Goal: Task Accomplishment & Management: Manage account settings

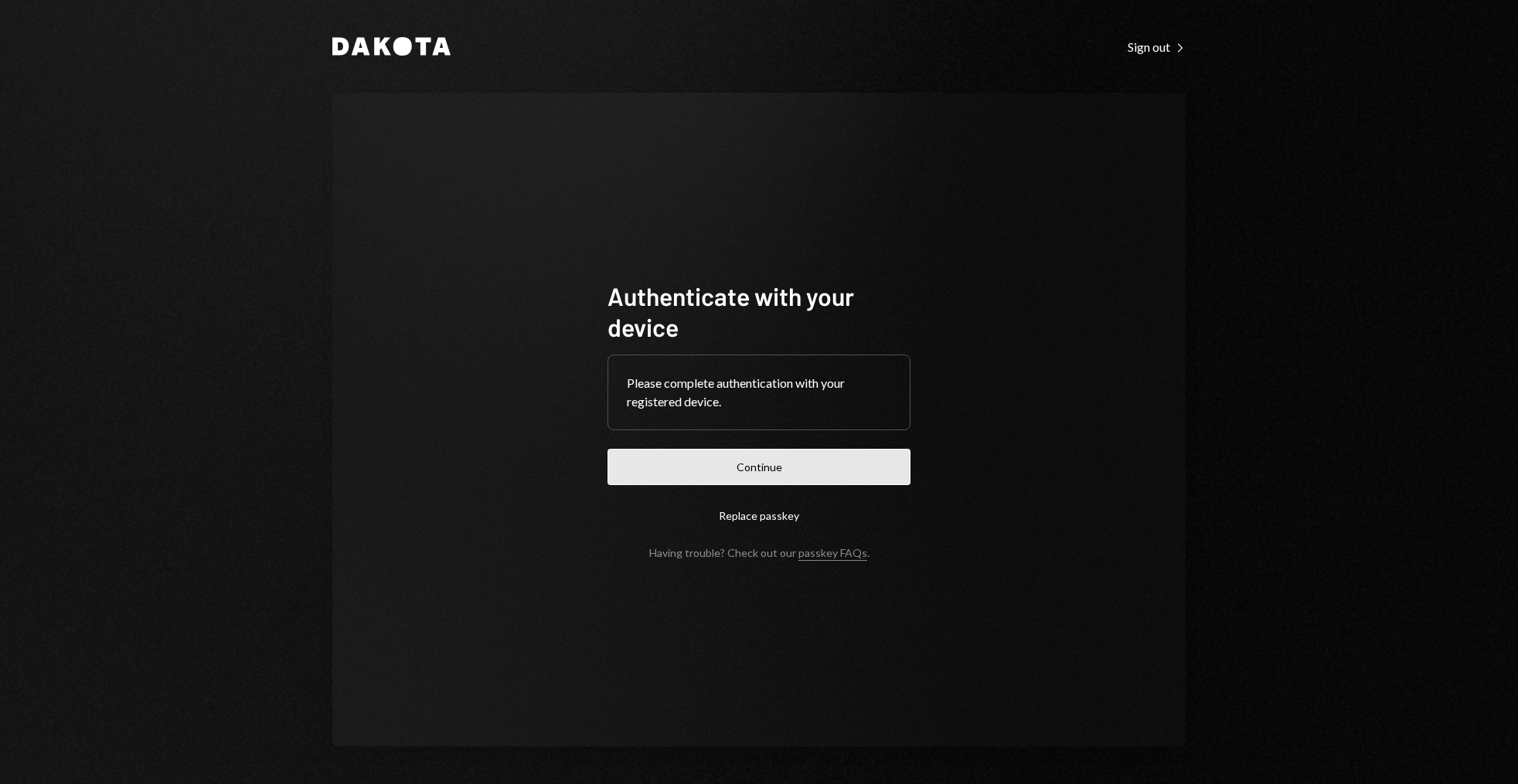
click at [804, 453] on button "Continue" at bounding box center [759, 467] width 303 height 37
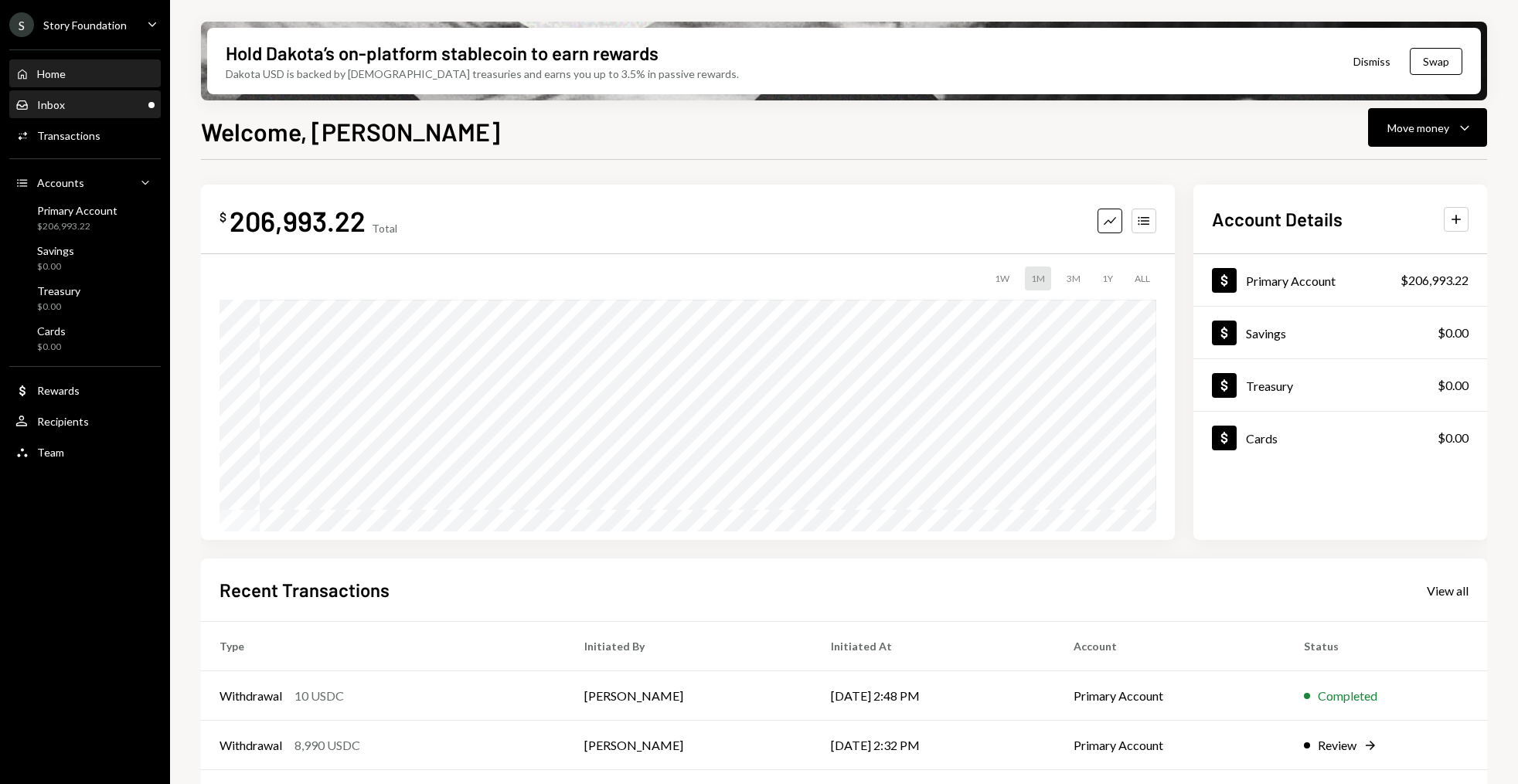
click at [120, 105] on div "Inbox Inbox" at bounding box center [85, 105] width 139 height 14
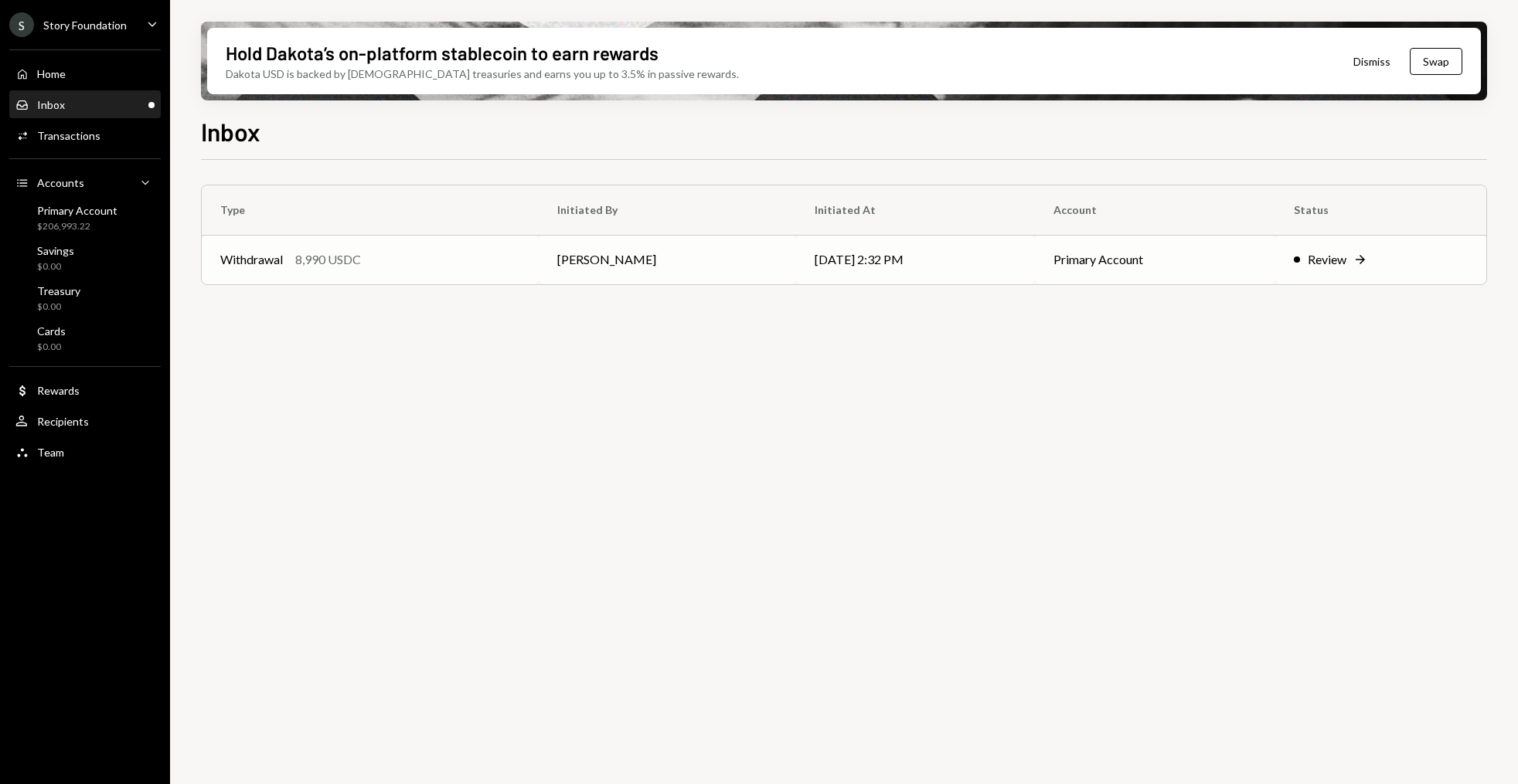
click at [347, 278] on td "Withdrawal 8,990 USDC" at bounding box center [370, 259] width 337 height 49
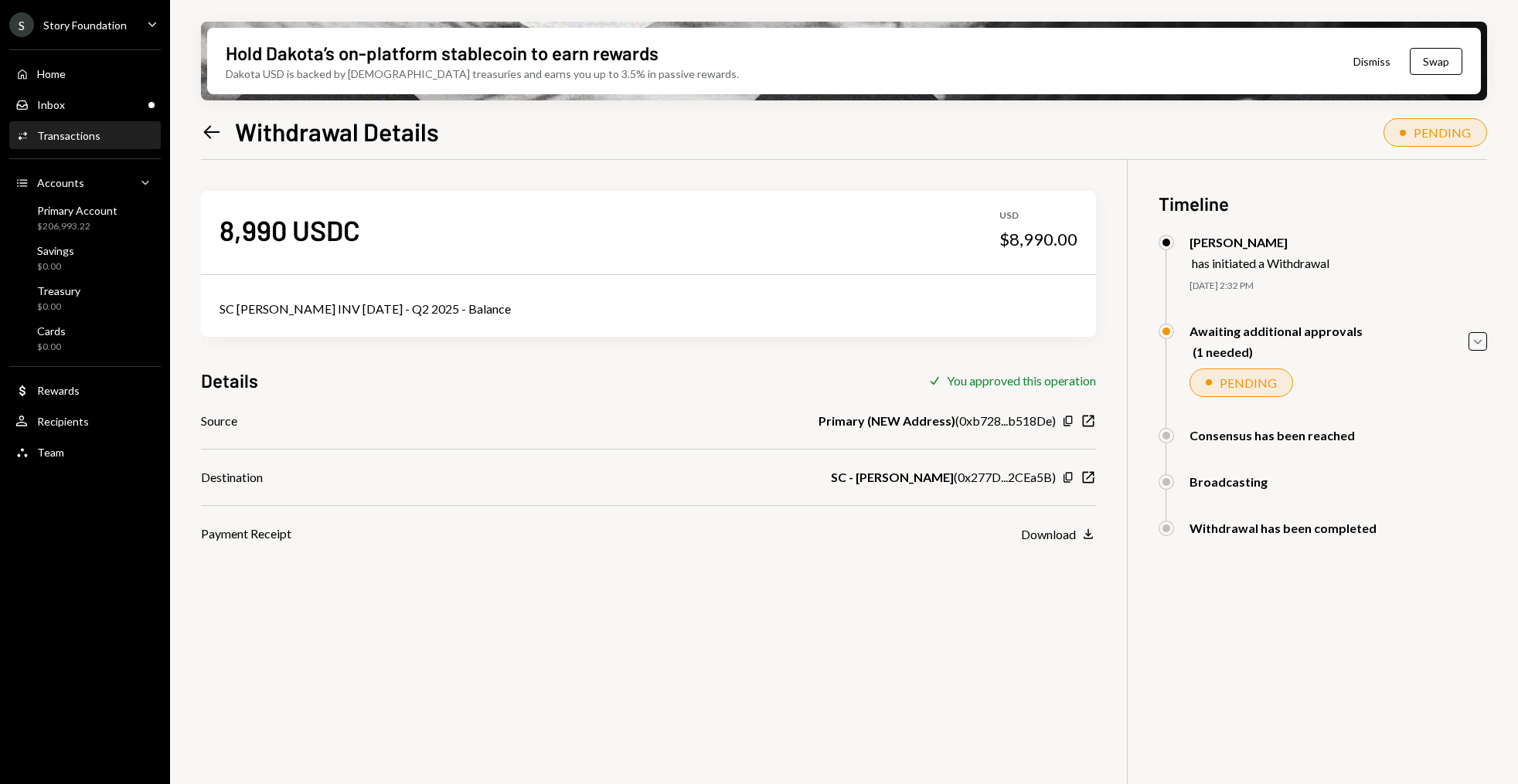
click at [393, 303] on div "SC [PERSON_NAME] INV [DATE] - Q2 2025 - Balance" at bounding box center [648, 309] width 857 height 18
click at [72, 74] on div "Home Home" at bounding box center [85, 74] width 139 height 14
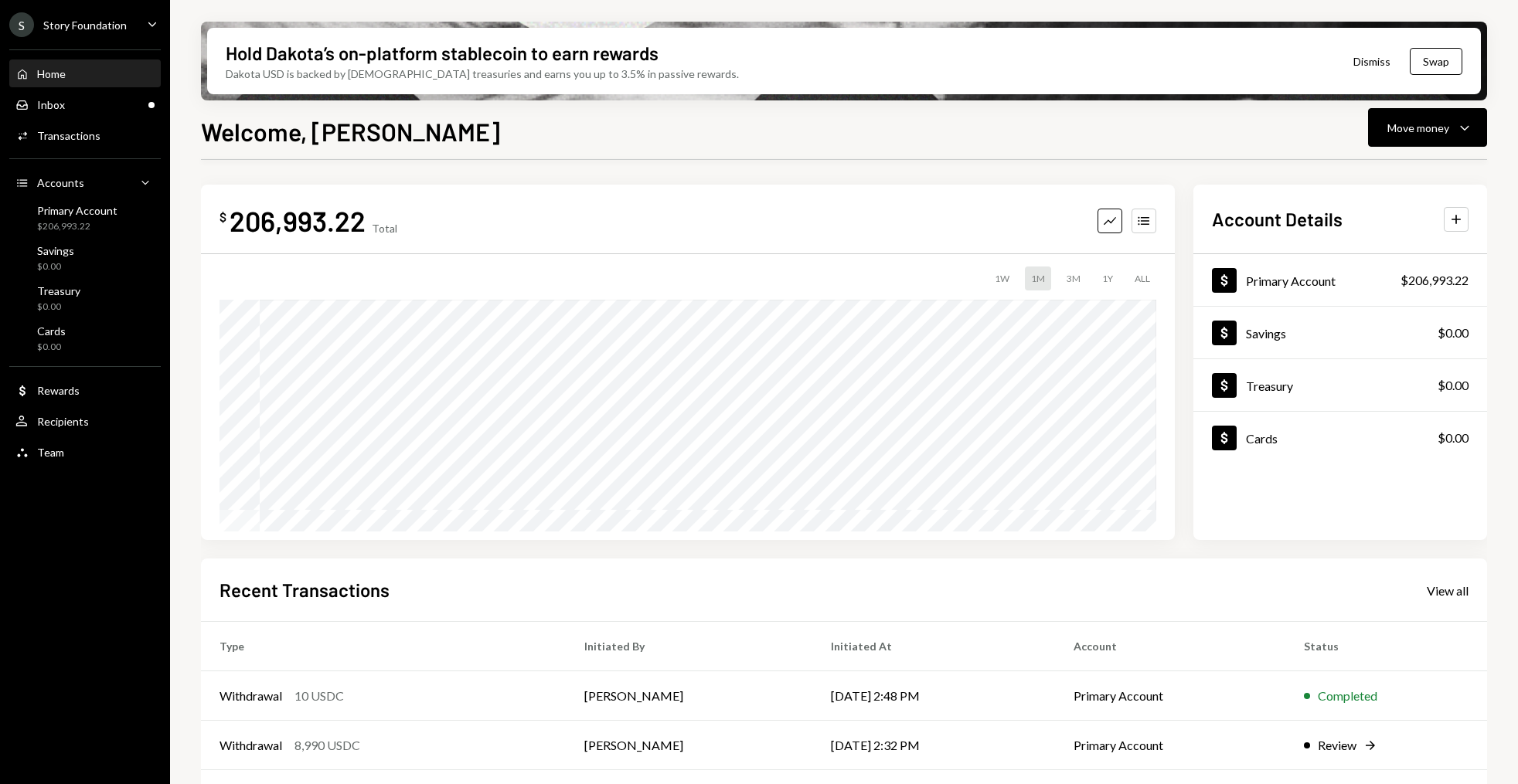
scroll to position [147, 0]
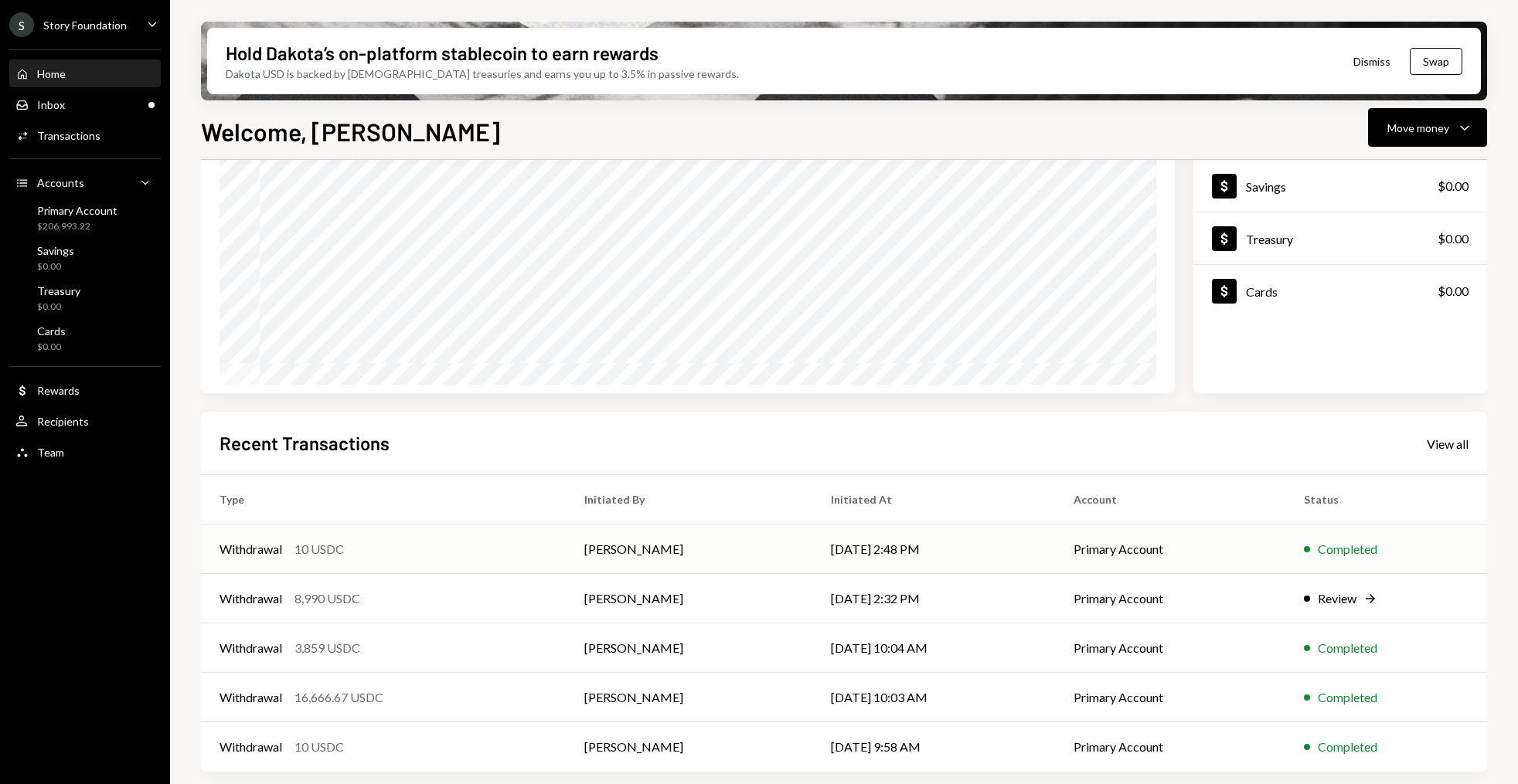
click at [432, 536] on td "Withdrawal 10 USDC" at bounding box center [383, 549] width 365 height 49
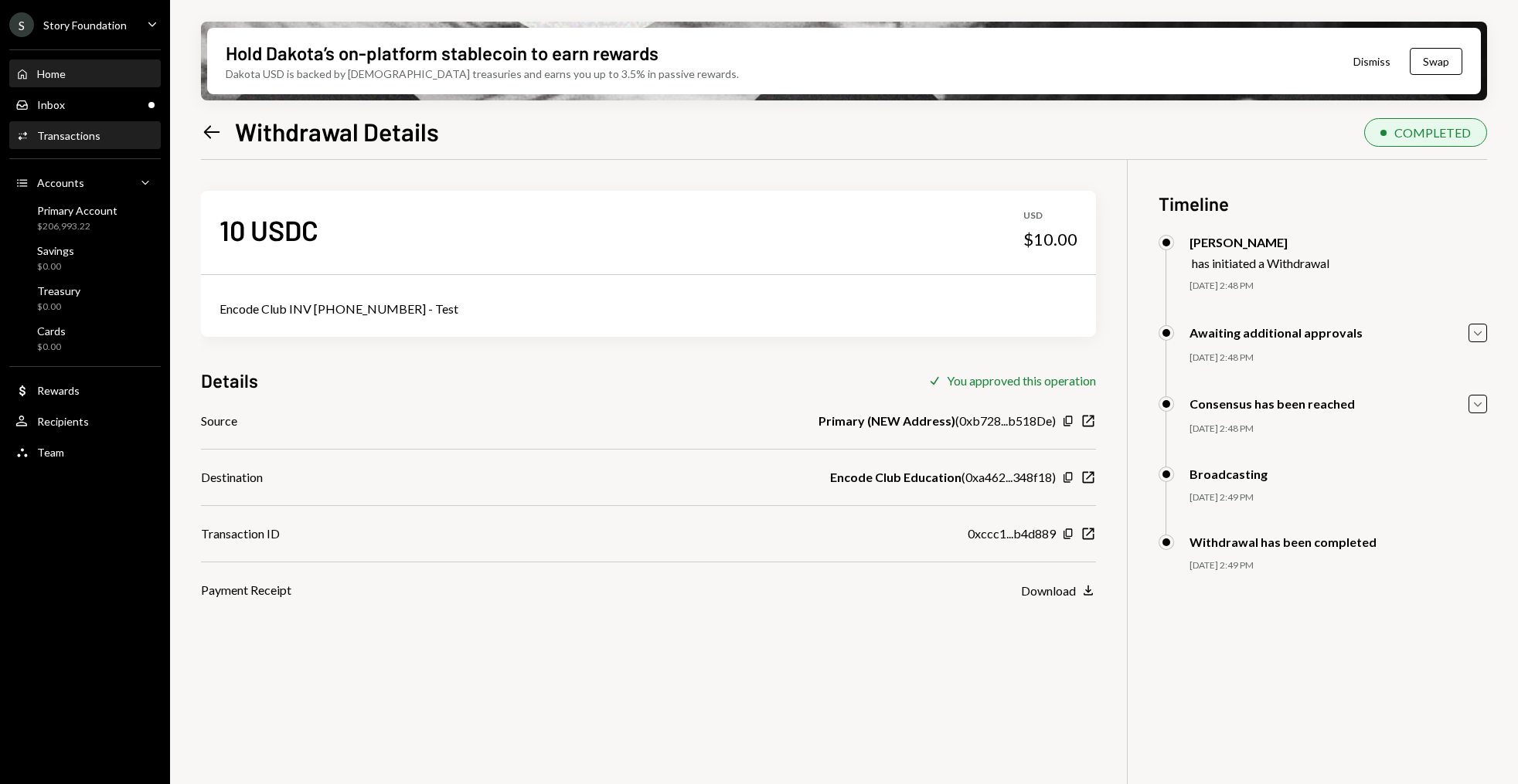
click at [116, 64] on div "Home Home" at bounding box center [85, 73] width 139 height 26
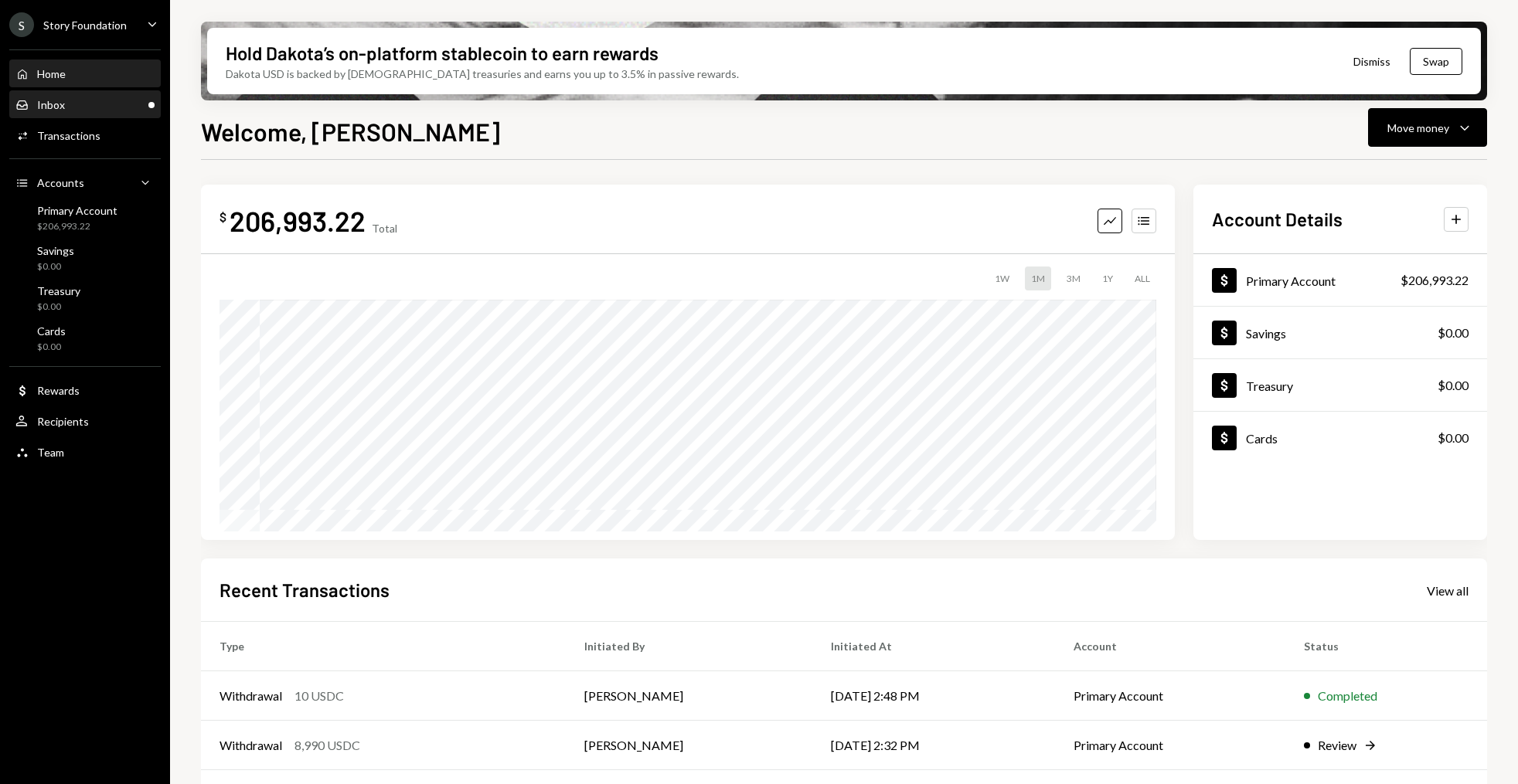
click at [78, 104] on div "Inbox Inbox" at bounding box center [85, 105] width 139 height 14
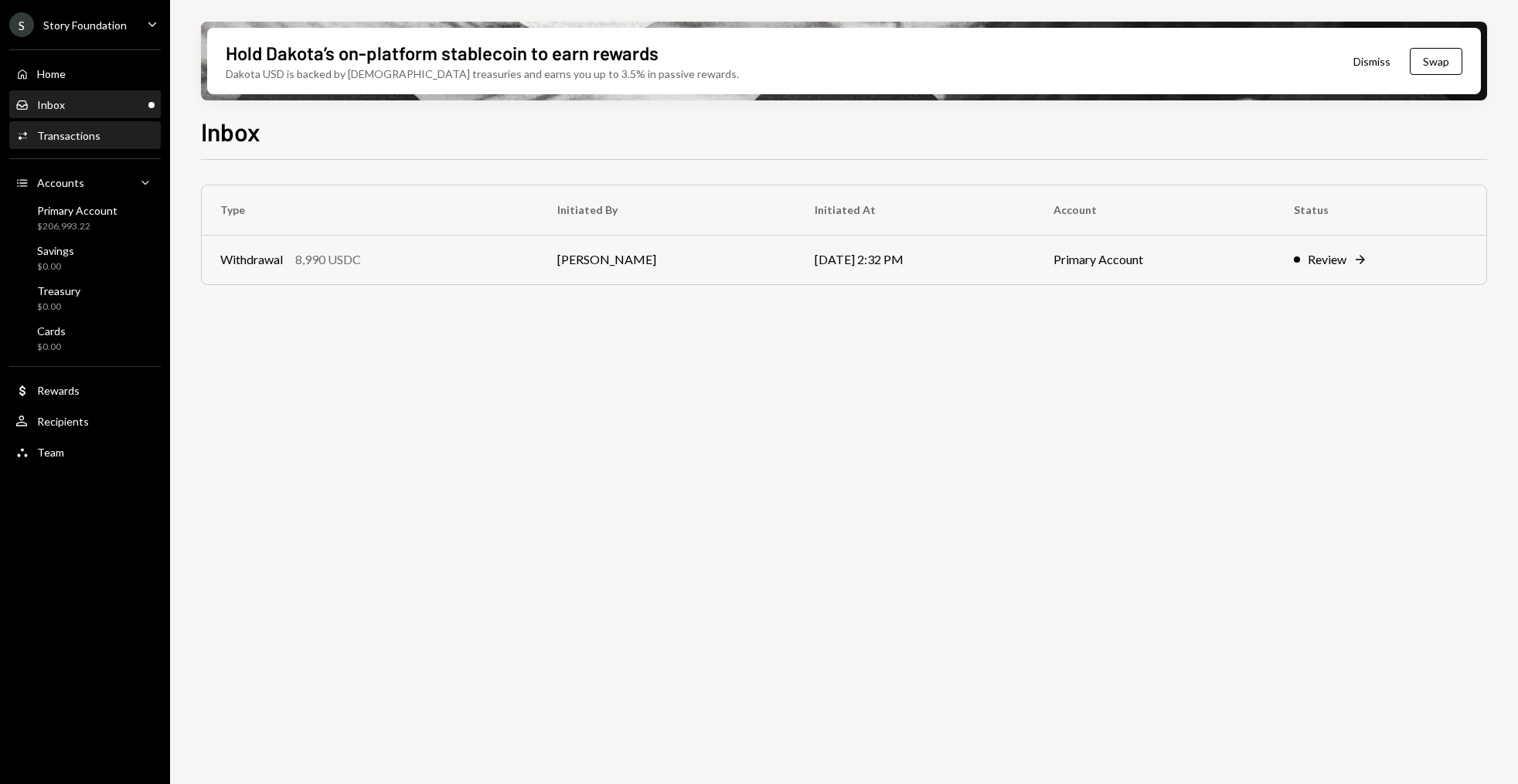
click at [98, 137] on div "Activities Transactions" at bounding box center [85, 136] width 139 height 14
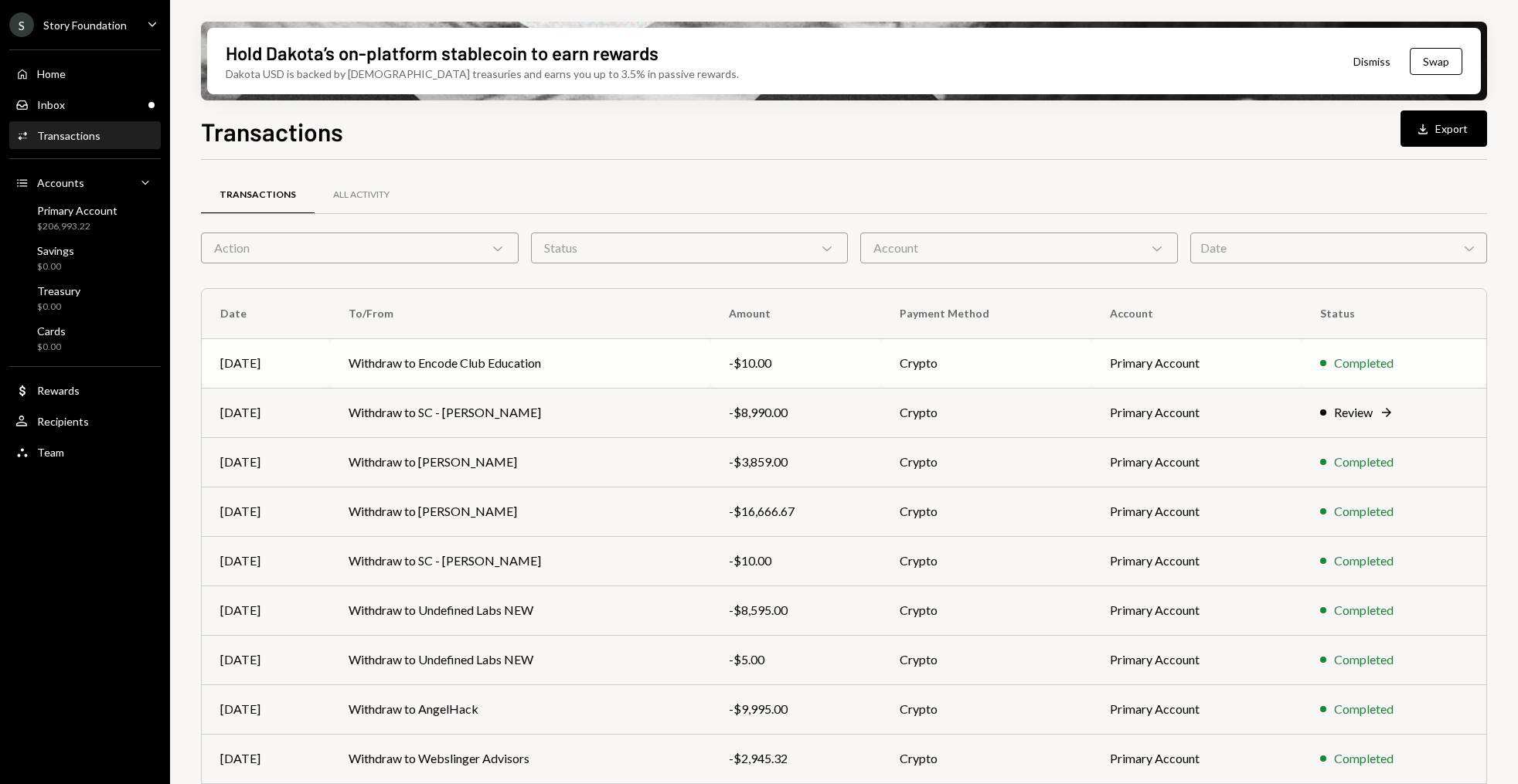
click at [491, 358] on td "Withdraw to Encode Club Education" at bounding box center [520, 363] width 381 height 49
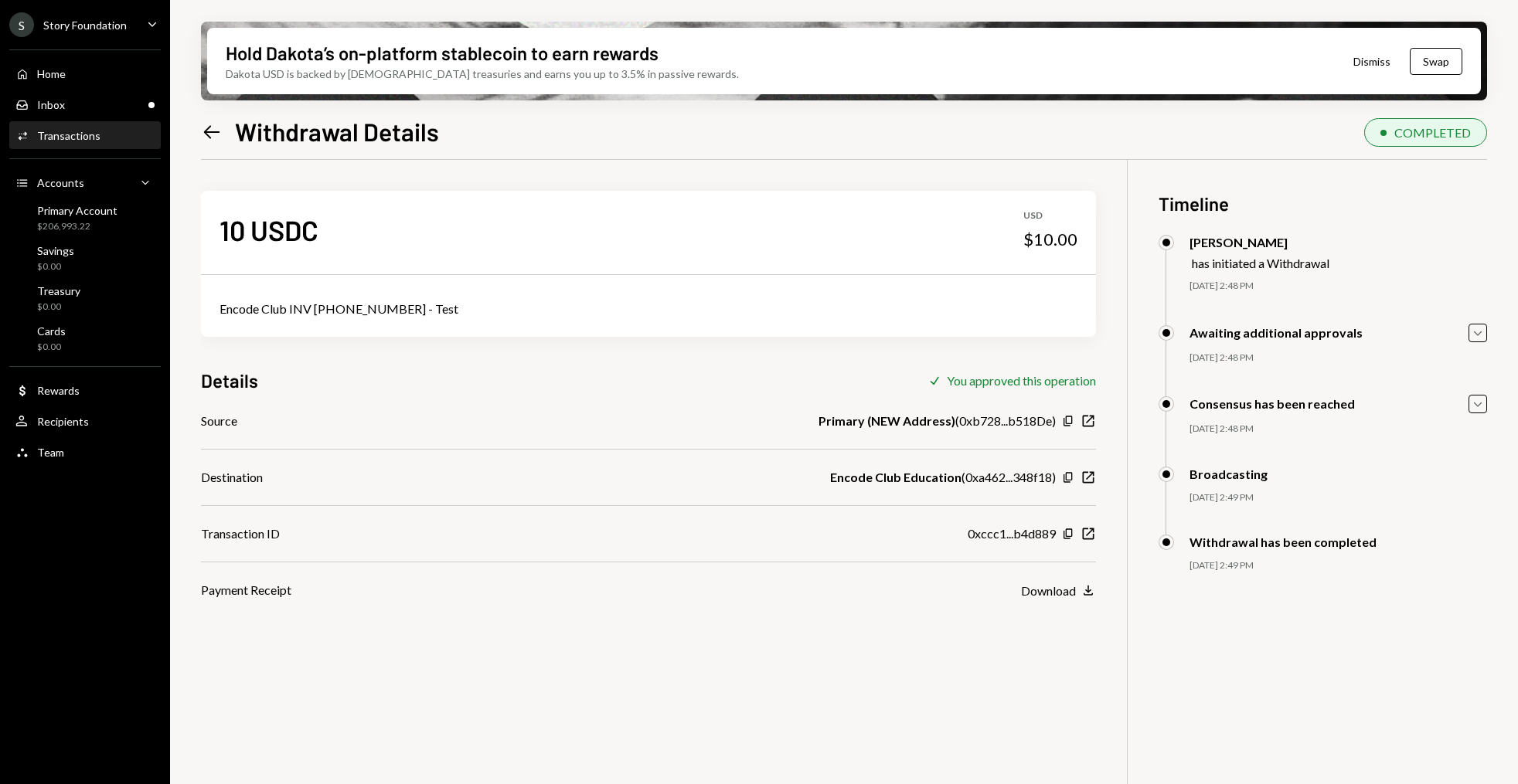
click at [348, 308] on div "Encode Club INV [PHONE_NUMBER] - Test" at bounding box center [648, 309] width 857 height 18
copy div "Encode Club INV [PHONE_NUMBER] - Test"
click at [89, 72] on div "Home Home" at bounding box center [85, 74] width 139 height 14
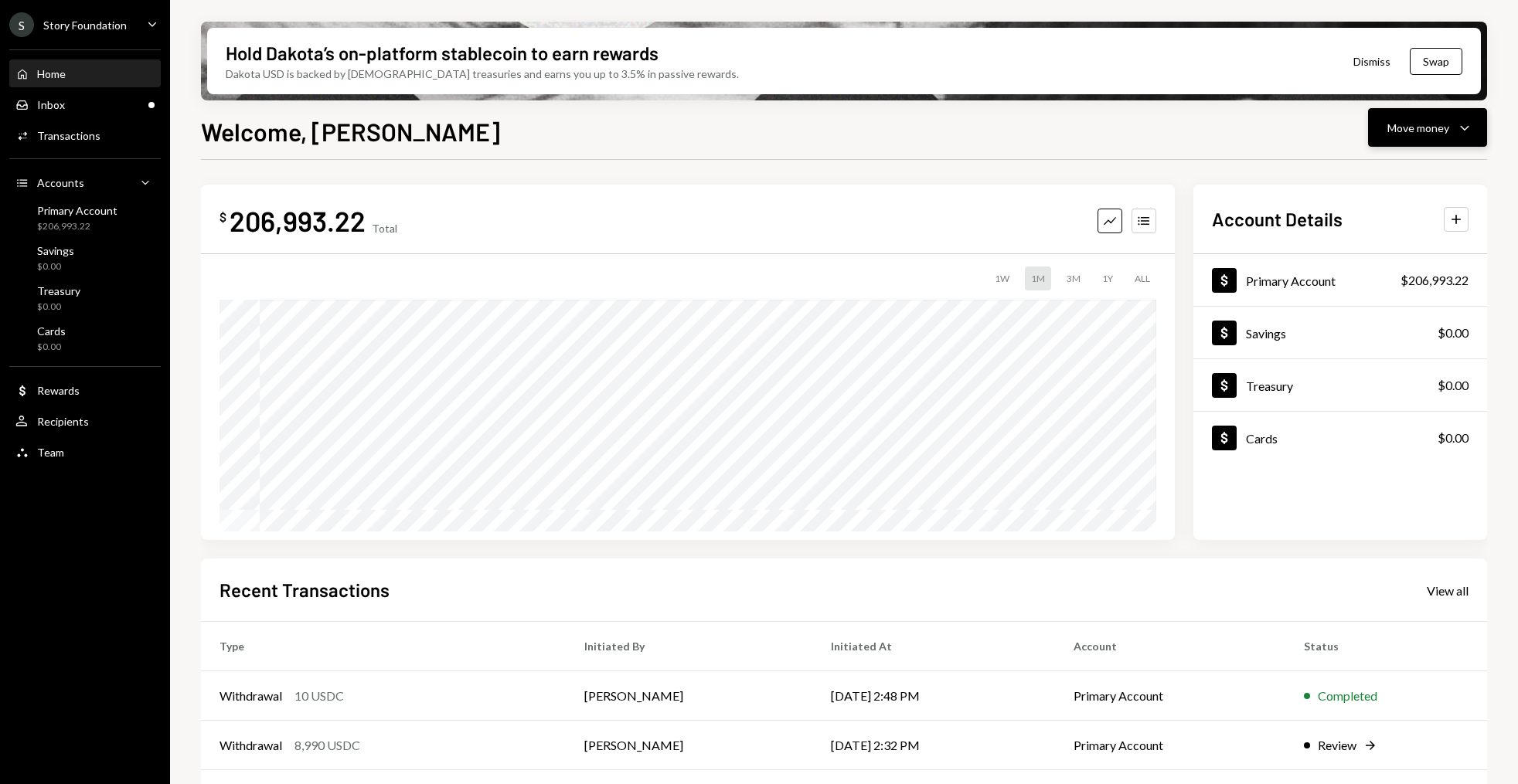
click at [1473, 132] on icon "Caret Down" at bounding box center [1464, 126] width 18 height 18
click at [1419, 168] on div "Send" at bounding box center [1415, 174] width 113 height 16
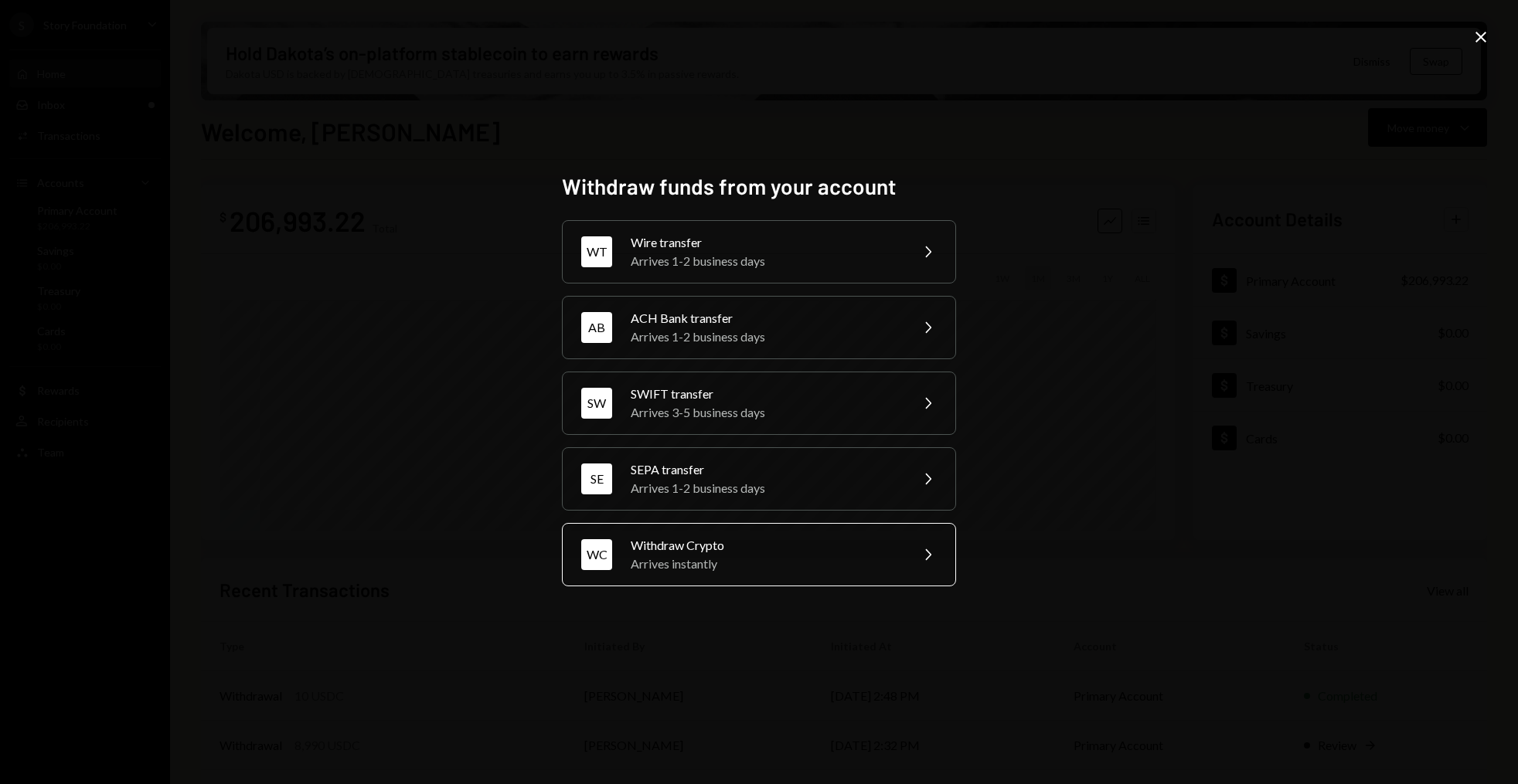
click at [738, 567] on div "Arrives instantly" at bounding box center [765, 564] width 269 height 18
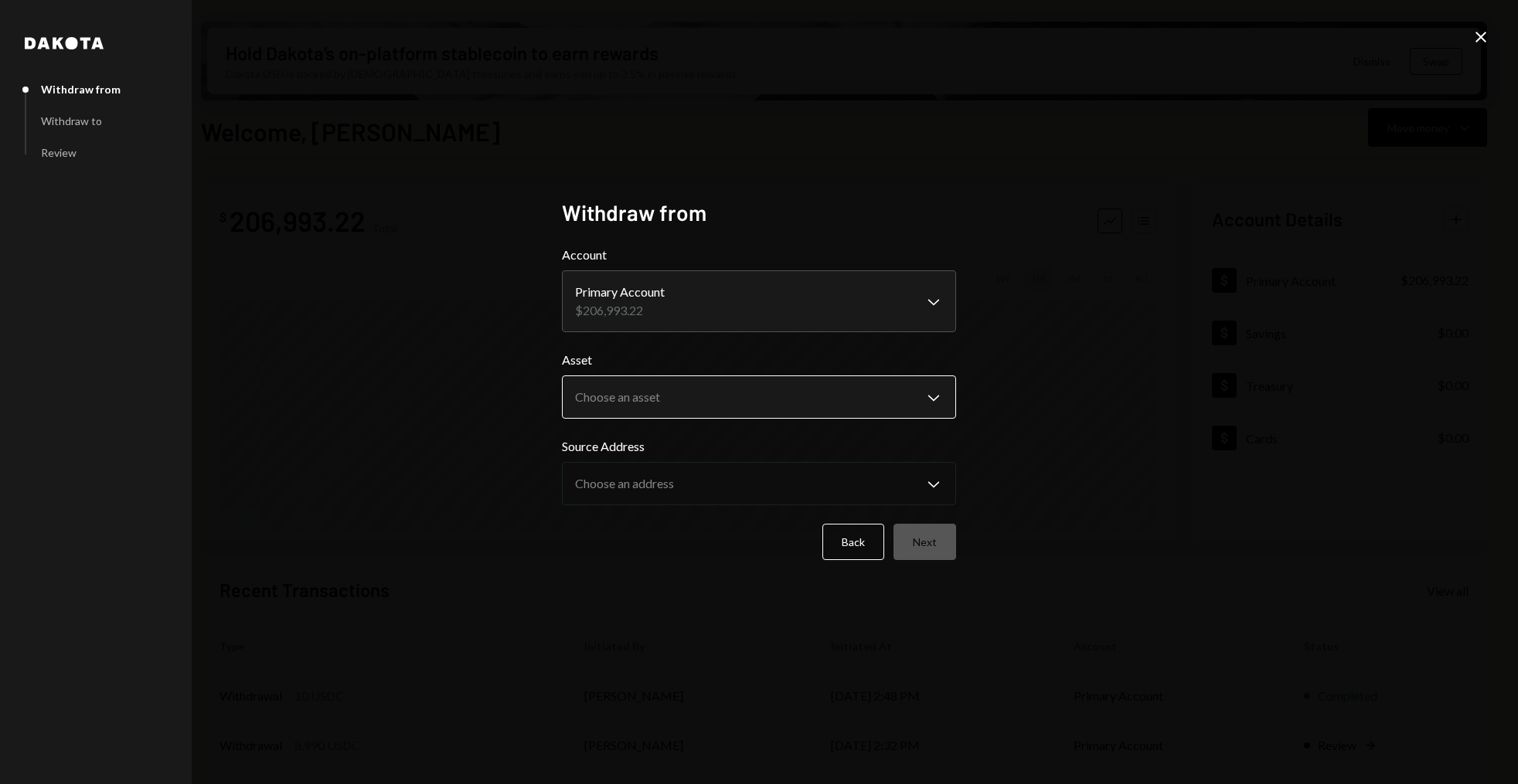
click at [705, 389] on body "S Story Foundation Caret Down Home Home Inbox Inbox Activities Transactions Acc…" at bounding box center [759, 392] width 1518 height 784
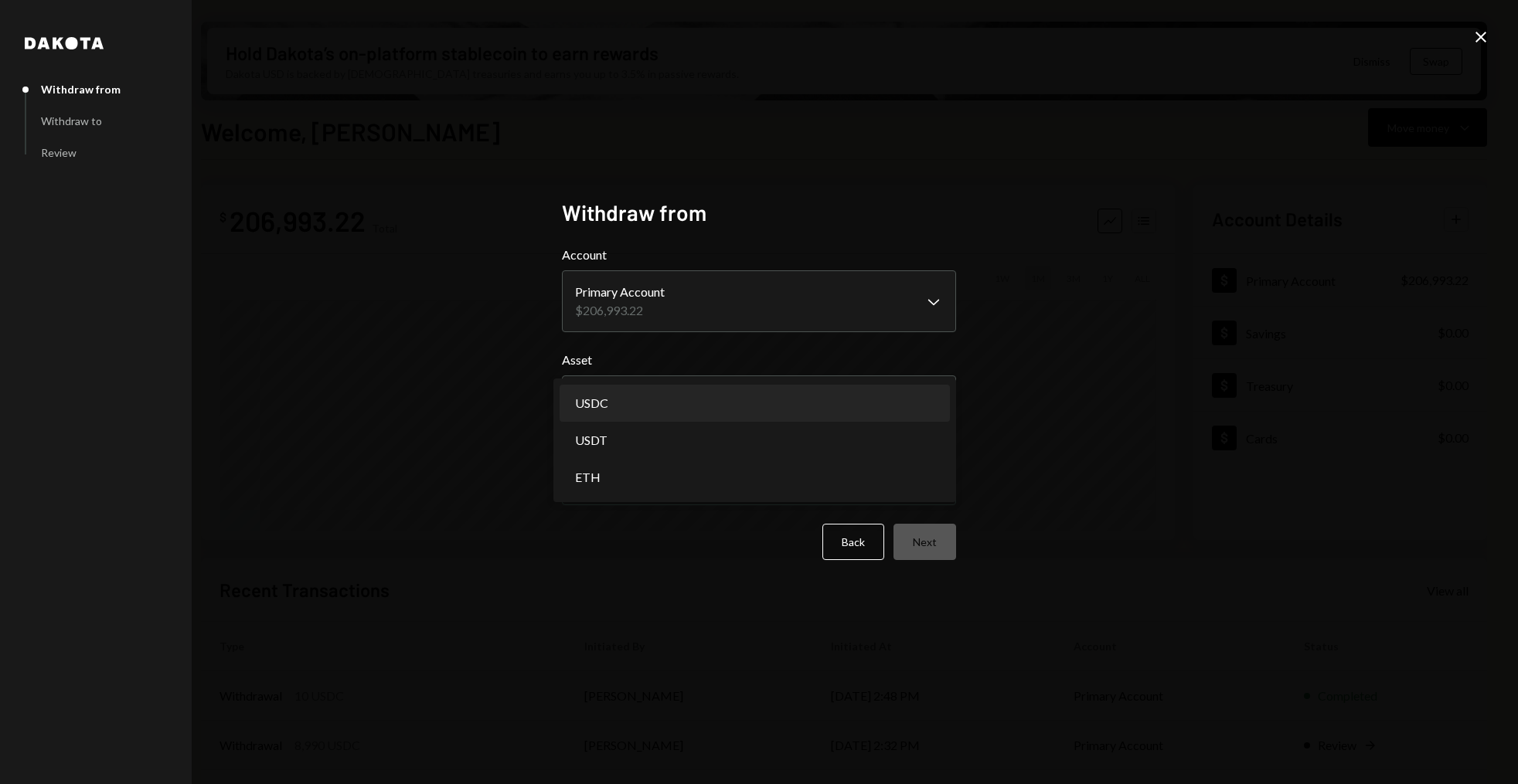
select select "****"
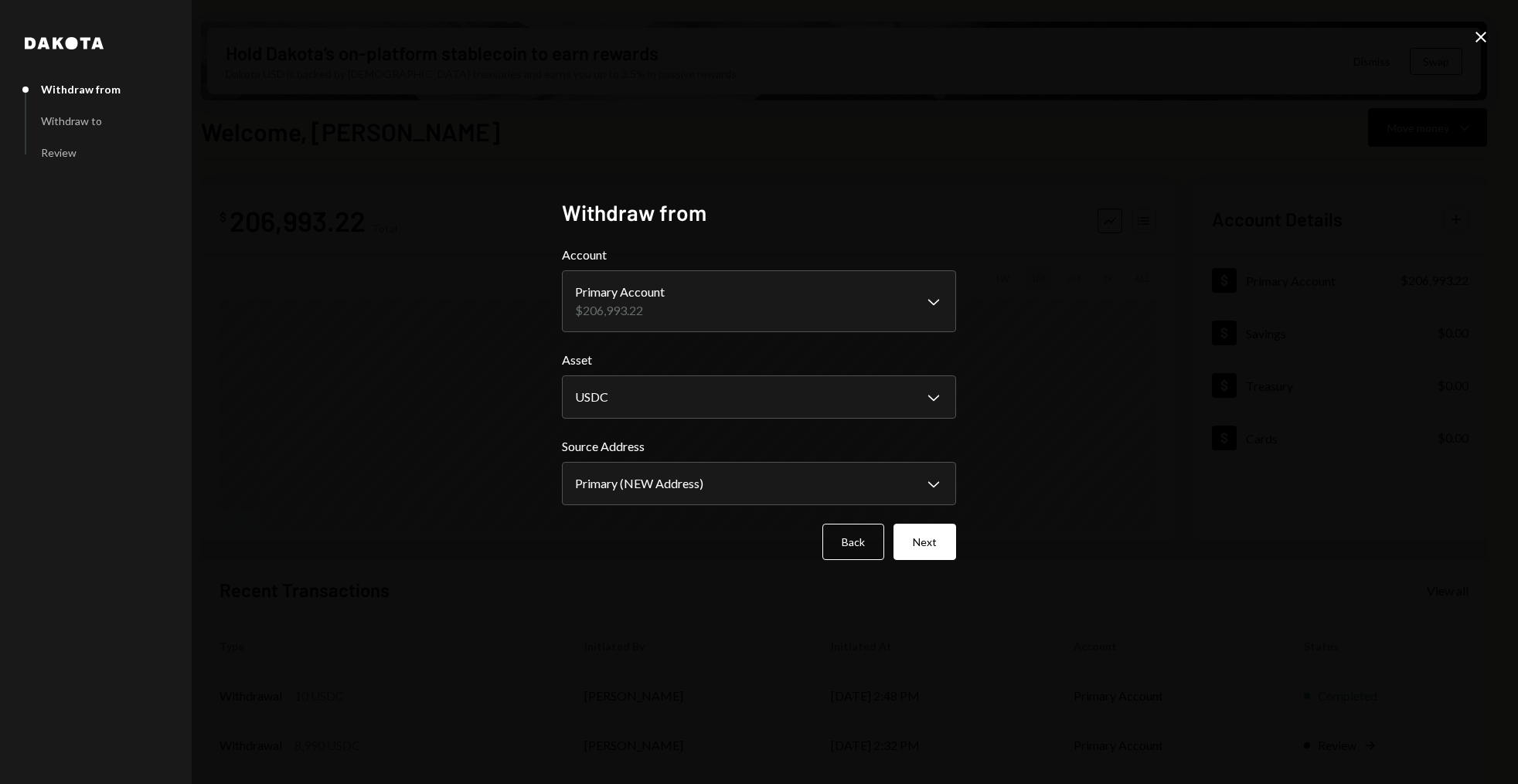
click at [657, 462] on div "**********" at bounding box center [759, 471] width 394 height 68
click at [657, 498] on body "S Story Foundation Caret Down Home Home Inbox Inbox Activities Transactions Acc…" at bounding box center [759, 392] width 1518 height 784
click at [936, 542] on button "Next" at bounding box center [924, 543] width 63 height 37
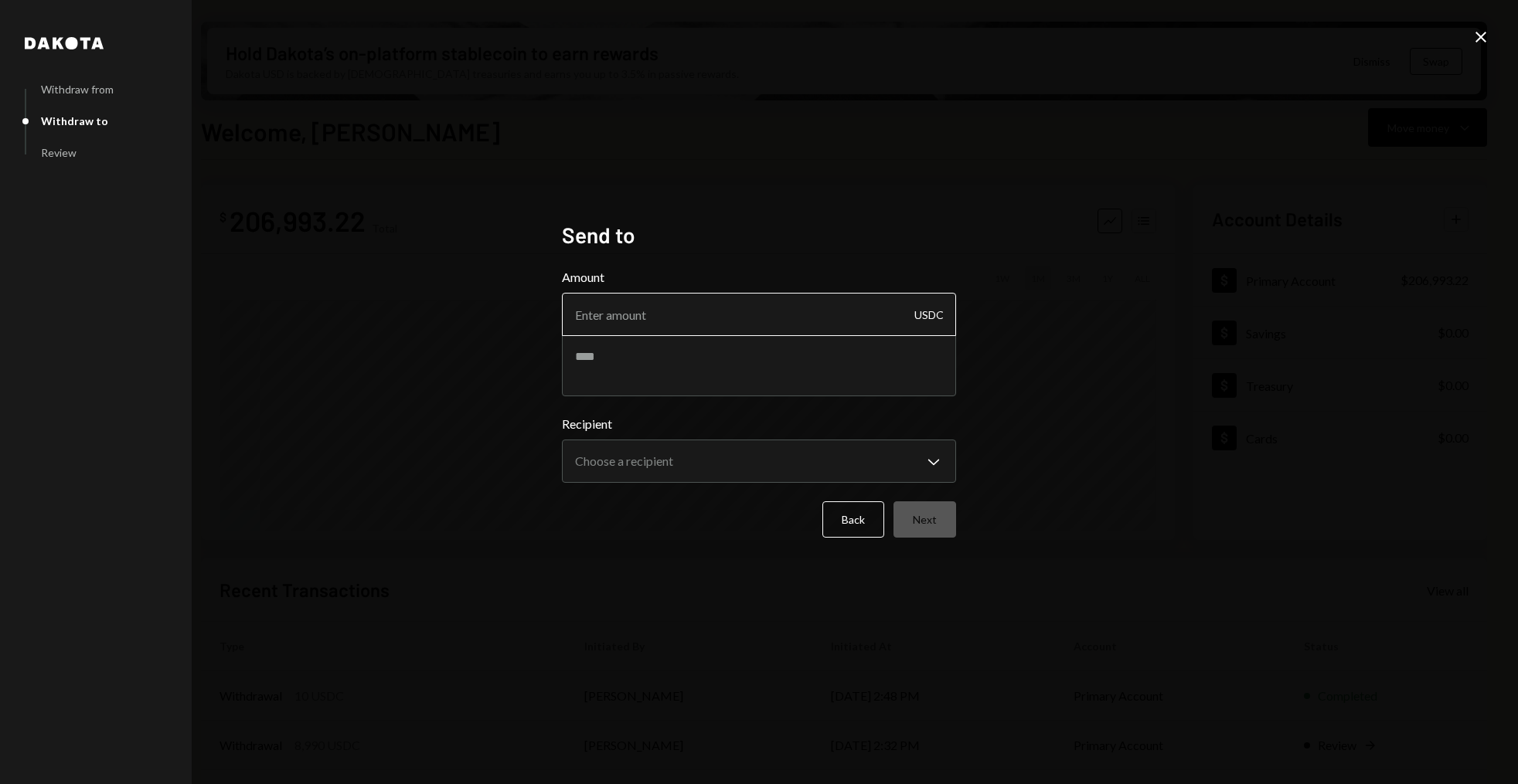
click at [658, 323] on input "Amount" at bounding box center [759, 314] width 394 height 43
type input "8490"
click at [661, 361] on textarea at bounding box center [759, 366] width 394 height 62
paste textarea "**********"
type textarea "**********"
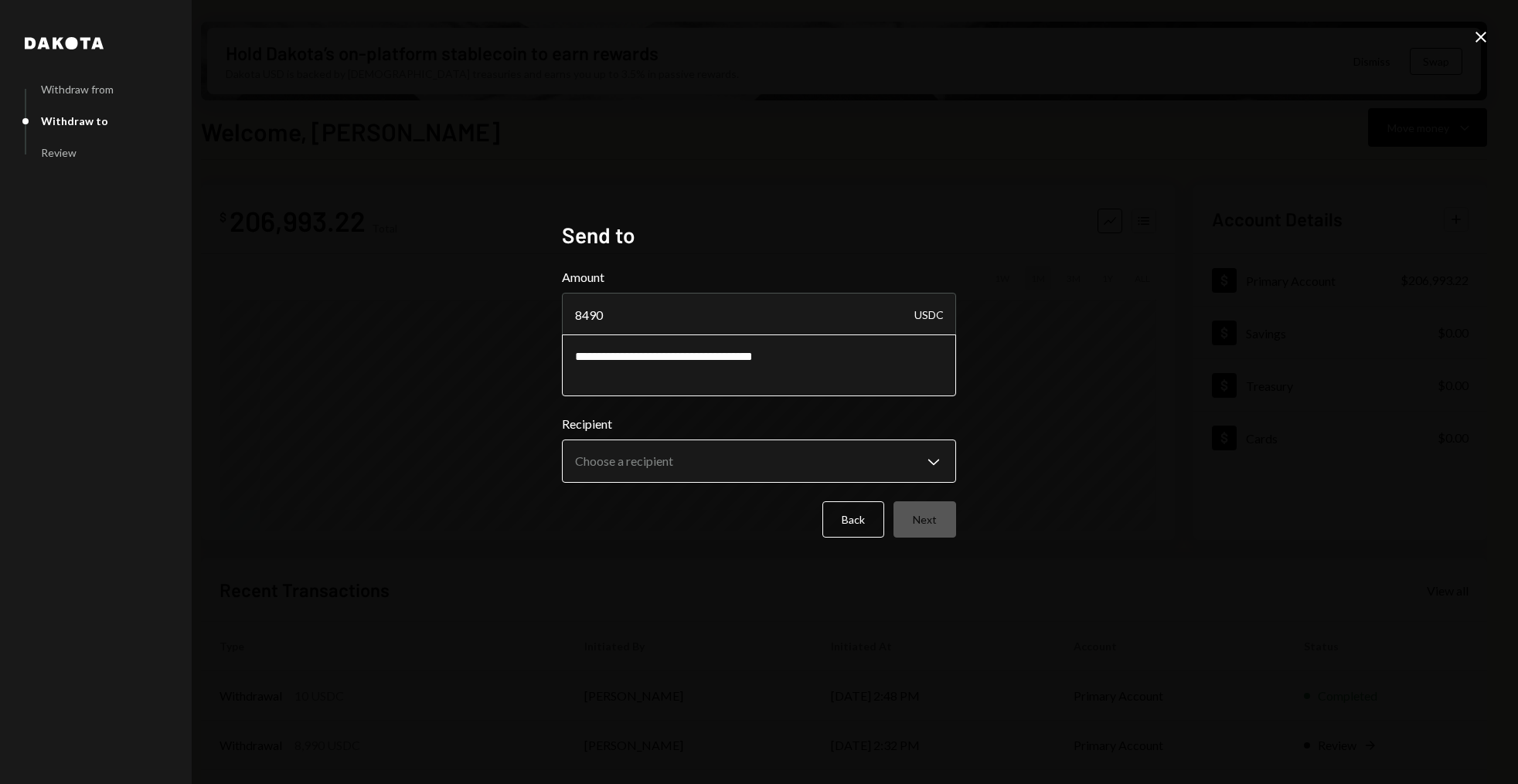
click at [668, 458] on body "S Story Foundation Caret Down Home Home Inbox Inbox Activities Transactions Acc…" at bounding box center [759, 392] width 1518 height 784
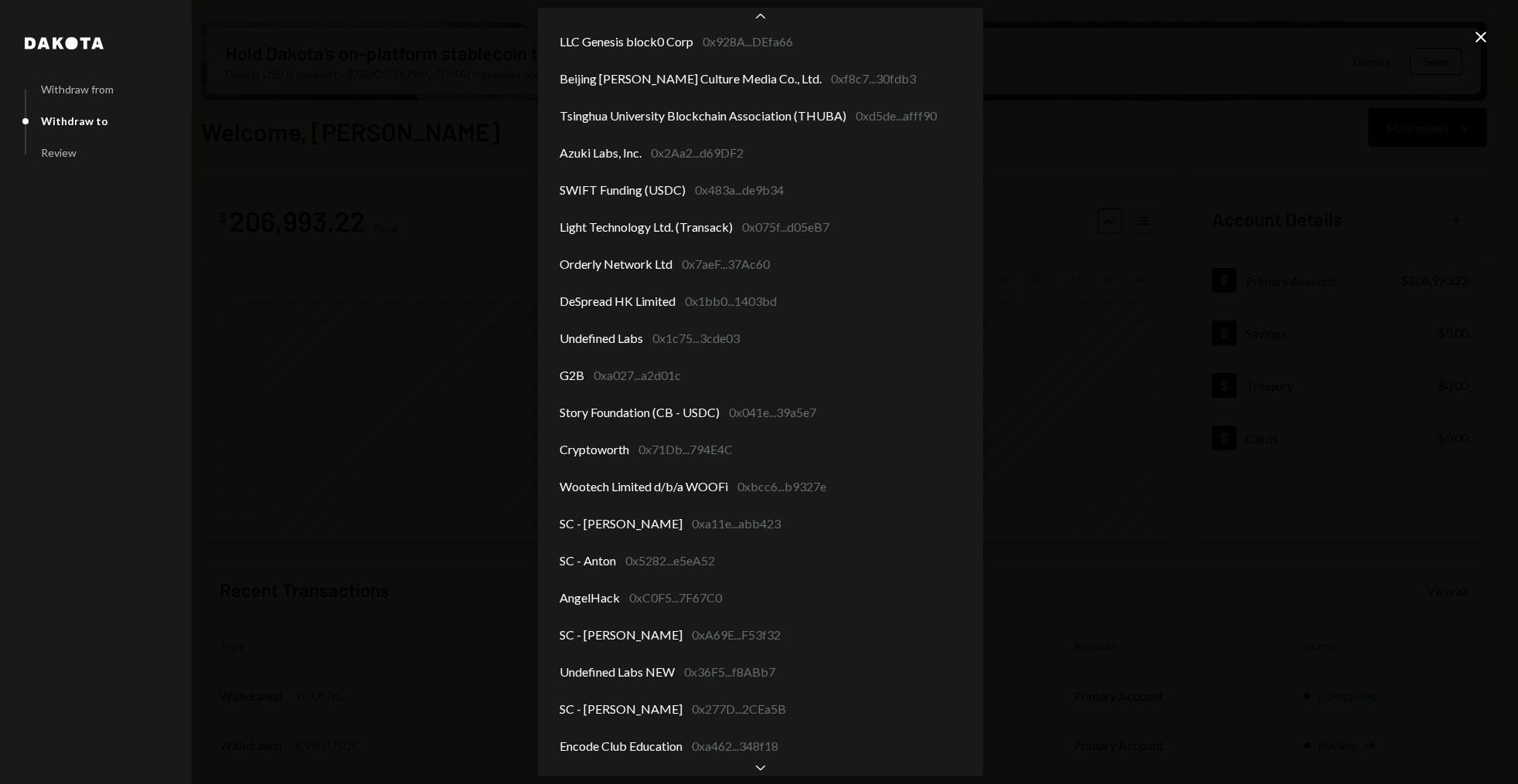
scroll to position [2006, 0]
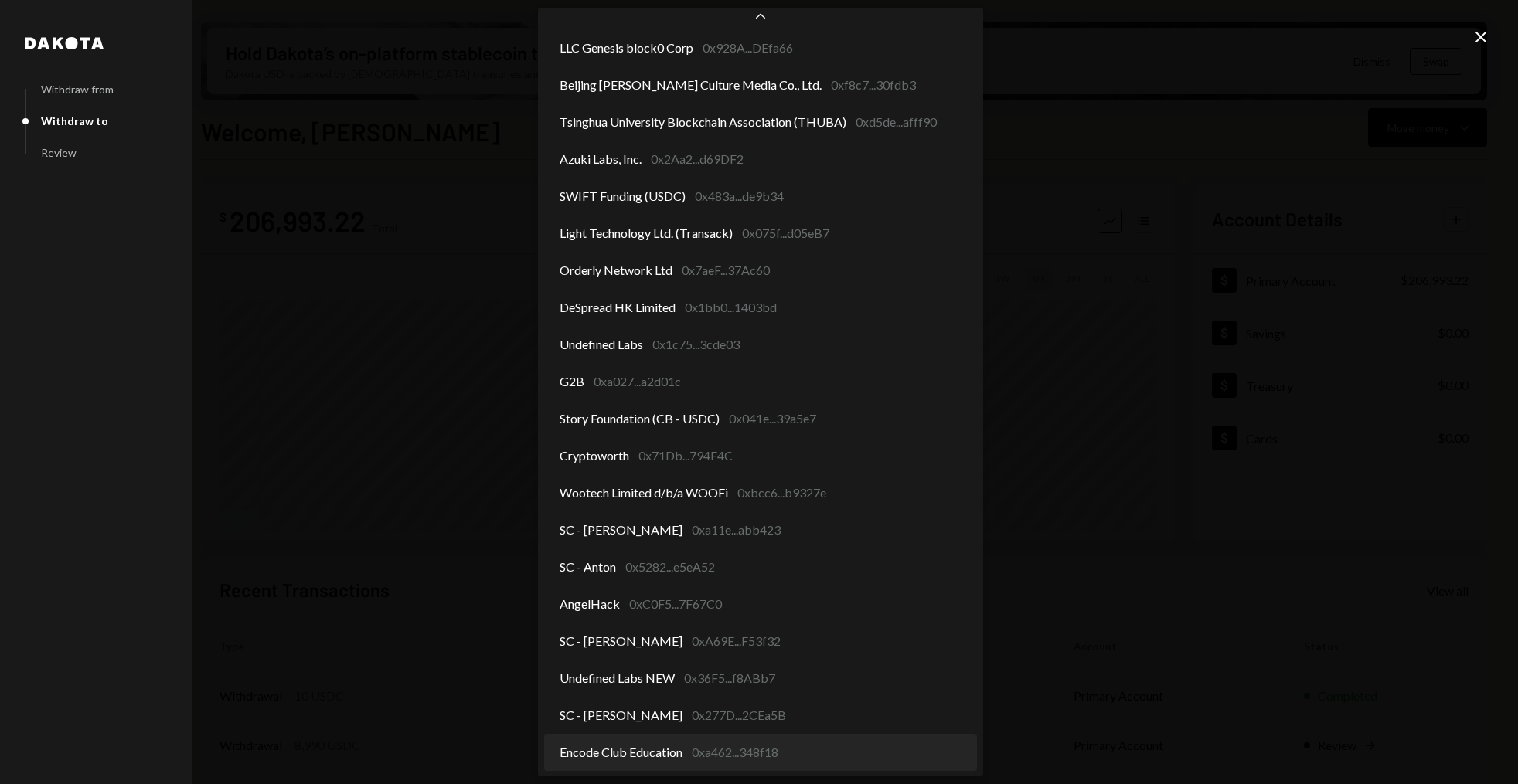
select select "**********"
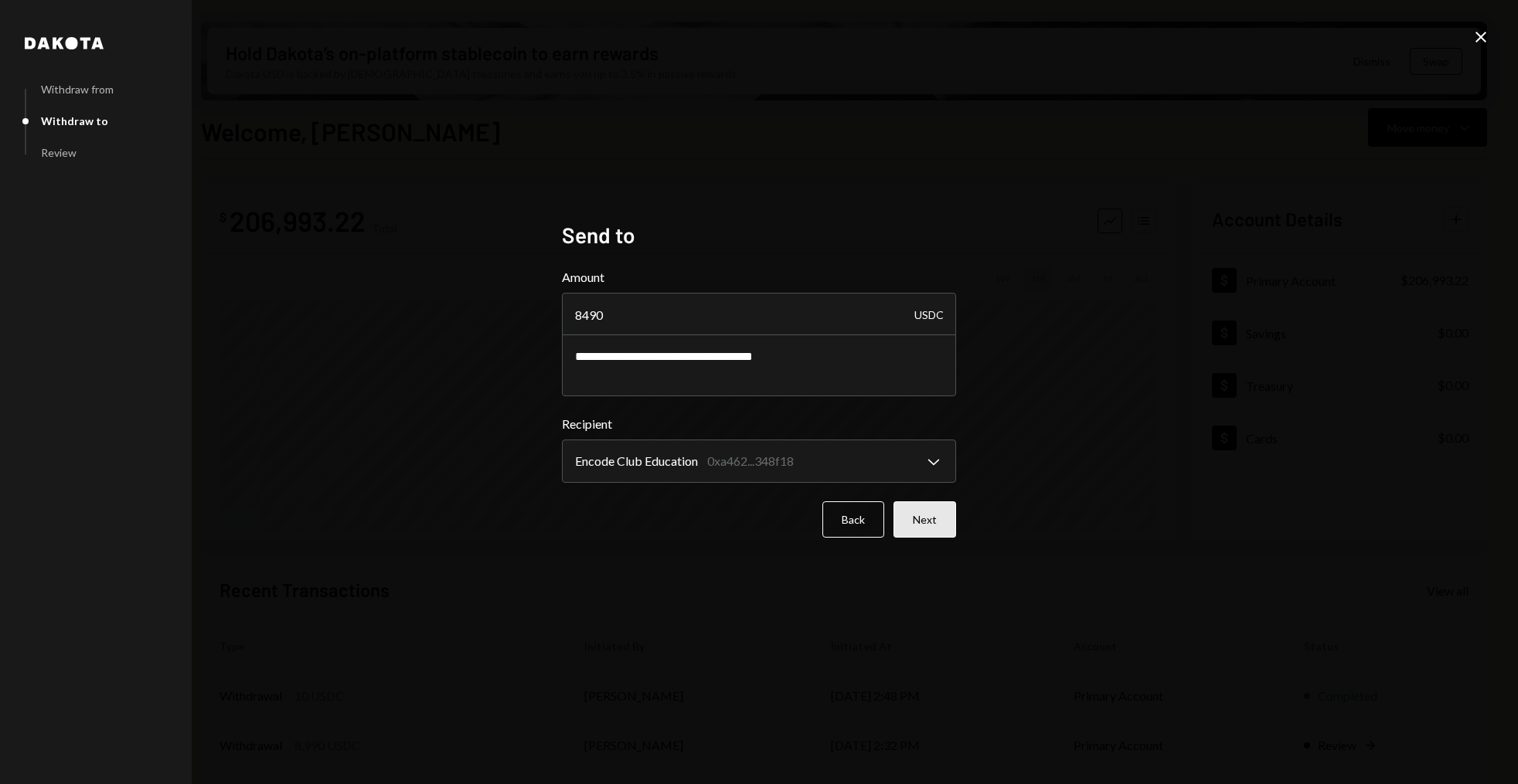
click at [916, 519] on button "Next" at bounding box center [924, 519] width 63 height 37
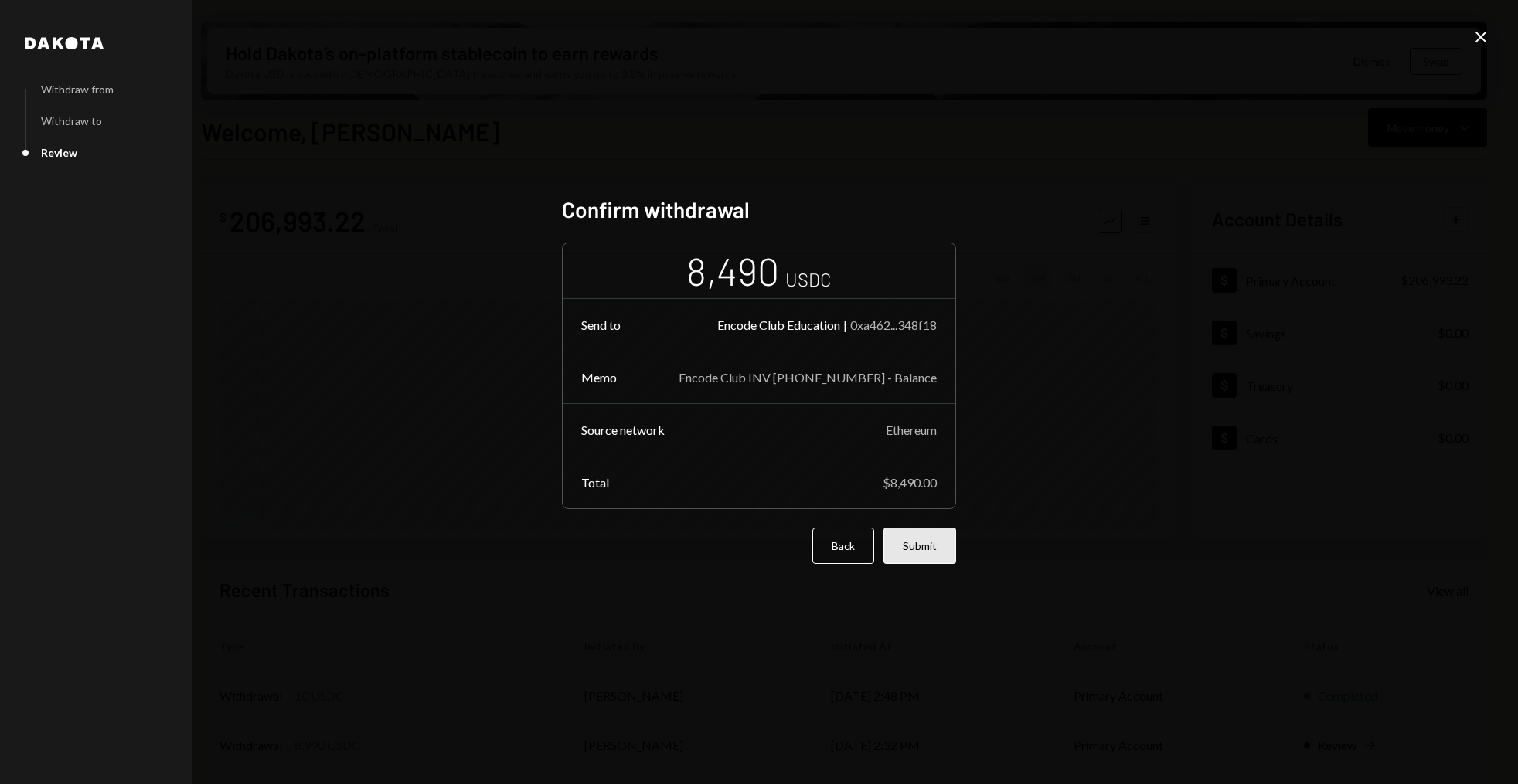
click at [924, 539] on button "Submit" at bounding box center [919, 546] width 72 height 37
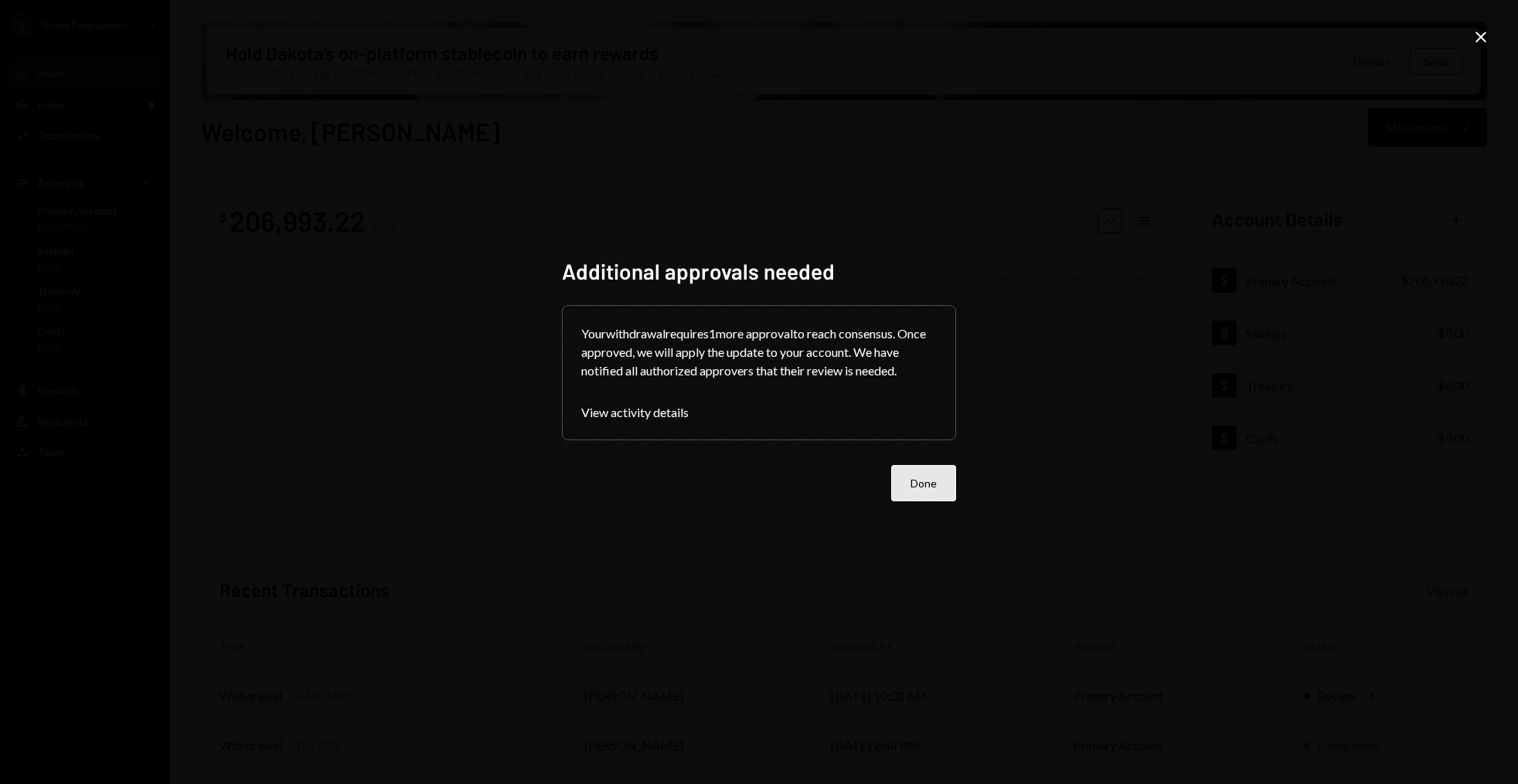
click at [942, 484] on button "Done" at bounding box center [923, 484] width 65 height 37
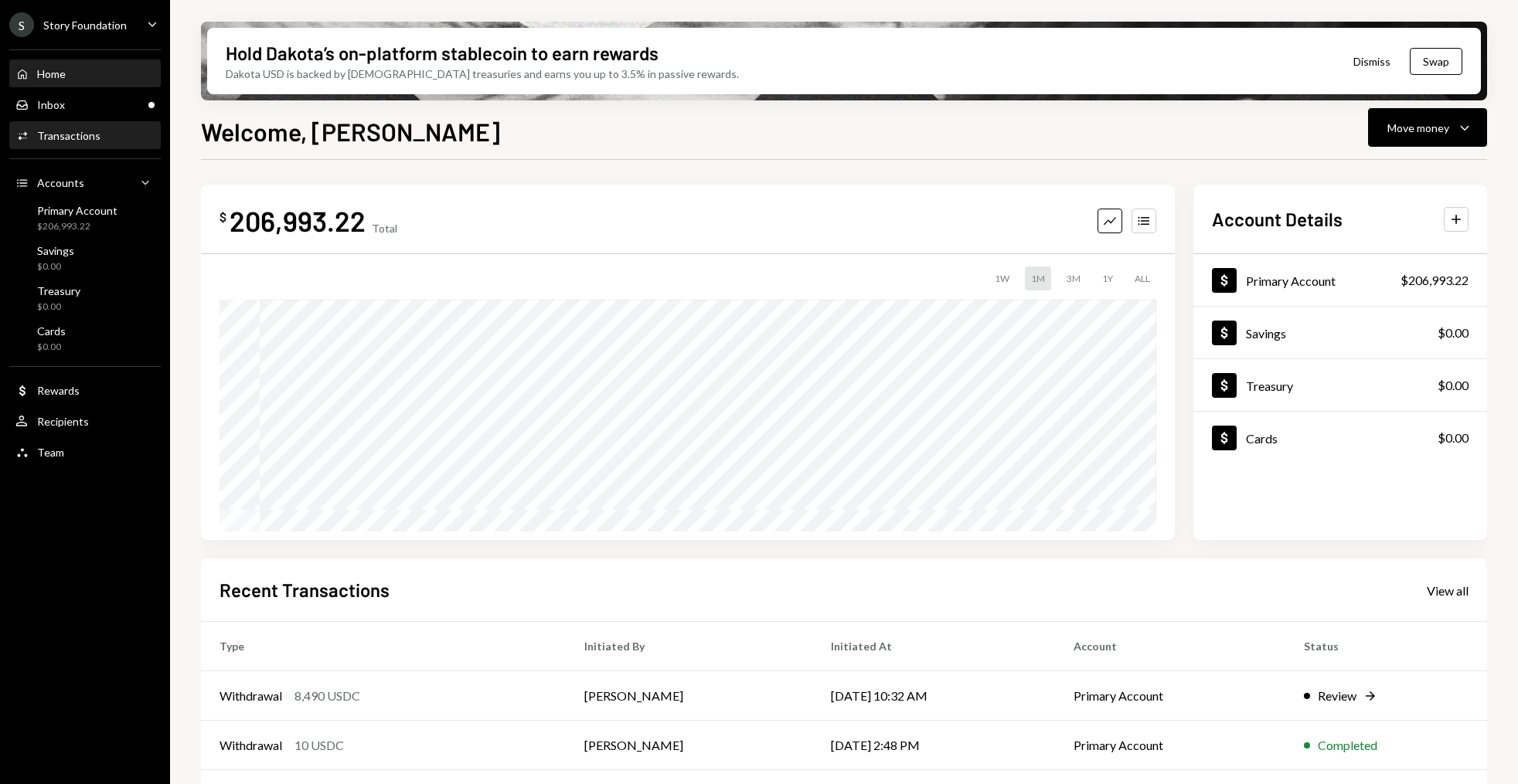
click at [149, 125] on div "Activities Transactions" at bounding box center [85, 135] width 139 height 26
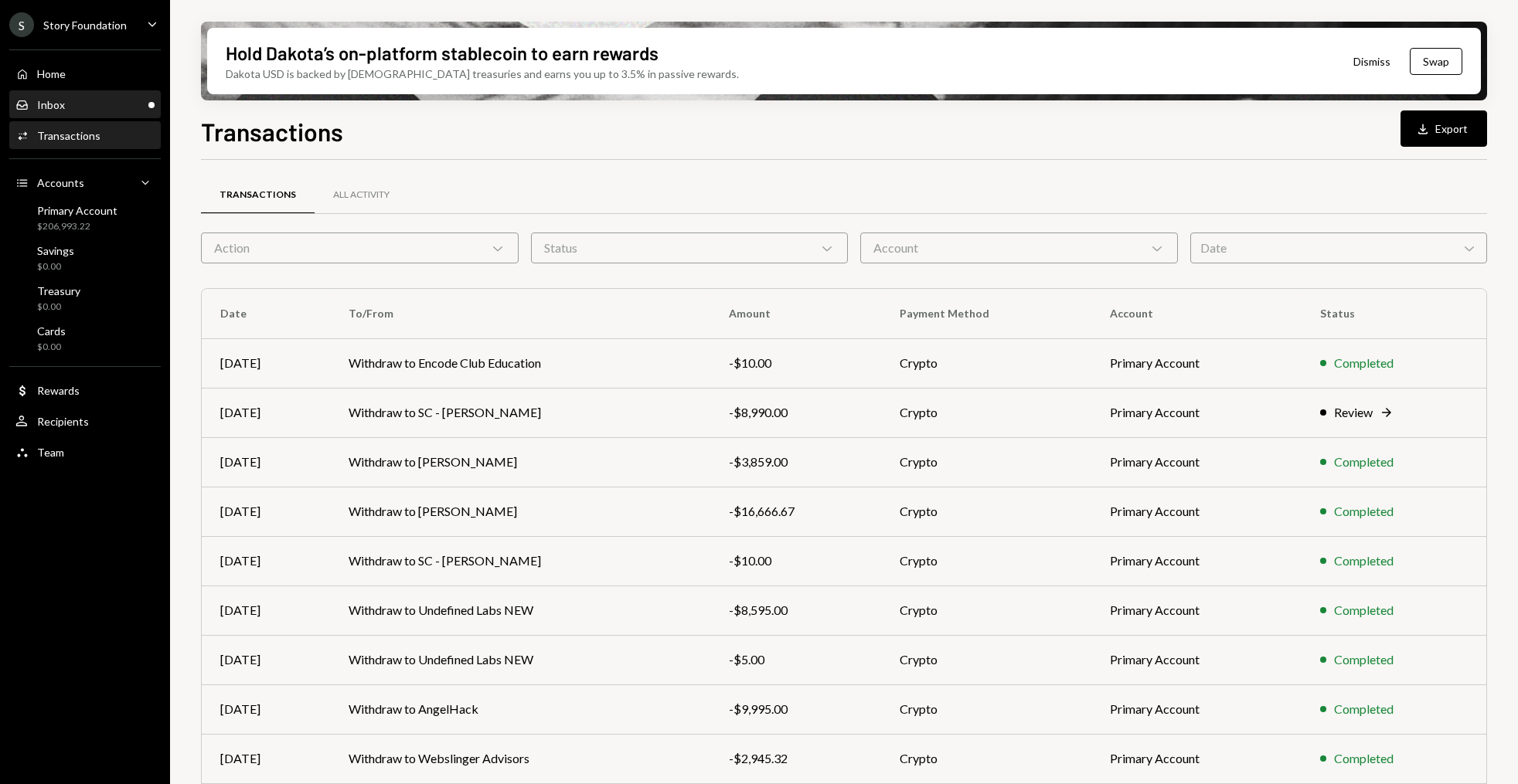
click at [133, 110] on div "Inbox Inbox" at bounding box center [85, 105] width 139 height 14
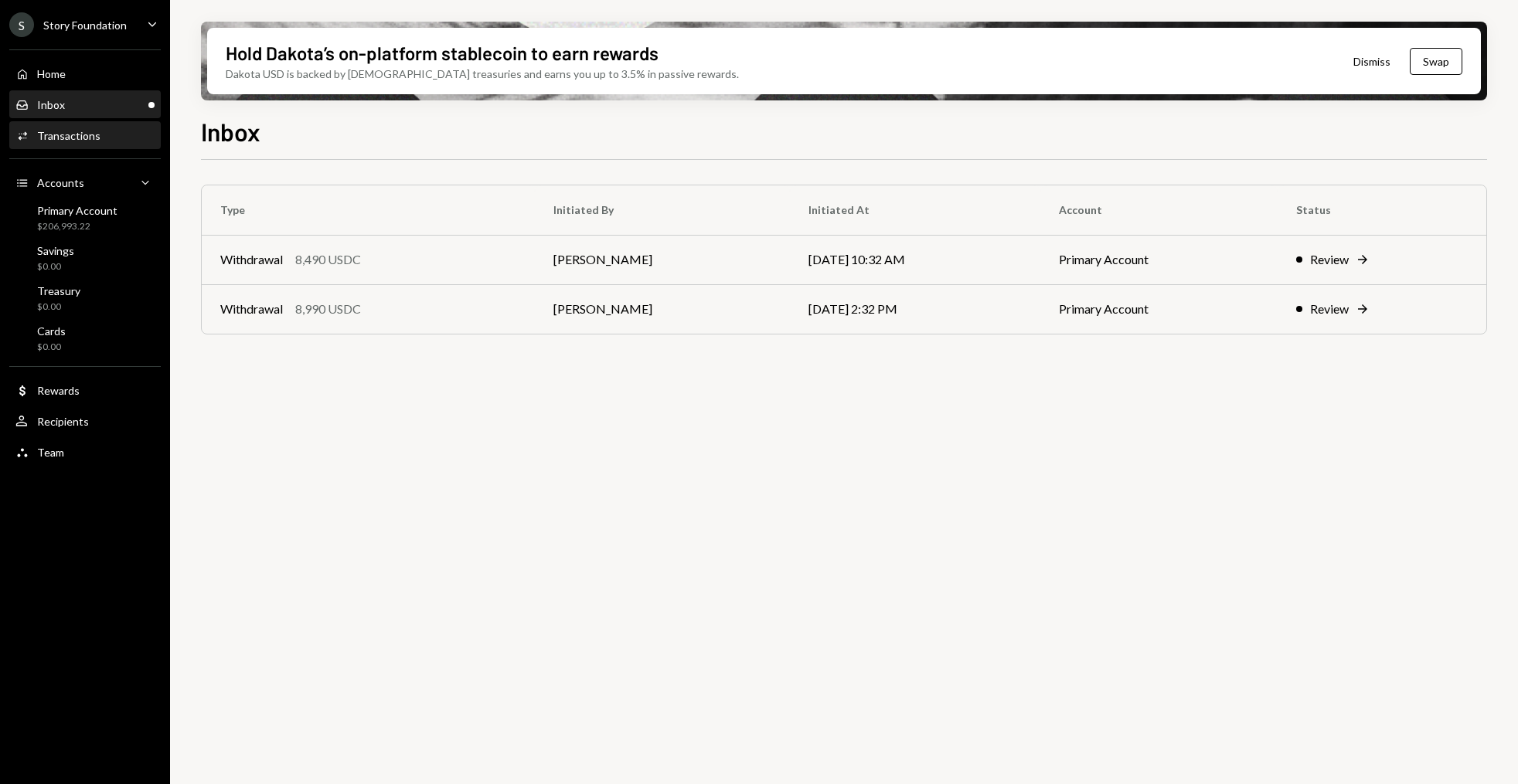
click at [126, 135] on div "Activities Transactions" at bounding box center [85, 136] width 139 height 14
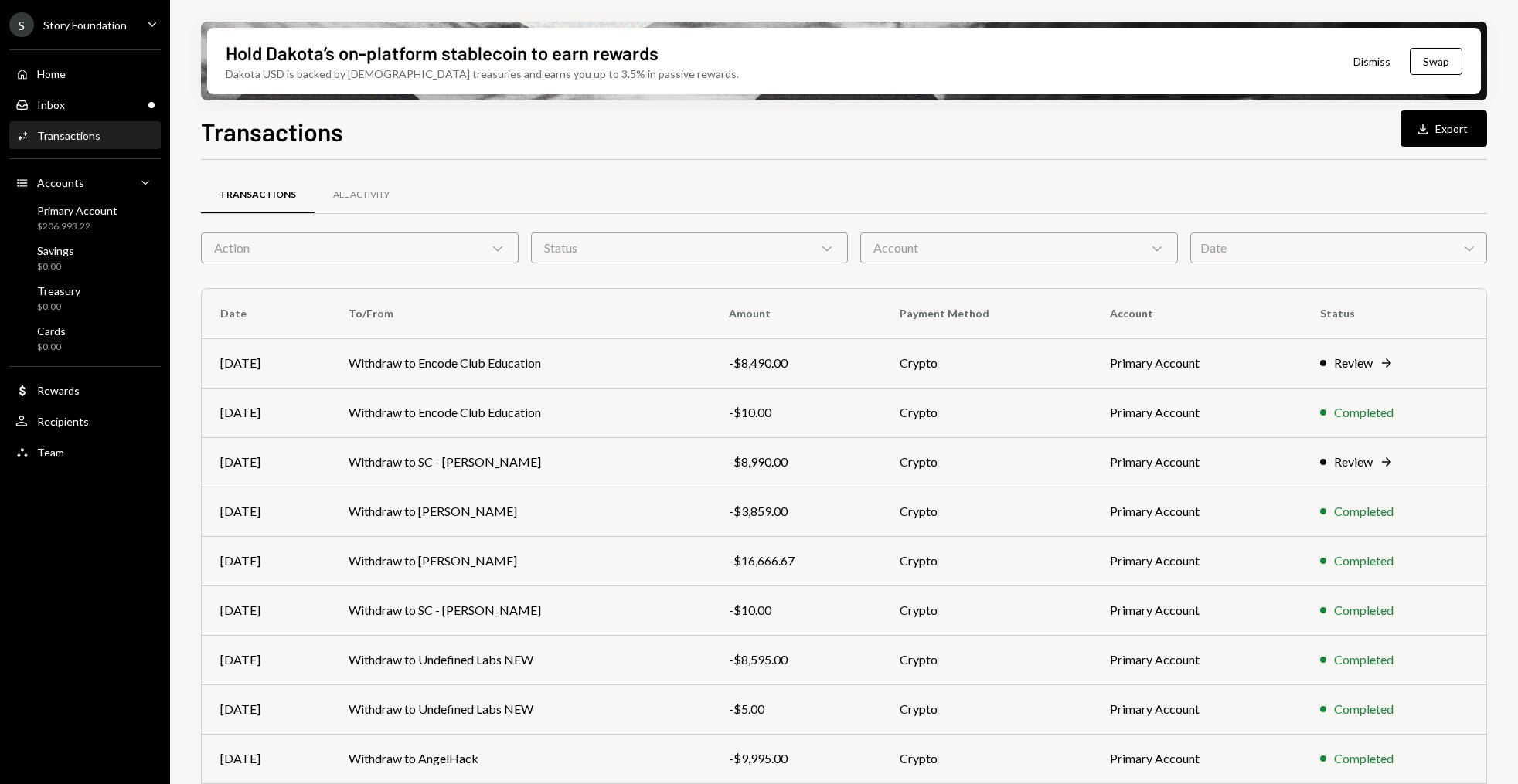
click at [472, 259] on div "Action Chevron Down" at bounding box center [359, 248] width 318 height 31
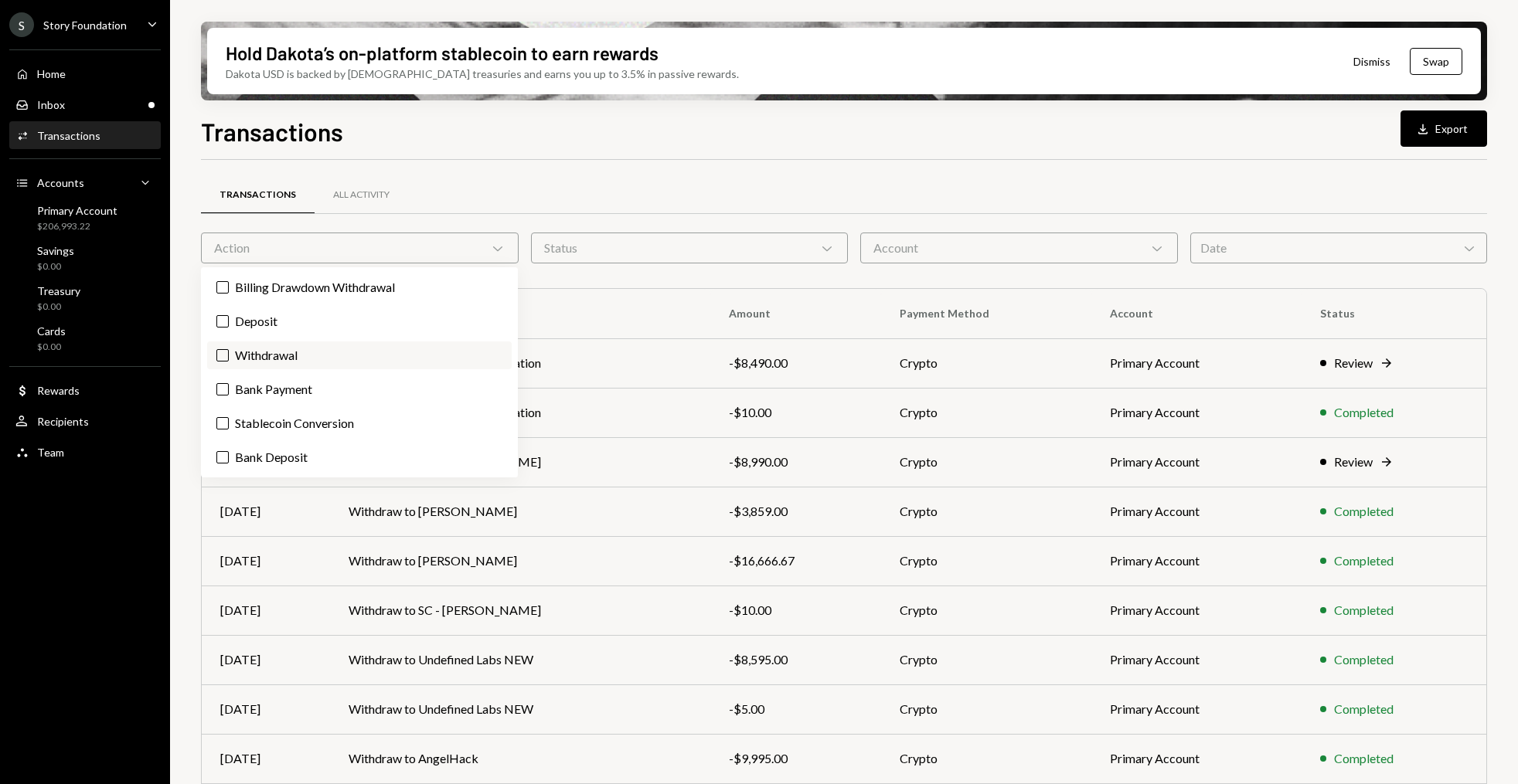
click at [286, 344] on label "Withdrawal" at bounding box center [359, 355] width 304 height 28
click at [229, 350] on button "Withdrawal" at bounding box center [222, 355] width 13 height 13
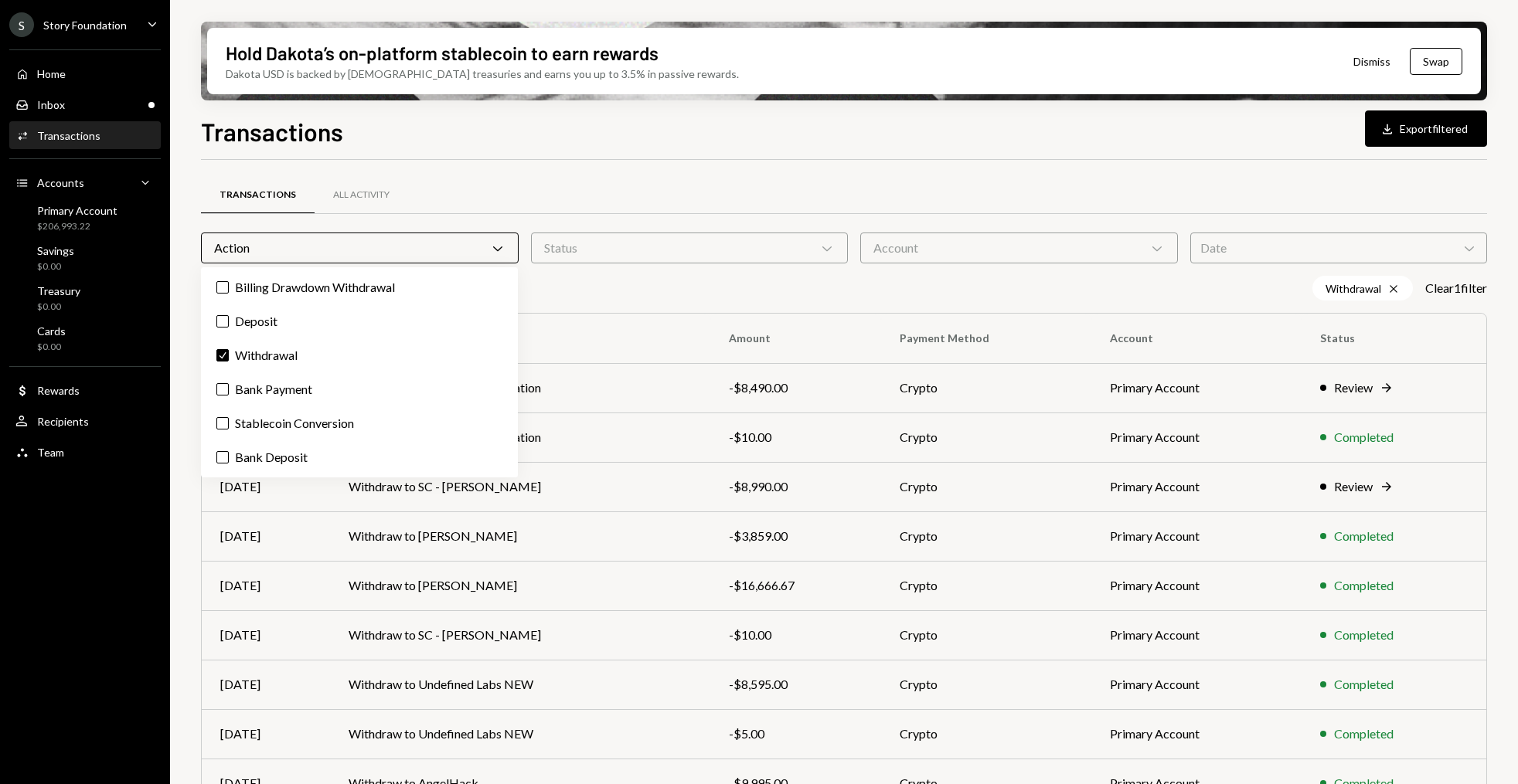
click at [165, 496] on div "S Story Foundation Caret Down Home Home Inbox Inbox Activities Transactions Acc…" at bounding box center [85, 392] width 170 height 784
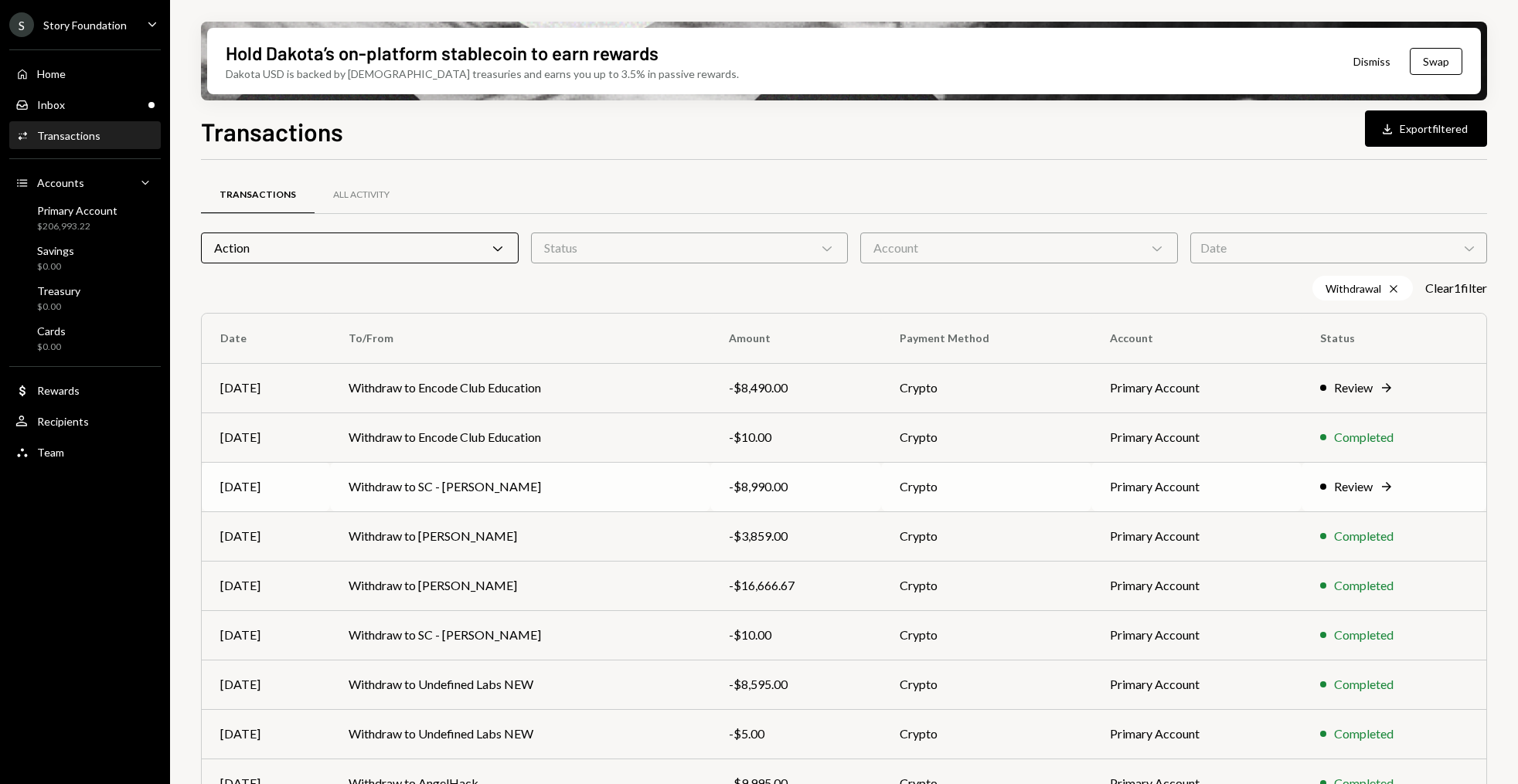
scroll to position [120, 0]
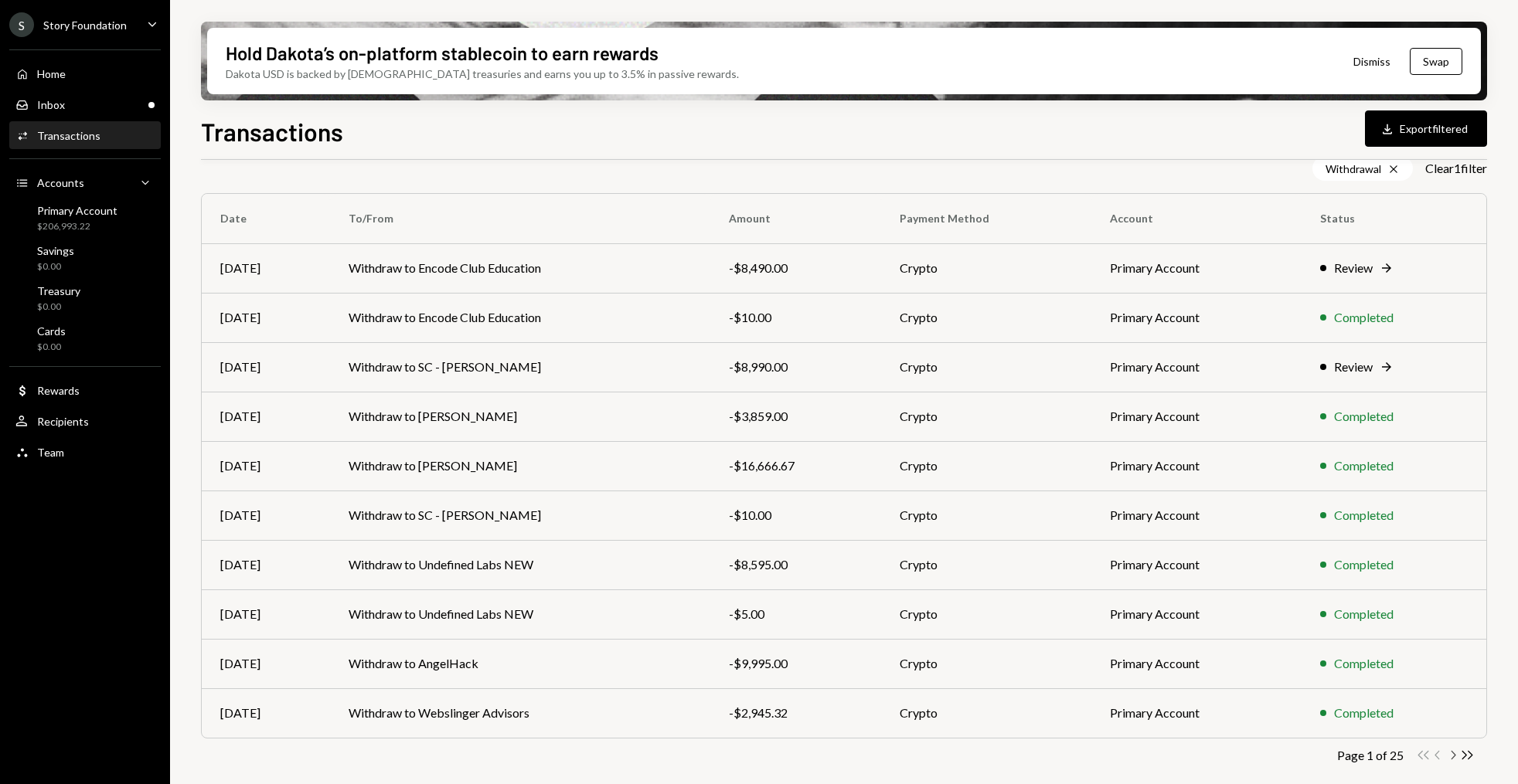
click at [1455, 756] on icon "Chevron Right" at bounding box center [1452, 755] width 14 height 14
click at [1455, 748] on icon "Chevron Right" at bounding box center [1452, 755] width 14 height 14
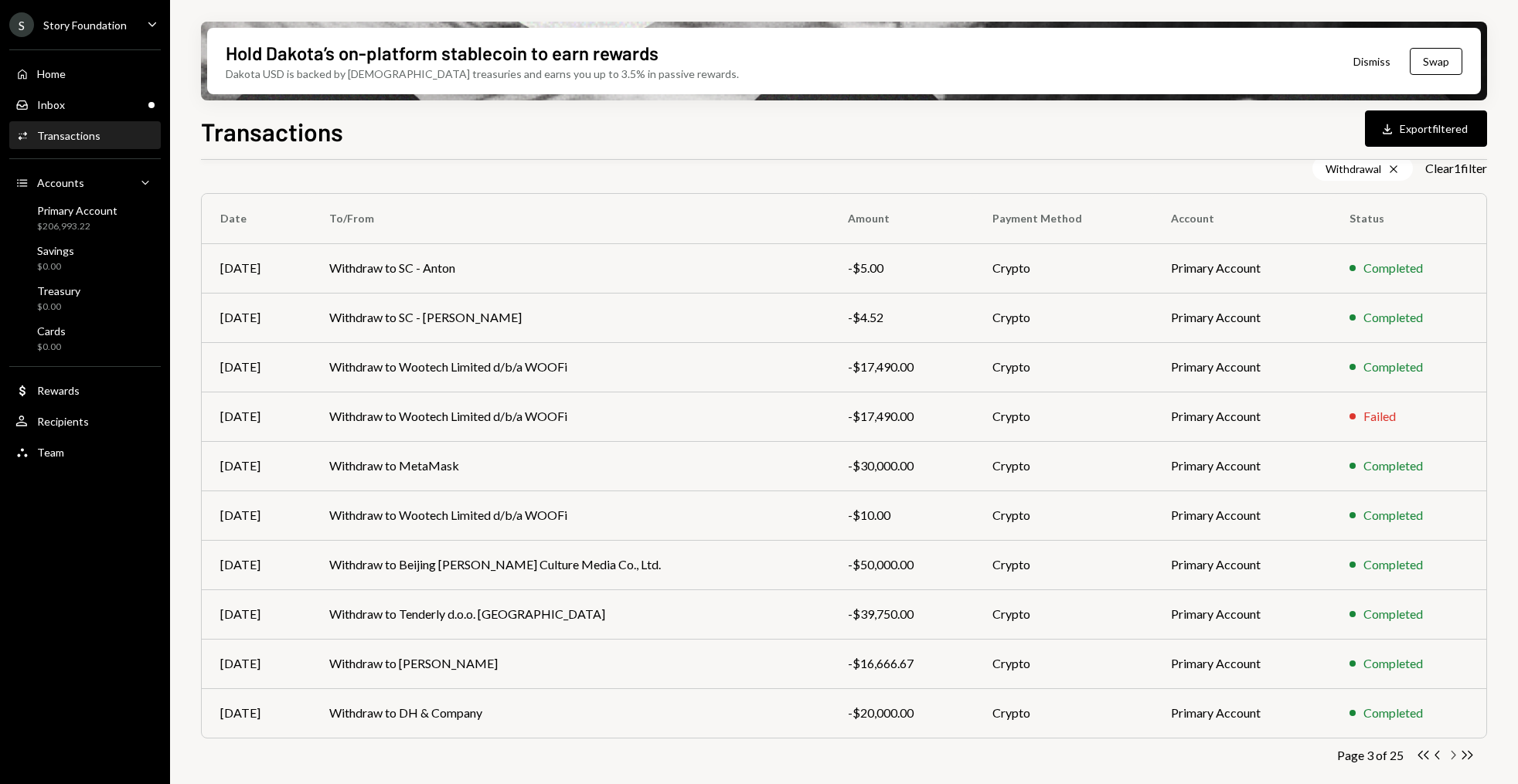
click at [1448, 758] on icon "Chevron Right" at bounding box center [1452, 755] width 14 height 14
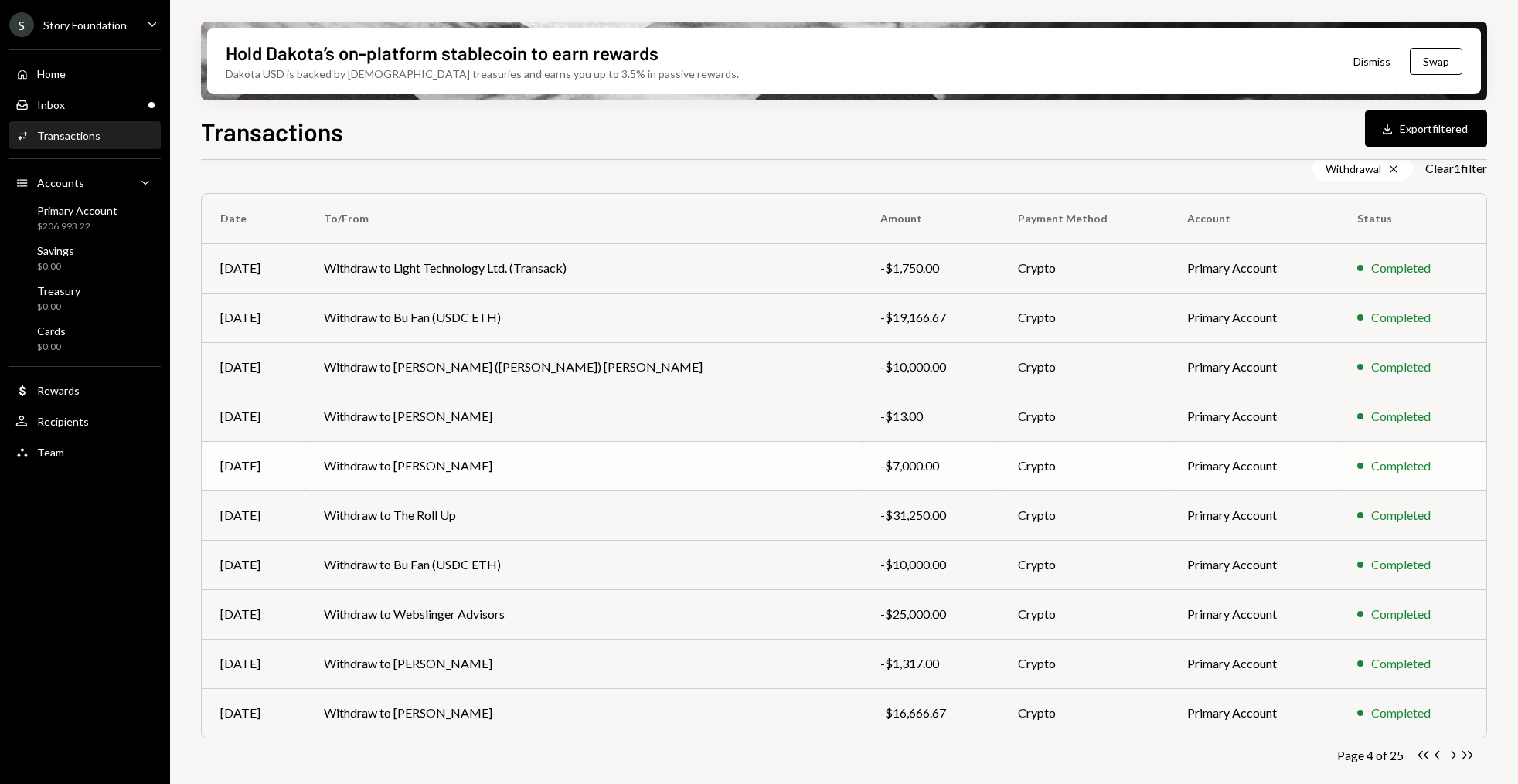
click at [587, 454] on td "Withdraw to Anne Yu" at bounding box center [583, 465] width 556 height 49
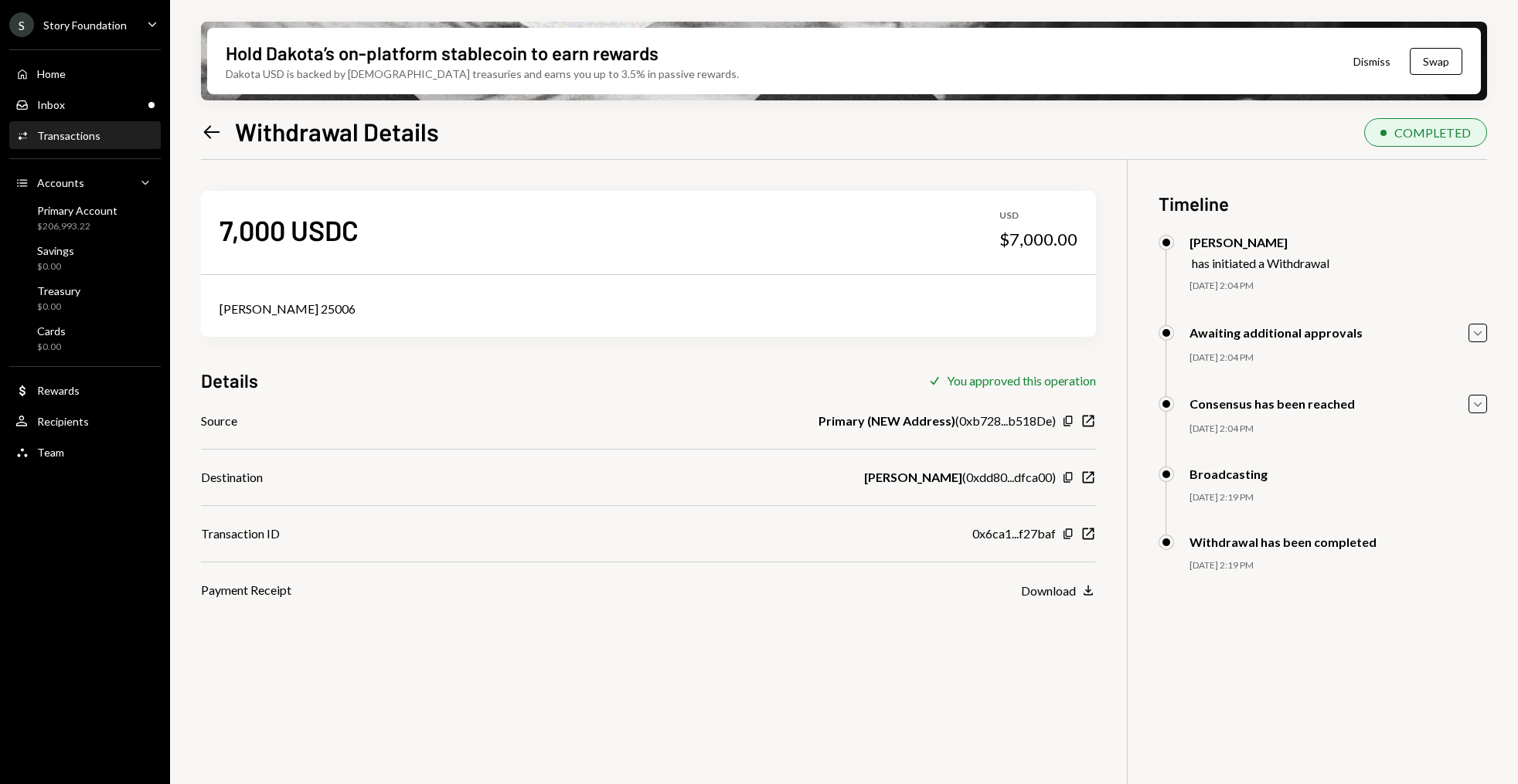
click at [270, 303] on div "Anne Yu 25006" at bounding box center [648, 309] width 857 height 18
click at [83, 61] on div "Home Home" at bounding box center [85, 73] width 139 height 26
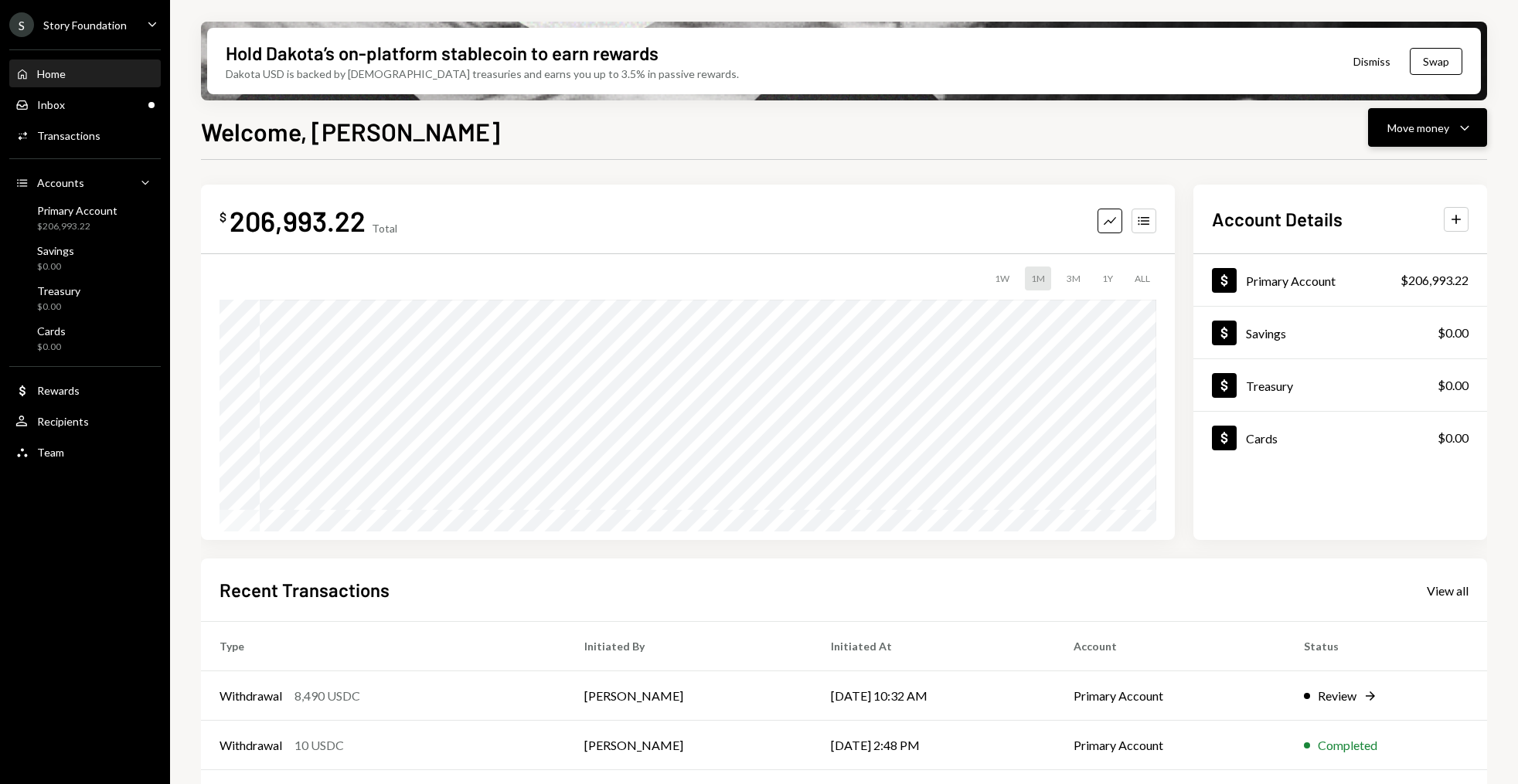
click at [1474, 131] on icon "Caret Down" at bounding box center [1464, 126] width 18 height 18
click at [1388, 192] on div "Convert Transfer" at bounding box center [1404, 210] width 155 height 35
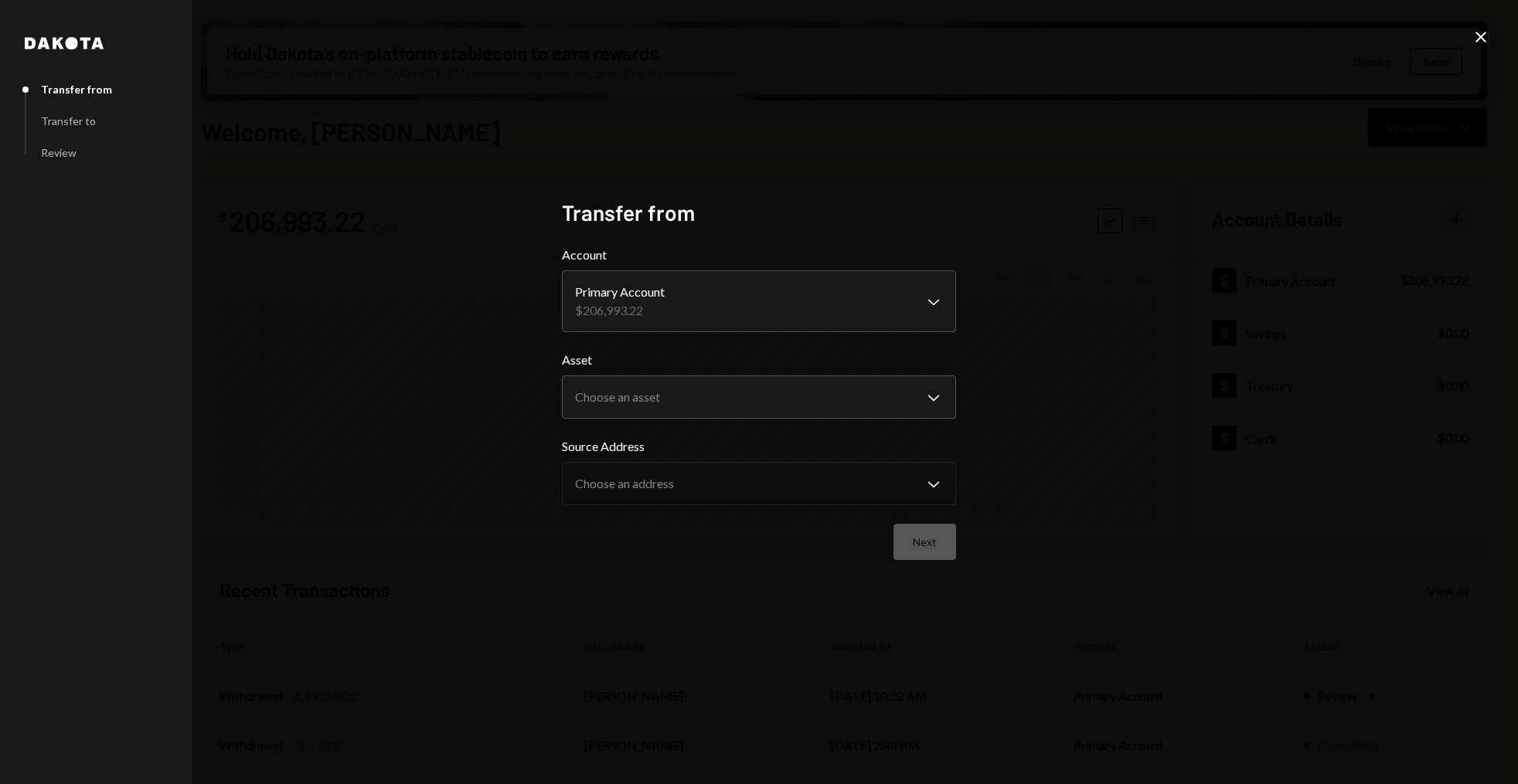
click at [1482, 37] on icon "Close" at bounding box center [1480, 37] width 18 height 18
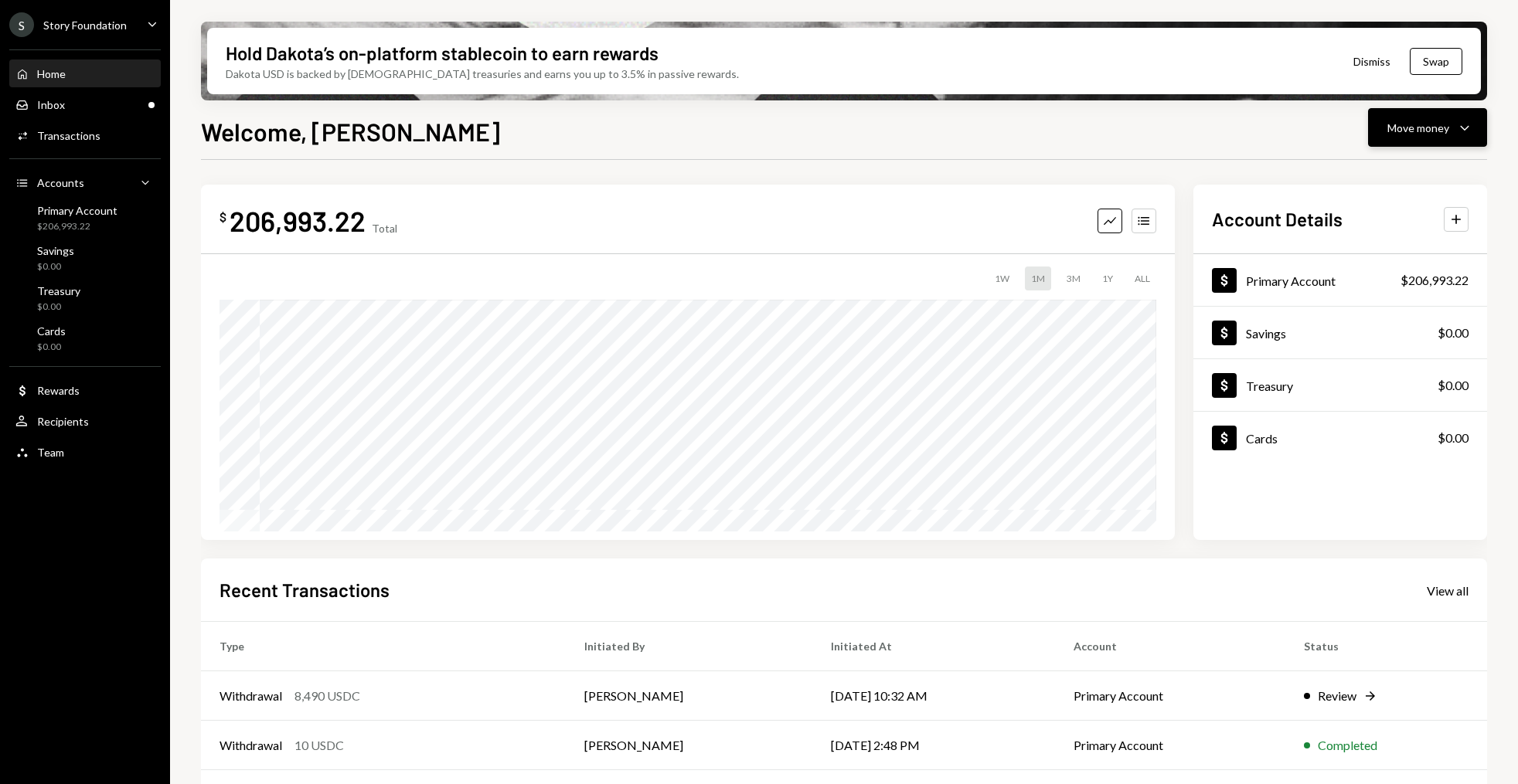
click at [1453, 135] on div "Move money Caret Down" at bounding box center [1427, 126] width 80 height 18
click at [1427, 172] on div "Send" at bounding box center [1415, 174] width 113 height 16
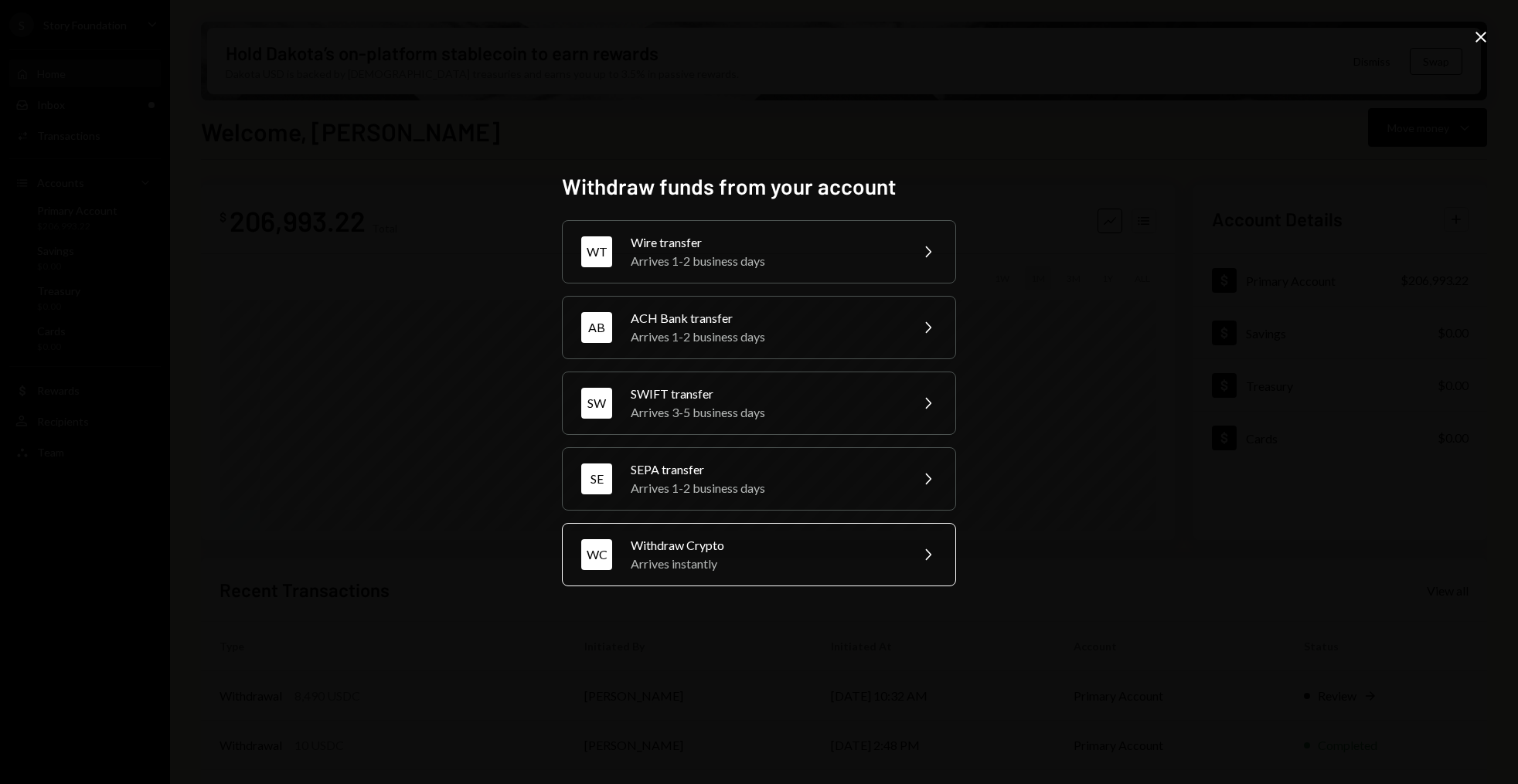
click at [913, 549] on div "WC Withdraw Crypto Arrives instantly Chevron Right" at bounding box center [759, 555] width 394 height 64
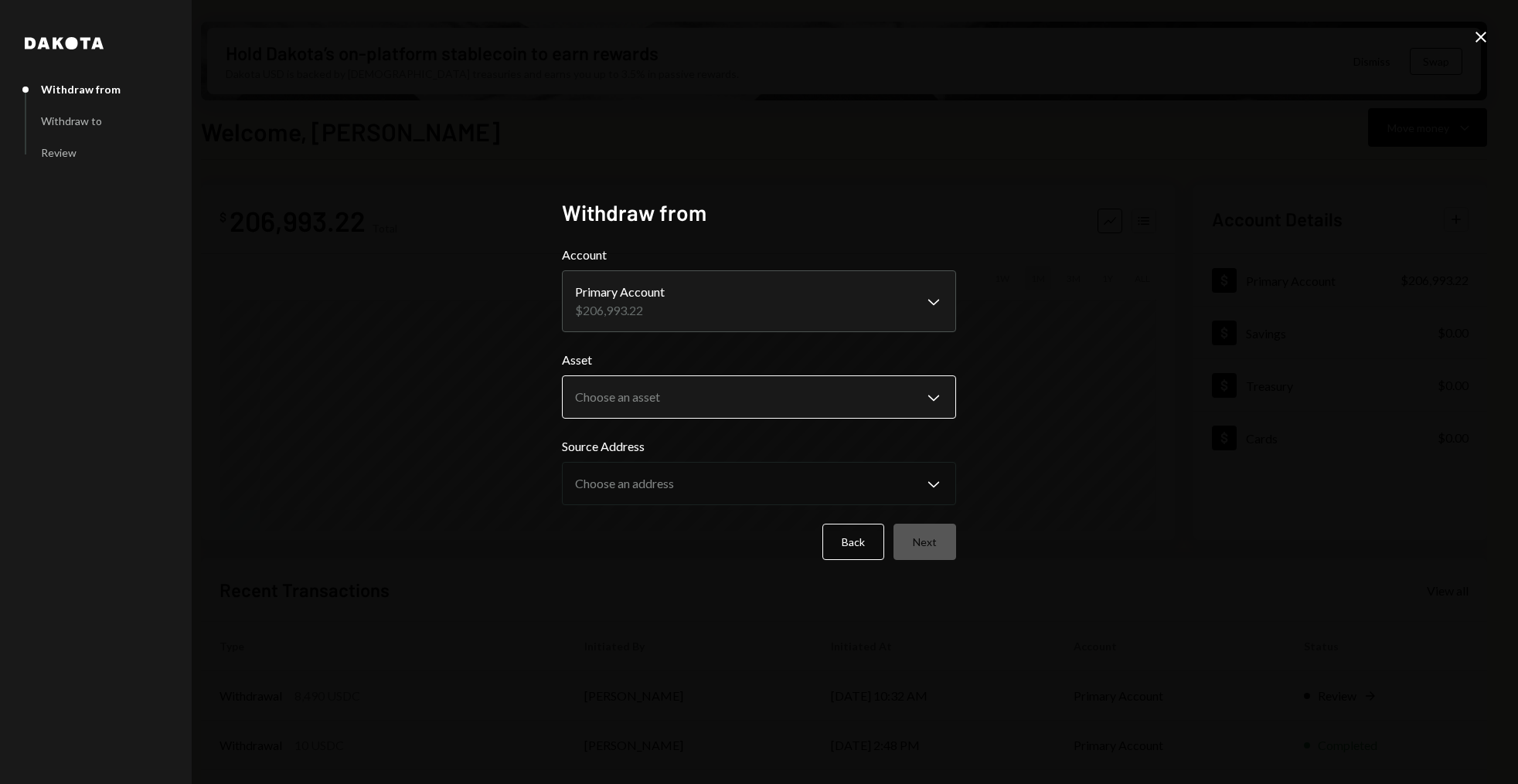
click at [715, 401] on body "S Story Foundation Caret Down Home Home Inbox Inbox Activities Transactions Acc…" at bounding box center [759, 392] width 1518 height 784
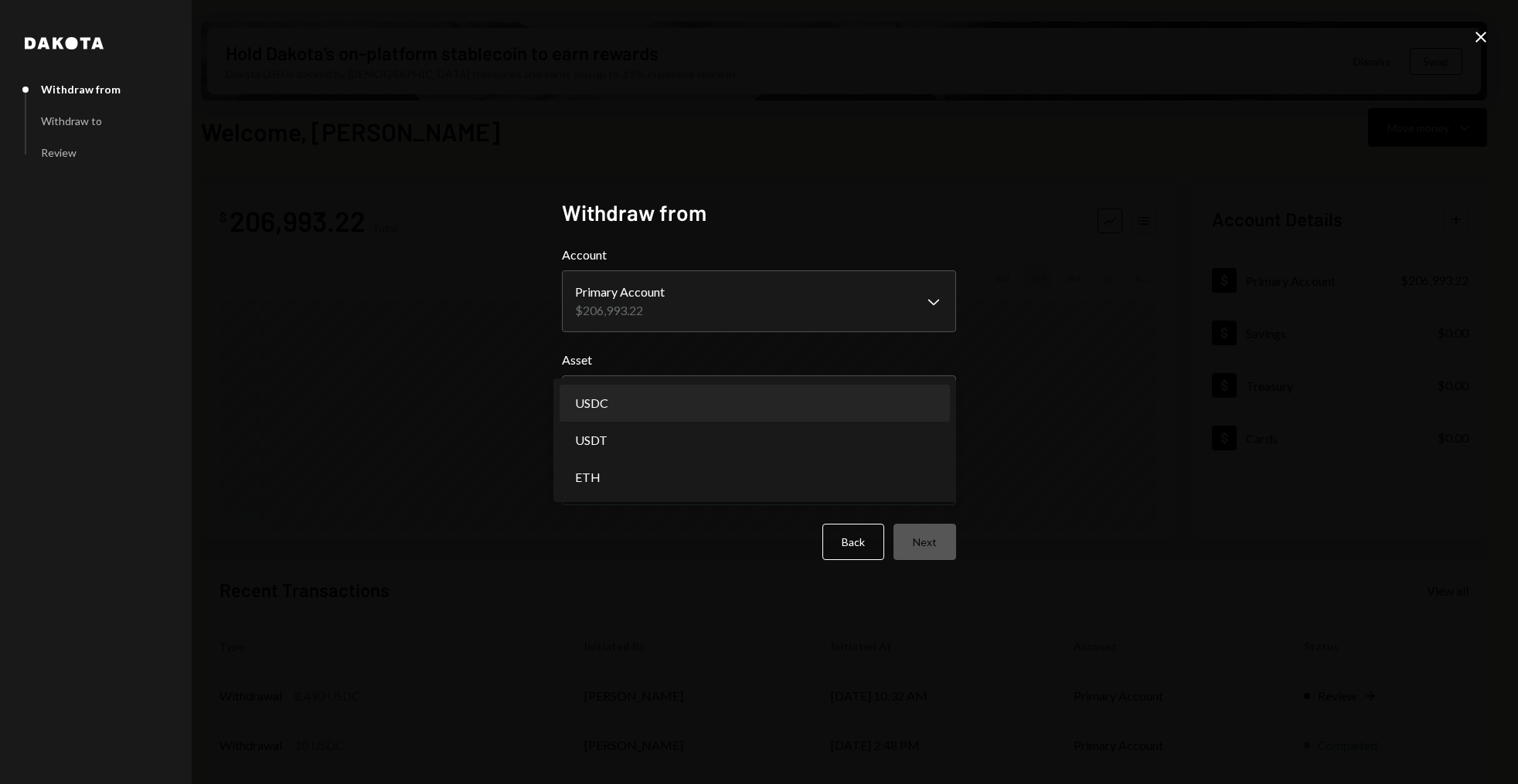
select select "****"
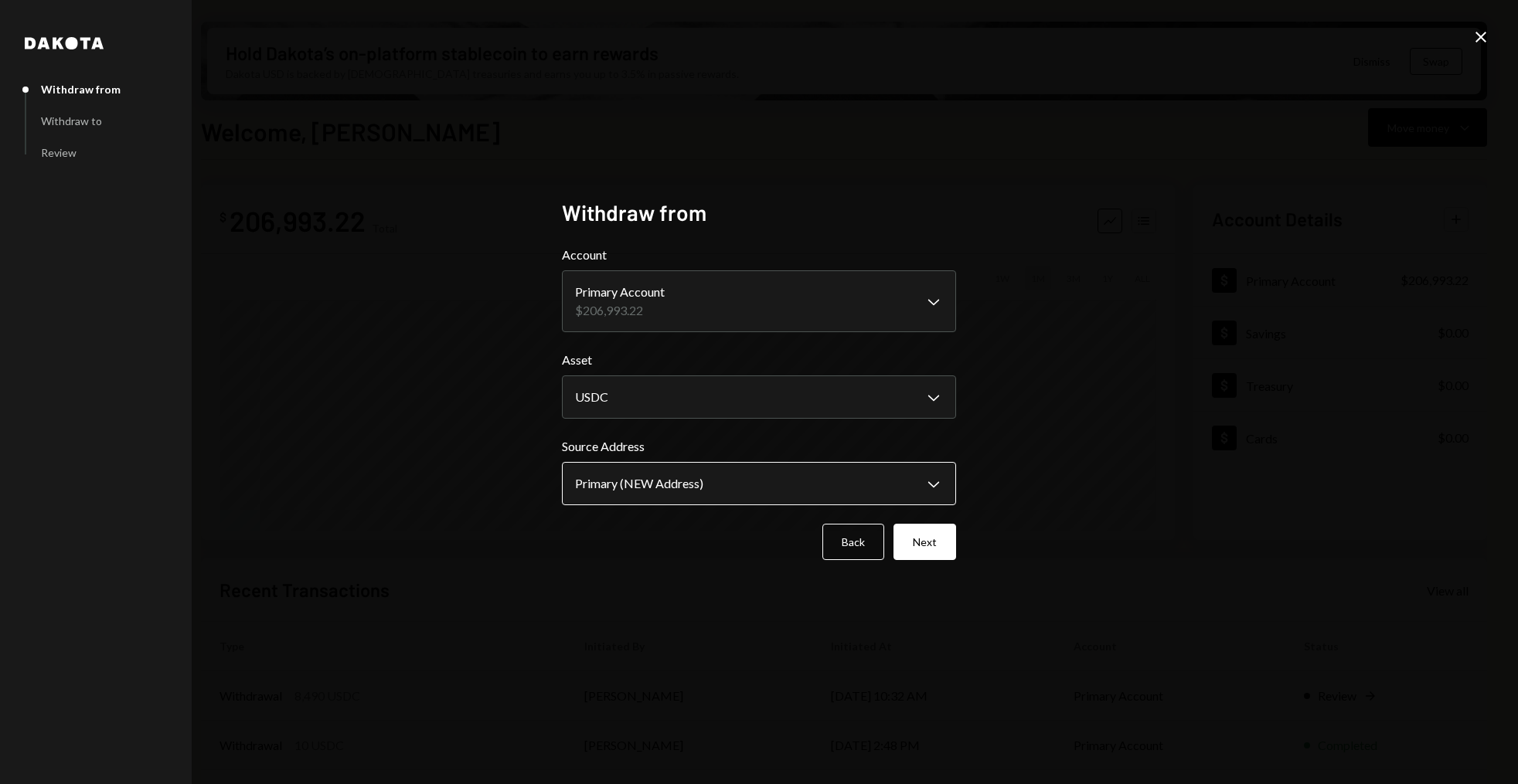
click at [660, 474] on body "S Story Foundation Caret Down Home Home Inbox Inbox Activities Transactions Acc…" at bounding box center [759, 392] width 1518 height 784
click at [943, 541] on button "Next" at bounding box center [924, 543] width 63 height 37
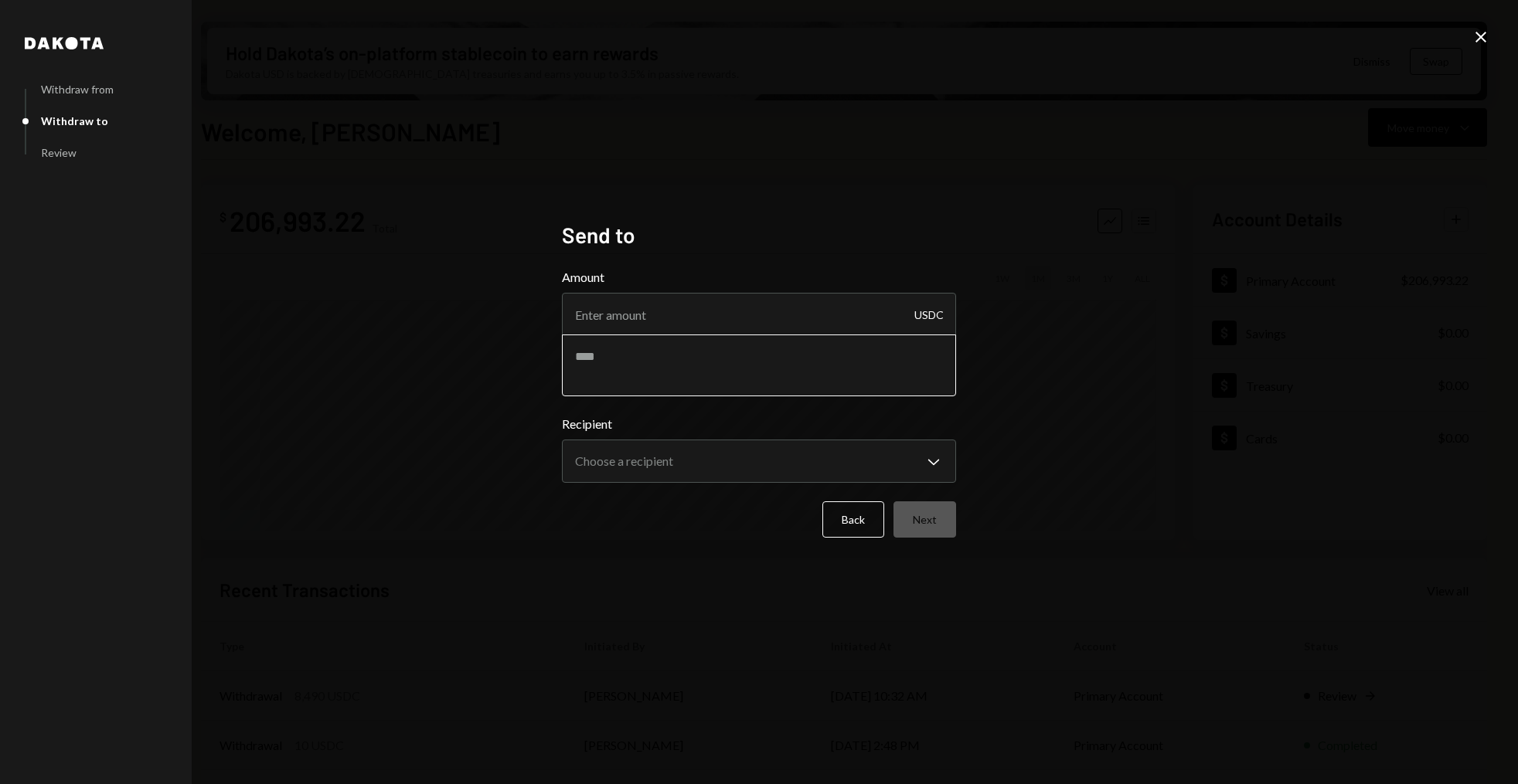
click at [678, 374] on textarea at bounding box center [759, 366] width 394 height 62
paste textarea "**********"
type textarea "**********"
click at [634, 462] on body "S Story Foundation Caret Down Home Home Inbox Inbox Activities Transactions Acc…" at bounding box center [759, 392] width 1518 height 784
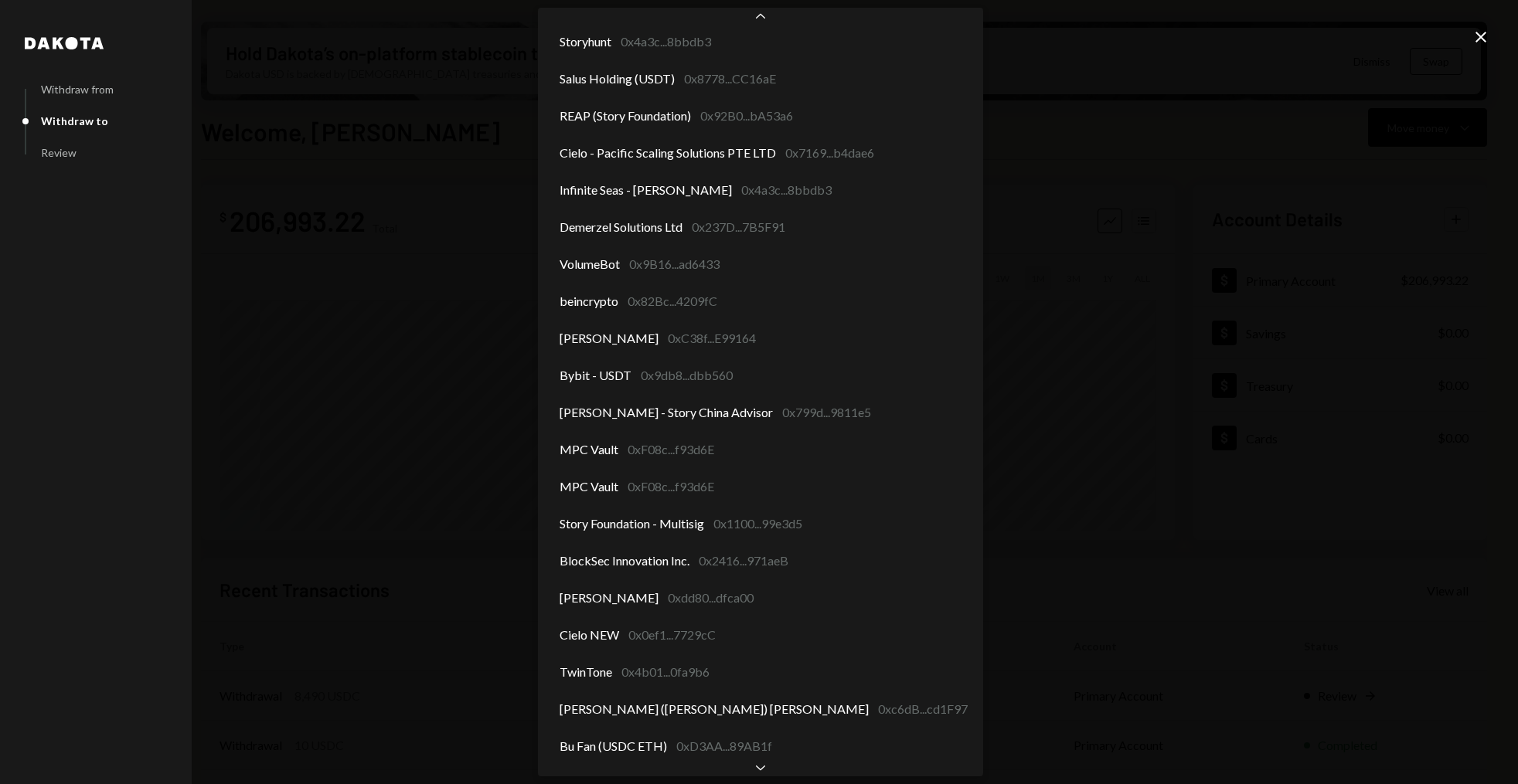
scroll to position [491, 0]
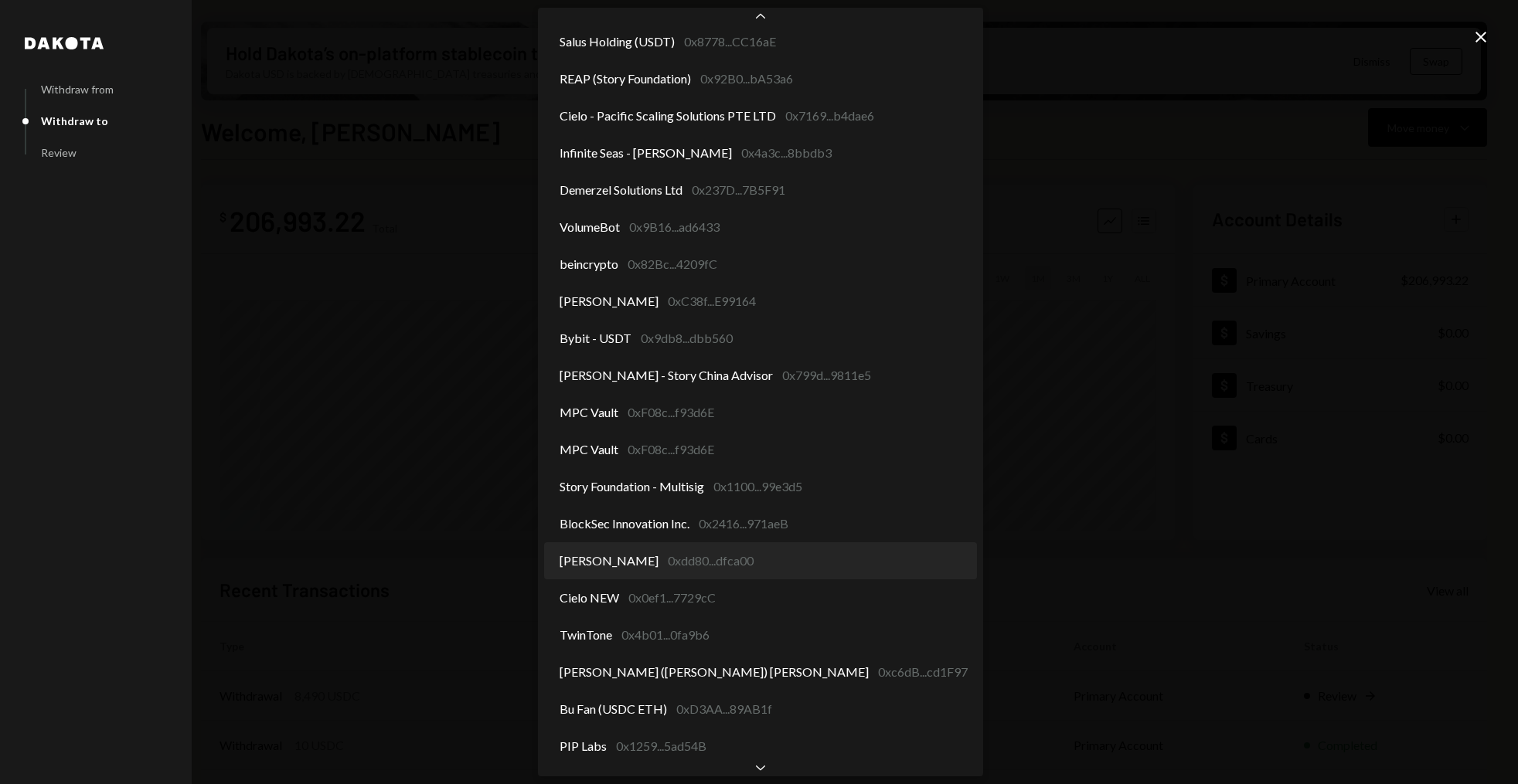
select select "**********"
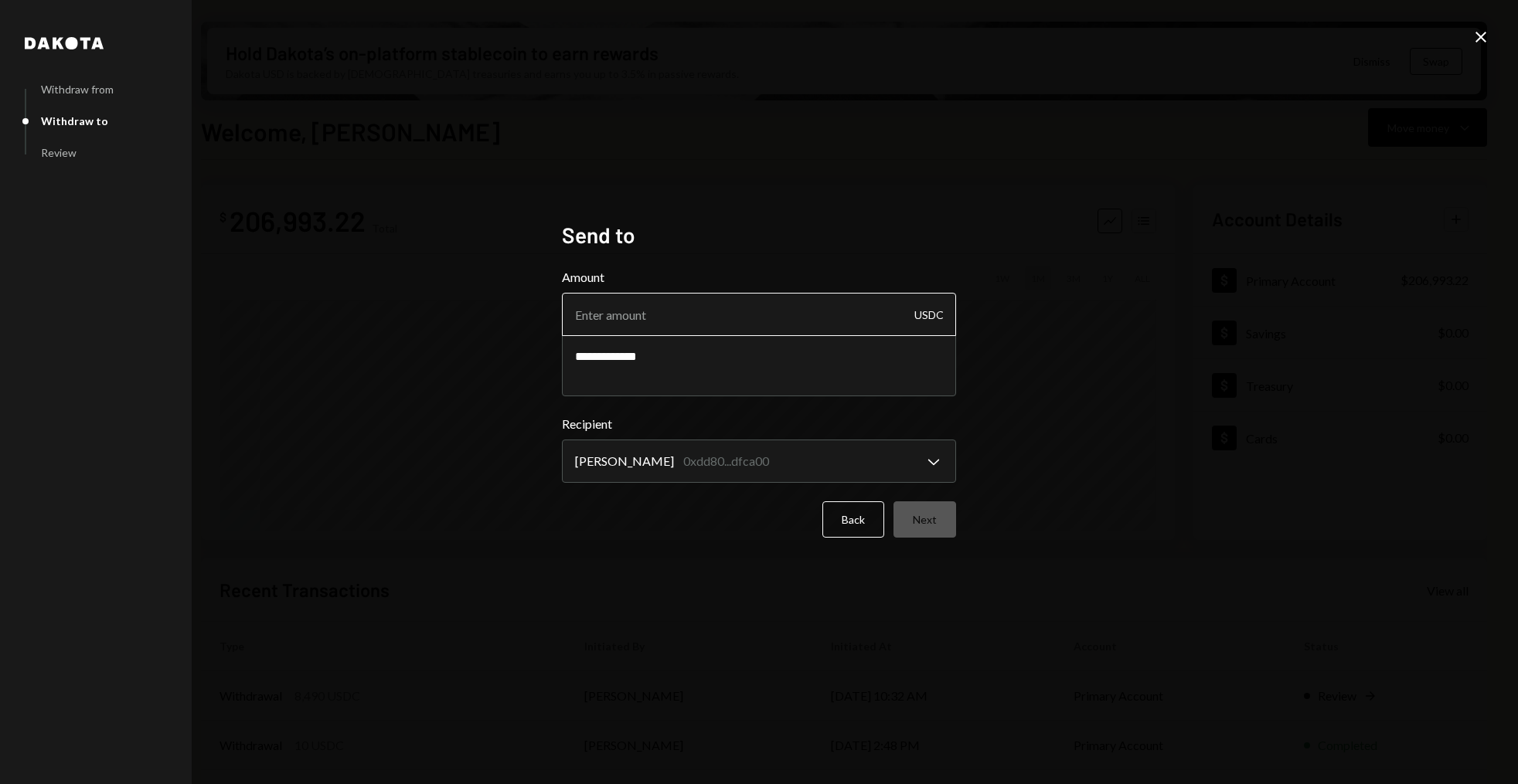
click at [632, 300] on input "Amount" at bounding box center [759, 314] width 394 height 43
type input "7000"
click at [942, 533] on button "Next" at bounding box center [924, 519] width 63 height 37
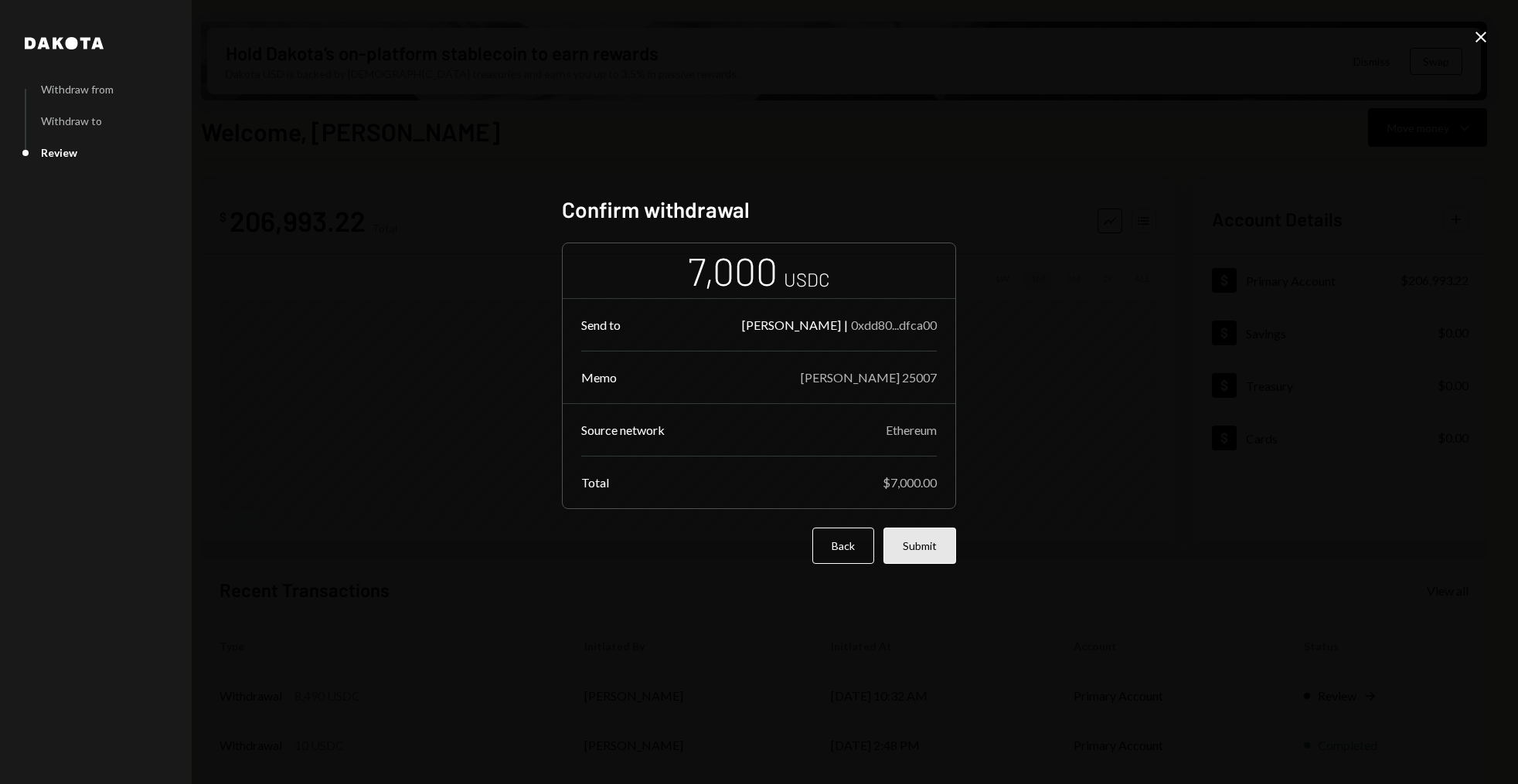
click at [932, 543] on button "Submit" at bounding box center [919, 546] width 72 height 37
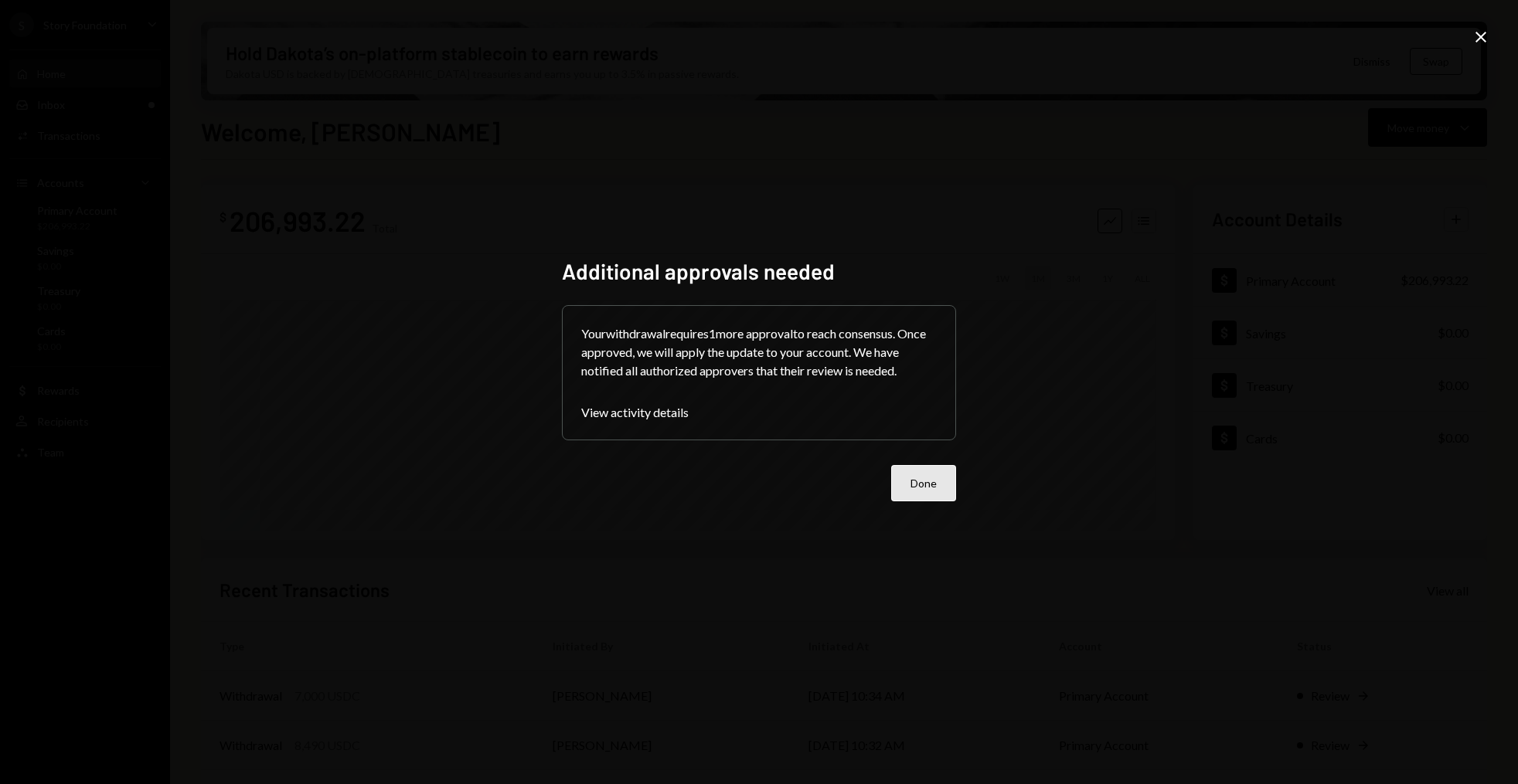
click at [910, 490] on button "Done" at bounding box center [923, 484] width 65 height 37
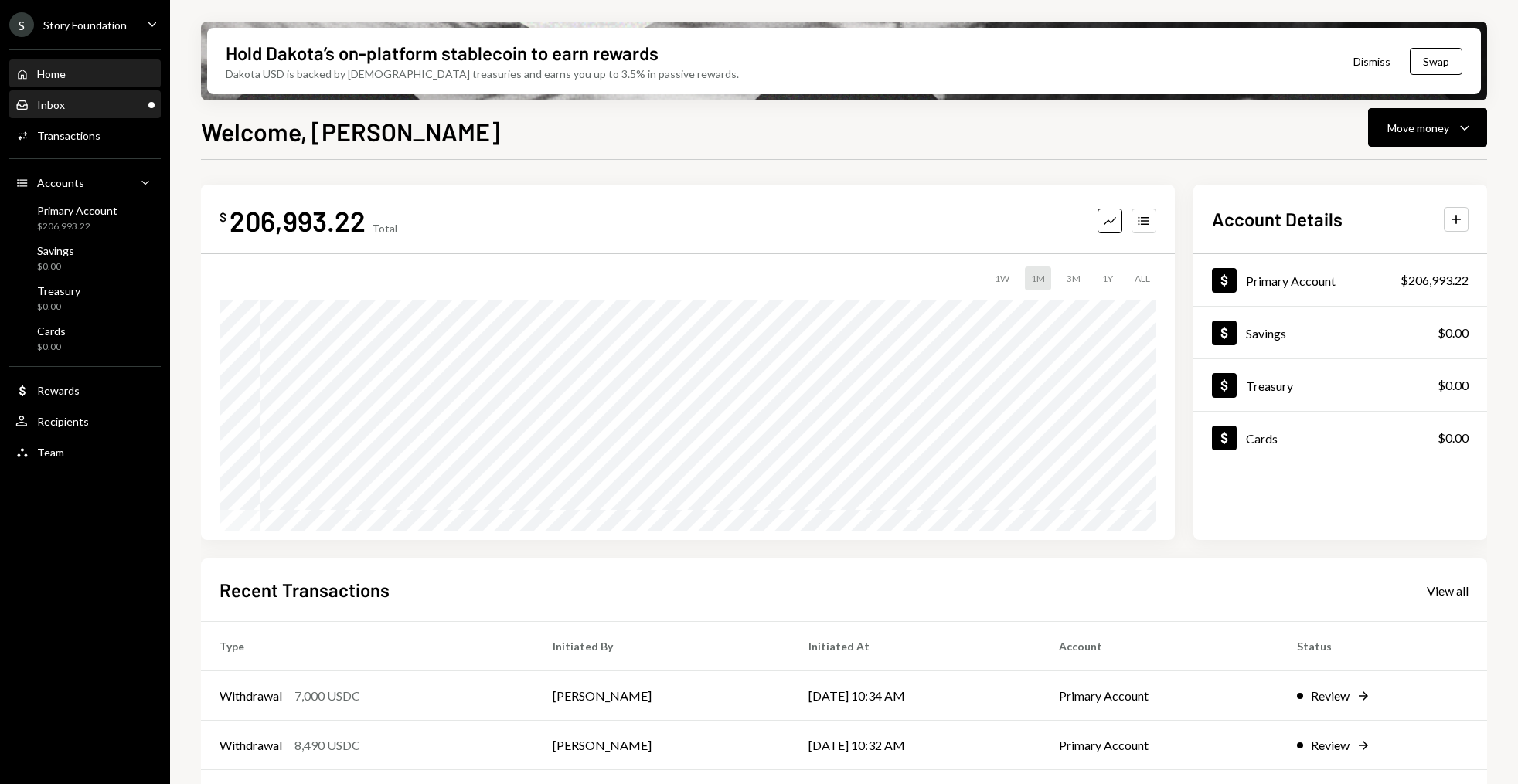
click at [77, 92] on div "Inbox Inbox" at bounding box center [85, 104] width 139 height 26
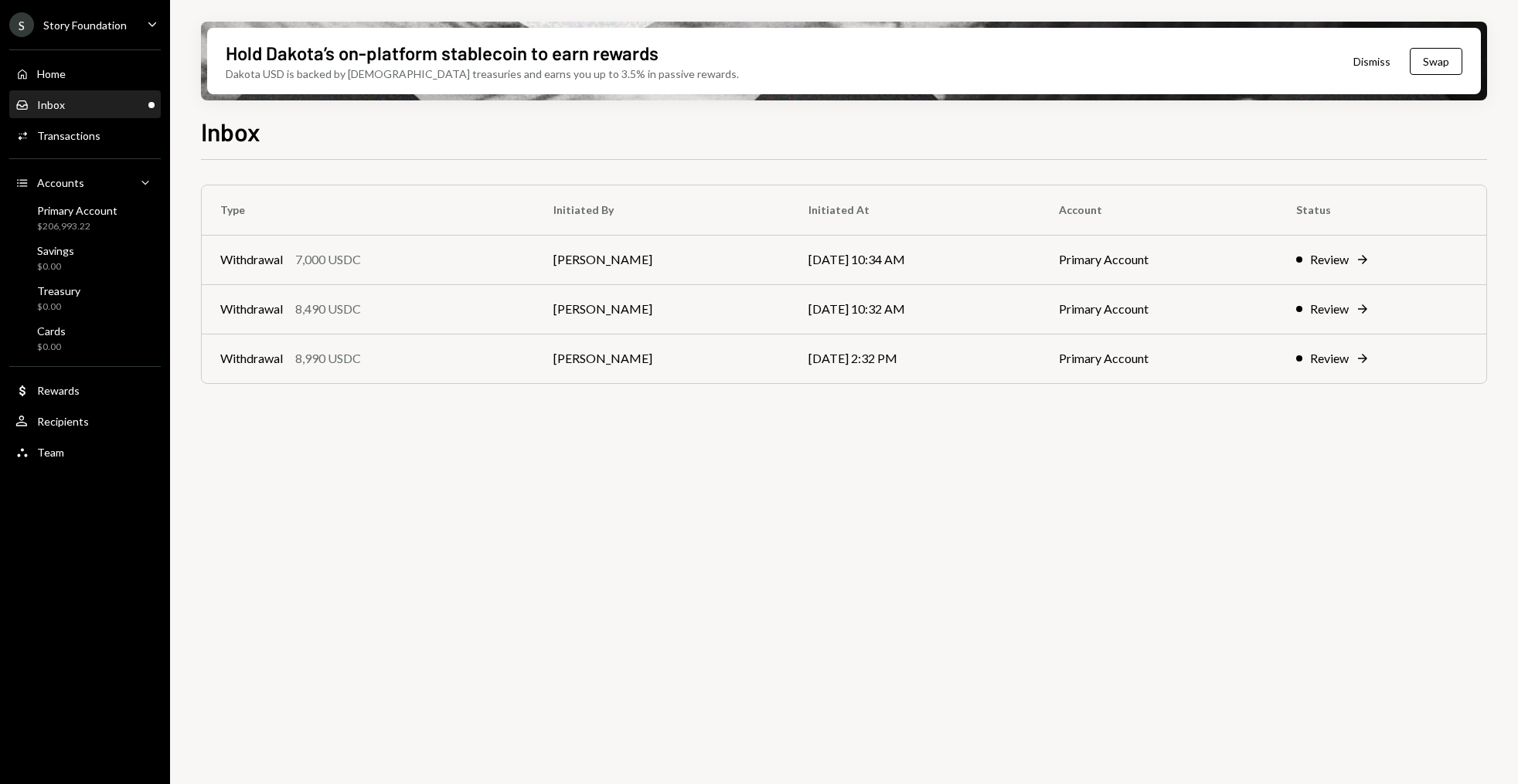
click at [407, 462] on div "Type Initiated By Initiated At Account Status Withdrawal 7,000 USDC Stephanie V…" at bounding box center [844, 481] width 1286 height 642
click at [78, 141] on div "Transactions" at bounding box center [69, 136] width 64 height 14
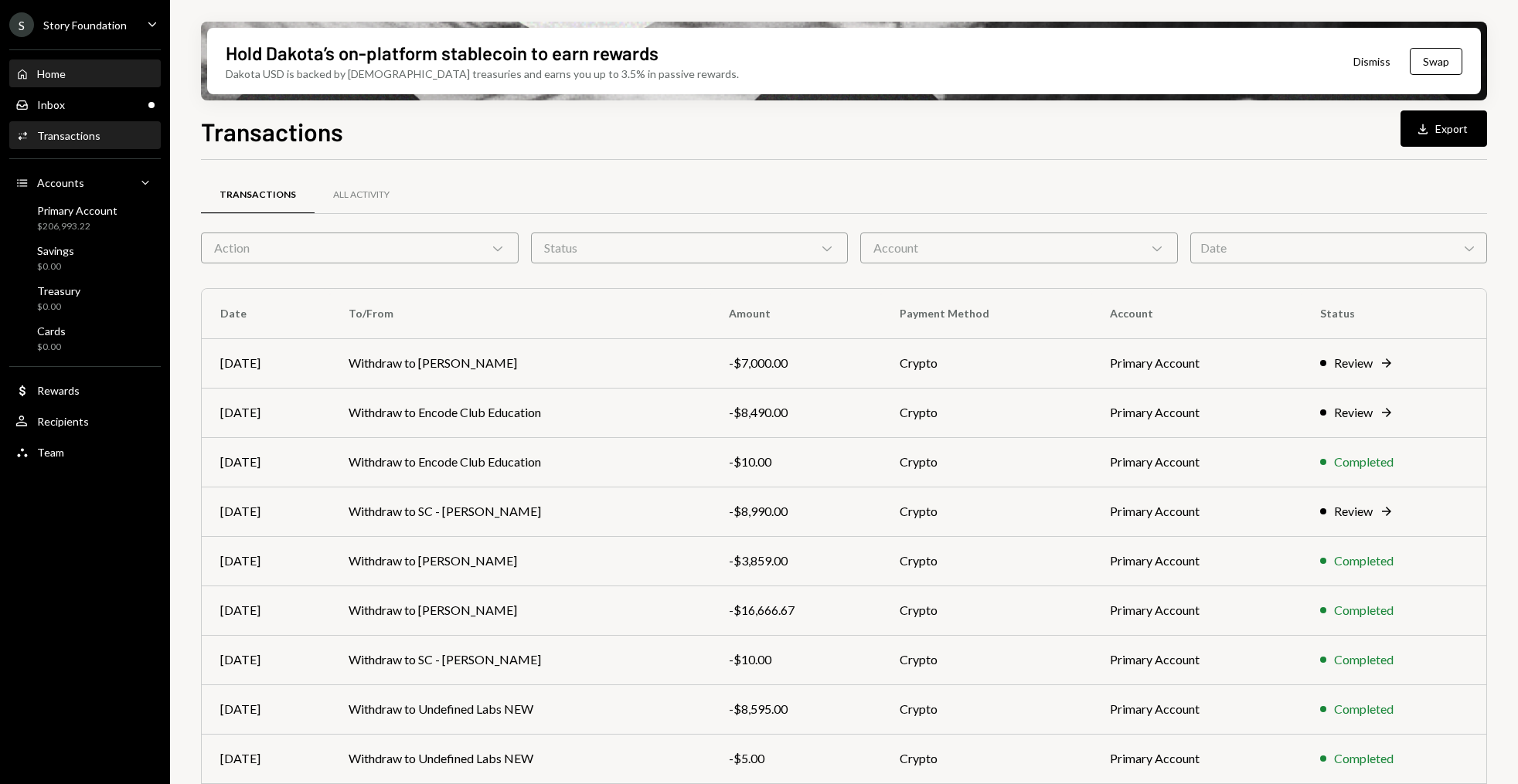
click at [98, 60] on link "Home Home" at bounding box center [85, 73] width 152 height 28
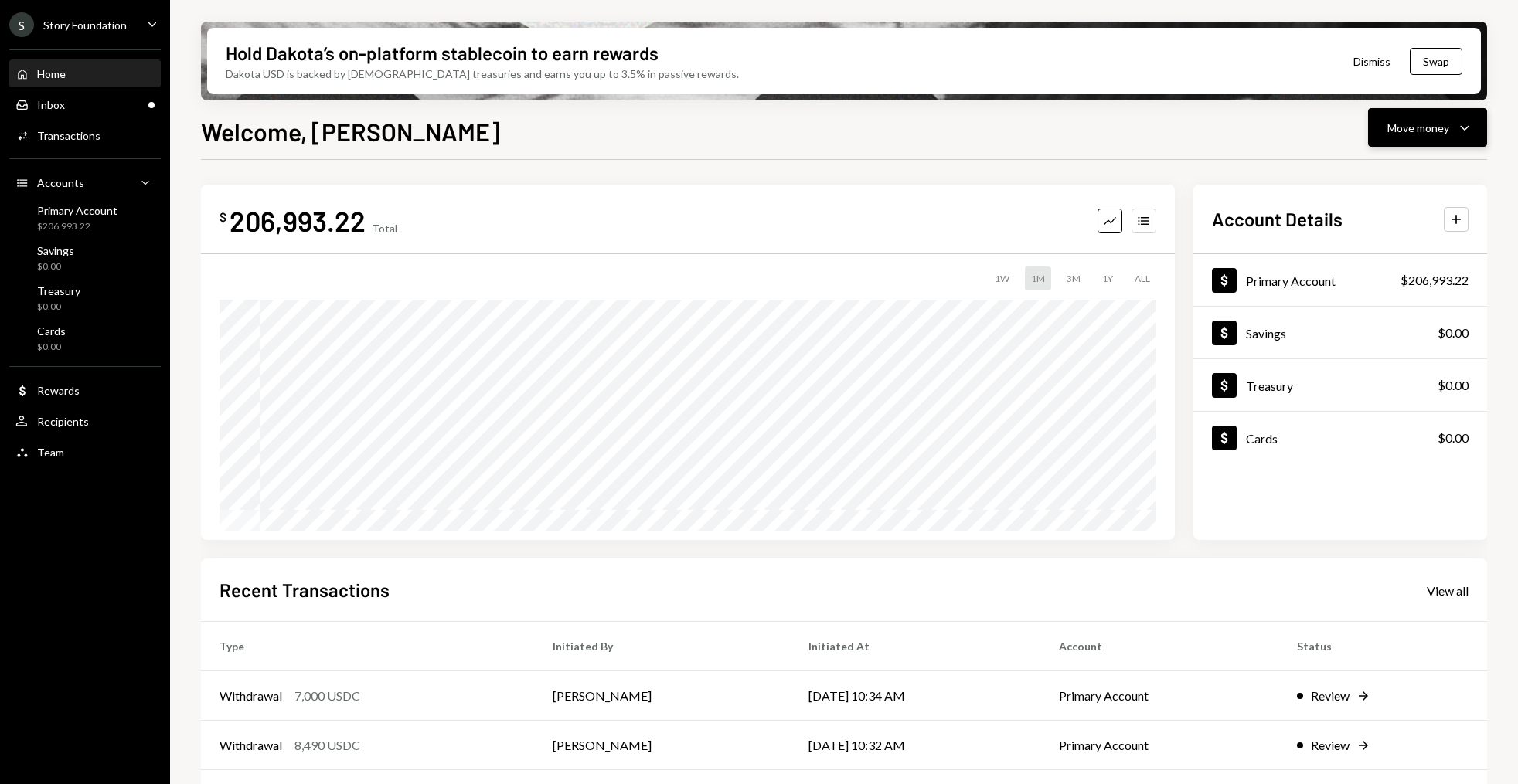
click at [1466, 129] on icon "button" at bounding box center [1464, 127] width 9 height 5
click at [1386, 182] on div "Withdraw Send" at bounding box center [1404, 174] width 155 height 35
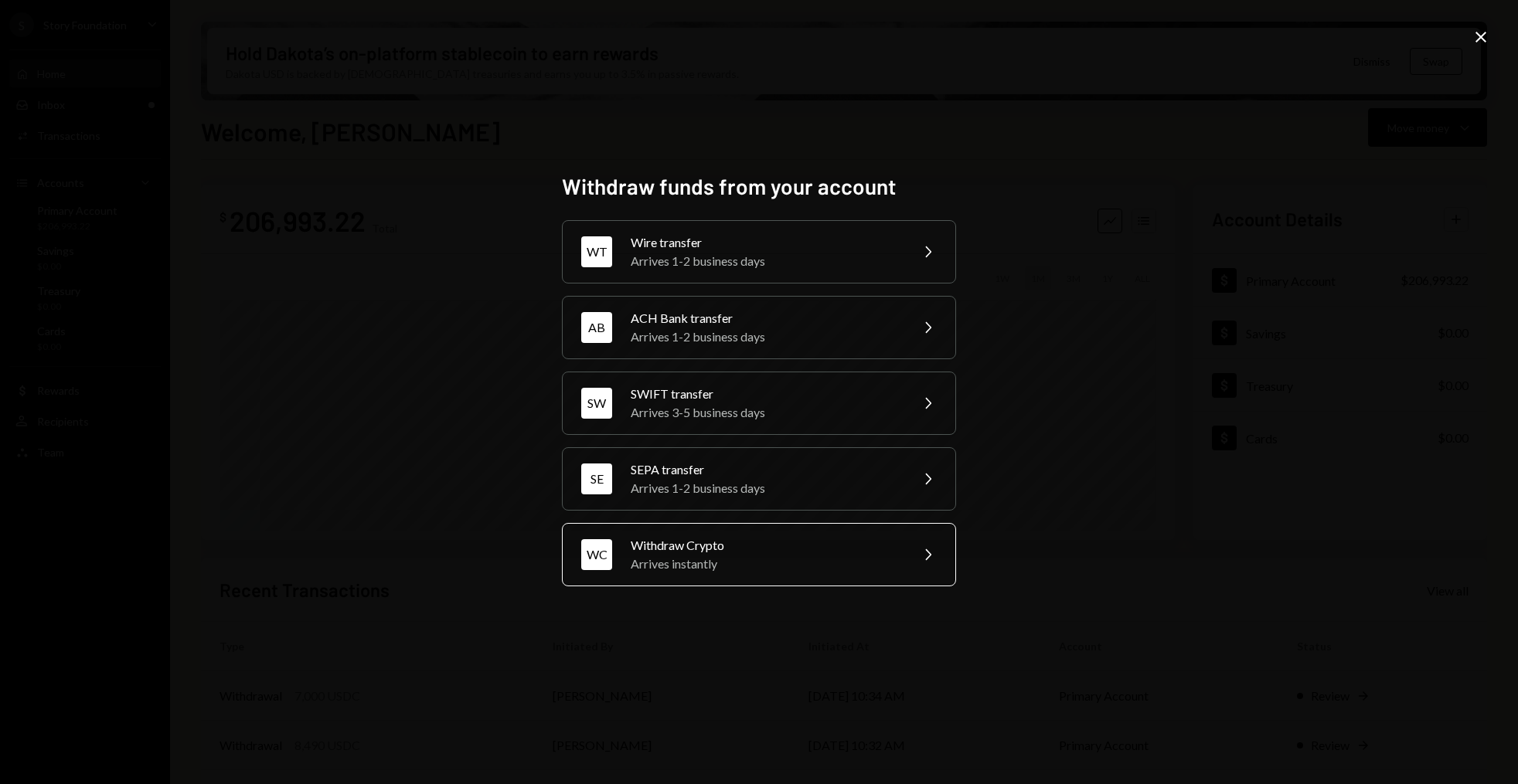
click at [641, 523] on div "WC Withdraw Crypto Arrives instantly Chevron Right" at bounding box center [759, 555] width 394 height 64
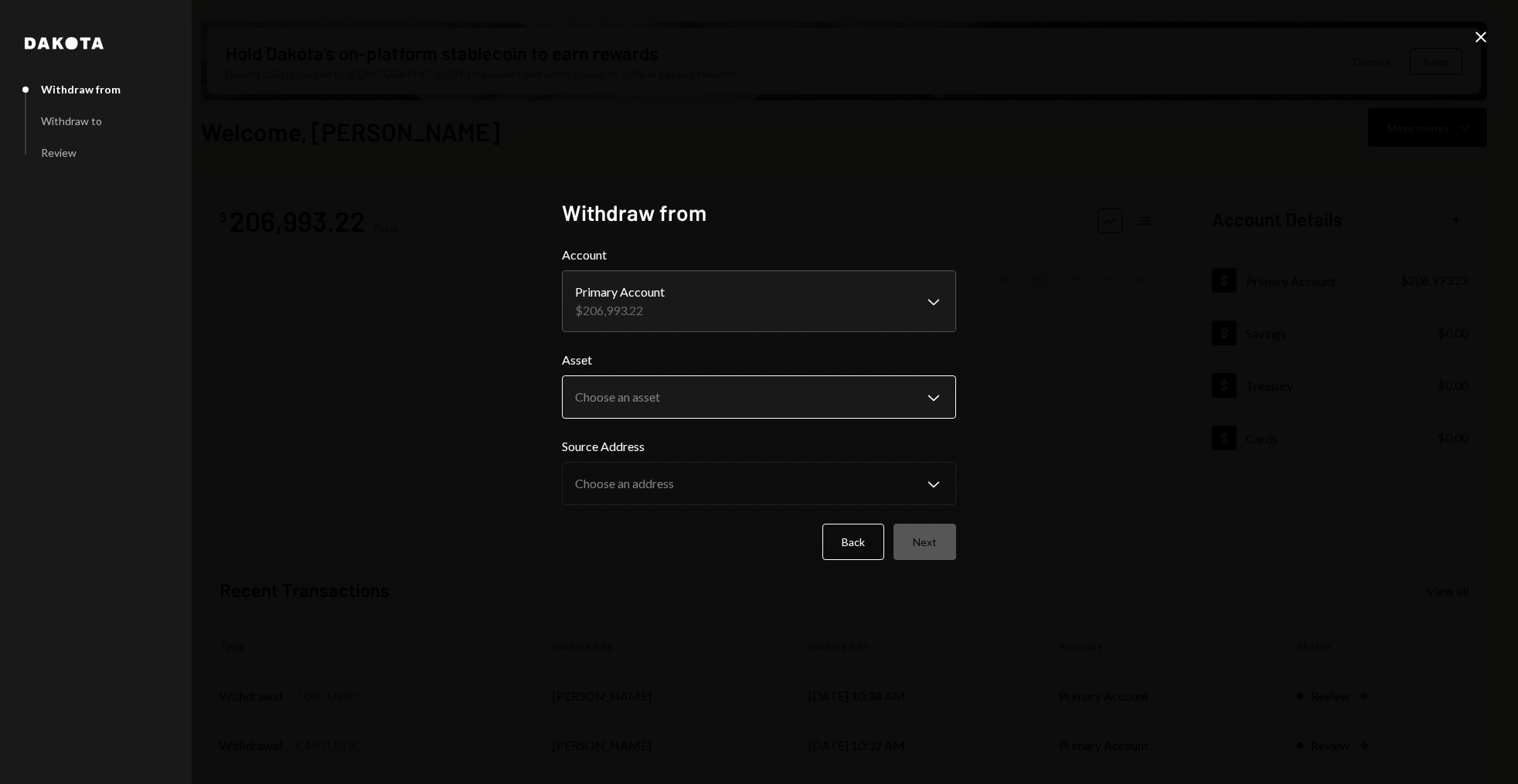
click at [714, 409] on body "S Story Foundation Caret Down Home Home Inbox Inbox Activities Transactions Acc…" at bounding box center [759, 392] width 1518 height 784
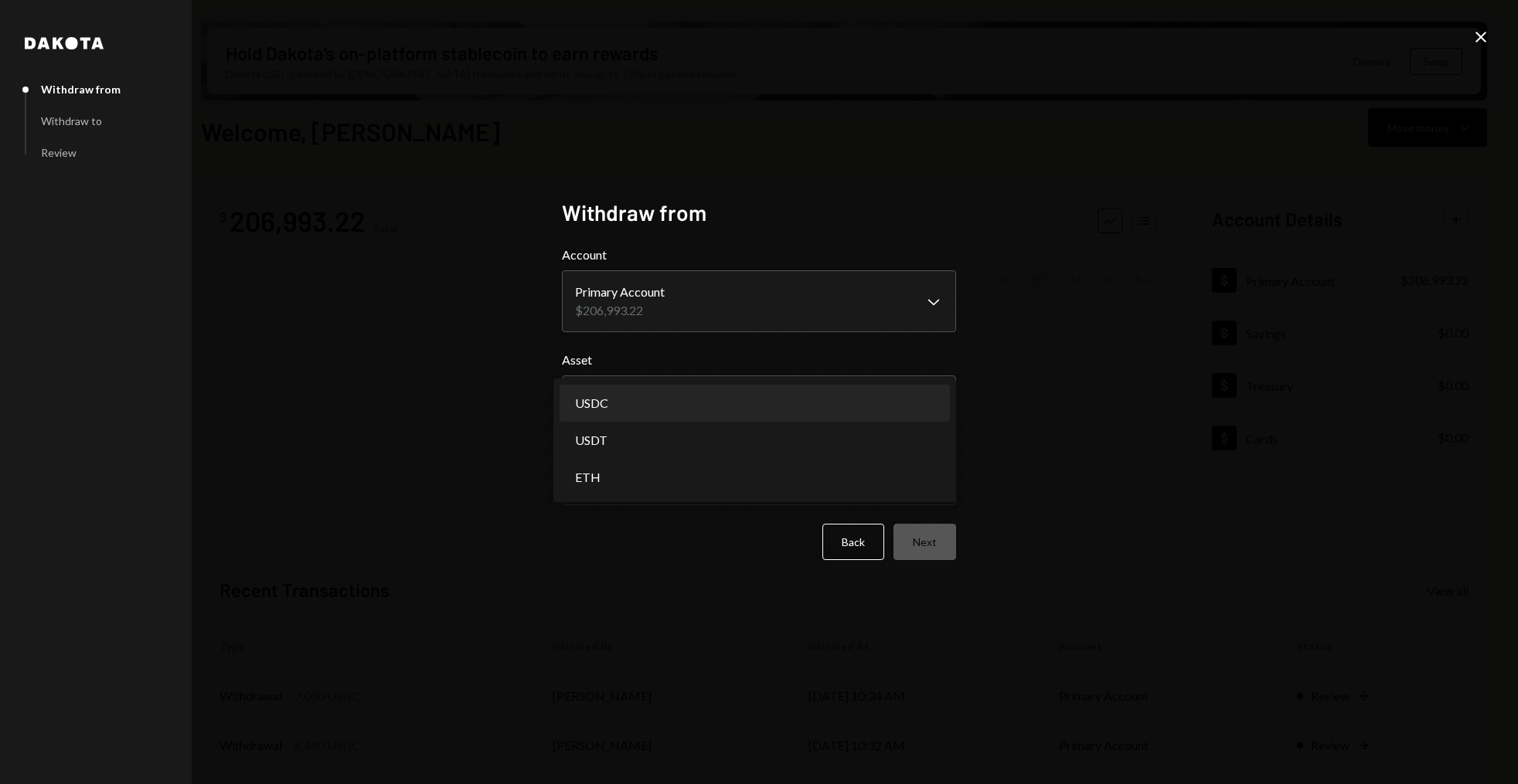
select select "****"
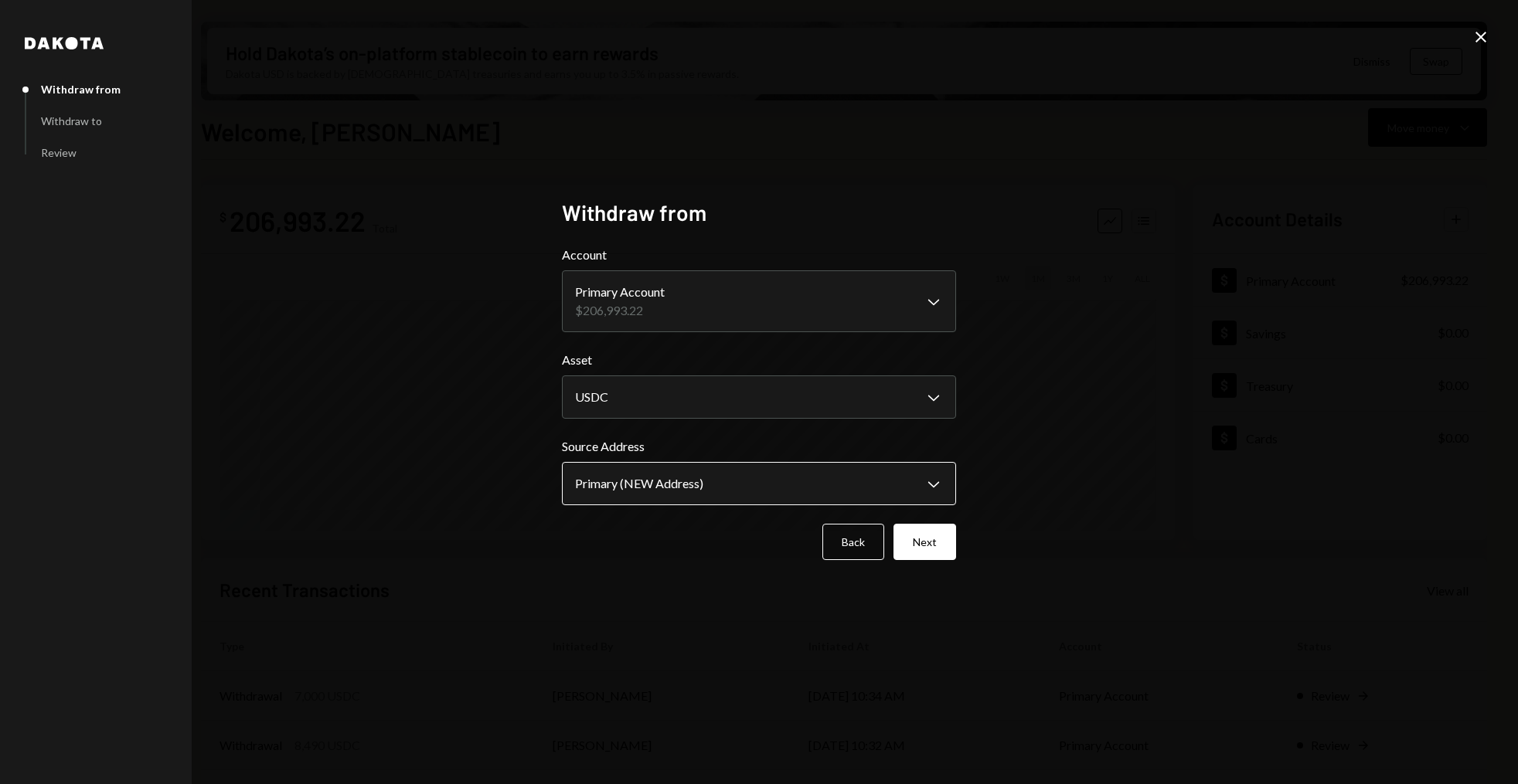
click at [680, 482] on body "S Story Foundation Caret Down Home Home Inbox Inbox Activities Transactions Acc…" at bounding box center [759, 392] width 1518 height 784
click at [933, 541] on button "Next" at bounding box center [924, 543] width 63 height 37
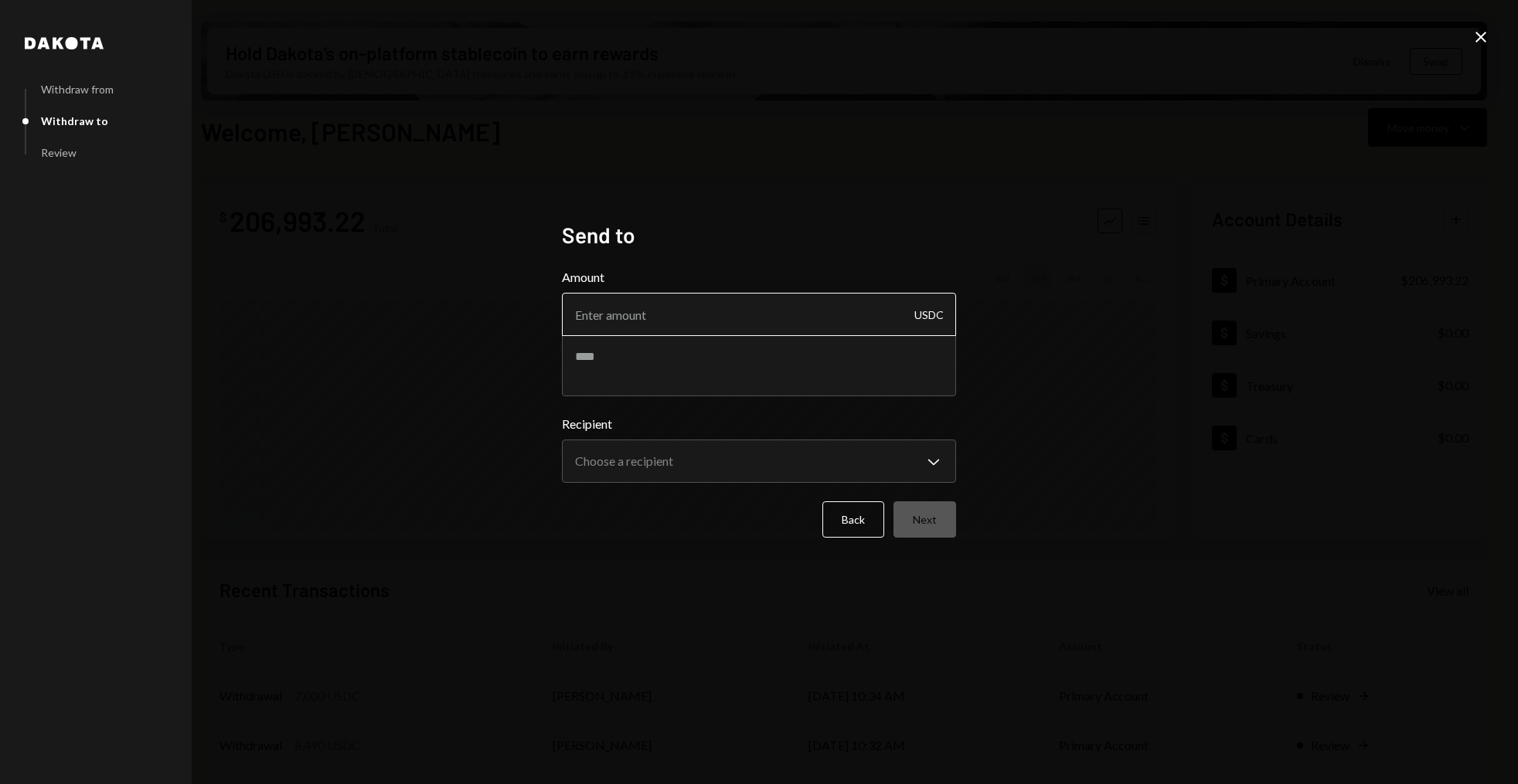
click at [661, 319] on input "Amount" at bounding box center [759, 314] width 394 height 43
click at [649, 370] on textarea at bounding box center [759, 366] width 394 height 62
paste textarea "**********"
drag, startPoint x: 742, startPoint y: 371, endPoint x: 638, endPoint y: 360, distance: 104.6
click at [638, 360] on textarea "**********" at bounding box center [759, 366] width 394 height 62
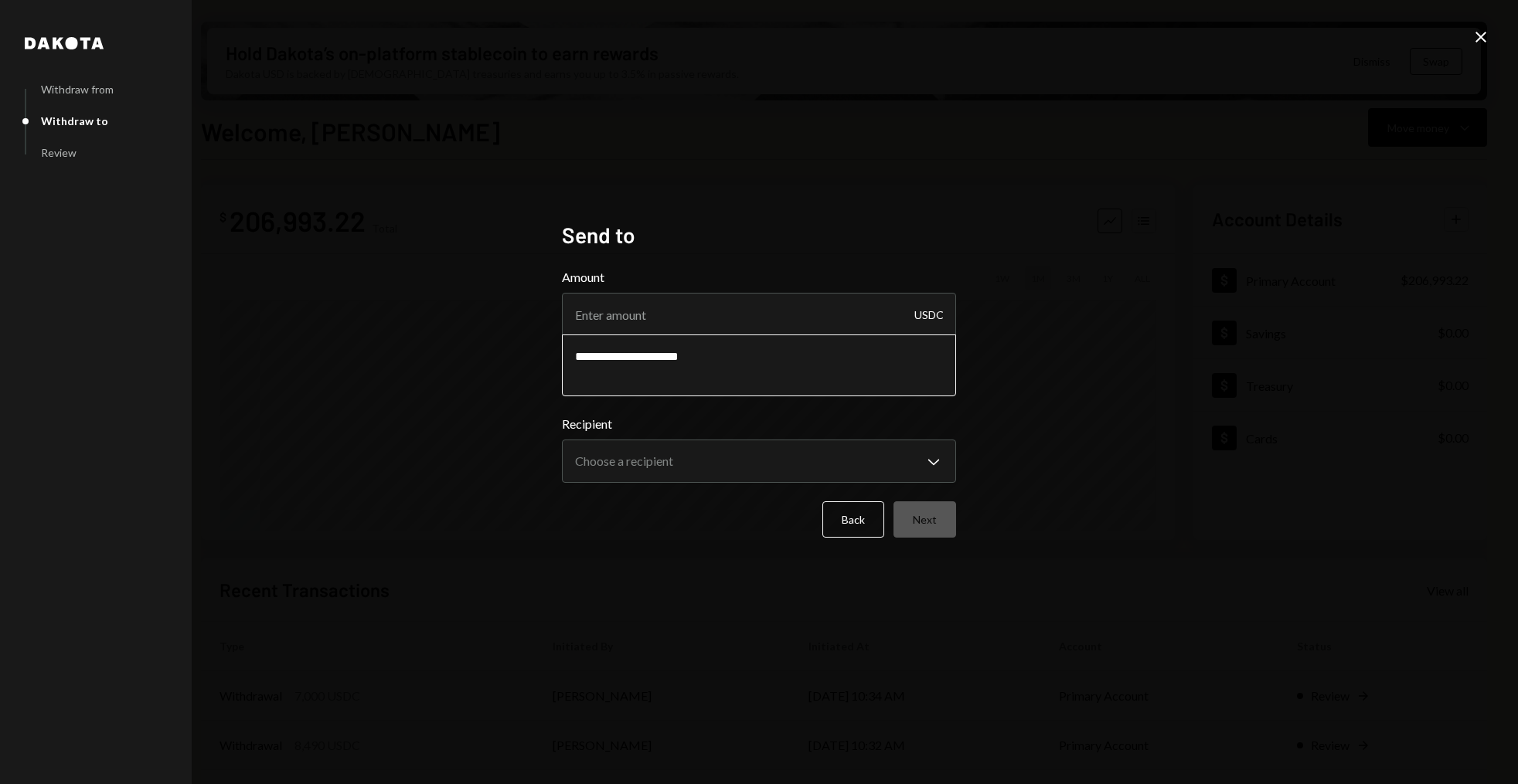
paste textarea
type textarea "**********"
click at [663, 307] on input "Amount" at bounding box center [759, 314] width 394 height 43
paste input "19166.67"
type input "19166.67"
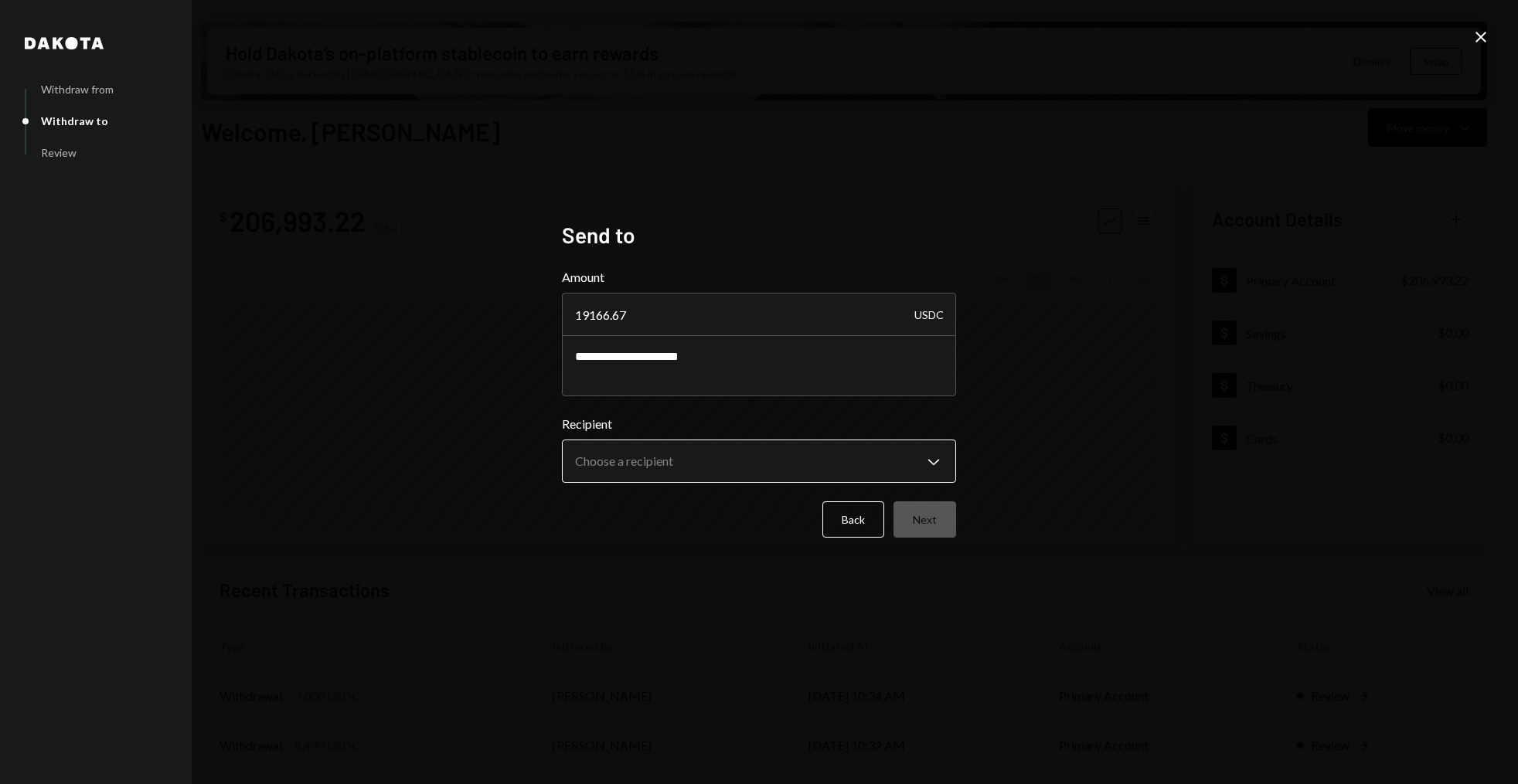
click at [680, 470] on body "S Story Foundation Caret Down Home Home Inbox Inbox Activities Transactions Acc…" at bounding box center [759, 392] width 1518 height 784
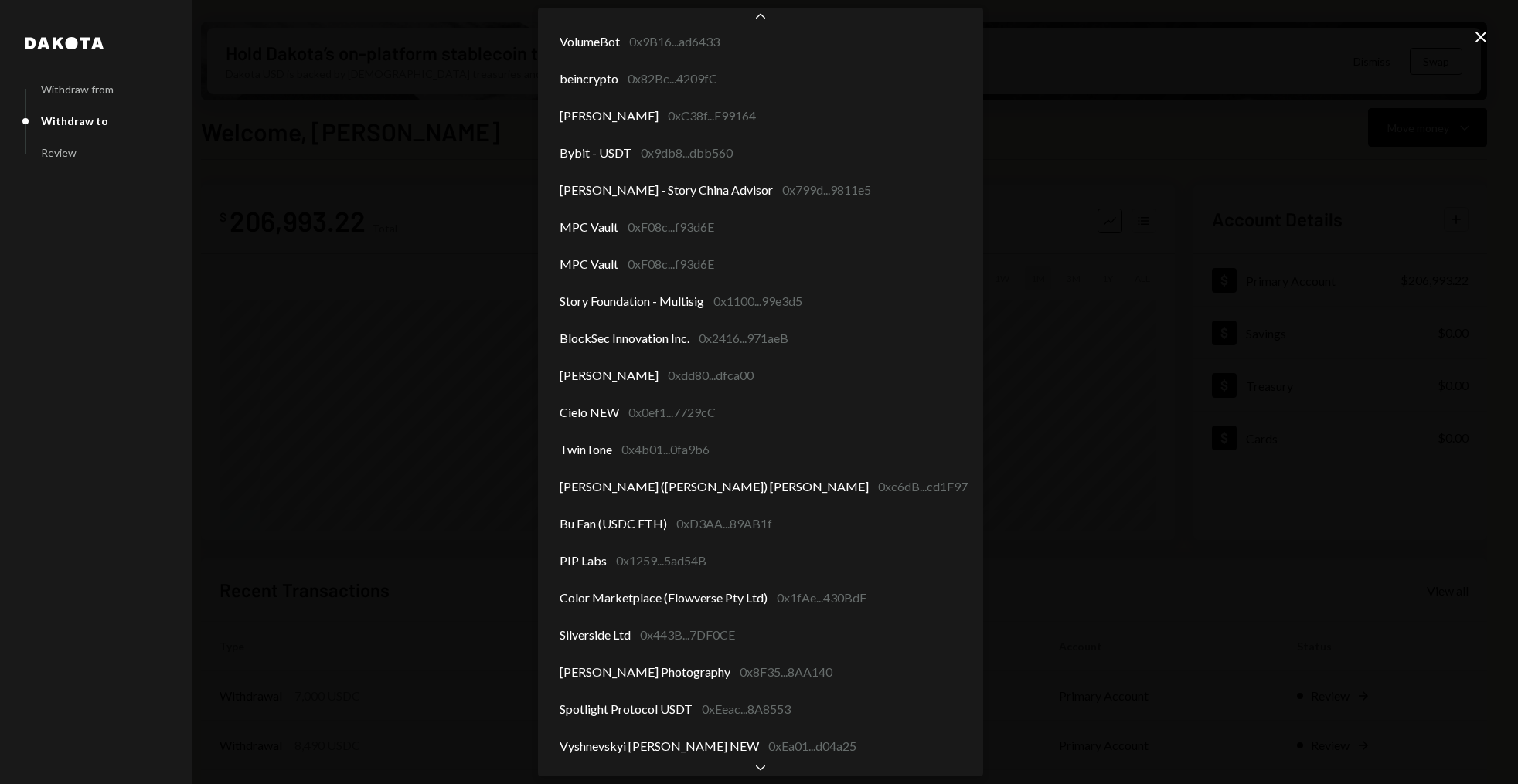
scroll to position [826, 0]
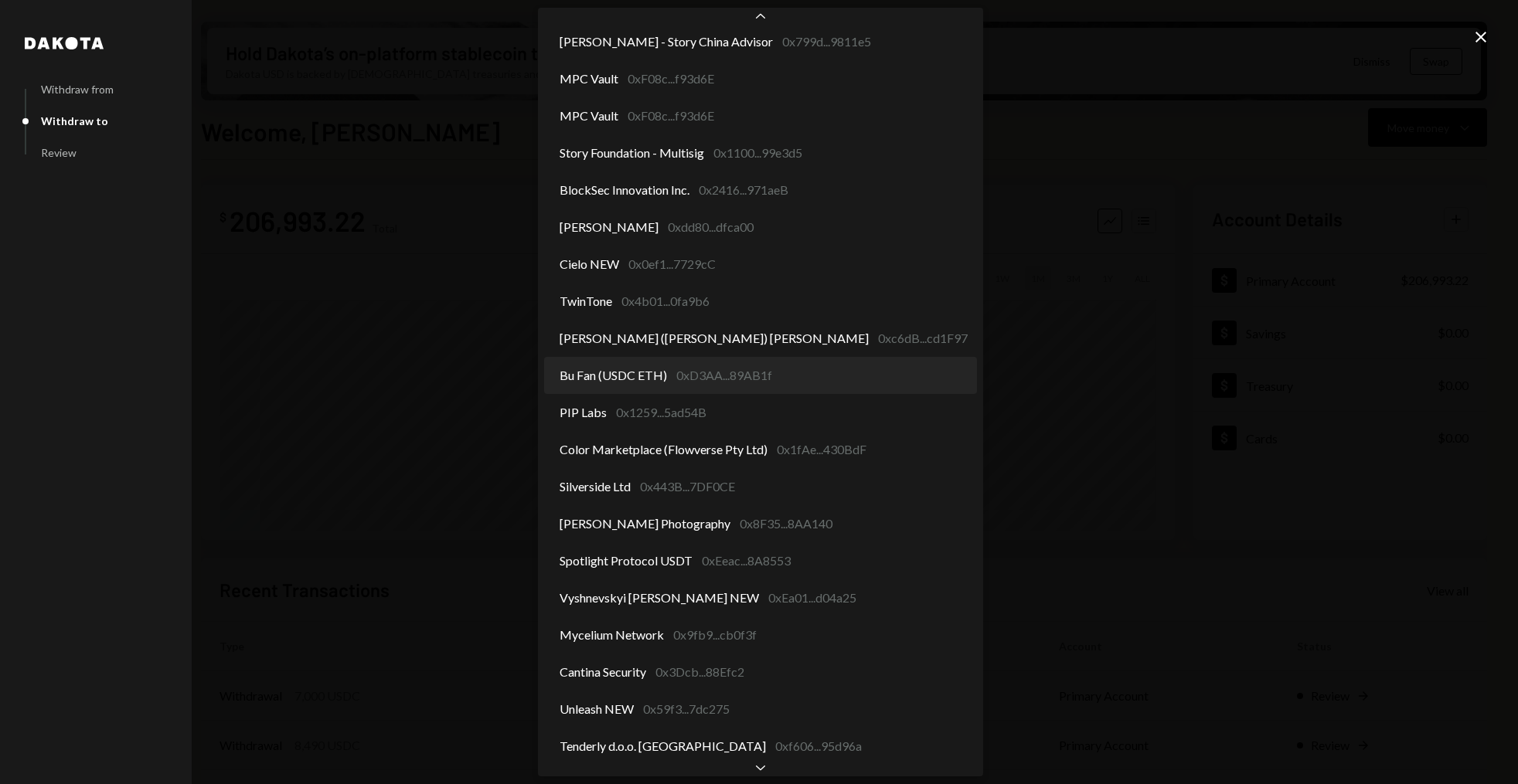
select select "**********"
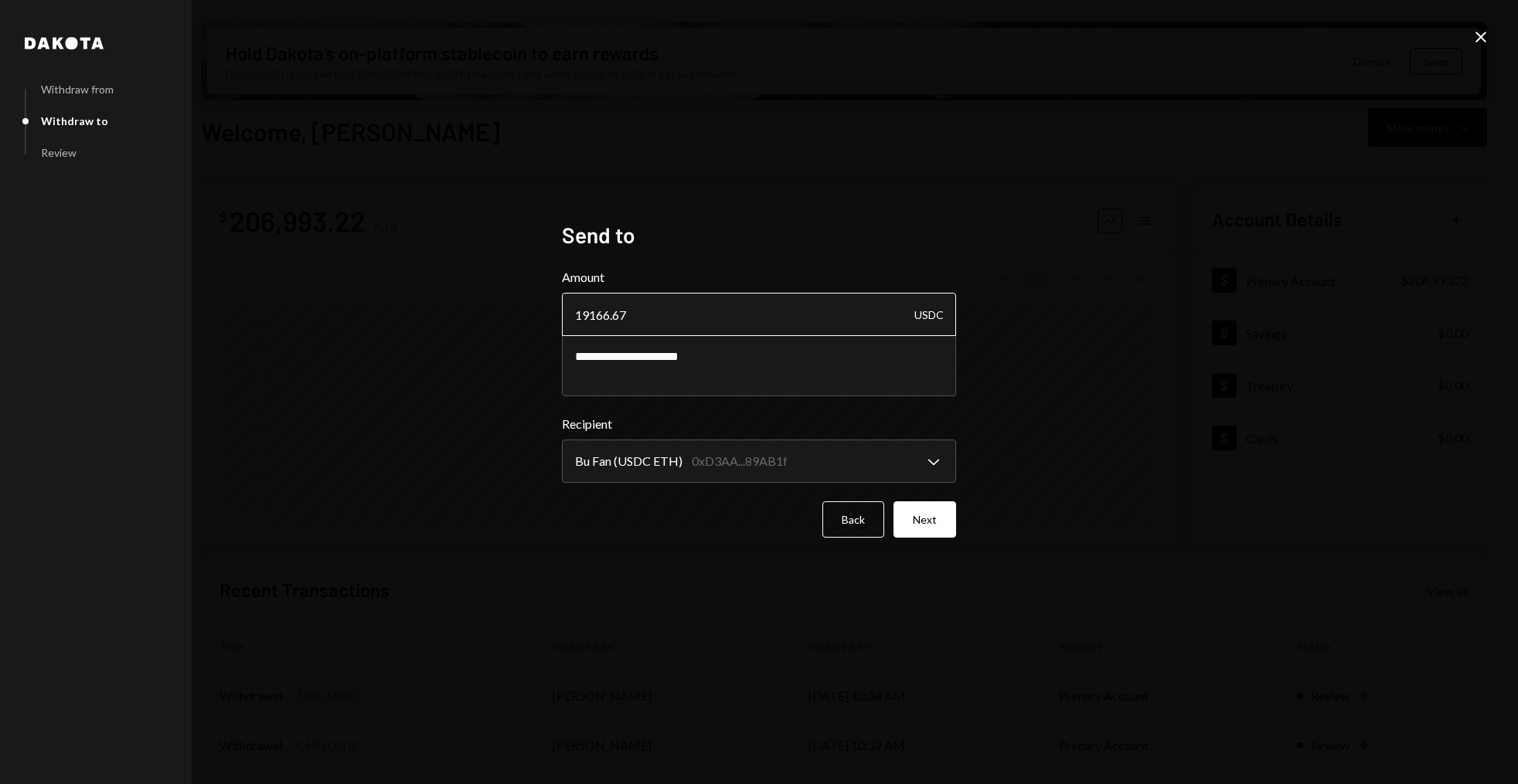
click at [655, 319] on input "19166.67" at bounding box center [759, 314] width 394 height 43
click at [940, 528] on button "Next" at bounding box center [924, 519] width 63 height 37
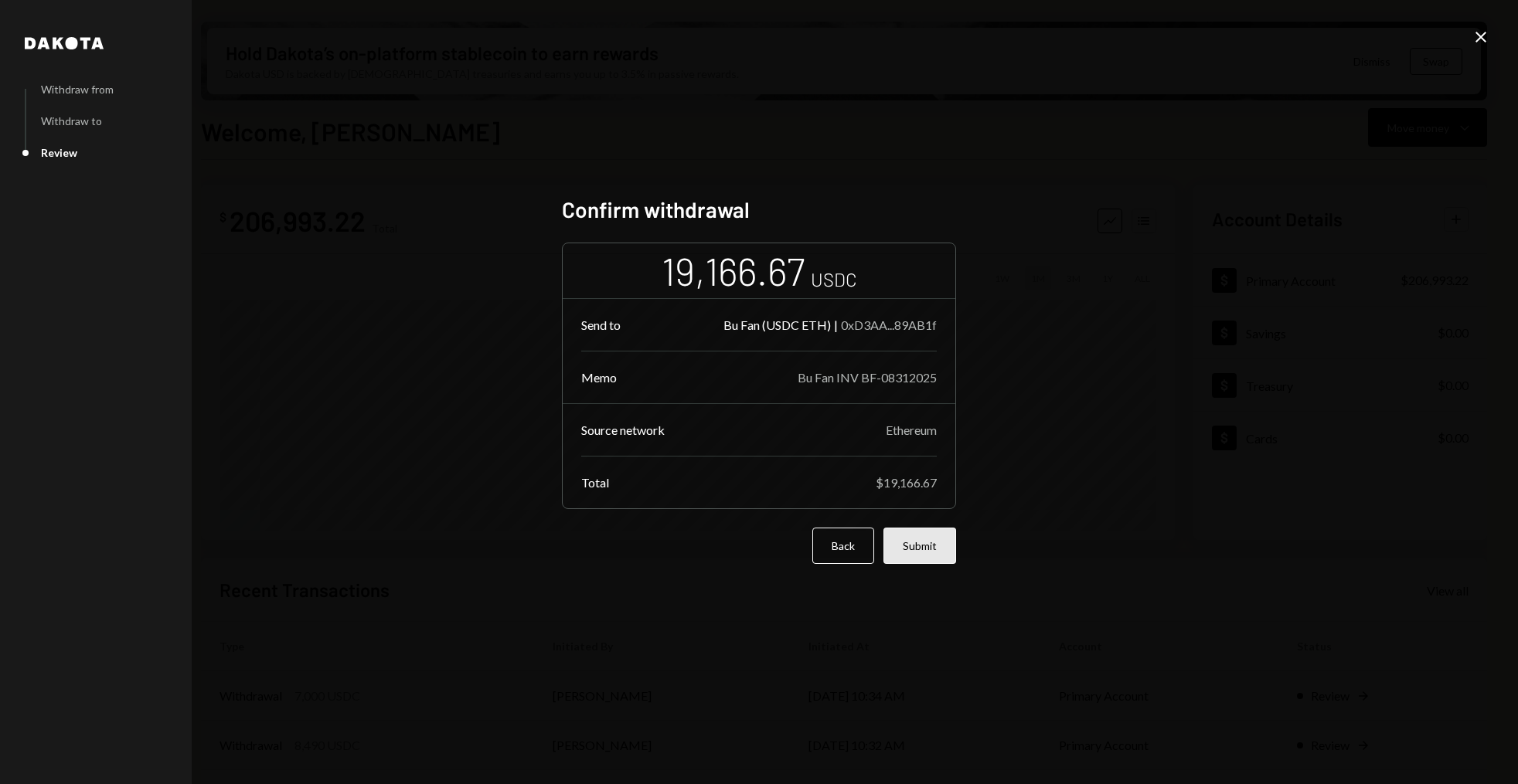
click at [934, 563] on button "Submit" at bounding box center [919, 546] width 72 height 37
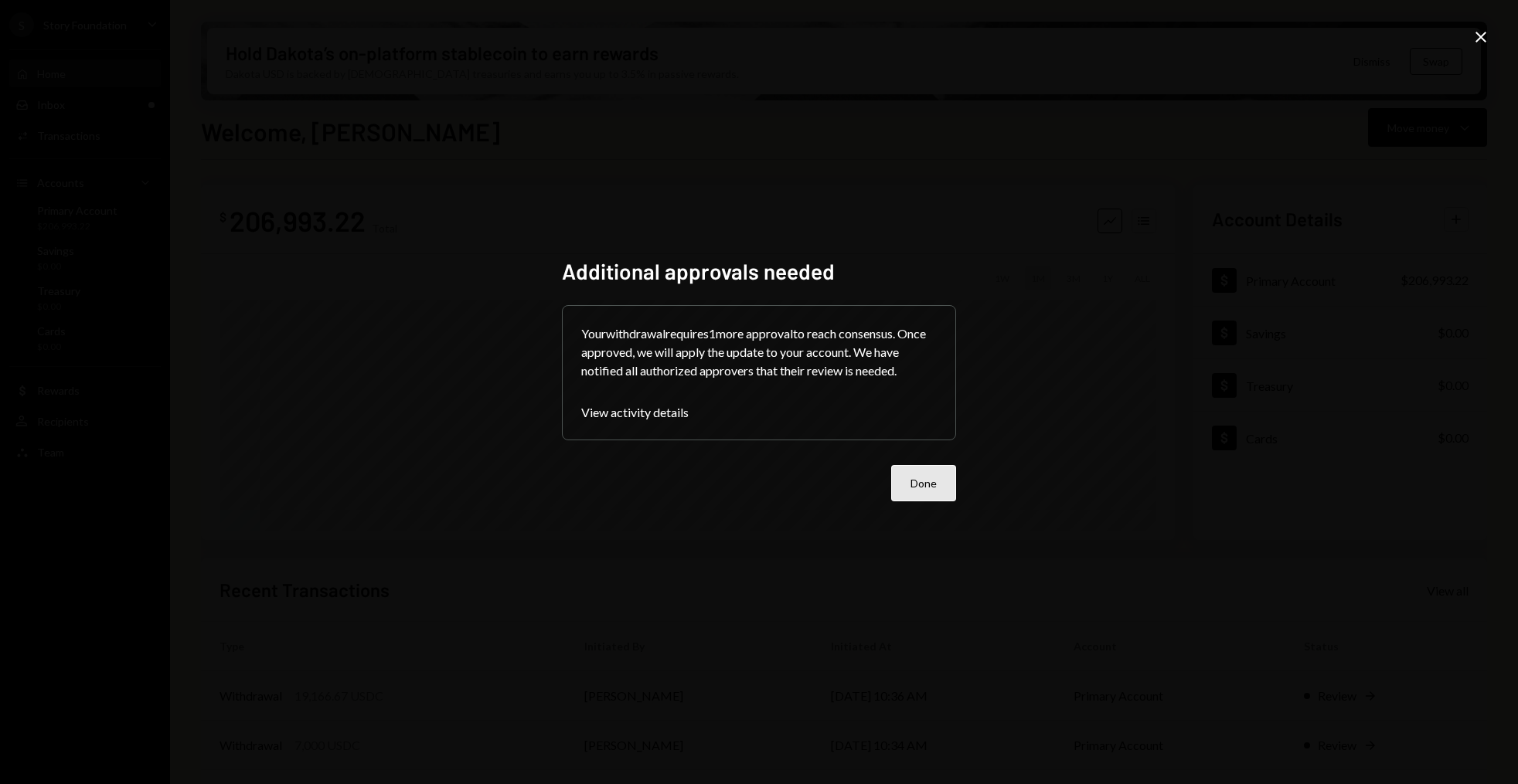
click at [911, 475] on button "Done" at bounding box center [923, 484] width 65 height 37
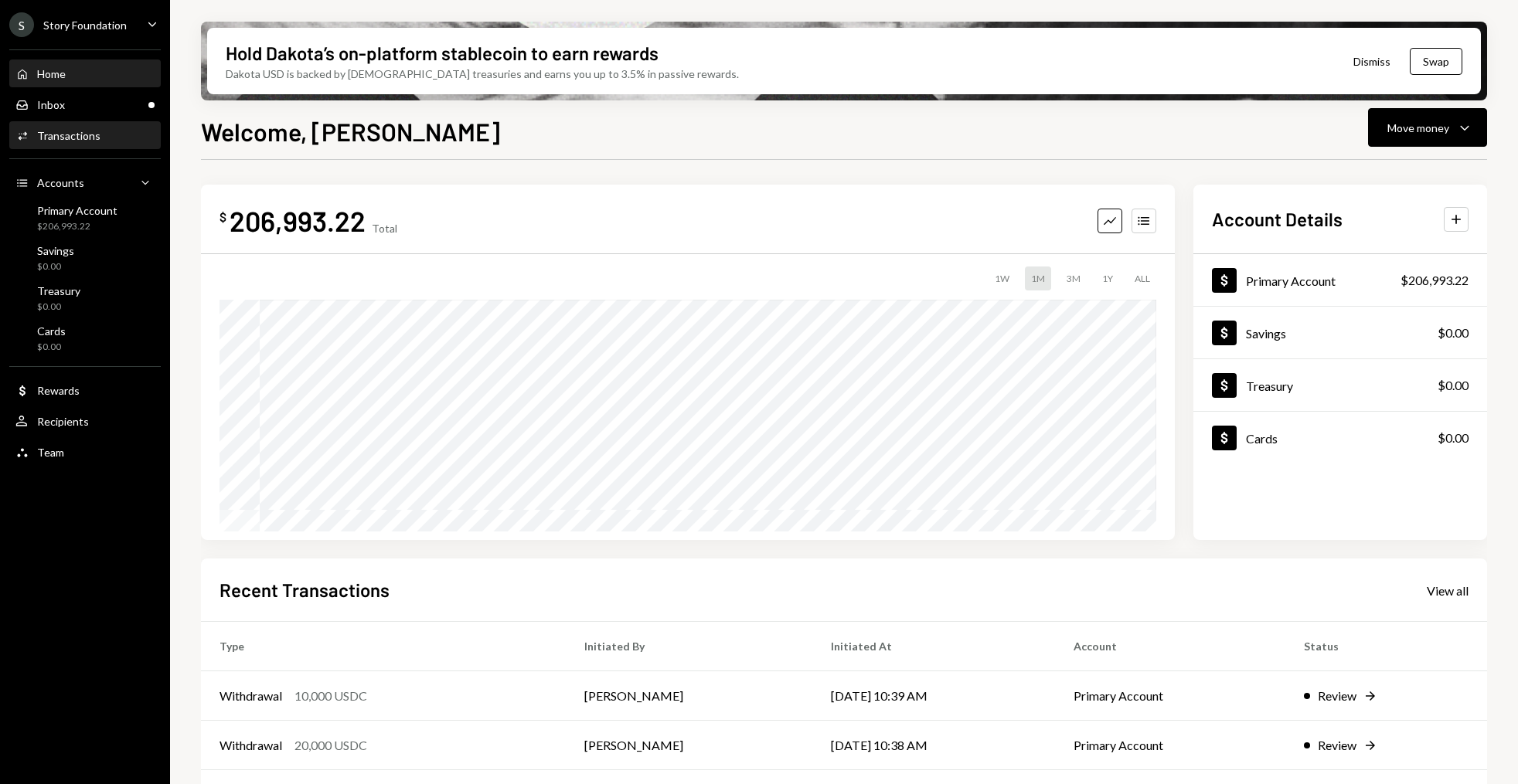
click at [79, 124] on div "Activities Transactions" at bounding box center [85, 135] width 139 height 26
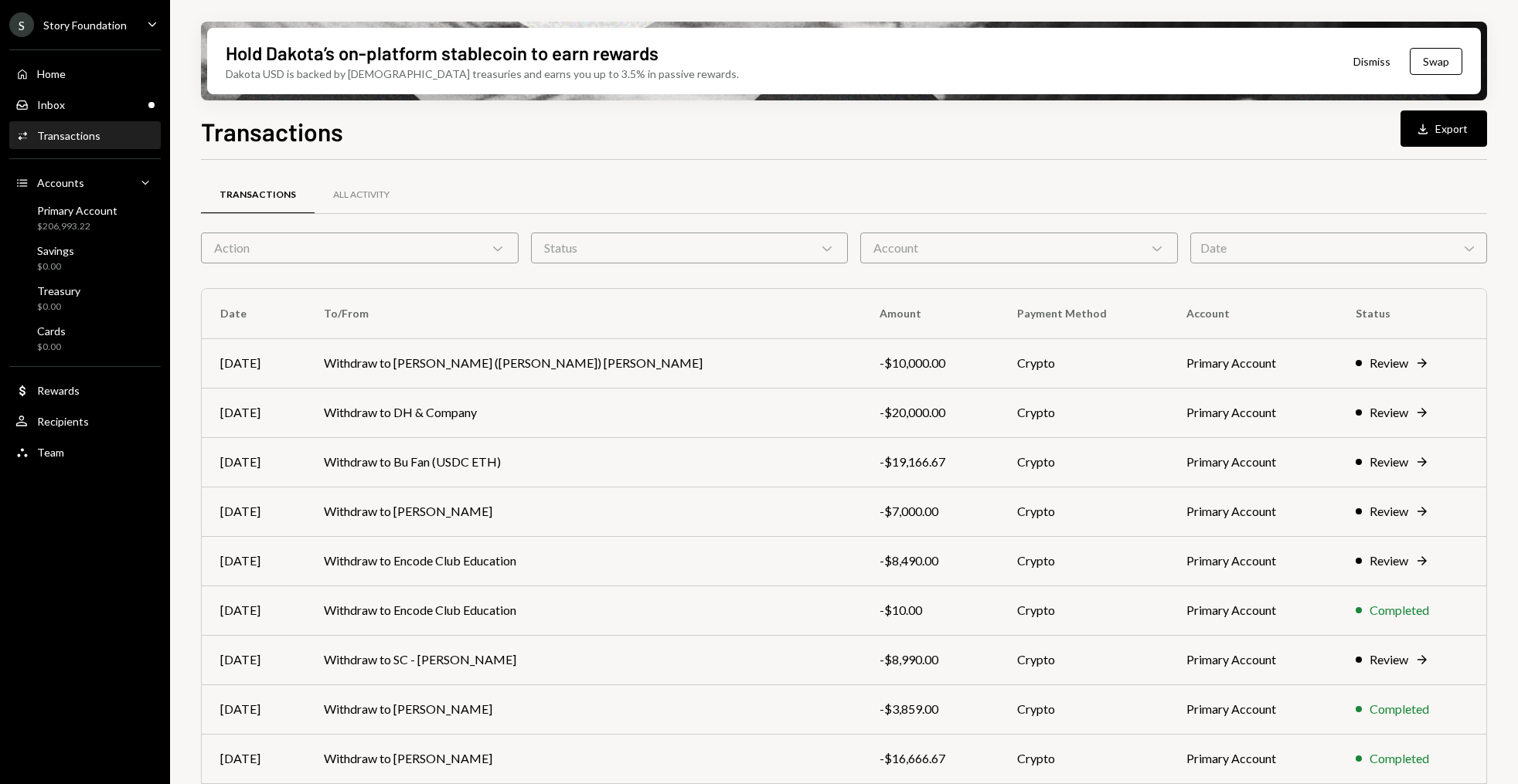
click at [470, 245] on div "Action Chevron Down" at bounding box center [359, 248] width 318 height 31
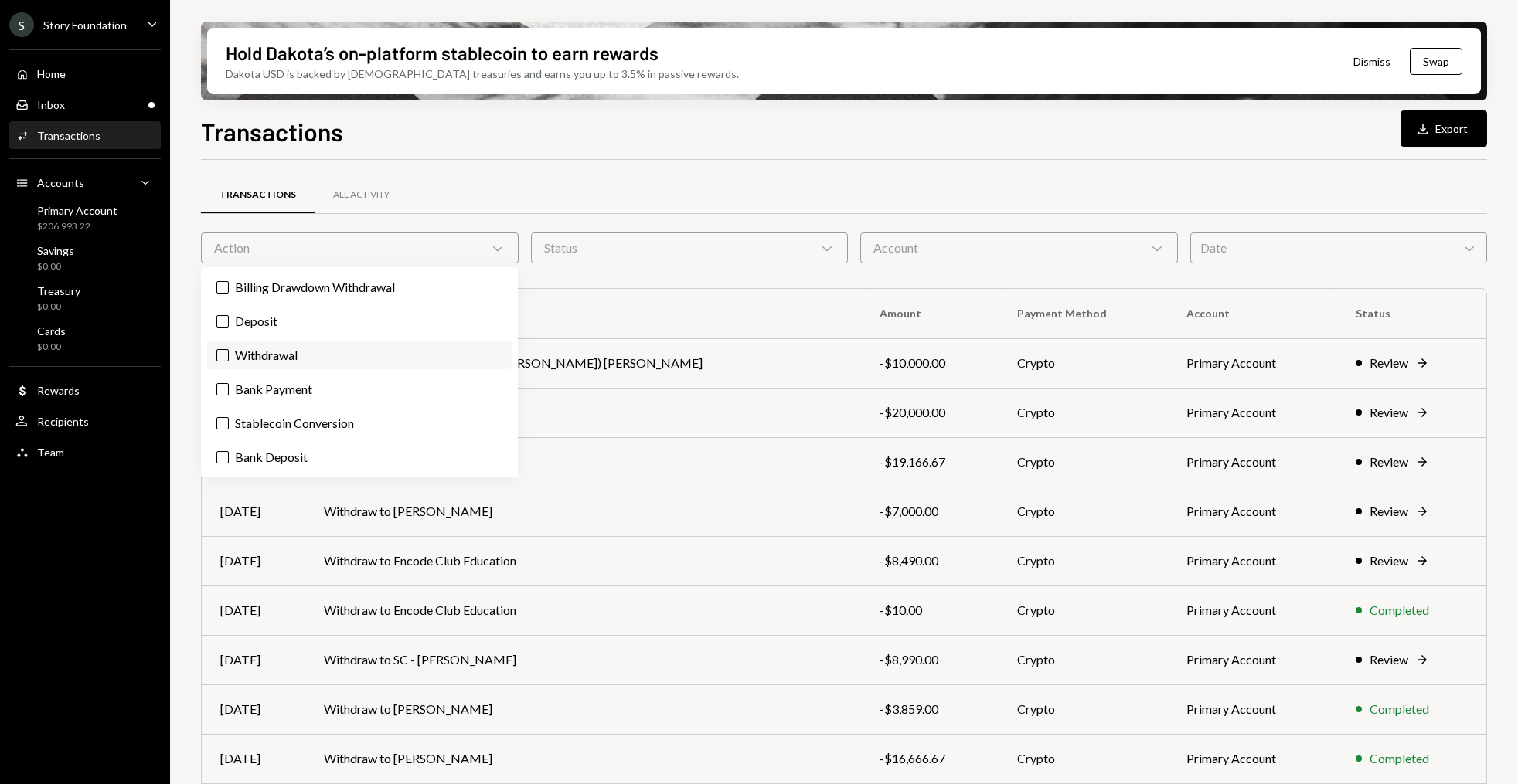
click at [293, 352] on label "Withdrawal" at bounding box center [359, 355] width 304 height 28
click at [229, 352] on button "Withdrawal" at bounding box center [222, 355] width 13 height 13
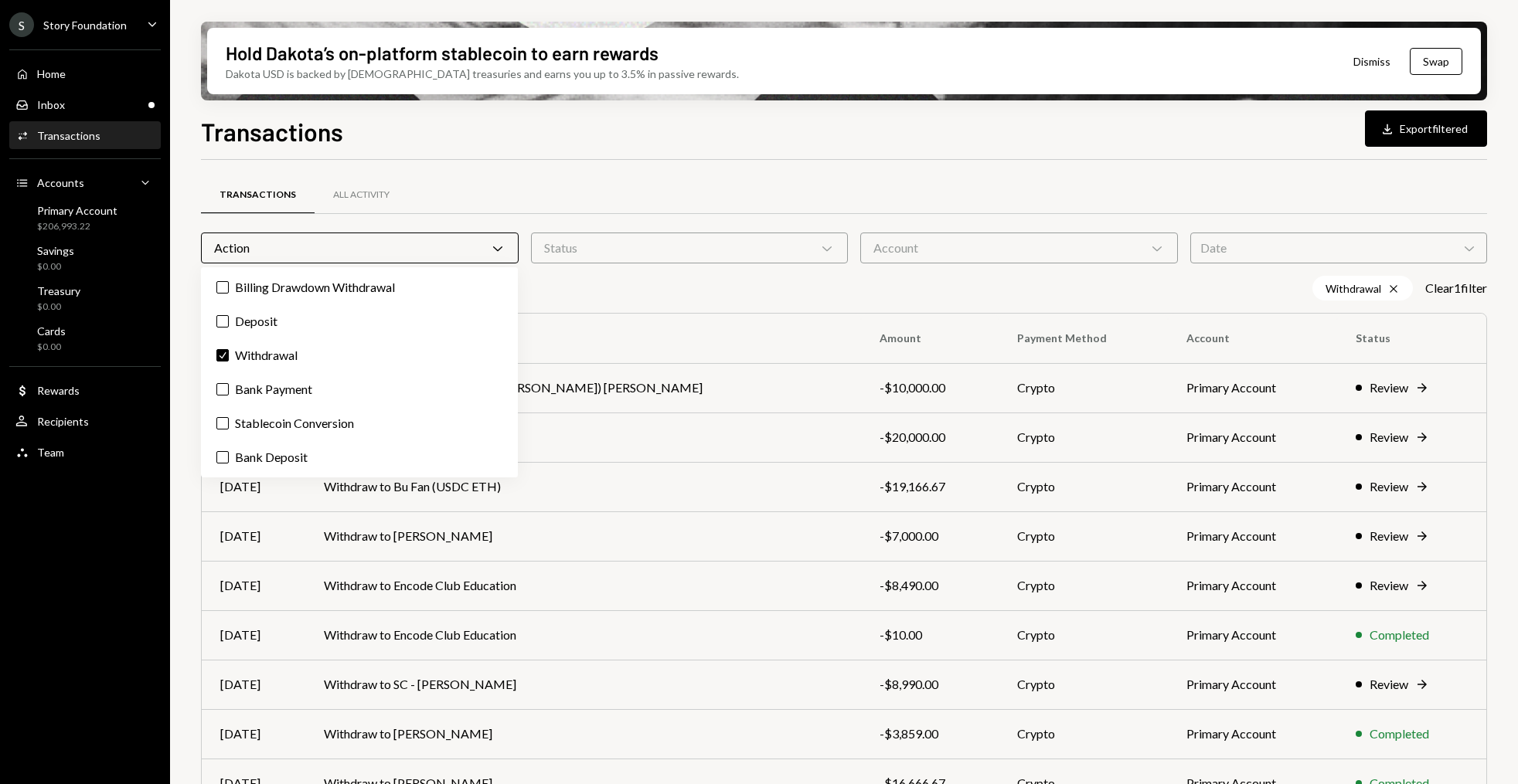
click at [757, 172] on div "Transactions All Activity Action Chevron Down Status Chevron Down Account Chevr…" at bounding box center [844, 542] width 1286 height 763
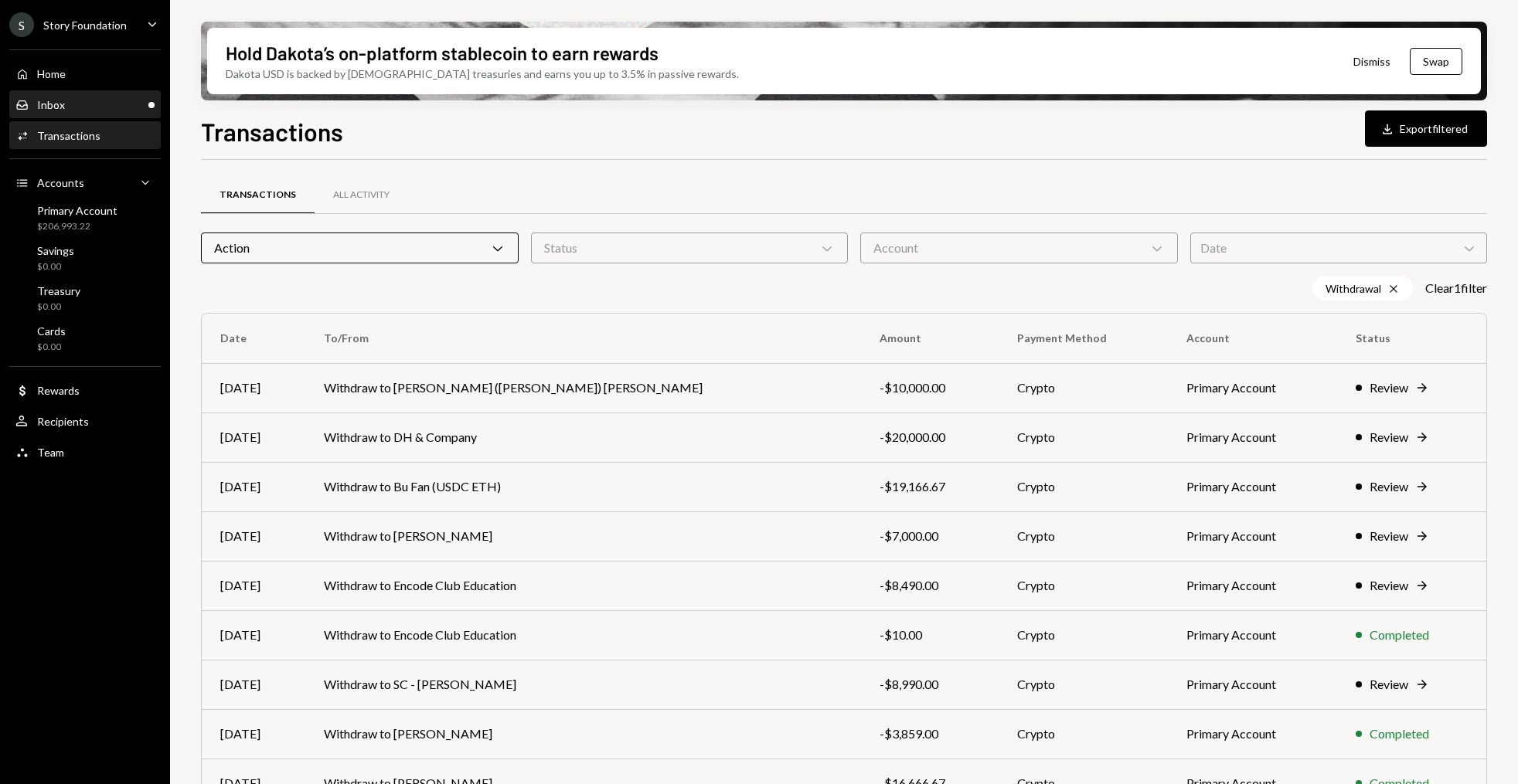
click at [100, 103] on div "Inbox Inbox" at bounding box center [85, 105] width 139 height 14
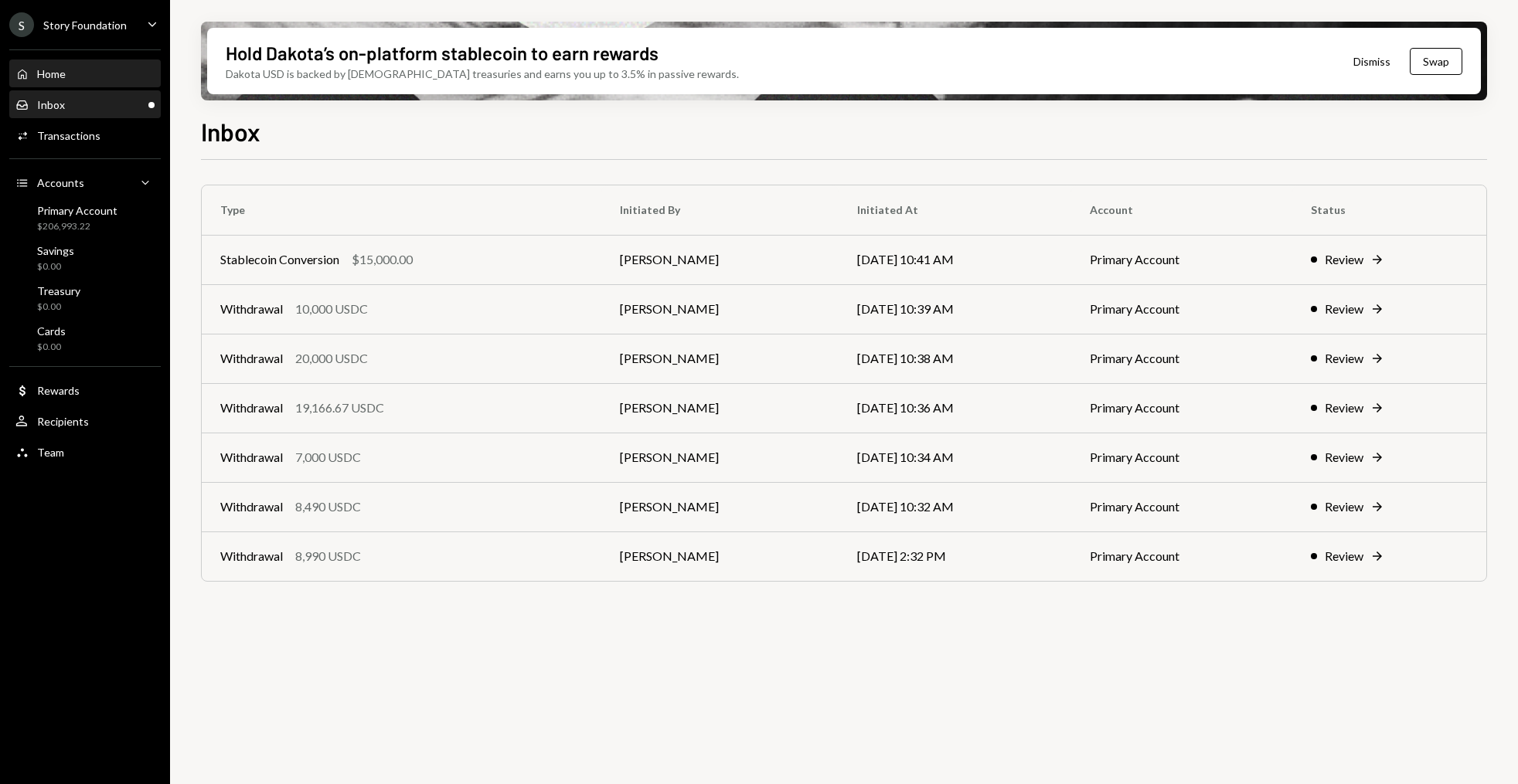
click at [93, 77] on div "Home Home" at bounding box center [85, 74] width 139 height 14
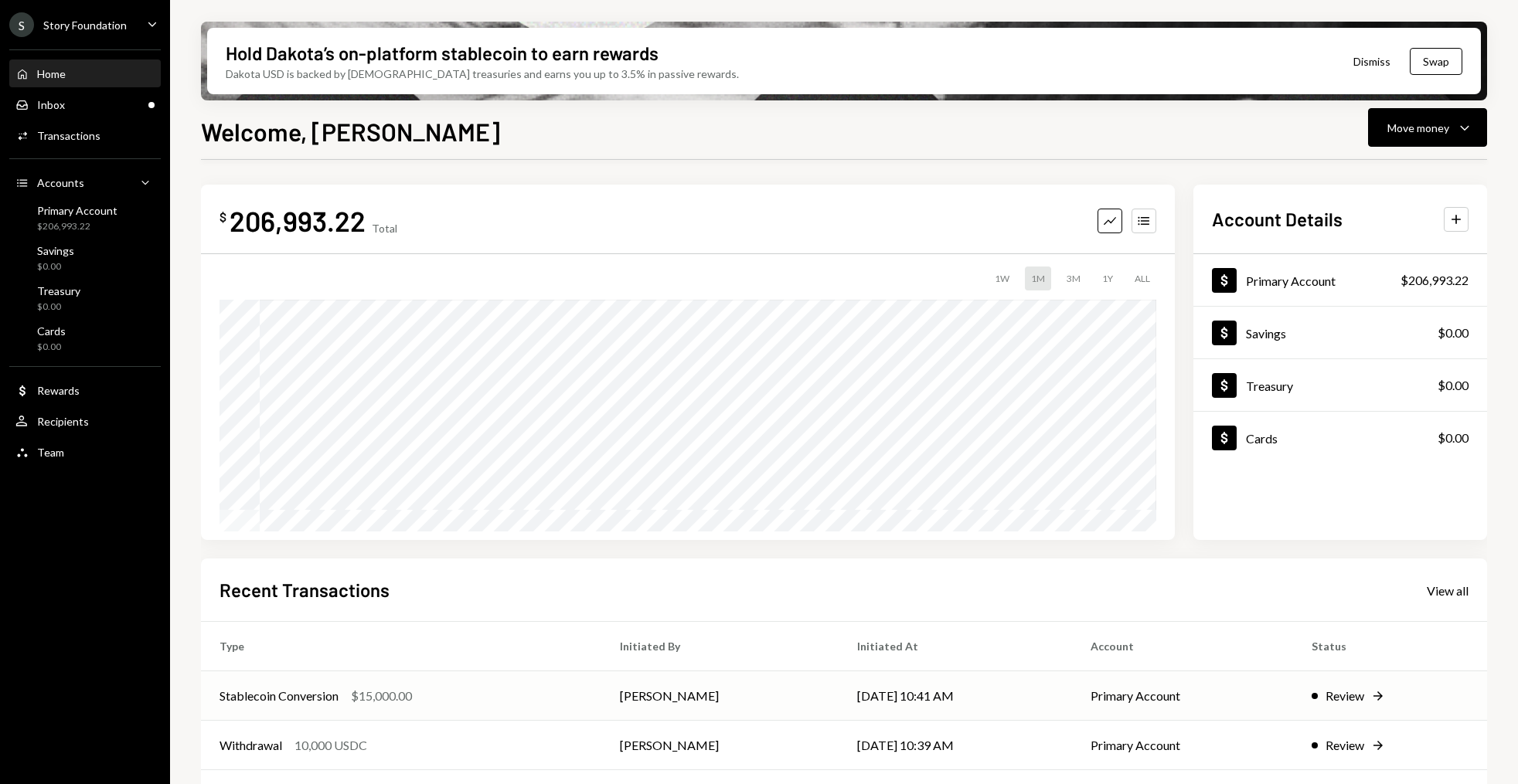
scroll to position [147, 0]
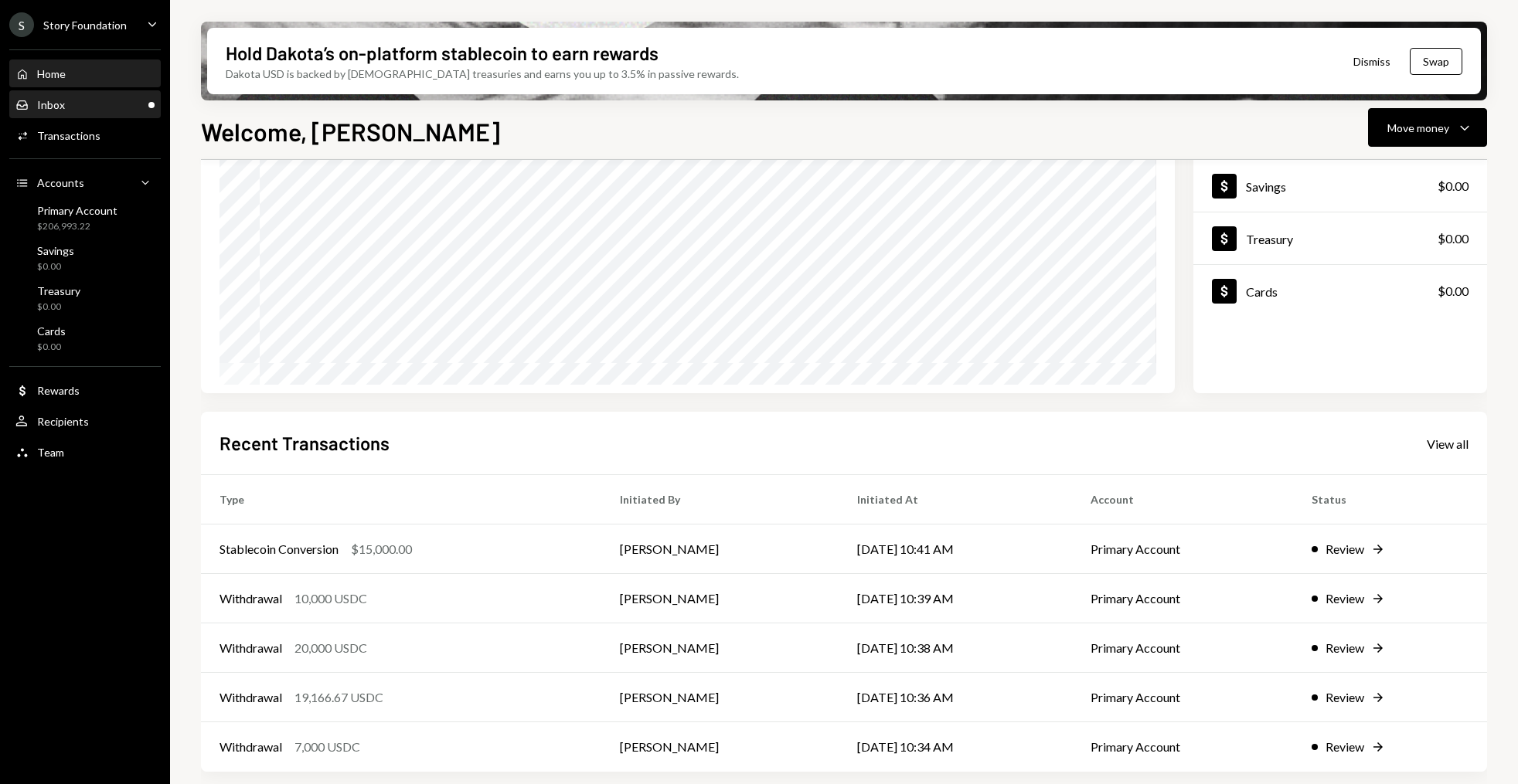
click at [55, 99] on div "Inbox" at bounding box center [50, 105] width 28 height 14
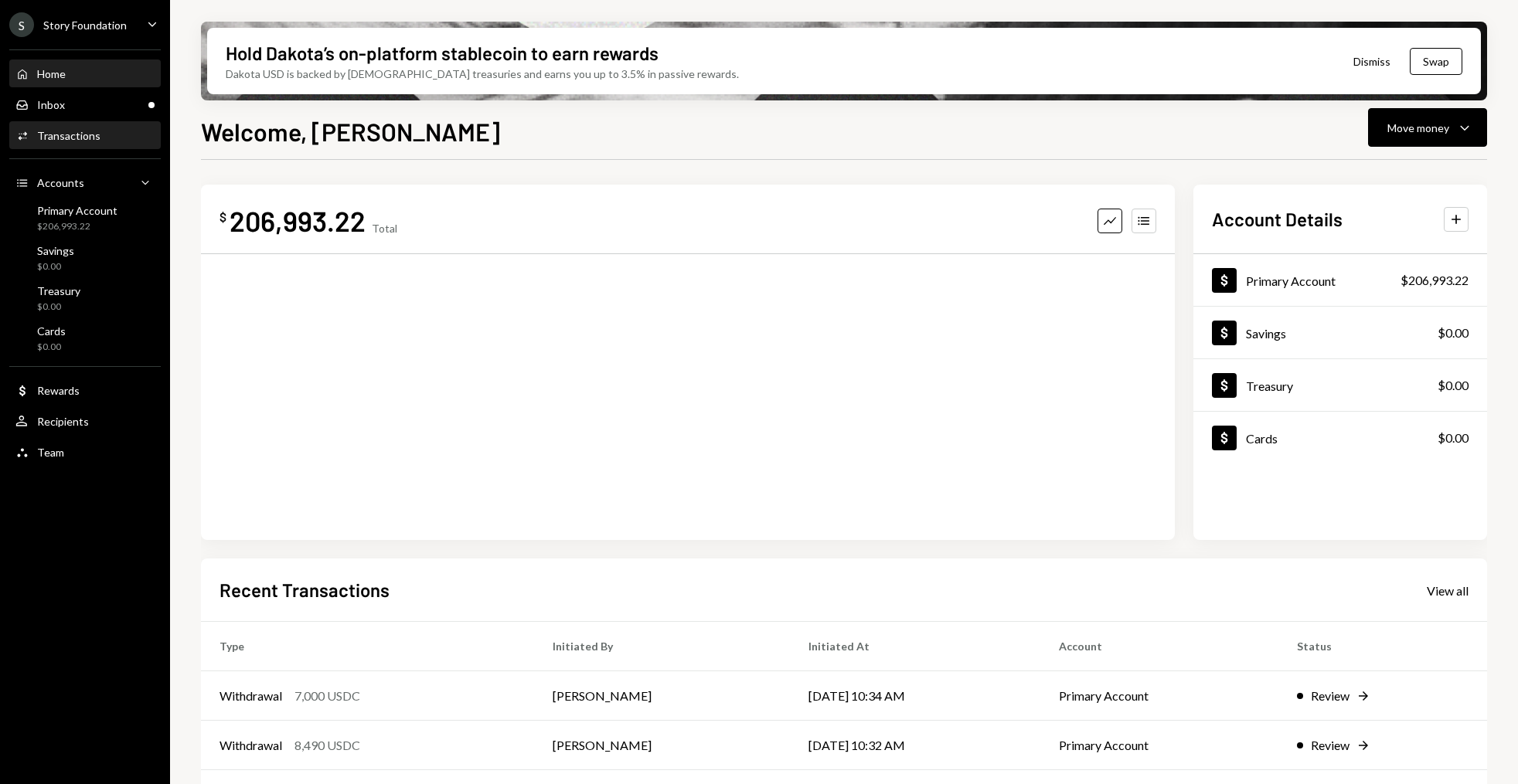
click at [100, 137] on div "Activities Transactions" at bounding box center [85, 136] width 139 height 14
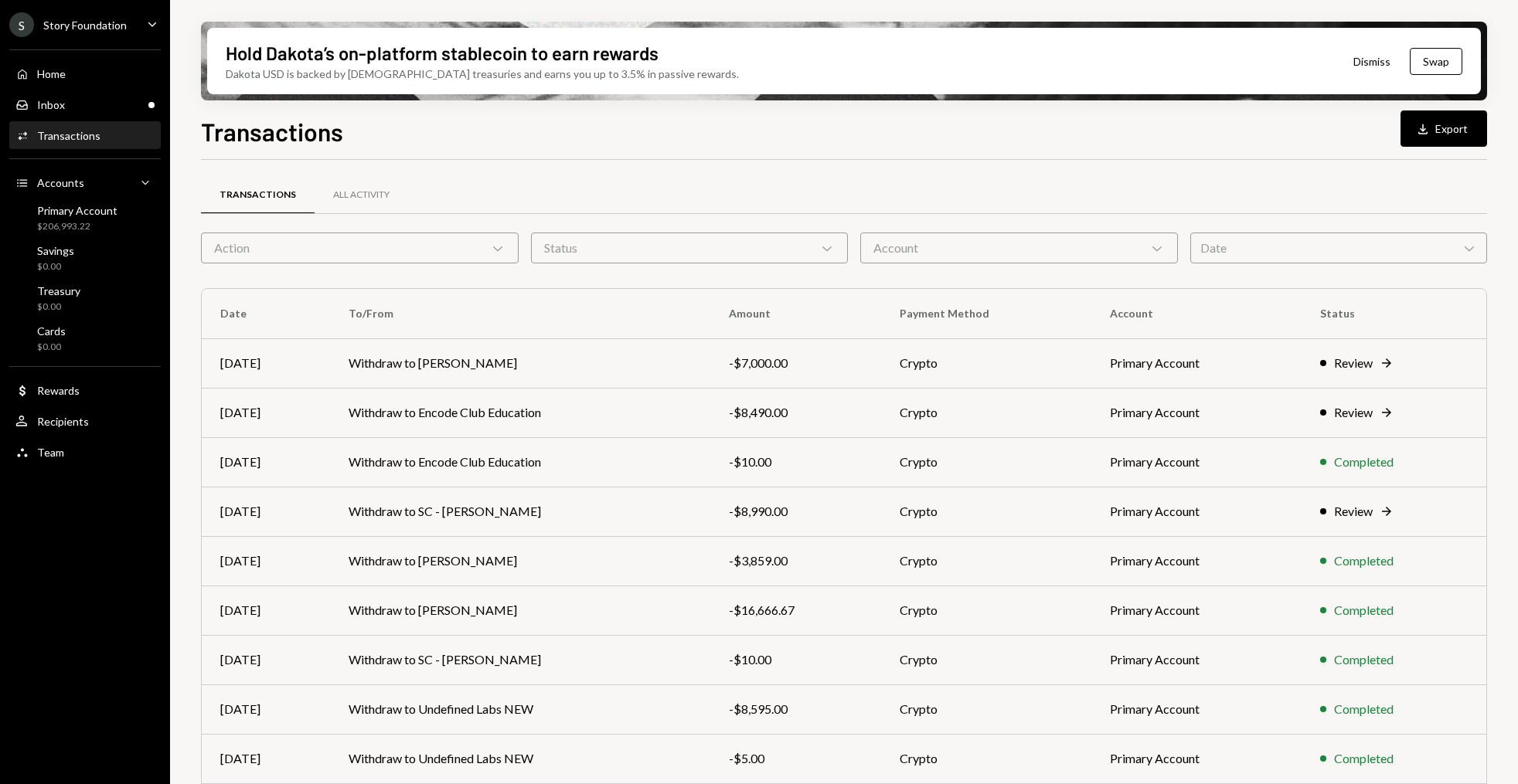
click at [376, 248] on div "Action Chevron Down" at bounding box center [359, 248] width 318 height 31
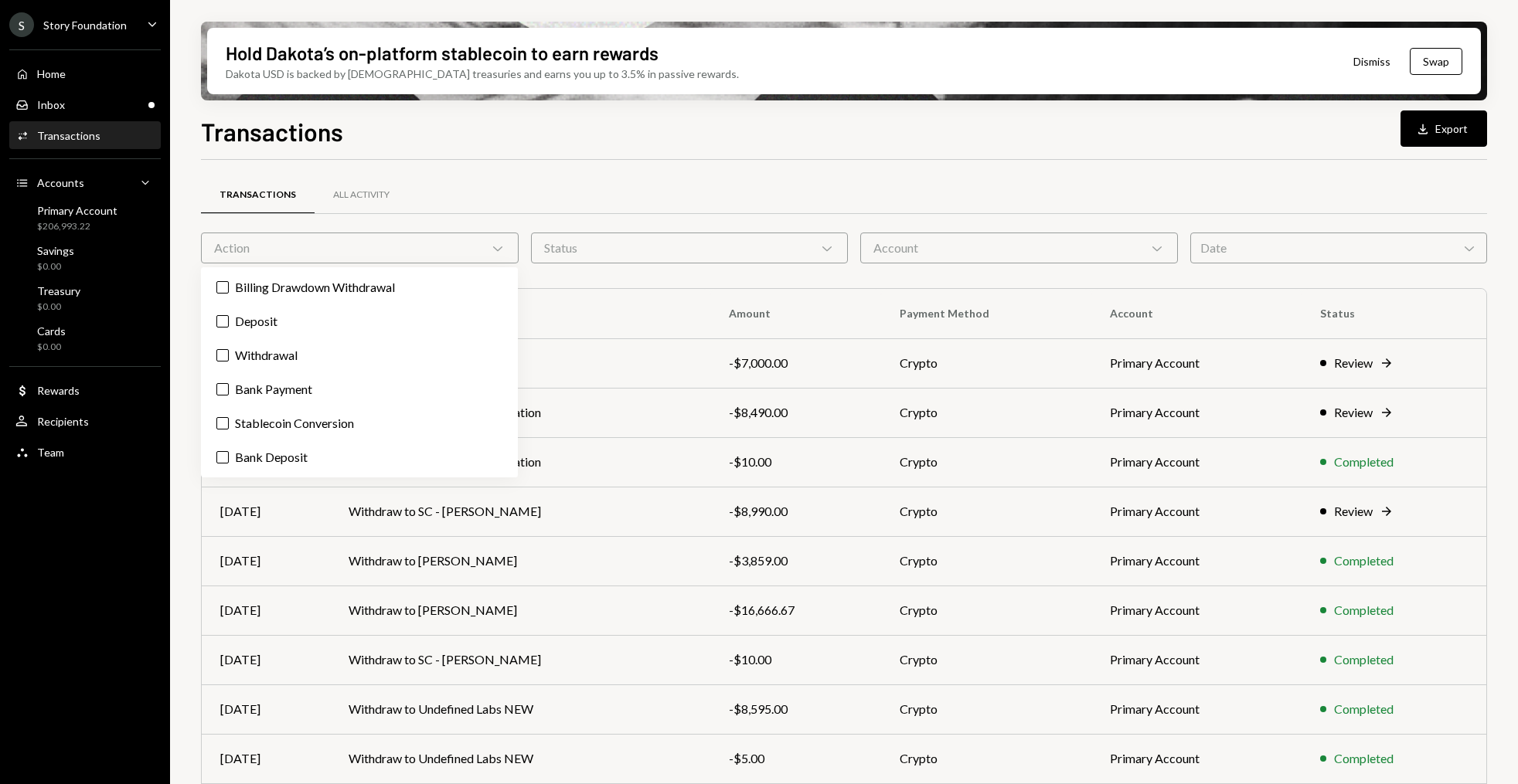
click at [262, 370] on div "Billing Drawdown Withdrawal Deposit Withdrawal Bank Payment Stablecoin Conversi…" at bounding box center [359, 373] width 317 height 210
click at [254, 357] on label "Withdrawal" at bounding box center [359, 355] width 304 height 28
click at [229, 357] on button "Withdrawal" at bounding box center [222, 355] width 13 height 13
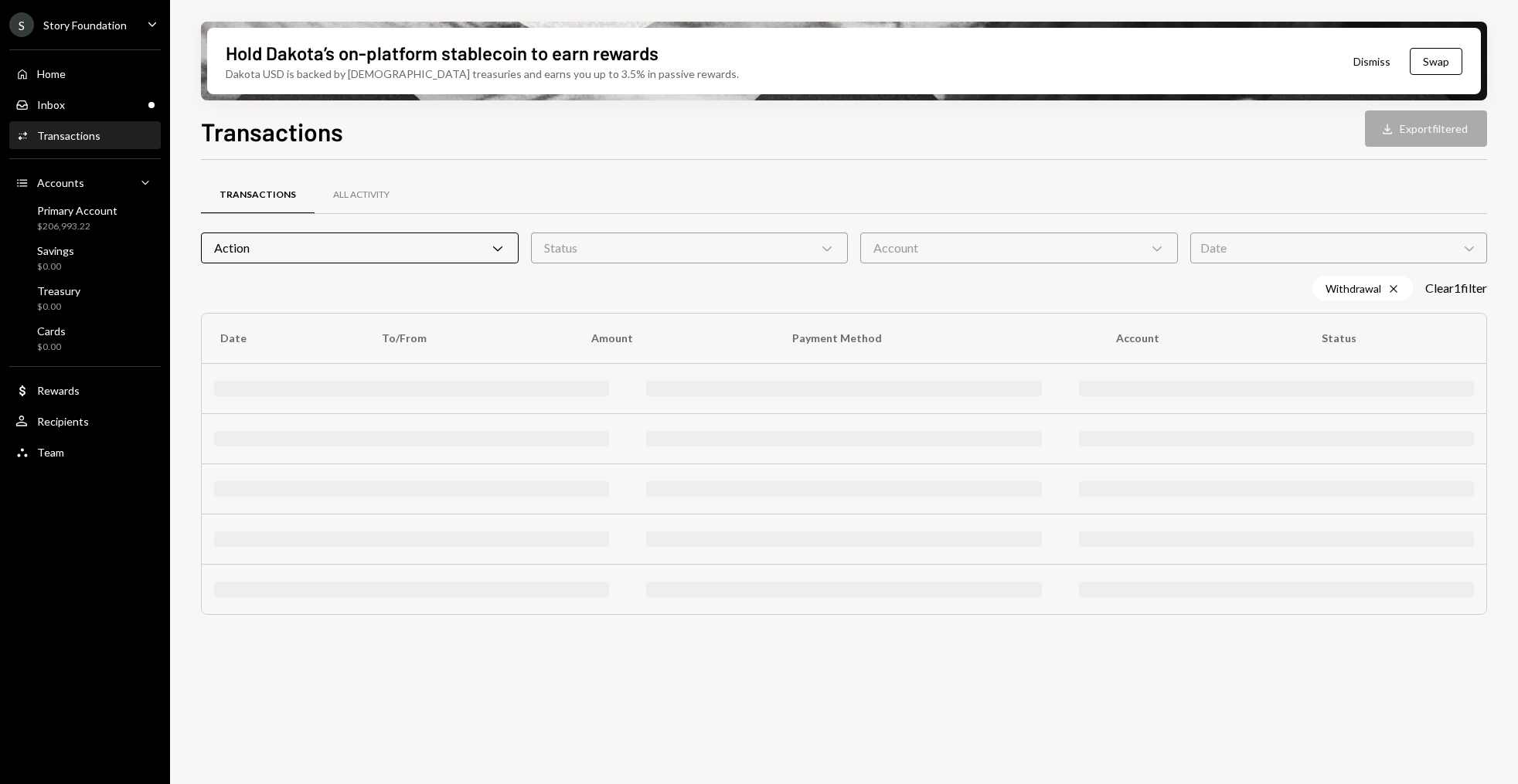
click at [185, 320] on div "Hold Dakota’s on-platform stablecoin to earn rewards Dakota USD is backed by U.…" at bounding box center [844, 392] width 1348 height 784
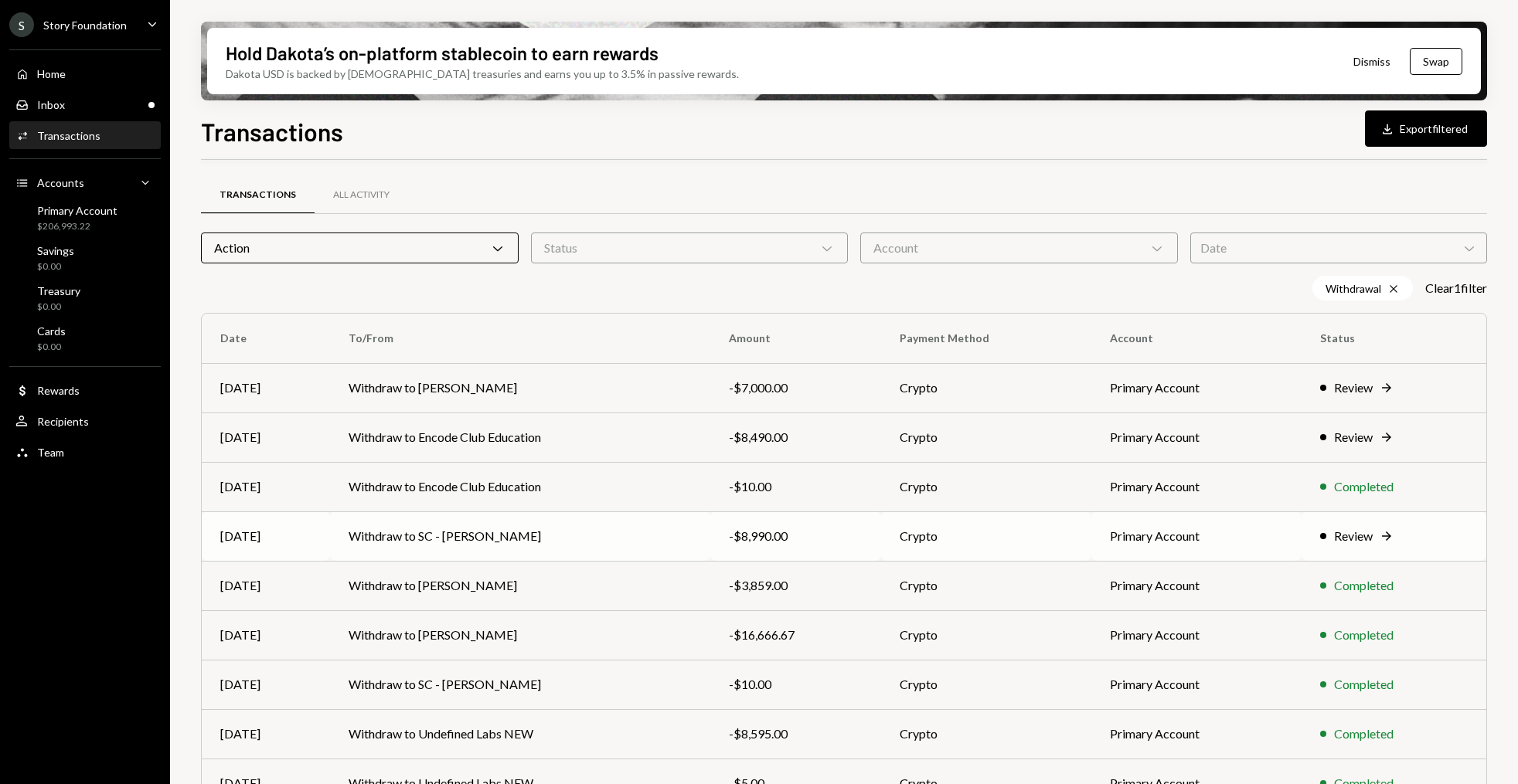
scroll to position [120, 0]
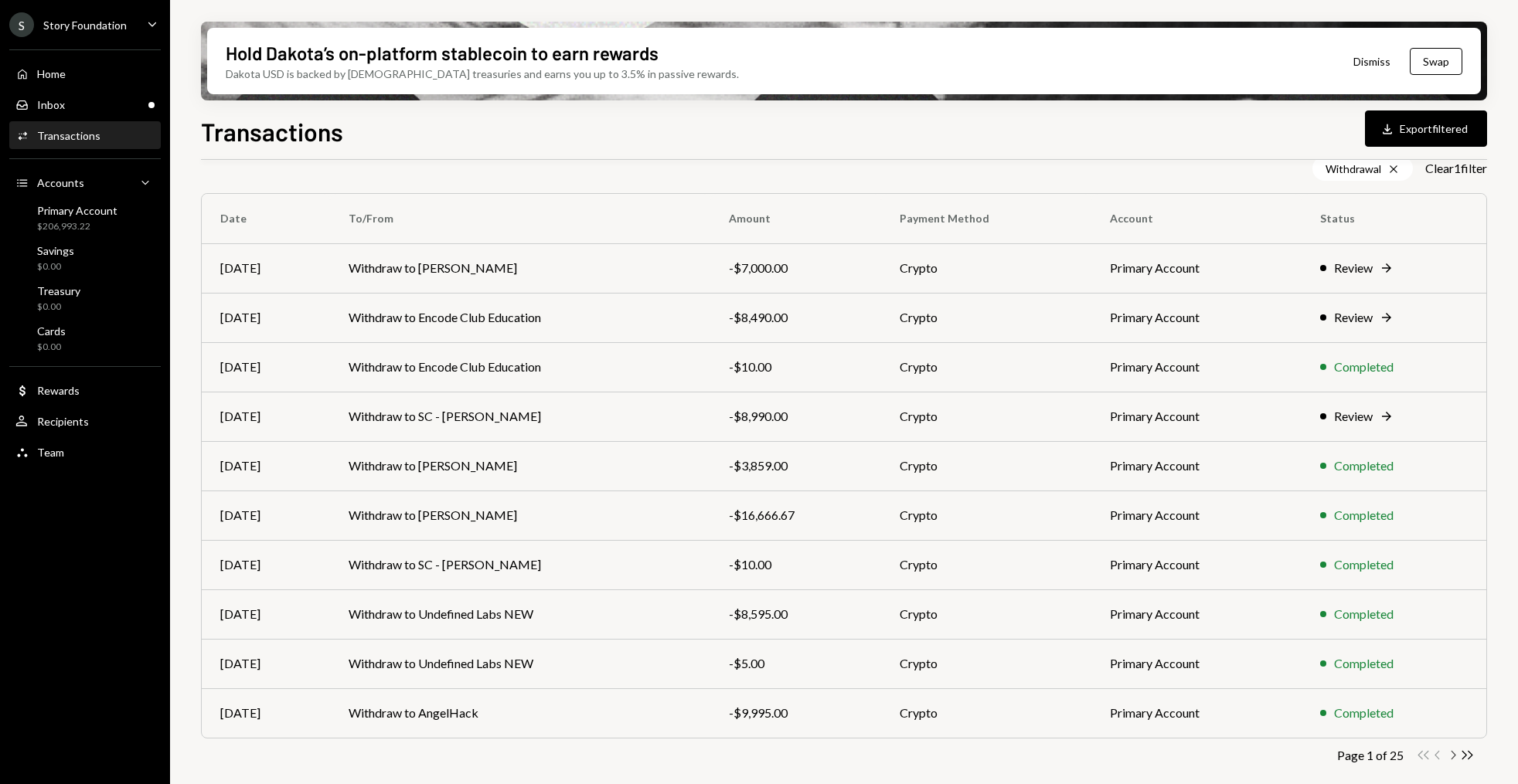
click at [1458, 754] on icon "Chevron Right" at bounding box center [1452, 755] width 14 height 14
click at [1456, 752] on icon "Chevron Right" at bounding box center [1452, 755] width 14 height 14
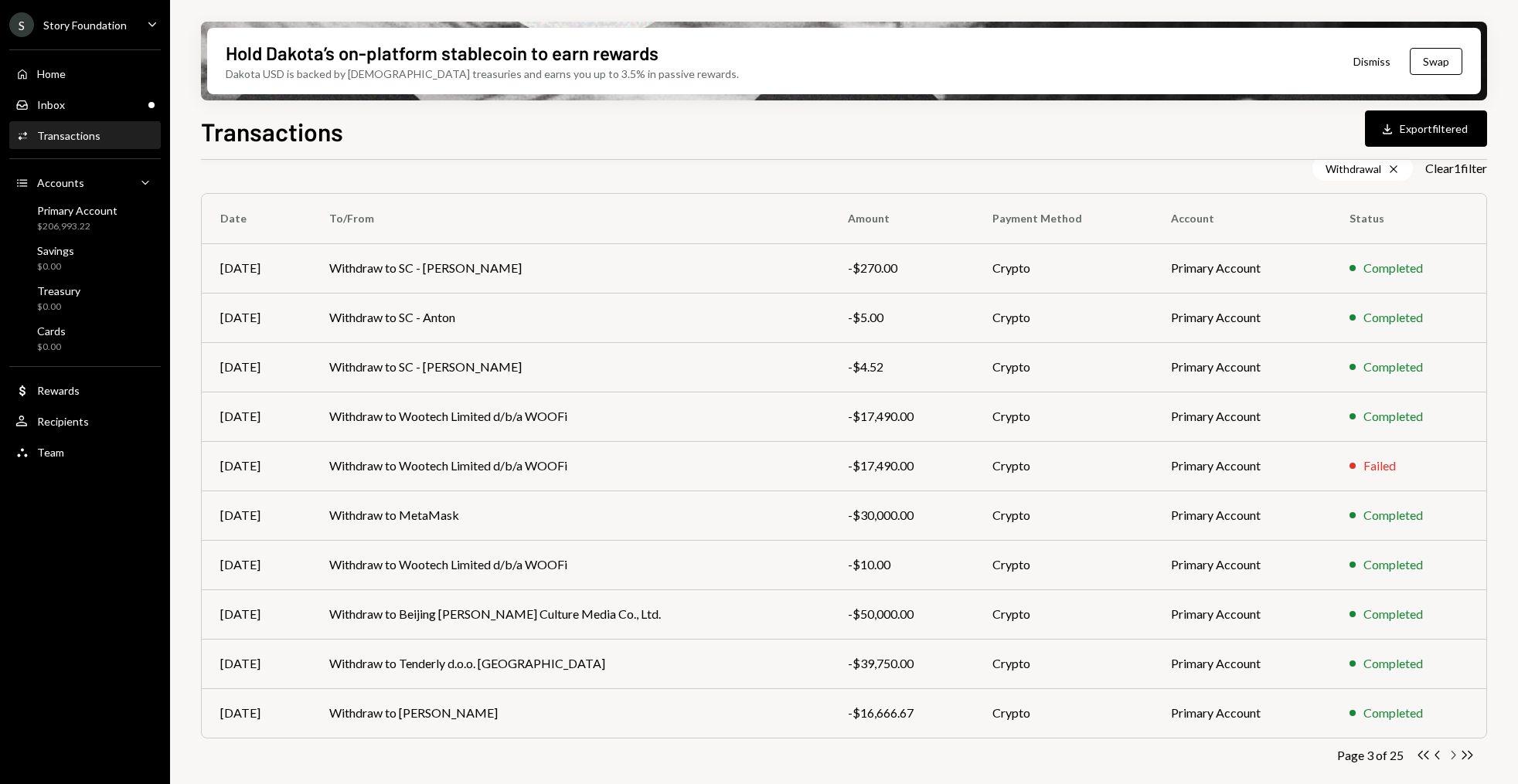
click at [1448, 758] on icon "Chevron Right" at bounding box center [1452, 755] width 14 height 14
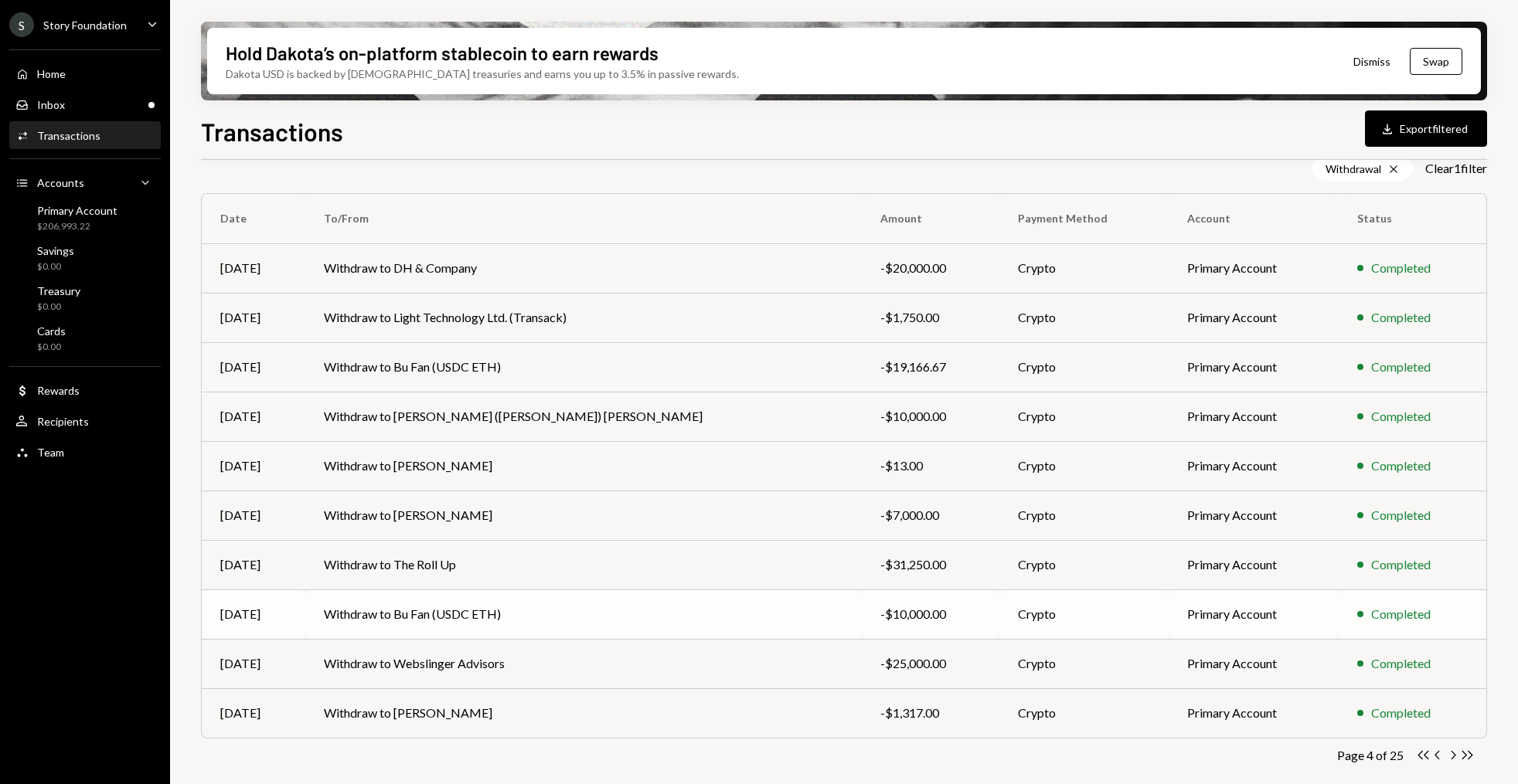
click at [482, 605] on td "Withdraw to Bu Fan (USDC ETH)" at bounding box center [583, 614] width 556 height 49
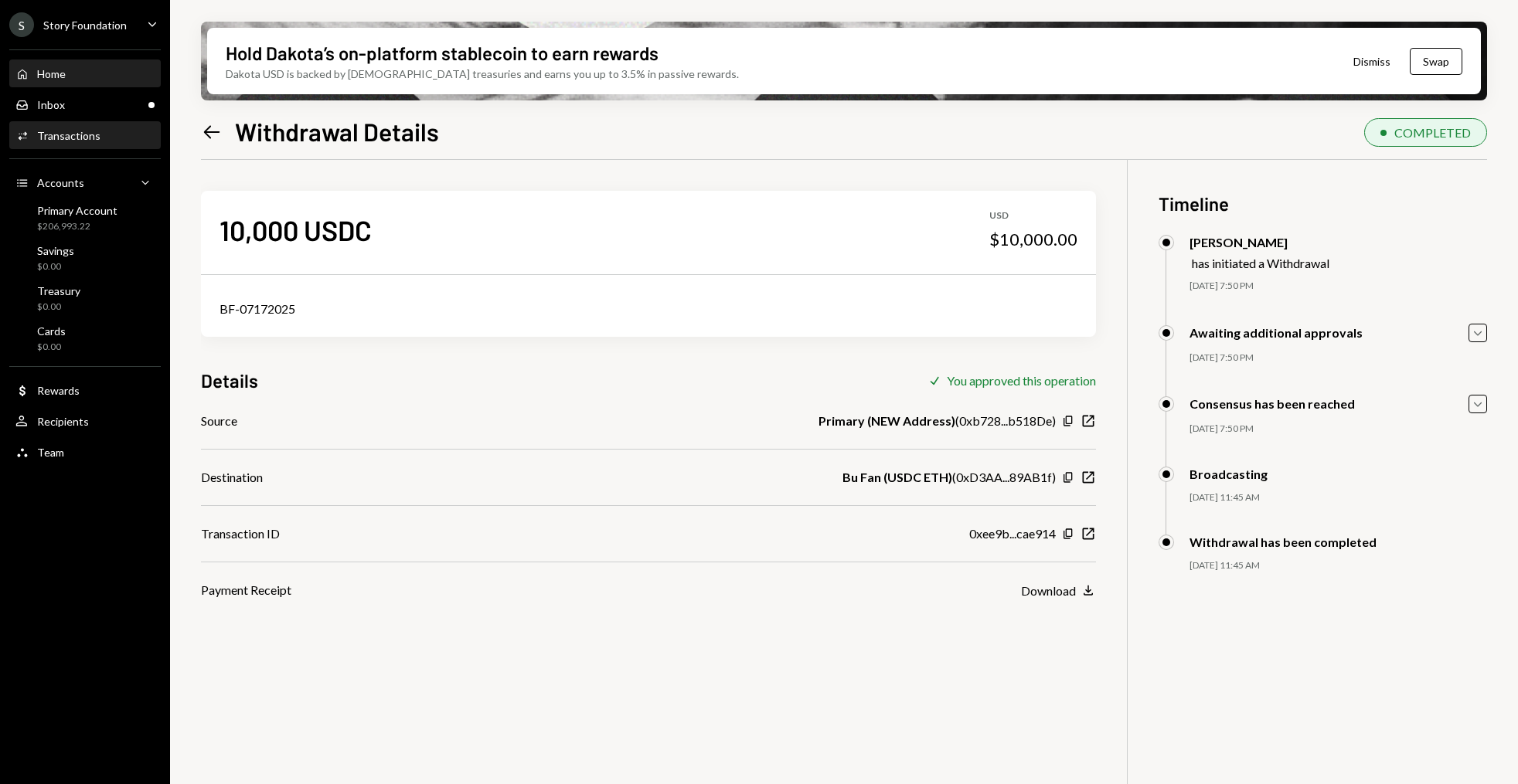
click at [79, 81] on div "Home Home" at bounding box center [85, 73] width 139 height 26
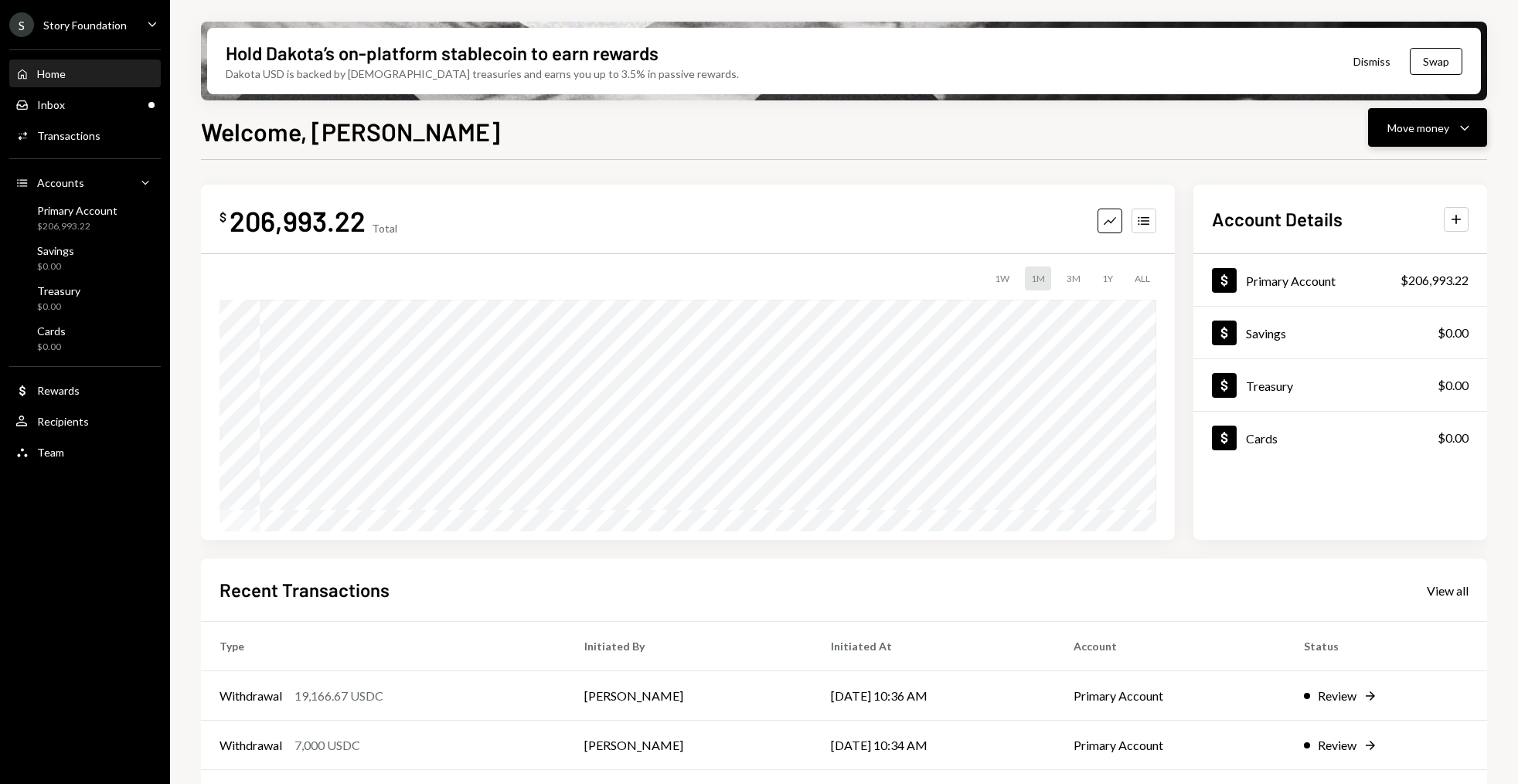
click at [1474, 131] on button "Move money Caret Down" at bounding box center [1427, 127] width 119 height 39
click at [1387, 181] on div "Send" at bounding box center [1415, 174] width 113 height 16
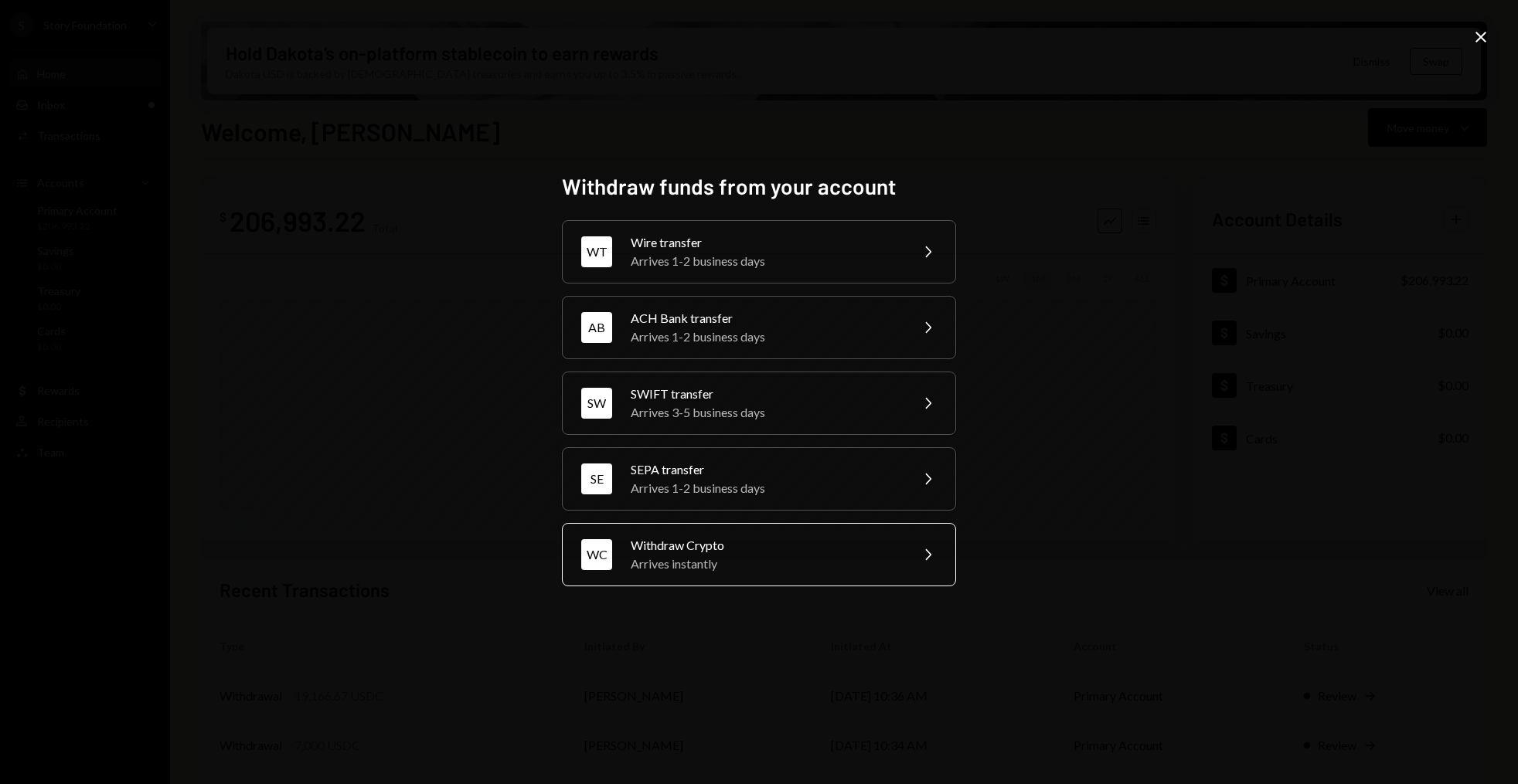
click at [740, 545] on div "Withdraw Crypto" at bounding box center [765, 546] width 269 height 18
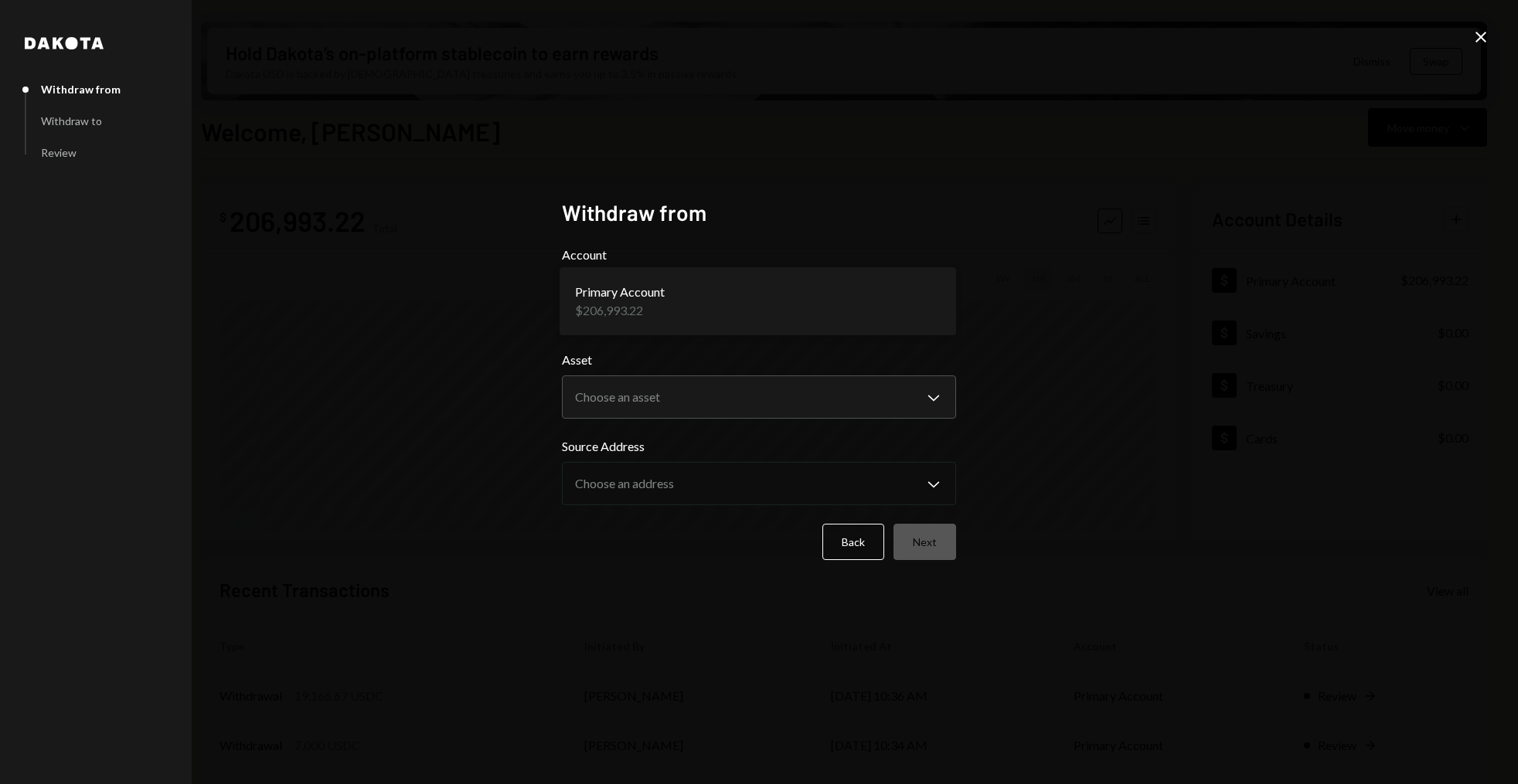
click at [712, 301] on body "S Story Foundation Caret Down Home Home Inbox Inbox Activities Transactions Acc…" at bounding box center [759, 392] width 1518 height 784
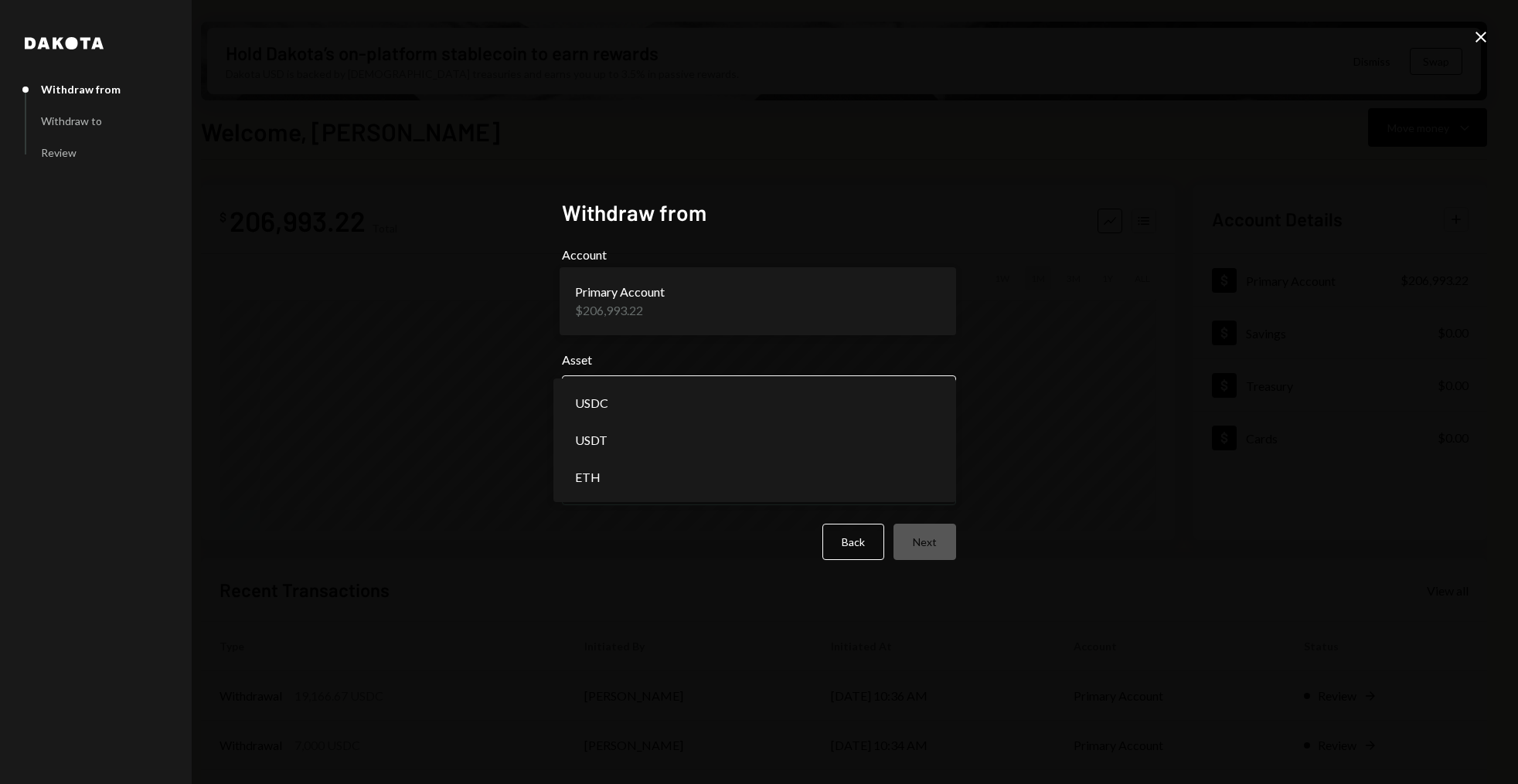
click at [700, 398] on body "S Story Foundation Caret Down Home Home Inbox Inbox Activities Transactions Acc…" at bounding box center [759, 392] width 1518 height 784
select select "****"
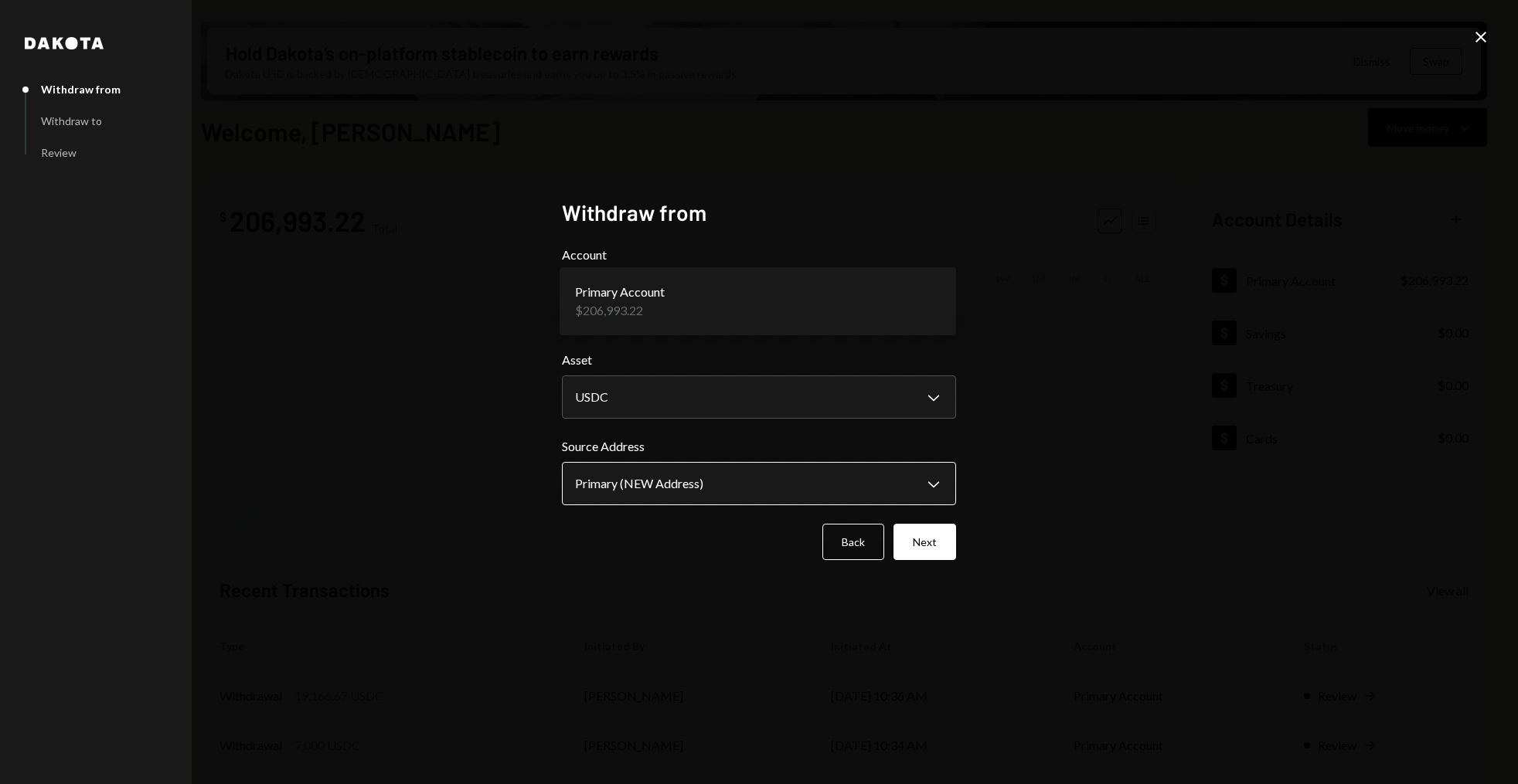
click at [693, 488] on body "S Story Foundation Caret Down Home Home Inbox Inbox Activities Transactions Acc…" at bounding box center [759, 392] width 1518 height 784
click at [909, 536] on button "Next" at bounding box center [924, 543] width 63 height 37
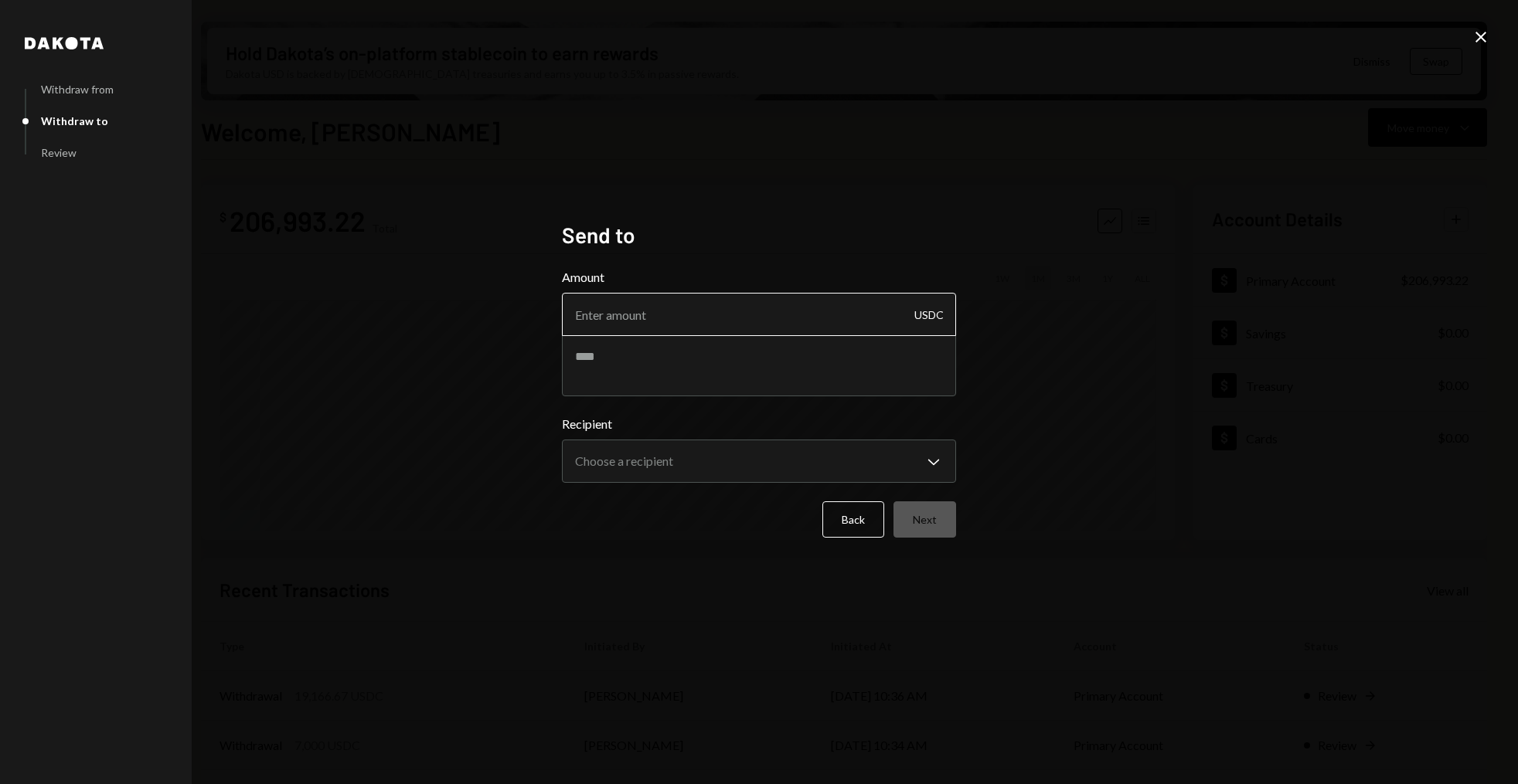
click at [653, 313] on input "Amount" at bounding box center [759, 314] width 394 height 43
type input "20000"
click at [599, 358] on textarea at bounding box center [759, 366] width 394 height 62
paste textarea "**********"
type textarea "**********"
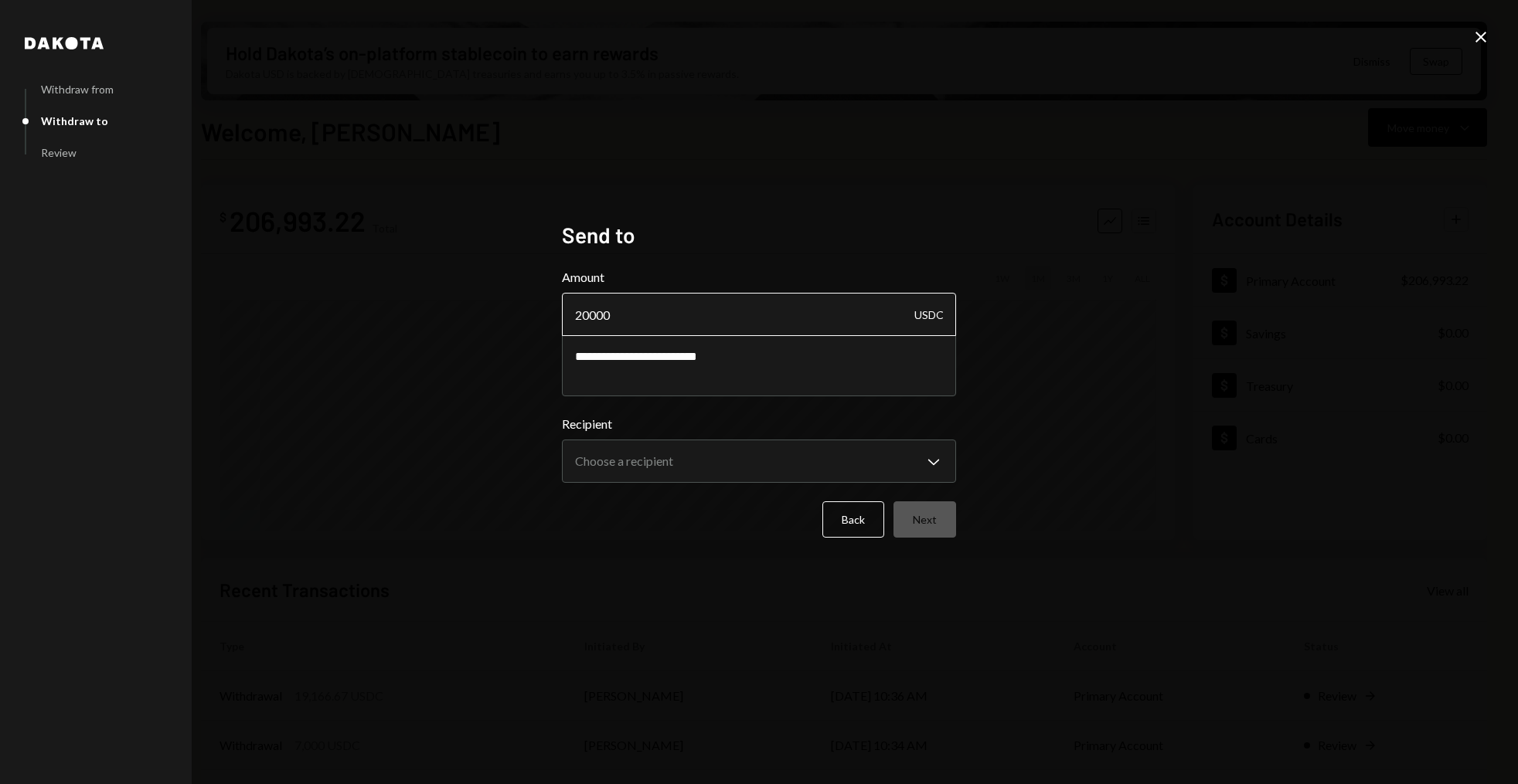
click at [586, 316] on input "20000" at bounding box center [759, 314] width 394 height 43
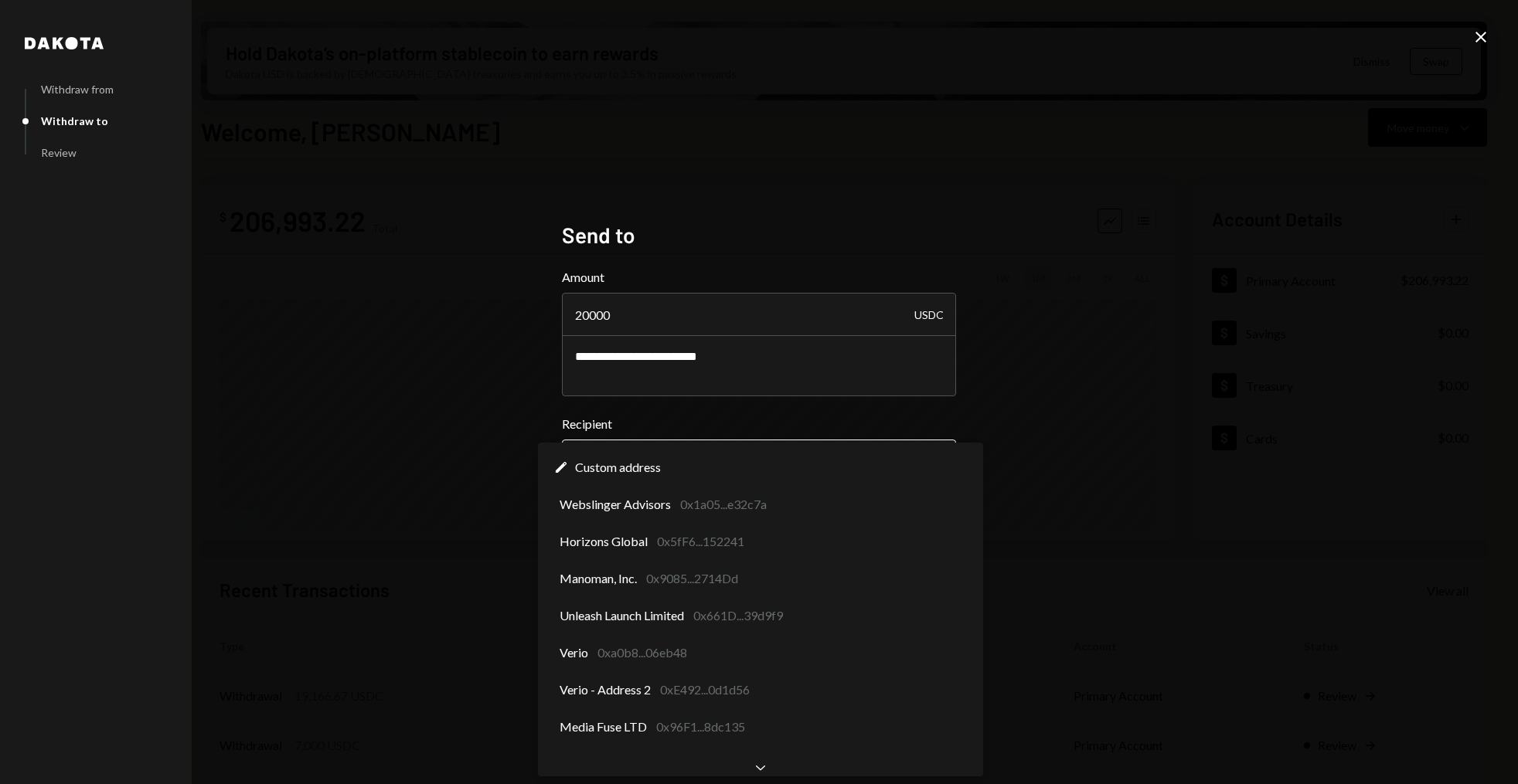
click at [638, 474] on body "S Story Foundation Caret Down Home Home Inbox Inbox Activities Transactions Acc…" at bounding box center [759, 392] width 1518 height 784
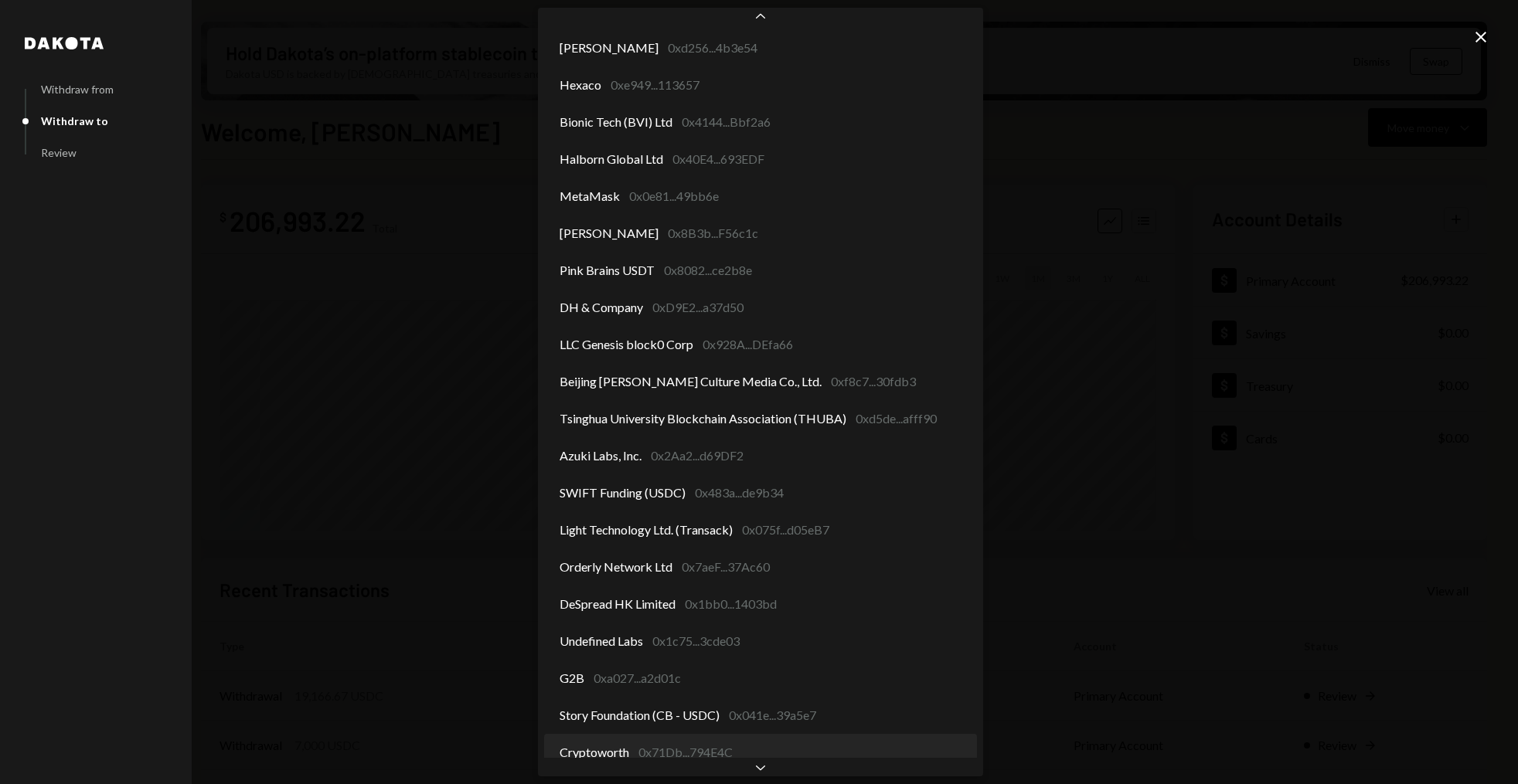
scroll to position [1747, 0]
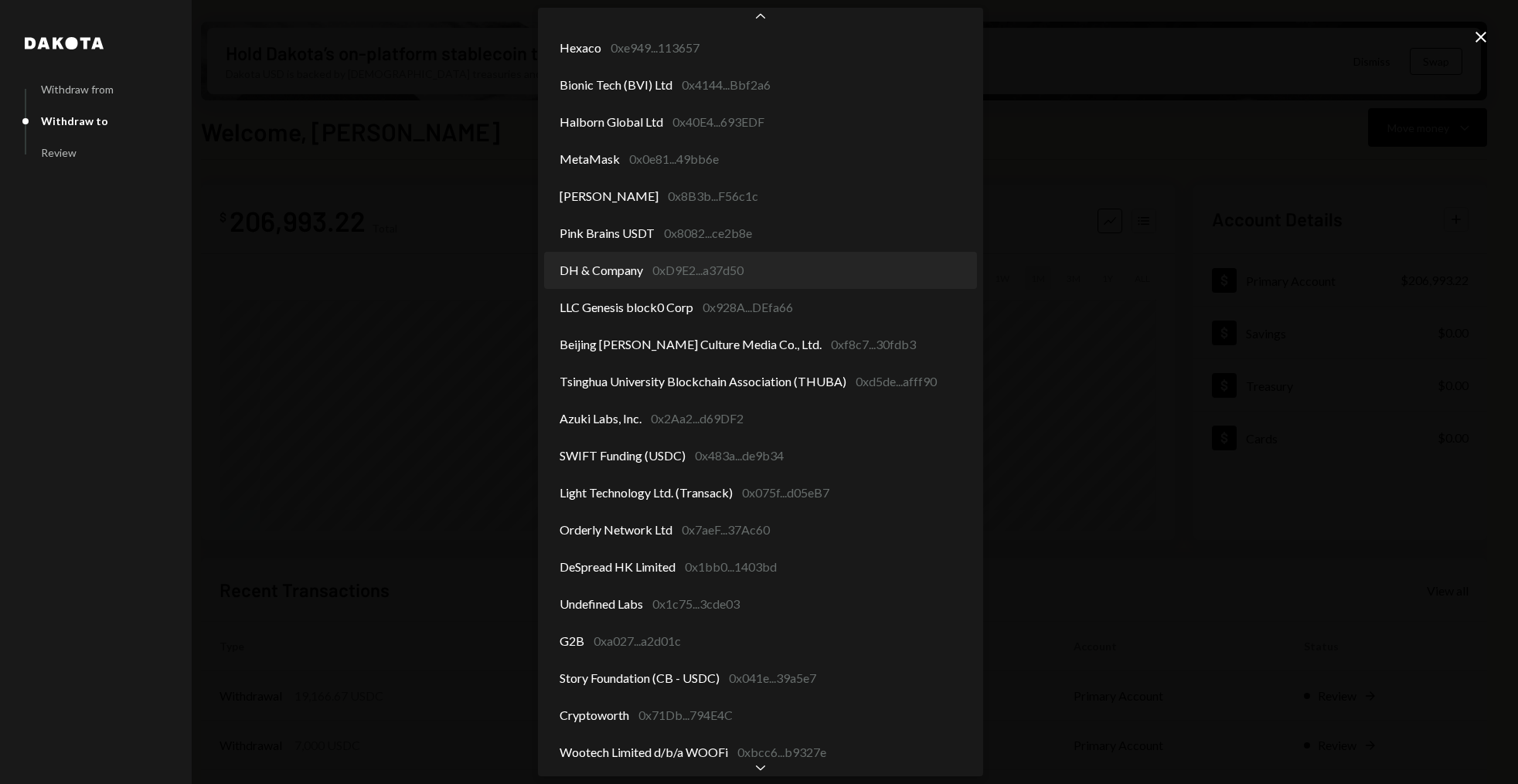
select select "**********"
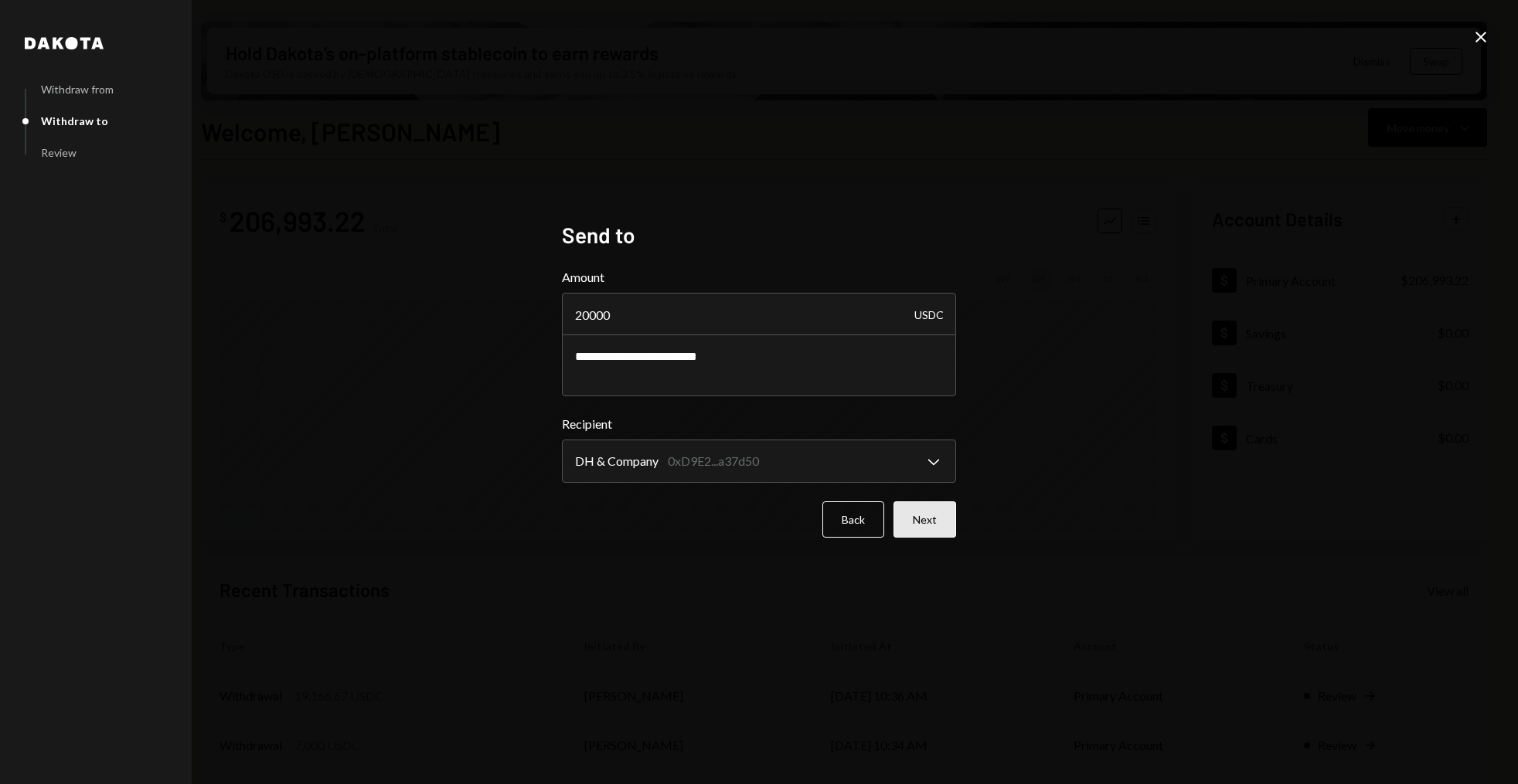
click at [936, 513] on button "Next" at bounding box center [924, 519] width 63 height 37
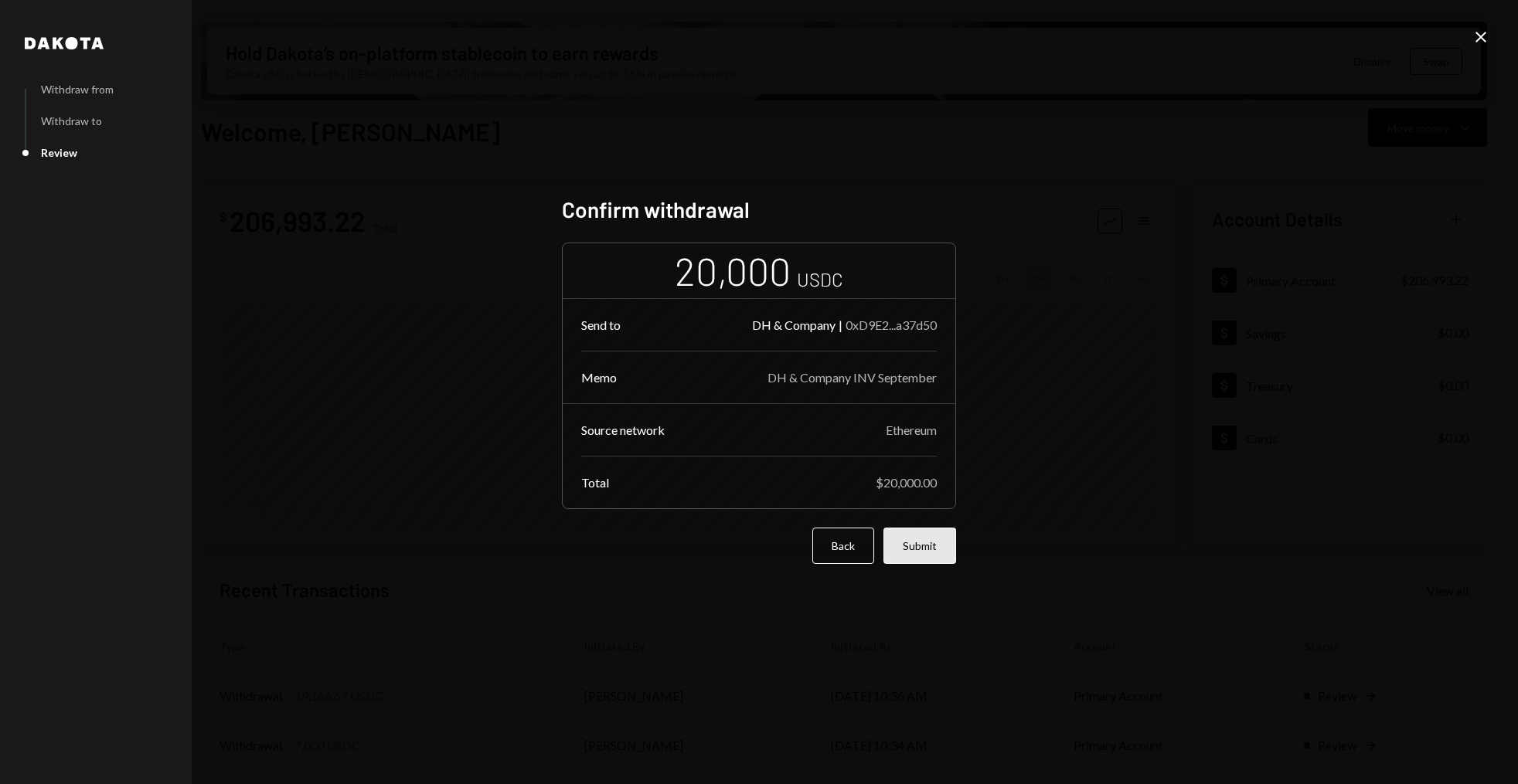
click at [942, 550] on button "Submit" at bounding box center [919, 546] width 72 height 37
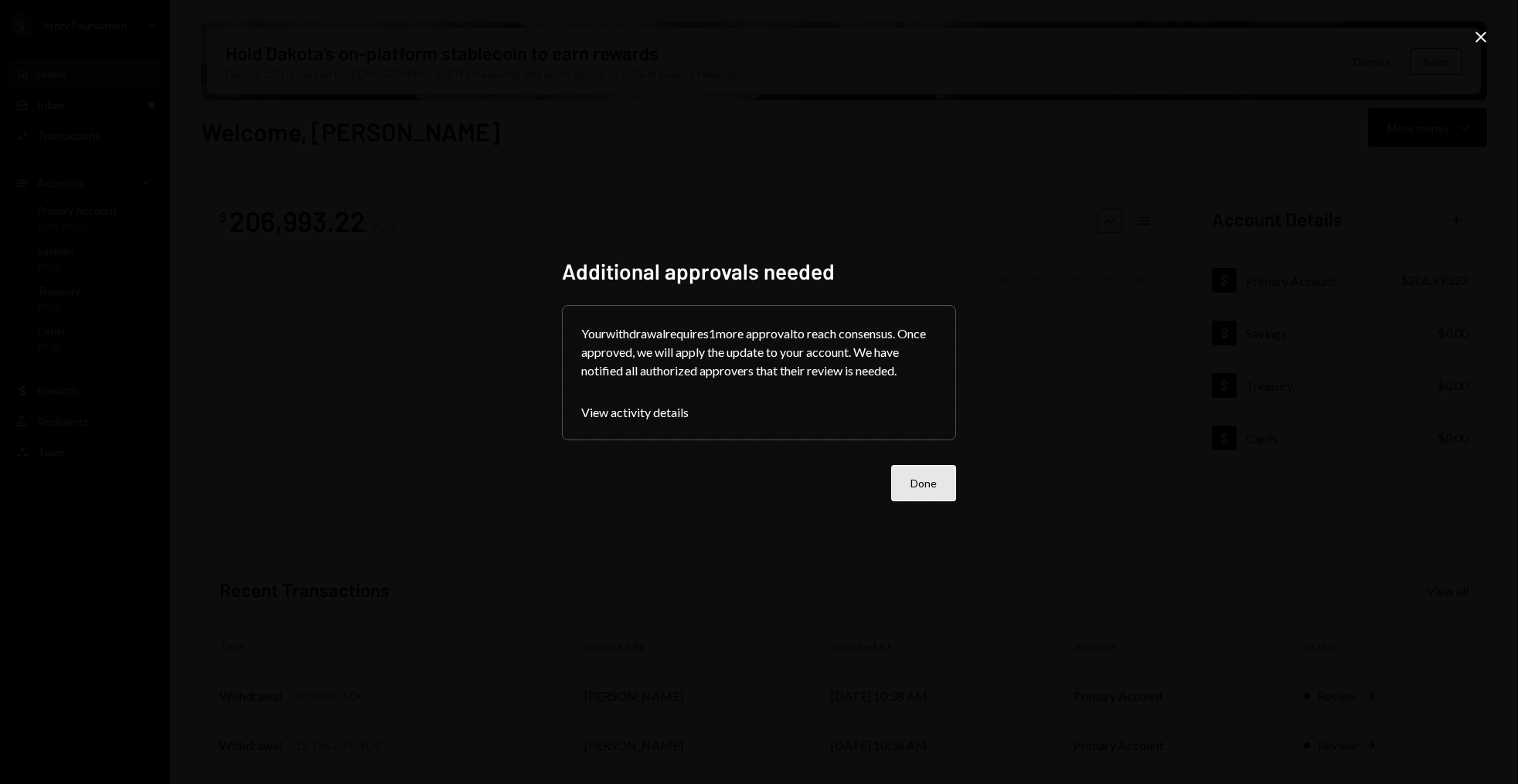
click at [916, 475] on button "Done" at bounding box center [923, 484] width 65 height 37
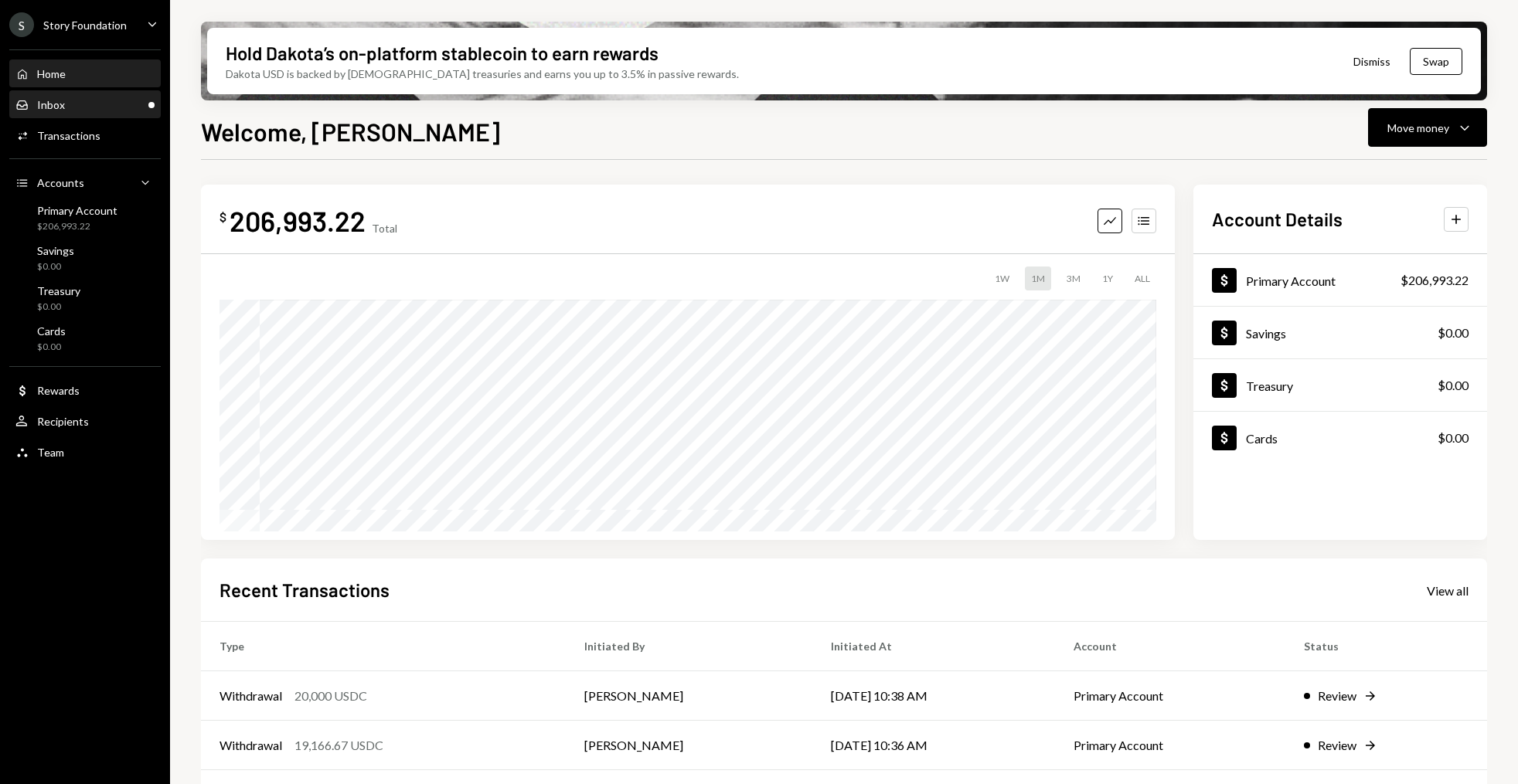
click at [78, 110] on div "Inbox Inbox" at bounding box center [85, 105] width 139 height 14
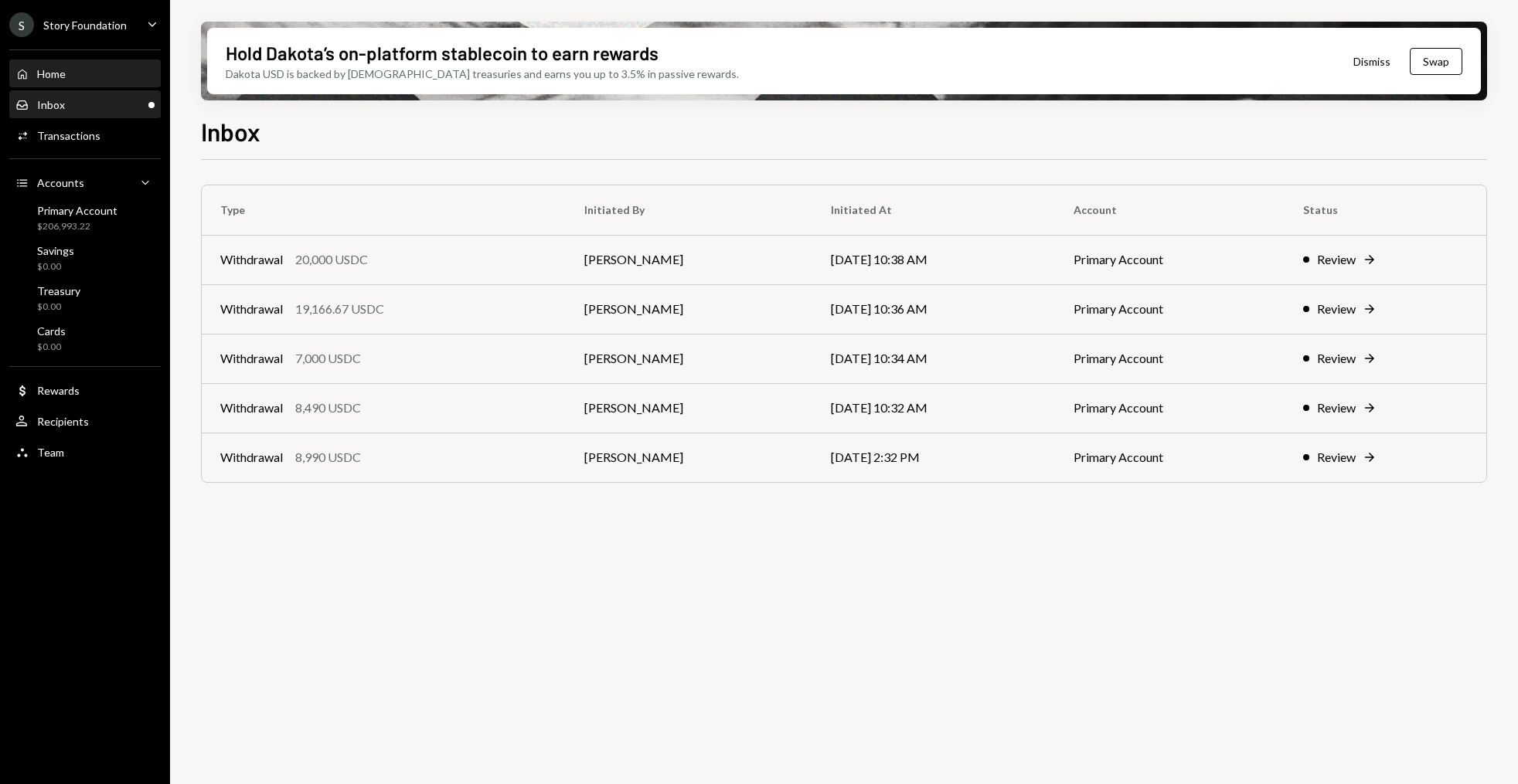
click at [95, 85] on div "Home Home" at bounding box center [85, 73] width 139 height 26
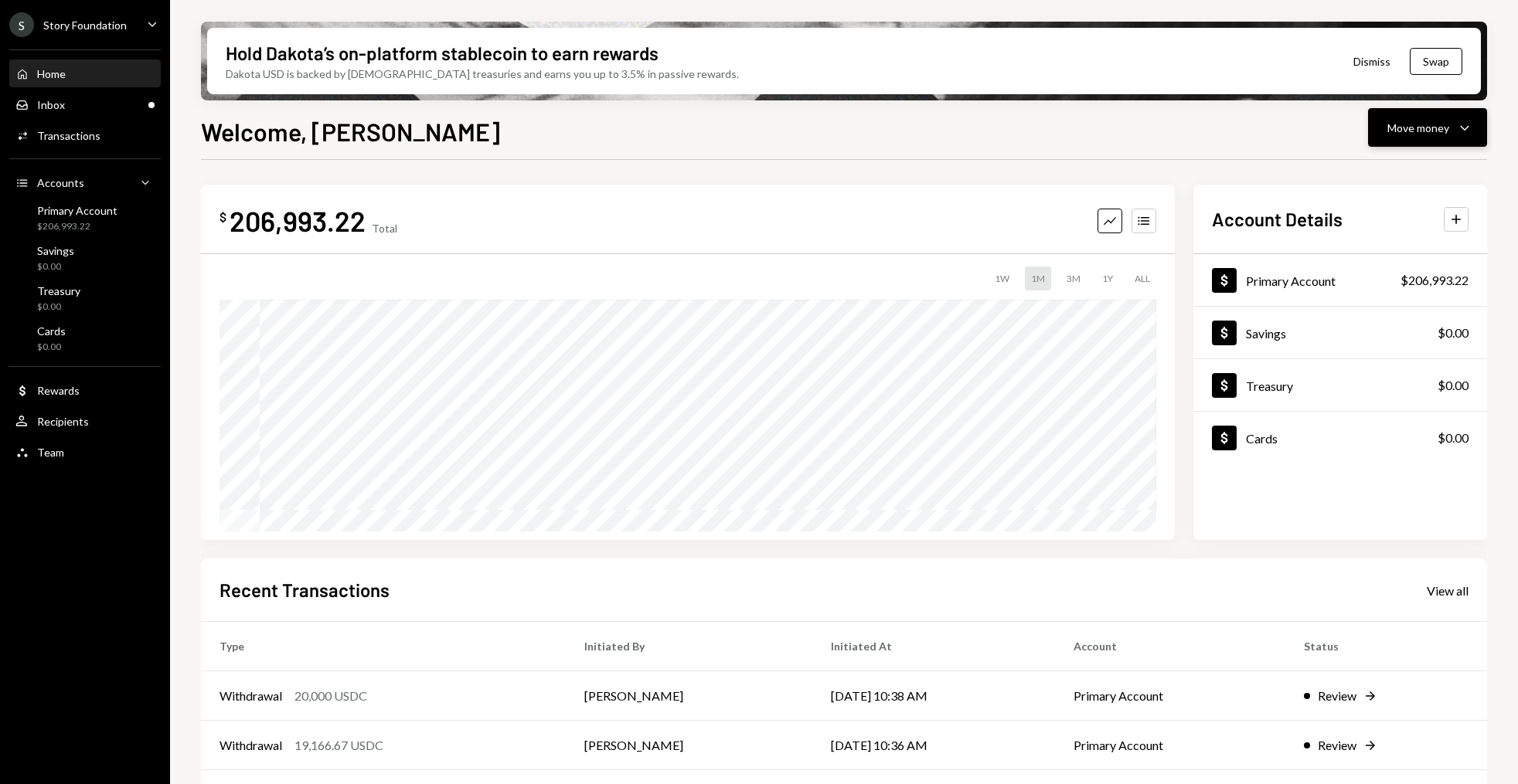
click at [1471, 126] on icon "Caret Down" at bounding box center [1464, 126] width 18 height 18
click at [1384, 177] on div "Send" at bounding box center [1415, 174] width 113 height 16
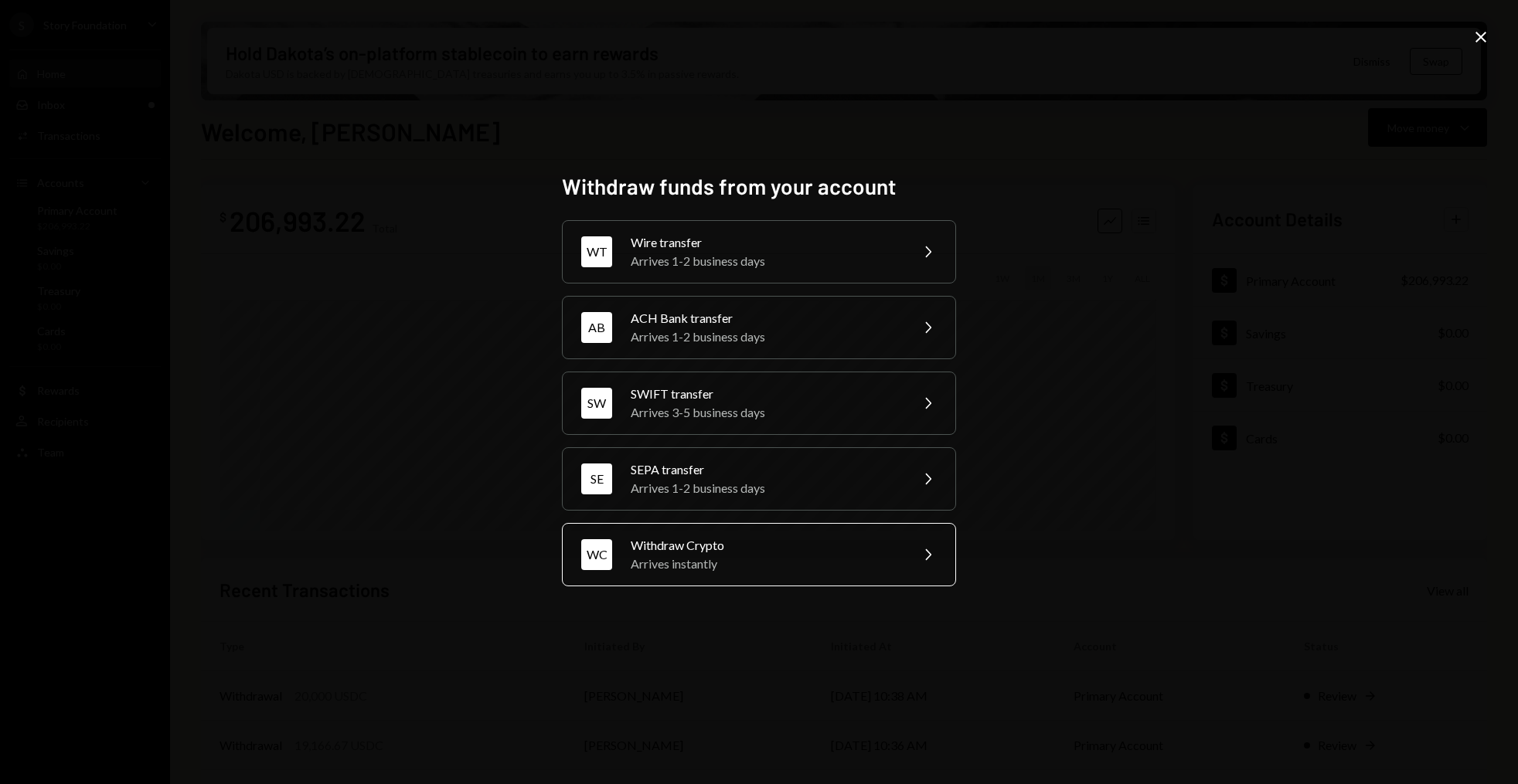
click at [722, 549] on div "Withdraw Crypto" at bounding box center [765, 546] width 269 height 18
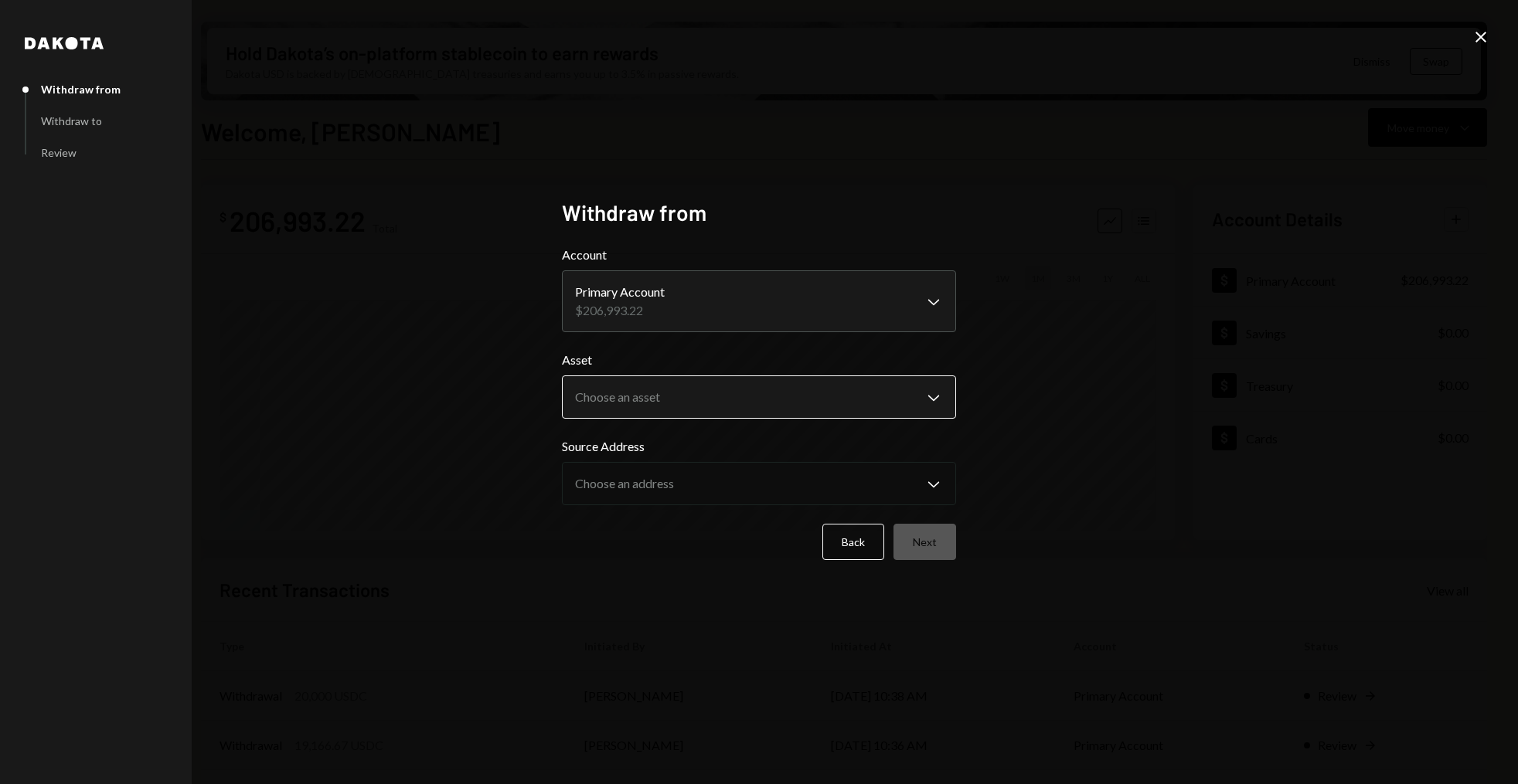
click at [708, 391] on body "S Story Foundation Caret Down Home Home Inbox Inbox Activities Transactions Acc…" at bounding box center [759, 392] width 1518 height 784
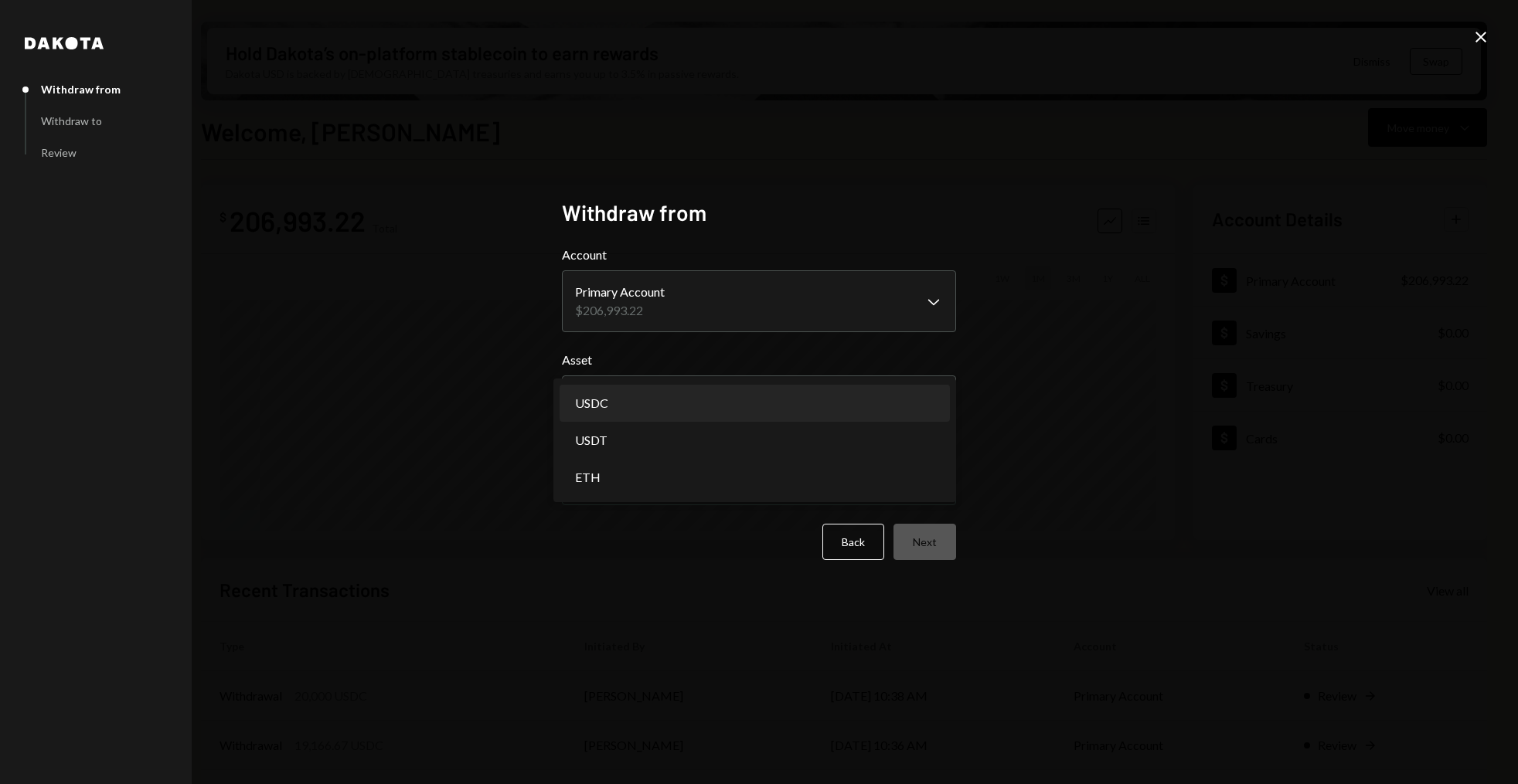
select select "****"
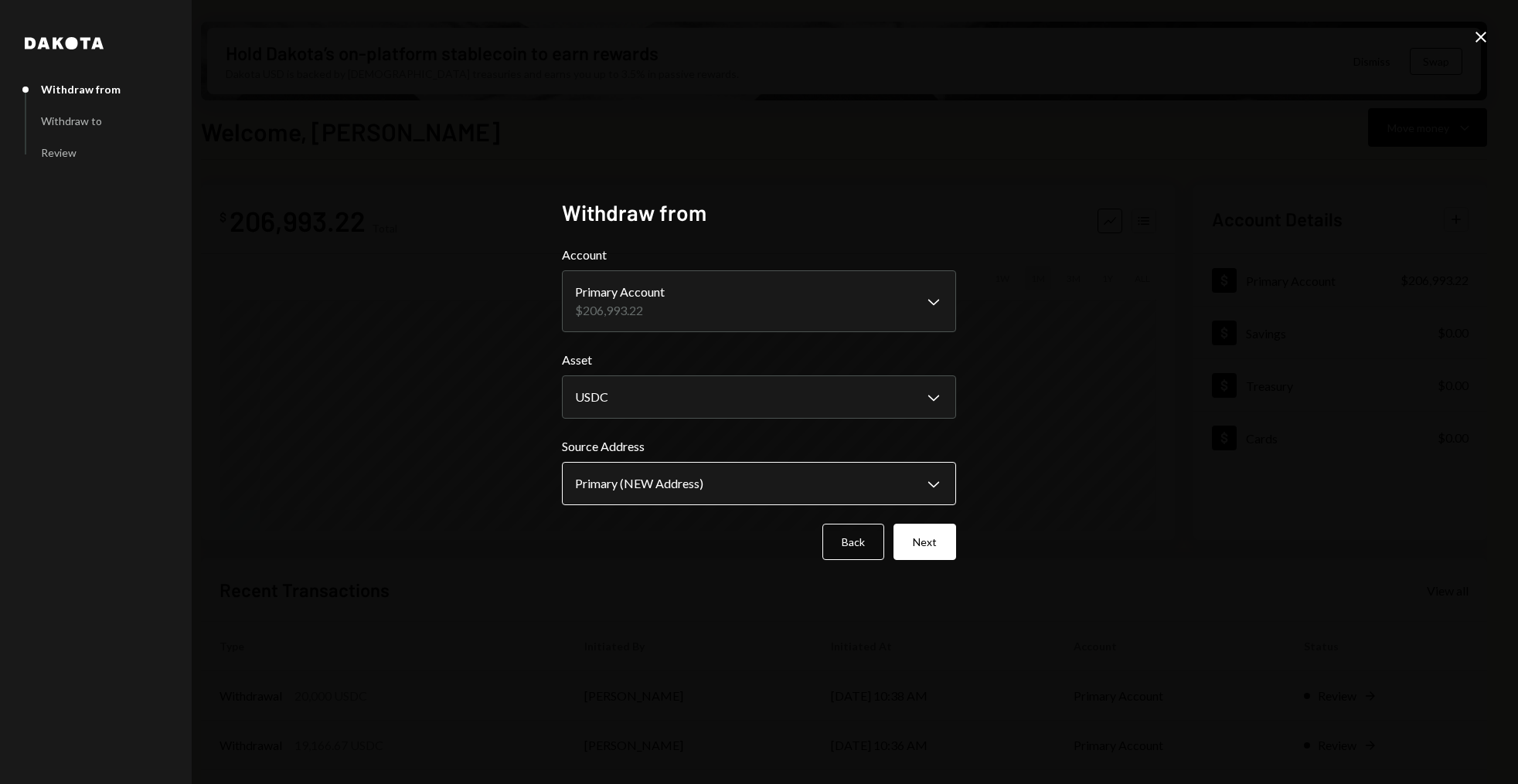
click at [688, 486] on body "S Story Foundation Caret Down Home Home Inbox Inbox Activities Transactions Acc…" at bounding box center [759, 392] width 1518 height 784
click at [937, 546] on button "Next" at bounding box center [924, 543] width 63 height 37
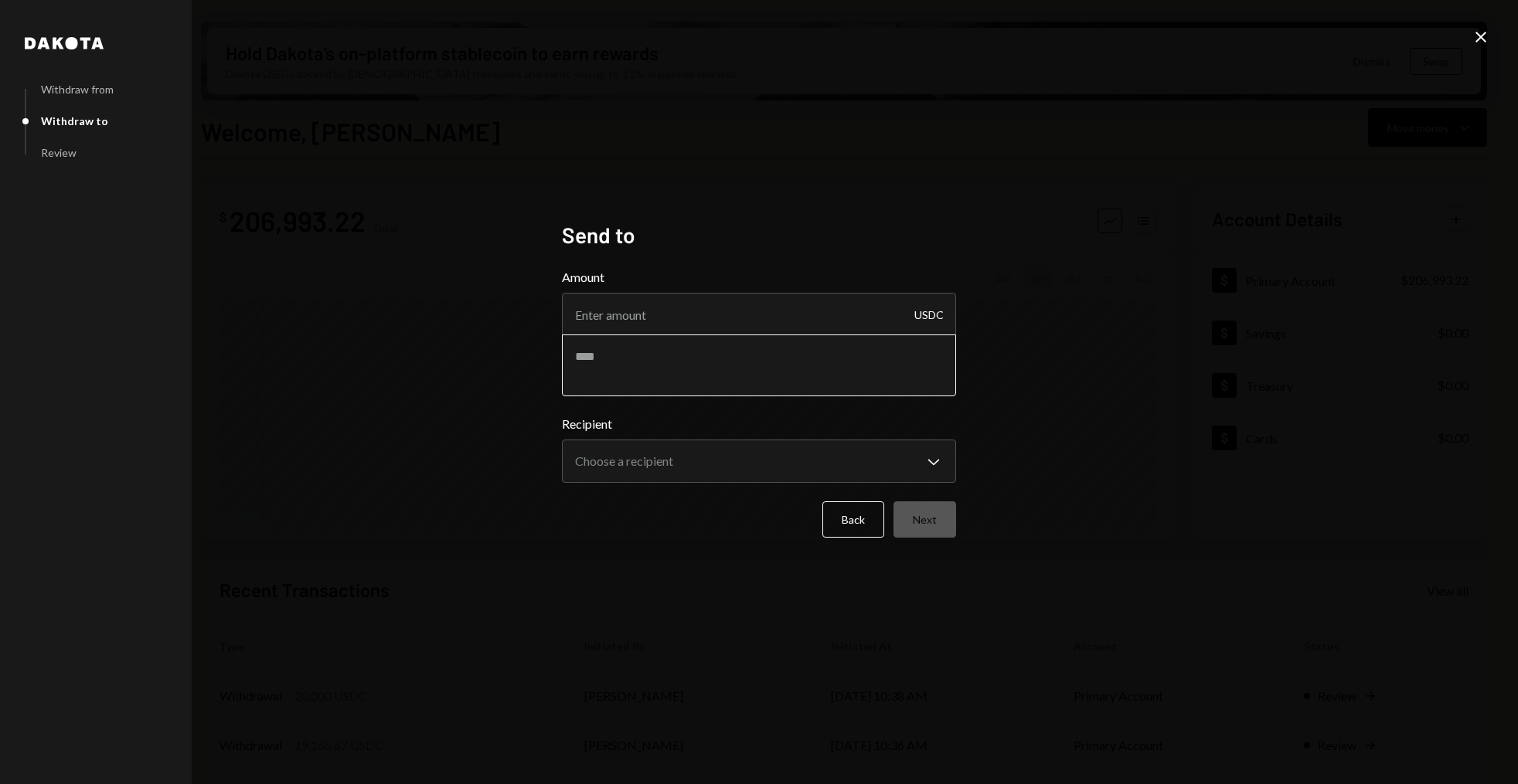
click at [692, 369] on textarea at bounding box center [759, 366] width 394 height 62
paste textarea "**********"
type textarea "**********"
click at [661, 308] on input "Amount" at bounding box center [759, 314] width 394 height 43
type input "10000"
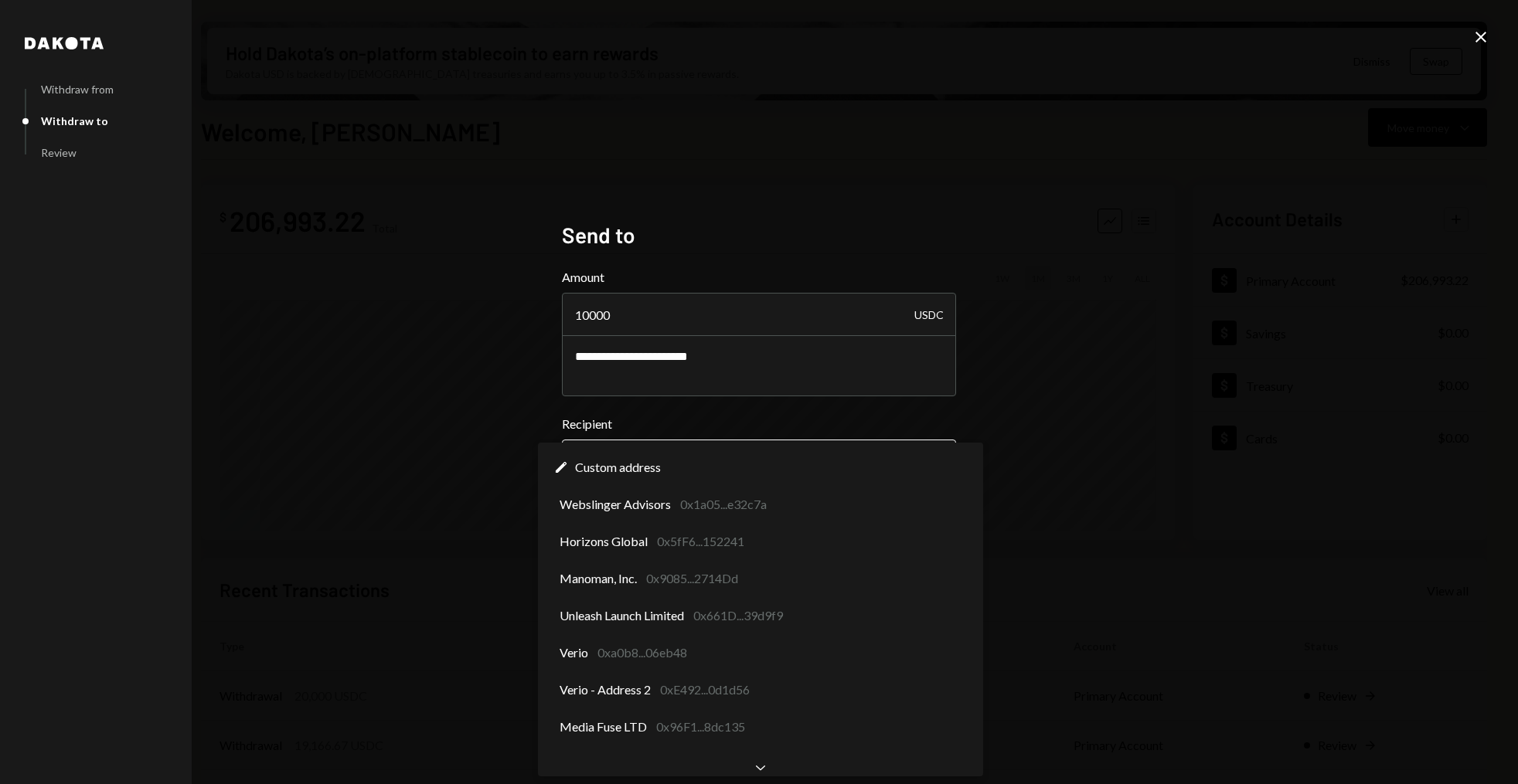
click at [699, 474] on body "S Story Foundation Caret Down Home Home Inbox Inbox Activities Transactions Acc…" at bounding box center [759, 392] width 1518 height 784
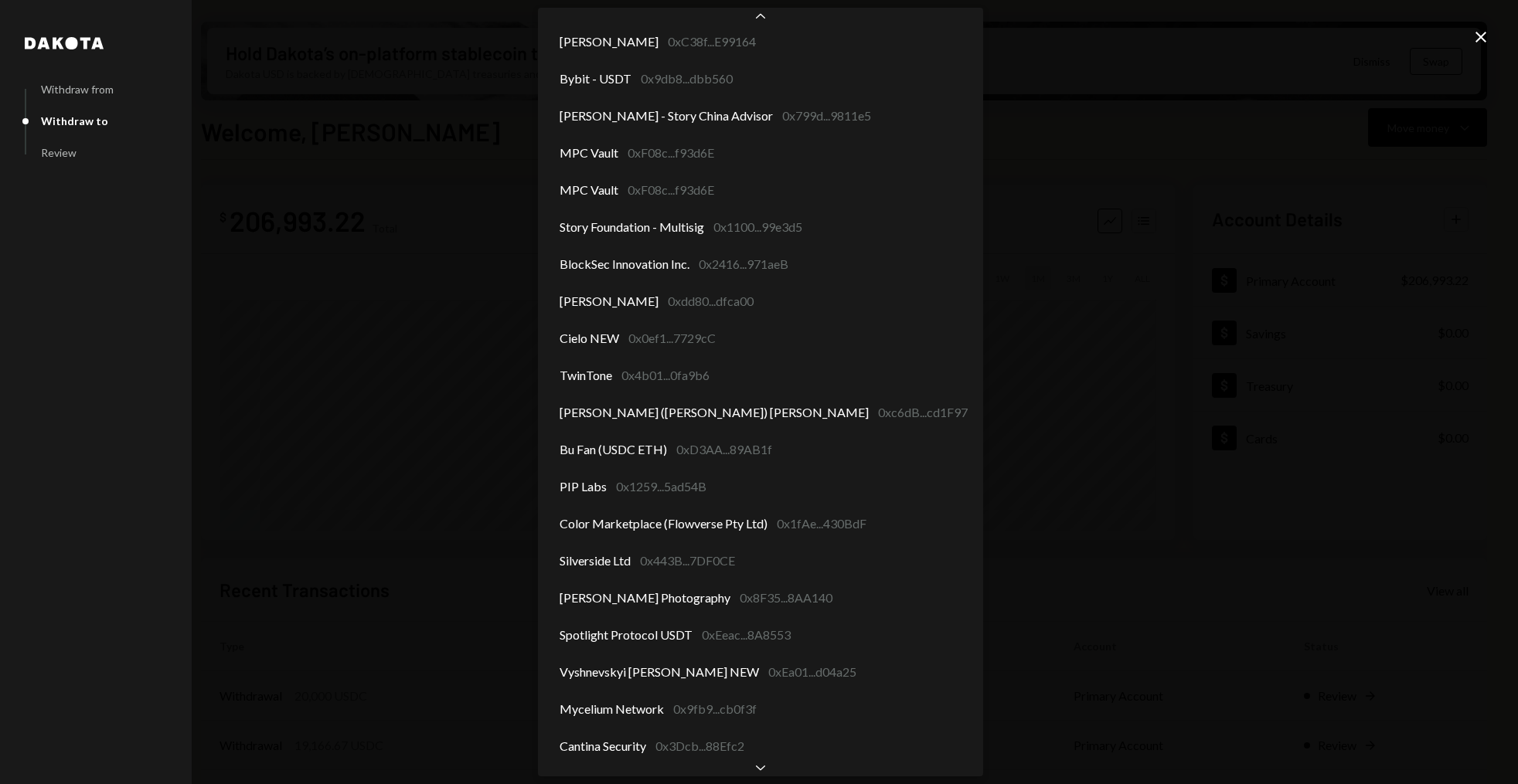
scroll to position [826, 0]
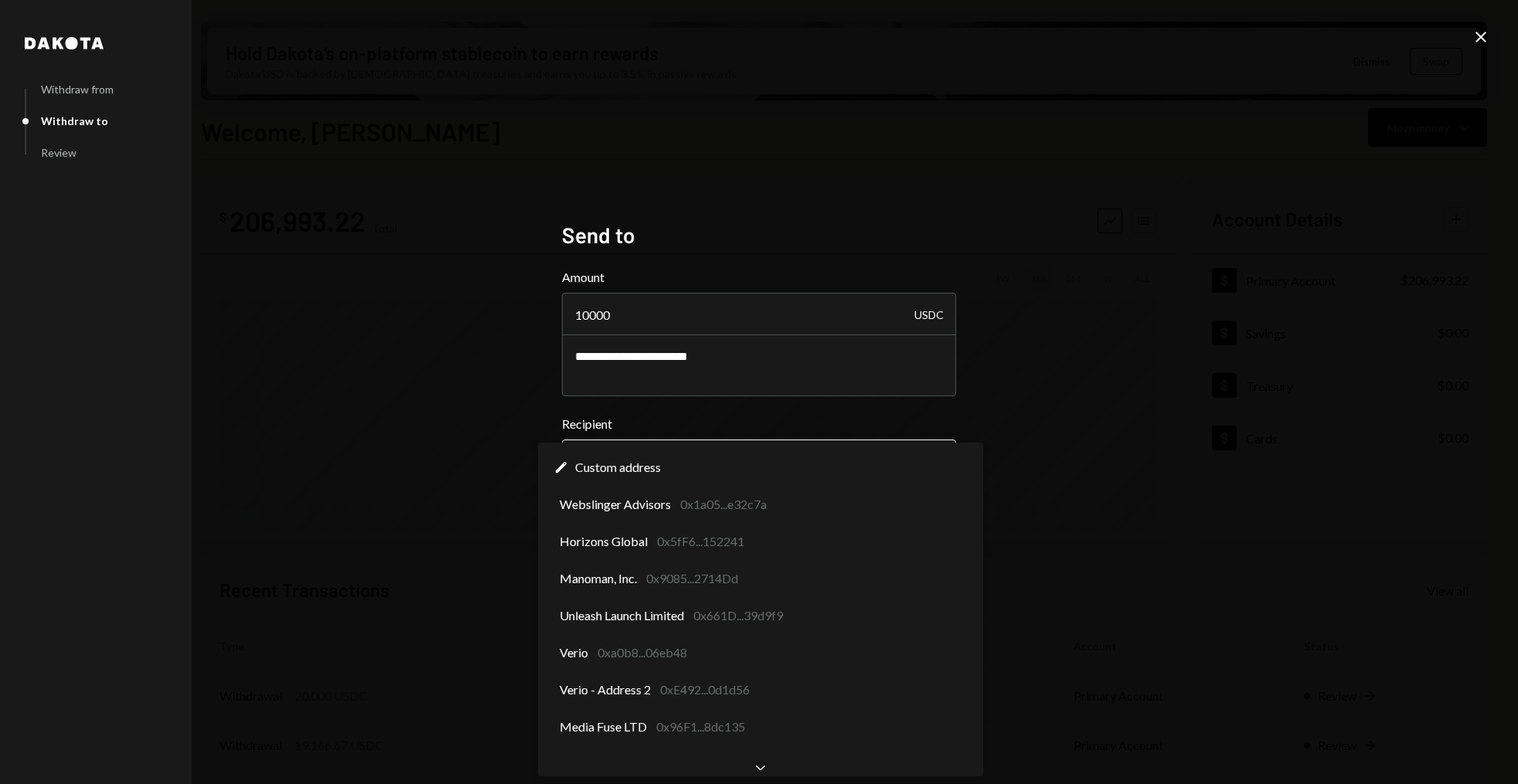
click at [689, 461] on body "S Story Foundation Caret Down Home Home Inbox Inbox Activities Transactions Acc…" at bounding box center [759, 392] width 1518 height 784
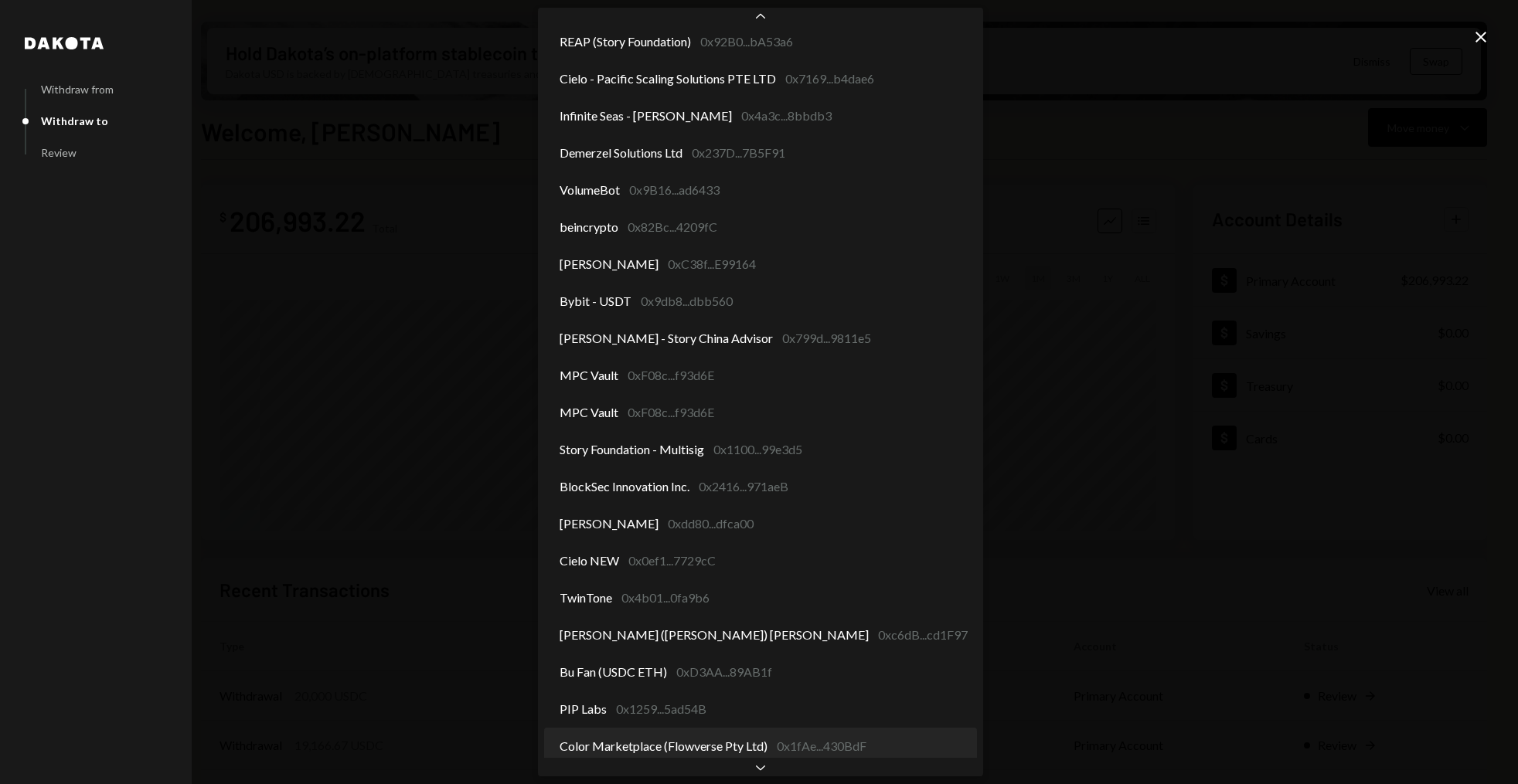
scroll to position [602, 0]
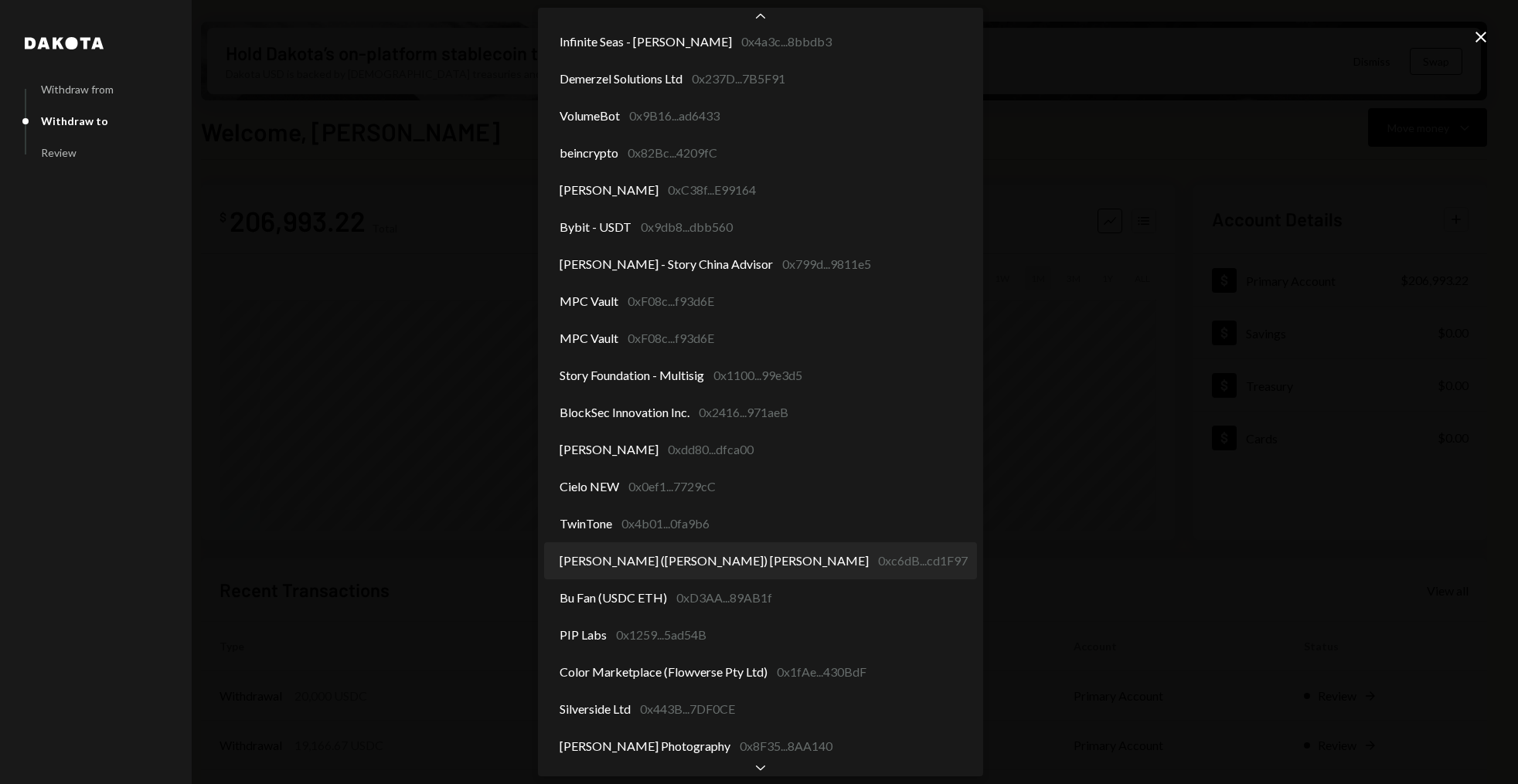
select select "**********"
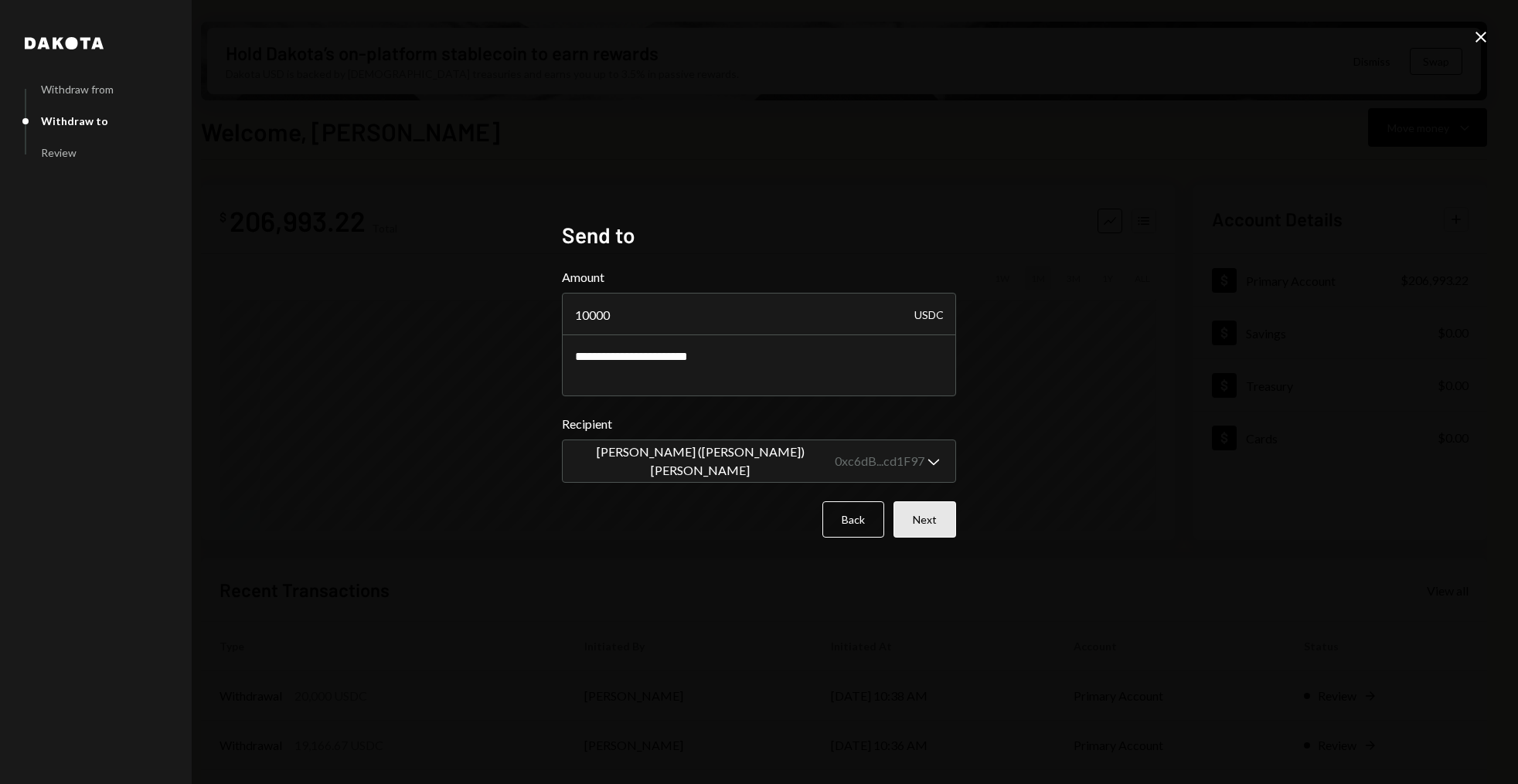
click at [932, 519] on button "Next" at bounding box center [924, 519] width 63 height 37
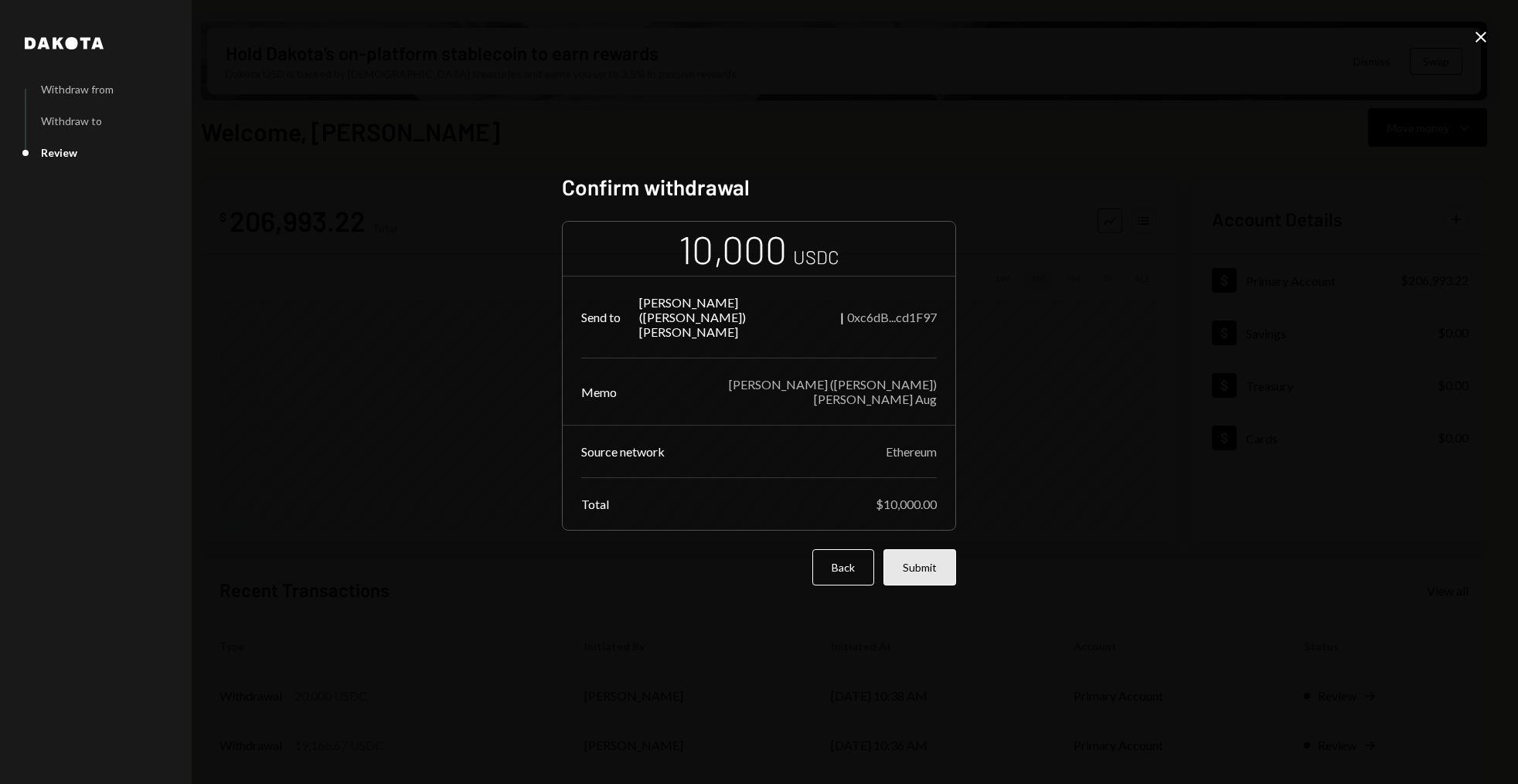
click at [936, 556] on button "Submit" at bounding box center [919, 568] width 72 height 37
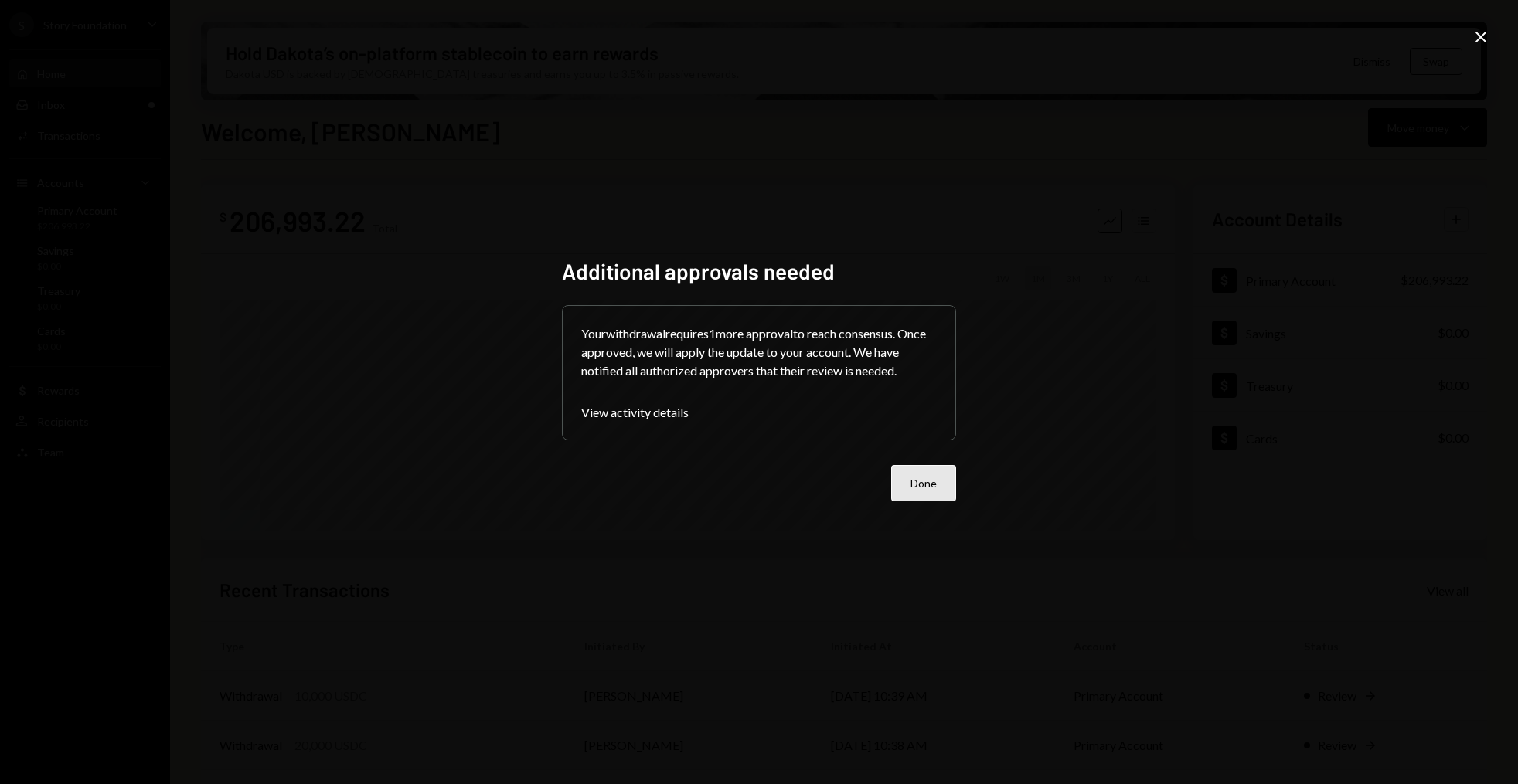
click at [928, 486] on button "Done" at bounding box center [923, 484] width 65 height 37
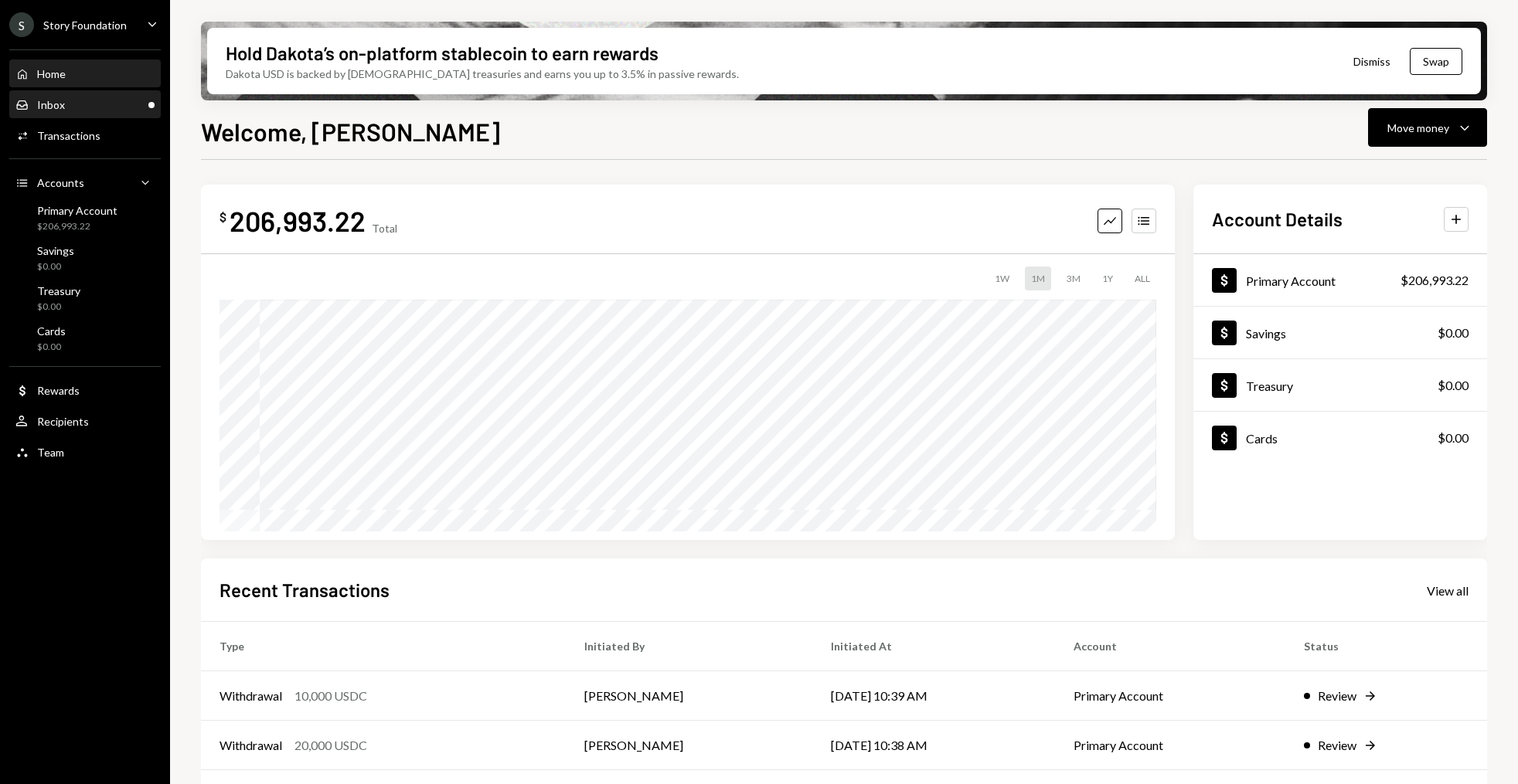
click at [109, 93] on div "Inbox Inbox" at bounding box center [85, 104] width 139 height 26
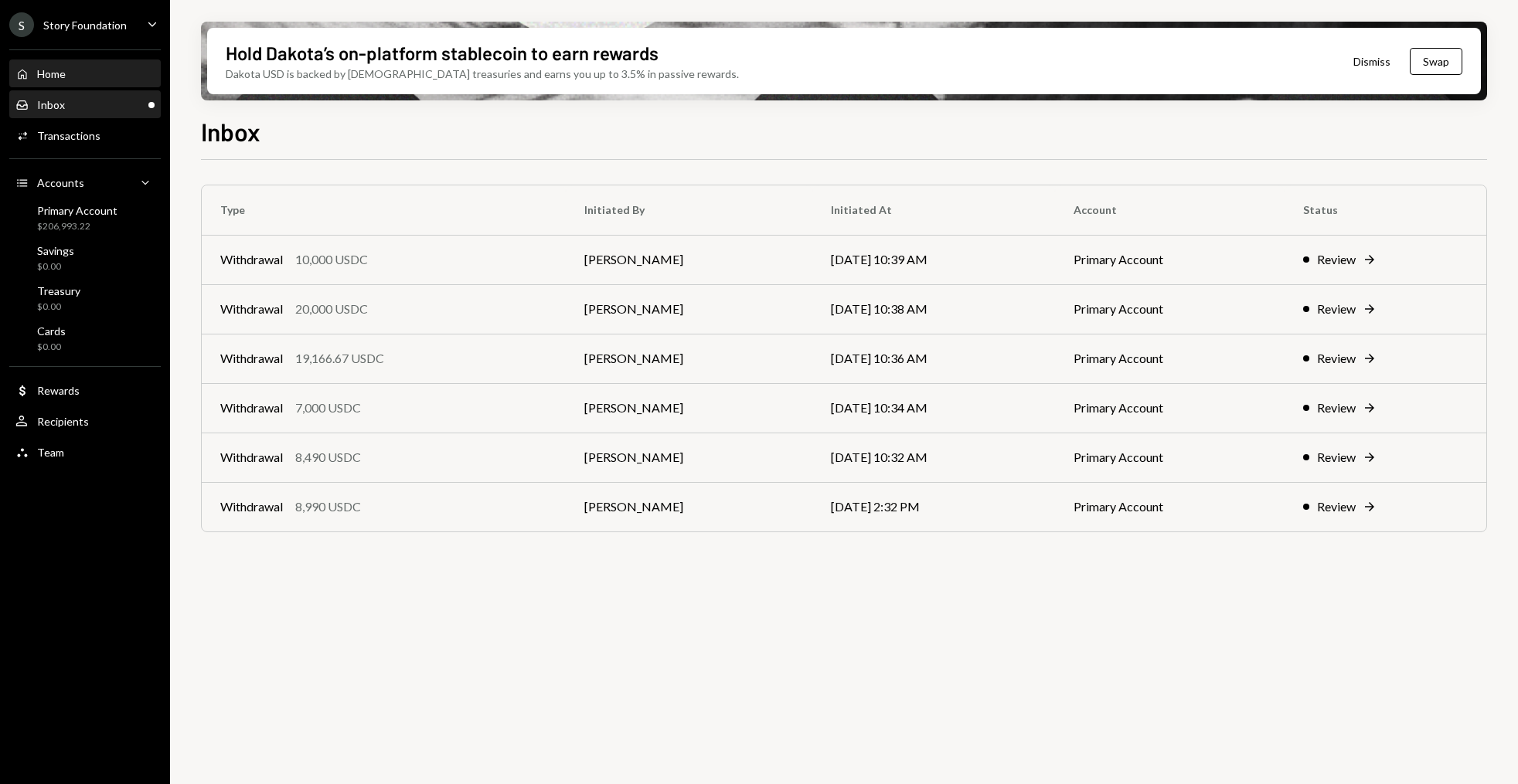
click at [53, 76] on div "Home" at bounding box center [51, 74] width 29 height 14
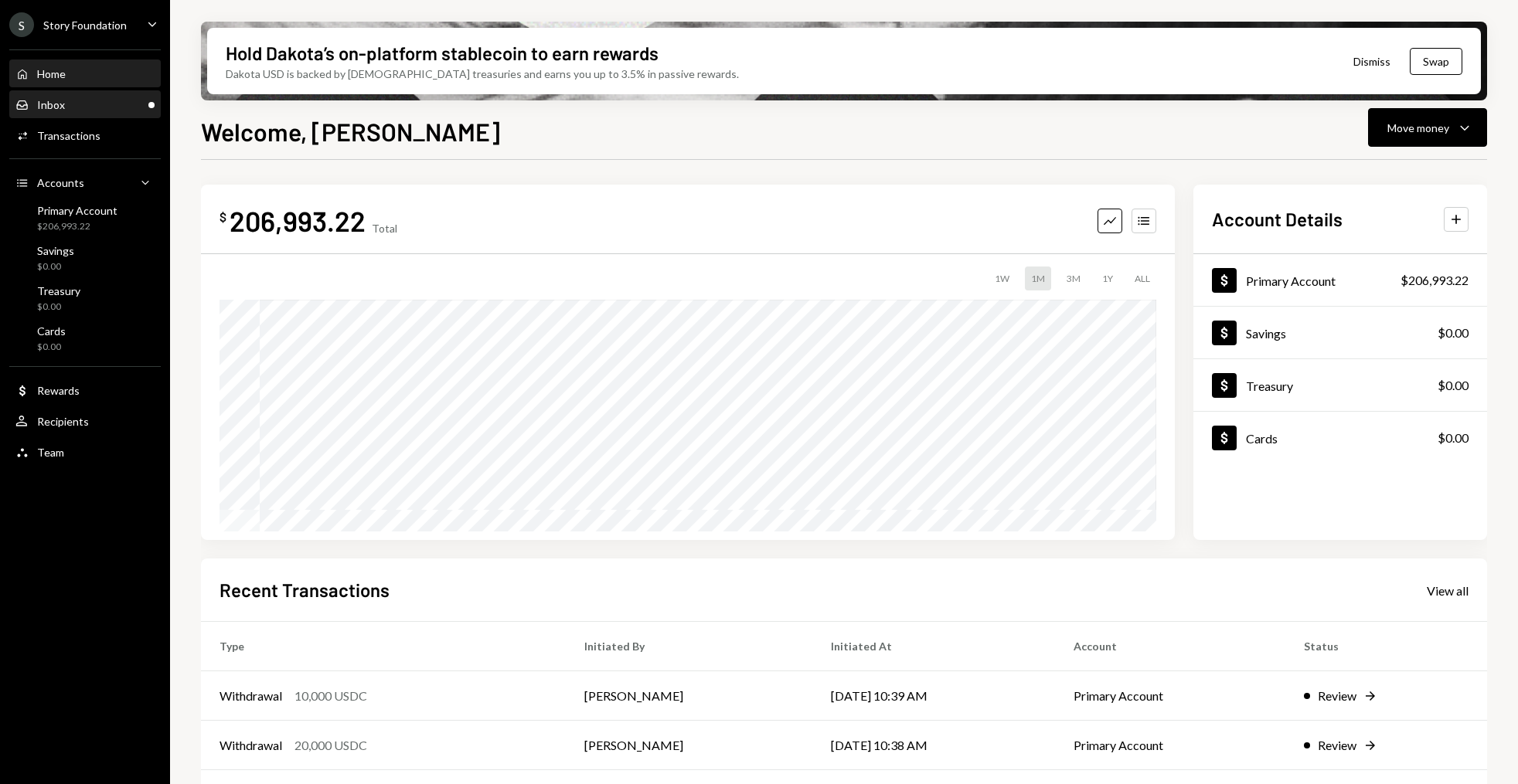
click at [62, 103] on div "Inbox" at bounding box center [50, 105] width 28 height 14
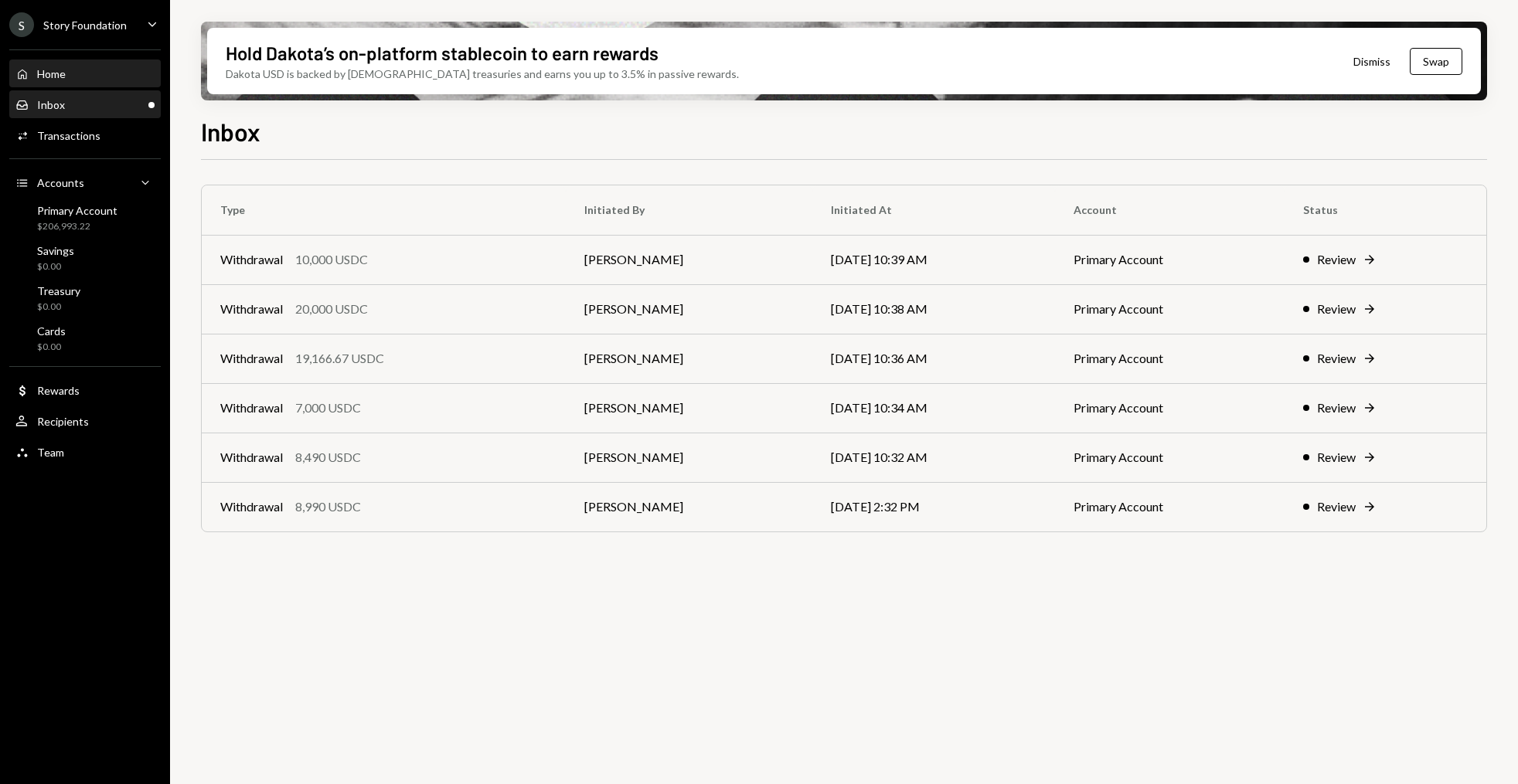
click at [80, 64] on div "Home Home" at bounding box center [85, 73] width 139 height 26
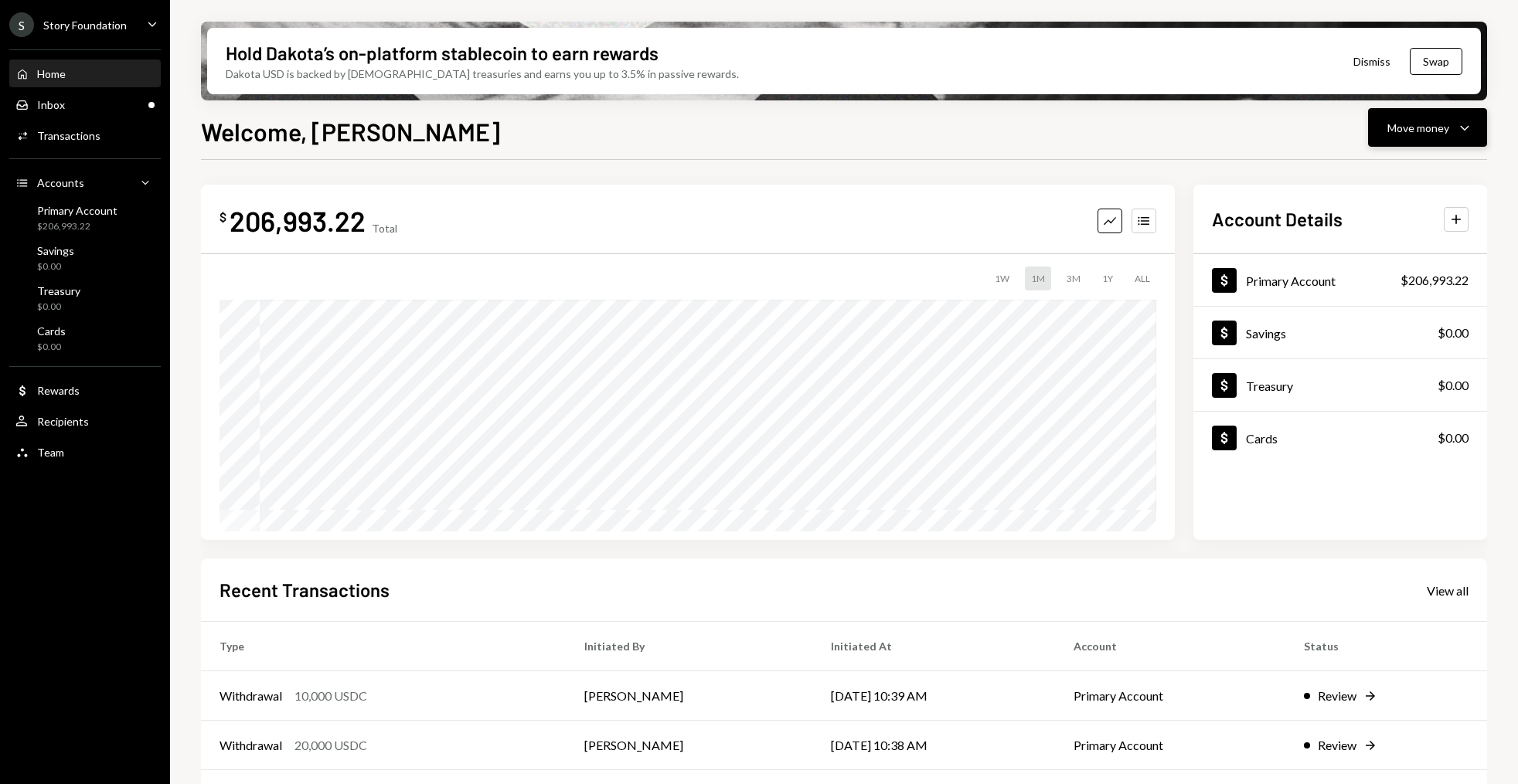
click at [1480, 133] on button "Move money Caret Down" at bounding box center [1427, 127] width 119 height 39
click at [95, 136] on div "Transactions" at bounding box center [69, 136] width 64 height 14
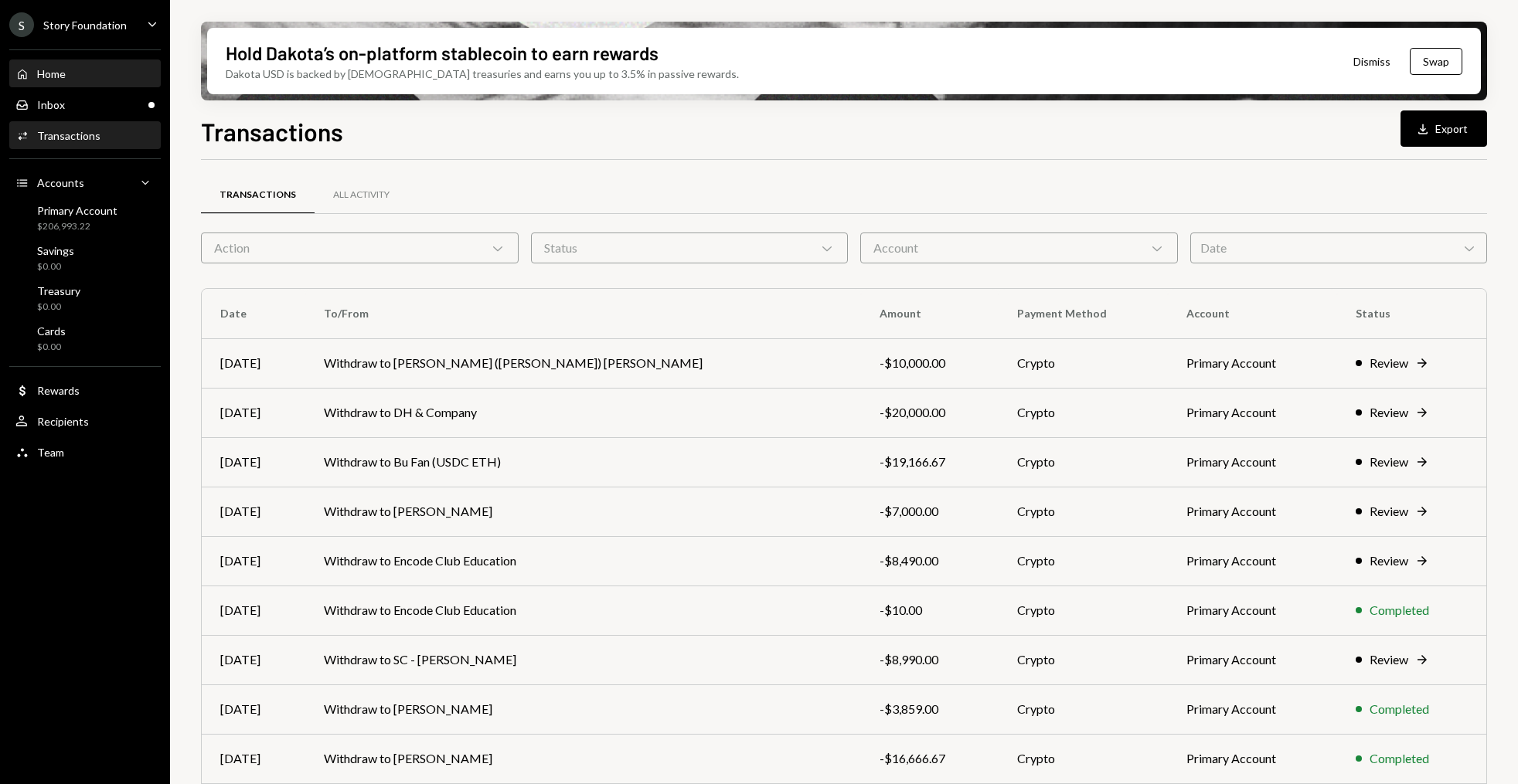
click at [74, 76] on div "Home Home" at bounding box center [85, 74] width 139 height 14
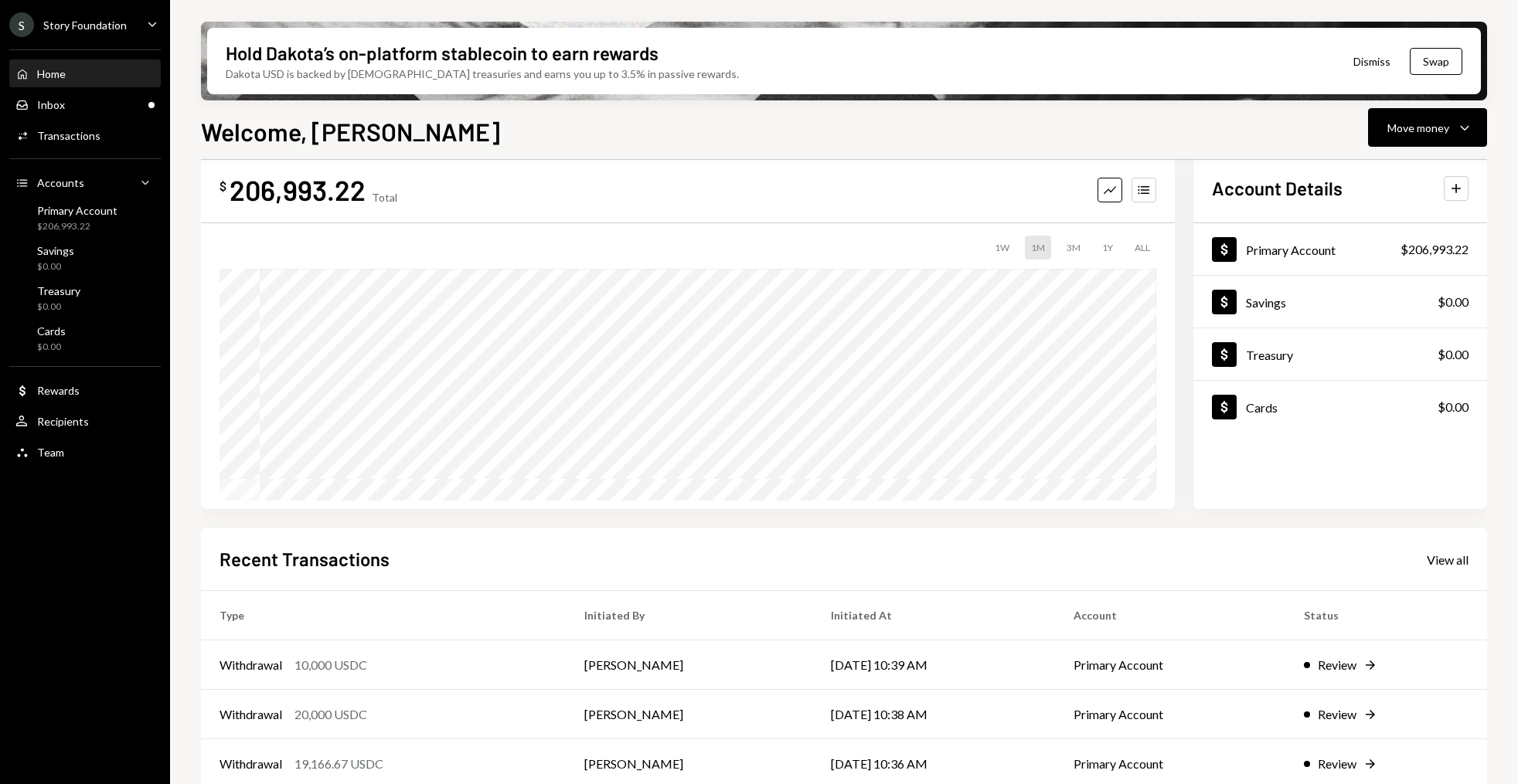
scroll to position [32, 0]
click at [1139, 196] on button "Accounts" at bounding box center [1144, 189] width 25 height 25
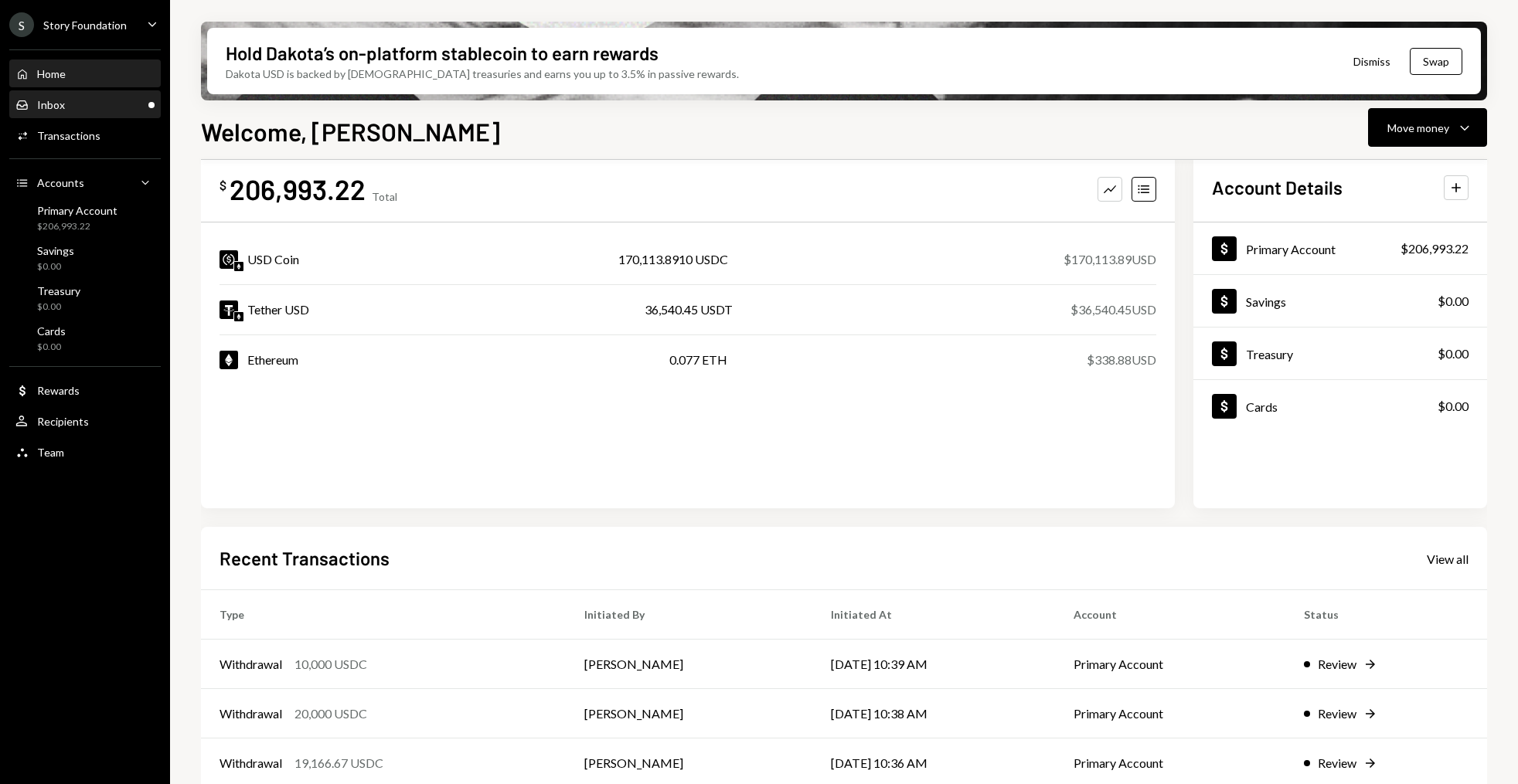
click at [112, 104] on div "Inbox Inbox" at bounding box center [85, 105] width 139 height 14
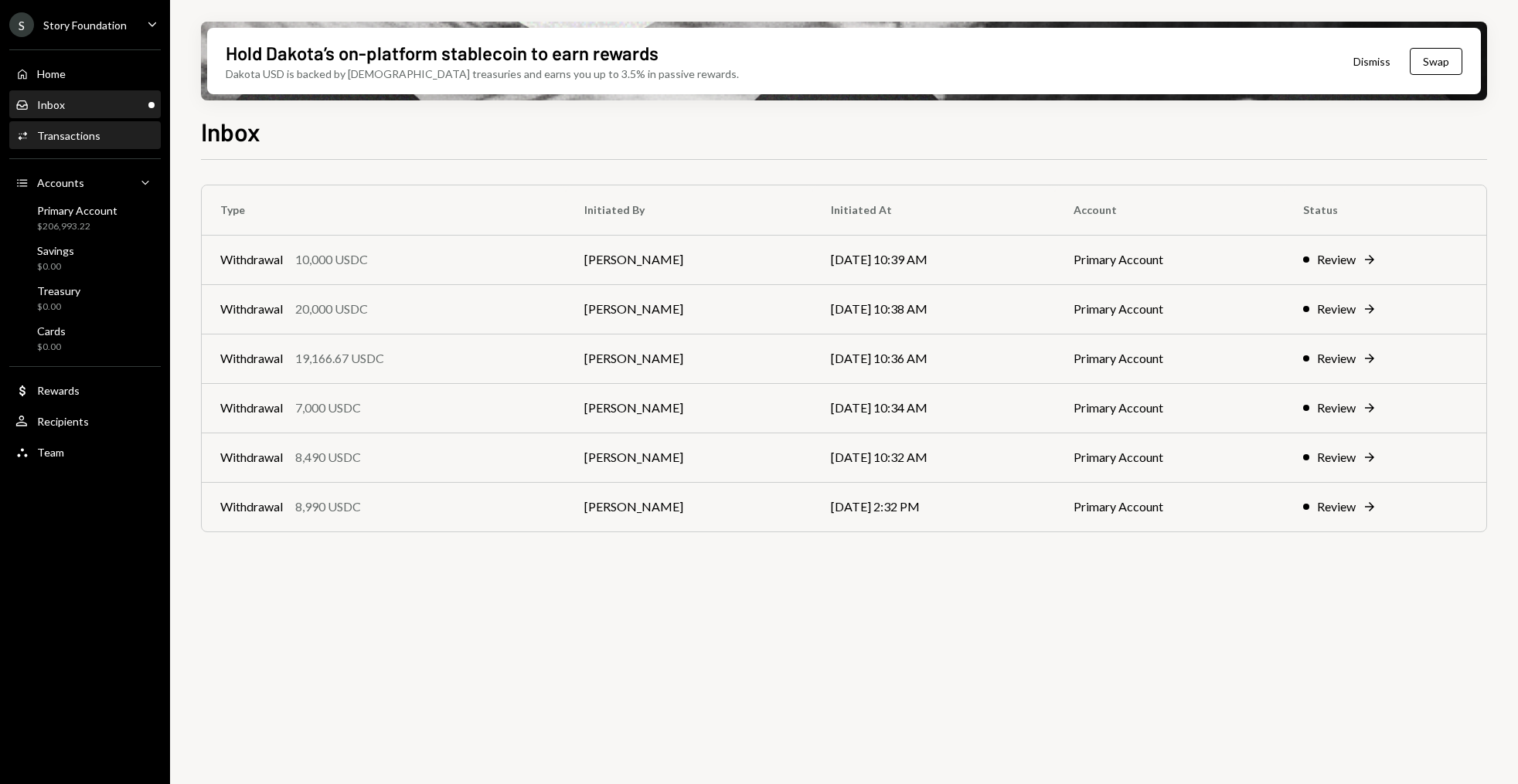
click at [107, 137] on div "Activities Transactions" at bounding box center [85, 136] width 139 height 14
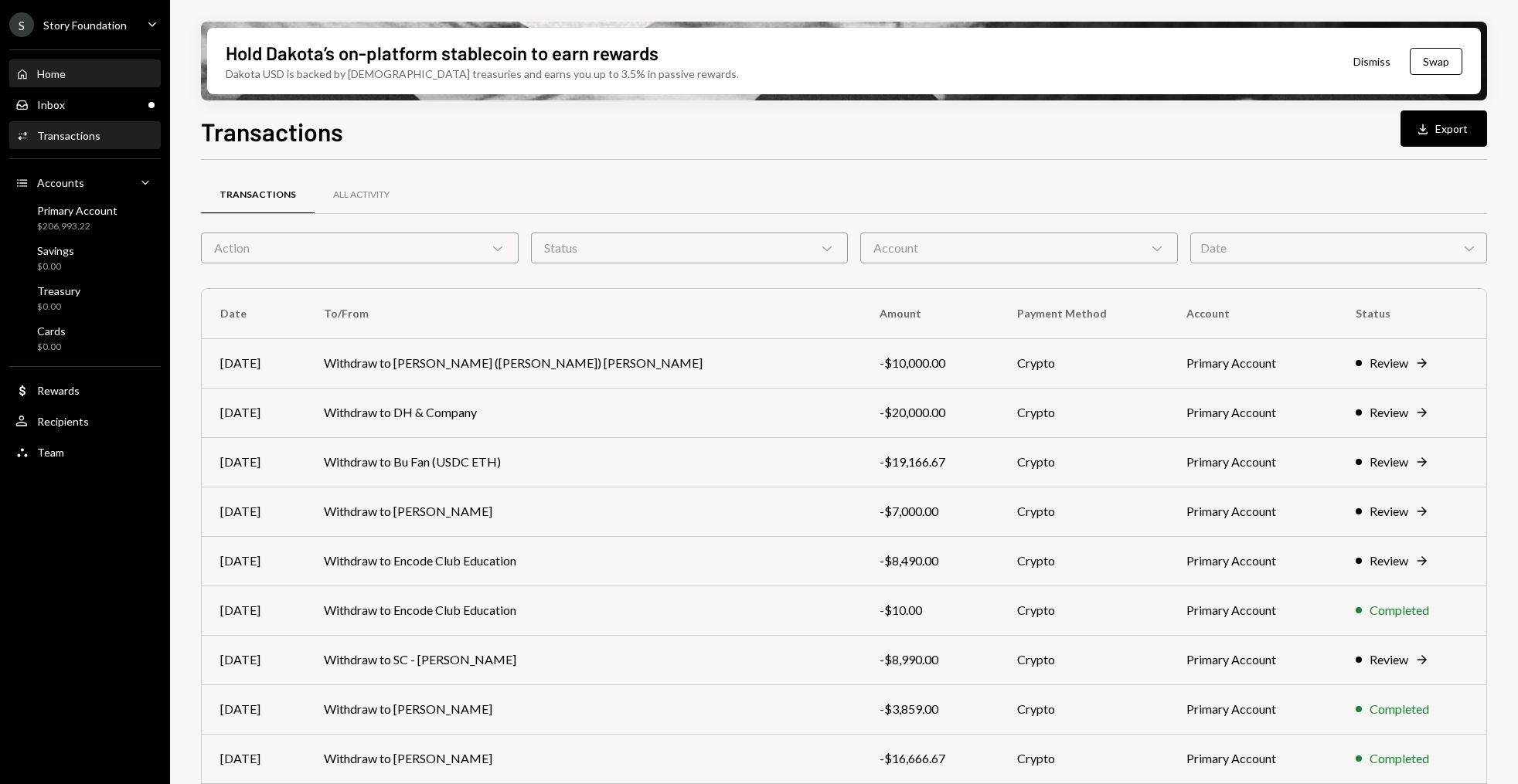
click at [100, 81] on div "Home Home" at bounding box center [85, 73] width 139 height 26
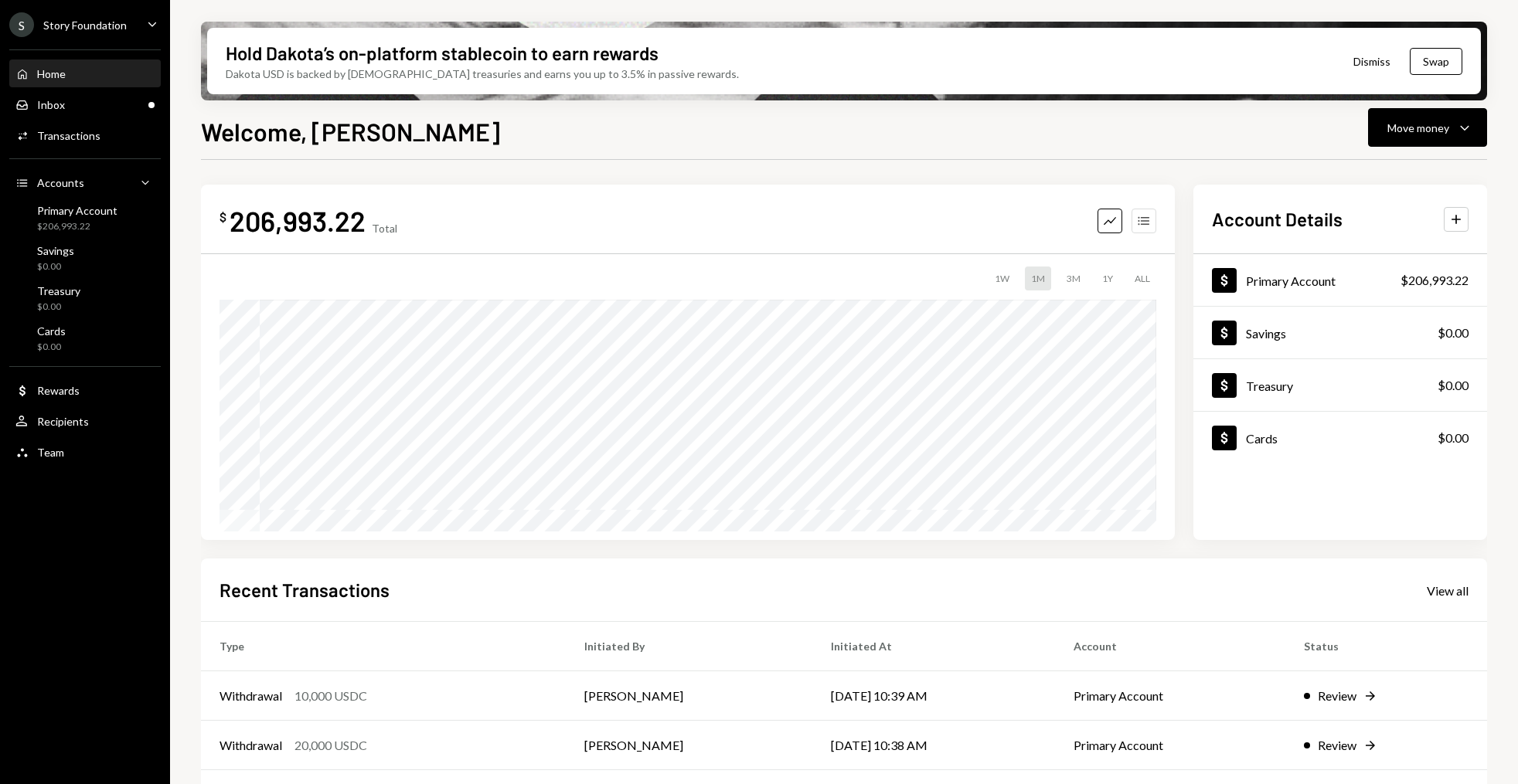
click at [1138, 215] on icon "Accounts" at bounding box center [1144, 221] width 15 height 15
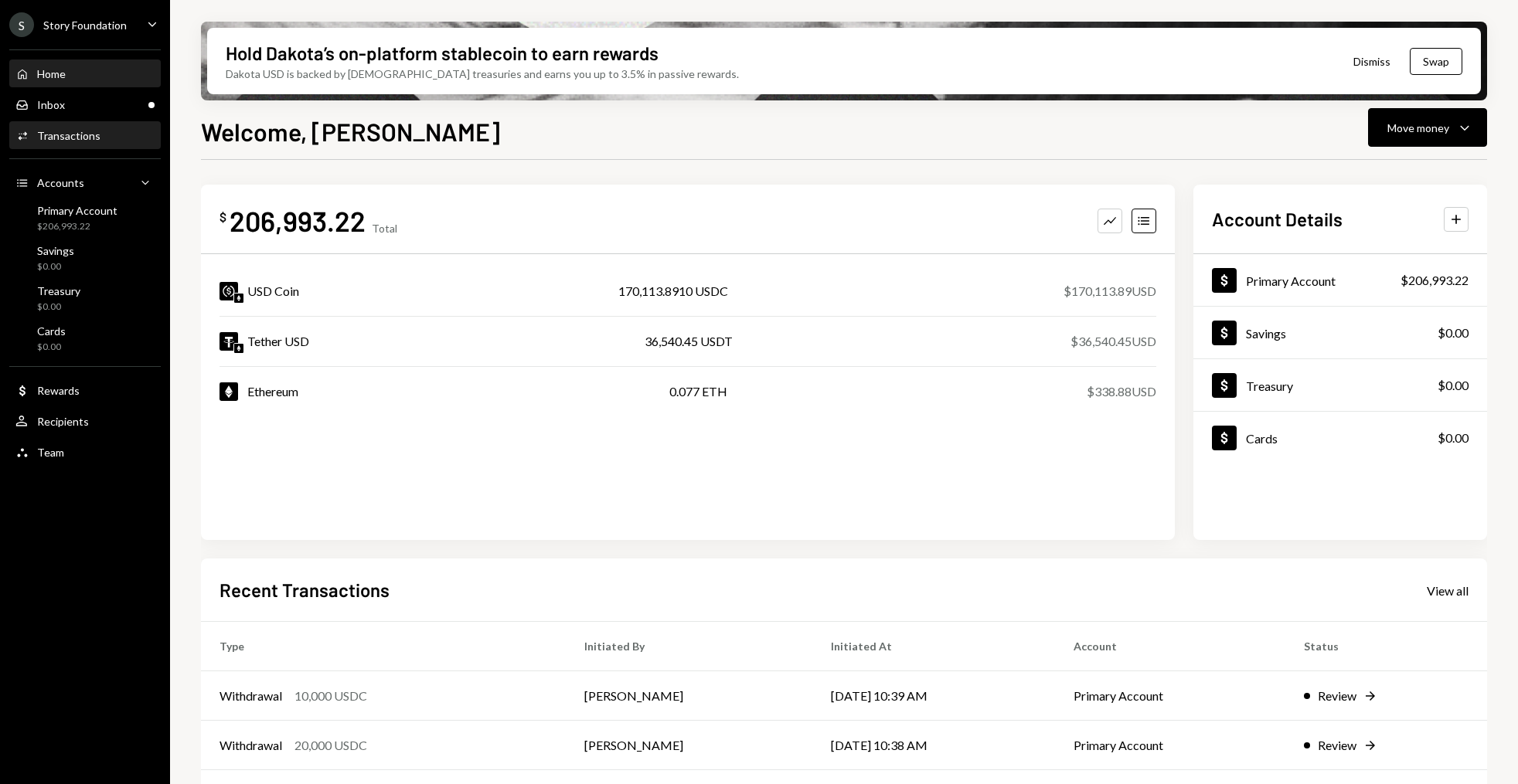
click at [110, 141] on div "Activities Transactions" at bounding box center [85, 136] width 139 height 14
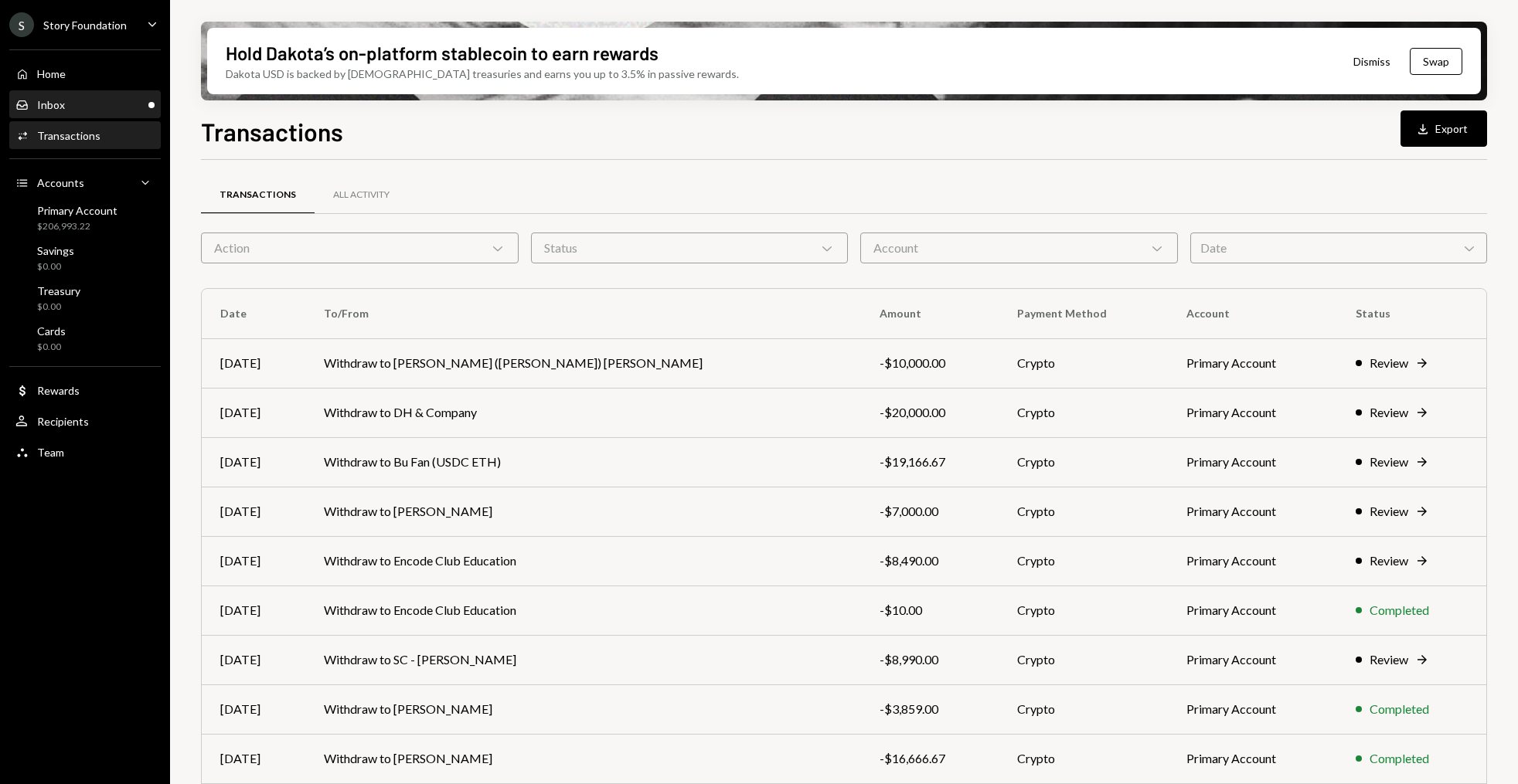
click at [61, 95] on div "Inbox Inbox" at bounding box center [85, 104] width 139 height 26
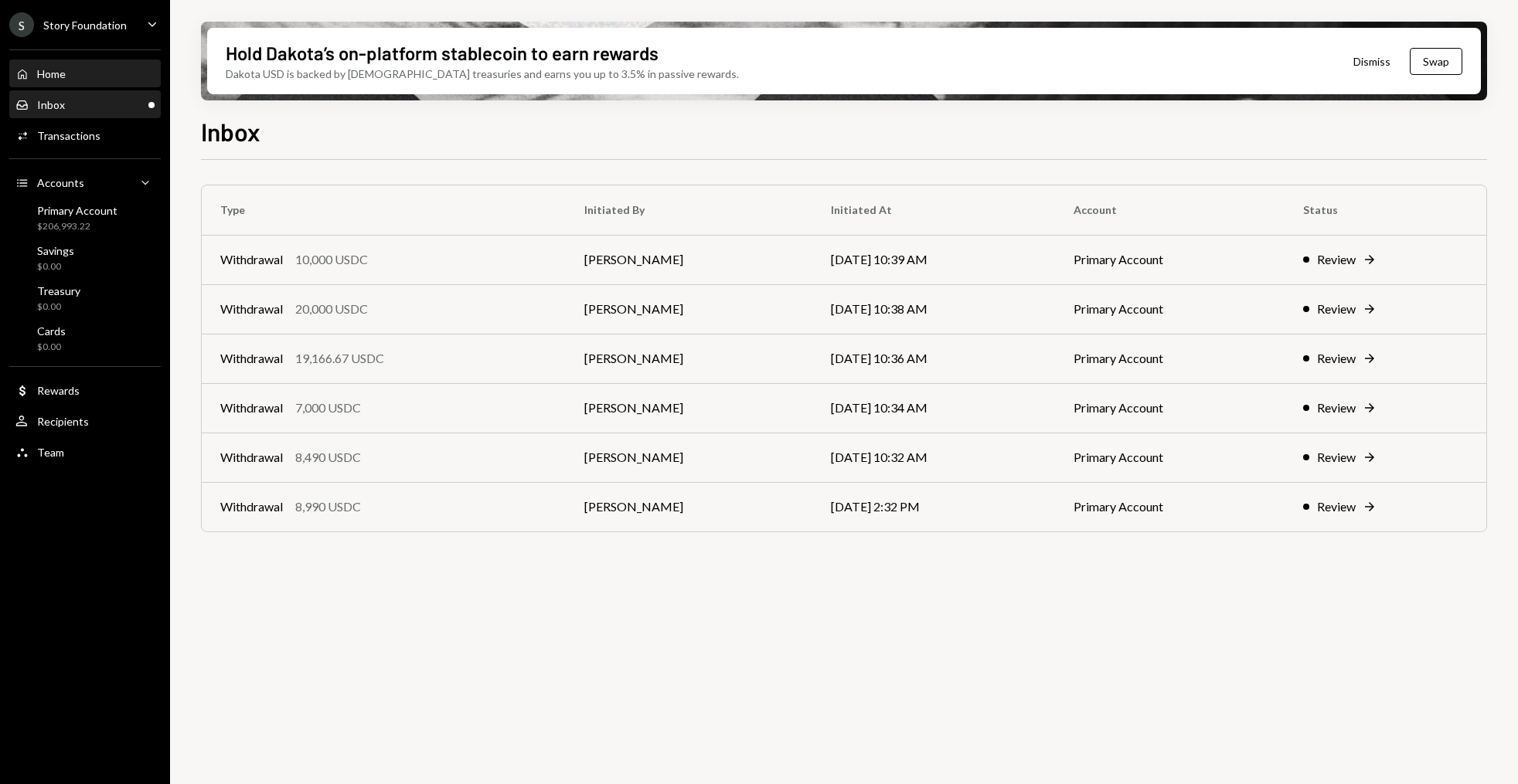
click at [113, 63] on div "Home Home" at bounding box center [85, 73] width 139 height 26
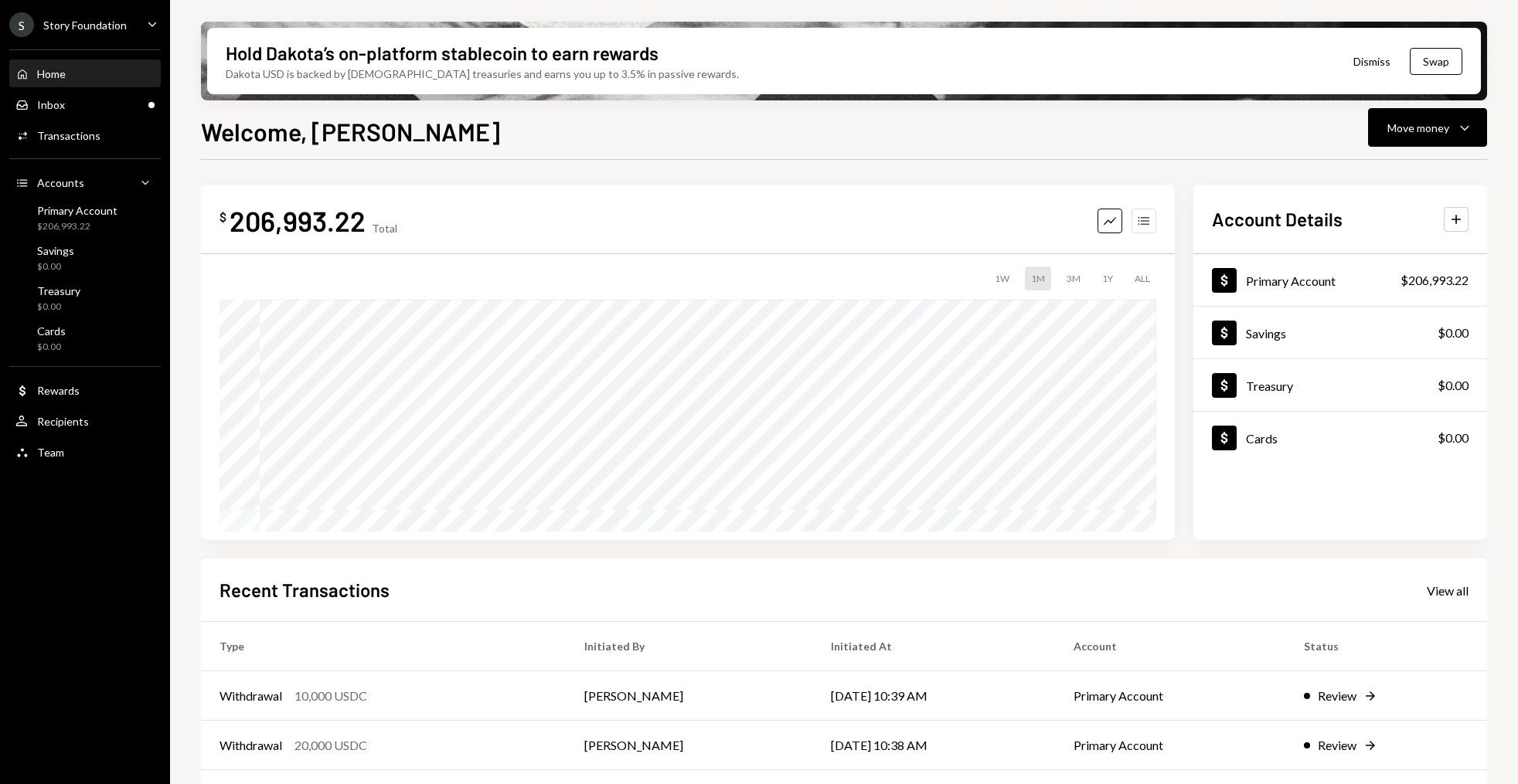
click at [1148, 222] on icon "Accounts" at bounding box center [1144, 221] width 15 height 15
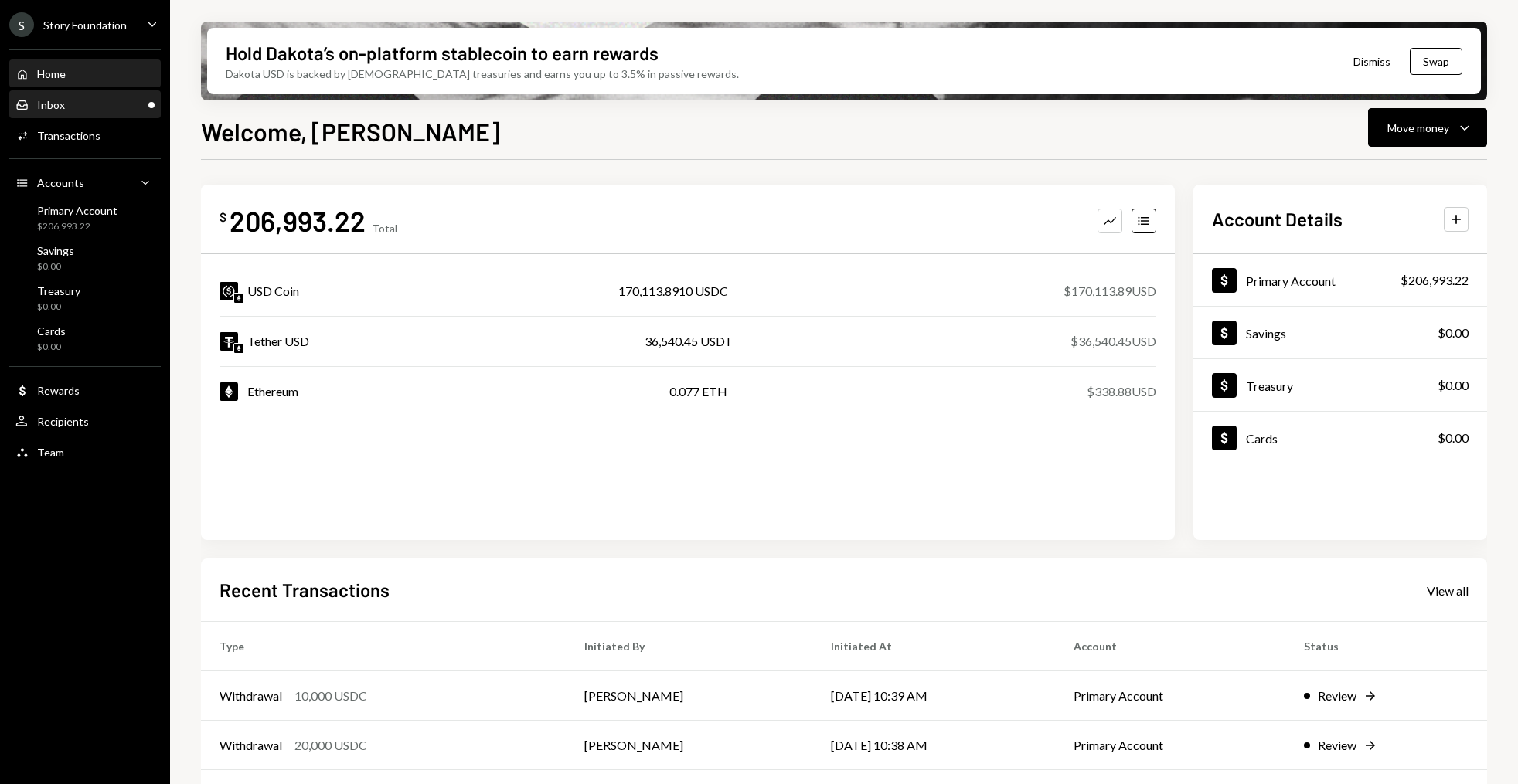
click at [83, 102] on div "Inbox Inbox" at bounding box center [85, 105] width 139 height 14
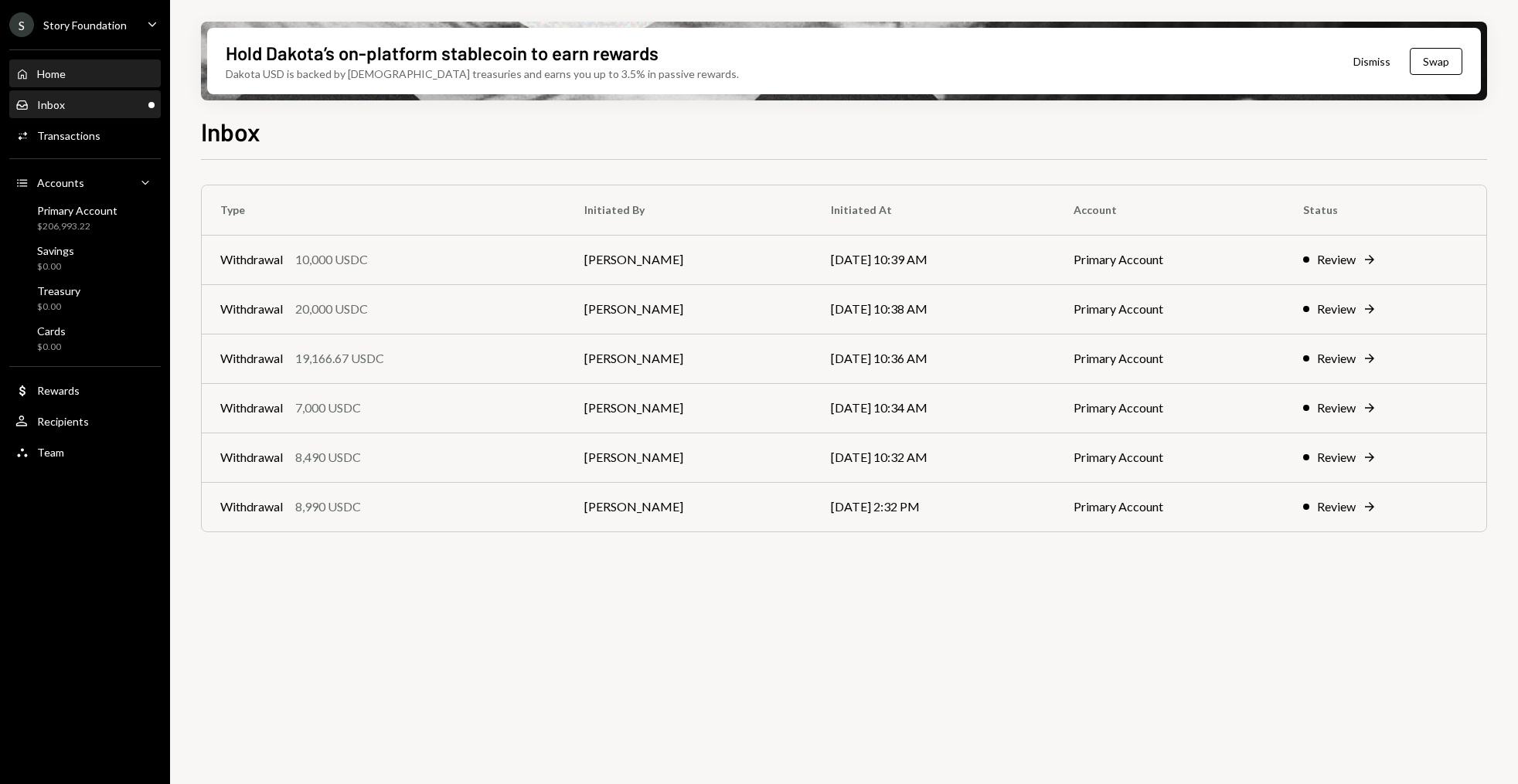
click at [75, 70] on div "Home Home" at bounding box center [85, 74] width 139 height 14
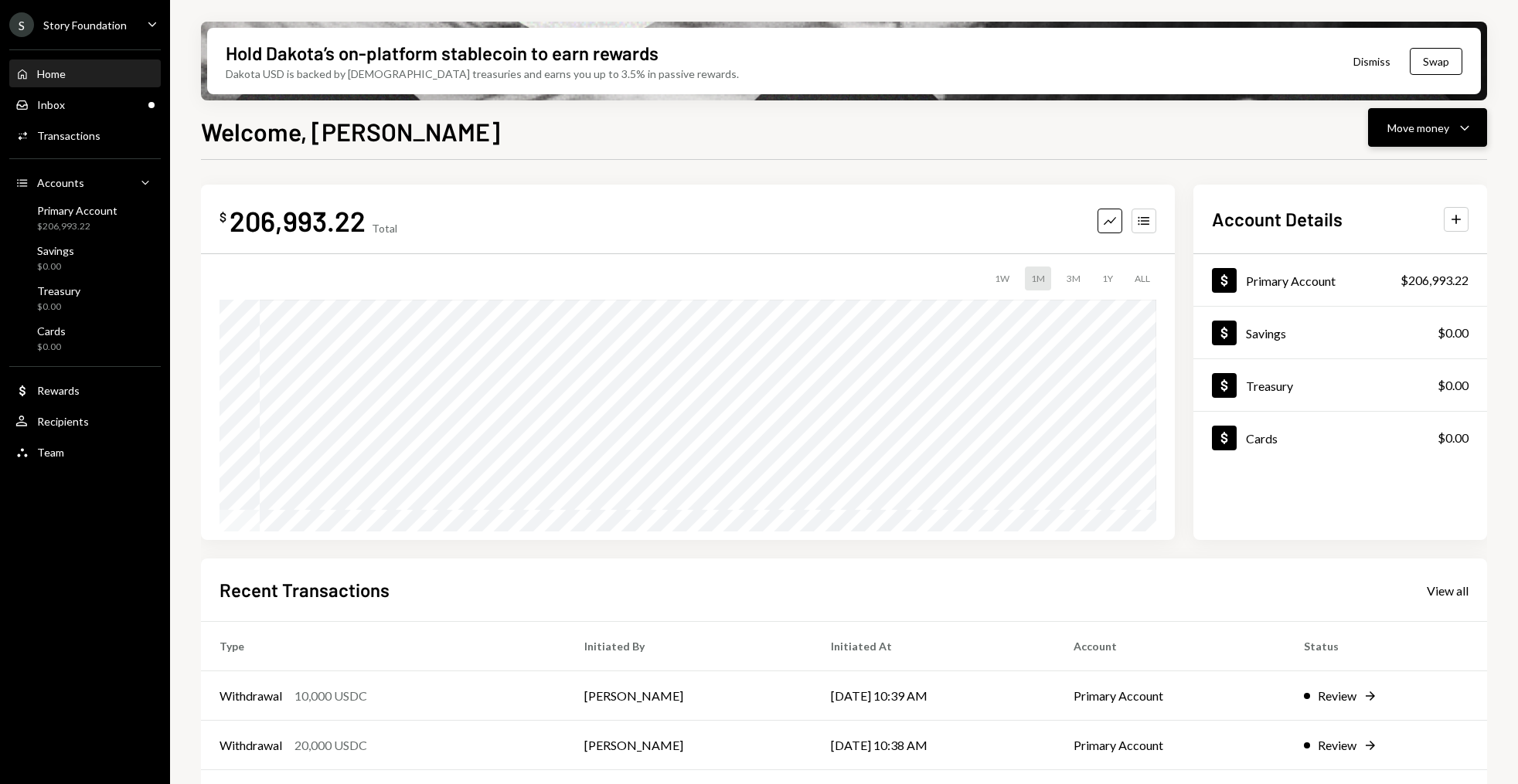
click at [1470, 128] on icon "Caret Down" at bounding box center [1464, 126] width 18 height 18
click at [1370, 287] on div "Swap stablecoins" at bounding box center [1415, 292] width 113 height 16
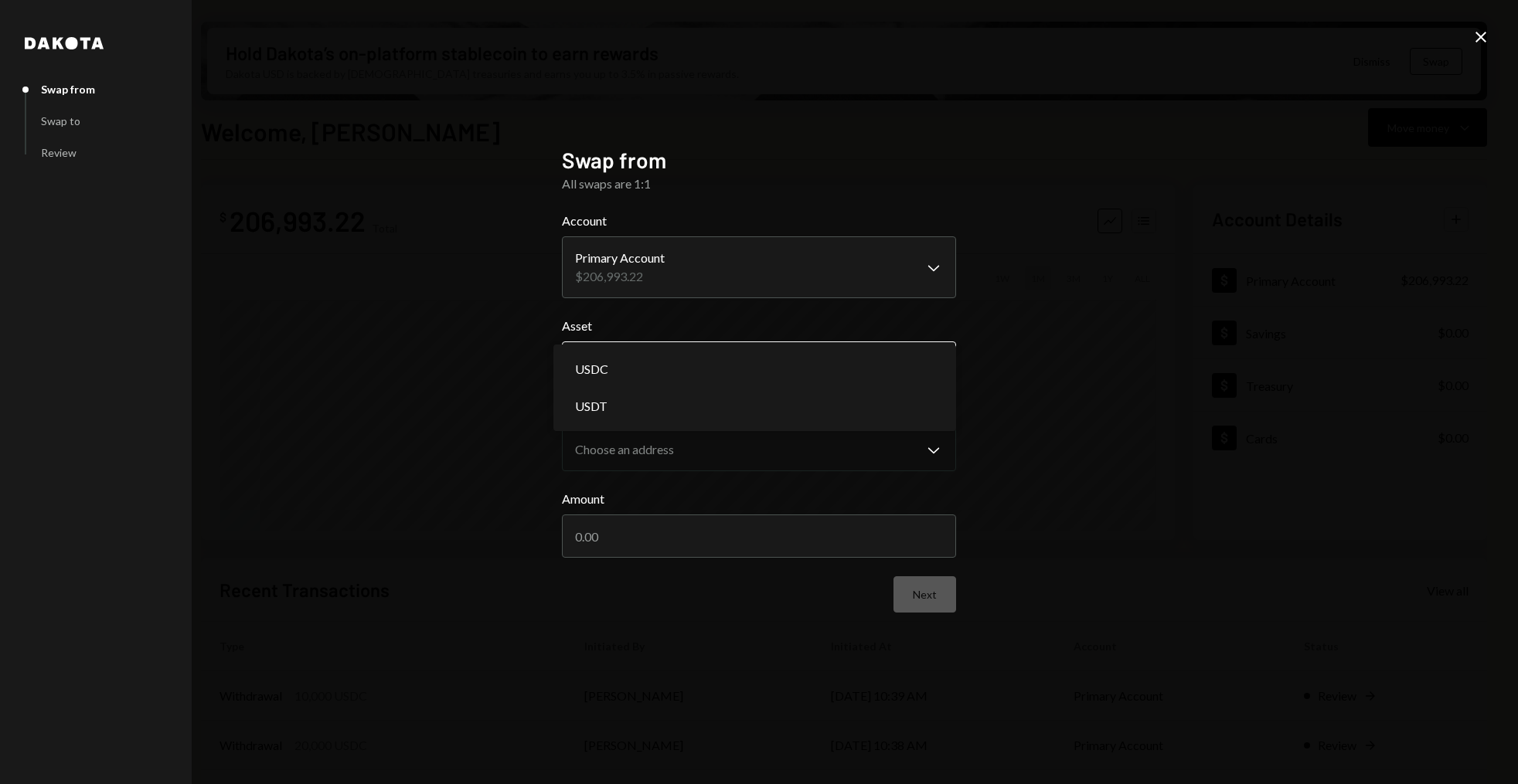
click at [677, 353] on body "S Story Foundation Caret Down Home Home Inbox Inbox Activities Transactions Acc…" at bounding box center [759, 392] width 1518 height 784
select select "****"
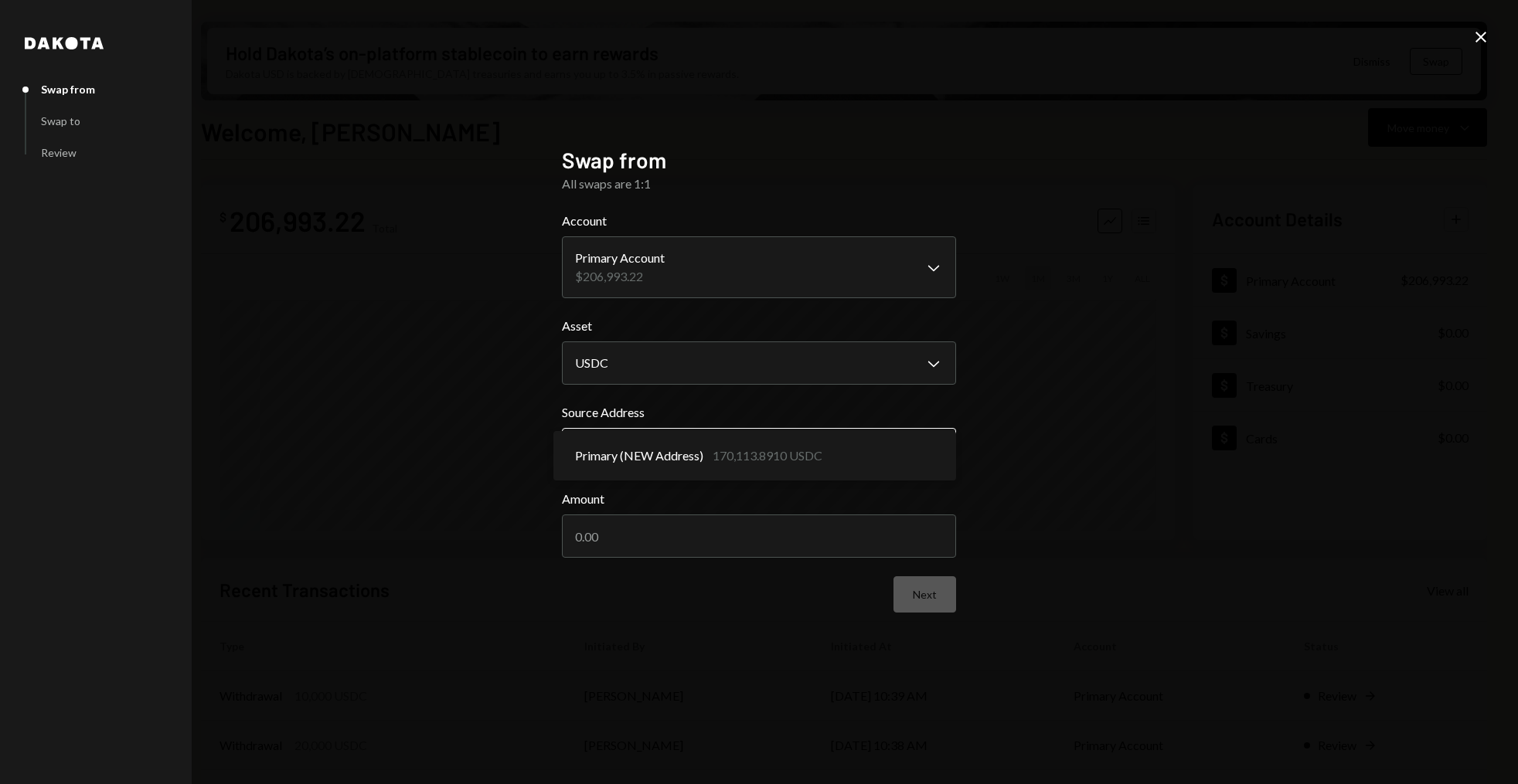
click at [669, 439] on body "S Story Foundation Caret Down Home Home Inbox Inbox Activities Transactions Acc…" at bounding box center [759, 392] width 1518 height 784
click at [659, 533] on input "Amount" at bounding box center [759, 536] width 394 height 43
type input "15000"
click at [928, 595] on button "Next" at bounding box center [924, 595] width 63 height 37
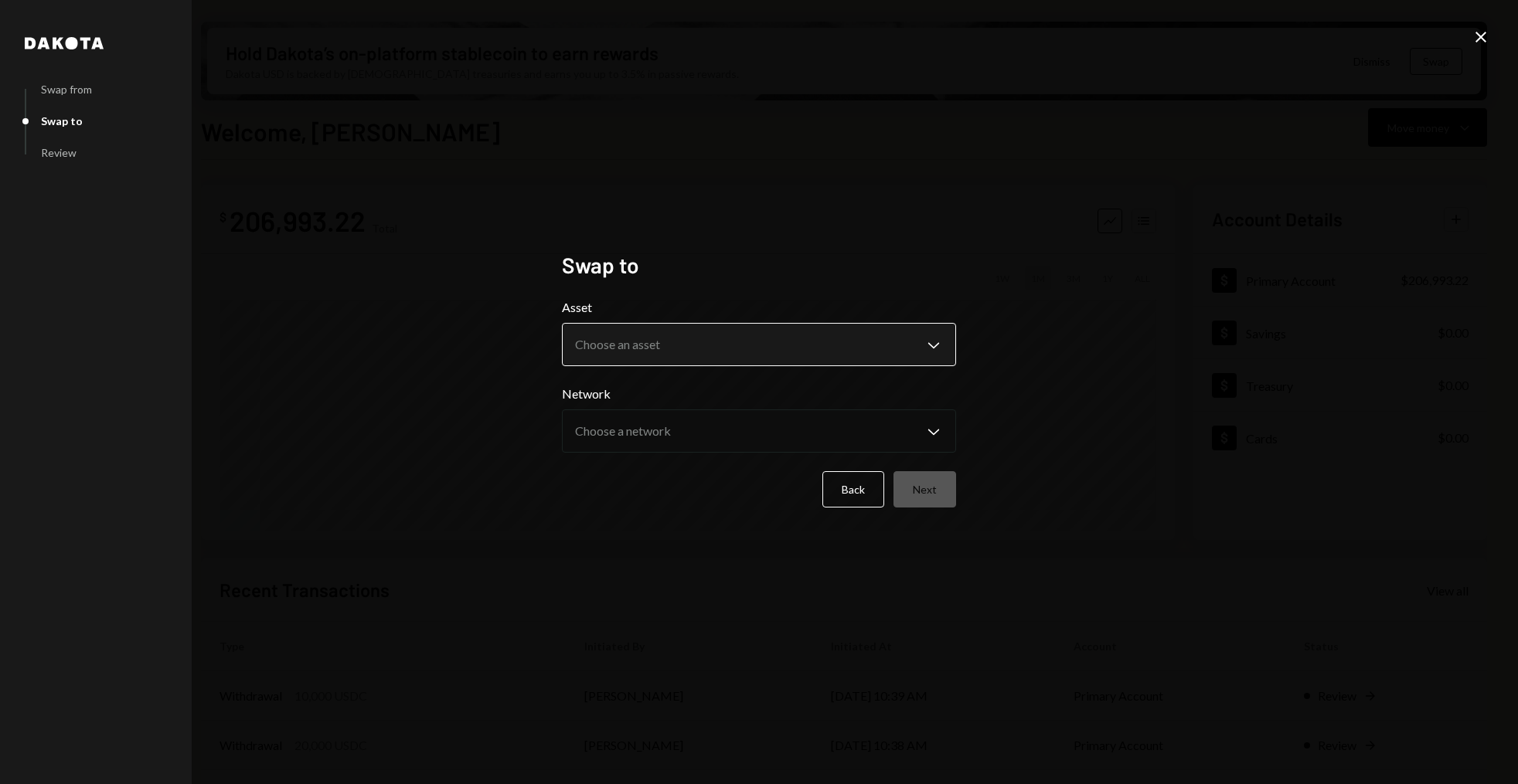
click at [697, 333] on body "S Story Foundation Caret Down Home Home Inbox Inbox Activities Transactions Acc…" at bounding box center [759, 392] width 1518 height 784
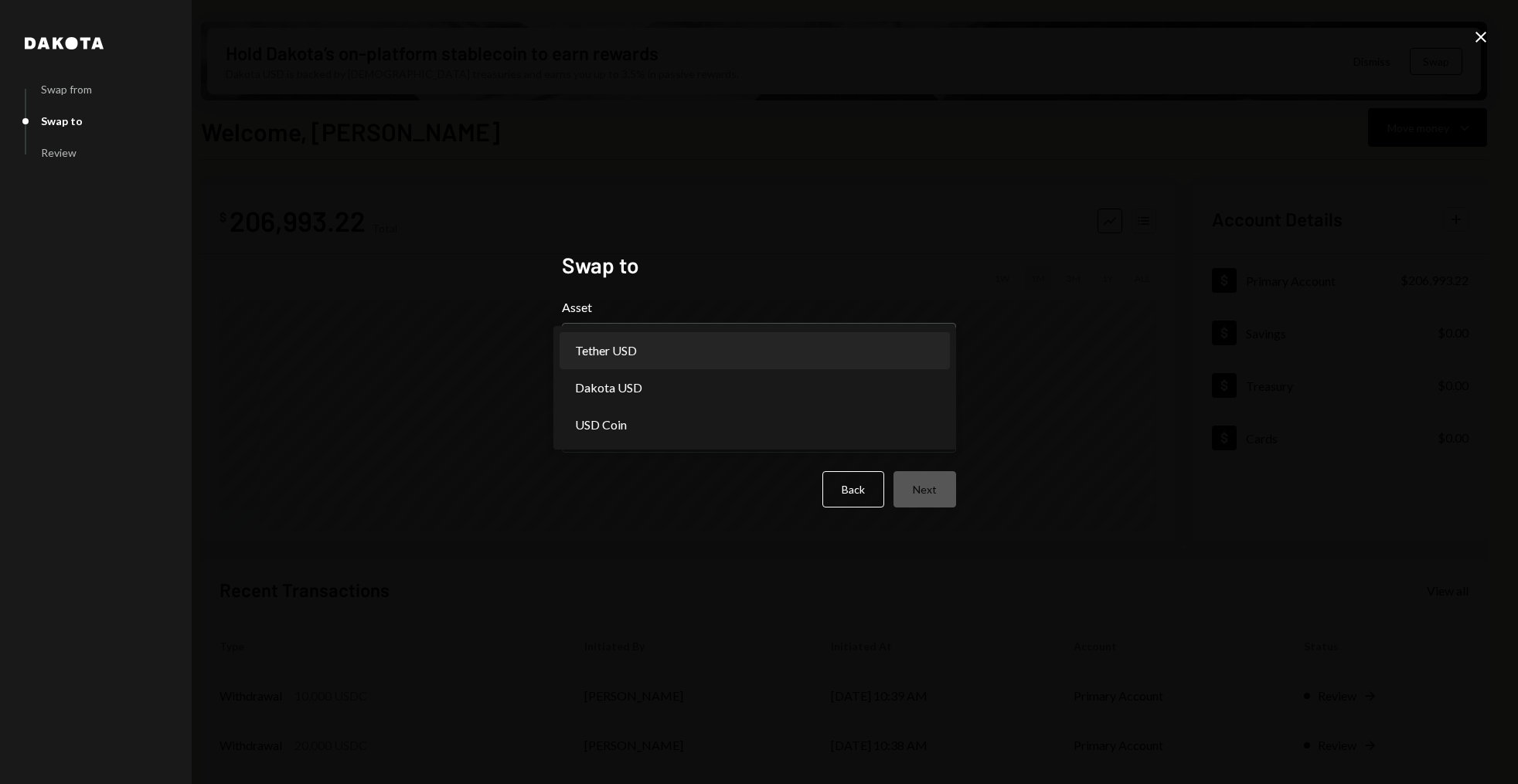
select select "****"
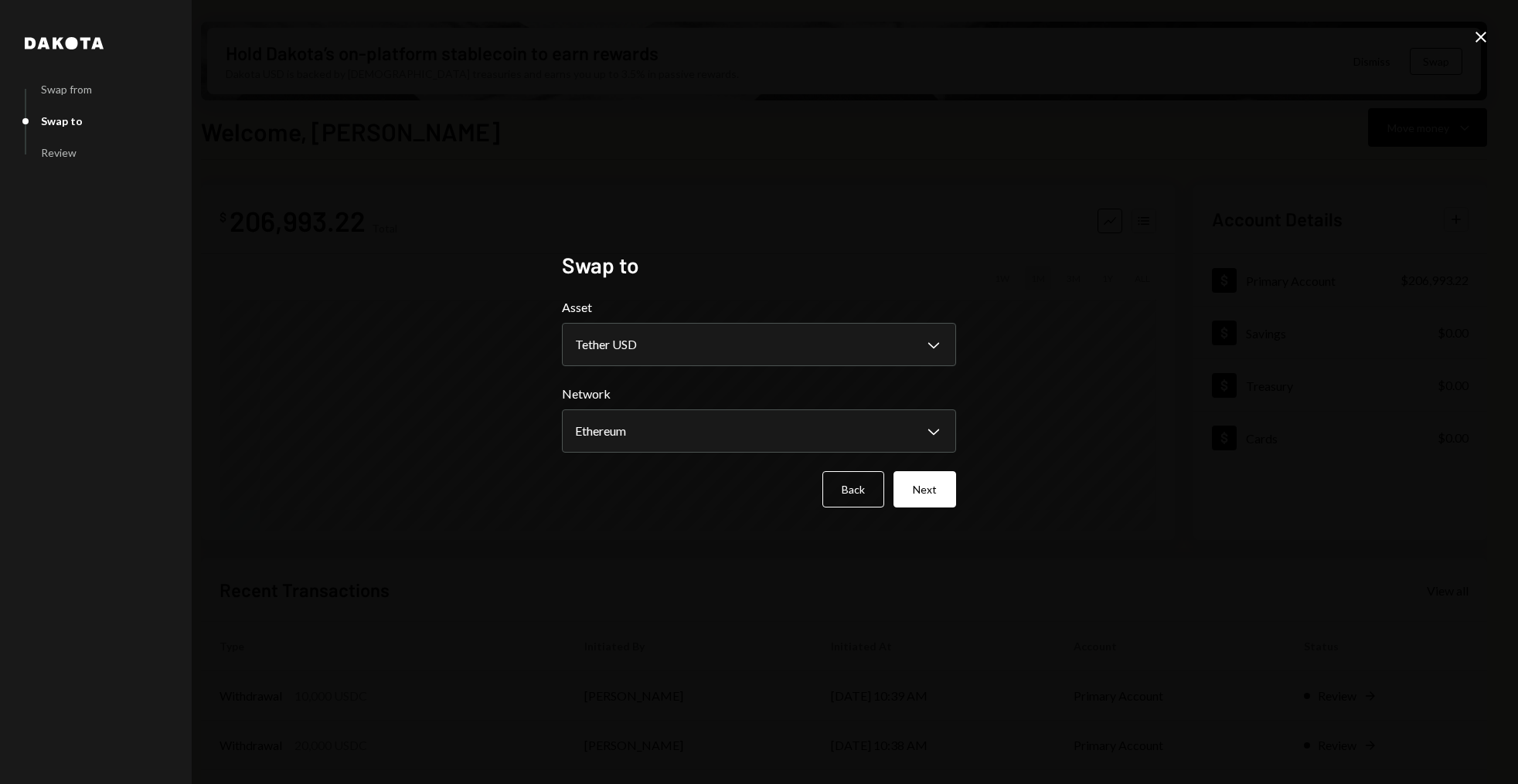
click at [706, 408] on div "Network Ethereum Chevron Down ********" at bounding box center [759, 419] width 394 height 68
click at [701, 433] on body "S Story Foundation Caret Down Home Home Inbox Inbox Activities Transactions Acc…" at bounding box center [759, 392] width 1518 height 784
click at [929, 501] on button "Next" at bounding box center [924, 490] width 63 height 37
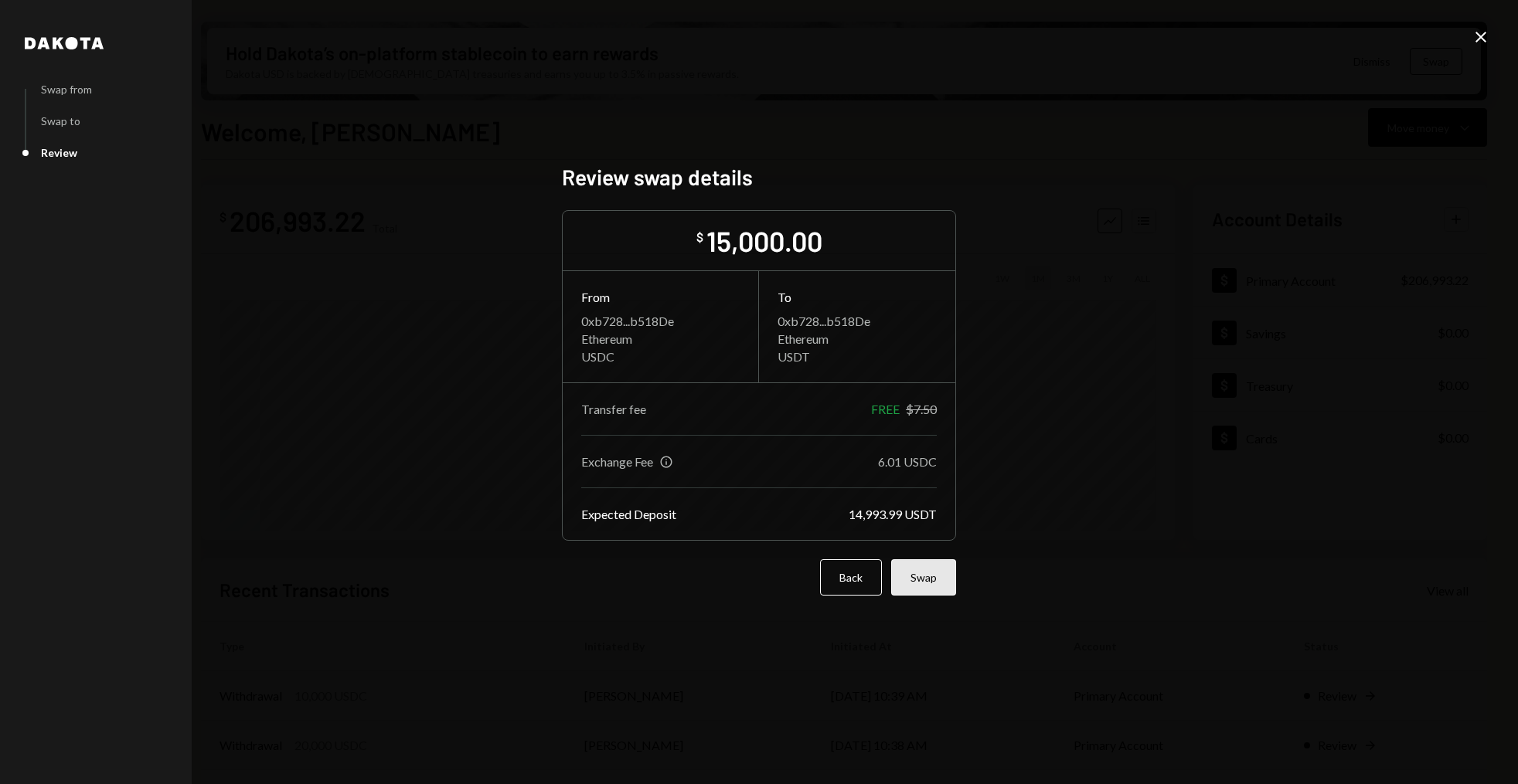
click at [935, 586] on button "Swap" at bounding box center [923, 578] width 65 height 37
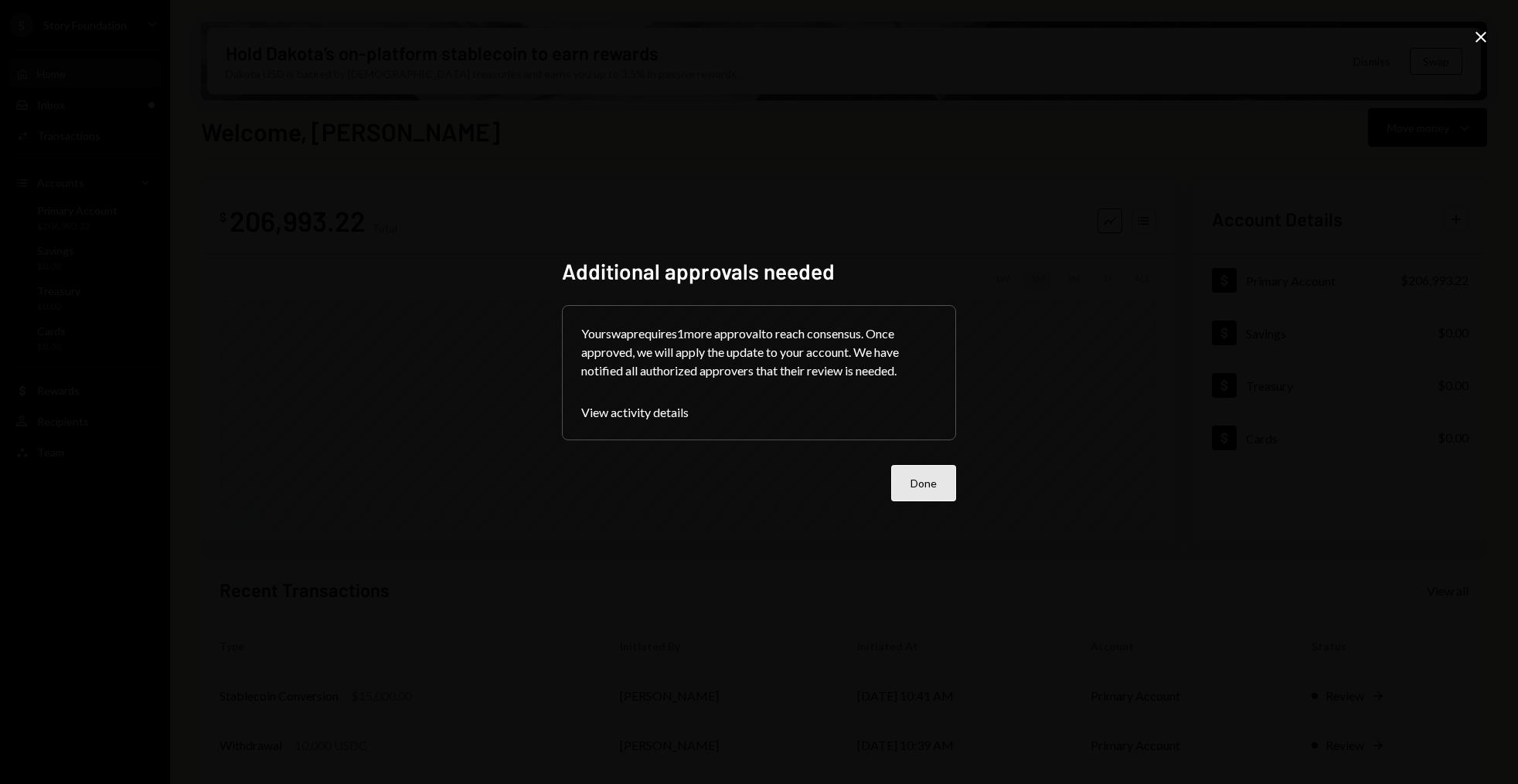
click at [915, 481] on button "Done" at bounding box center [923, 484] width 65 height 37
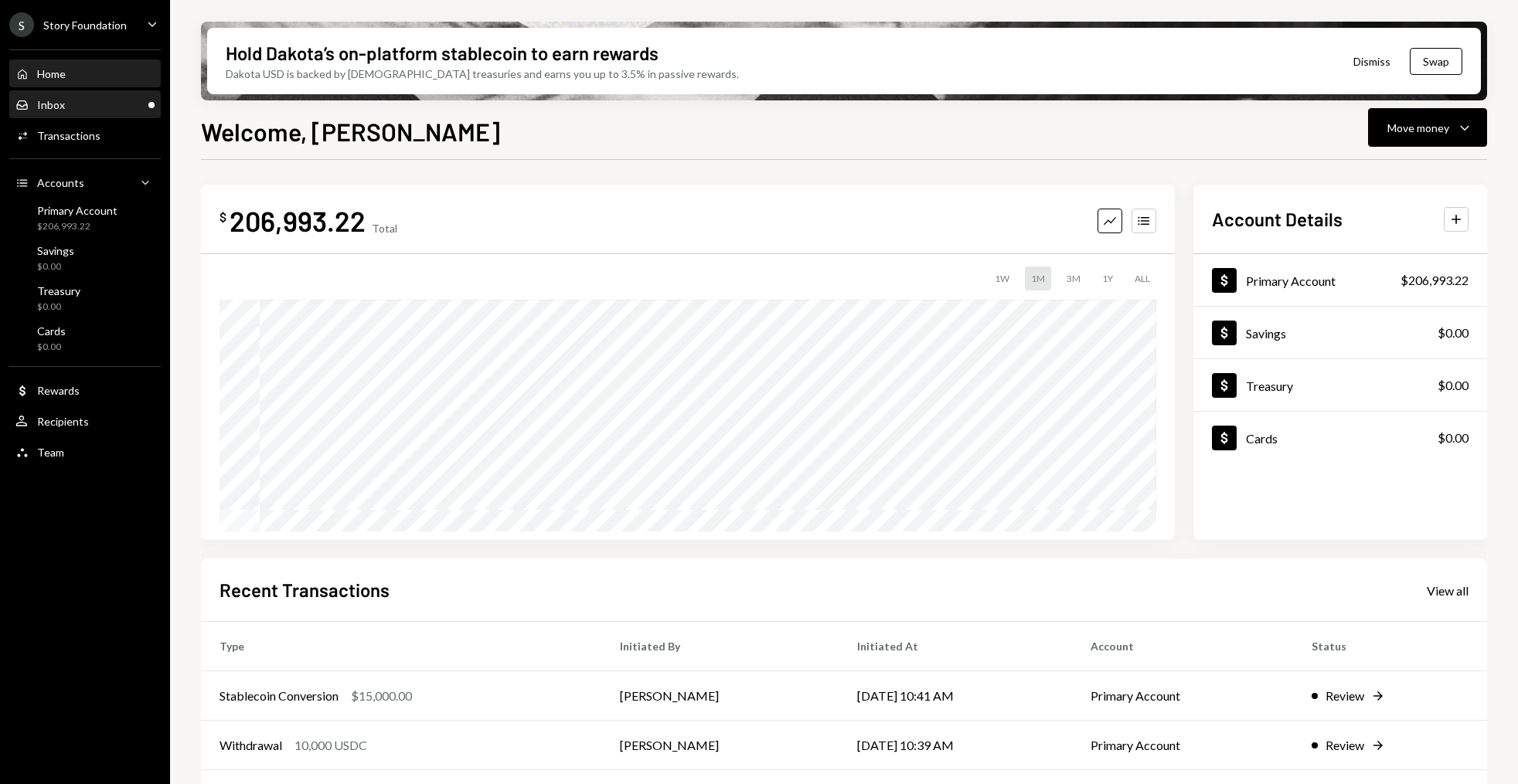
click at [113, 98] on div "Inbox Inbox" at bounding box center [85, 105] width 139 height 14
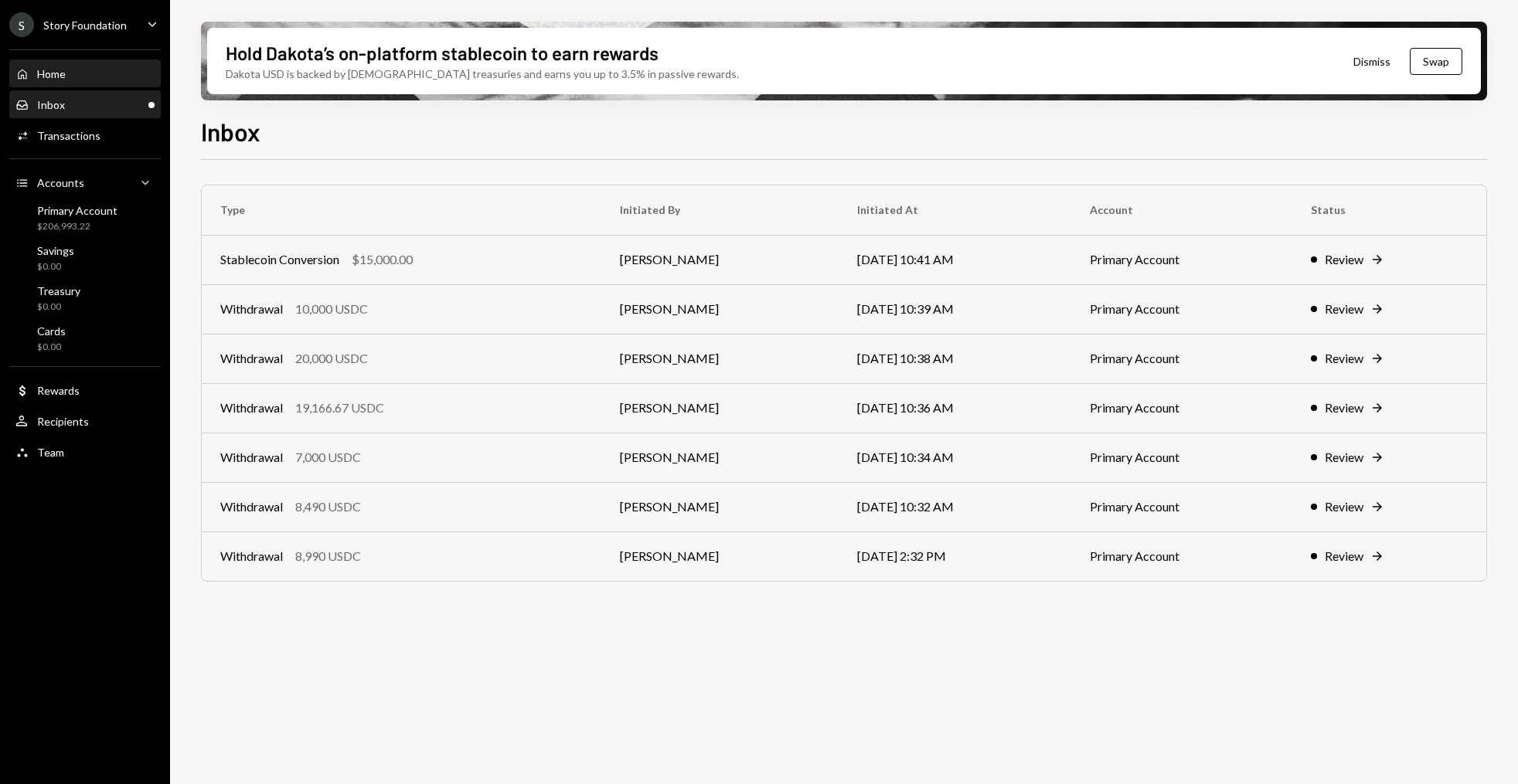
click at [81, 68] on div "Home Home" at bounding box center [85, 74] width 139 height 14
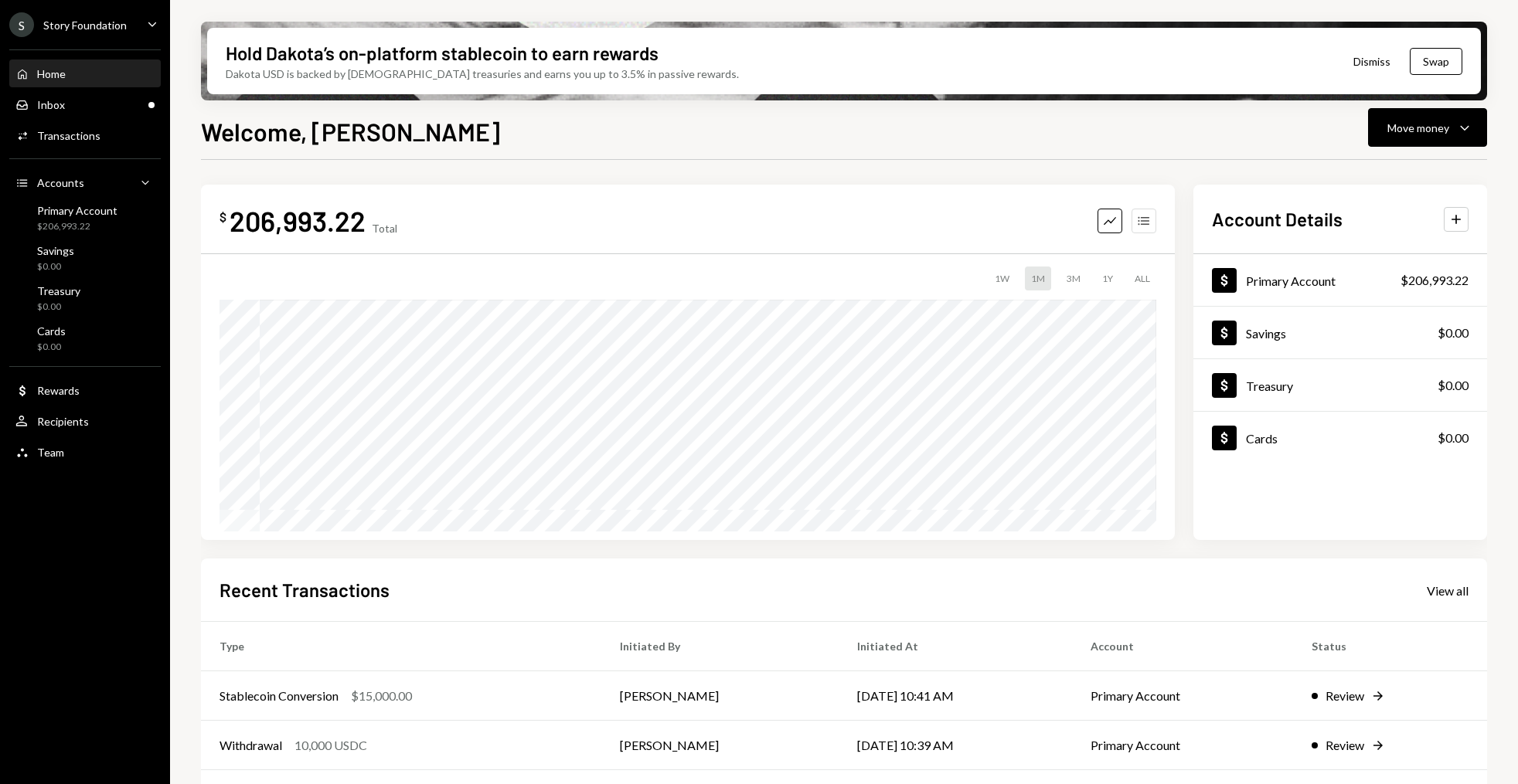
click at [1148, 225] on icon "Accounts" at bounding box center [1144, 221] width 15 height 15
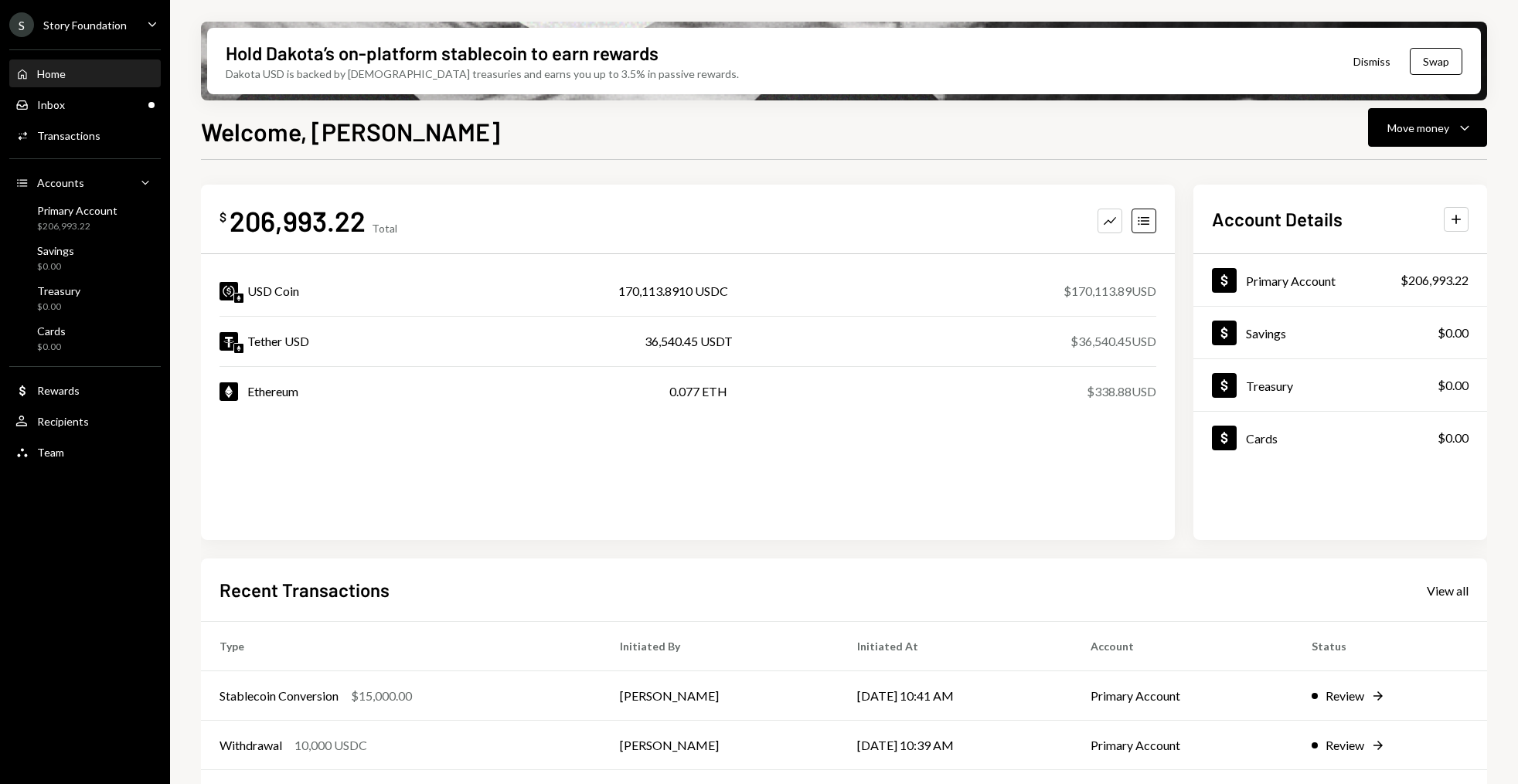
click at [662, 293] on div "170,113.8910 USDC" at bounding box center [673, 291] width 110 height 18
copy div "170,113.8910"
click at [124, 104] on div "Inbox Inbox" at bounding box center [85, 105] width 139 height 14
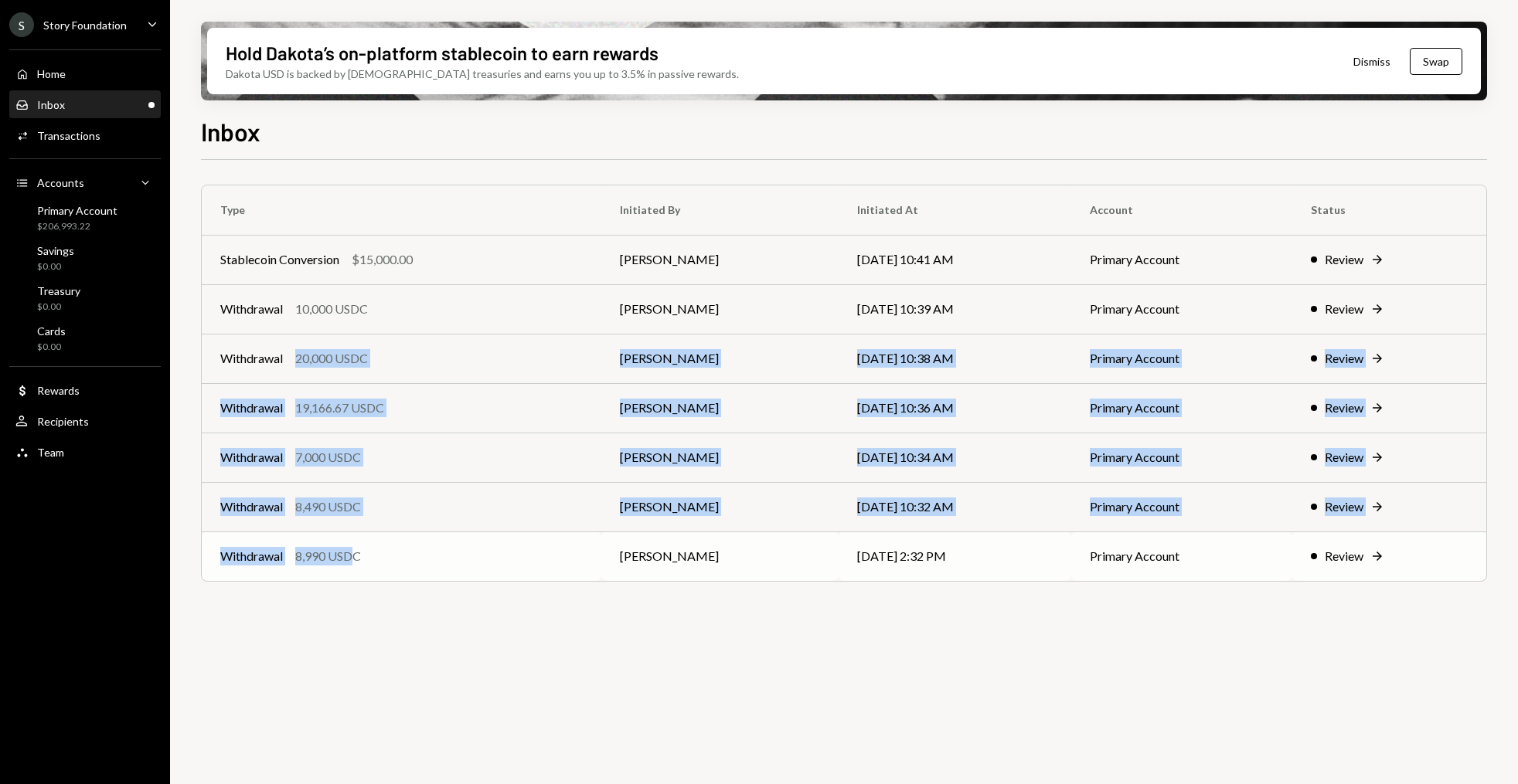
drag, startPoint x: 296, startPoint y: 352, endPoint x: 354, endPoint y: 559, distance: 215.0
click at [354, 559] on tbody "Stablecoin Conversion $15,000.00 [PERSON_NAME] [DATE] 10:41 AM Primary Account …" at bounding box center [844, 407] width 1284 height 347
copy tbody "20,000 USDC [PERSON_NAME] [DATE] 10:38 AM Primary Account Review Right Arrow Wi…"
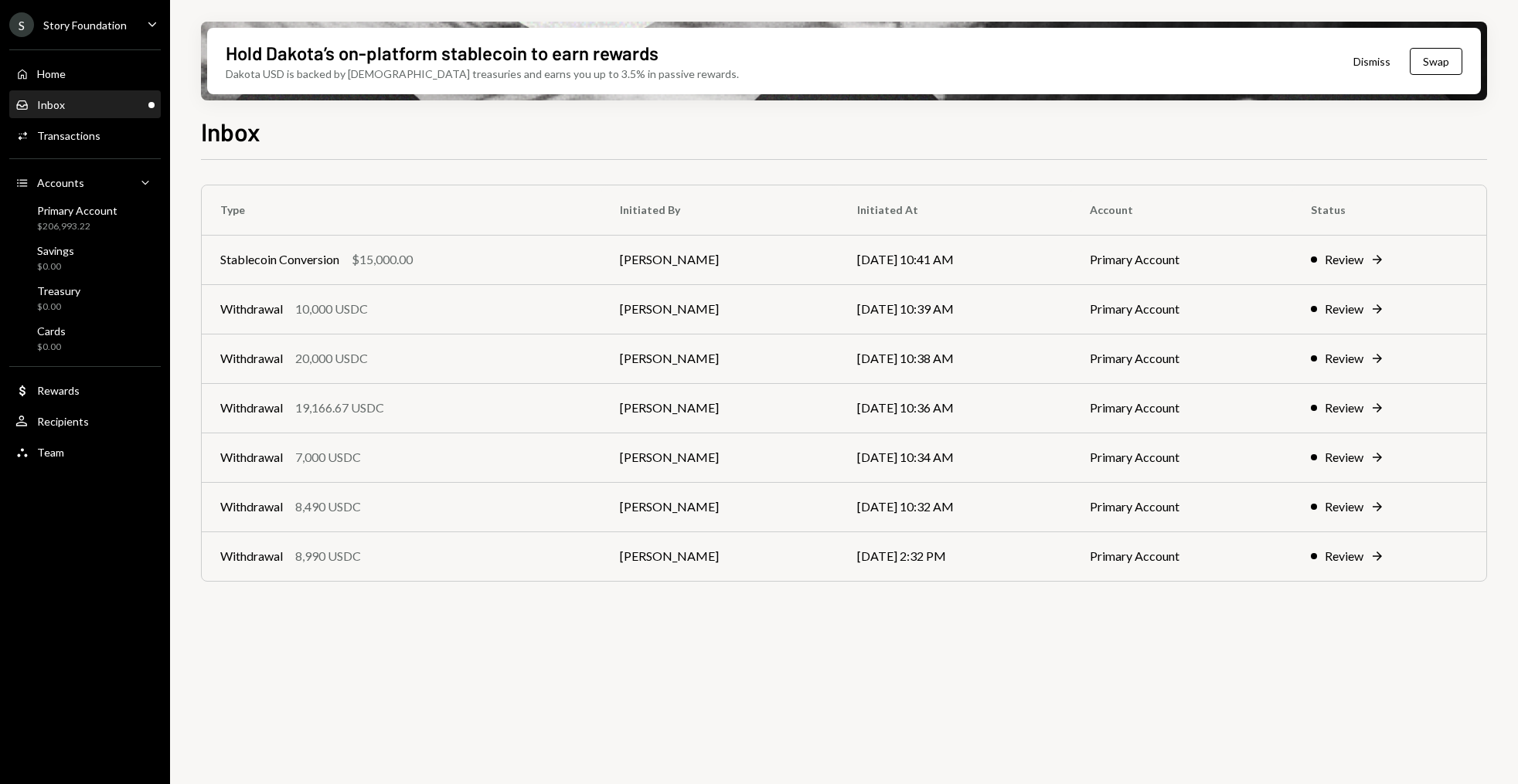
click at [393, 622] on div "Type Initiated By Initiated At Account Status Stablecoin Conversion $15,000.00 …" at bounding box center [844, 481] width 1286 height 642
drag, startPoint x: 297, startPoint y: 407, endPoint x: 350, endPoint y: 408, distance: 53.0
click at [350, 408] on div "19,166.67 USDC" at bounding box center [340, 407] width 89 height 18
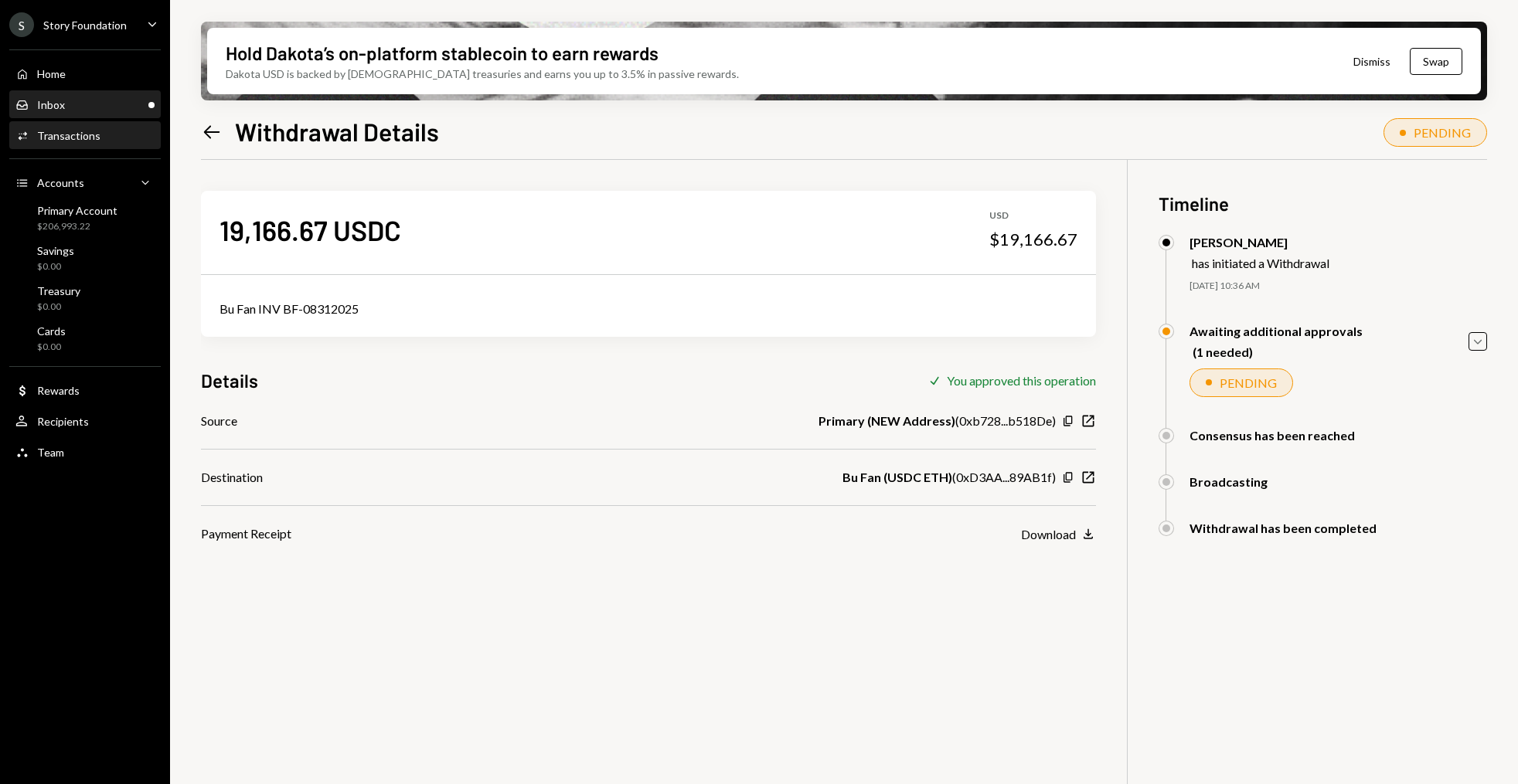
click at [57, 98] on div "Inbox" at bounding box center [50, 105] width 28 height 14
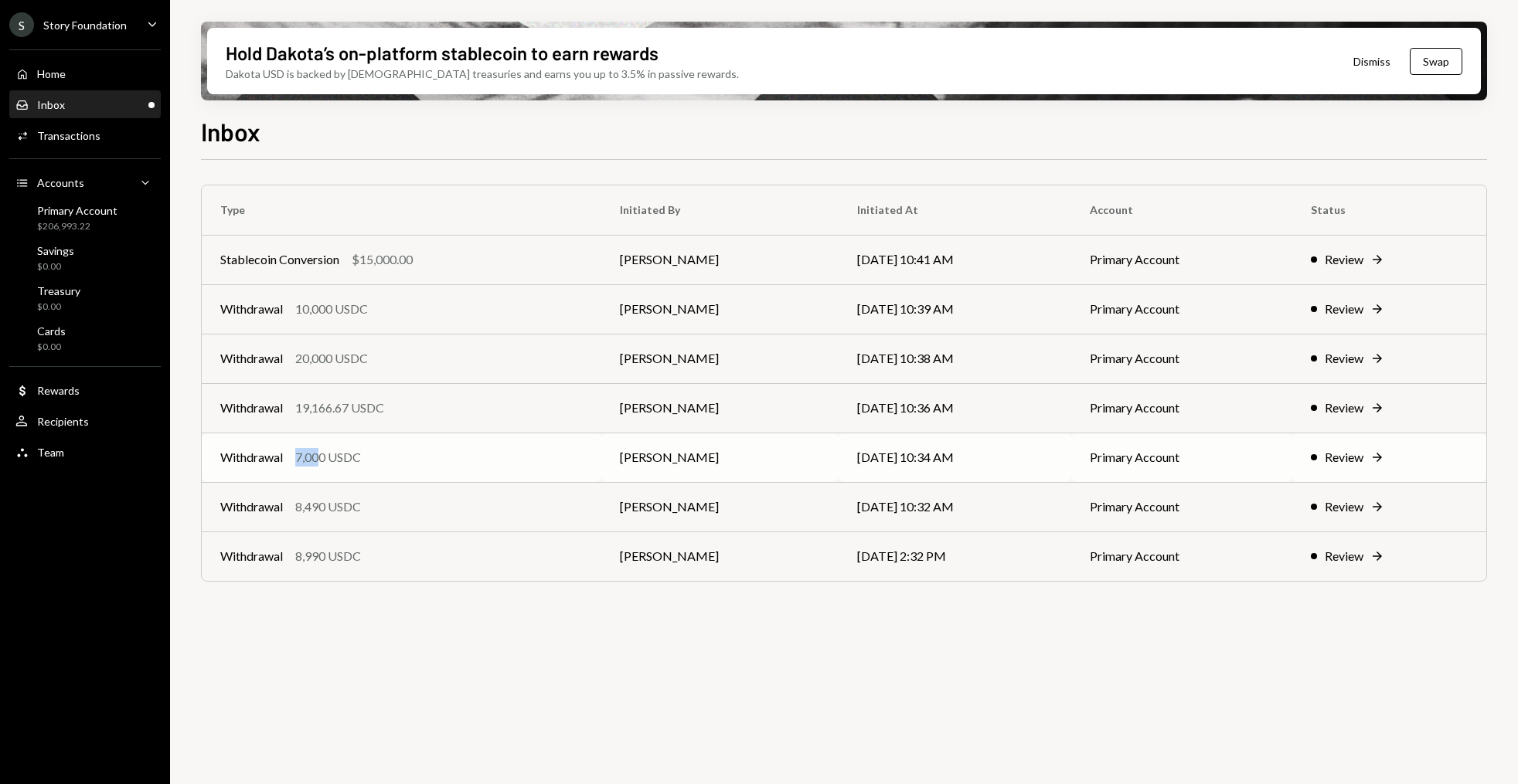
drag, startPoint x: 299, startPoint y: 456, endPoint x: 323, endPoint y: 456, distance: 24.0
click at [323, 456] on div "7,000 USDC" at bounding box center [328, 457] width 66 height 18
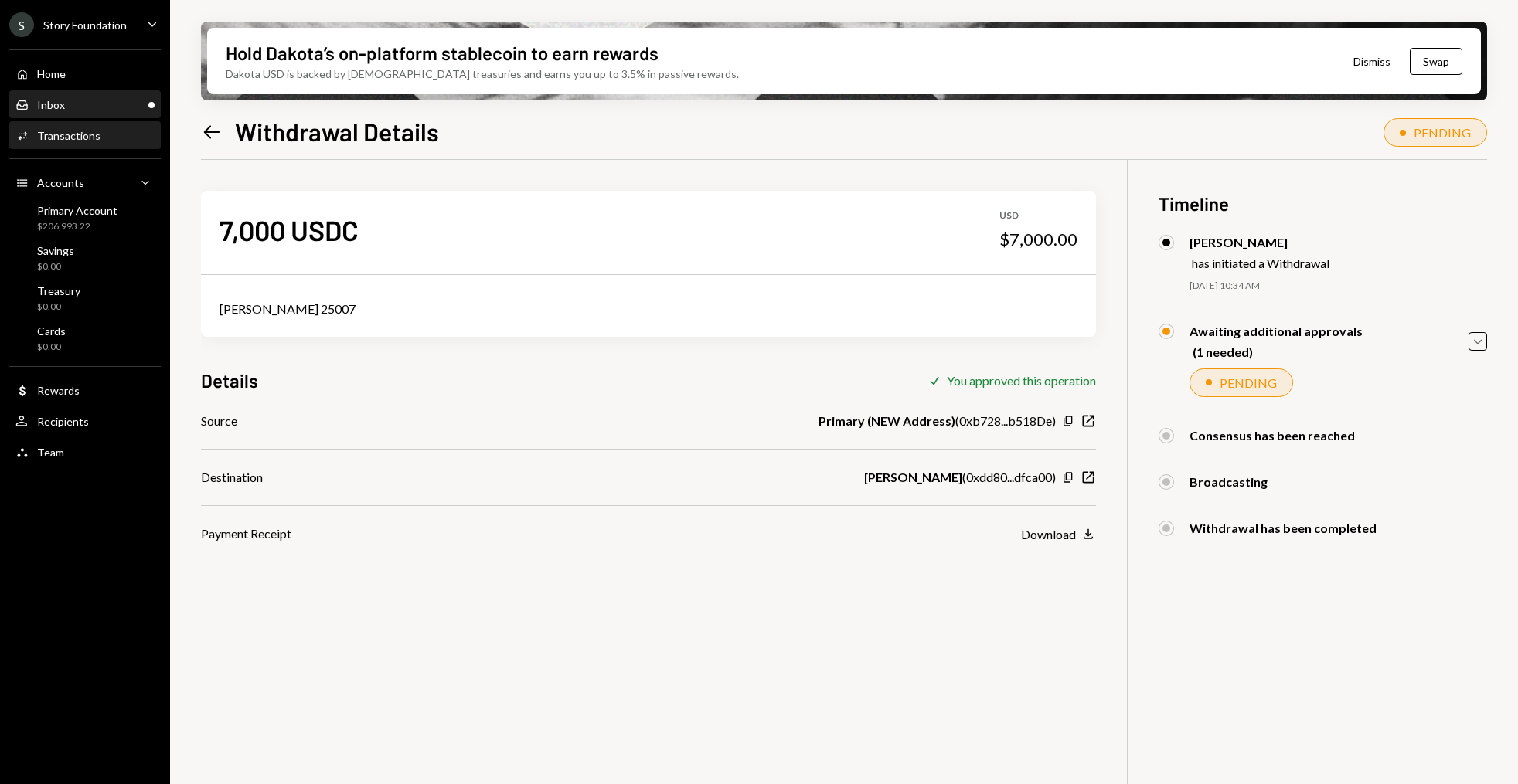
click at [101, 95] on div "Inbox Inbox" at bounding box center [85, 104] width 139 height 26
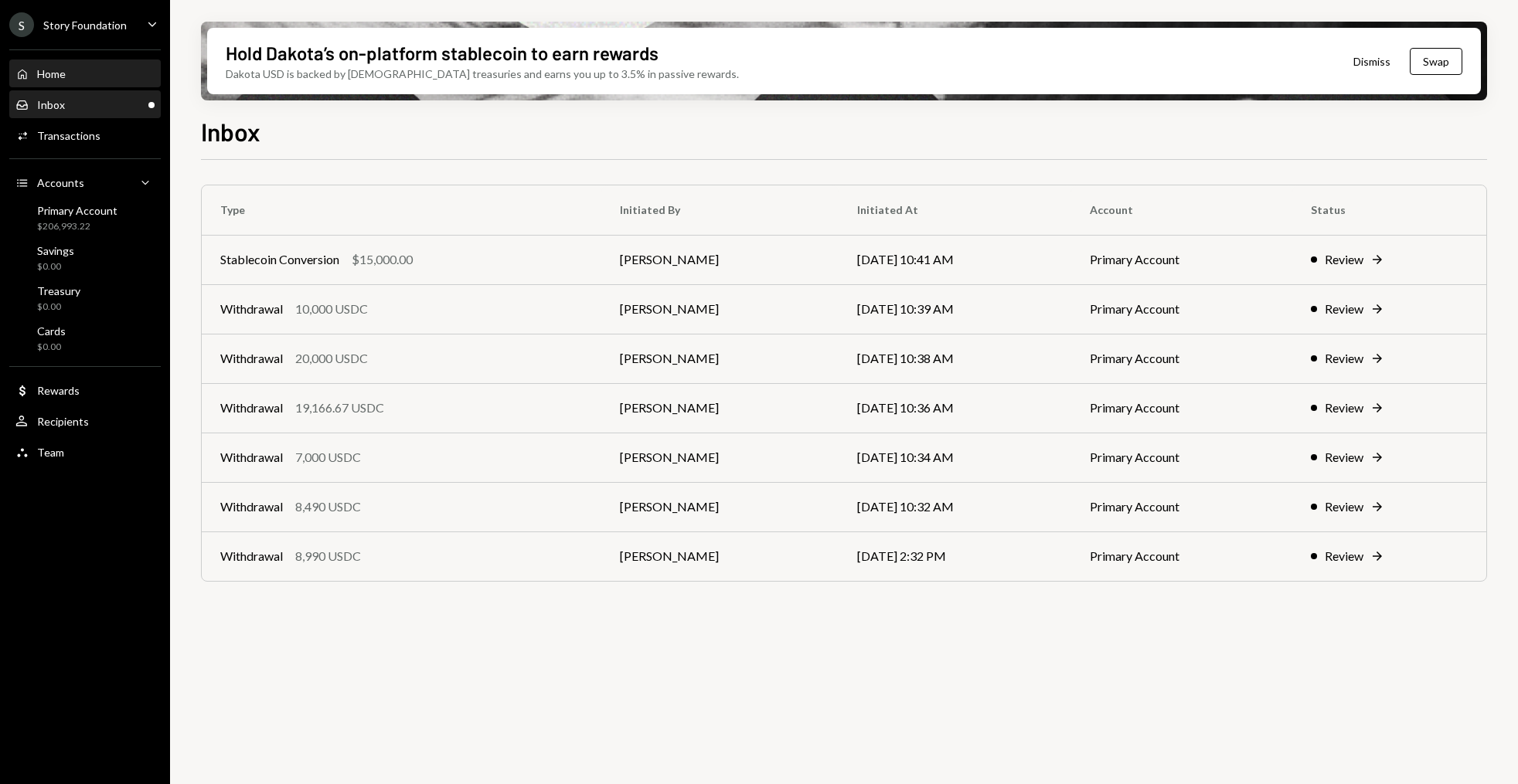
click at [156, 70] on link "Home Home" at bounding box center [85, 73] width 152 height 28
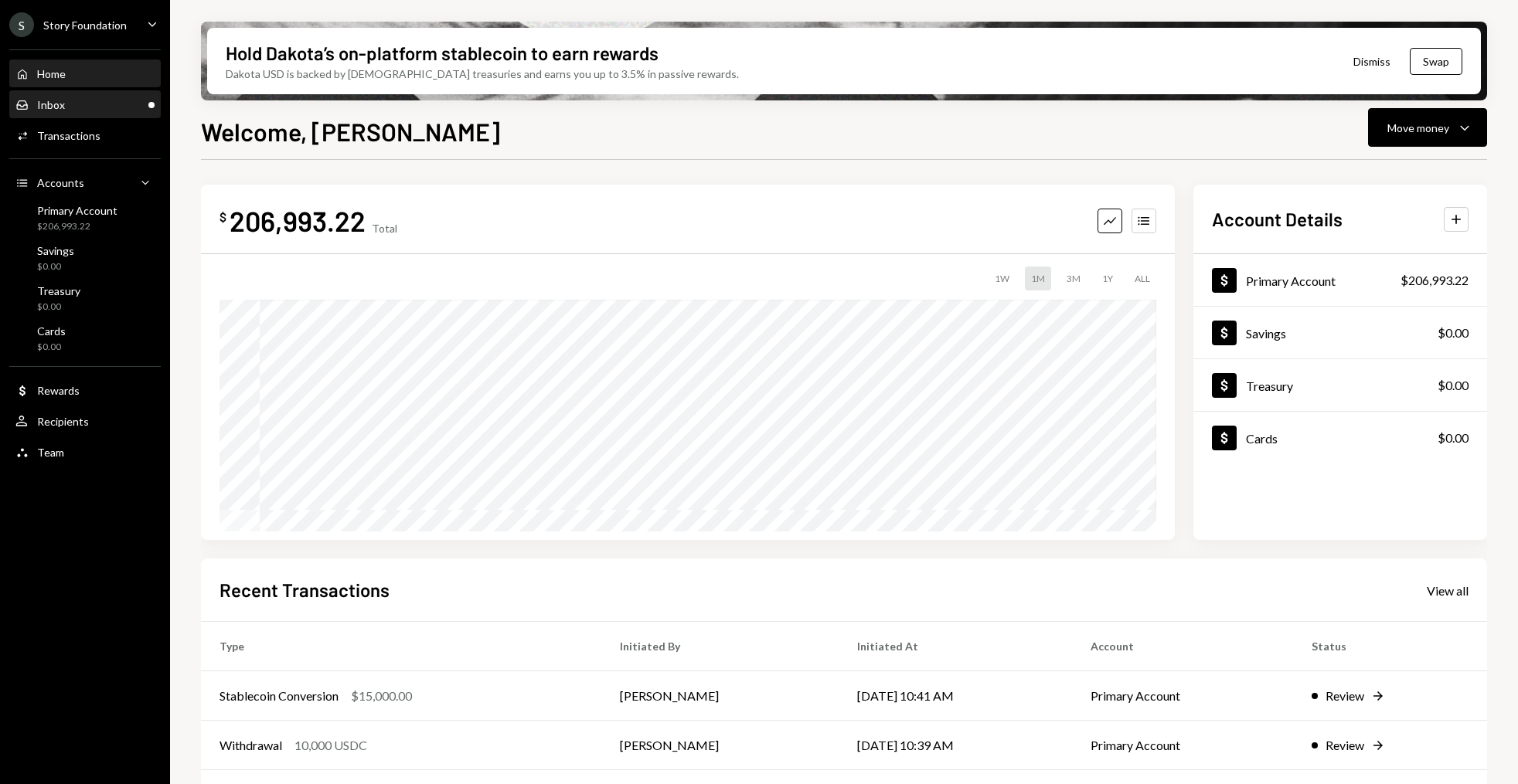
click at [138, 100] on div "Inbox Inbox" at bounding box center [85, 105] width 139 height 14
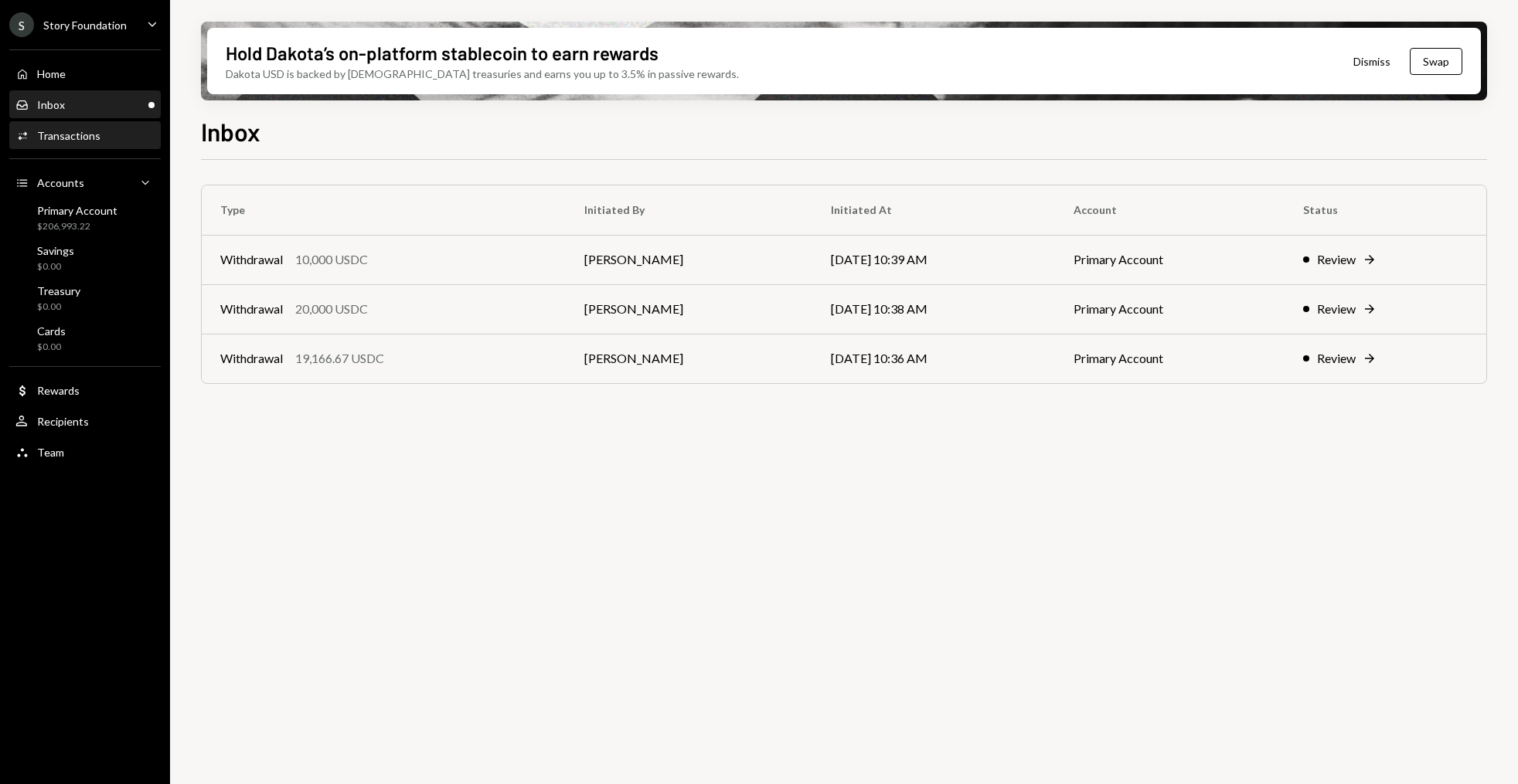
click at [98, 132] on div "Activities Transactions" at bounding box center [85, 136] width 139 height 14
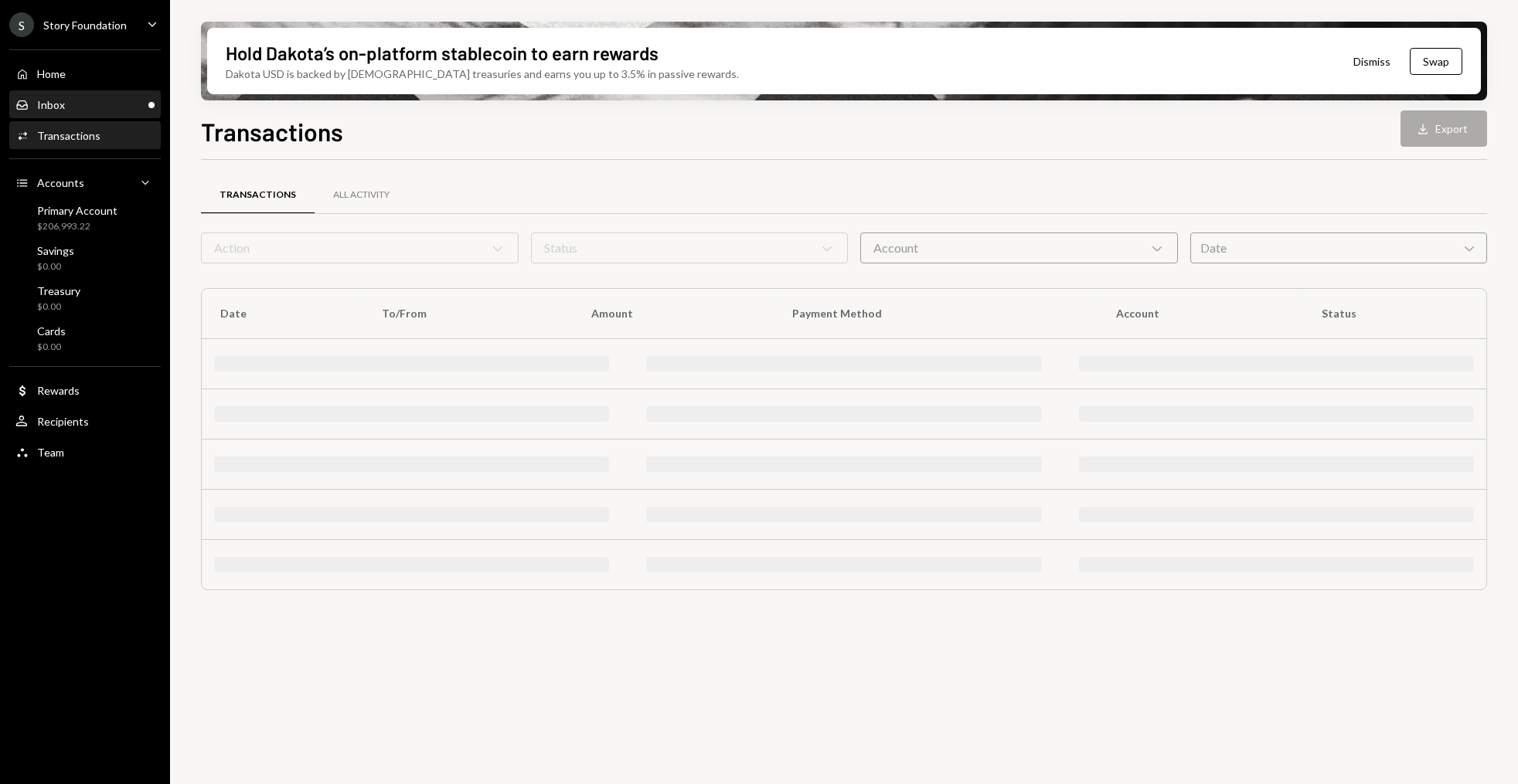
click at [132, 107] on div "Inbox Inbox" at bounding box center [85, 105] width 139 height 14
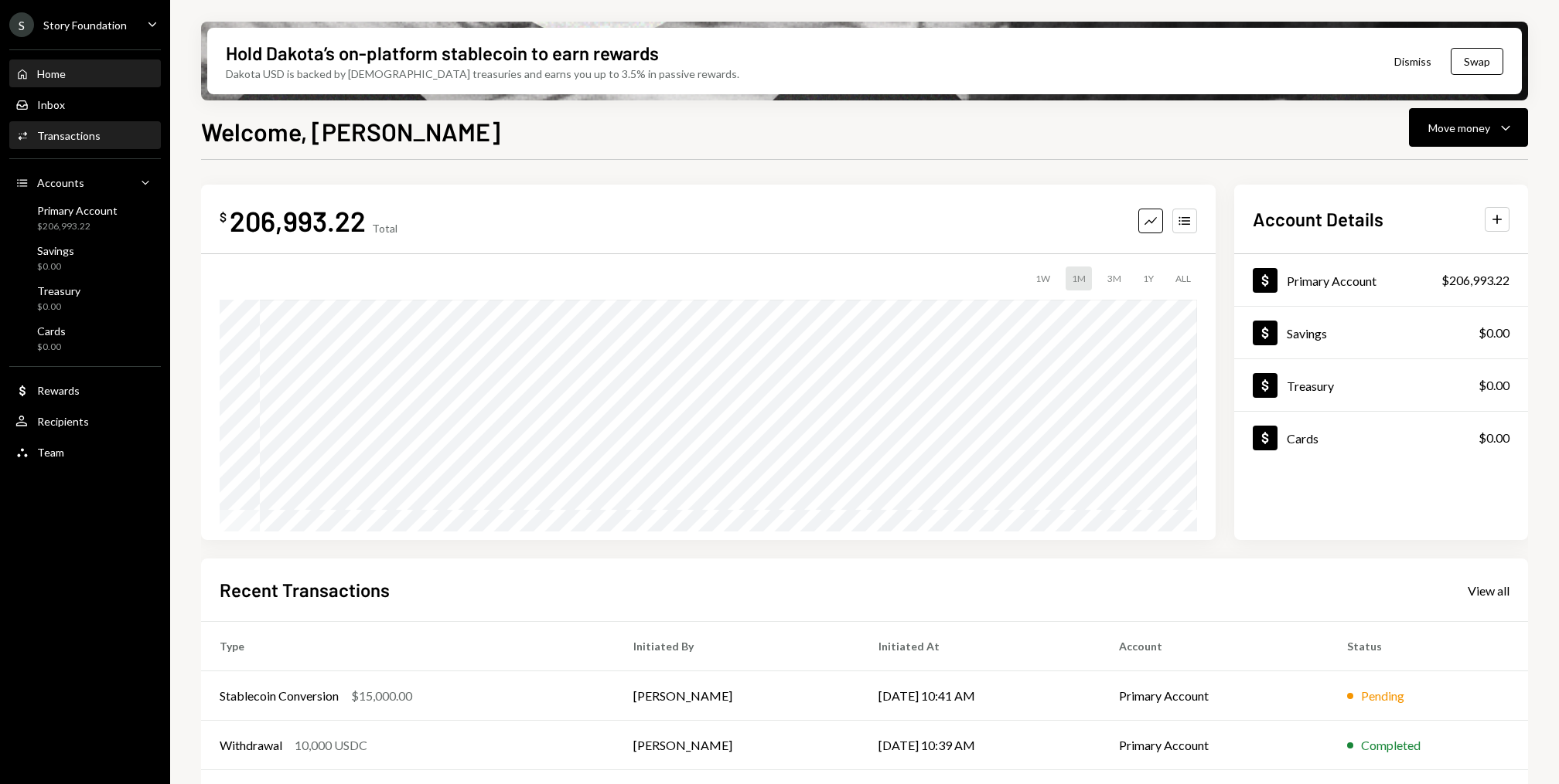
click at [125, 137] on div "Activities Transactions" at bounding box center [85, 136] width 139 height 14
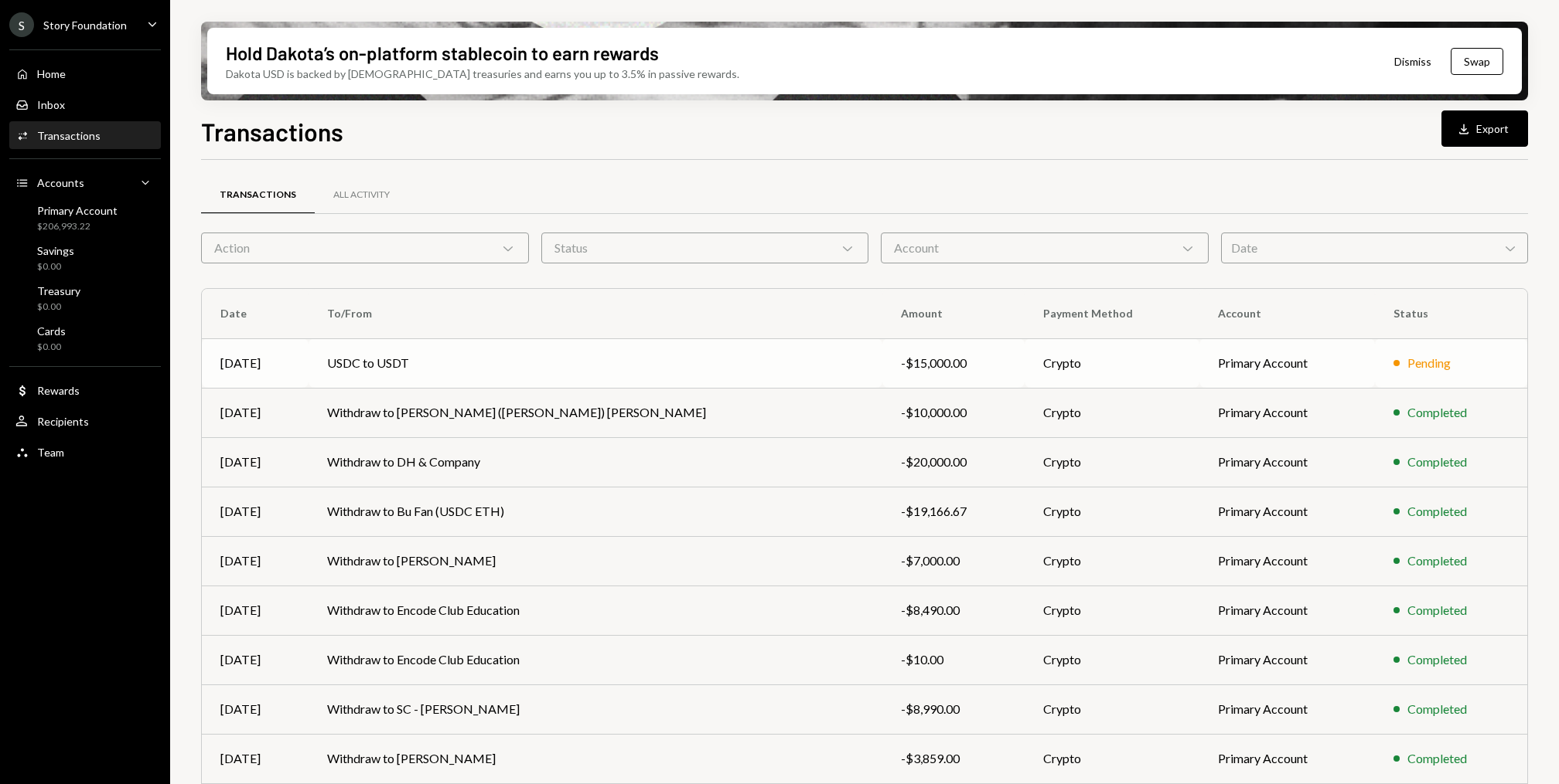
click at [399, 379] on td "USDC to USDT" at bounding box center [595, 363] width 574 height 49
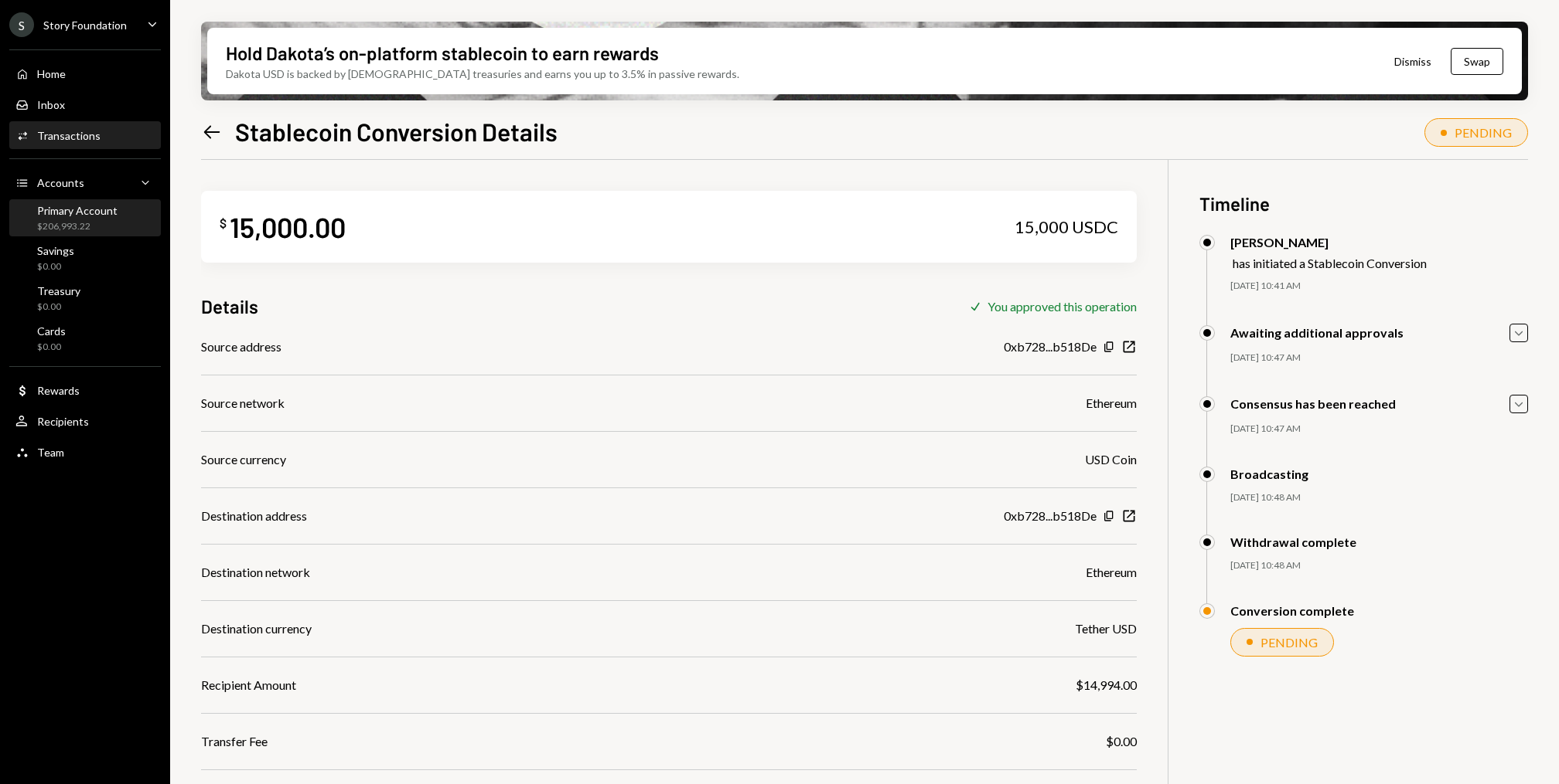
click at [137, 220] on div "Primary Account $206,993.22" at bounding box center [85, 218] width 139 height 29
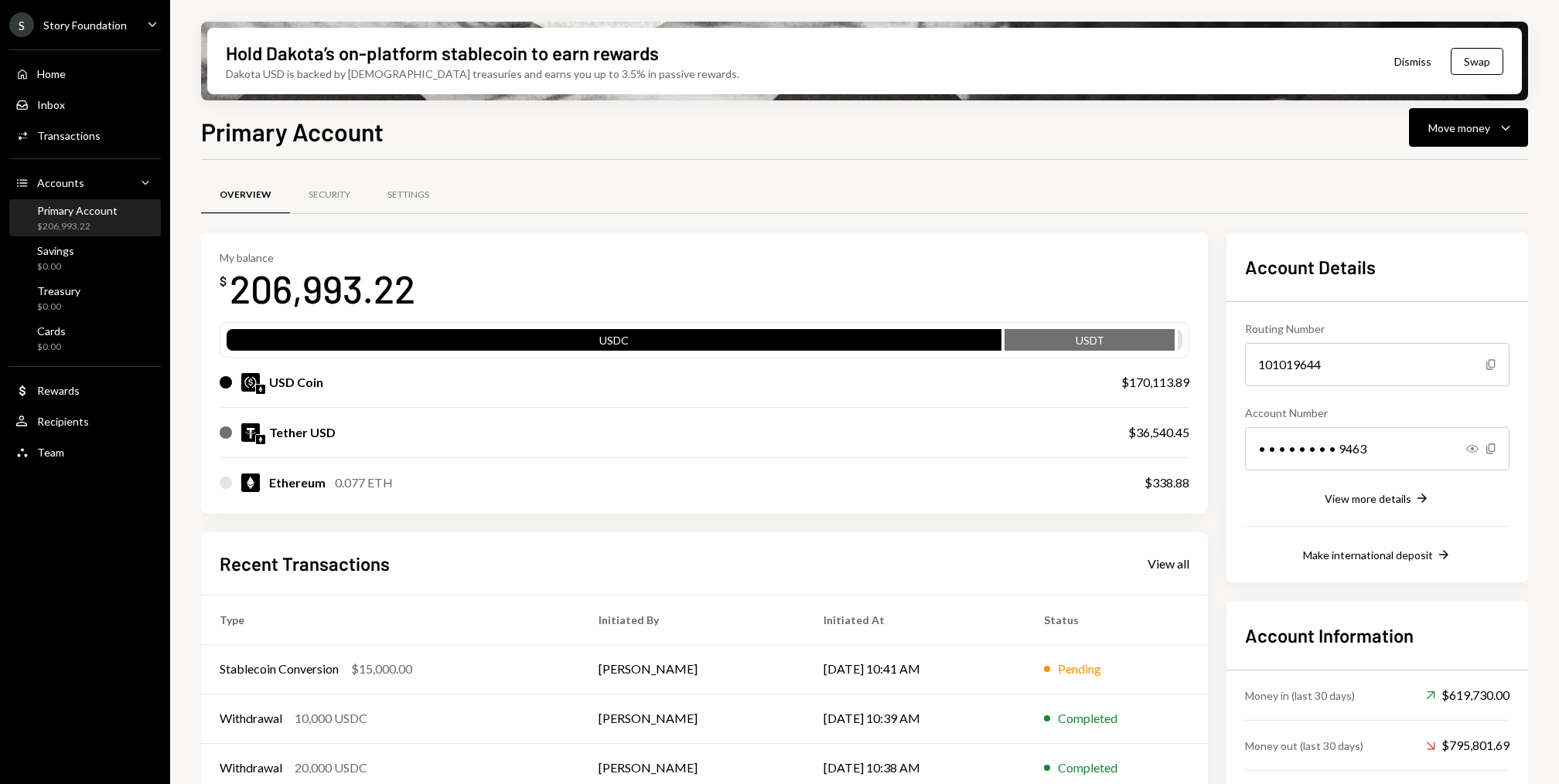
scroll to position [119, 0]
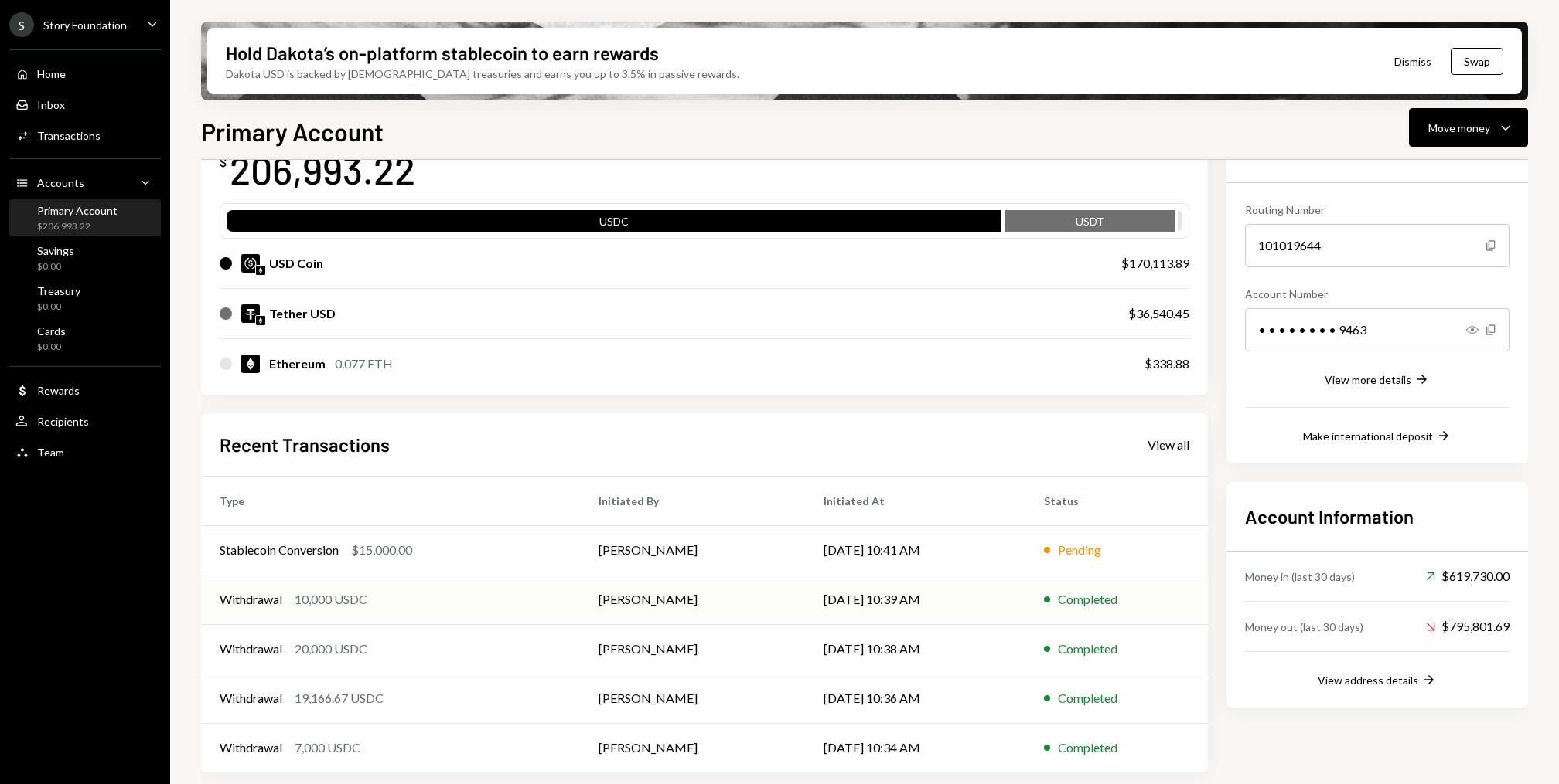
click at [473, 591] on div "Withdrawal 10,000 USDC" at bounding box center [390, 600] width 342 height 18
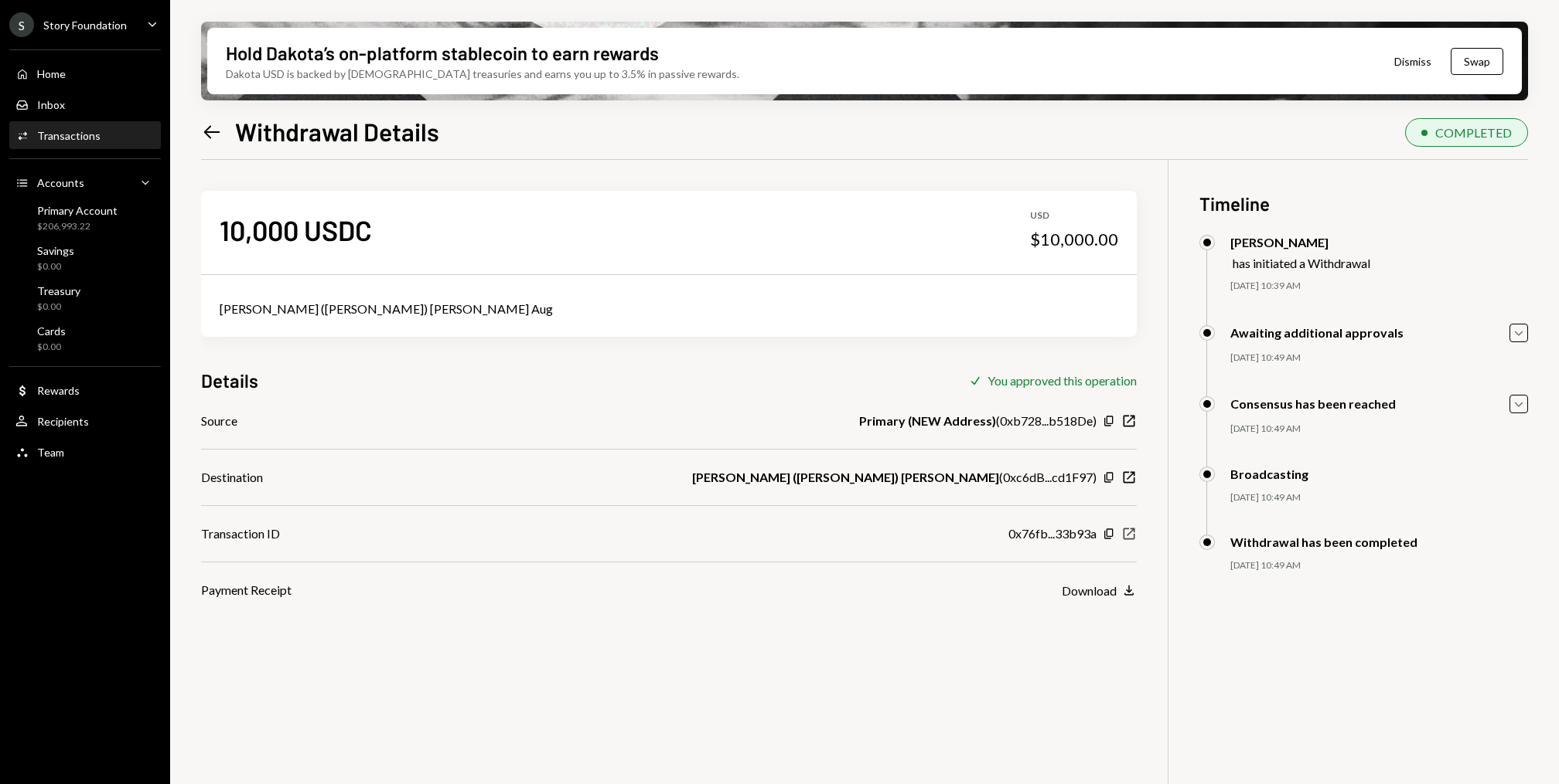
click at [1129, 533] on icon "button" at bounding box center [1129, 535] width 12 height 12
click at [108, 135] on div "Activities Transactions" at bounding box center [85, 136] width 139 height 14
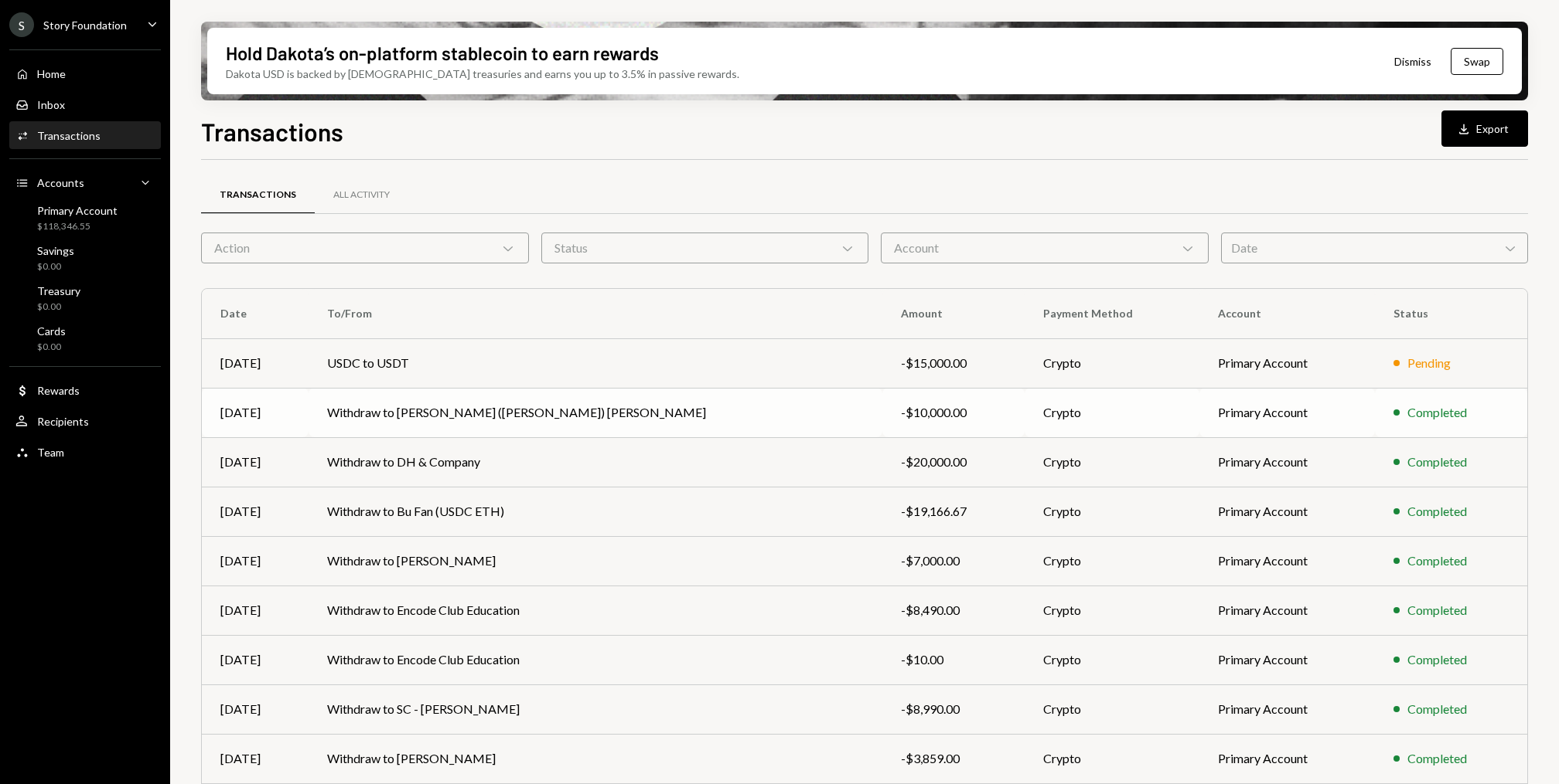
scroll to position [95, 0]
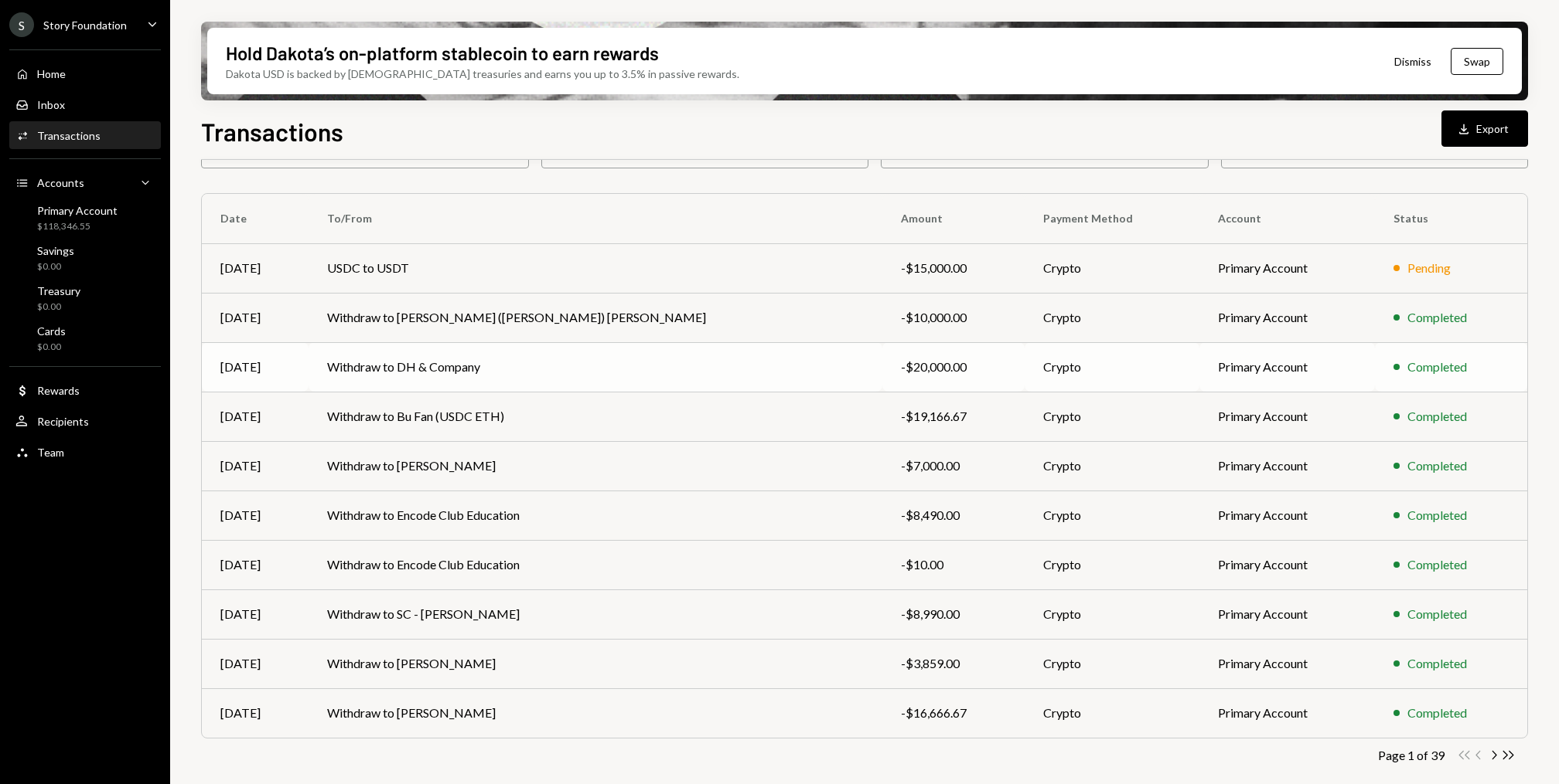
click at [411, 371] on td "Withdraw to DH & Company" at bounding box center [595, 367] width 574 height 49
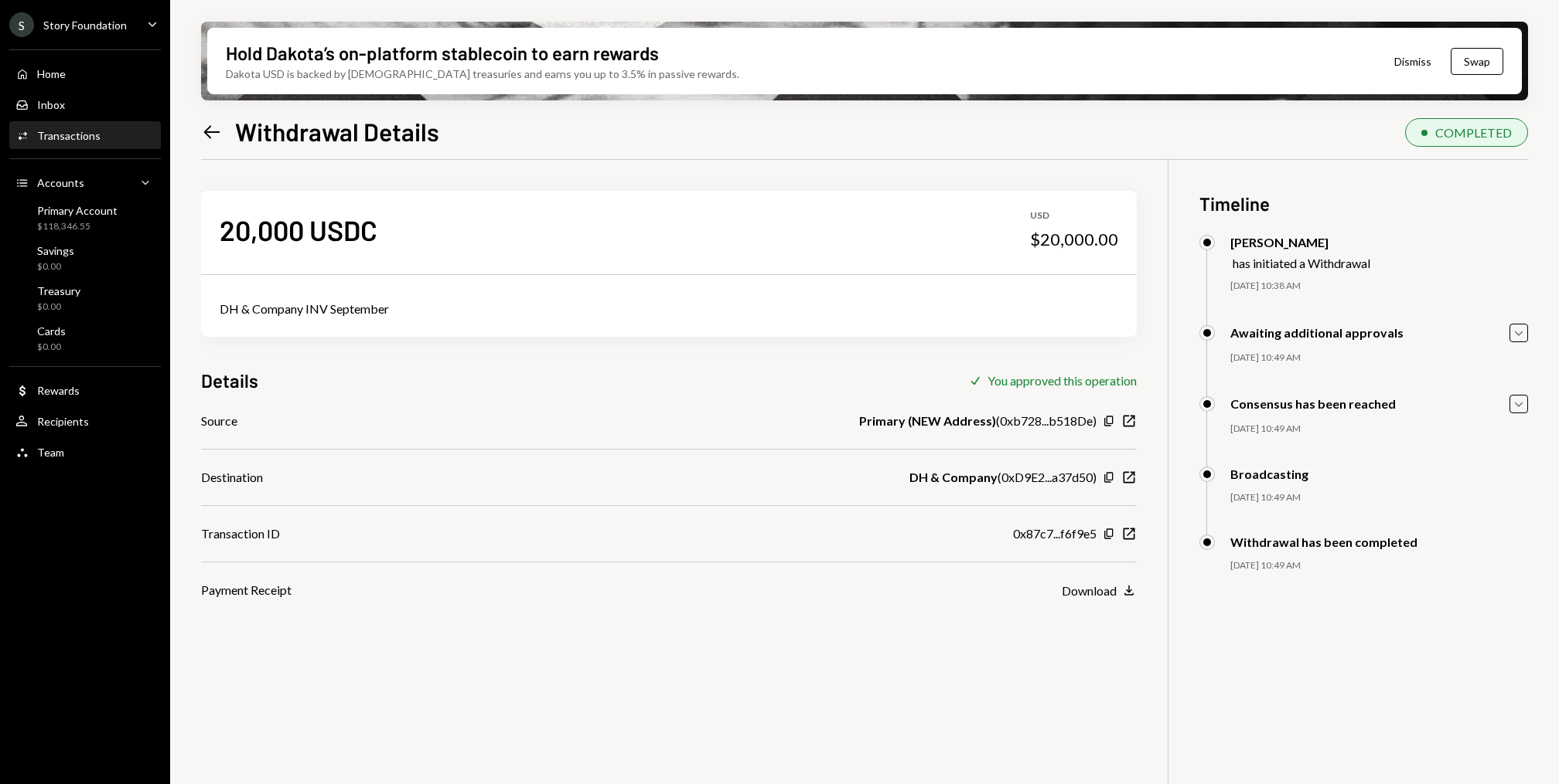
click at [287, 303] on div "DH & Company INV September" at bounding box center [668, 309] width 898 height 18
click at [40, 137] on div "Transactions" at bounding box center [69, 136] width 64 height 14
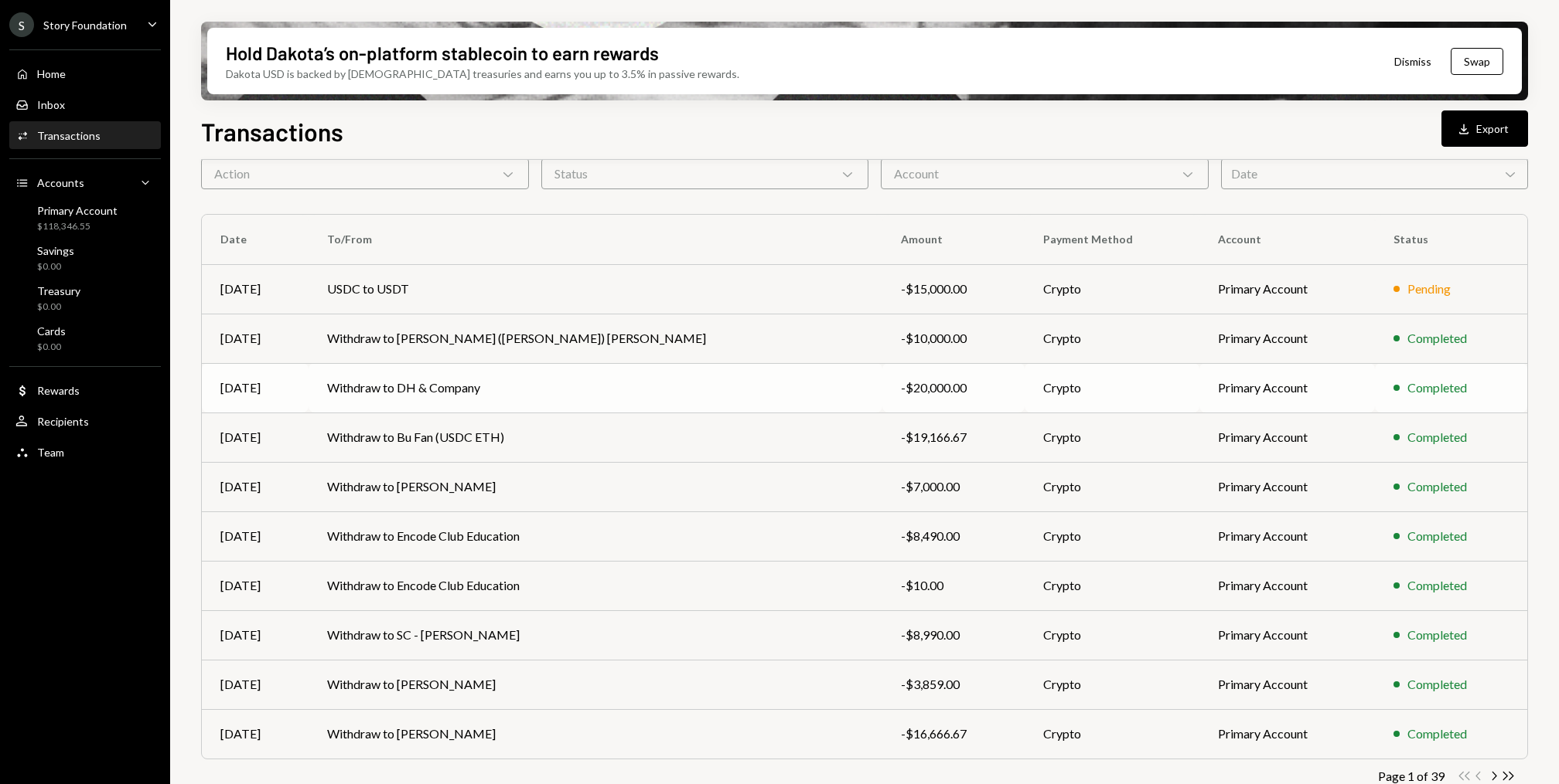
scroll to position [90, 0]
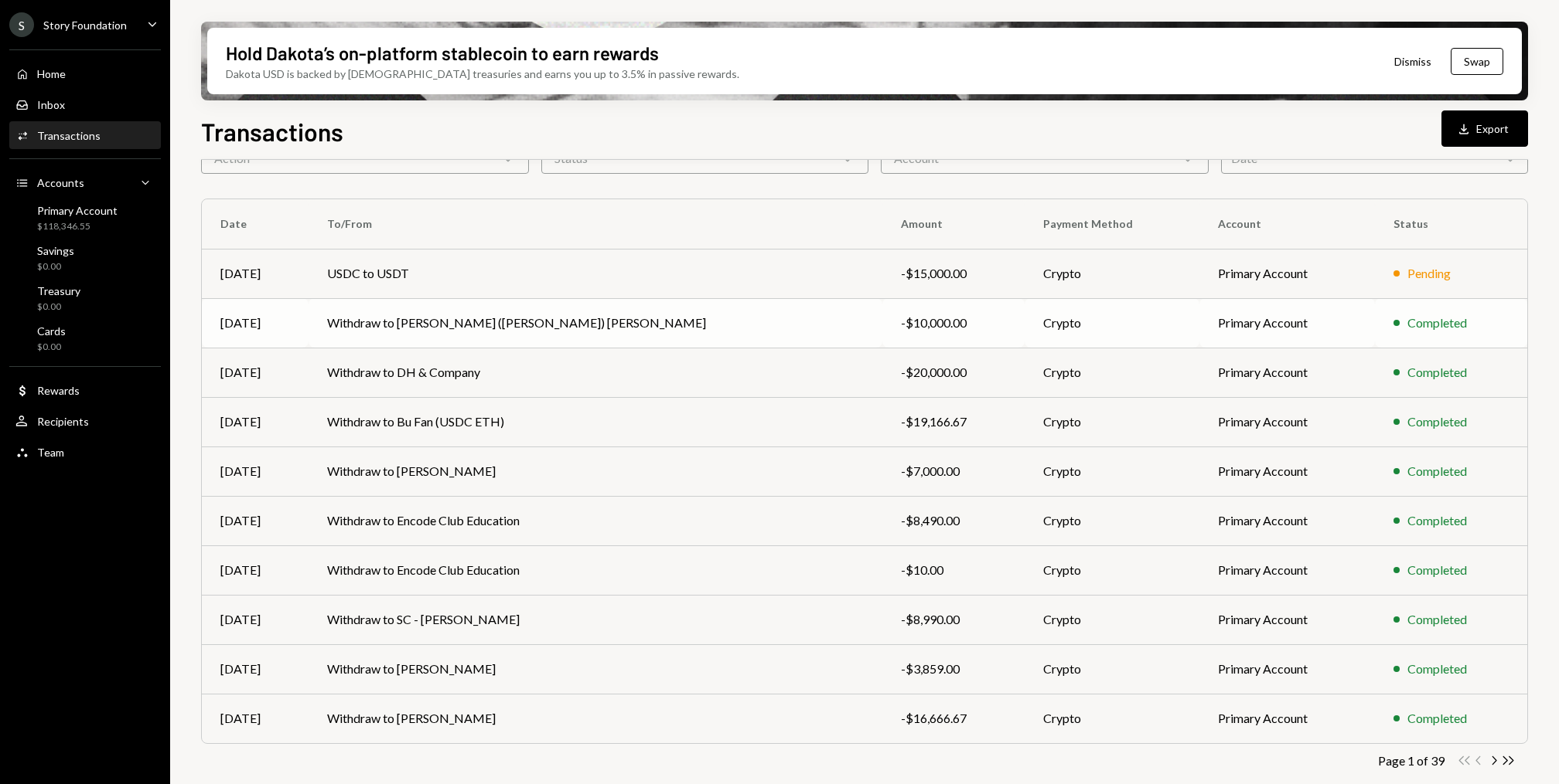
click at [411, 331] on td "Withdraw to [PERSON_NAME] ([PERSON_NAME]) [PERSON_NAME]" at bounding box center [595, 322] width 574 height 49
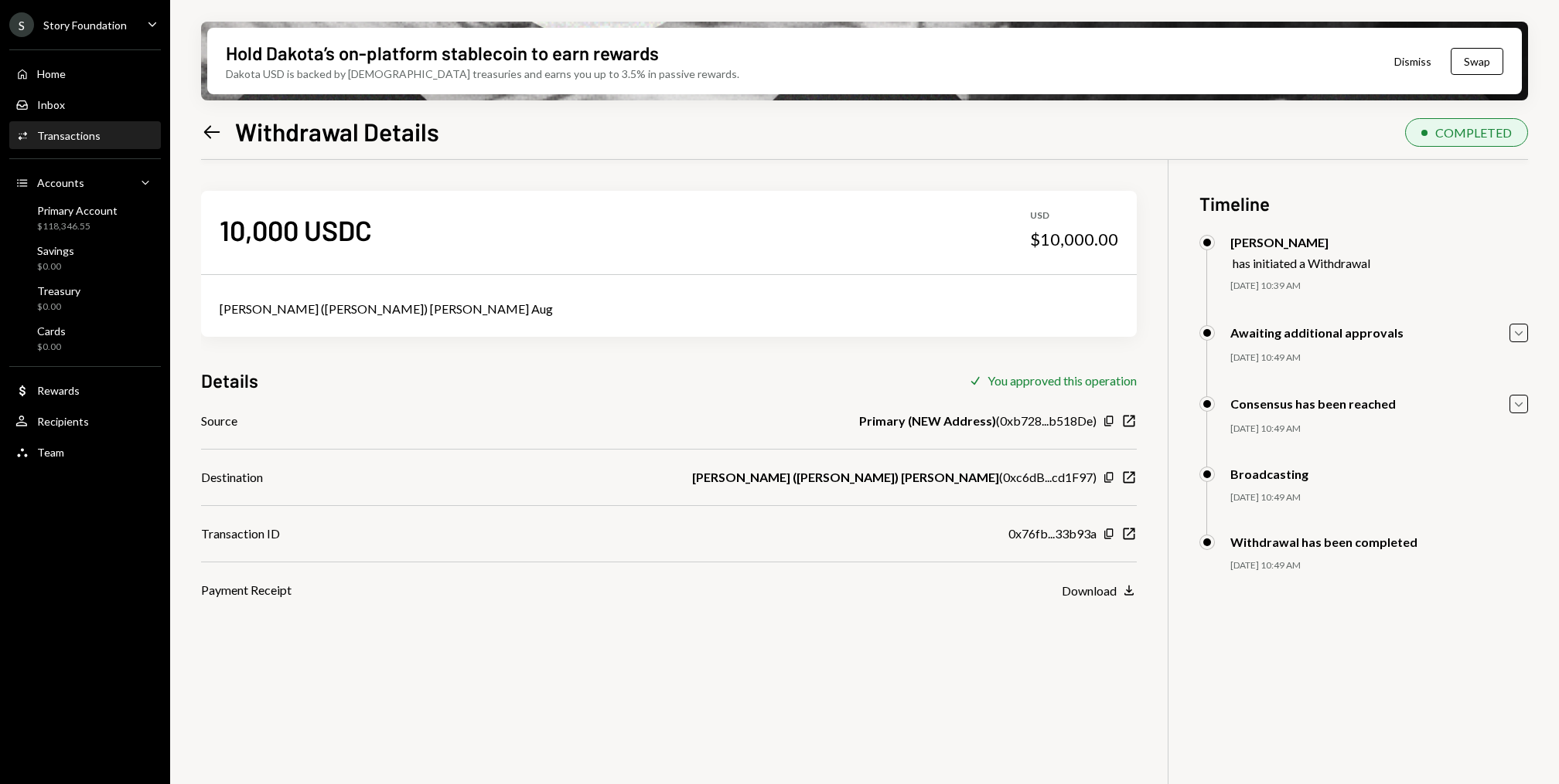
scroll to position [124, 0]
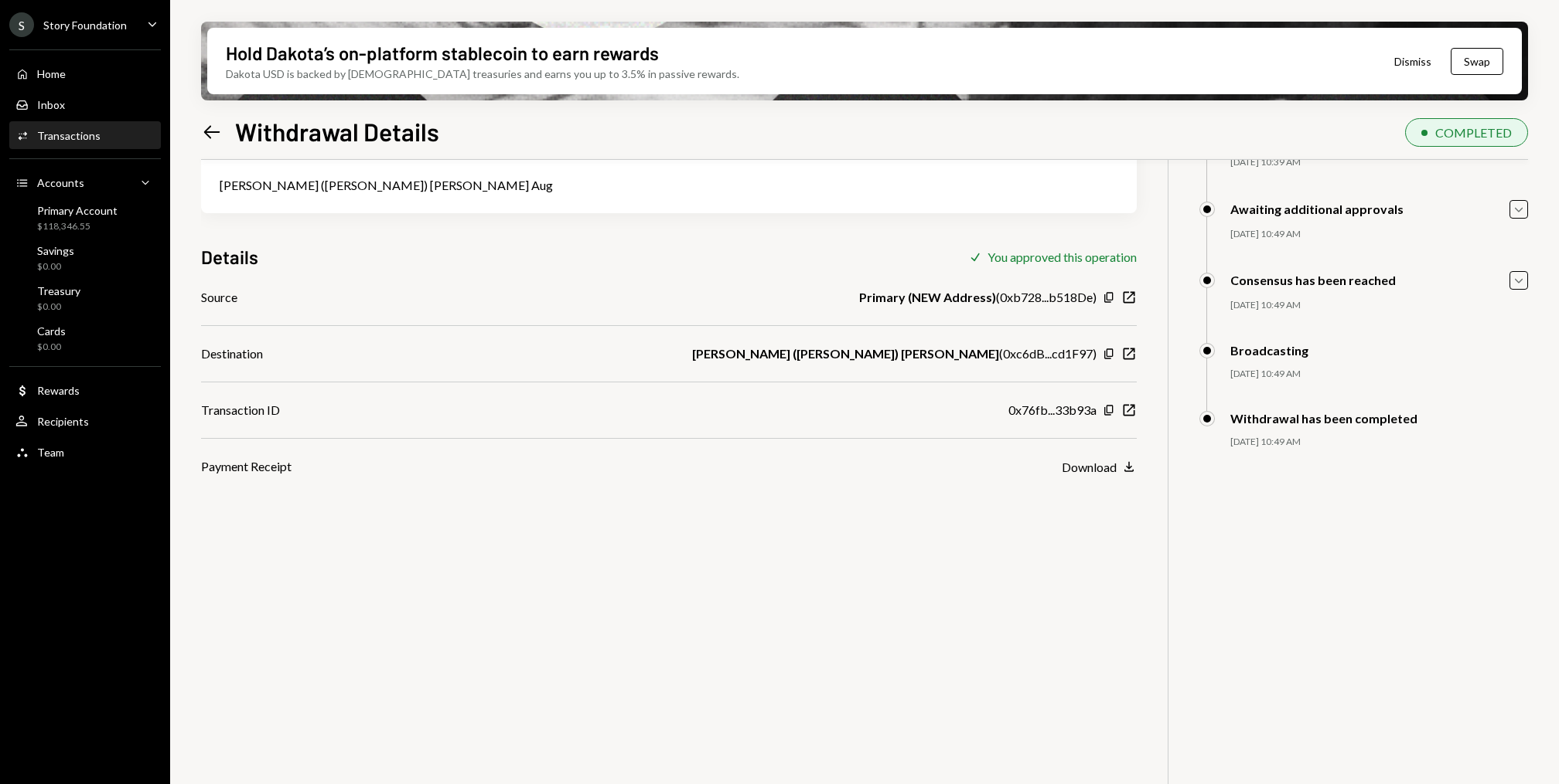
click at [1071, 484] on div "10,000 USDC USD $10,000.00 Jason (Seong Ho) Lee Aug Details Check You approved …" at bounding box center [865, 429] width 1327 height 784
click at [1085, 466] on div "Download" at bounding box center [1089, 466] width 55 height 14
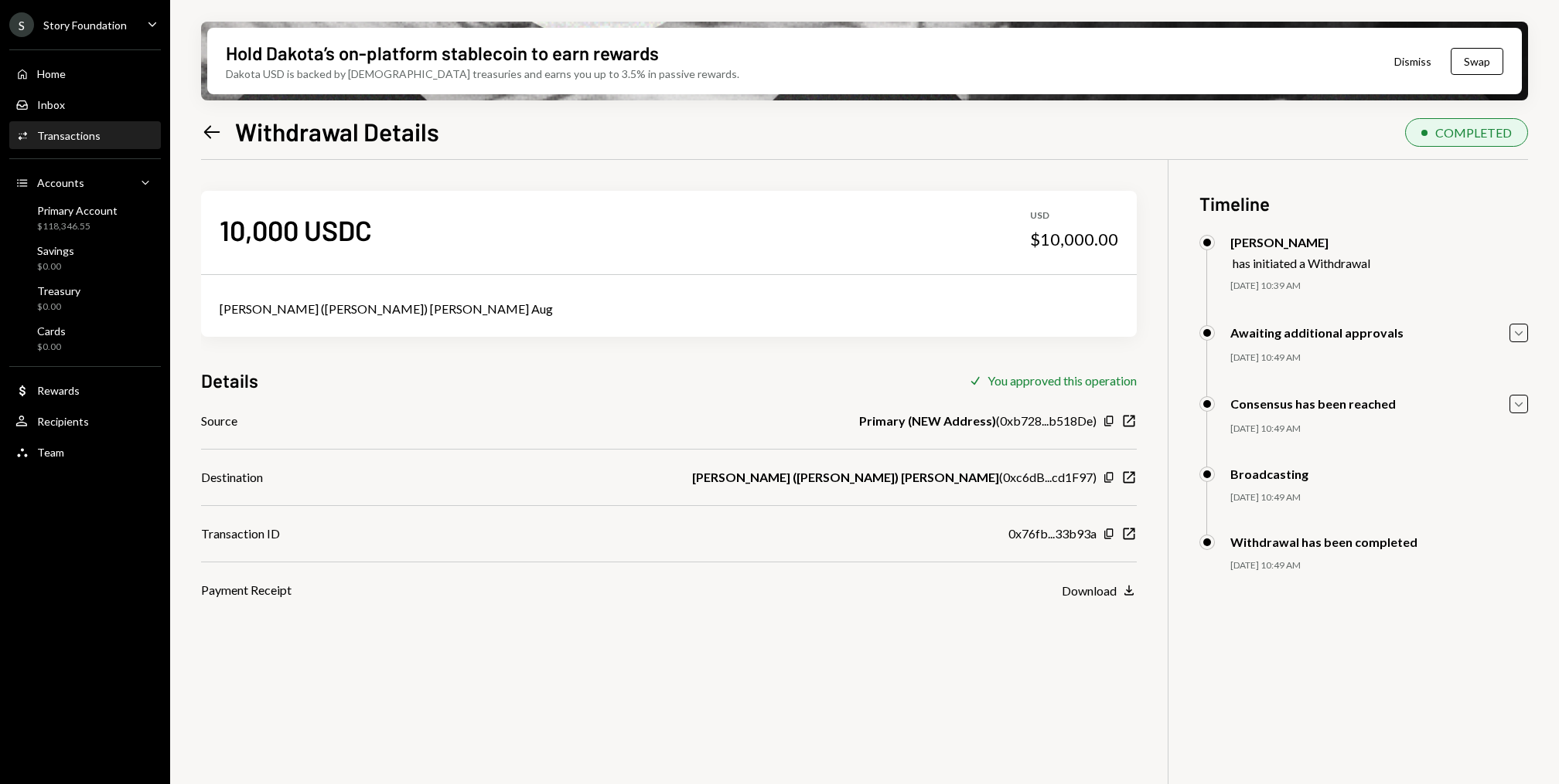
click at [77, 130] on div "Transactions" at bounding box center [69, 136] width 64 height 14
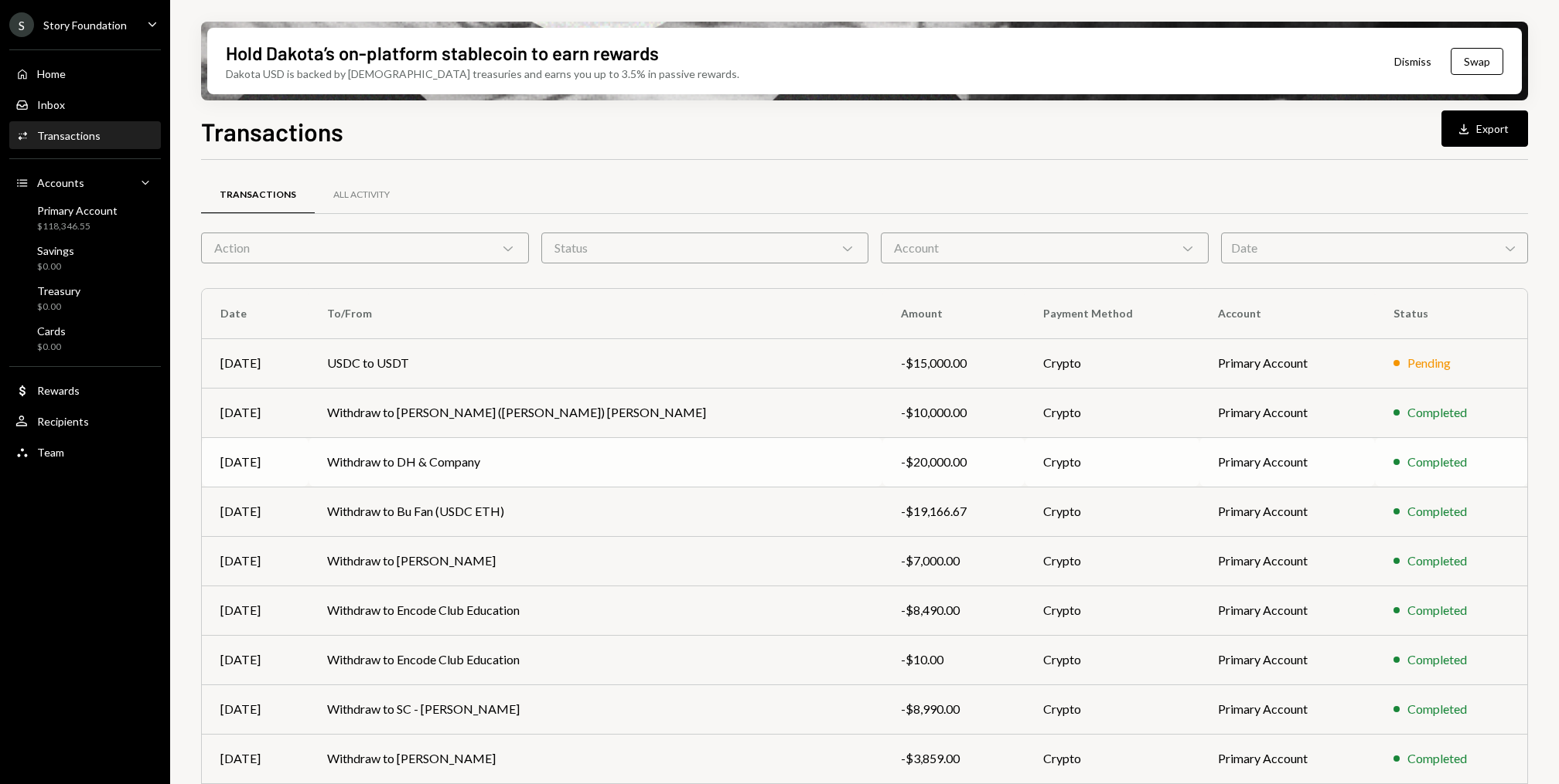
click at [424, 462] on td "Withdraw to DH & Company" at bounding box center [595, 462] width 574 height 49
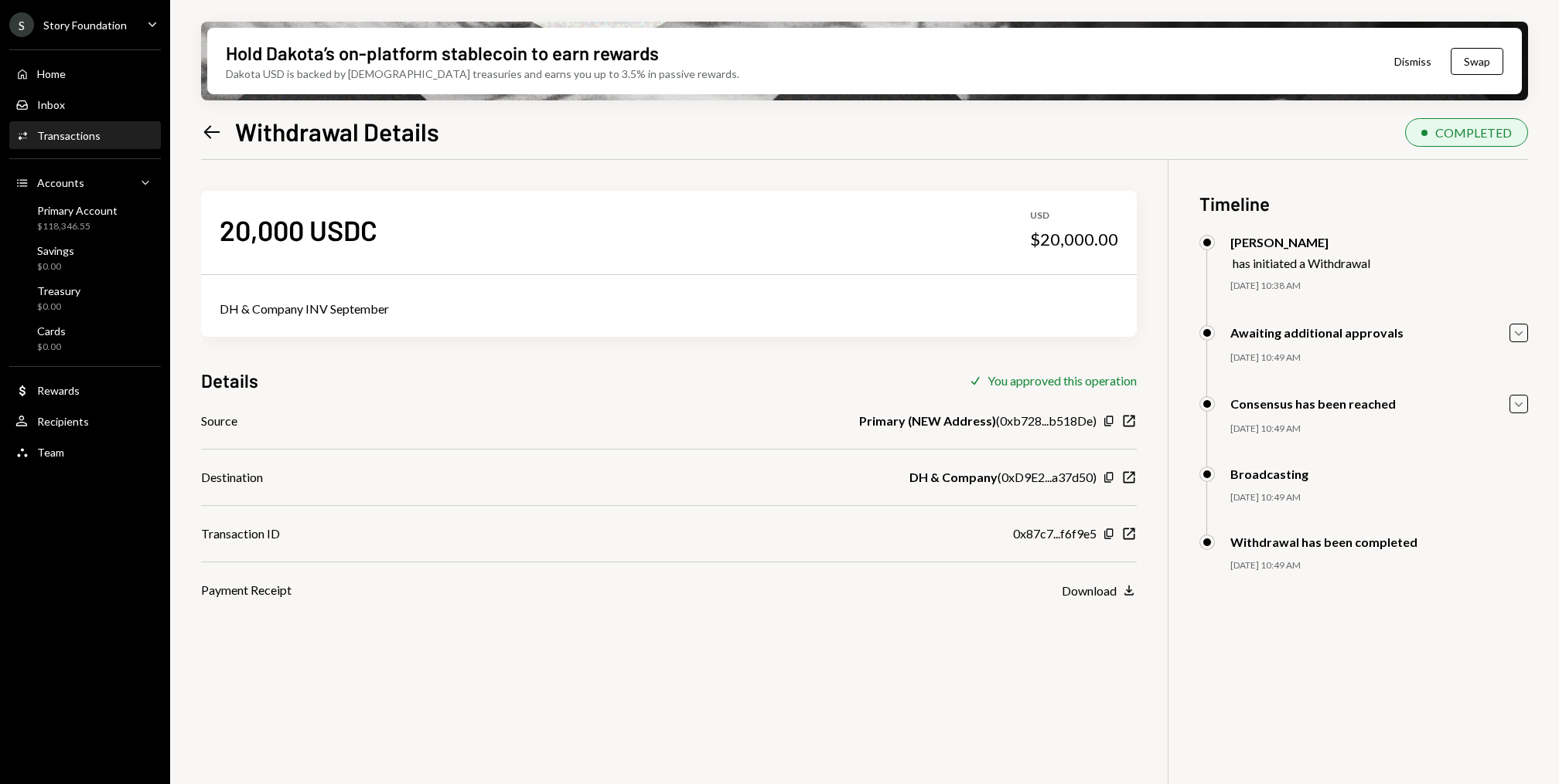
scroll to position [124, 0]
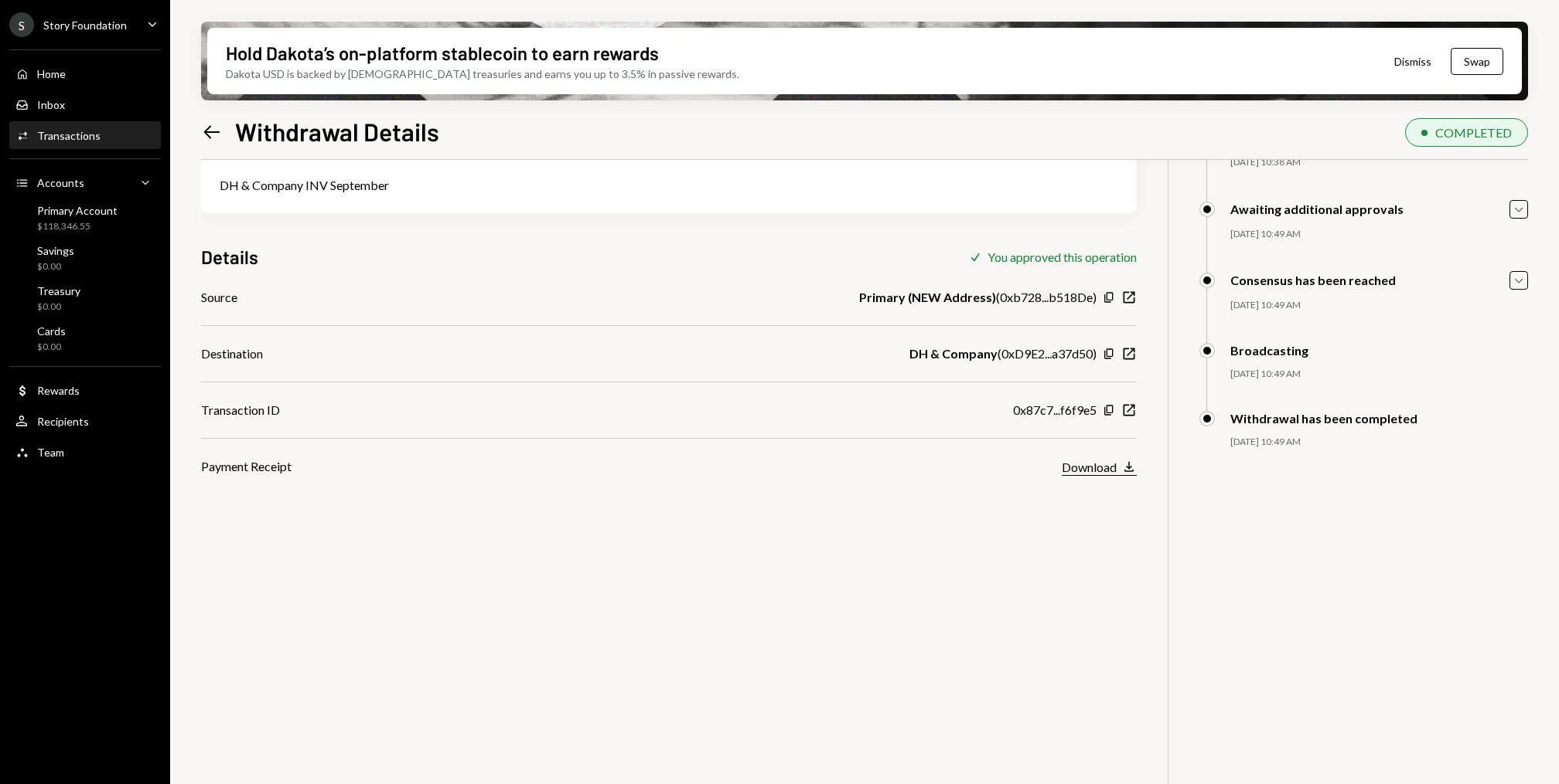
click at [1122, 470] on icon "Download" at bounding box center [1129, 466] width 15 height 15
click at [85, 130] on div "Transactions" at bounding box center [69, 136] width 64 height 14
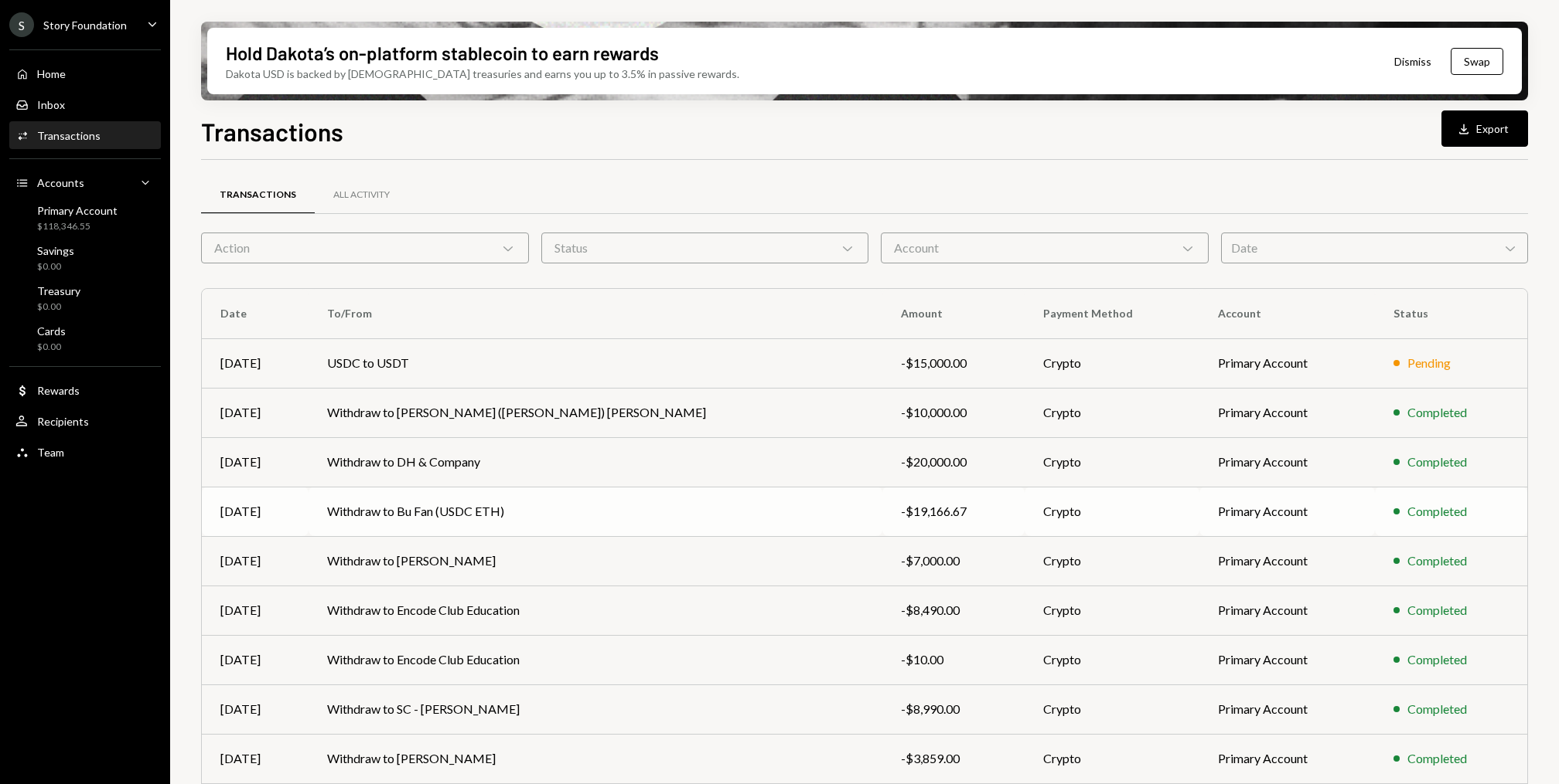
click at [500, 509] on td "Withdraw to Bu Fan (USDC ETH)" at bounding box center [595, 511] width 574 height 49
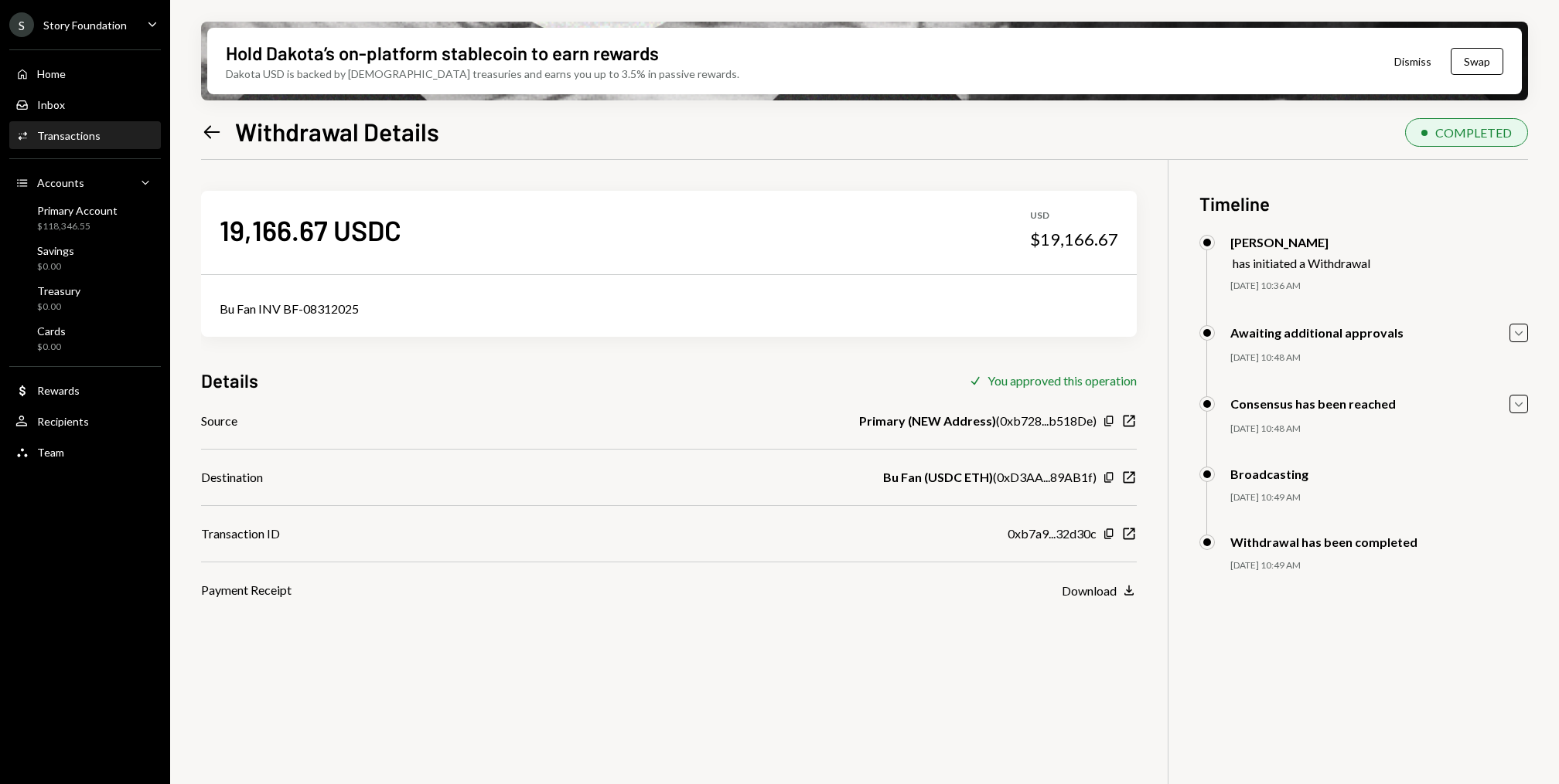
click at [96, 131] on div "Transactions" at bounding box center [69, 136] width 64 height 14
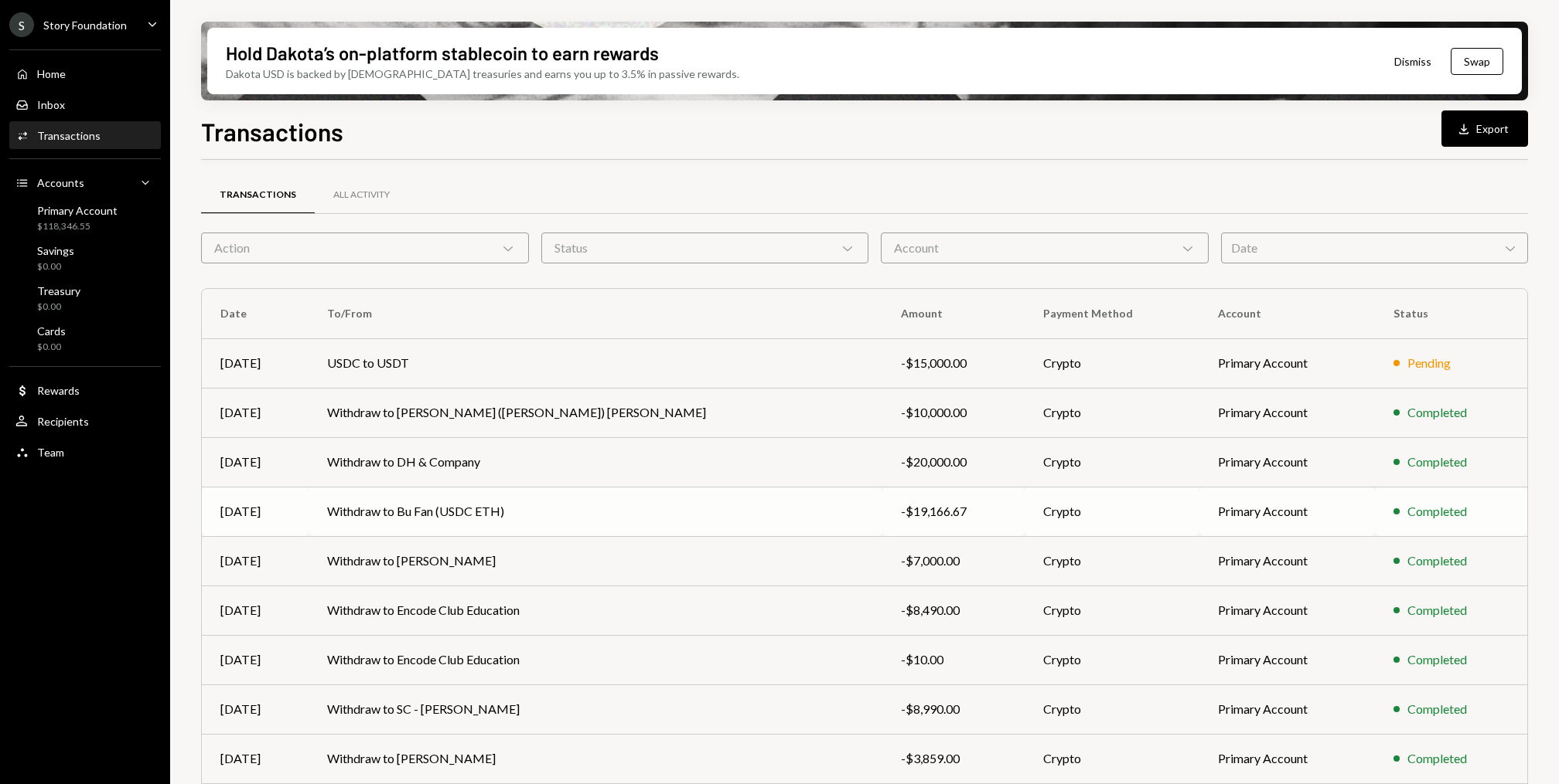
scroll to position [95, 0]
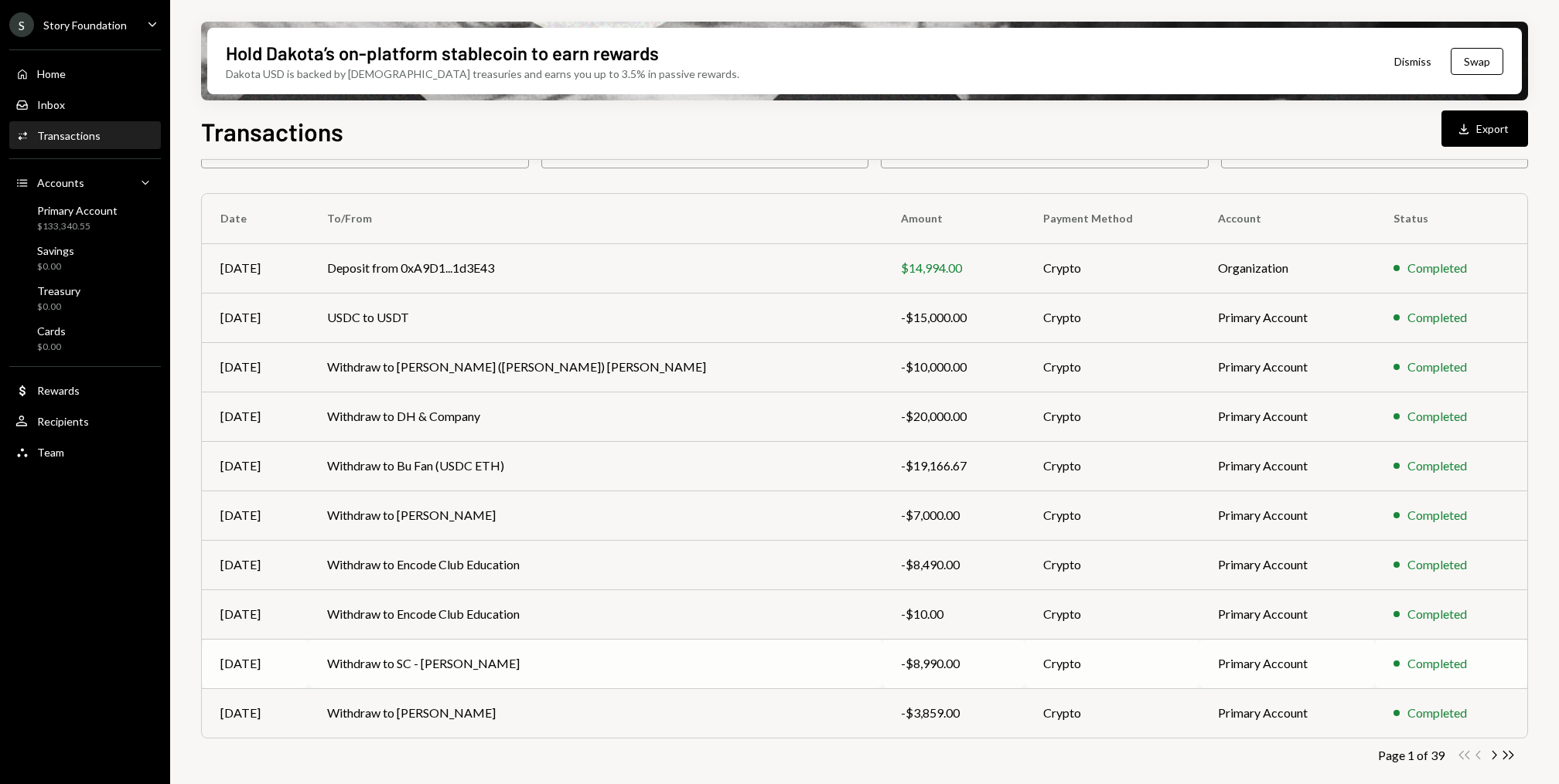
click at [417, 663] on td "Withdraw to SC - [PERSON_NAME]" at bounding box center [595, 663] width 574 height 49
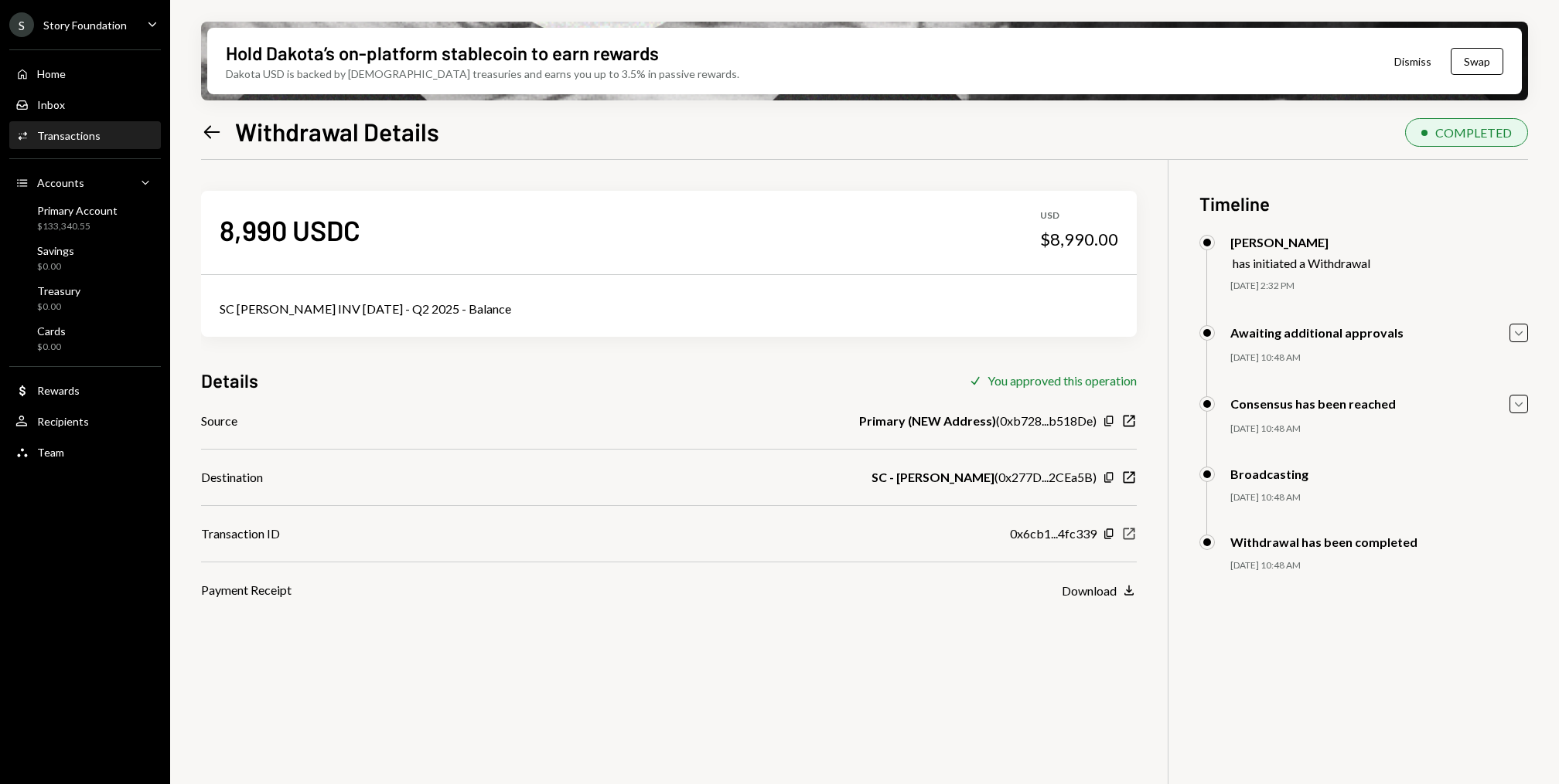
click at [1132, 533] on icon "New Window" at bounding box center [1129, 534] width 15 height 15
click at [64, 130] on div "Transactions" at bounding box center [69, 136] width 64 height 14
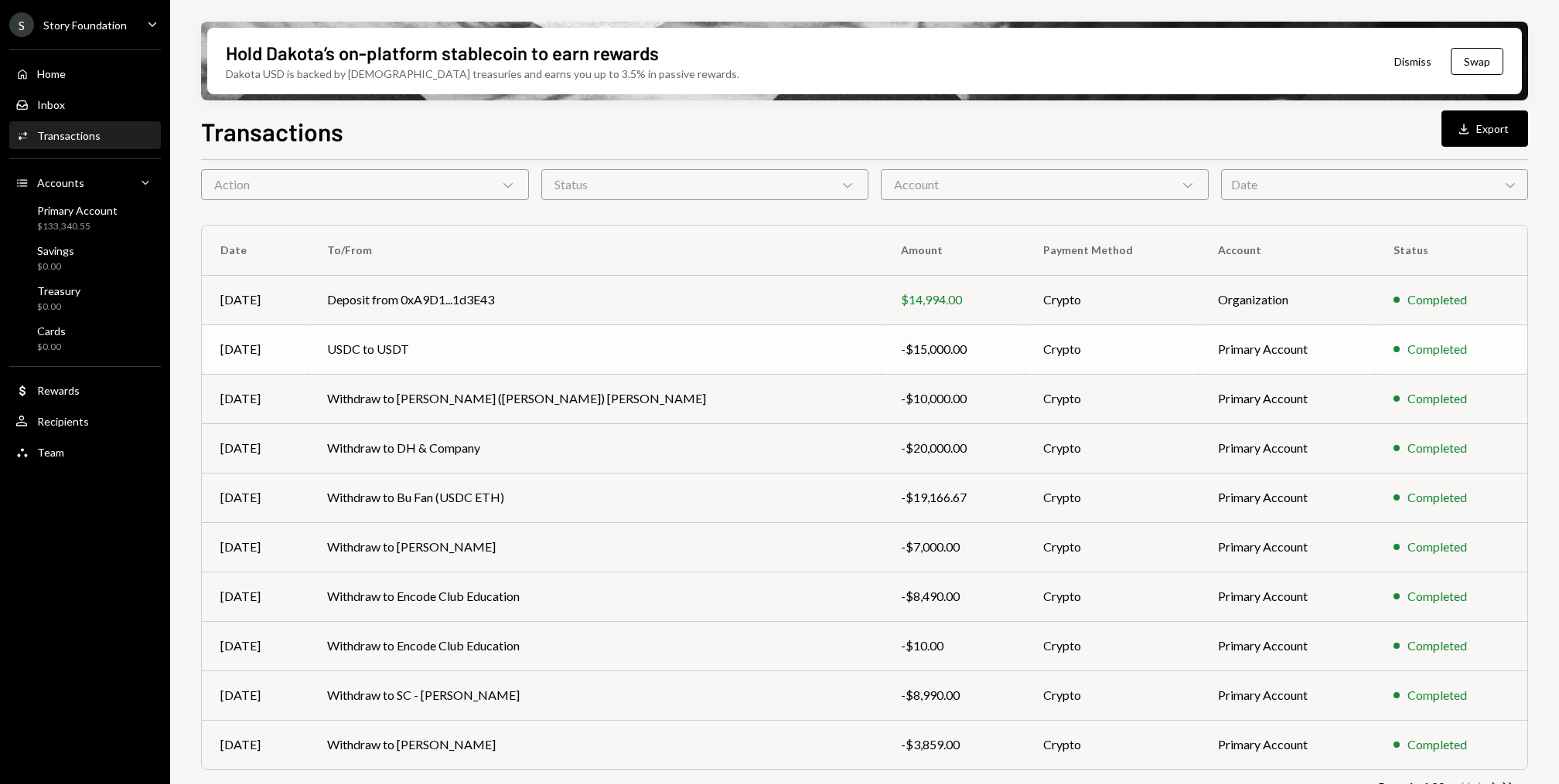
scroll to position [46, 0]
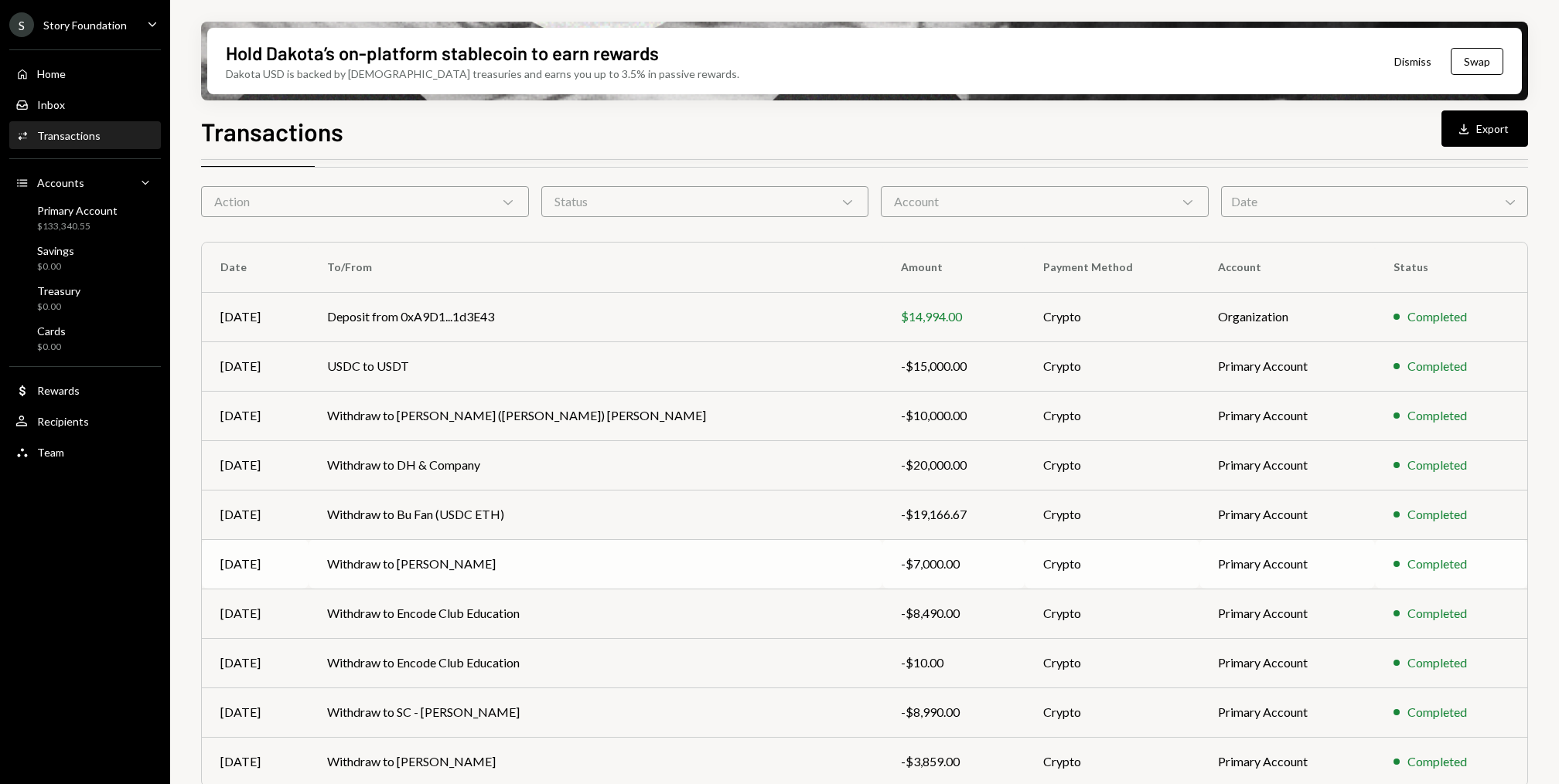
click at [582, 555] on td "Withdraw to [PERSON_NAME]" at bounding box center [595, 564] width 574 height 49
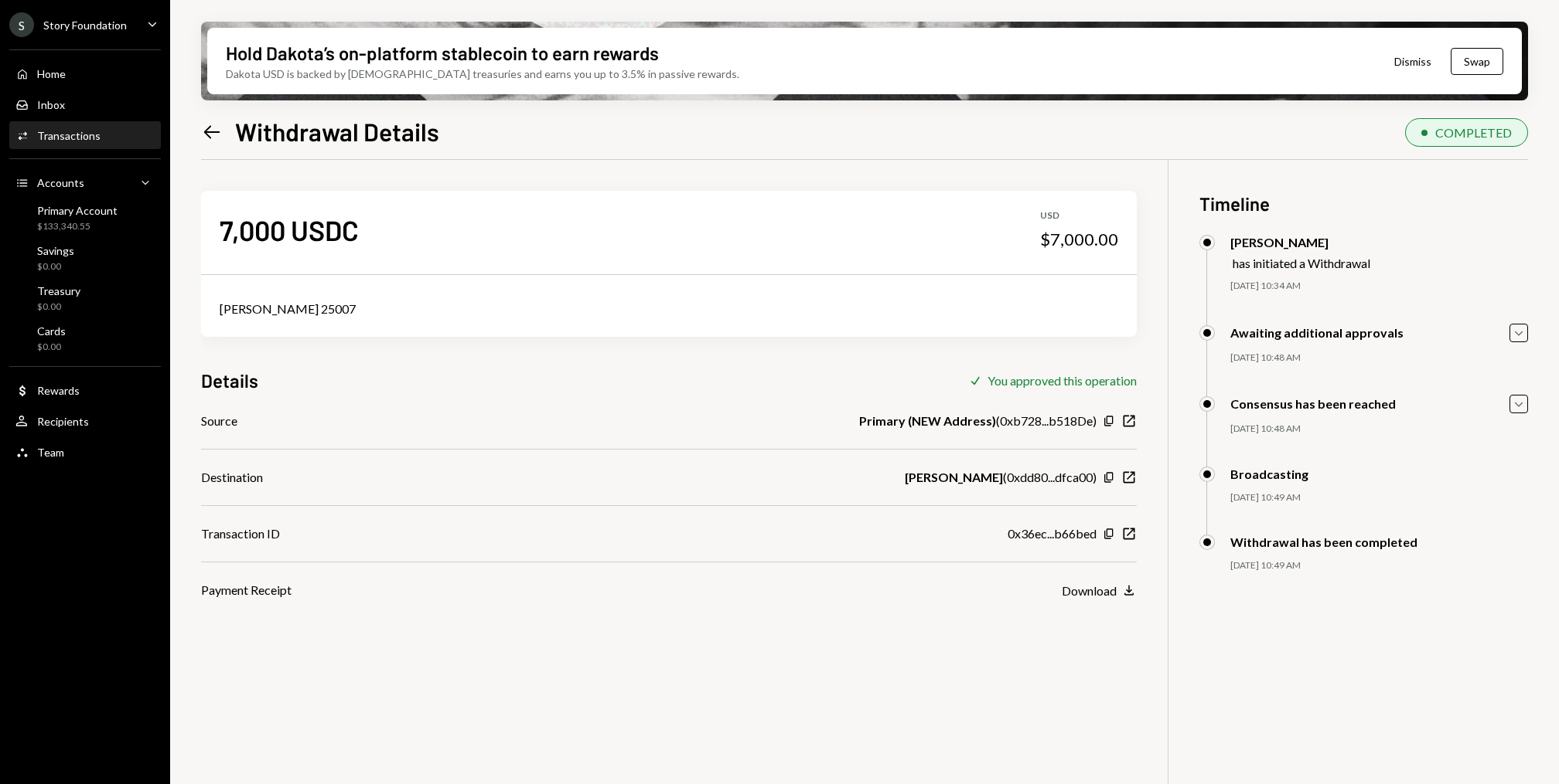
click at [67, 144] on div "Activities Transactions" at bounding box center [85, 135] width 139 height 26
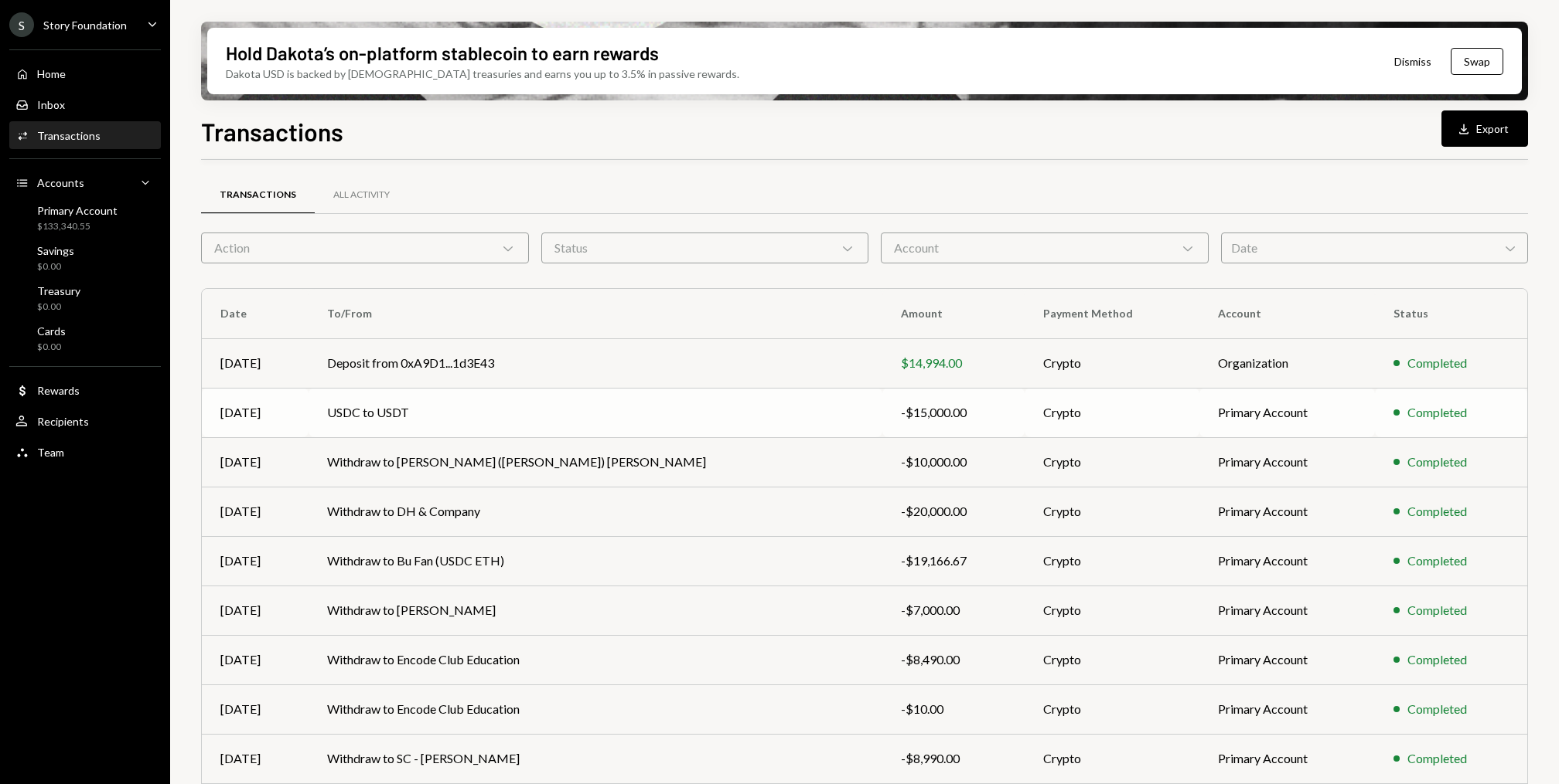
scroll to position [95, 0]
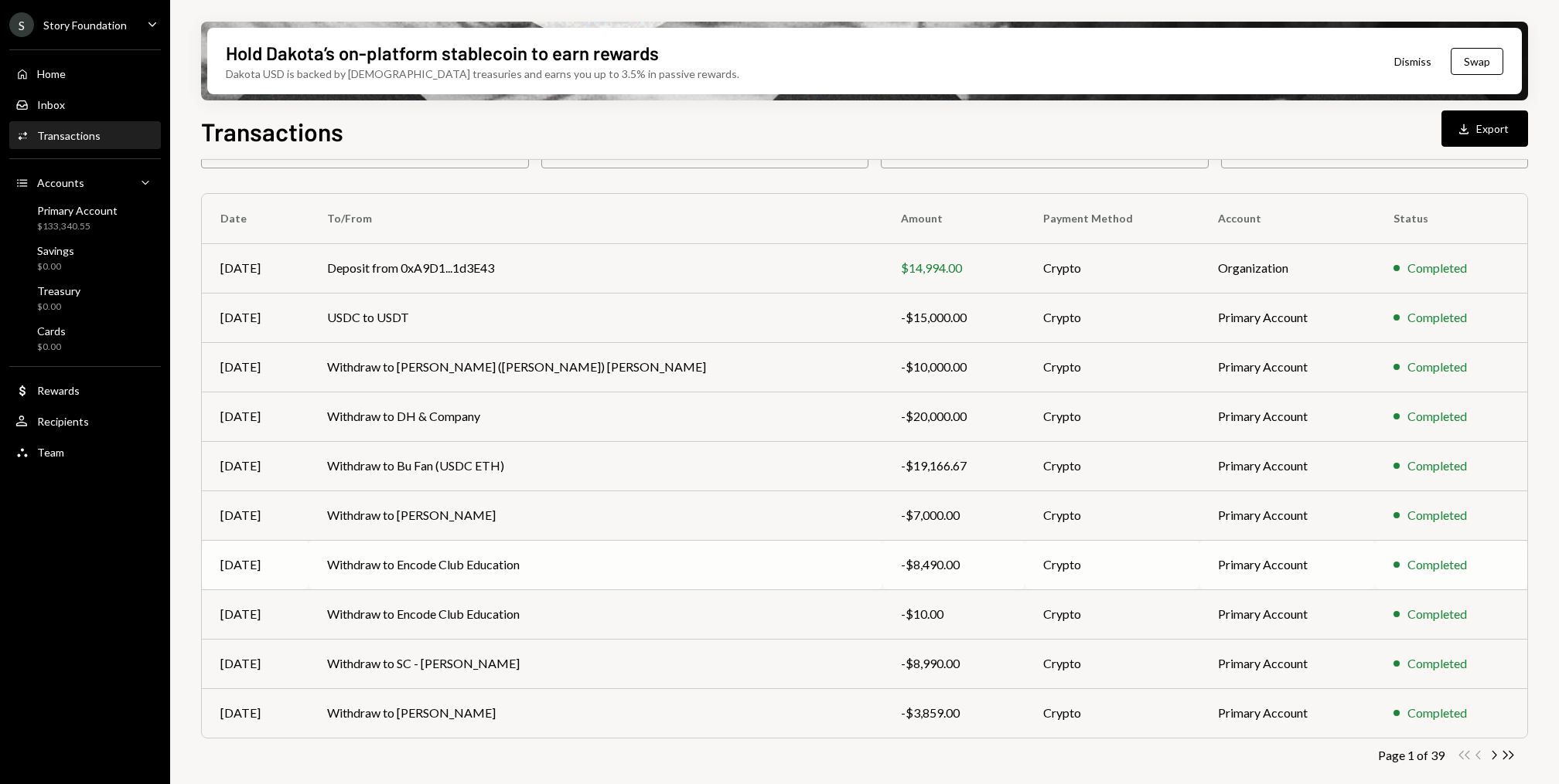
click at [533, 578] on td "Withdraw to Encode Club Education" at bounding box center [595, 565] width 574 height 49
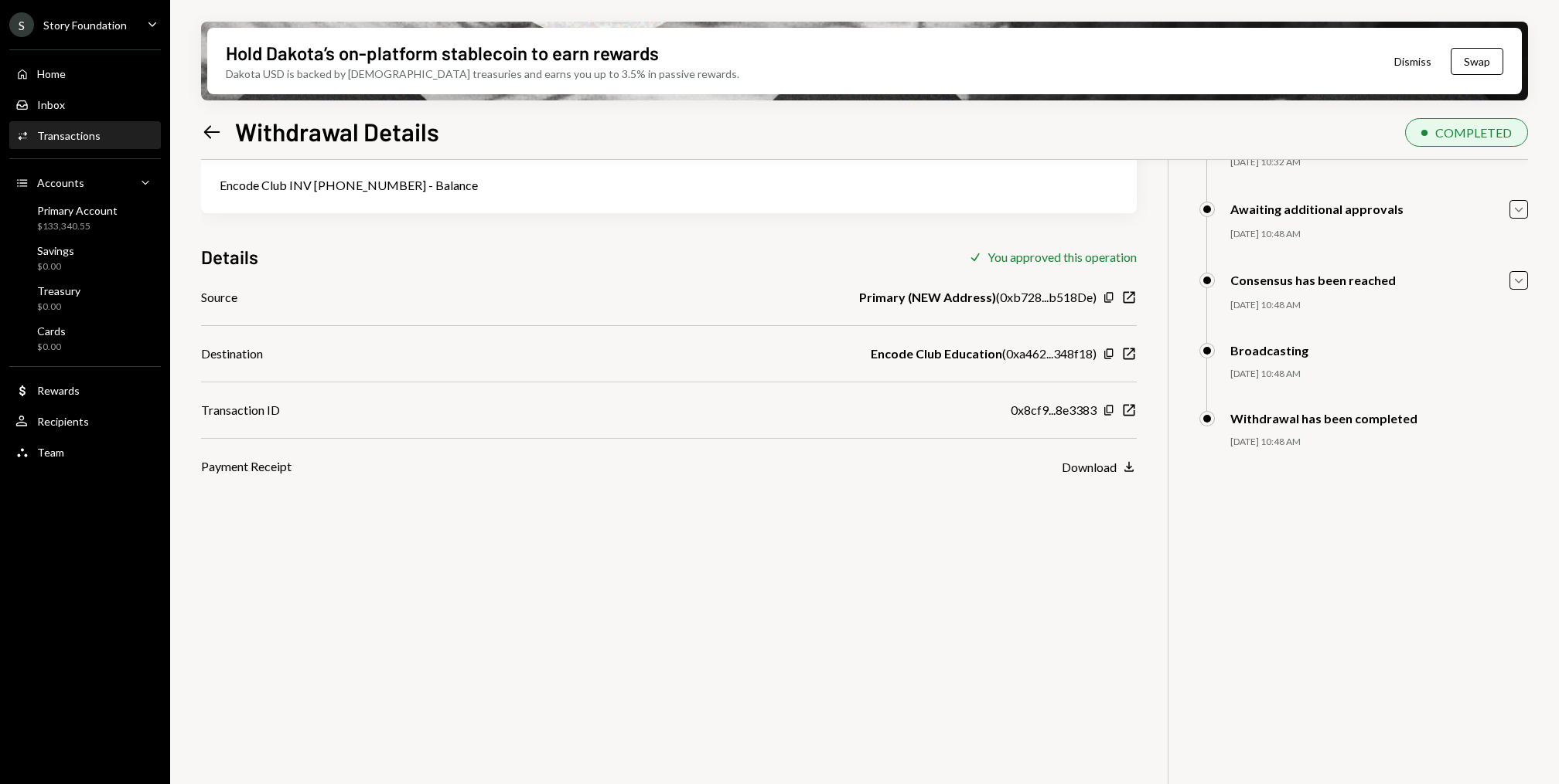
scroll to position [121, 0]
click at [1115, 471] on div "Download" at bounding box center [1089, 469] width 55 height 14
click at [65, 70] on div "Home" at bounding box center [51, 74] width 29 height 14
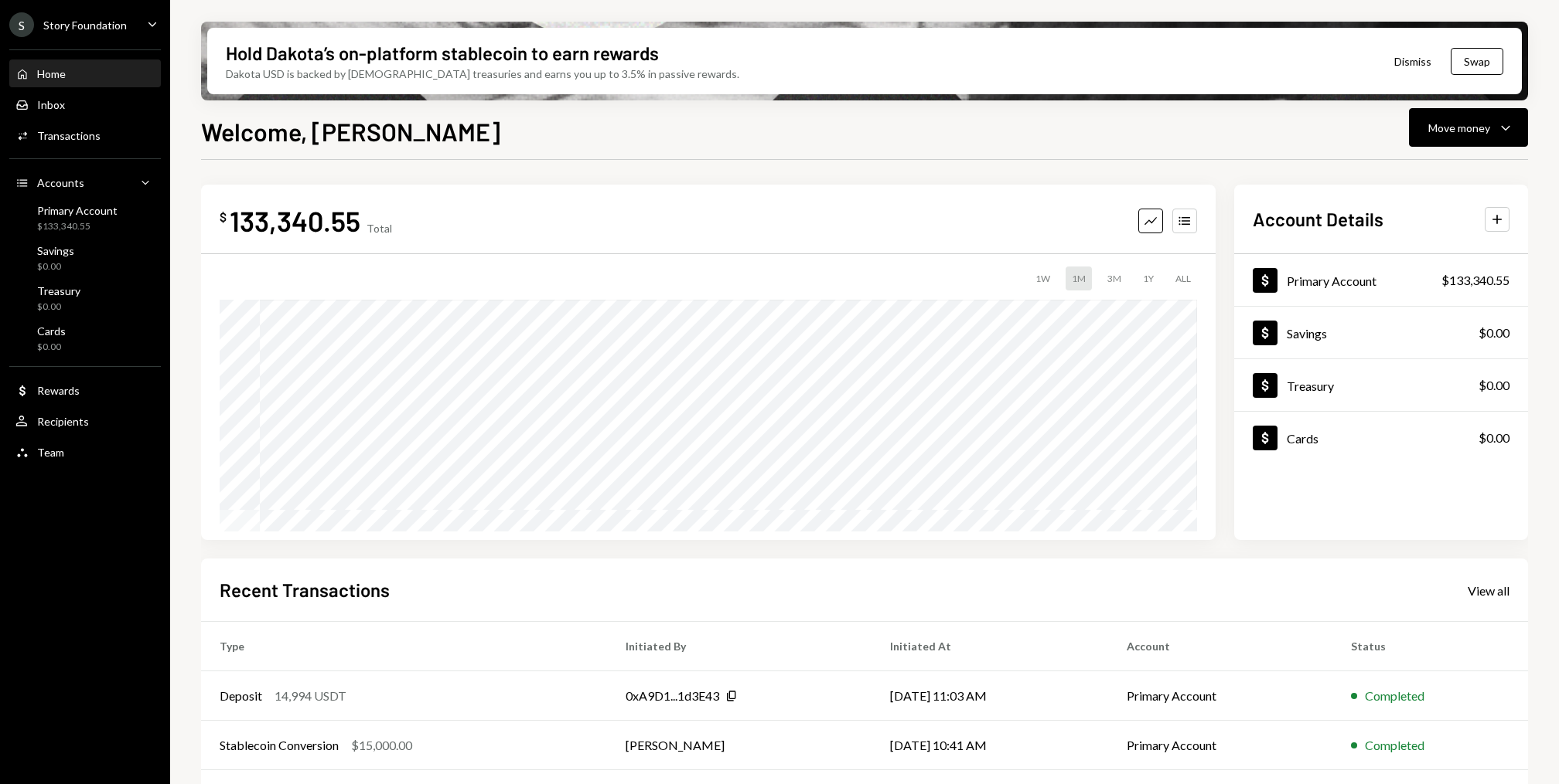
click at [95, 133] on div "Transactions" at bounding box center [69, 136] width 64 height 14
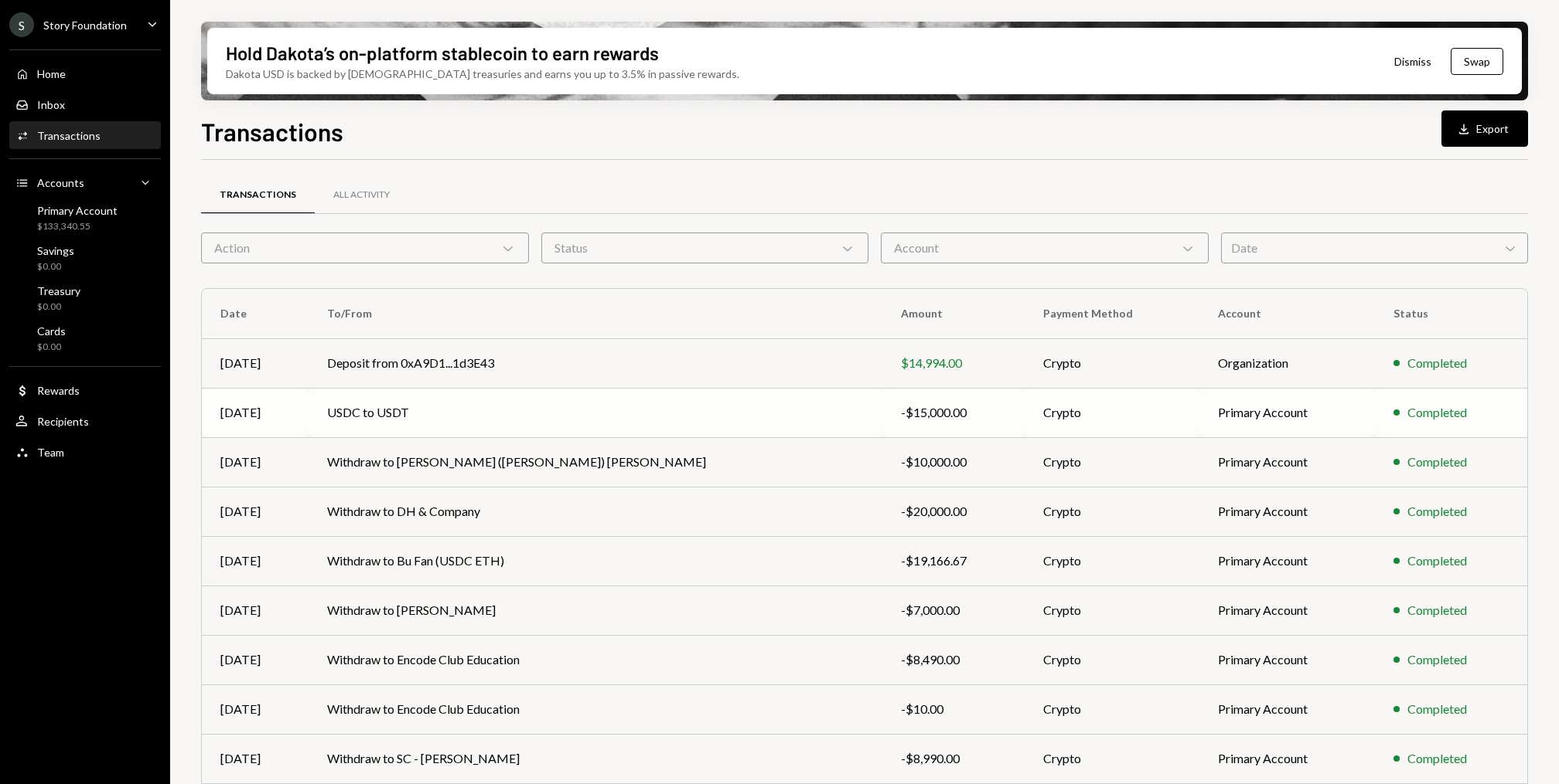
scroll to position [95, 0]
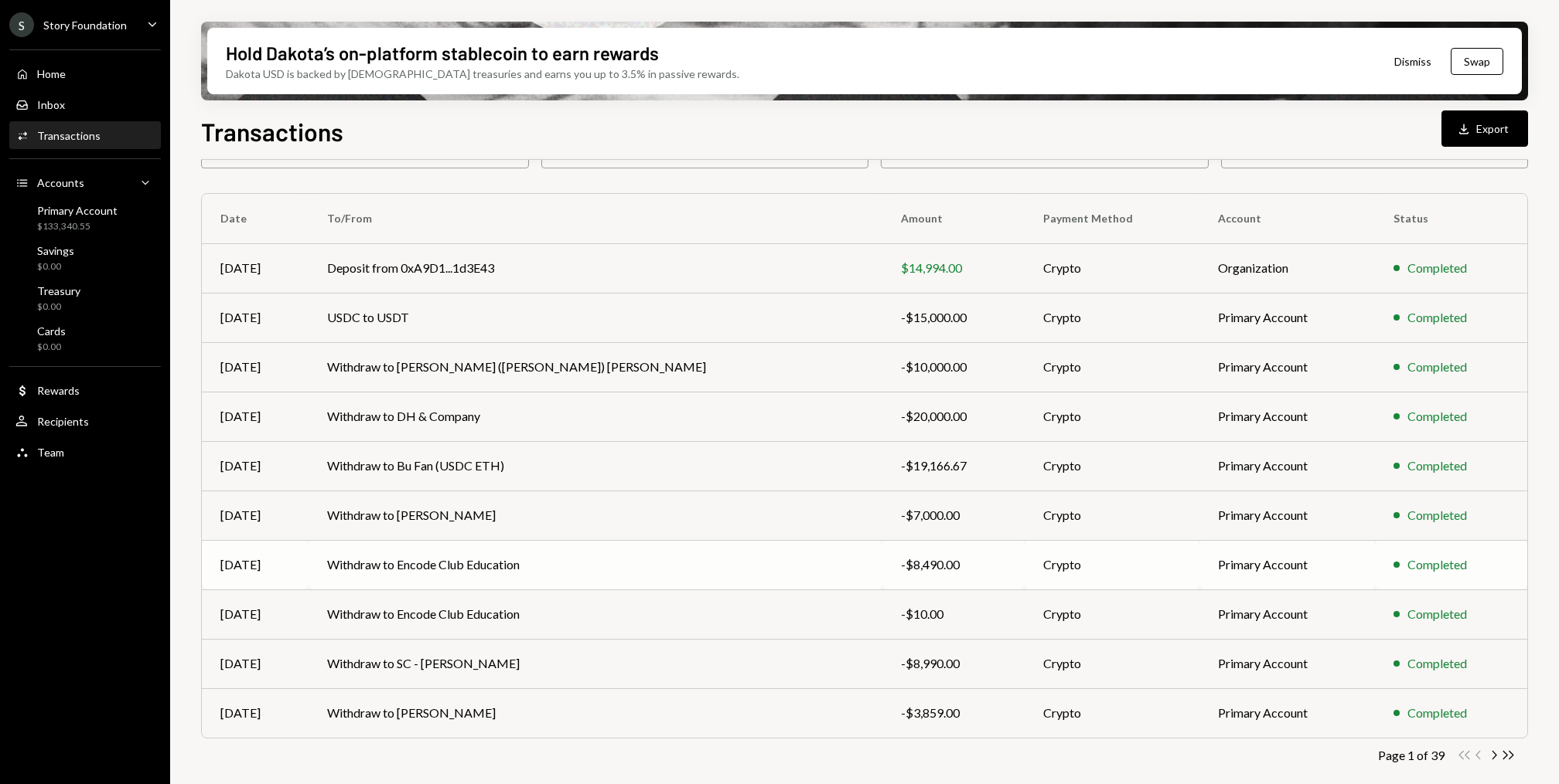
click at [437, 585] on td "Withdraw to Encode Club Education" at bounding box center [595, 565] width 574 height 49
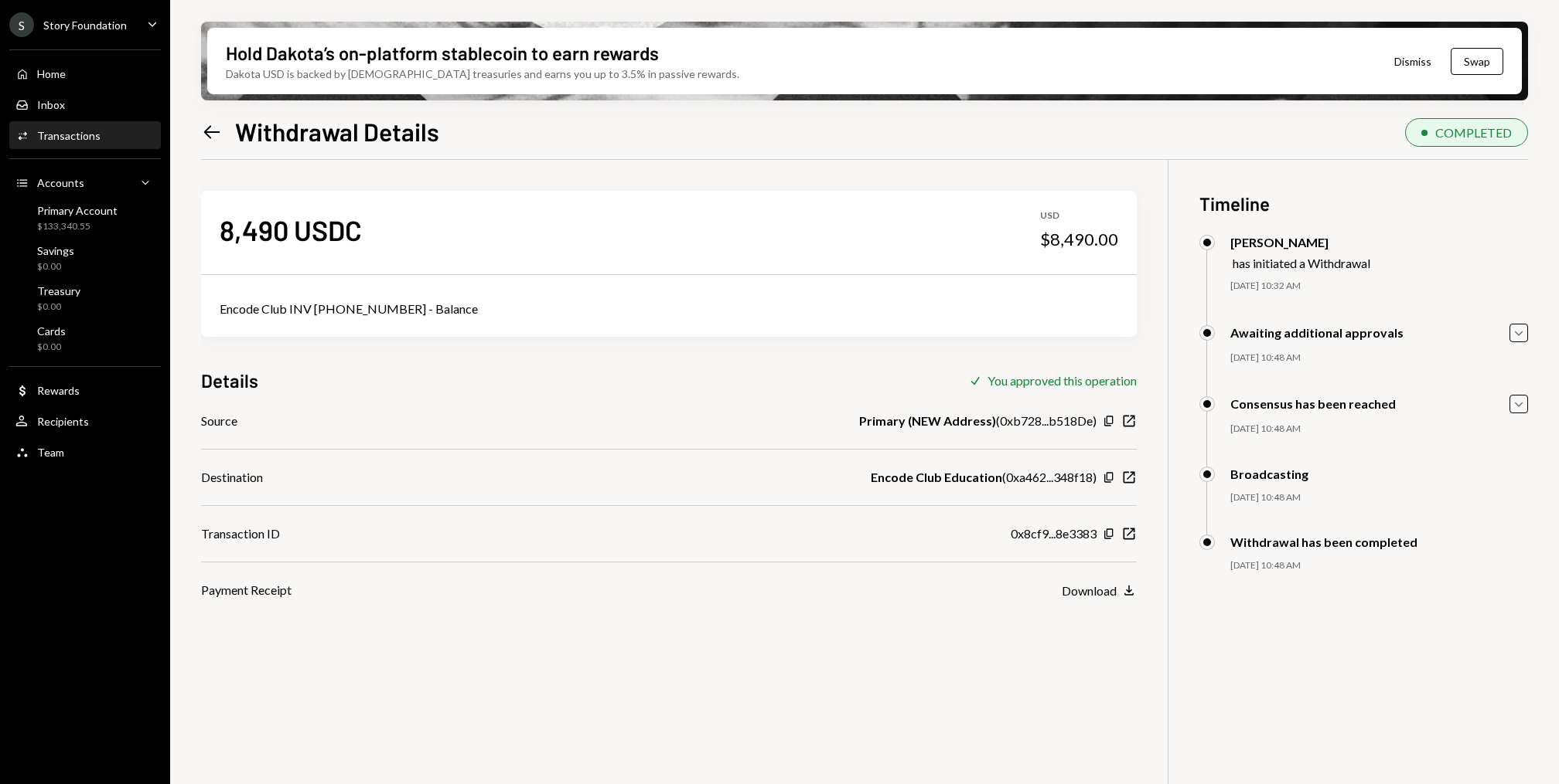
scroll to position [124, 0]
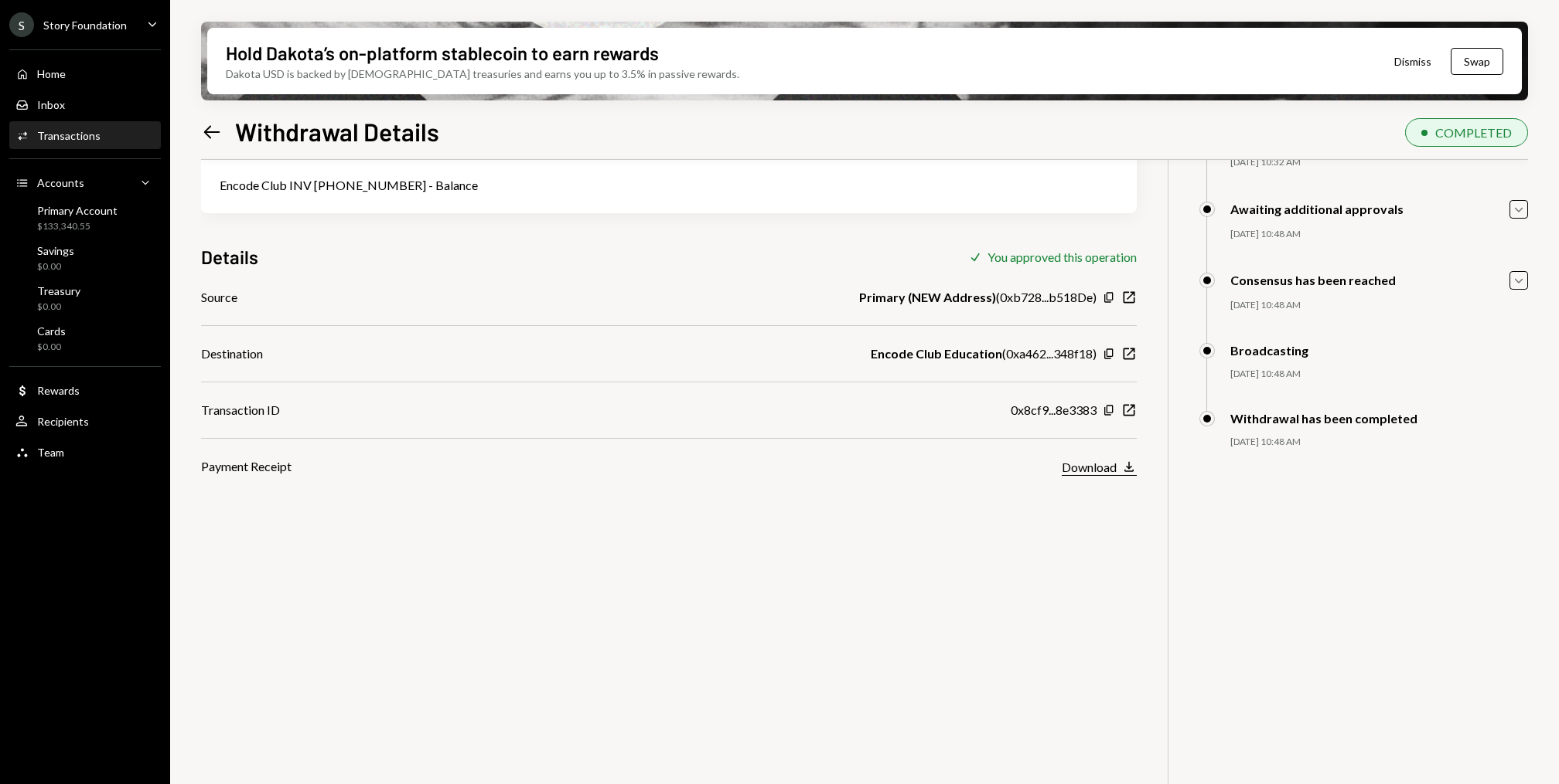
click at [1101, 474] on button "Download Download" at bounding box center [1099, 467] width 75 height 17
click at [92, 146] on div "Activities Transactions" at bounding box center [85, 135] width 139 height 26
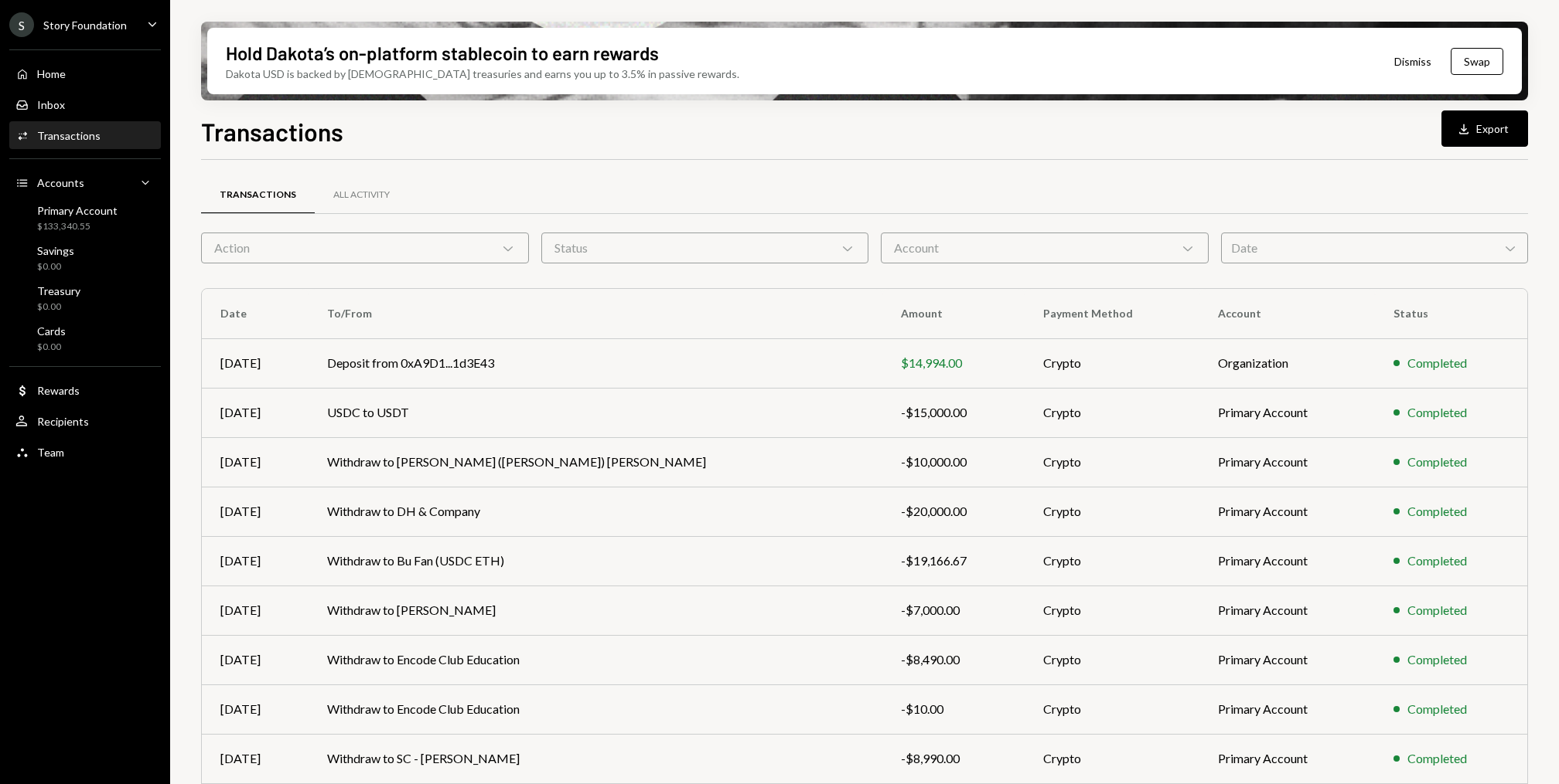
scroll to position [95, 0]
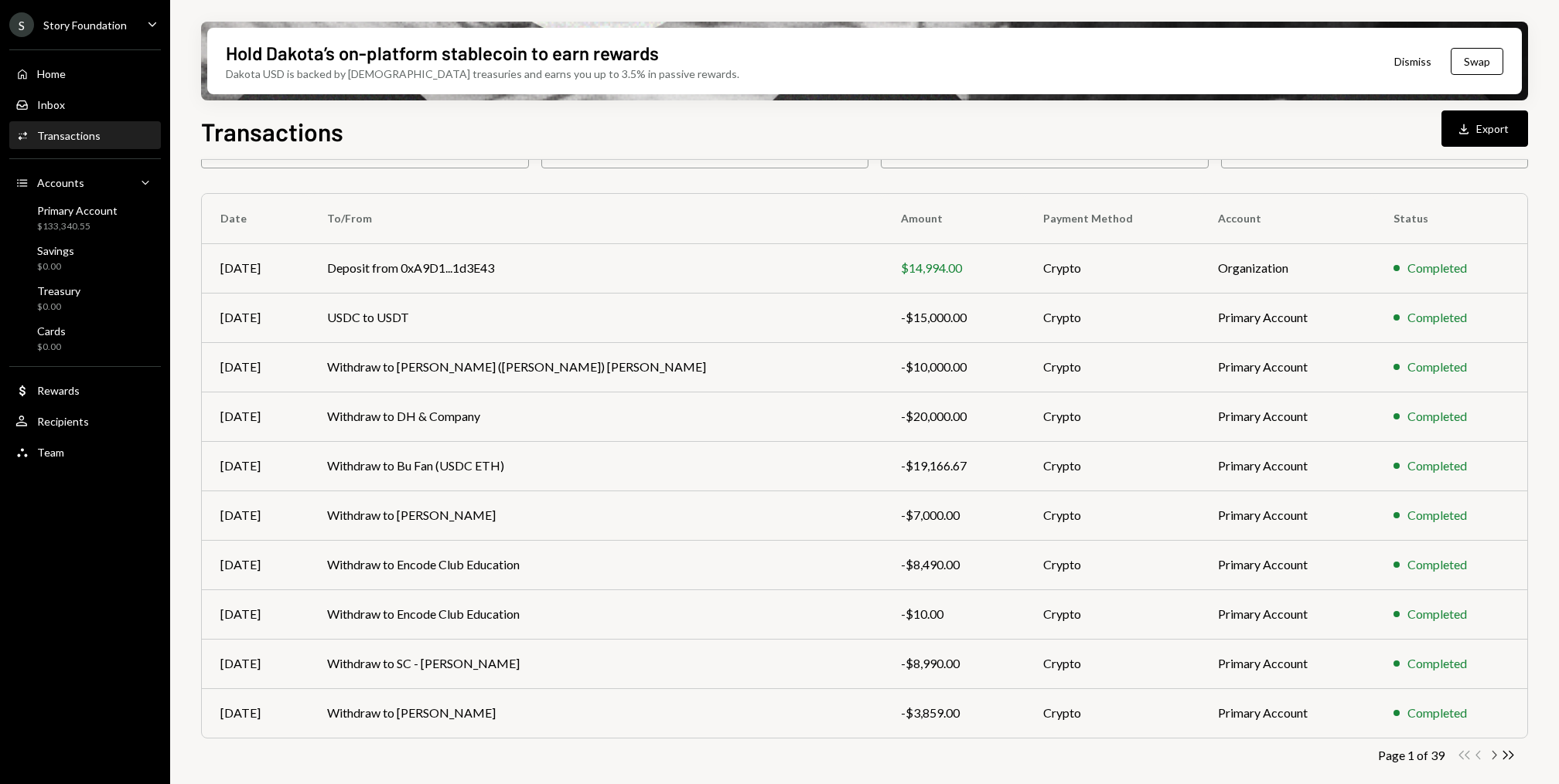
click at [1494, 757] on icon "Chevron Right" at bounding box center [1492, 755] width 14 height 14
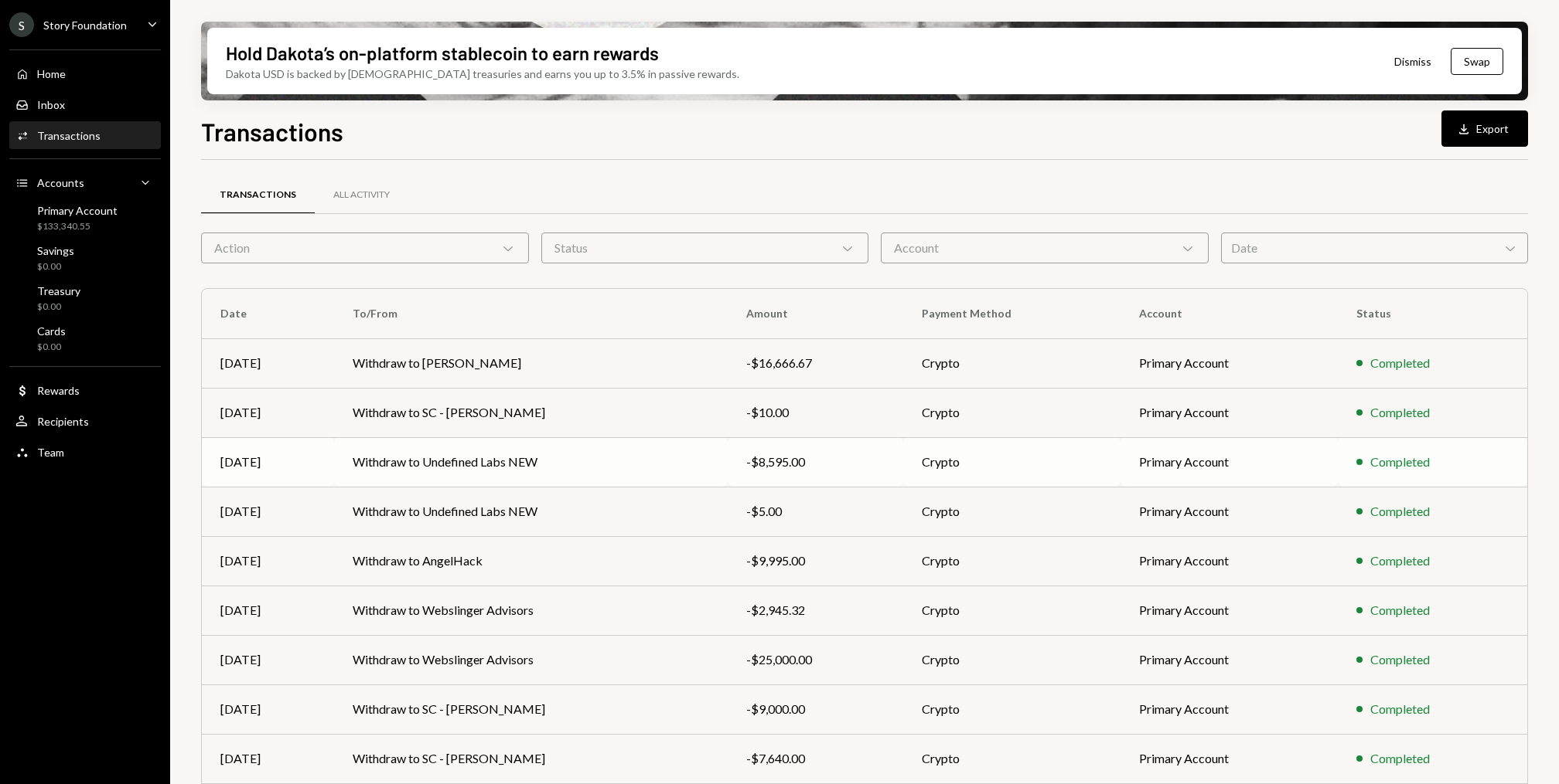
scroll to position [88, 0]
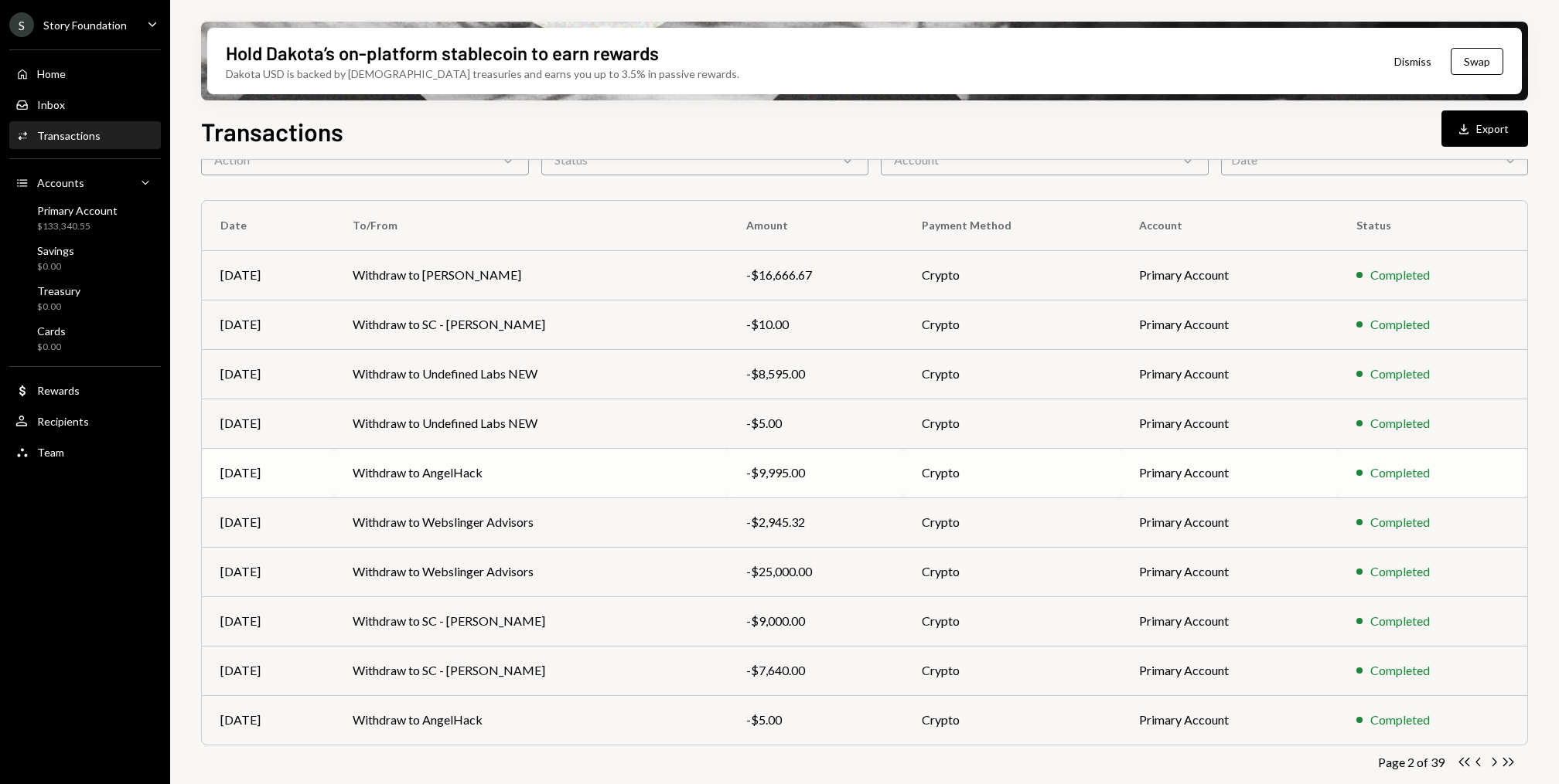
click at [684, 471] on td "Withdraw to AngelHack" at bounding box center [530, 472] width 393 height 49
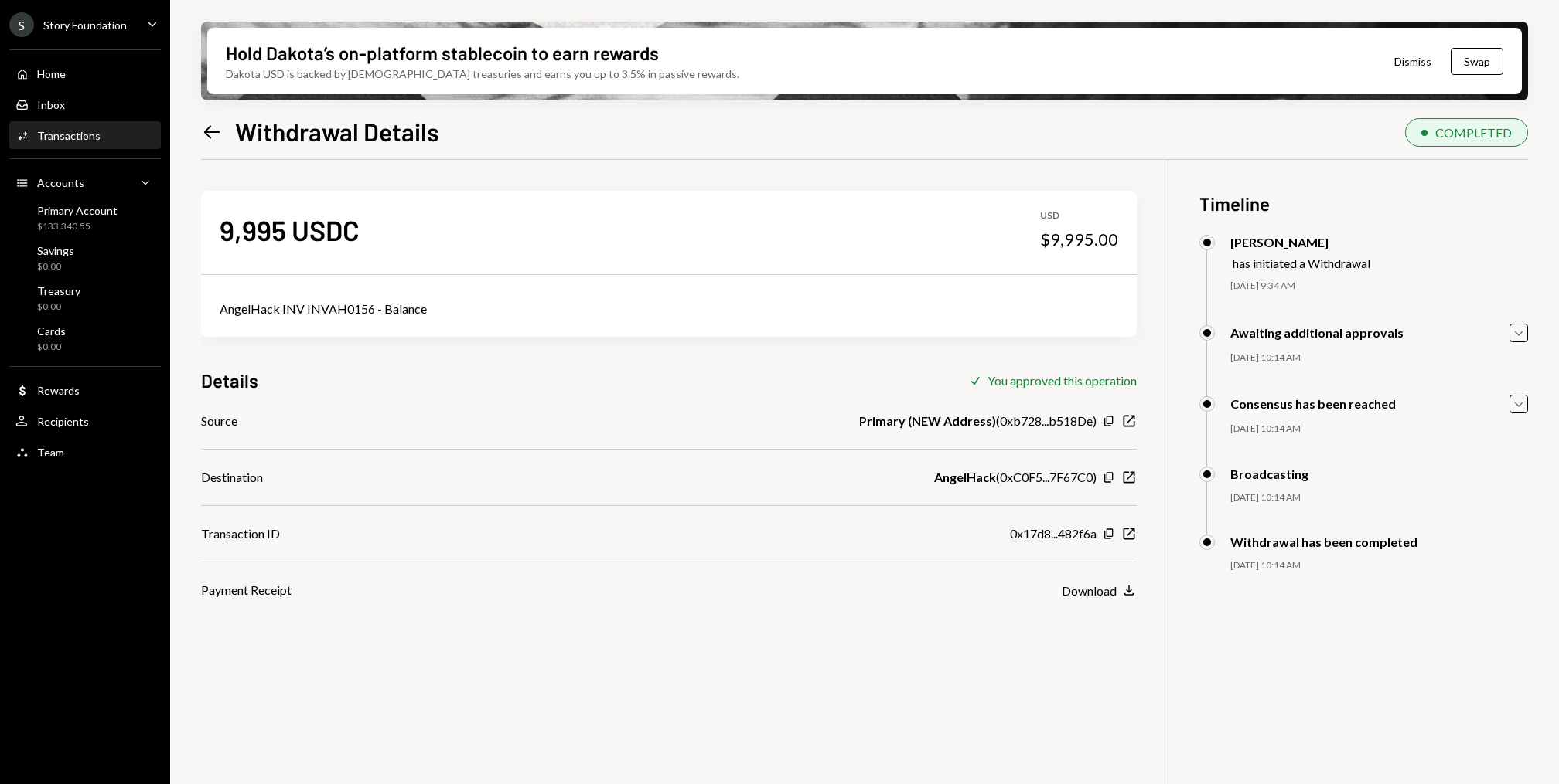
scroll to position [124, 0]
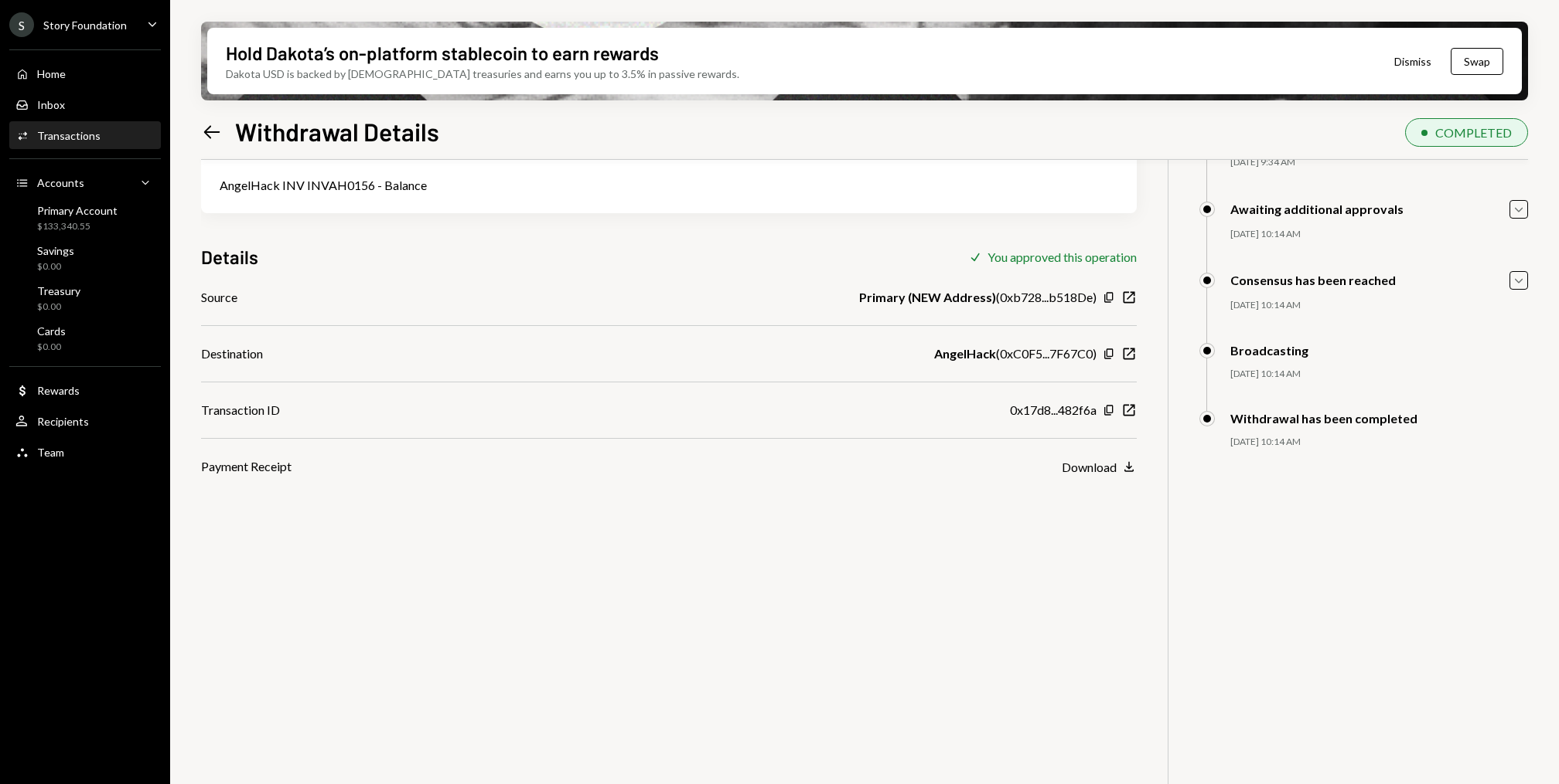
click at [103, 137] on div "Activities Transactions" at bounding box center [85, 136] width 139 height 14
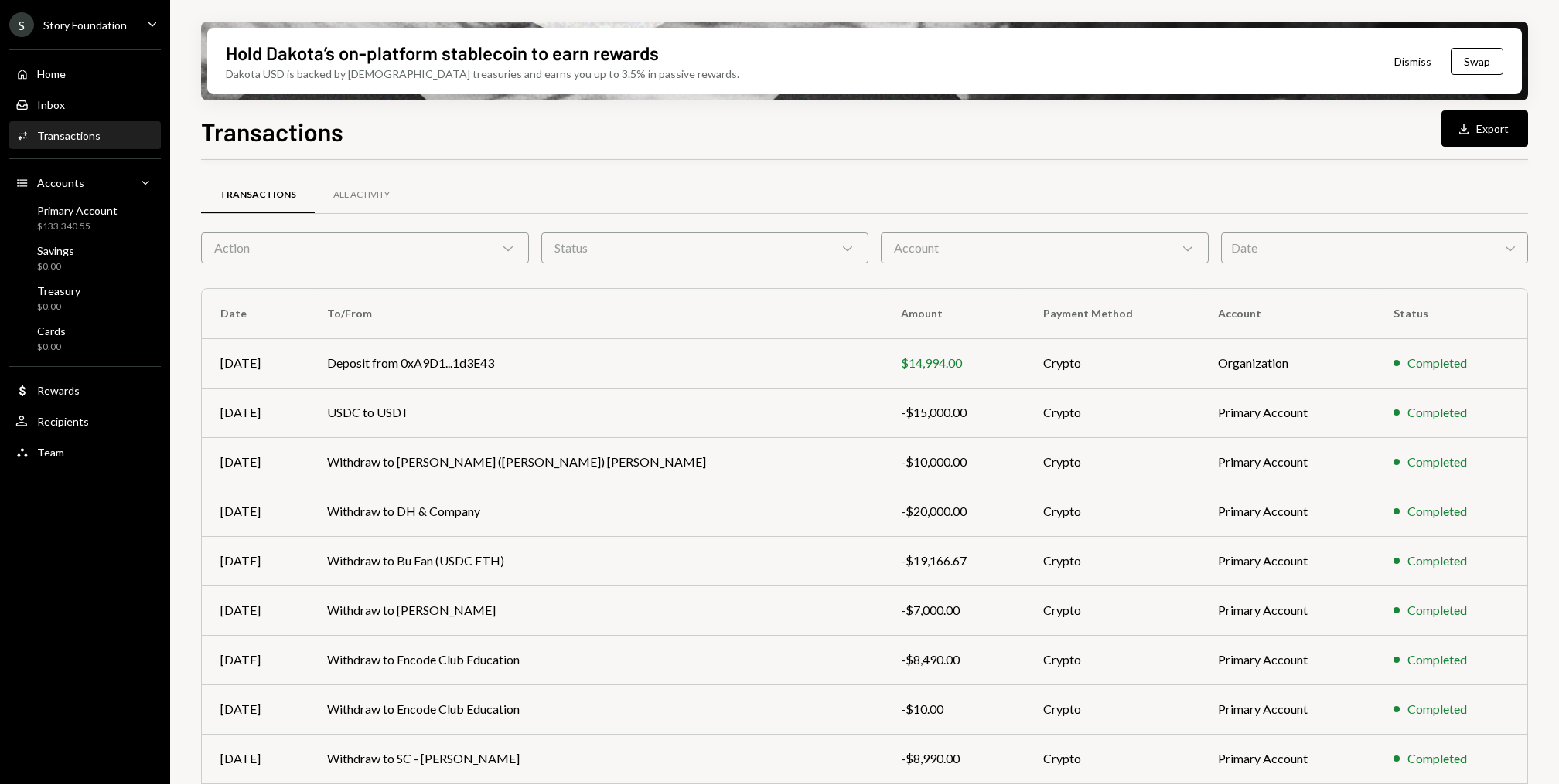
scroll to position [95, 0]
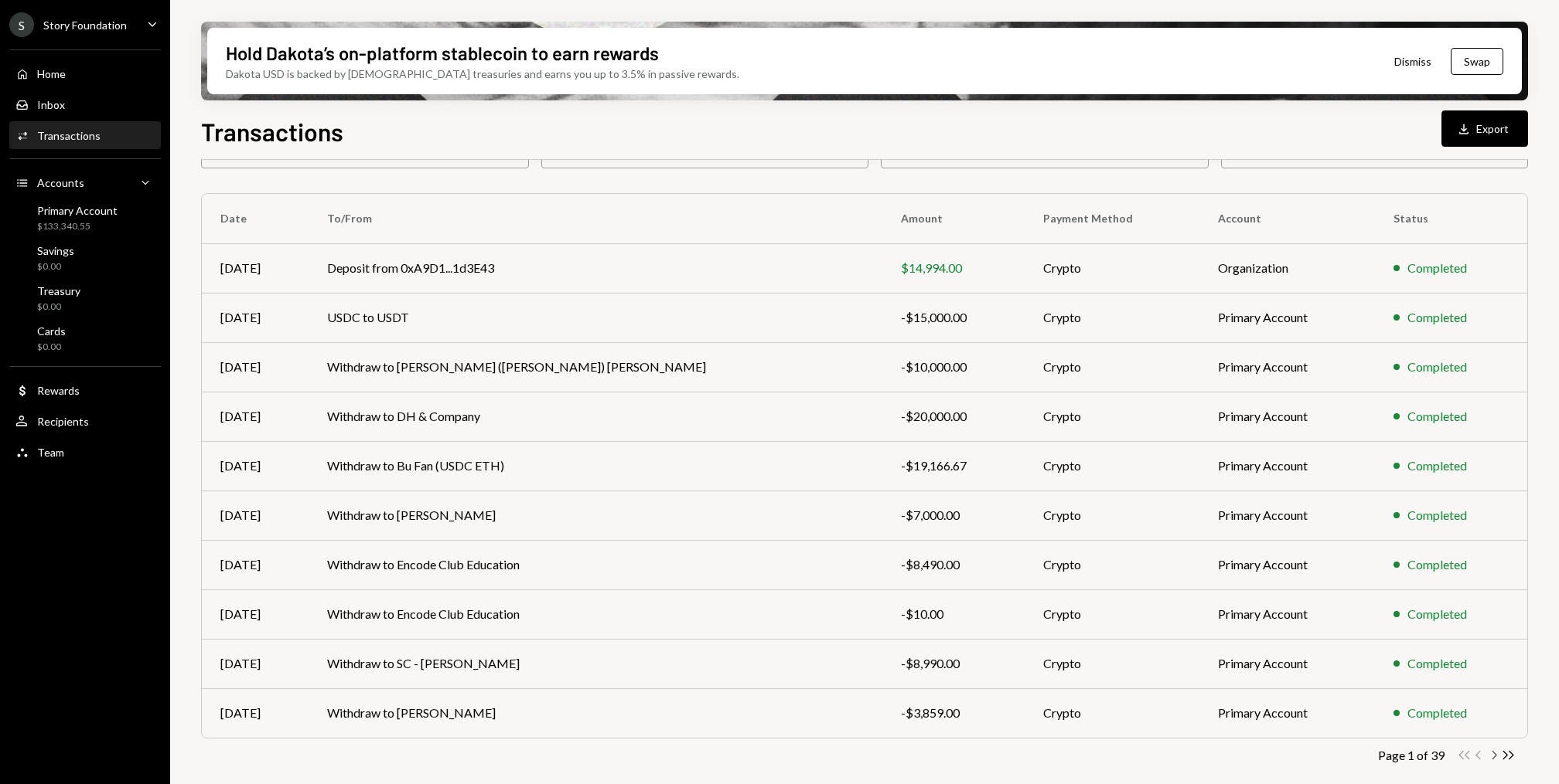
click at [1493, 752] on icon "Chevron Right" at bounding box center [1492, 755] width 14 height 14
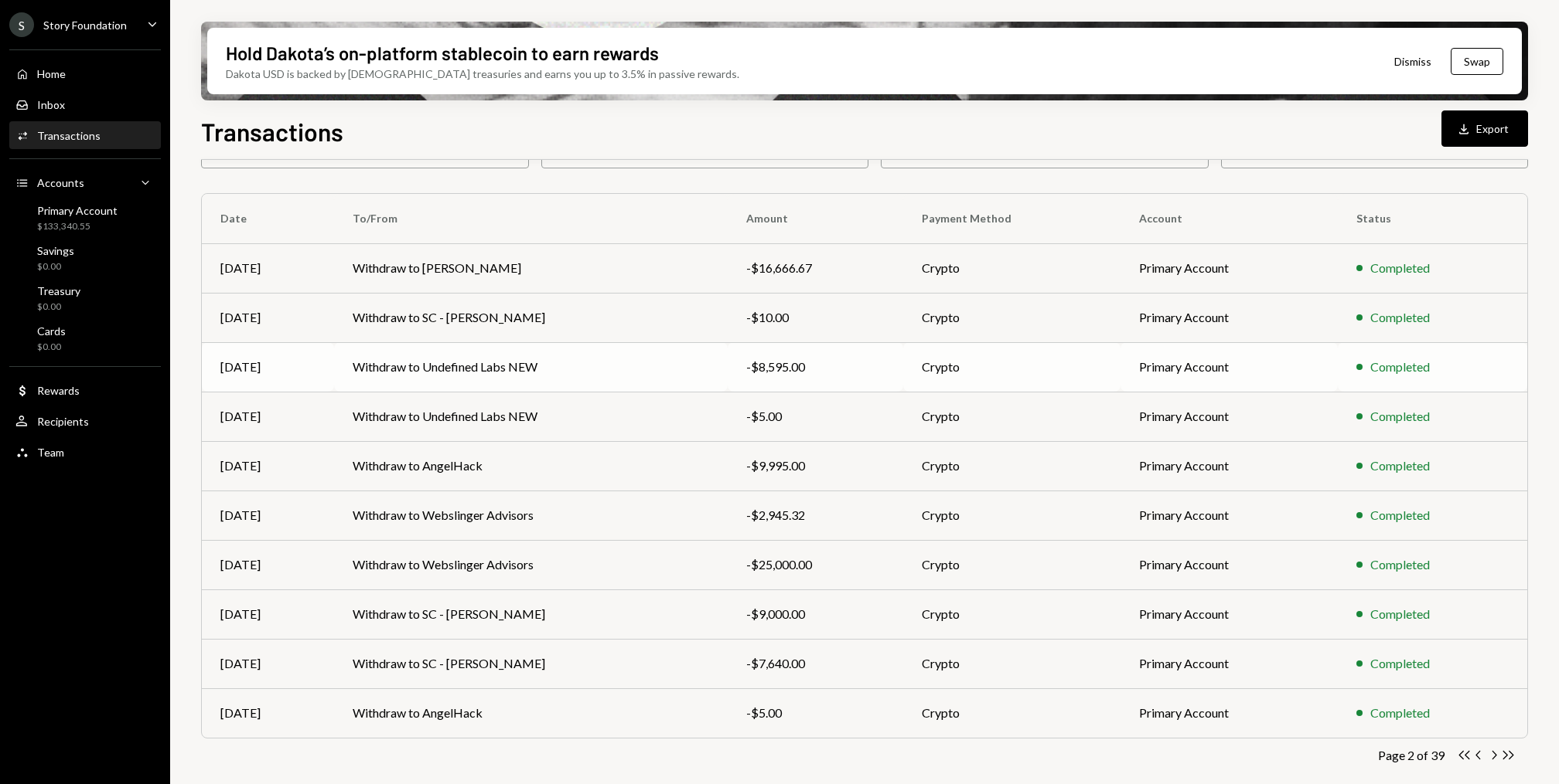
click at [777, 368] on div "-$8,595.00" at bounding box center [815, 367] width 139 height 18
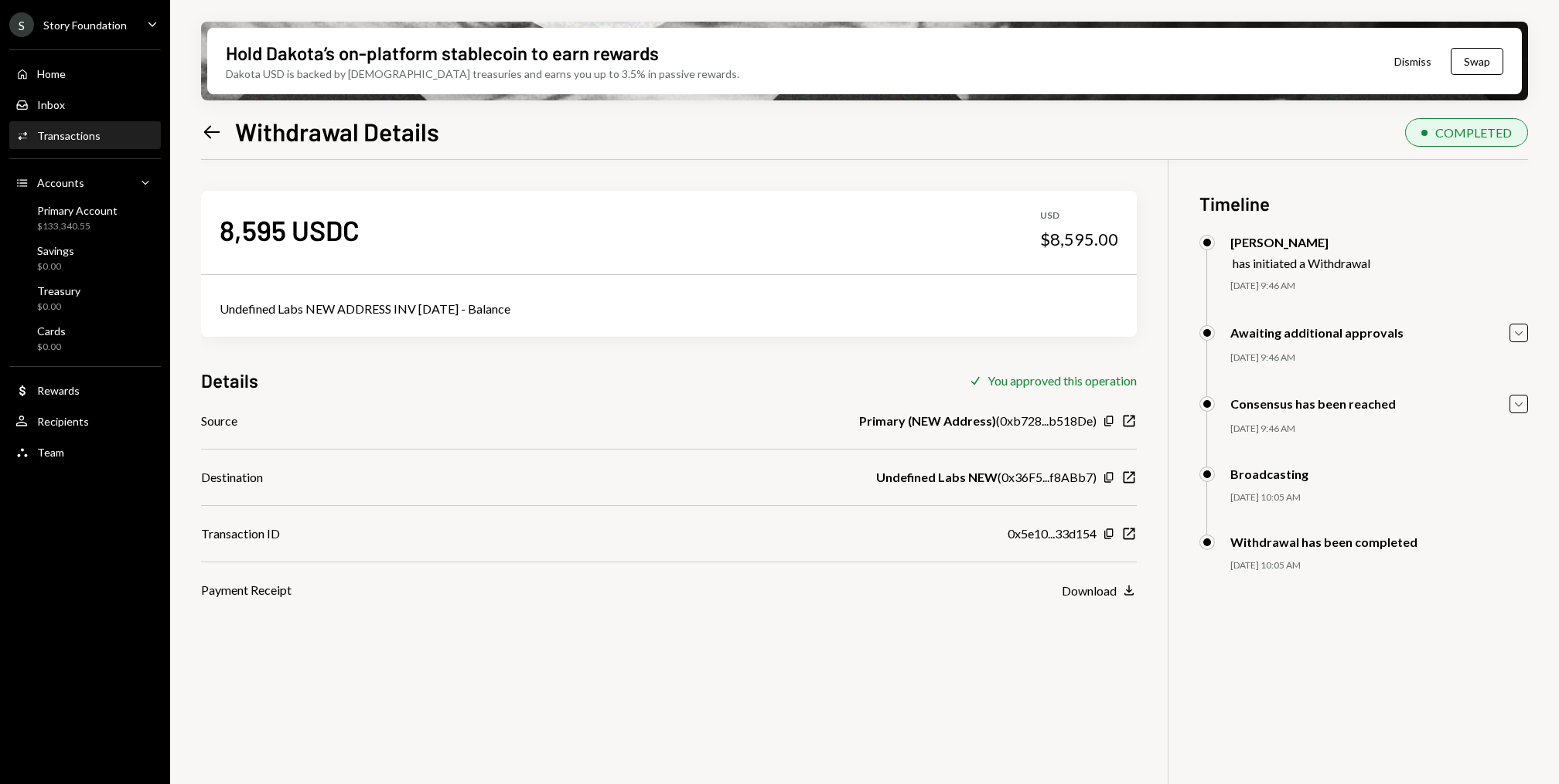
scroll to position [124, 0]
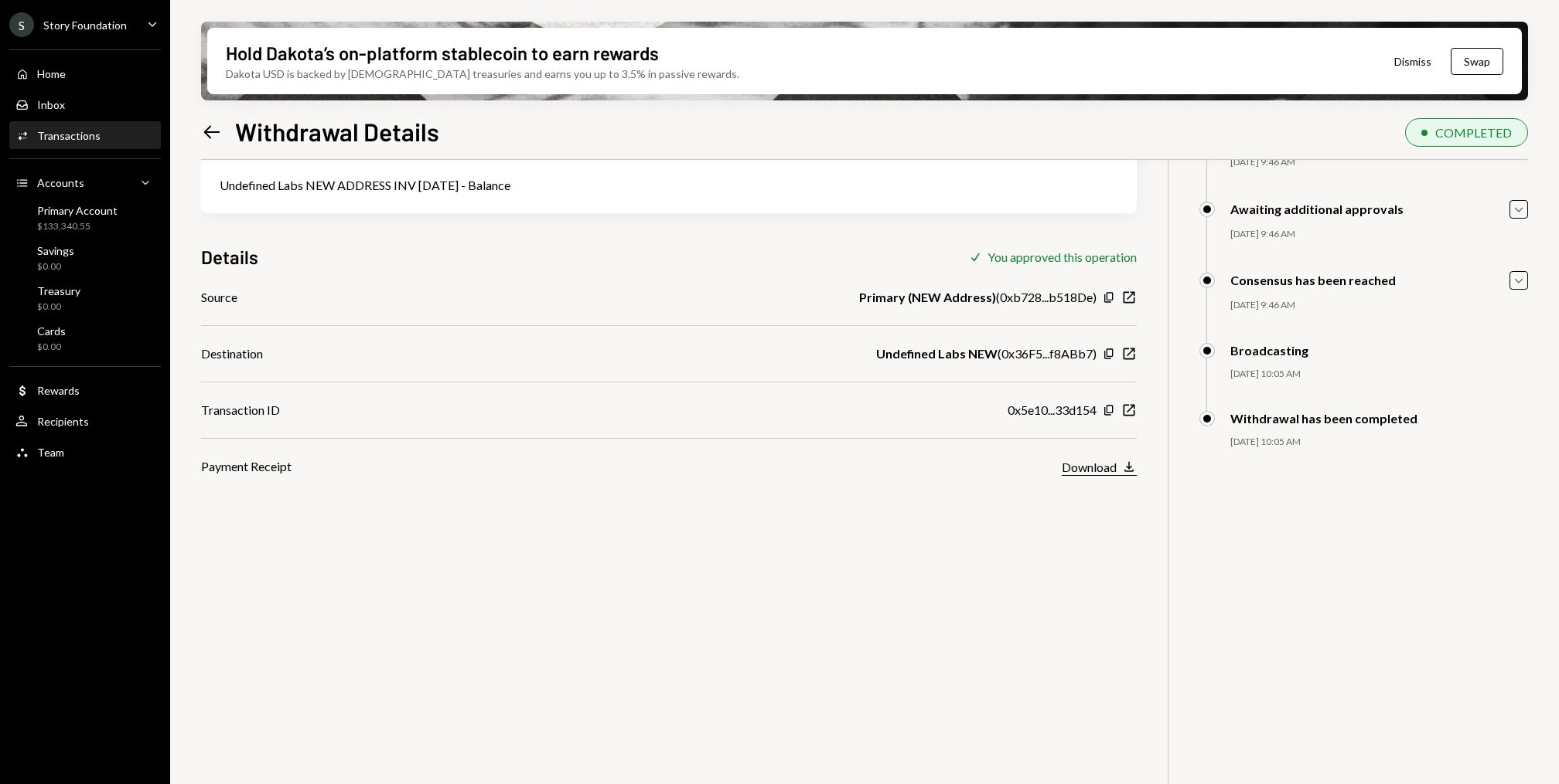
click at [1094, 472] on div "Download" at bounding box center [1089, 466] width 55 height 14
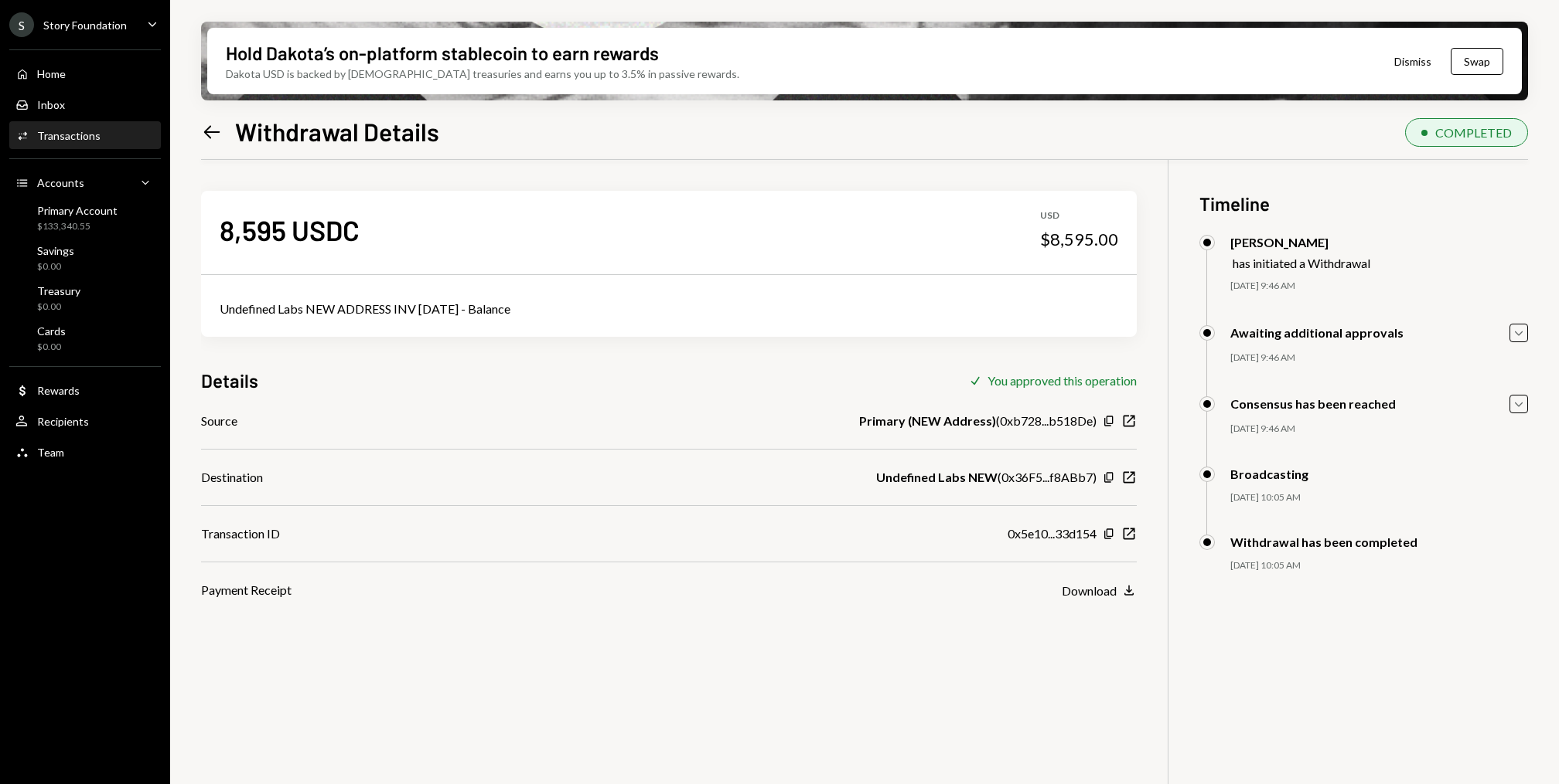
scroll to position [124, 0]
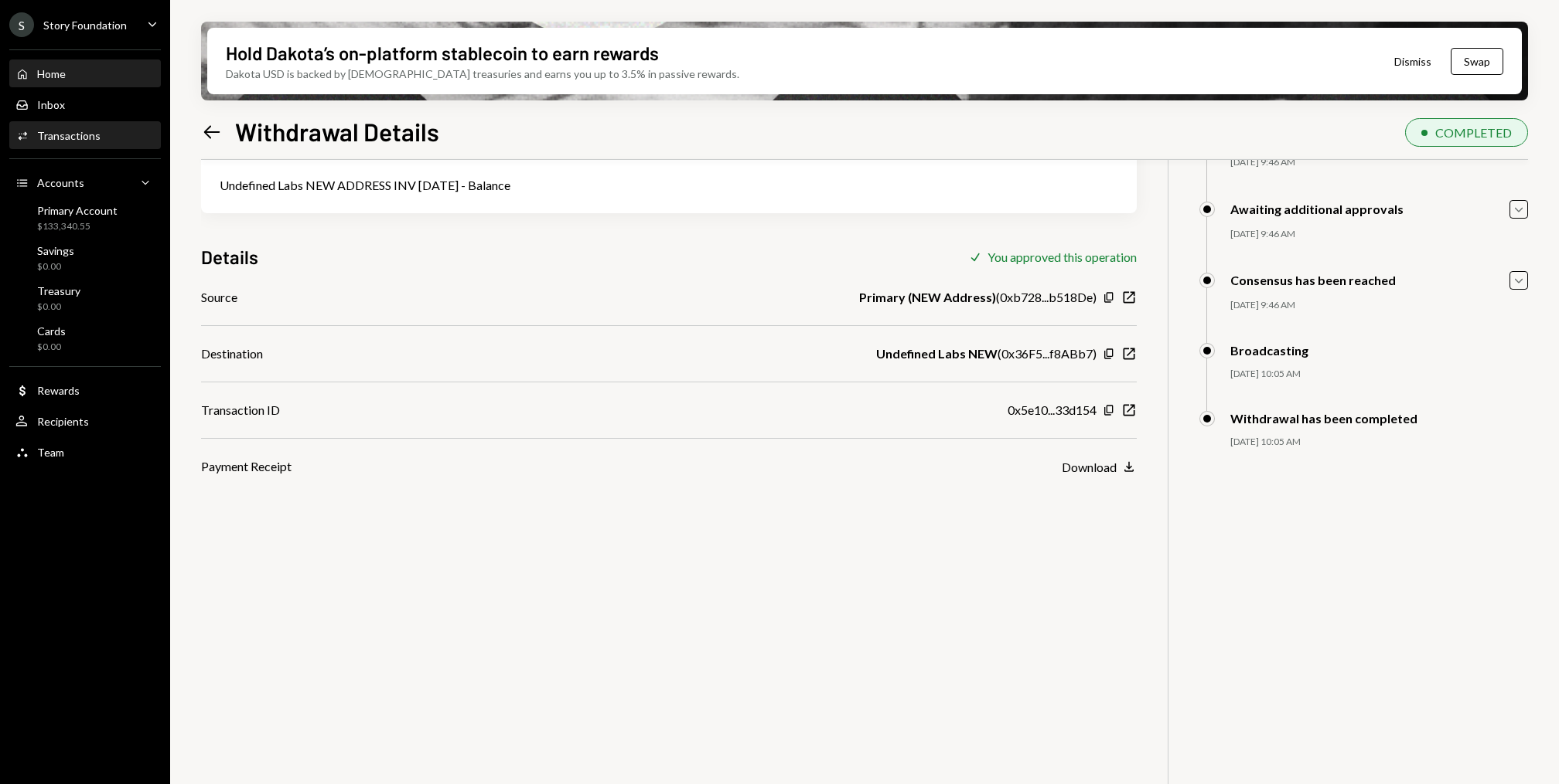
click at [85, 60] on link "Home Home" at bounding box center [85, 73] width 152 height 28
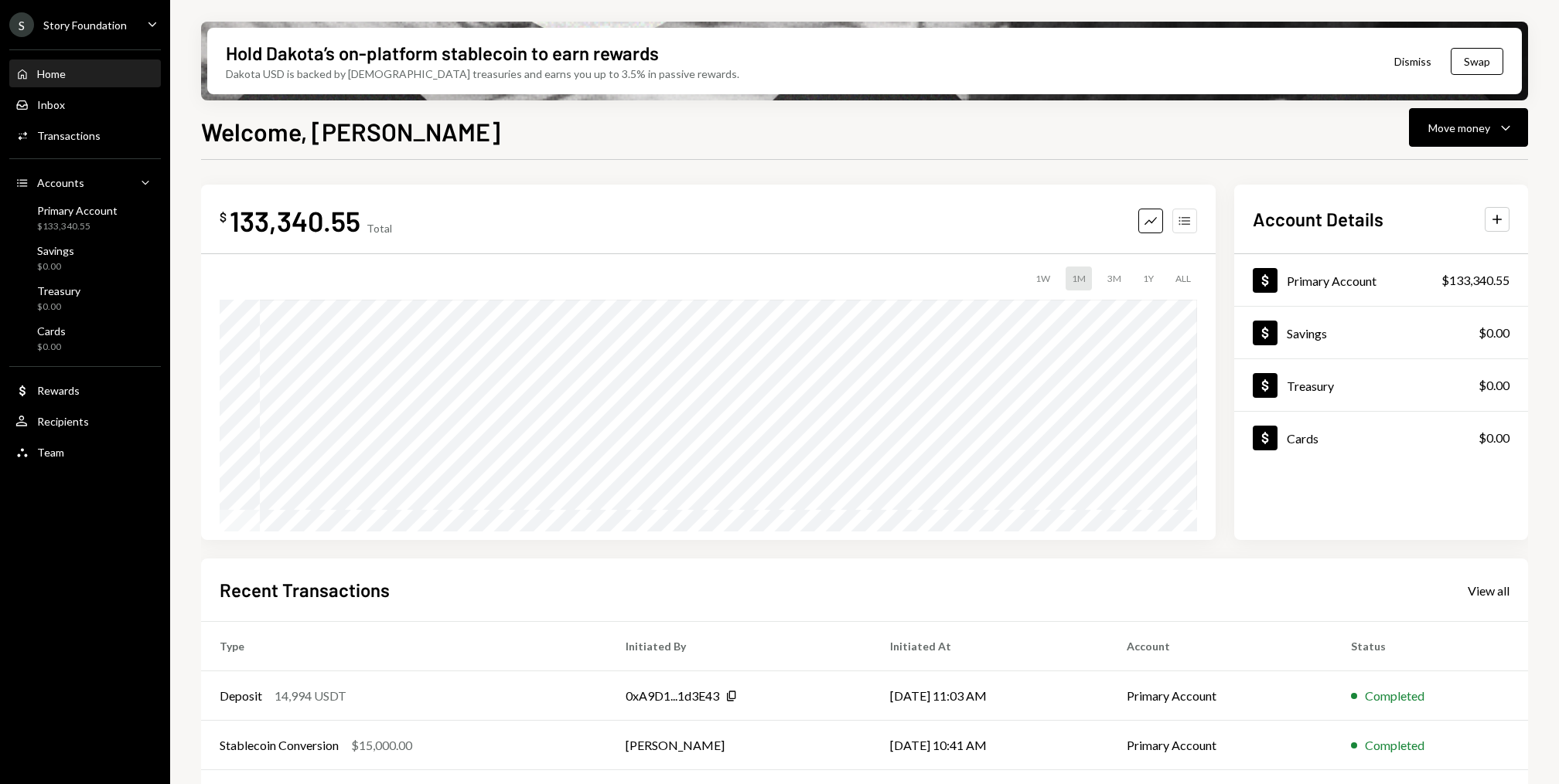
click at [1187, 223] on icon "Accounts" at bounding box center [1184, 221] width 15 height 15
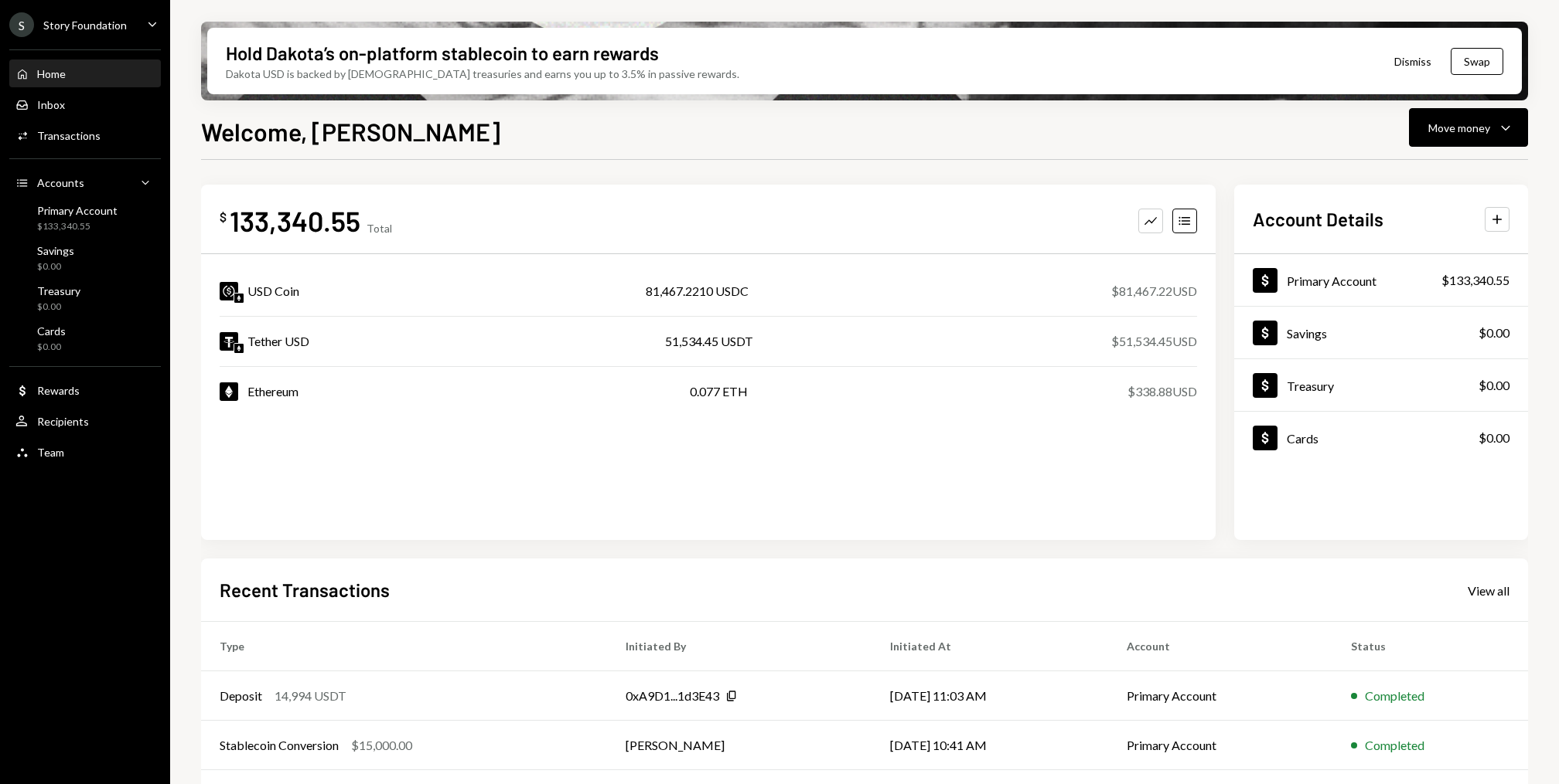
click at [71, 66] on div "Home Home" at bounding box center [85, 73] width 139 height 26
click at [380, 223] on div "Total" at bounding box center [379, 229] width 25 height 14
click at [117, 144] on div "Activities Transactions" at bounding box center [85, 135] width 139 height 26
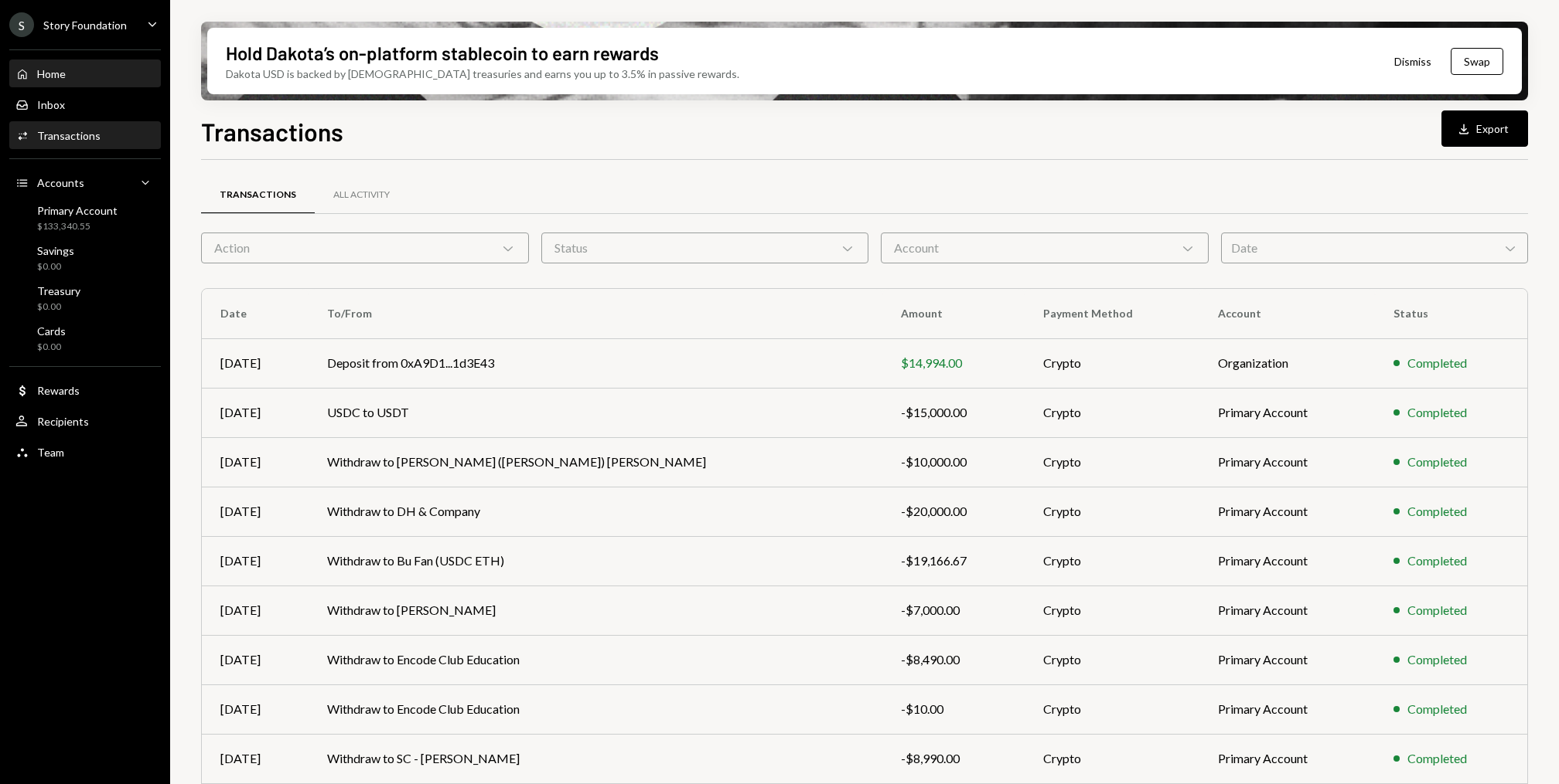
click at [60, 68] on div "Home" at bounding box center [51, 74] width 29 height 14
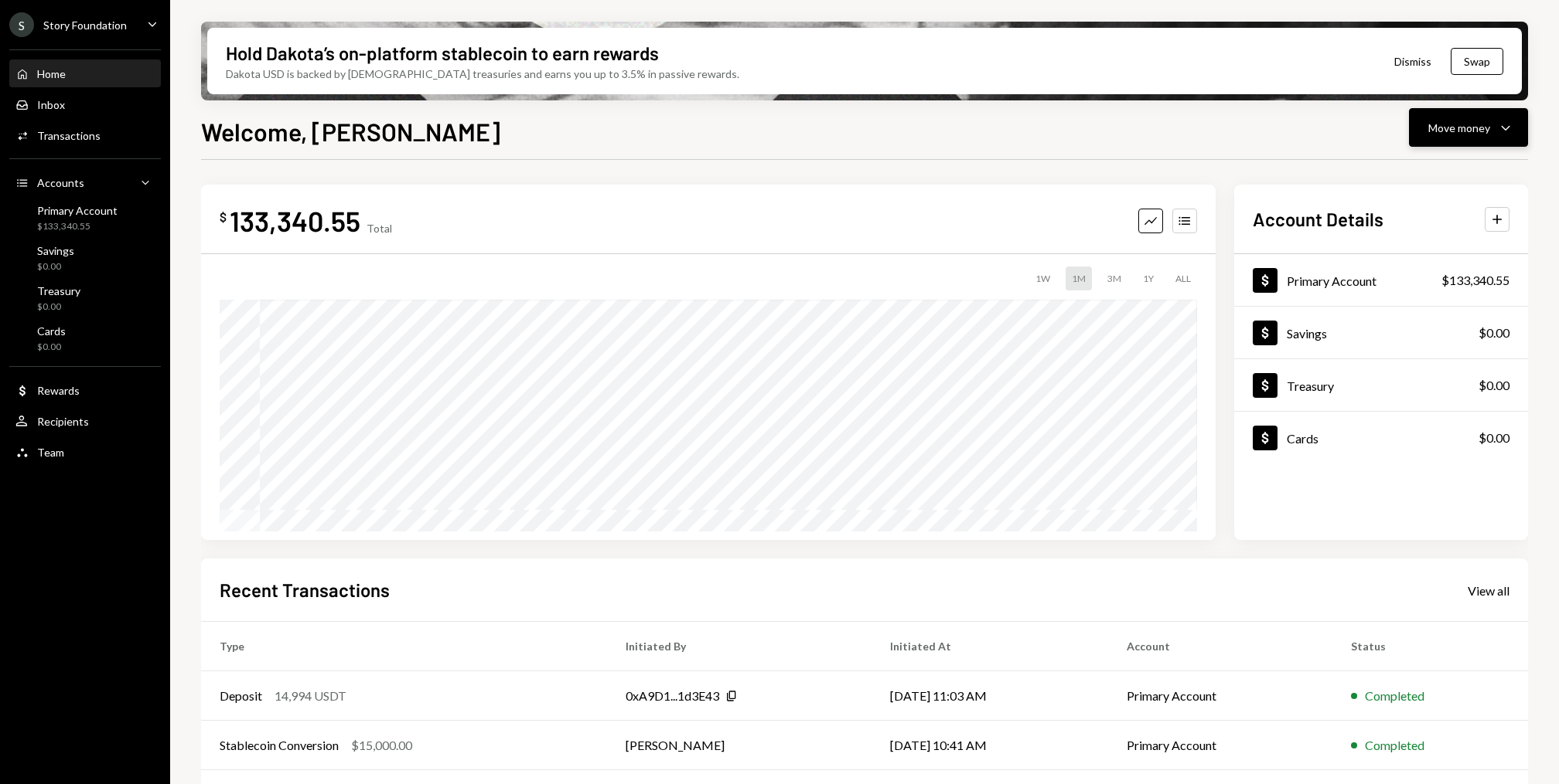
click at [1505, 128] on icon "Caret Down" at bounding box center [1505, 126] width 18 height 18
click at [1430, 171] on div "Send" at bounding box center [1456, 174] width 113 height 16
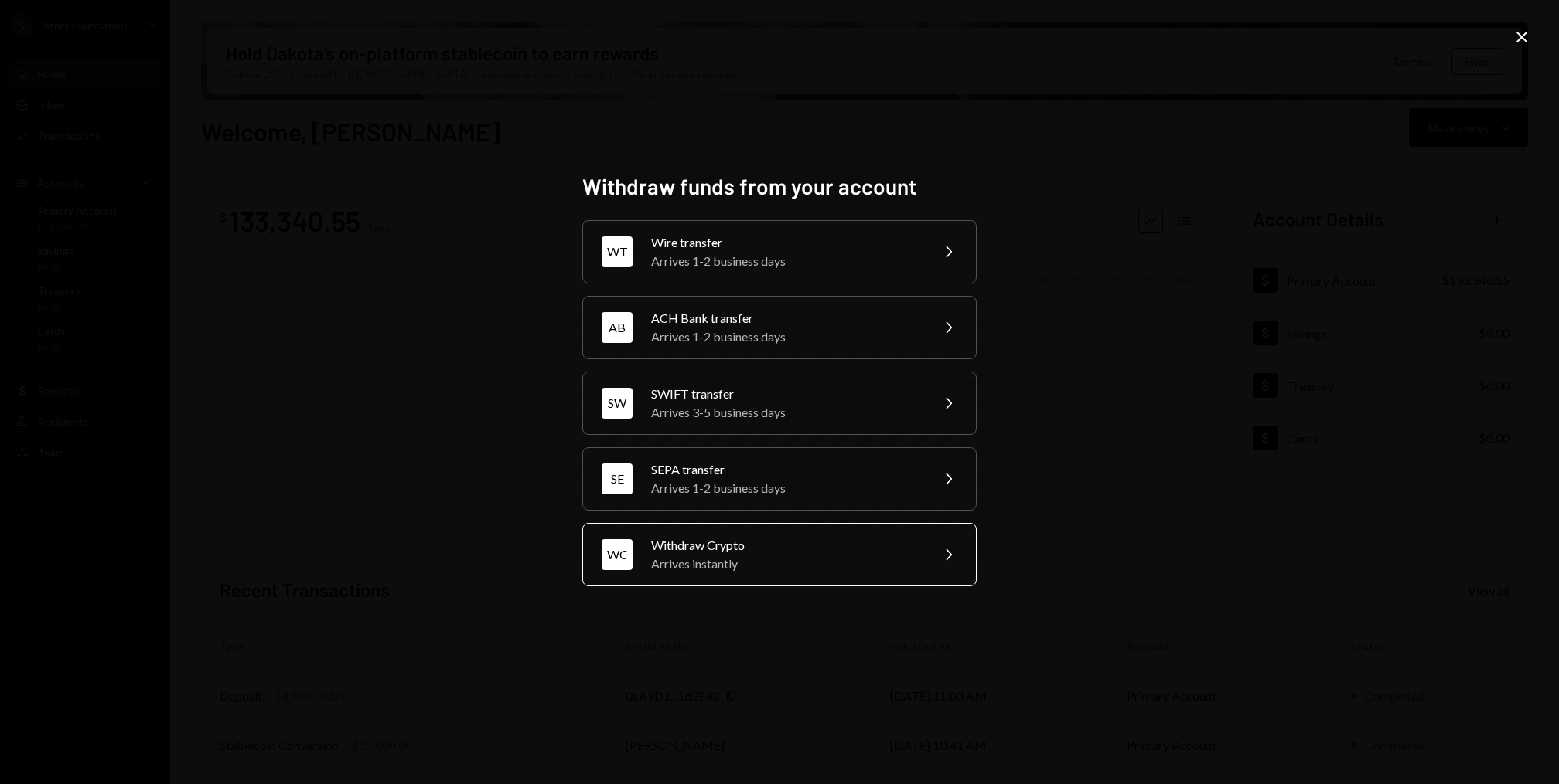
click at [845, 538] on div "Withdraw Crypto" at bounding box center [785, 546] width 269 height 18
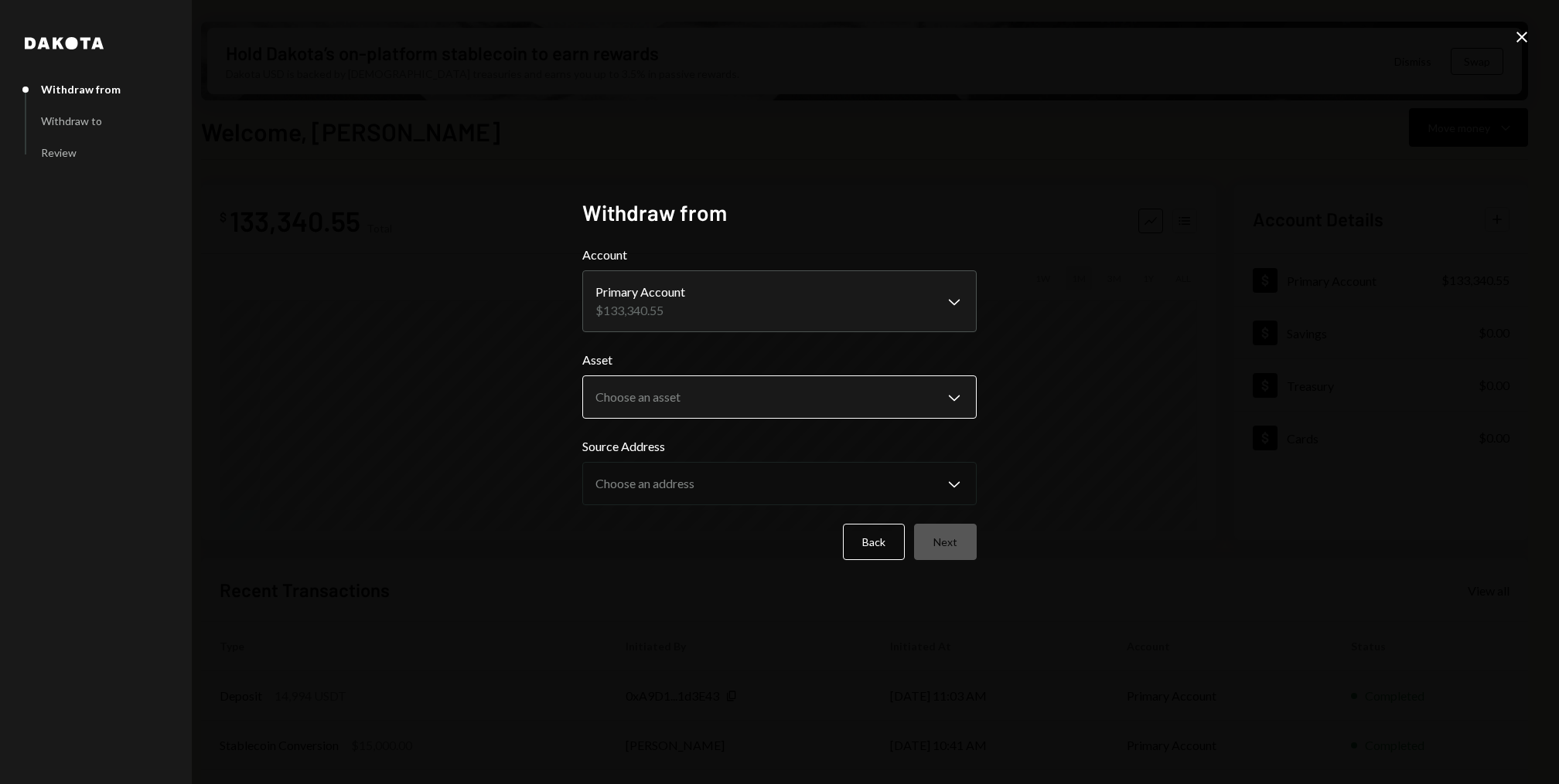
click at [650, 403] on body "S Story Foundation Caret Down Home Home Inbox Inbox Activities Transactions Acc…" at bounding box center [780, 392] width 1559 height 784
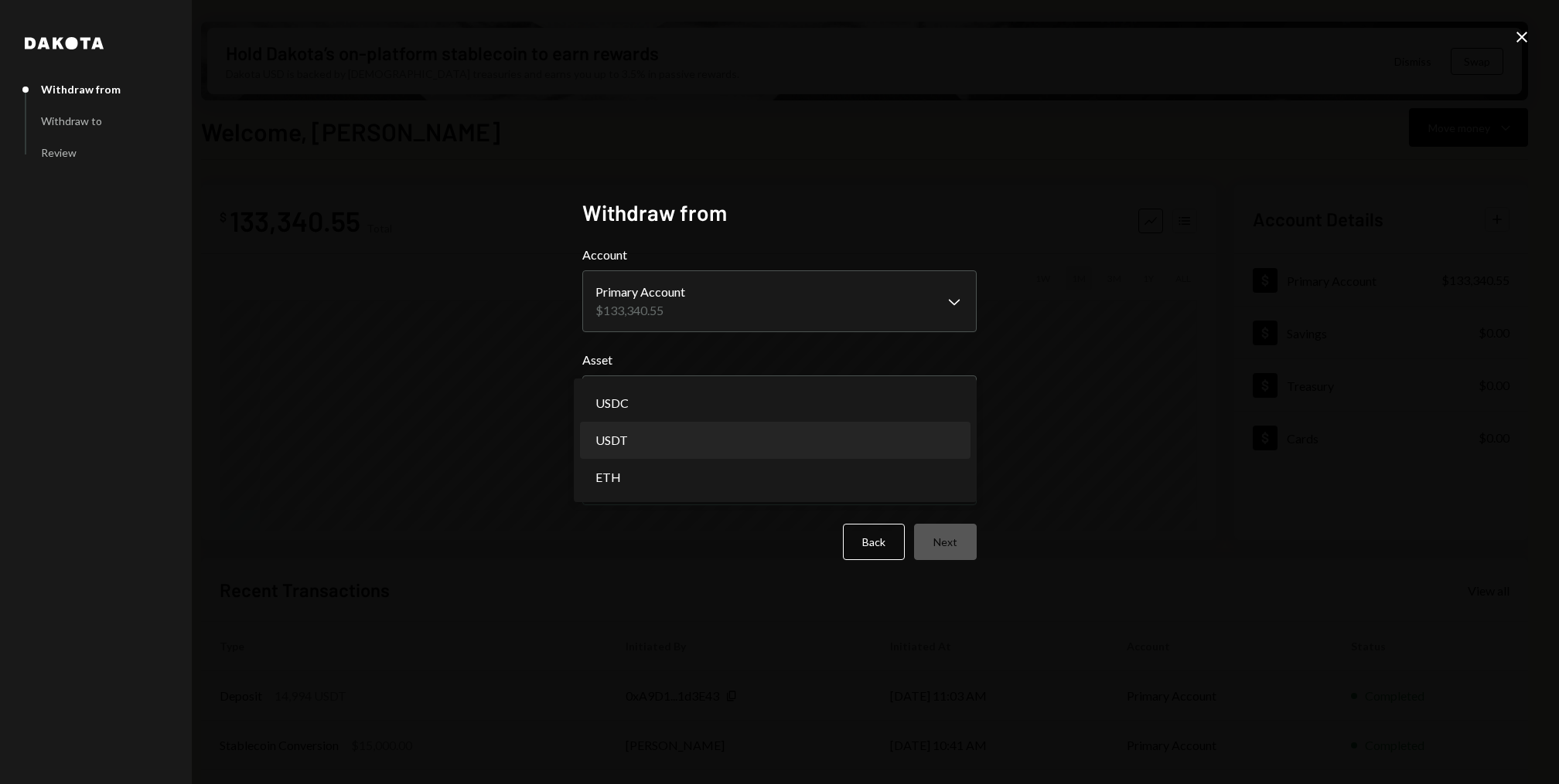
select select "****"
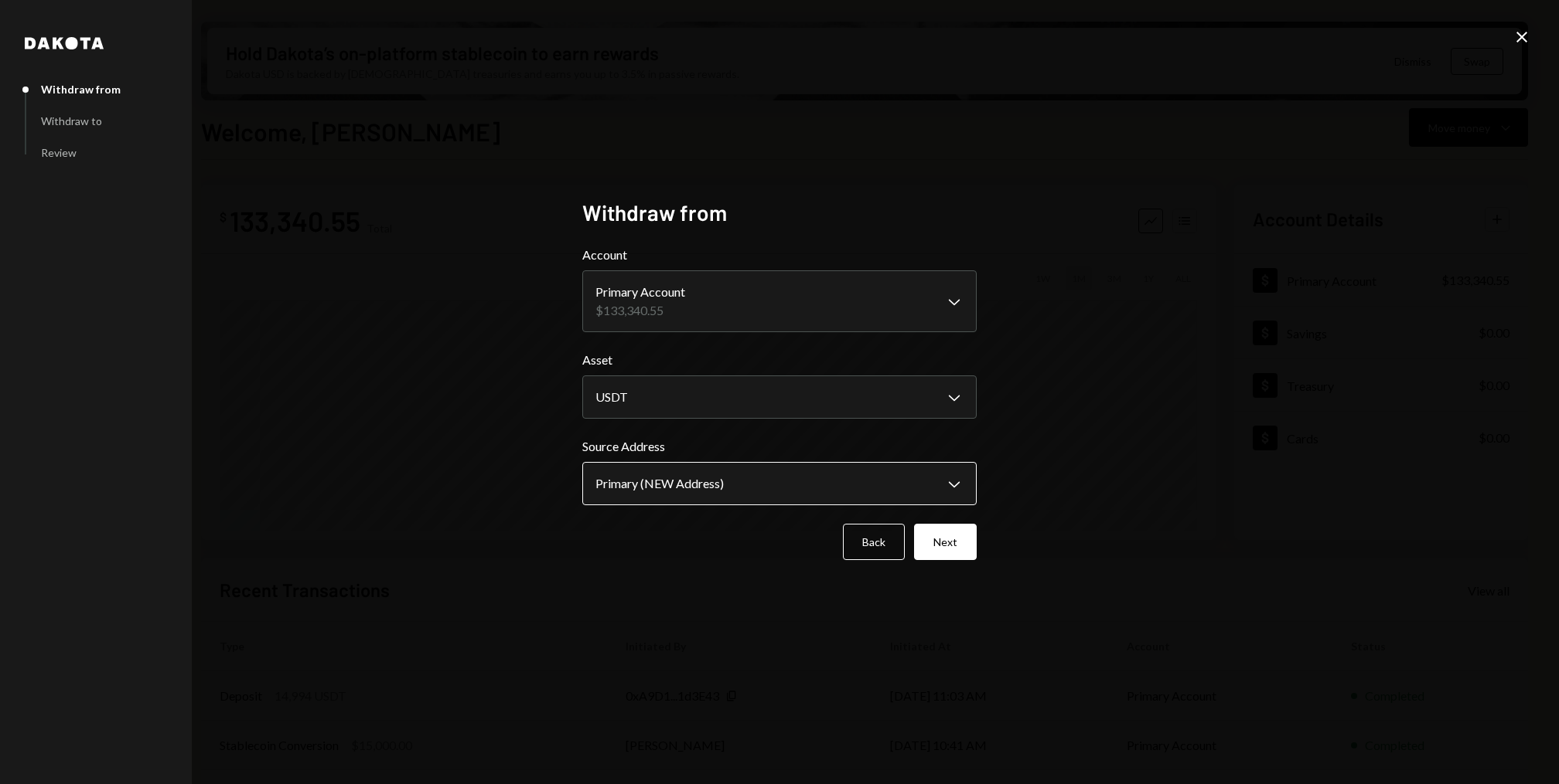
click at [657, 477] on body "S Story Foundation Caret Down Home Home Inbox Inbox Activities Transactions Acc…" at bounding box center [780, 392] width 1559 height 784
click at [945, 537] on button "Next" at bounding box center [945, 543] width 63 height 37
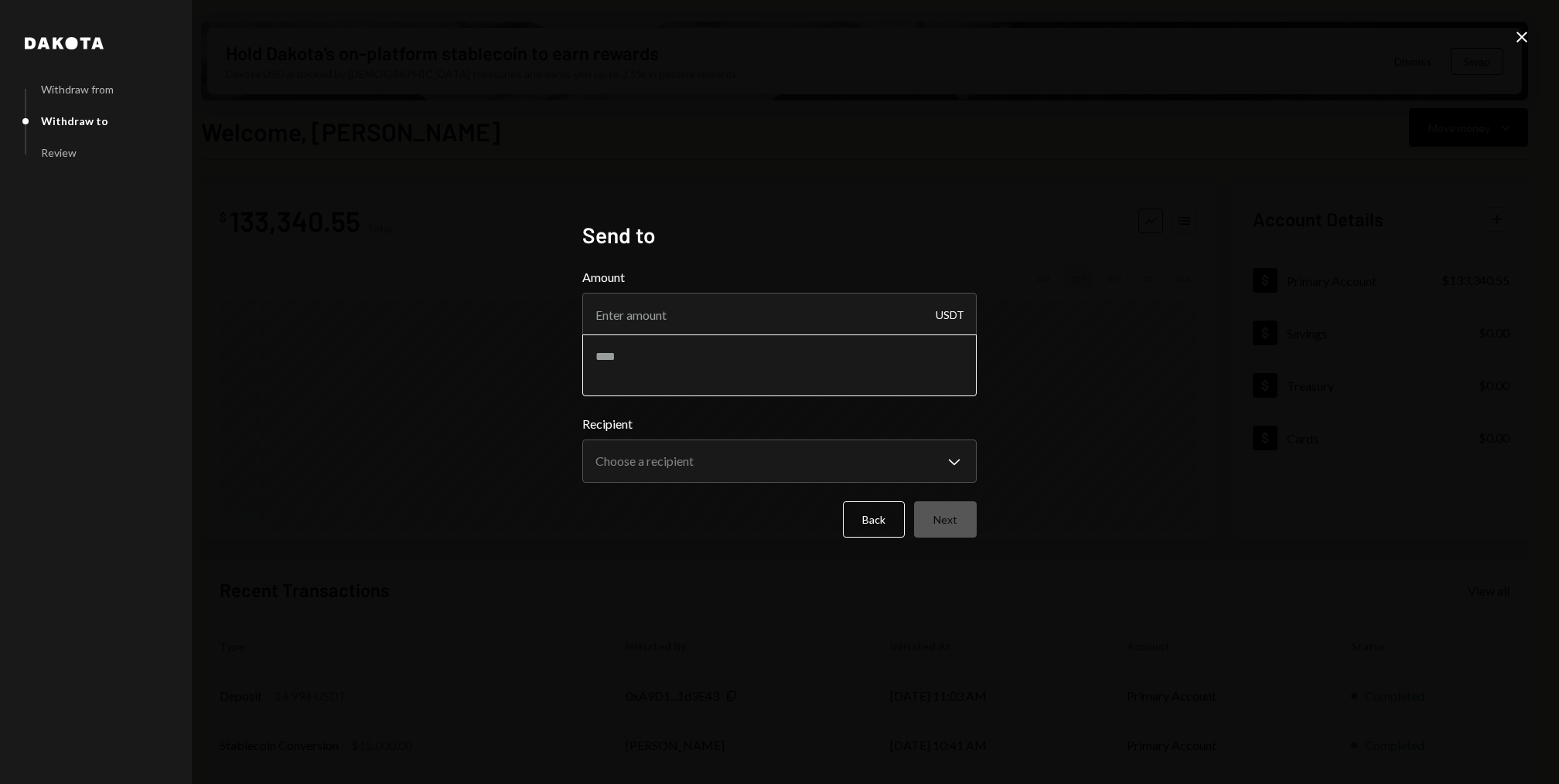
click at [670, 362] on textarea at bounding box center [780, 366] width 394 height 62
paste textarea "**********"
type textarea "**********"
click at [666, 313] on input "Amount" at bounding box center [780, 314] width 394 height 43
type input "50000"
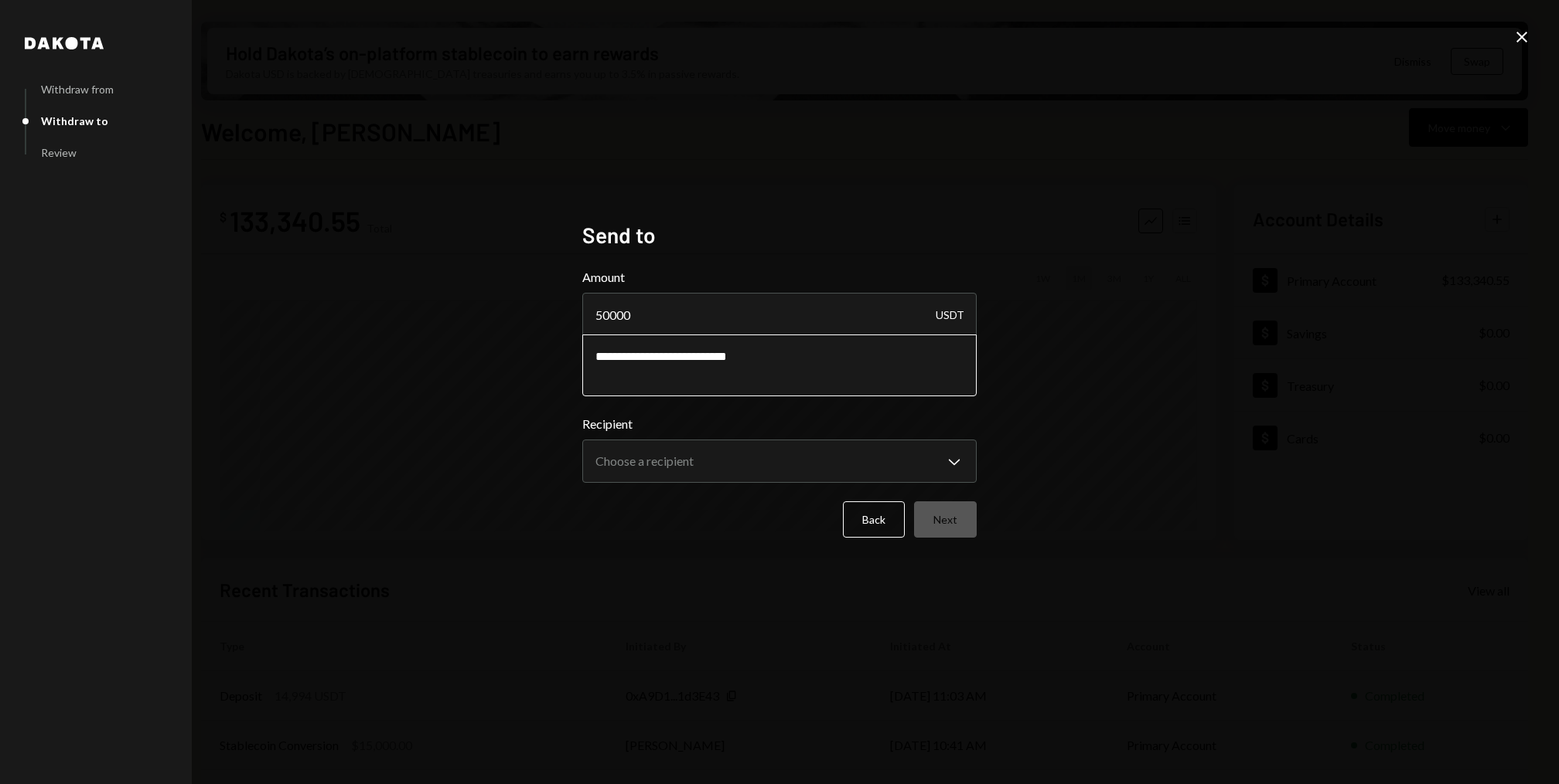
click at [771, 367] on textarea "**********" at bounding box center [780, 366] width 394 height 62
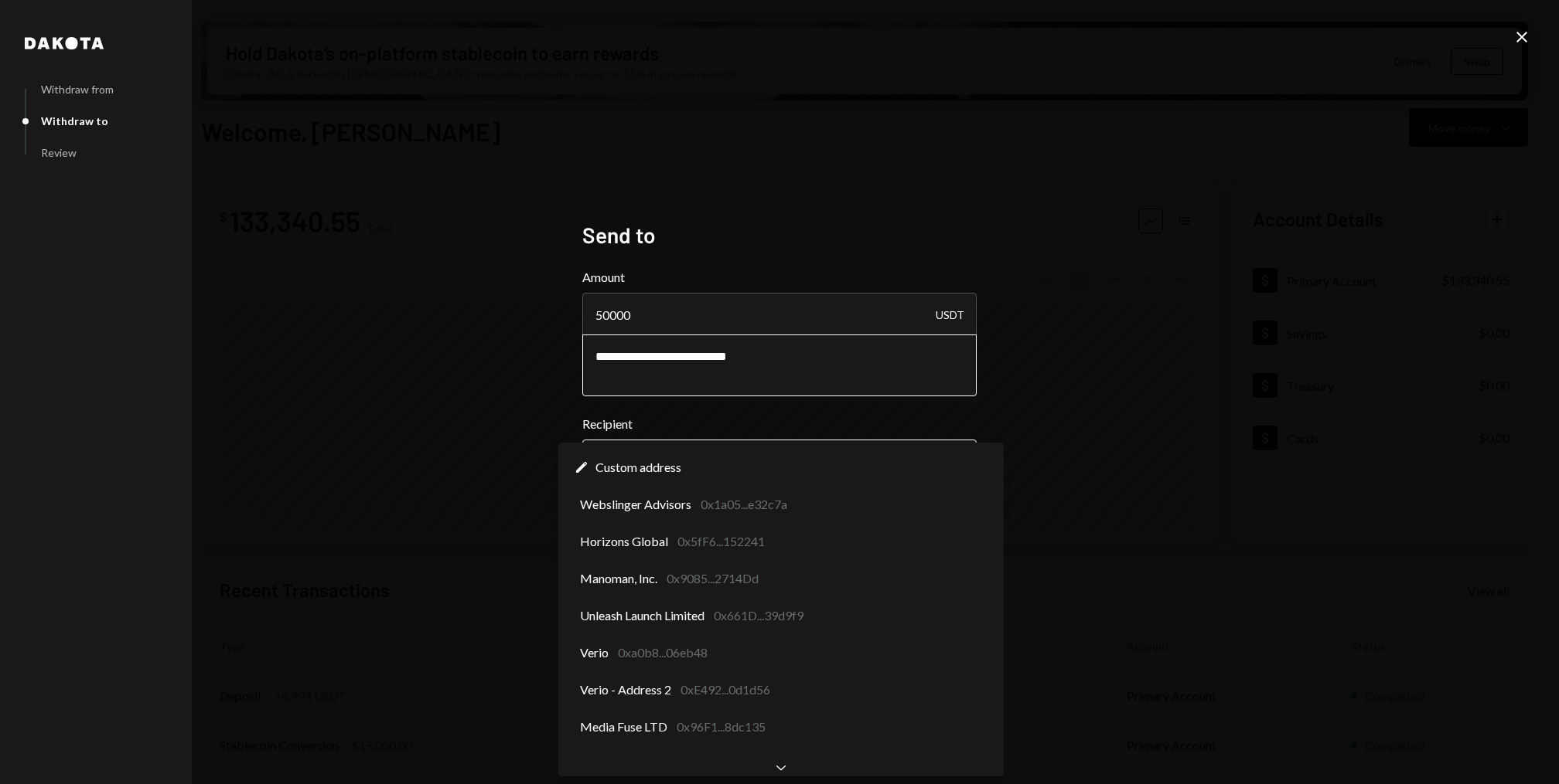
click at [770, 455] on body "S Story Foundation Caret Down Home Home Inbox Inbox Activities Transactions Acc…" at bounding box center [780, 392] width 1559 height 784
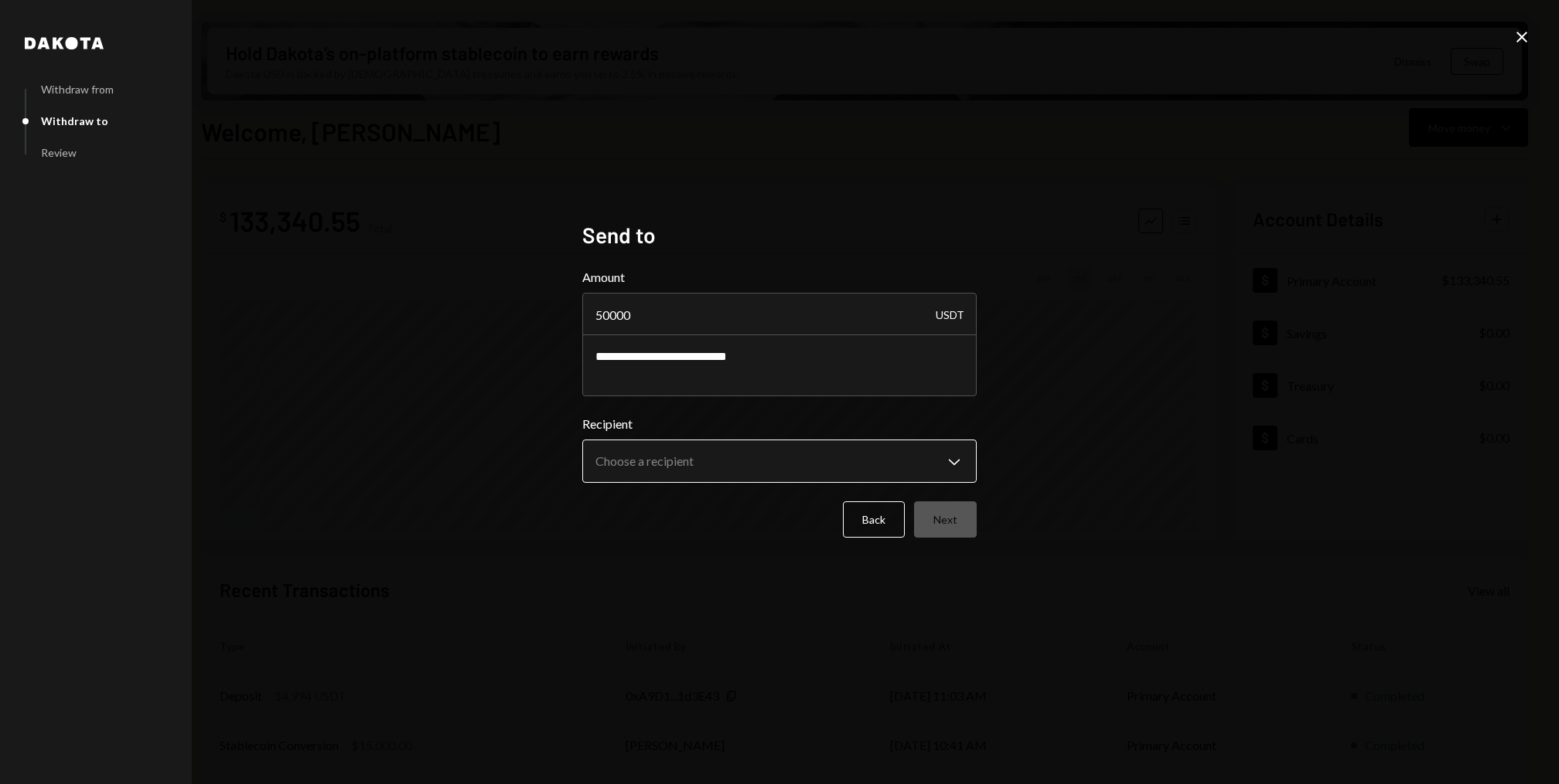
click at [726, 443] on body "S Story Foundation Caret Down Home Home Inbox Inbox Activities Transactions Acc…" at bounding box center [780, 392] width 1559 height 784
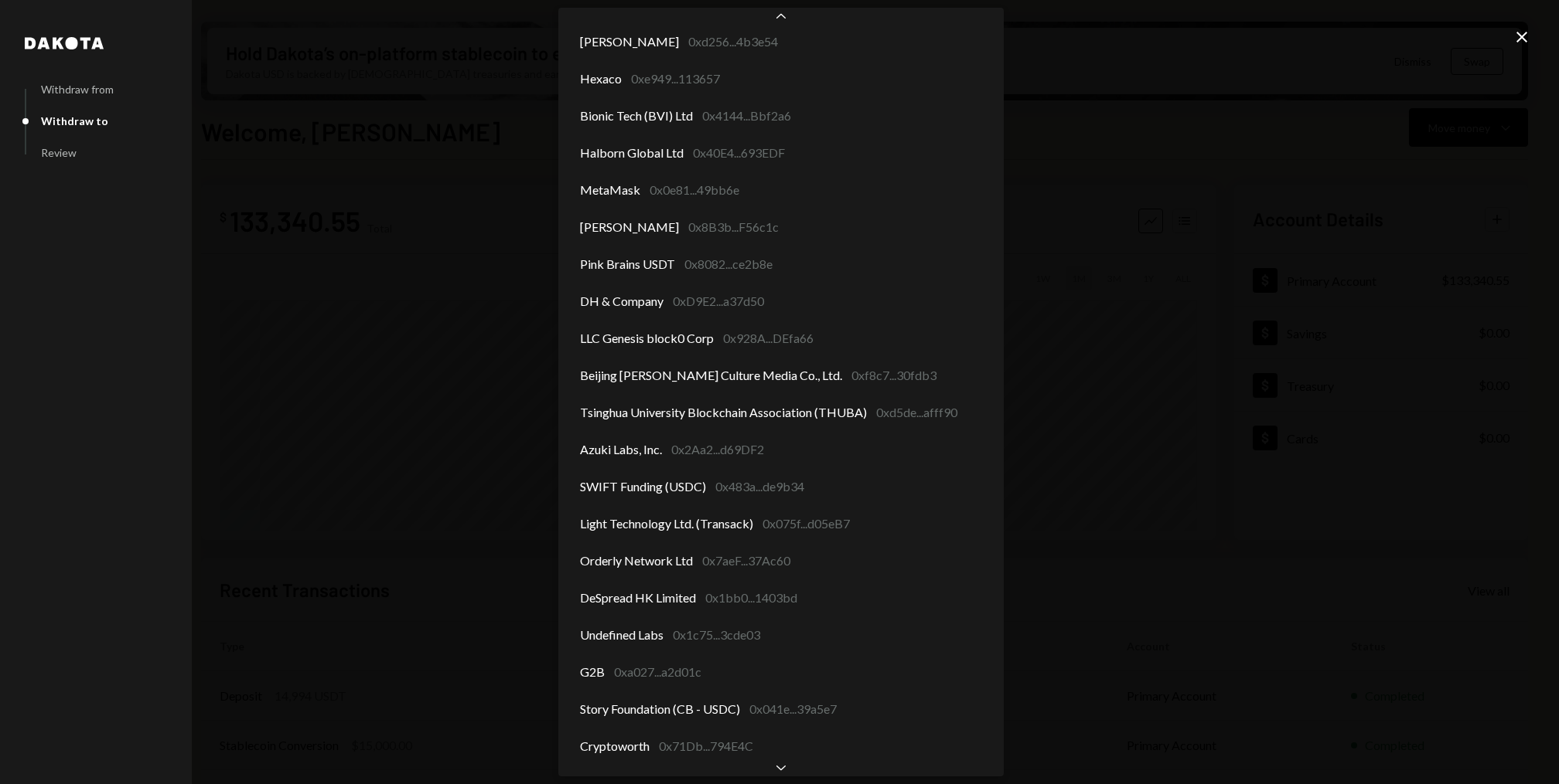
scroll to position [1827, 0]
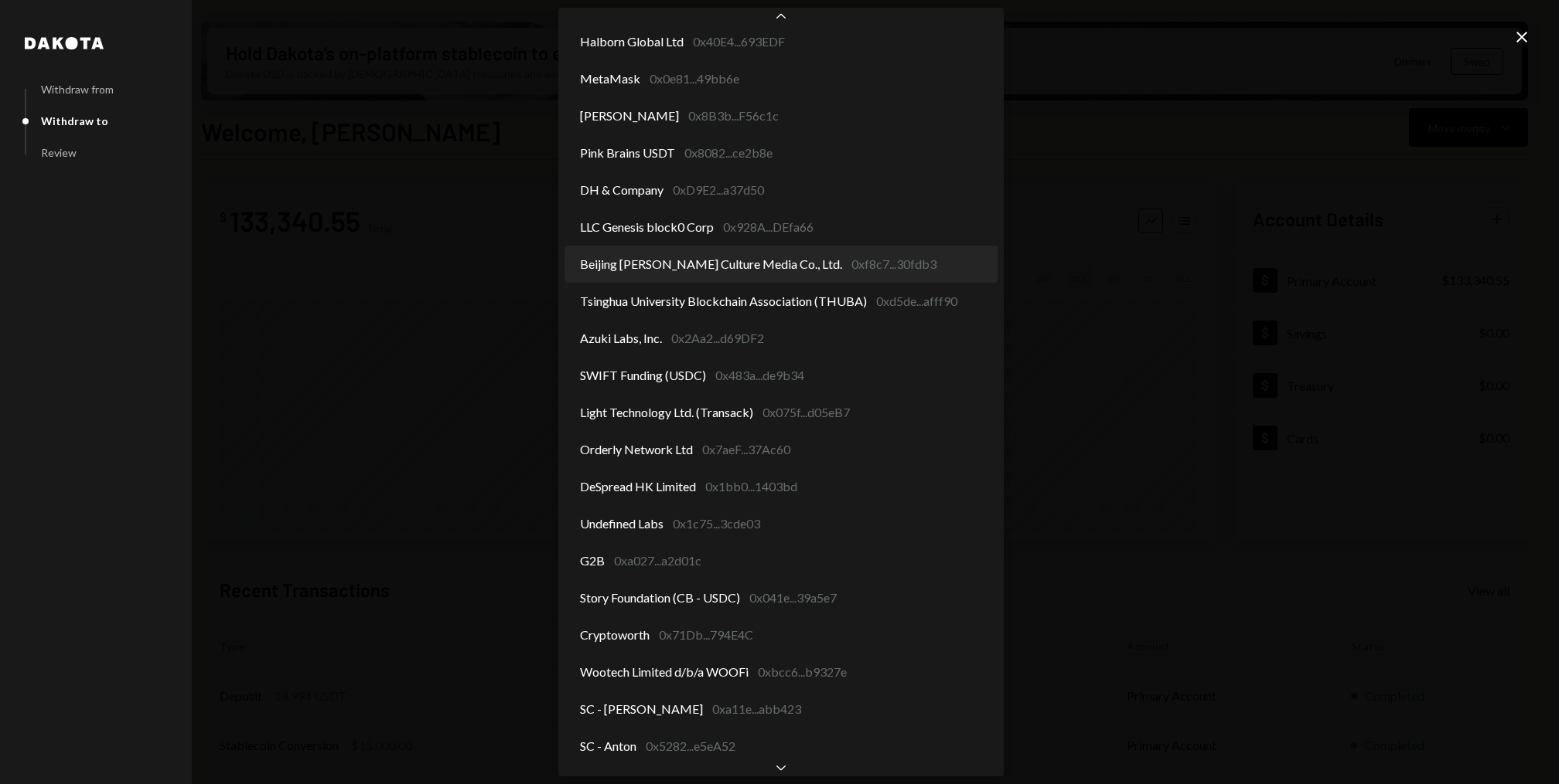
select select "**********"
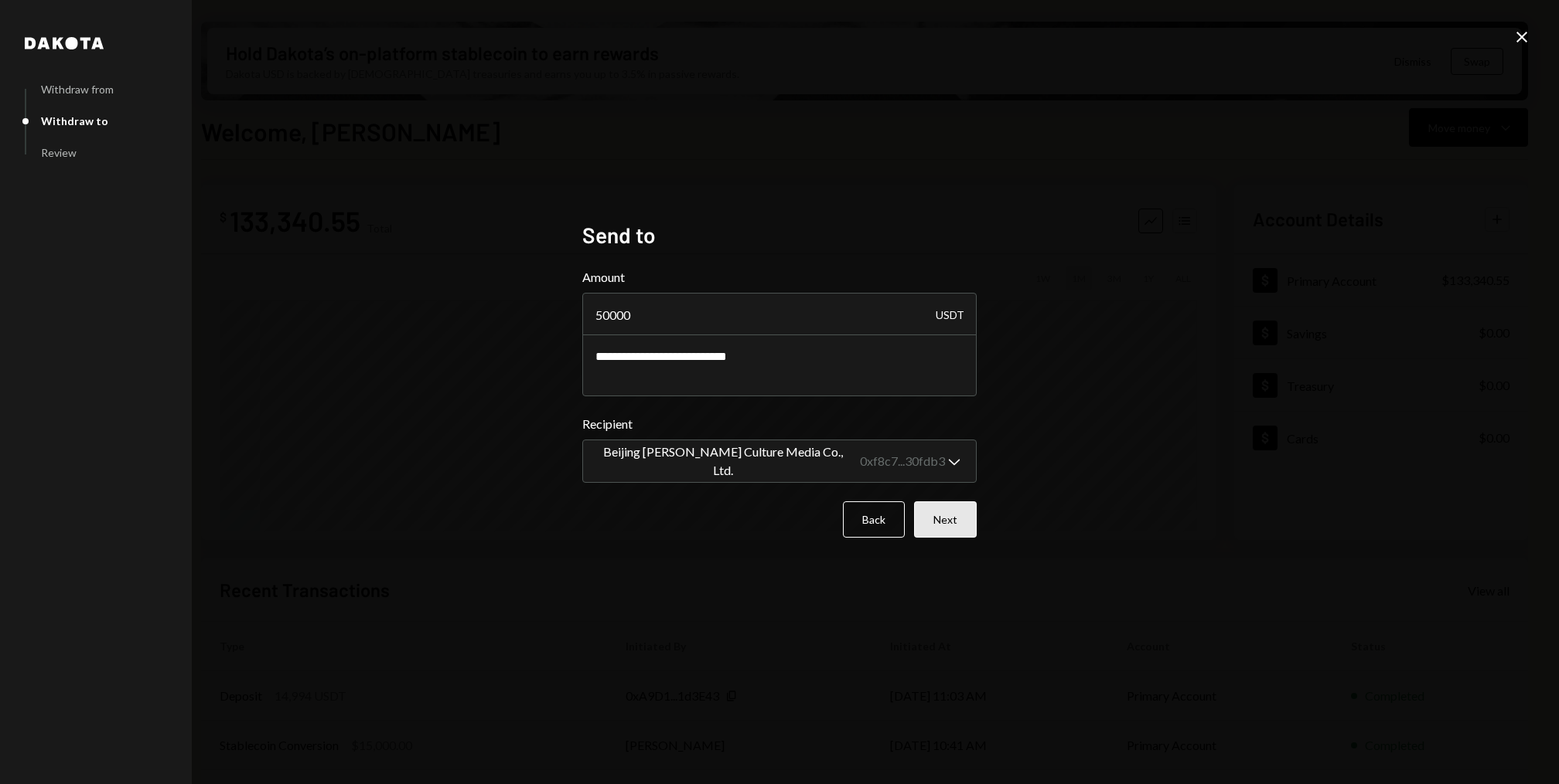
click at [947, 520] on button "Next" at bounding box center [945, 519] width 63 height 37
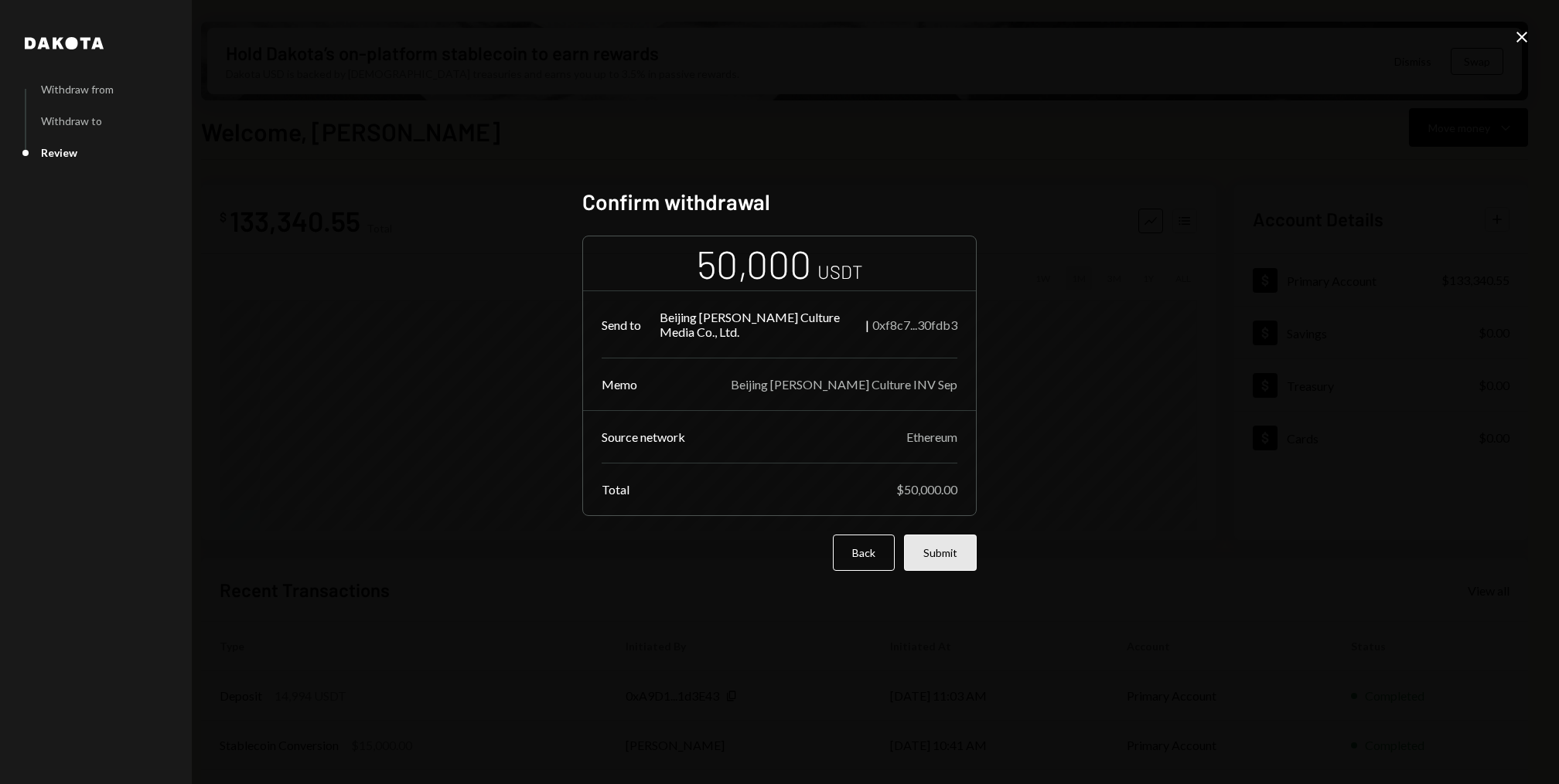
click at [952, 540] on button "Submit" at bounding box center [940, 553] width 72 height 37
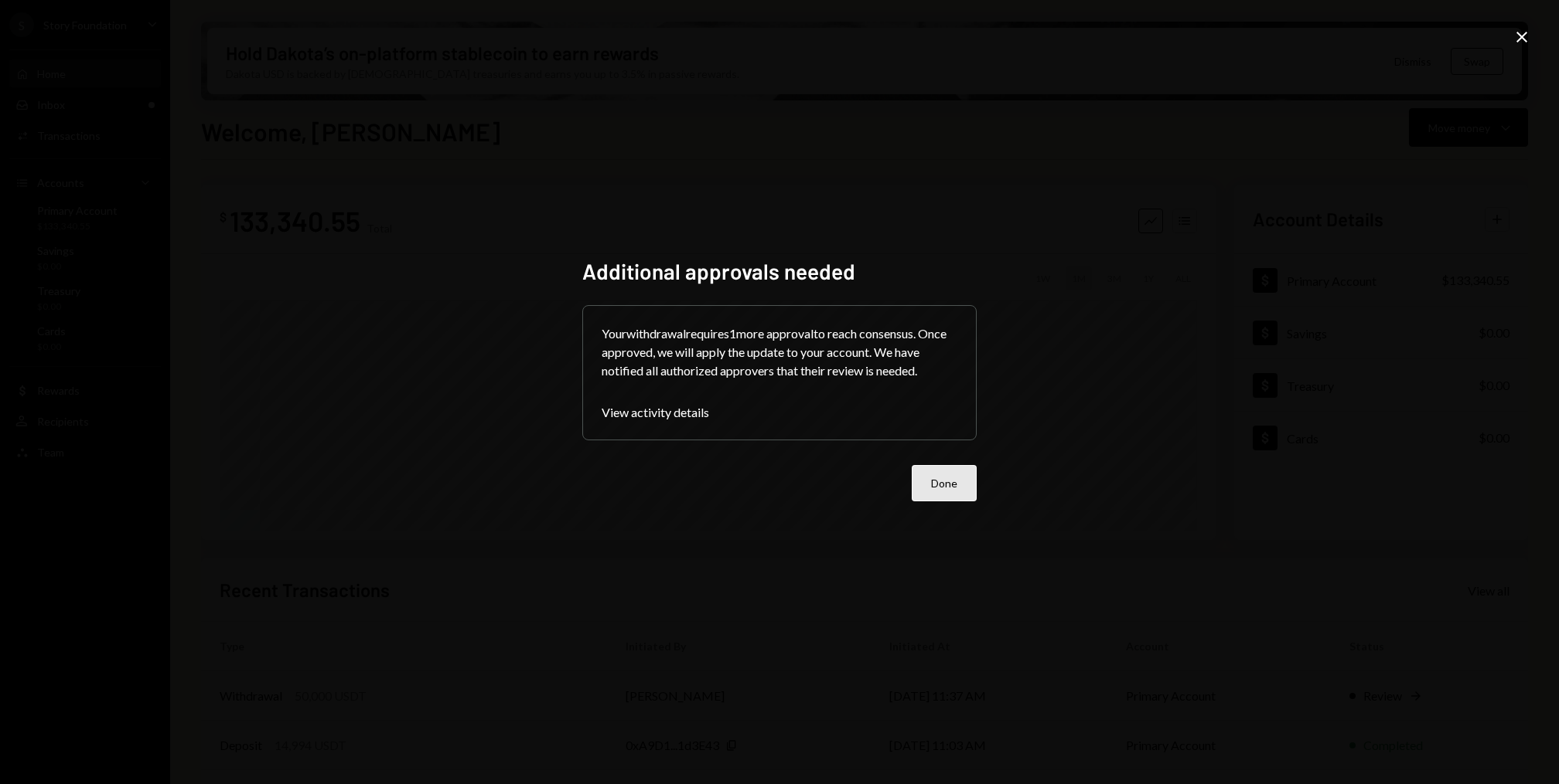
click at [963, 482] on button "Done" at bounding box center [944, 484] width 65 height 37
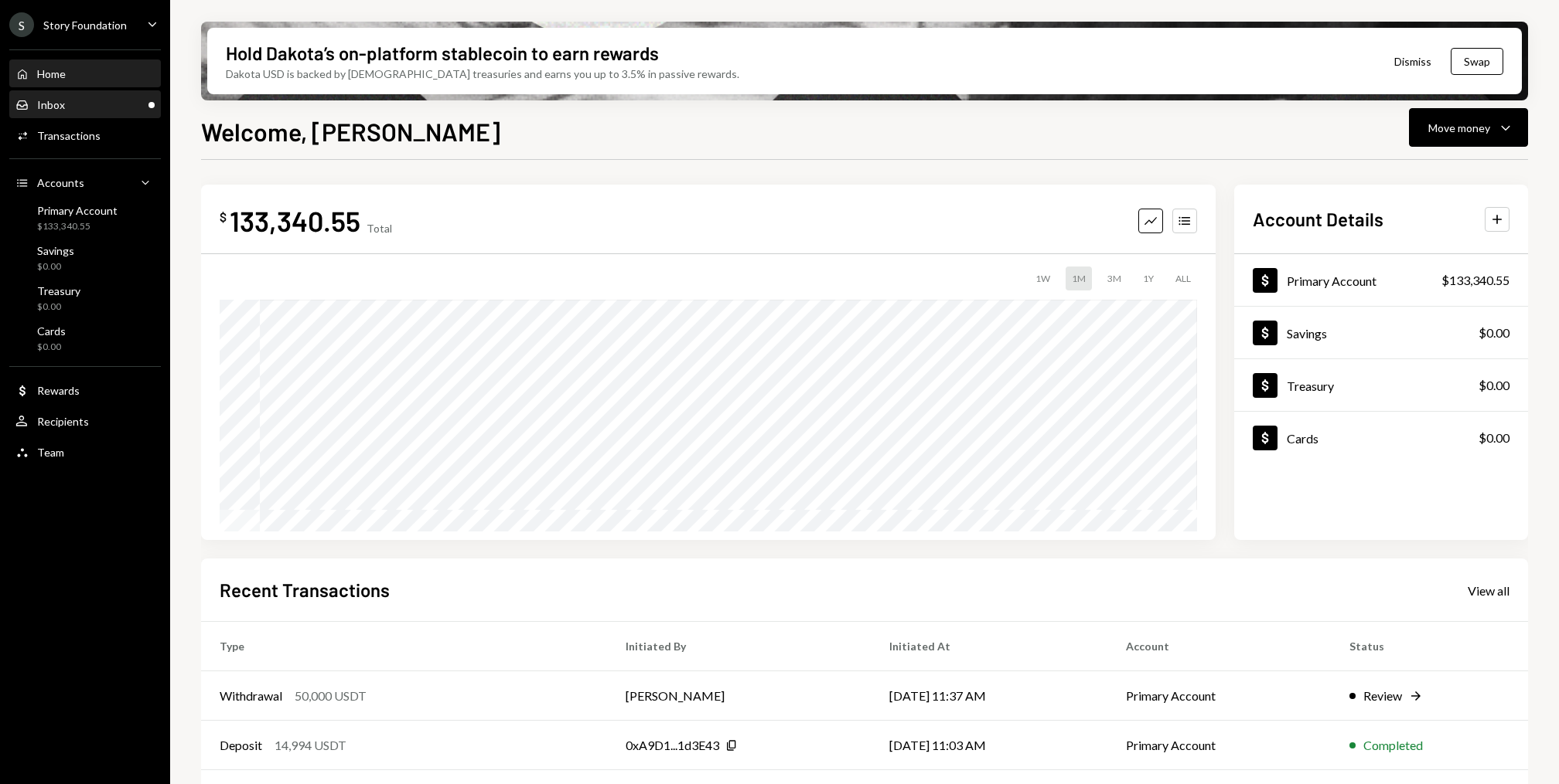
click at [91, 113] on div "Inbox Inbox" at bounding box center [85, 104] width 139 height 26
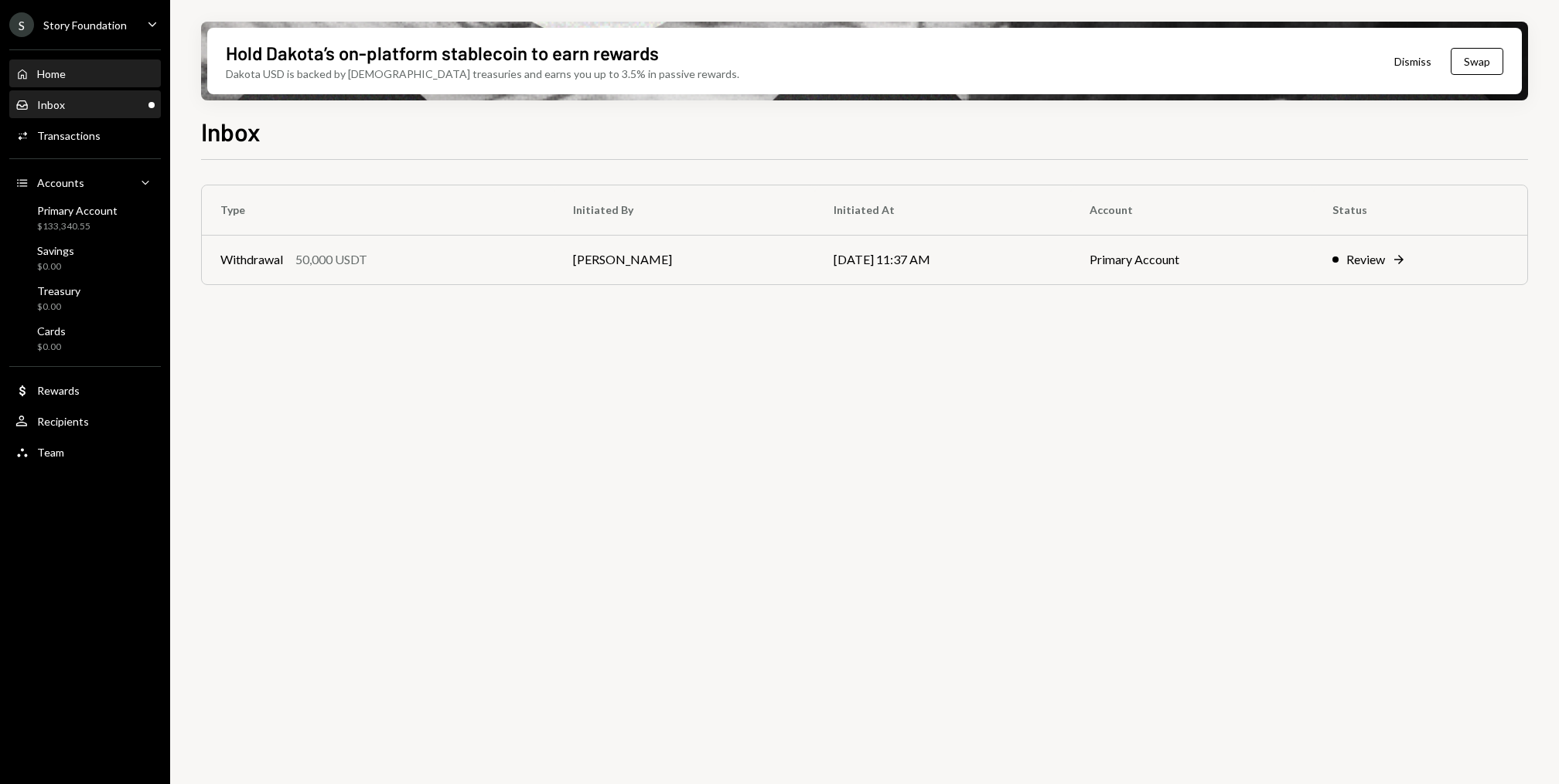
click at [66, 78] on div "Home" at bounding box center [51, 74] width 29 height 14
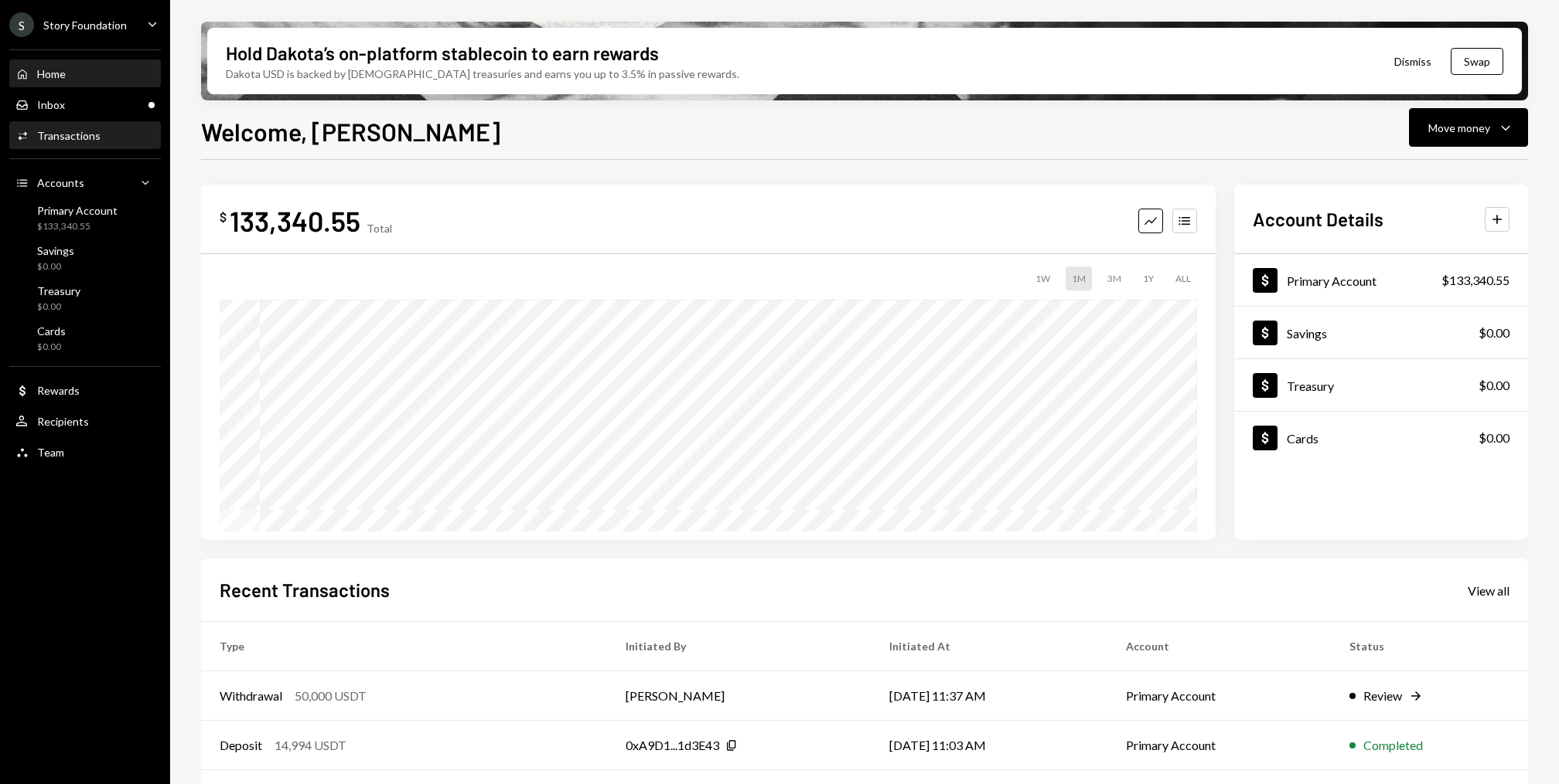
click at [103, 135] on div "Activities Transactions" at bounding box center [85, 136] width 139 height 14
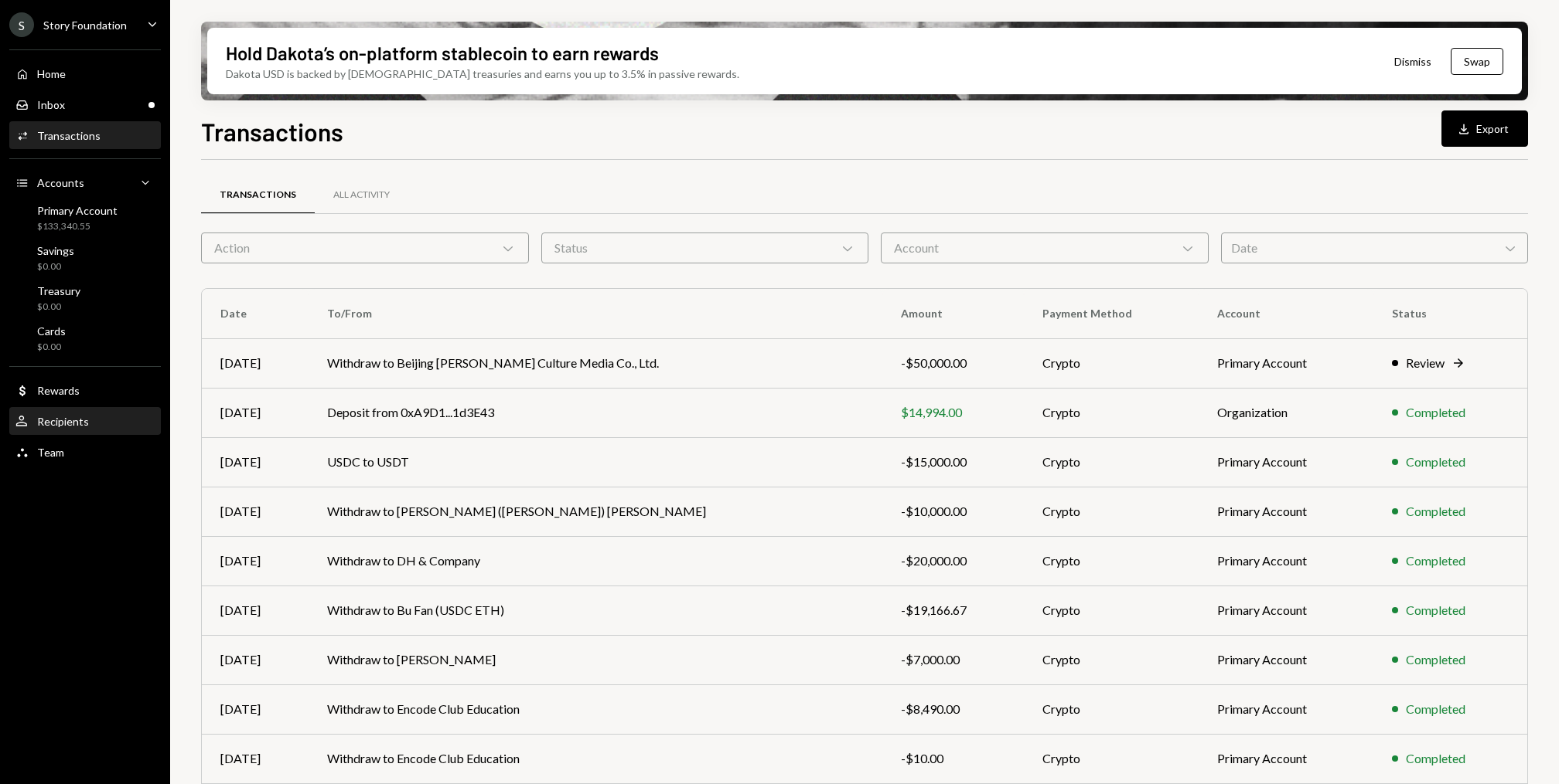
click at [125, 432] on div "User Recipients" at bounding box center [85, 421] width 139 height 26
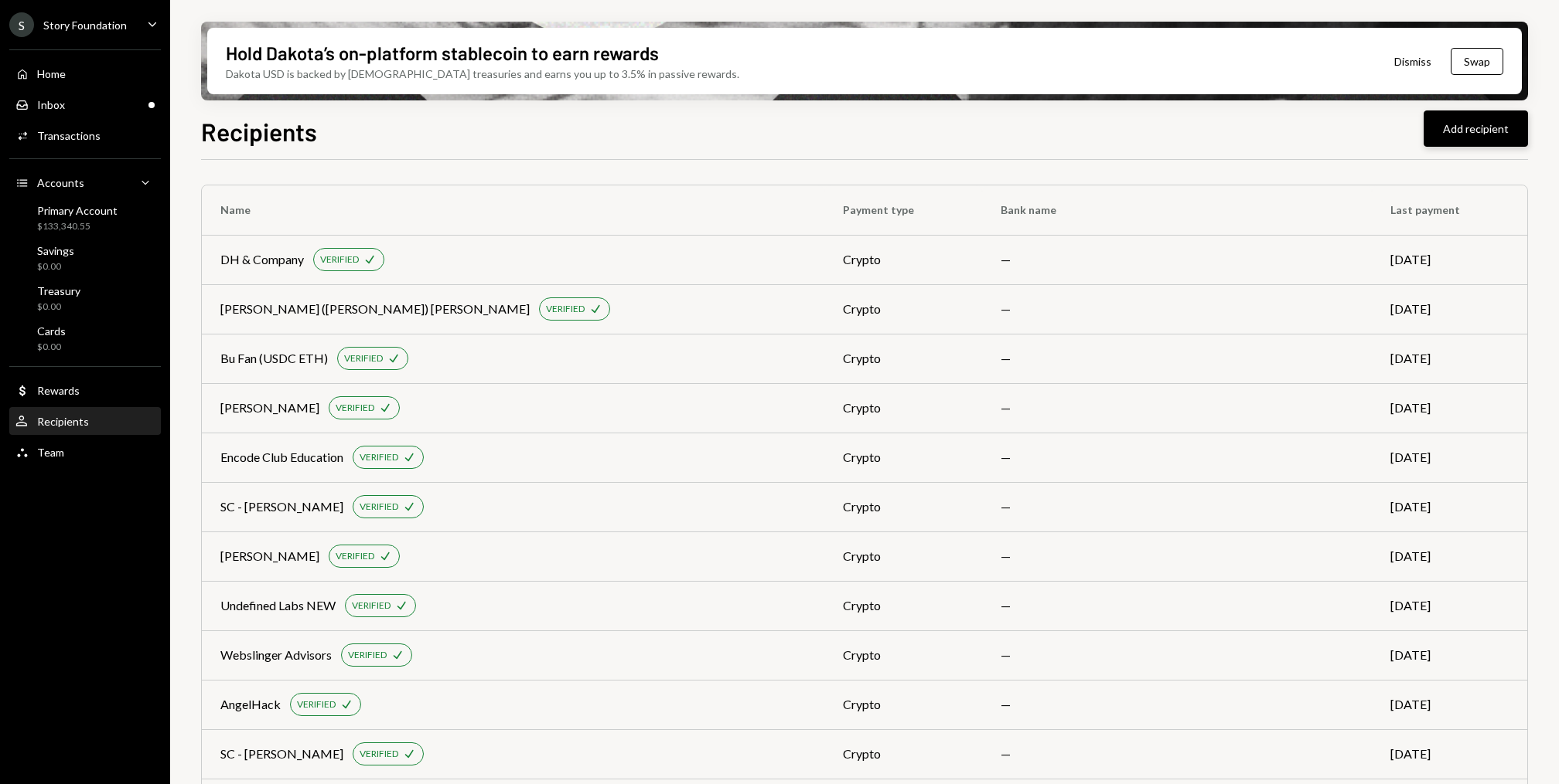
click at [1481, 126] on button "Add recipient" at bounding box center [1476, 128] width 104 height 37
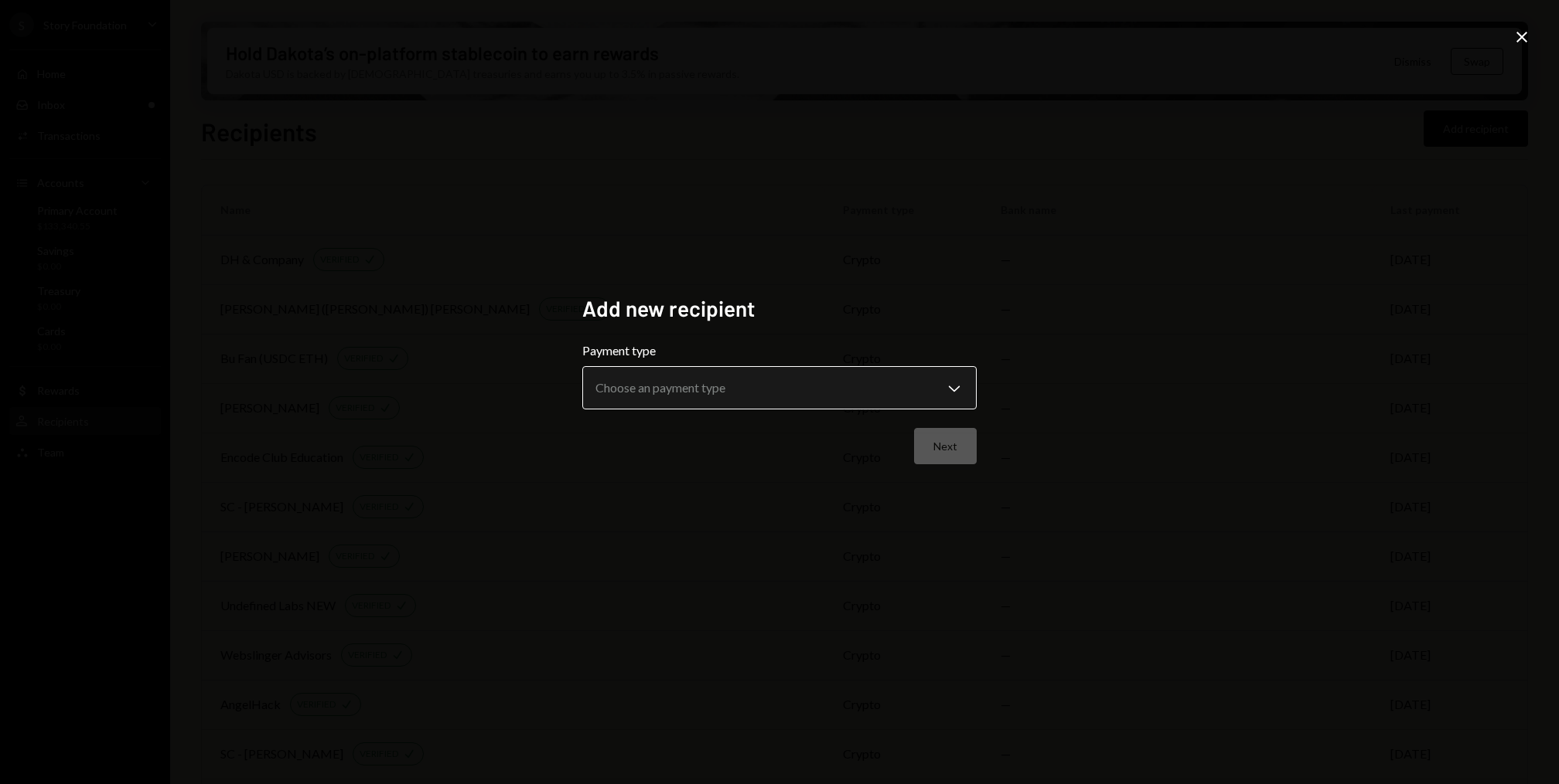
click at [742, 393] on body "S Story Foundation Caret Down Home Home Inbox Inbox Activities Transactions Acc…" at bounding box center [780, 392] width 1559 height 784
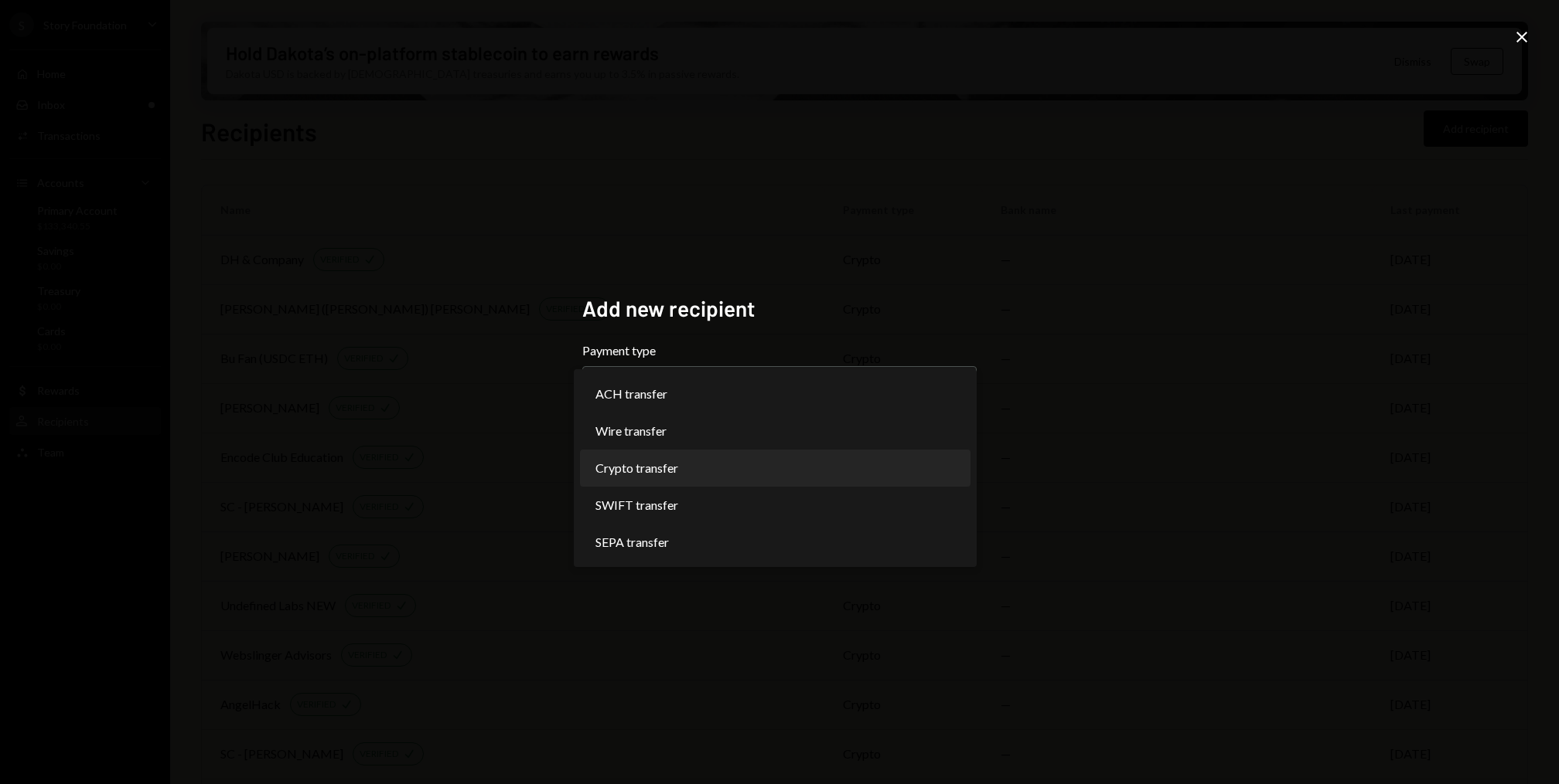
select select "******"
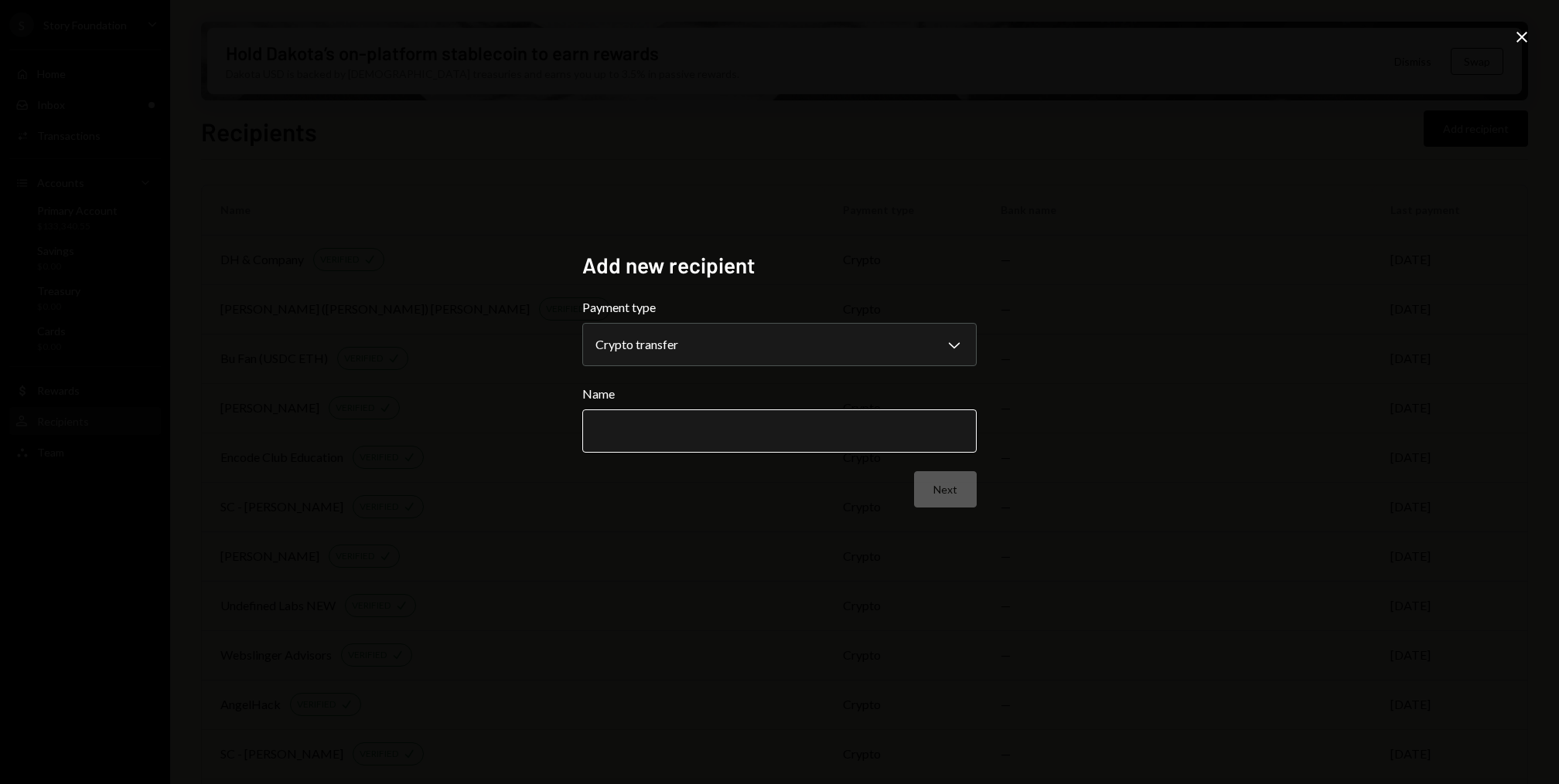
click at [752, 415] on input "Name" at bounding box center [780, 431] width 394 height 43
type input "**********"
click at [981, 498] on div "**********" at bounding box center [780, 393] width 432 height 319
click at [961, 497] on button "Next" at bounding box center [945, 490] width 63 height 37
click at [681, 348] on body "S Story Foundation Caret Down Home Home Inbox Inbox Activities Transactions Acc…" at bounding box center [780, 392] width 1559 height 784
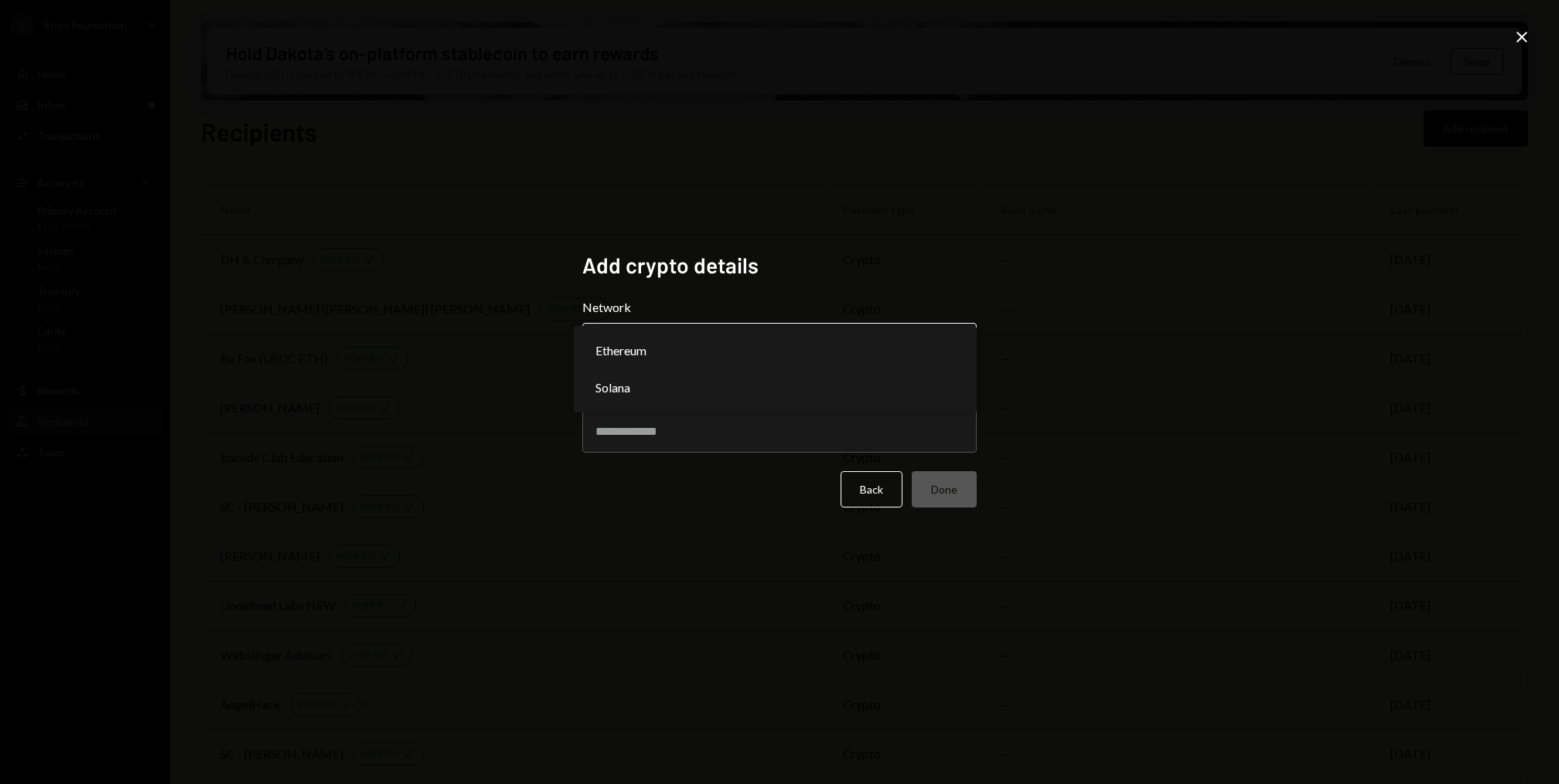
select select "**********"
click at [667, 429] on input "Address" at bounding box center [780, 431] width 394 height 43
paste input "**********"
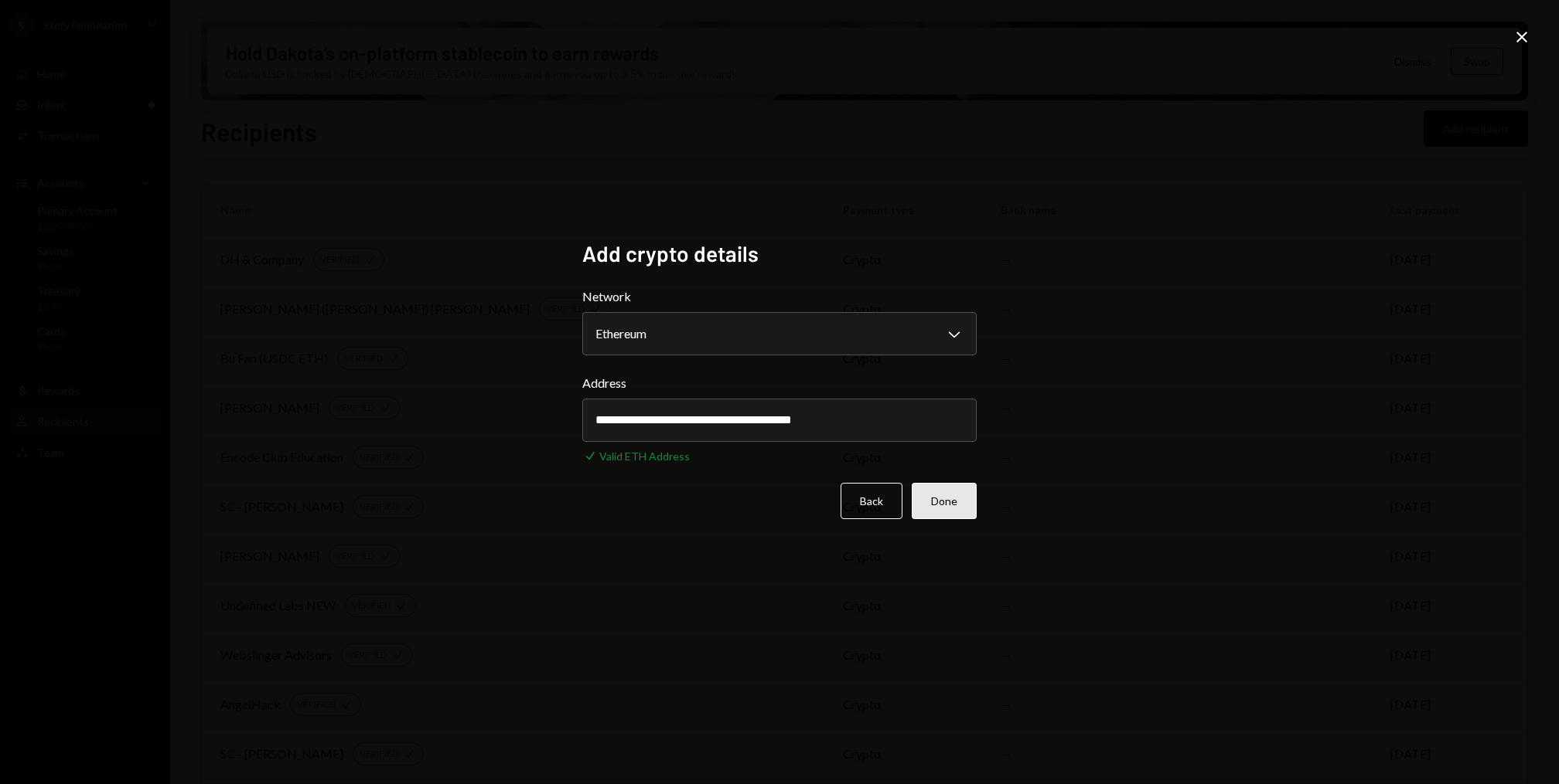
type input "**********"
click at [965, 511] on button "Done" at bounding box center [944, 501] width 65 height 37
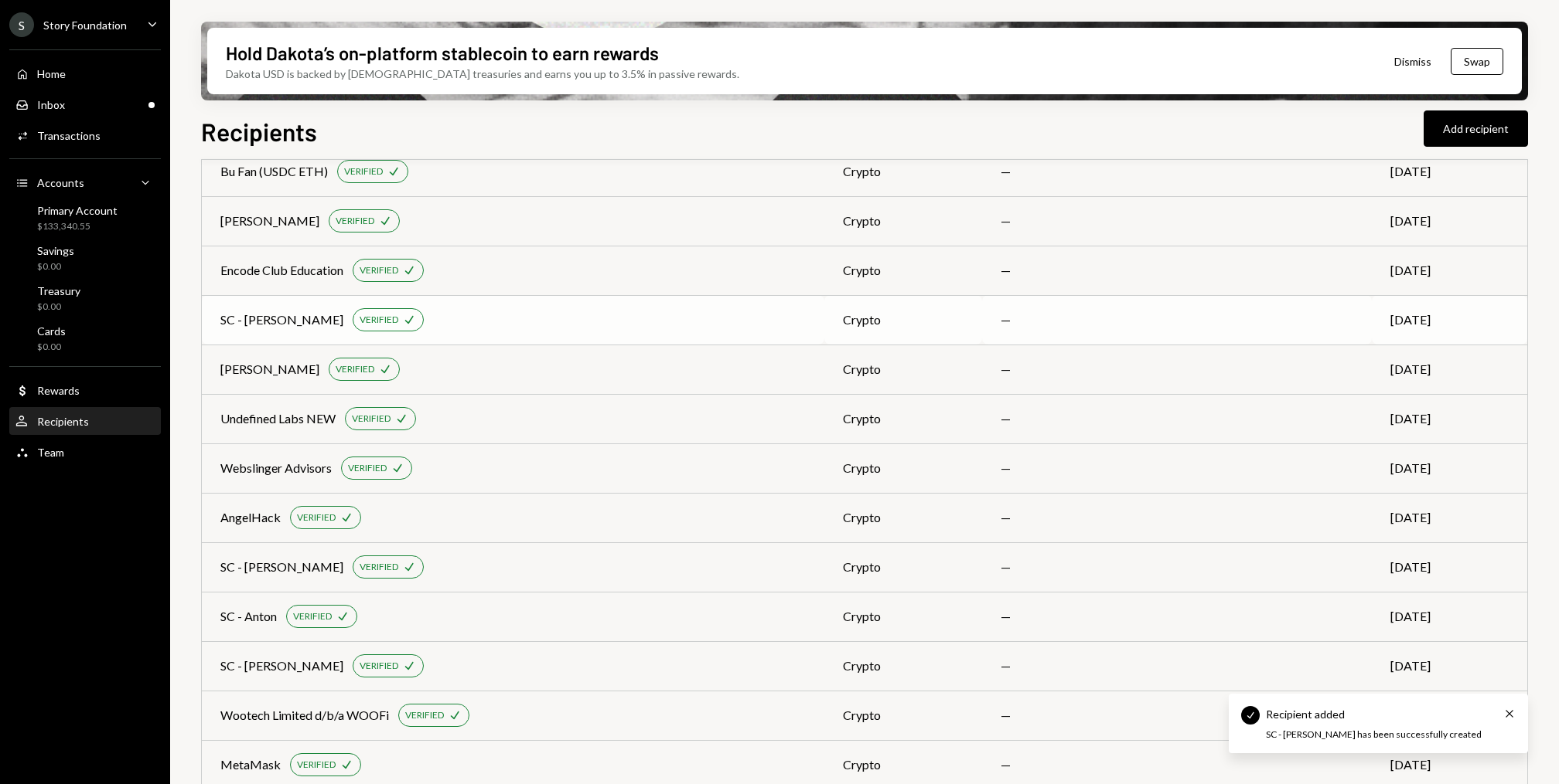
scroll to position [192, 0]
click at [91, 137] on div "Transactions" at bounding box center [69, 136] width 64 height 14
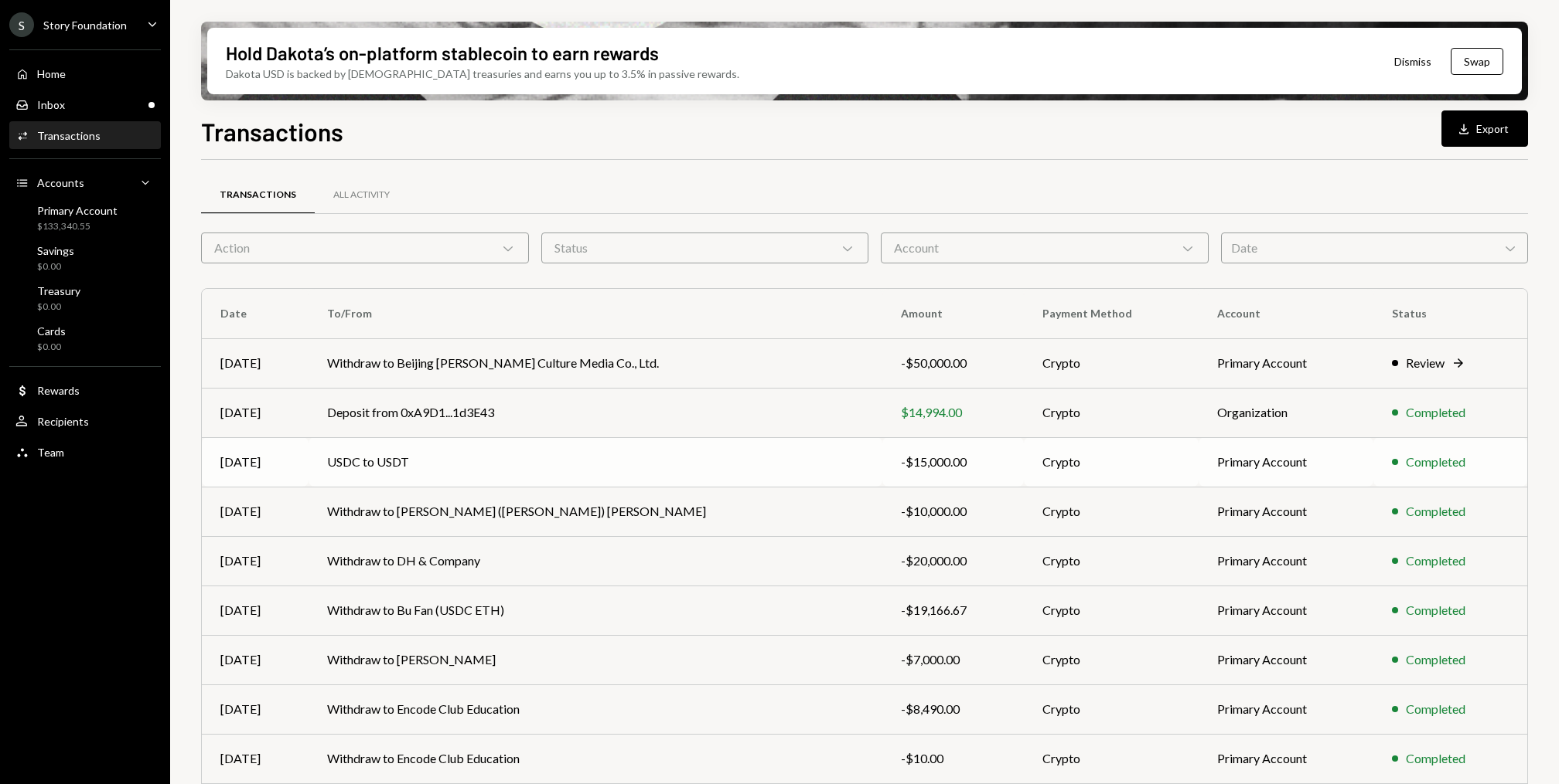
scroll to position [95, 0]
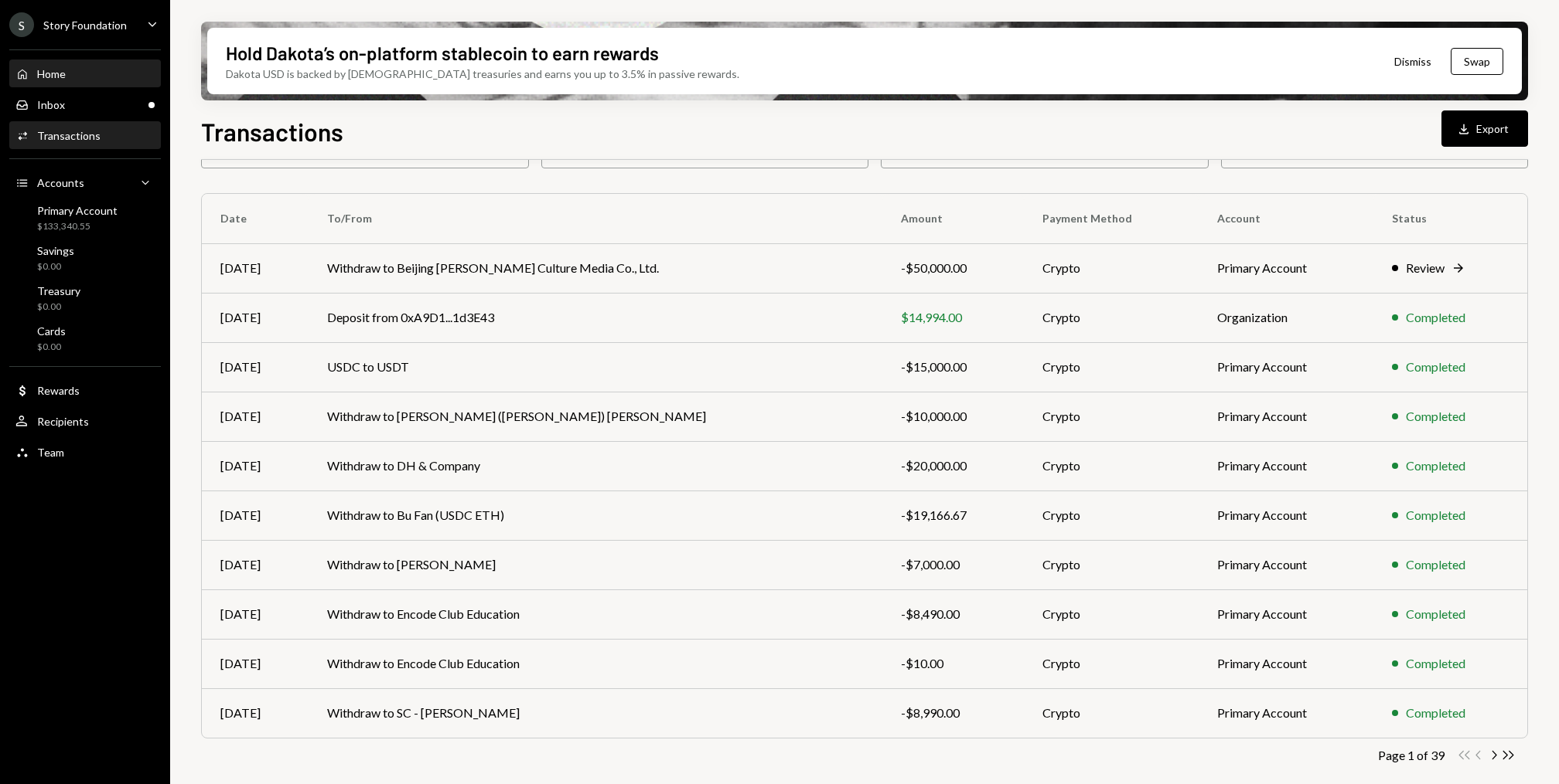
click at [87, 68] on div "Home Home" at bounding box center [85, 74] width 139 height 14
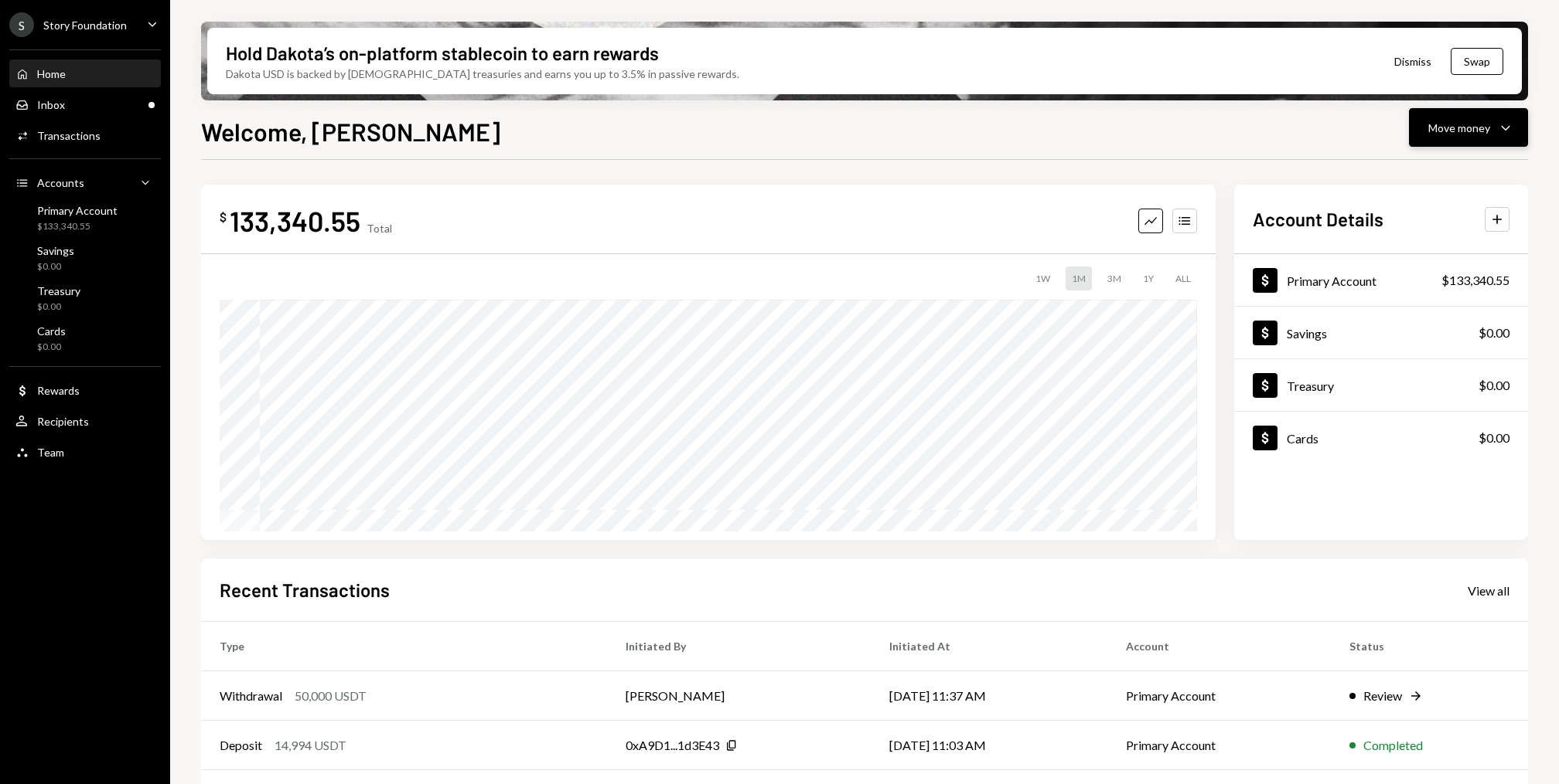
click at [1511, 126] on icon "Caret Down" at bounding box center [1505, 126] width 18 height 18
click at [1431, 162] on div "Withdraw Send" at bounding box center [1444, 174] width 155 height 35
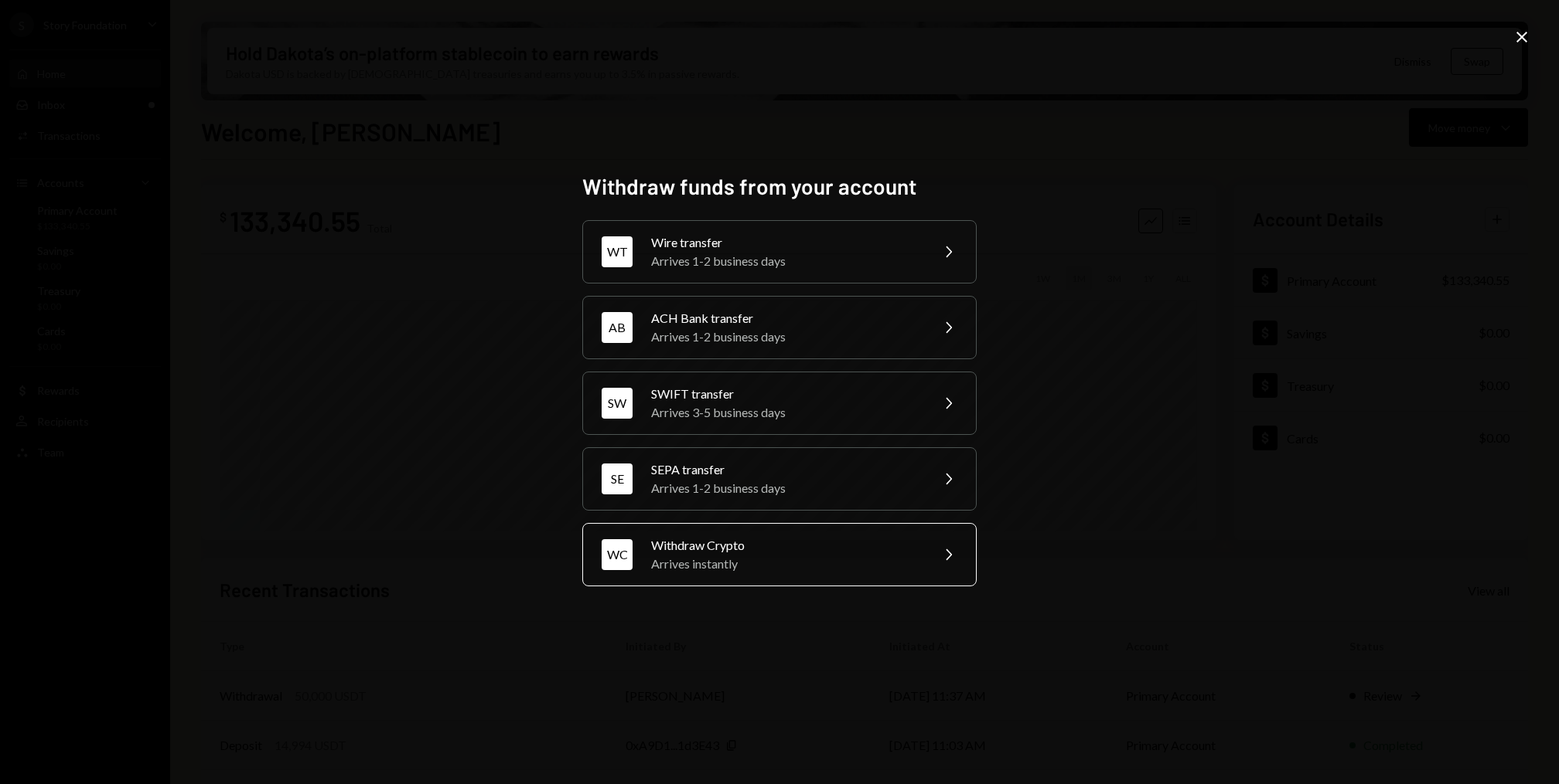
click at [720, 548] on div "Withdraw Crypto" at bounding box center [785, 546] width 269 height 18
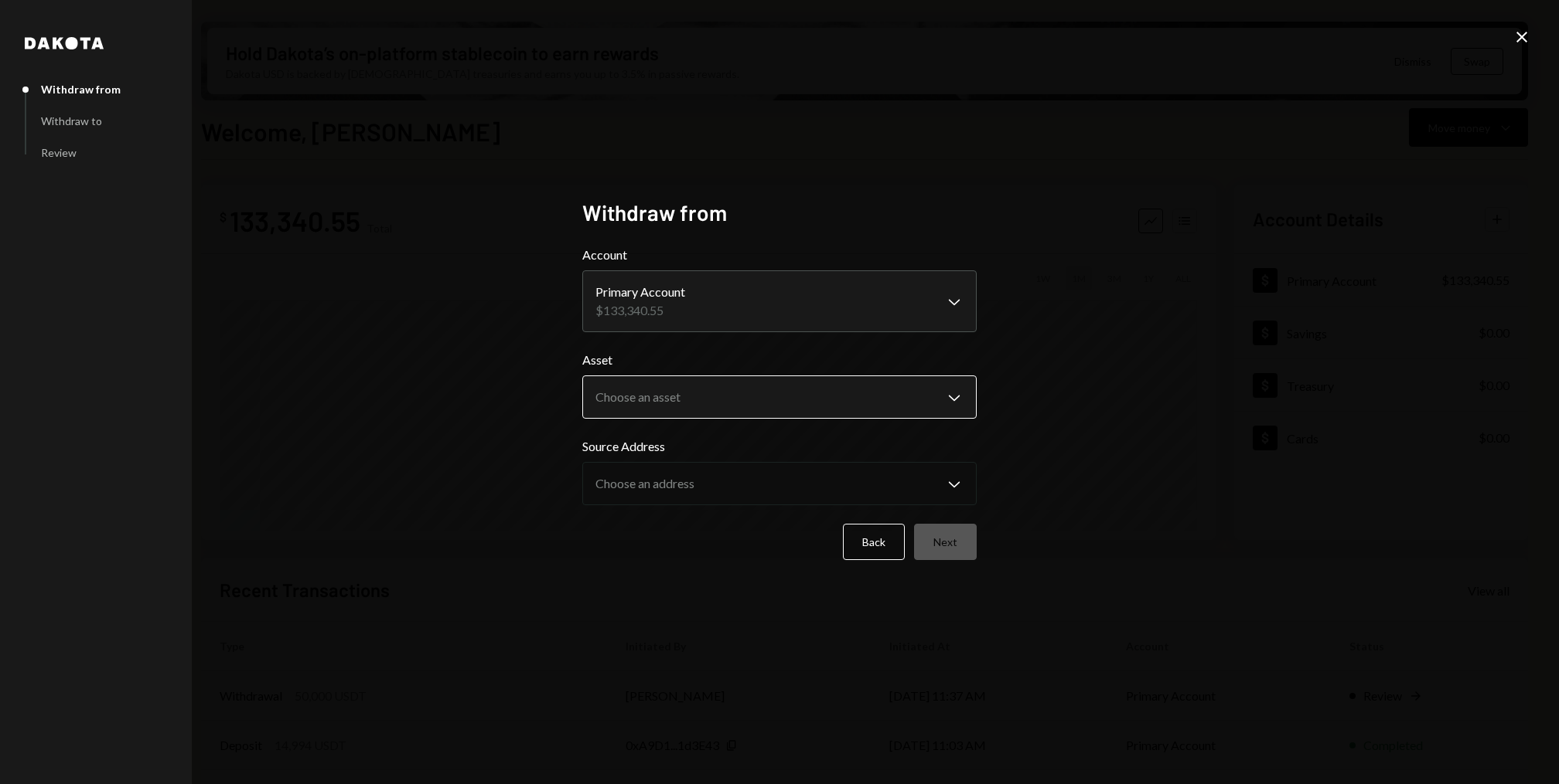
click at [688, 389] on body "S Story Foundation Caret Down Home Home Inbox Inbox Activities Transactions Acc…" at bounding box center [780, 392] width 1559 height 784
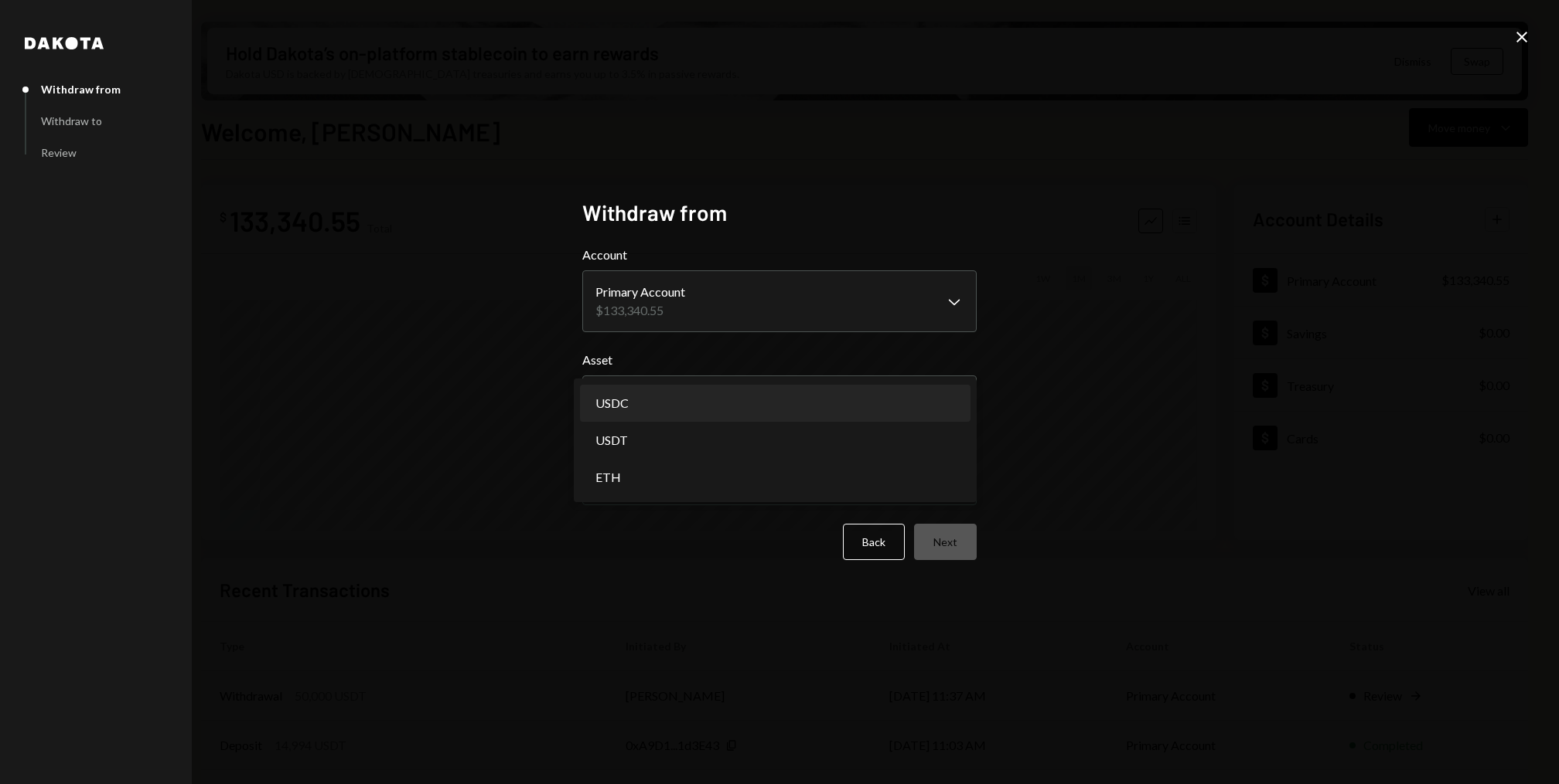
select select "****"
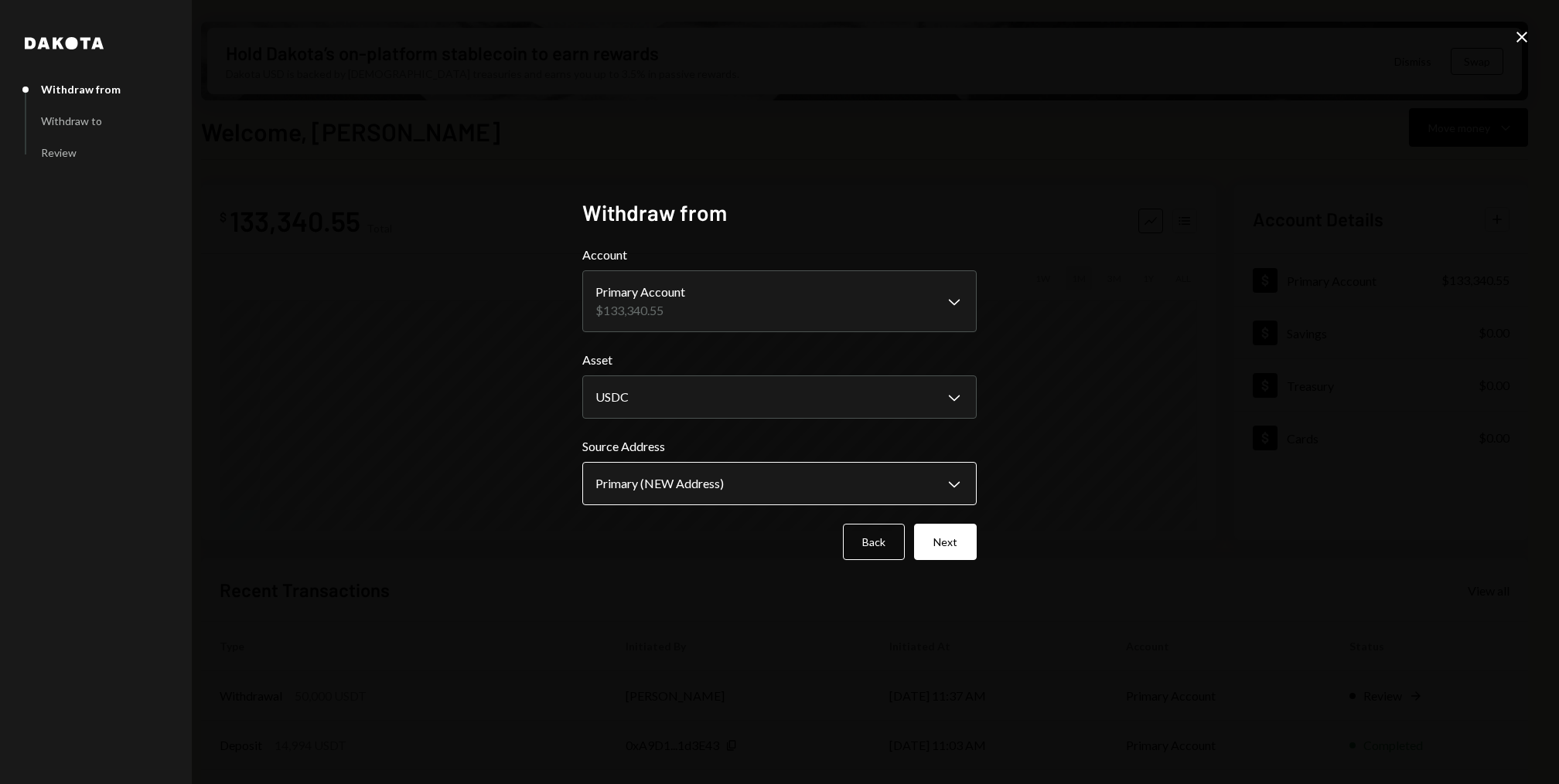
click at [653, 482] on body "S Story Foundation Caret Down Home Home Inbox Inbox Activities Transactions Acc…" at bounding box center [780, 392] width 1559 height 784
click at [944, 552] on button "Next" at bounding box center [945, 543] width 63 height 37
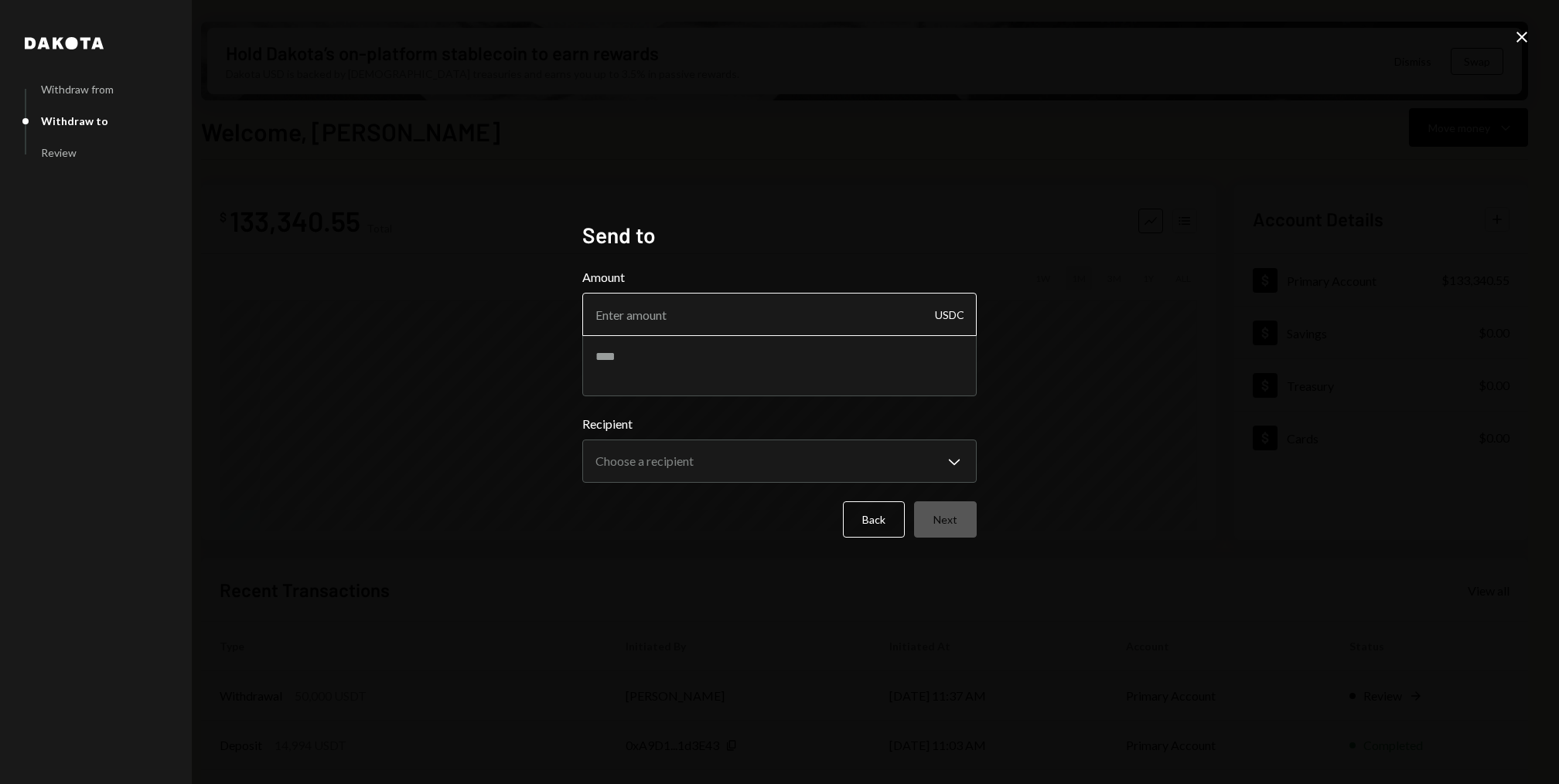
click at [632, 303] on input "Amount" at bounding box center [780, 314] width 394 height 43
type input "6"
type input "7.10"
click at [652, 349] on textarea at bounding box center [780, 366] width 394 height 62
click at [765, 349] on textarea "**********" at bounding box center [780, 366] width 394 height 62
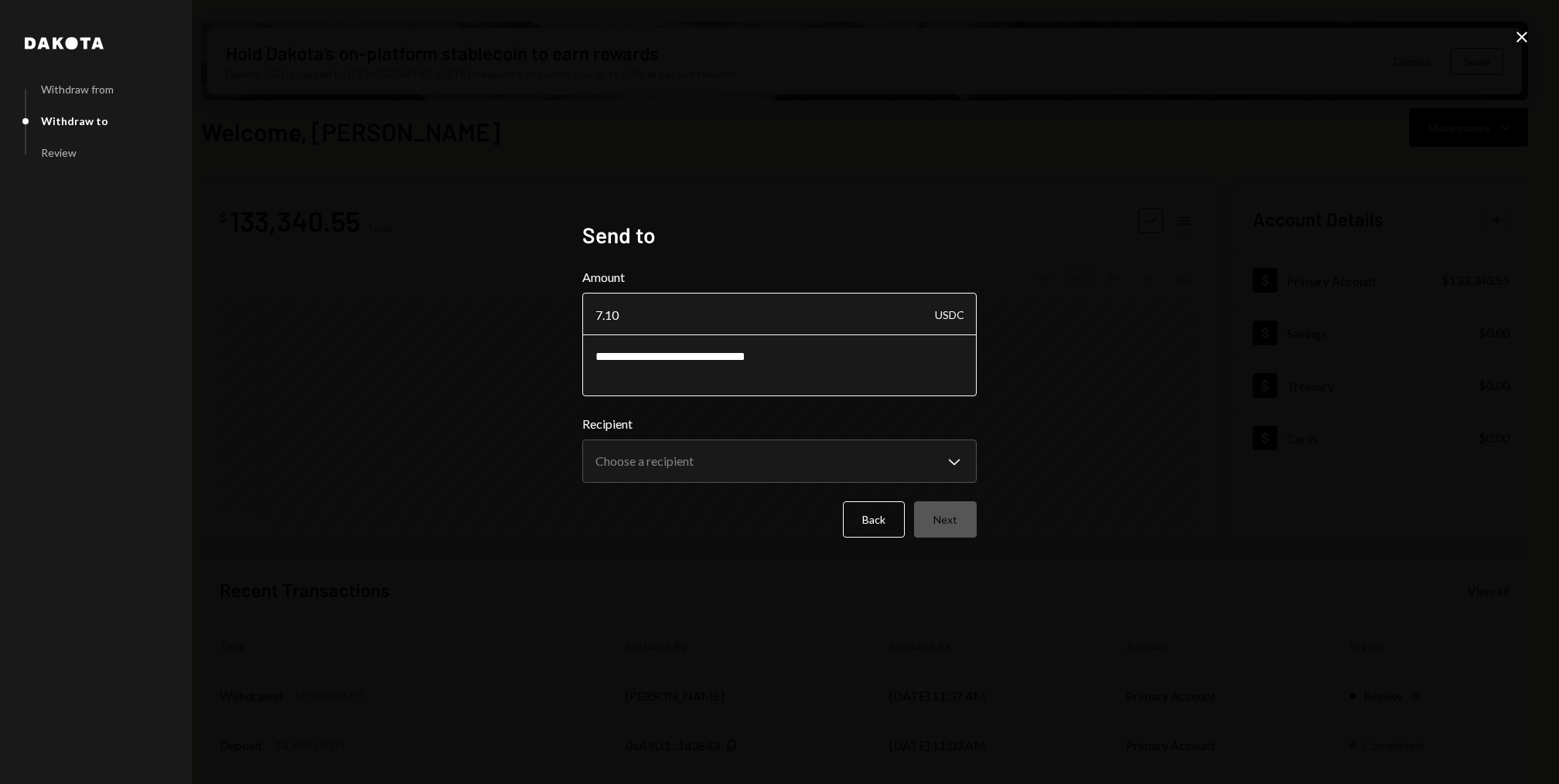
type textarea "**********"
click at [680, 331] on input "7.10" at bounding box center [780, 314] width 394 height 43
click at [661, 354] on textarea "**********" at bounding box center [780, 366] width 394 height 62
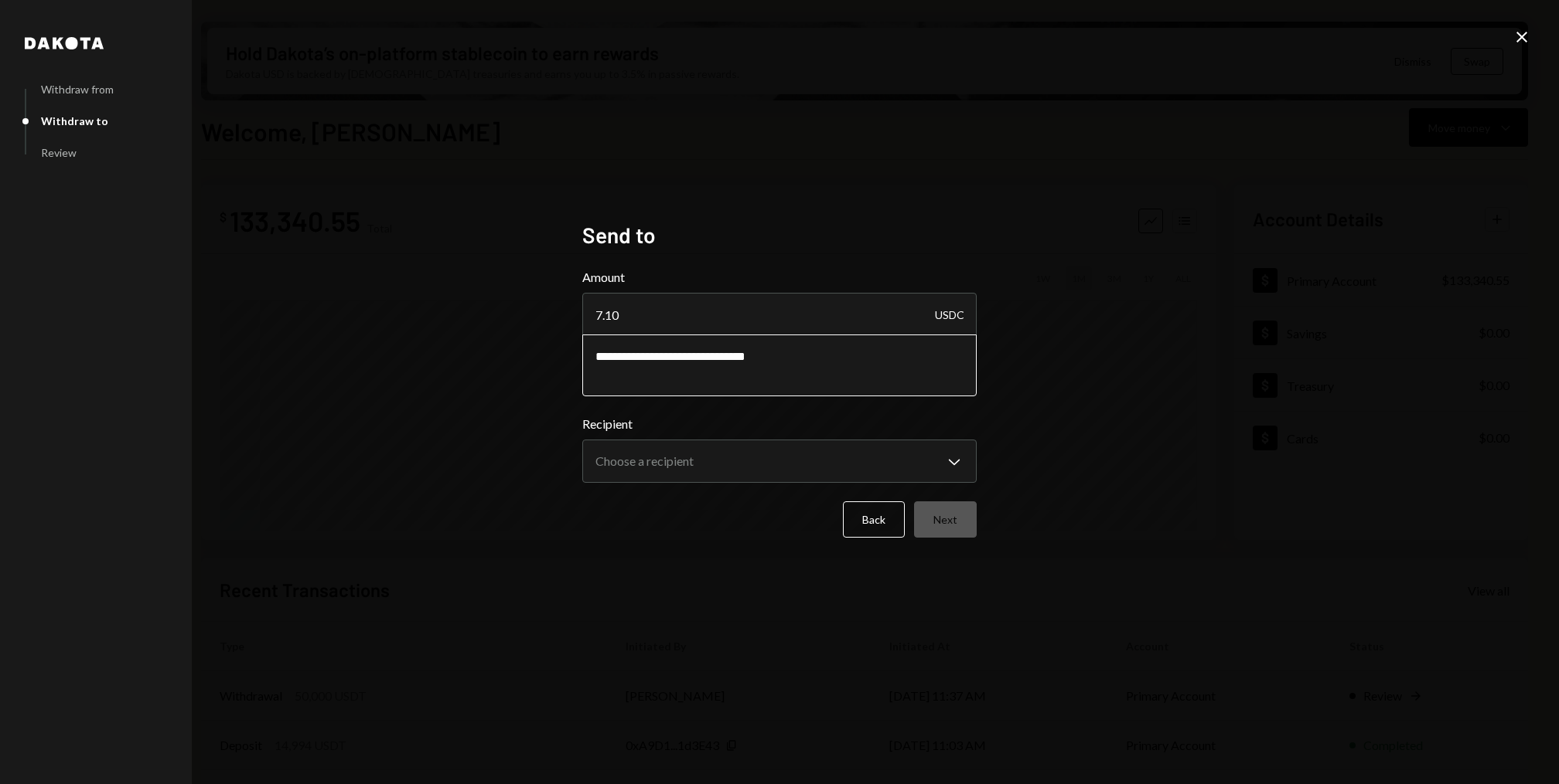
click at [661, 354] on textarea "**********" at bounding box center [780, 366] width 394 height 62
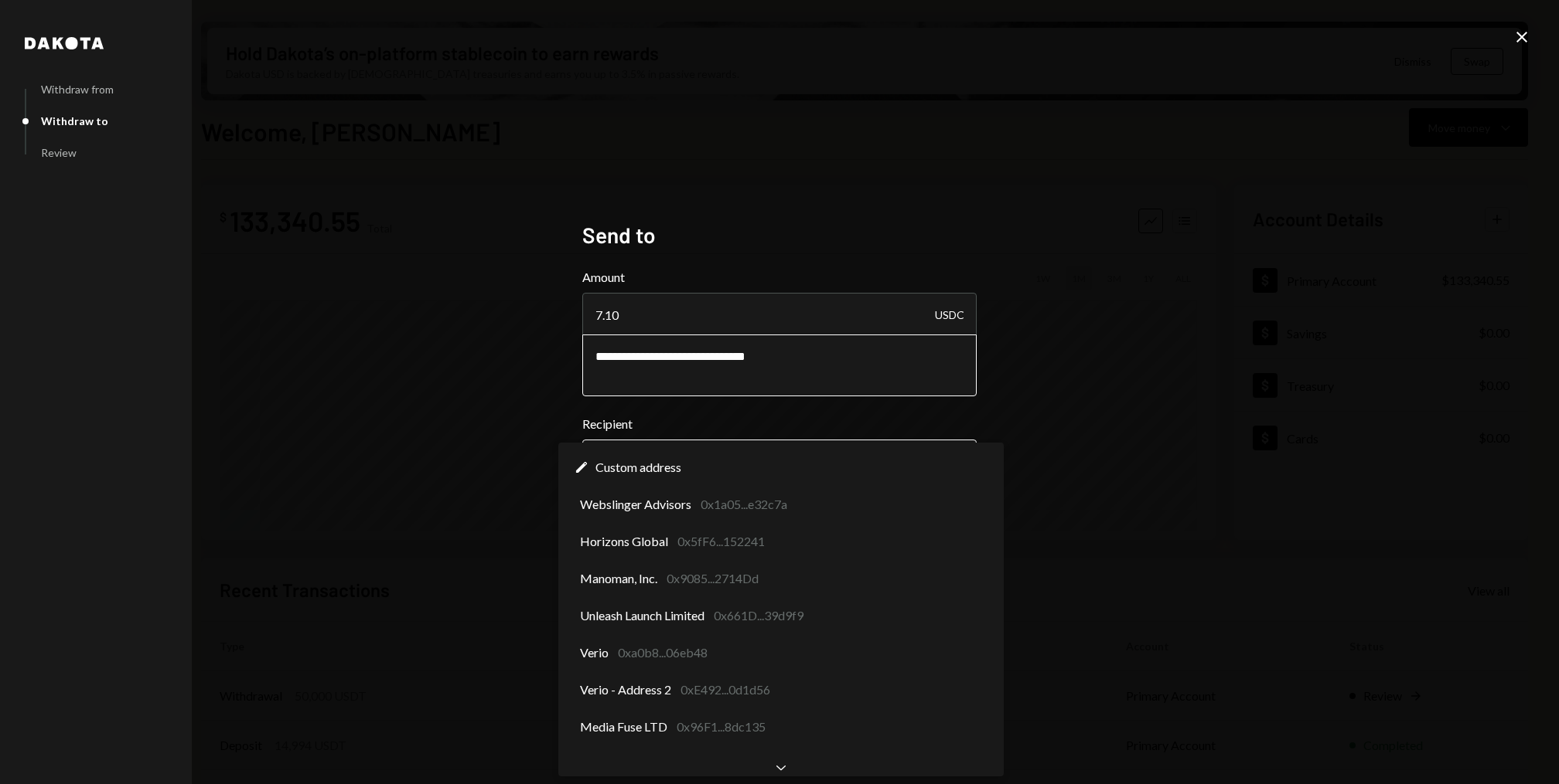
click at [714, 469] on body "S Story Foundation Caret Down Home Home Inbox Inbox Activities Transactions Acc…" at bounding box center [780, 392] width 1559 height 784
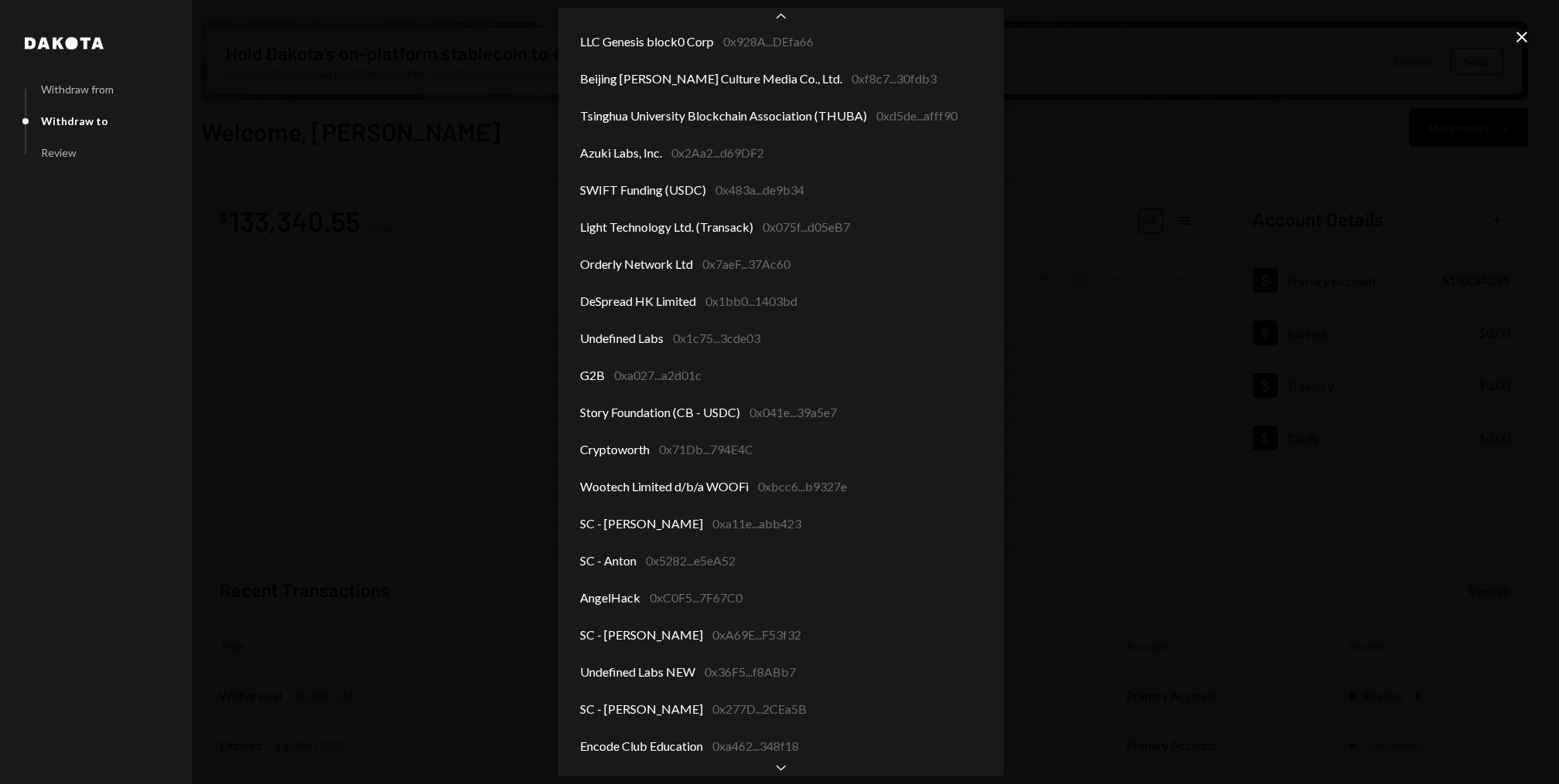
scroll to position [2043, 0]
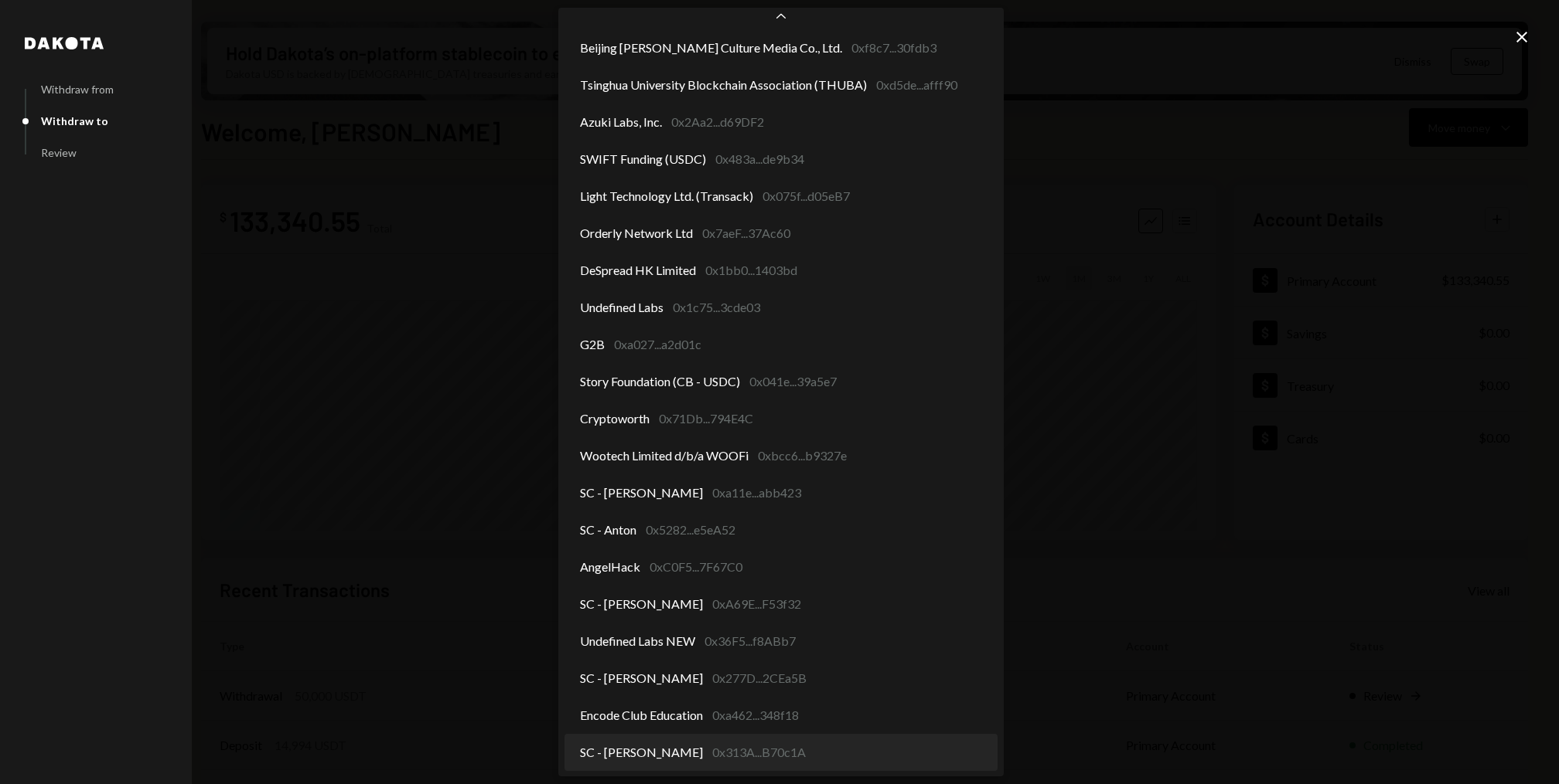
select select "**********"
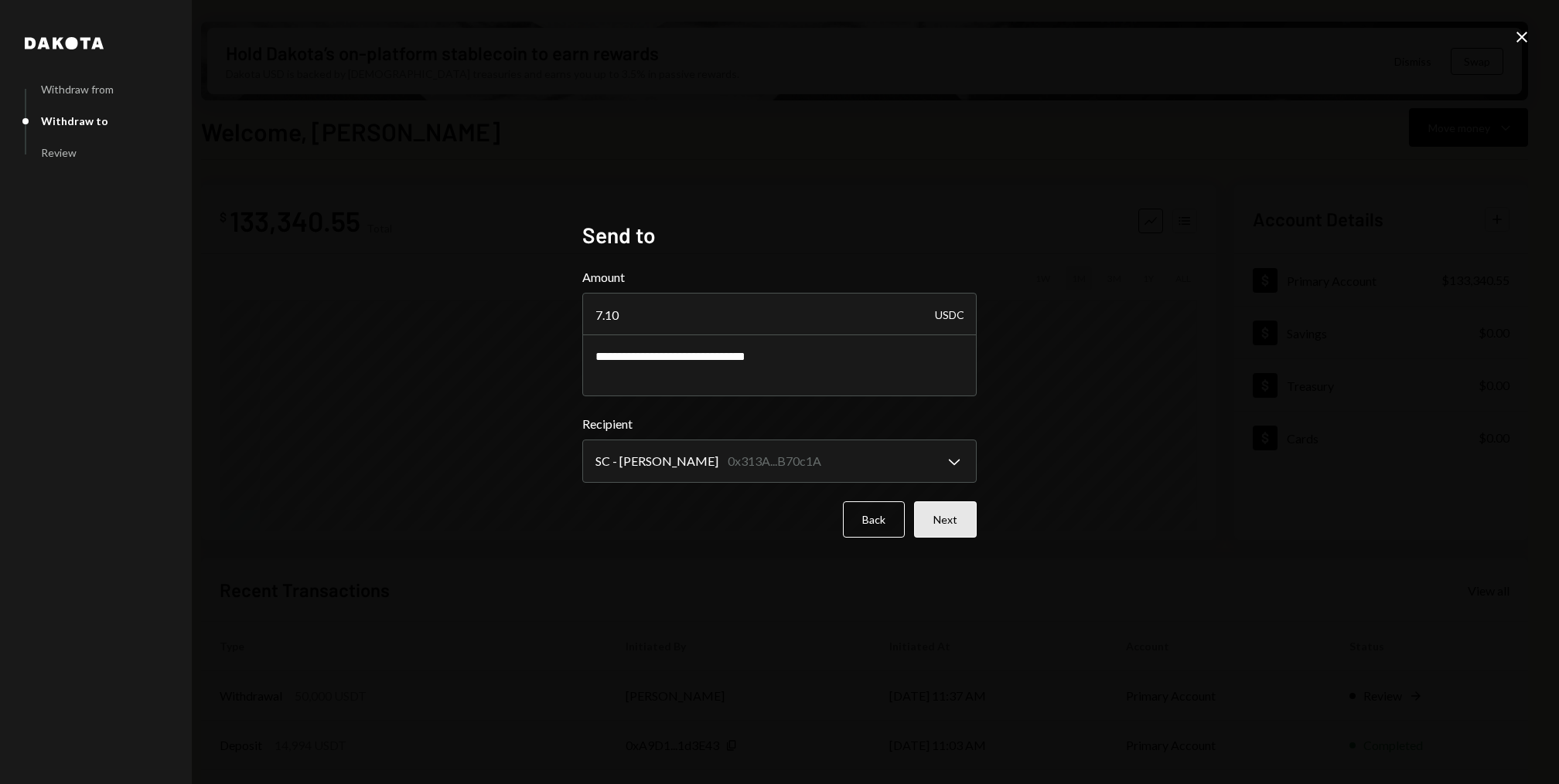
click at [948, 509] on button "Next" at bounding box center [945, 519] width 63 height 37
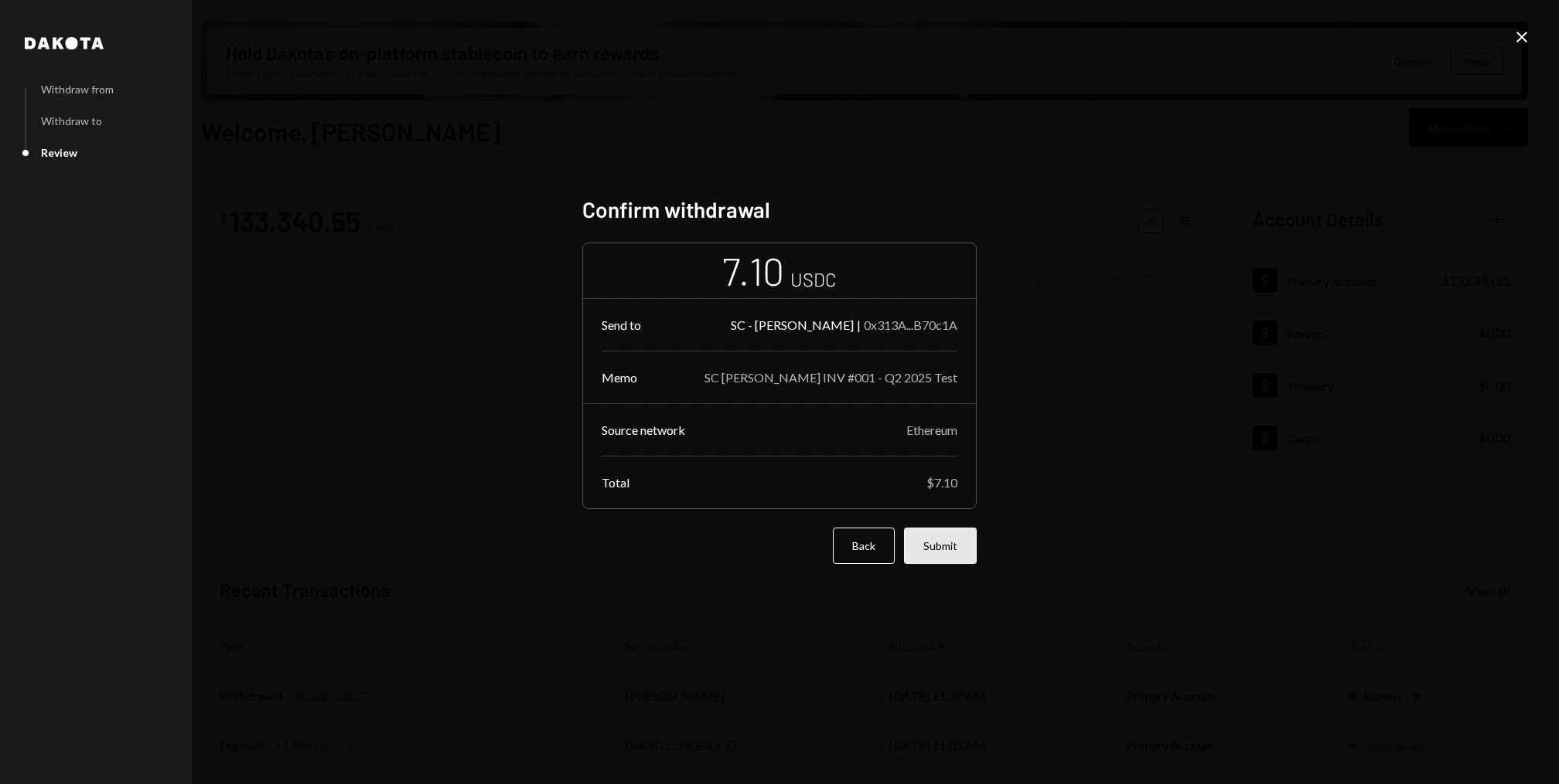
click at [961, 548] on button "Submit" at bounding box center [940, 546] width 72 height 37
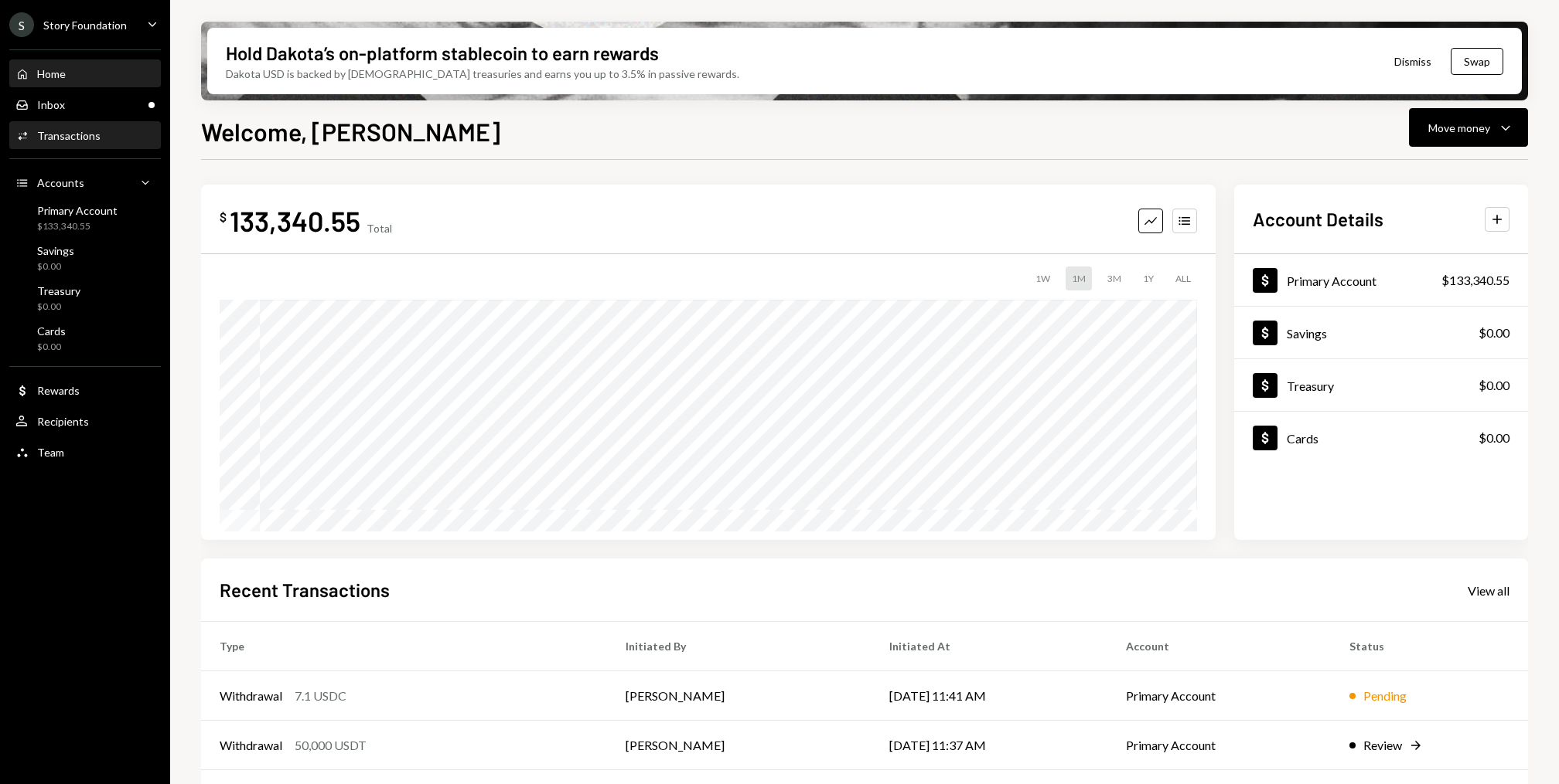
click at [95, 135] on div "Transactions" at bounding box center [69, 136] width 64 height 14
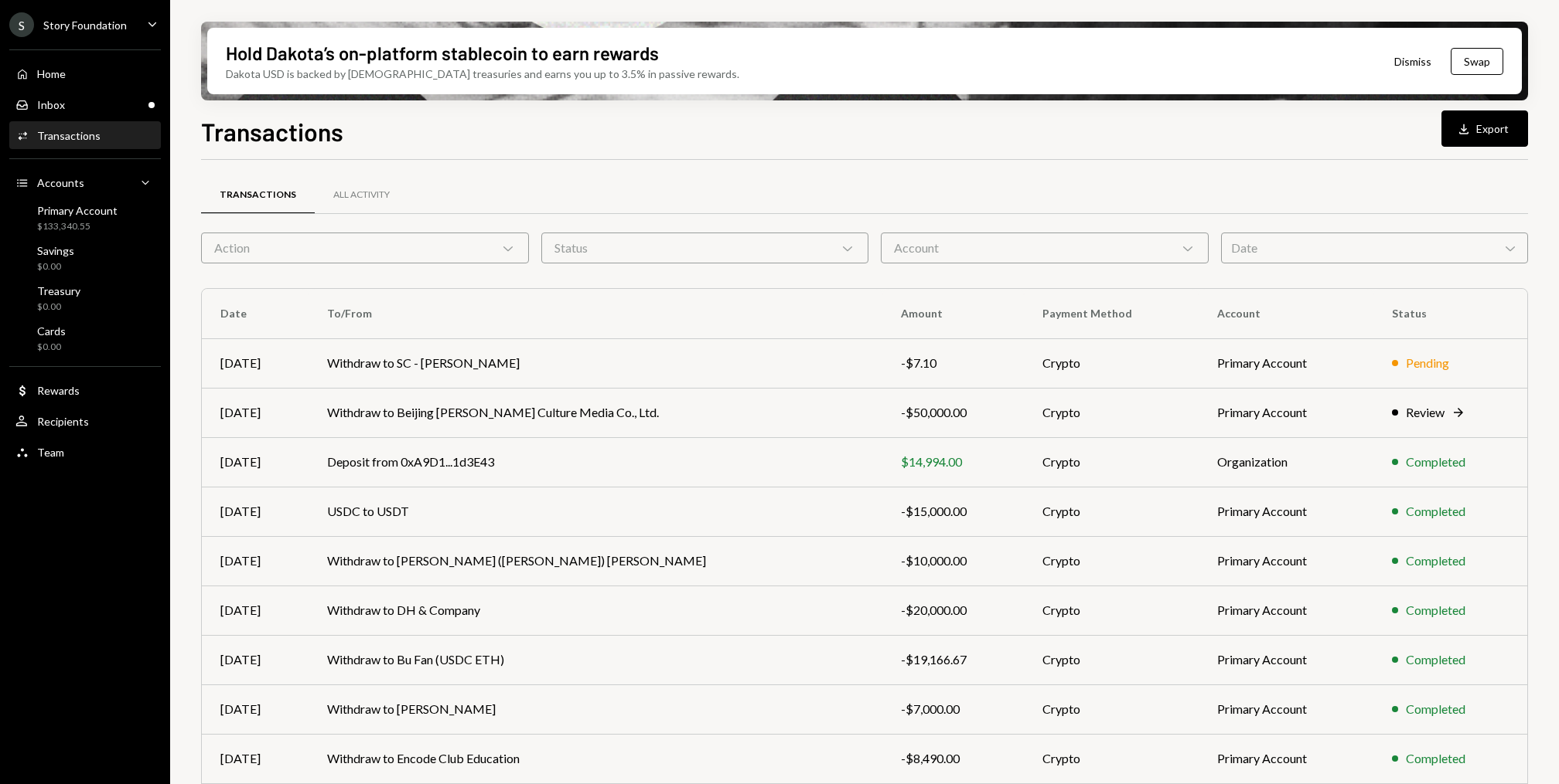
click at [409, 262] on div "Action Chevron Down" at bounding box center [364, 248] width 327 height 31
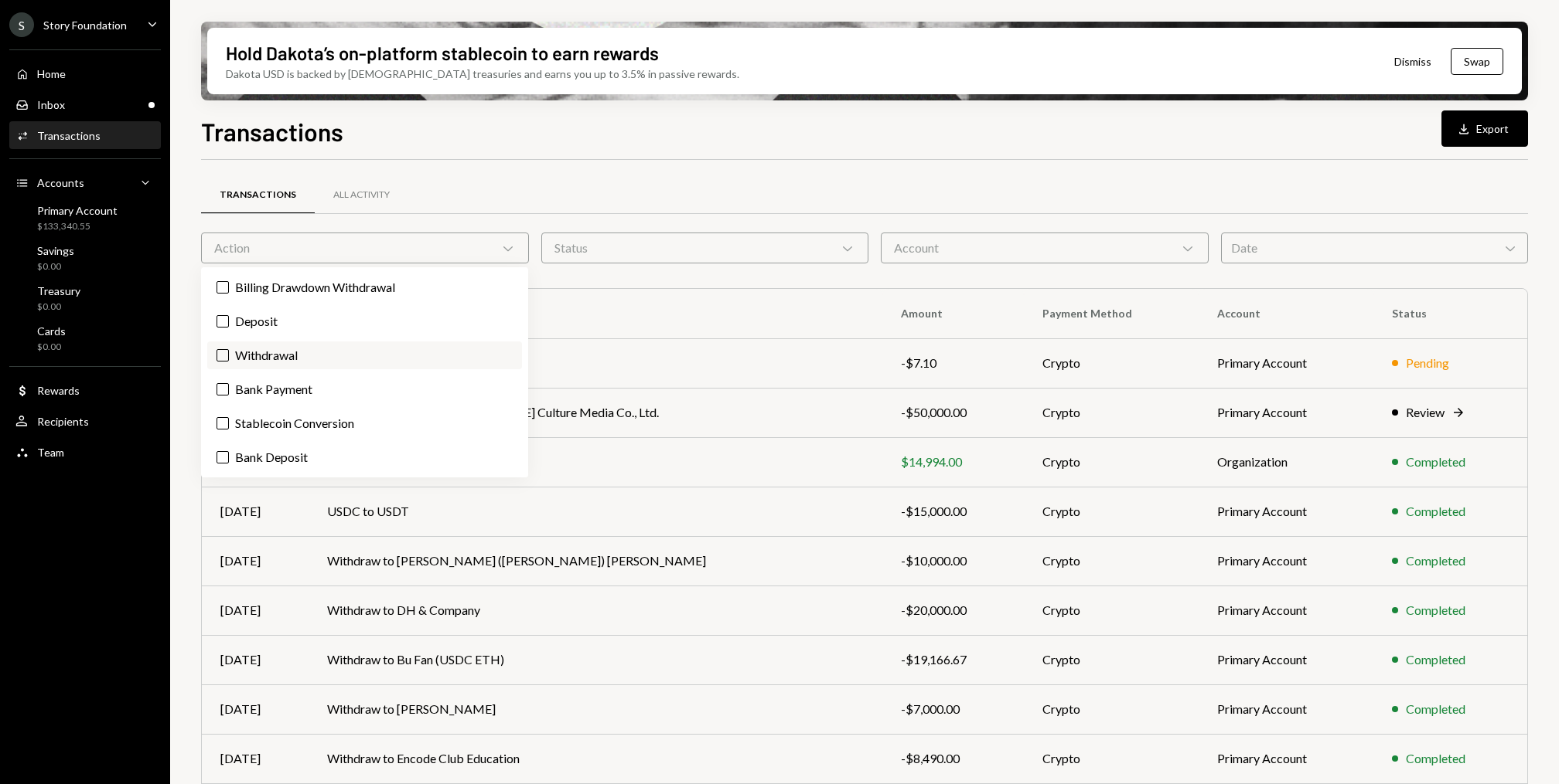
click at [258, 347] on label "Withdrawal" at bounding box center [365, 355] width 315 height 28
click at [229, 350] on button "Withdrawal" at bounding box center [222, 355] width 13 height 13
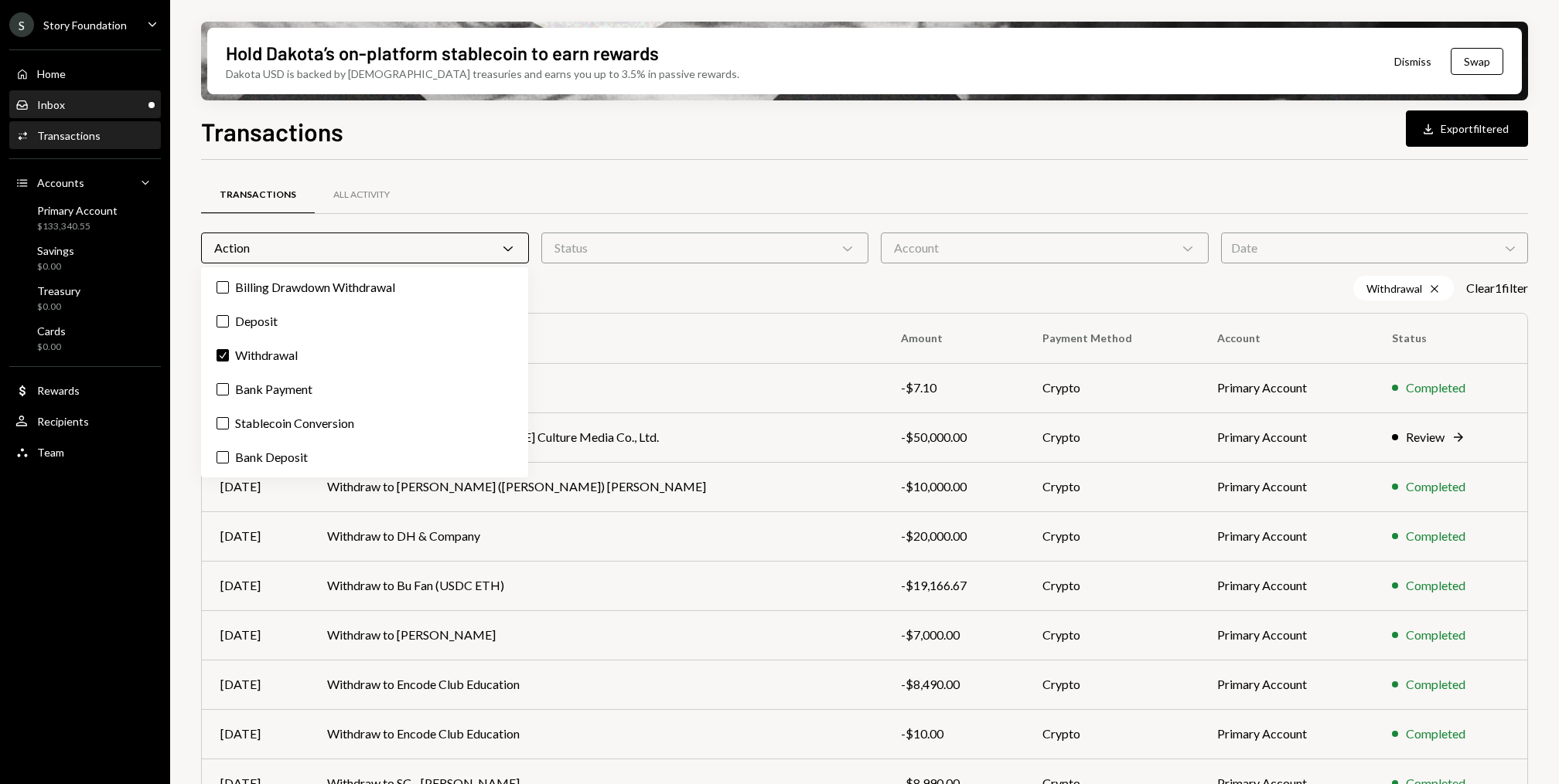
click at [110, 98] on div "Inbox Inbox" at bounding box center [85, 105] width 139 height 14
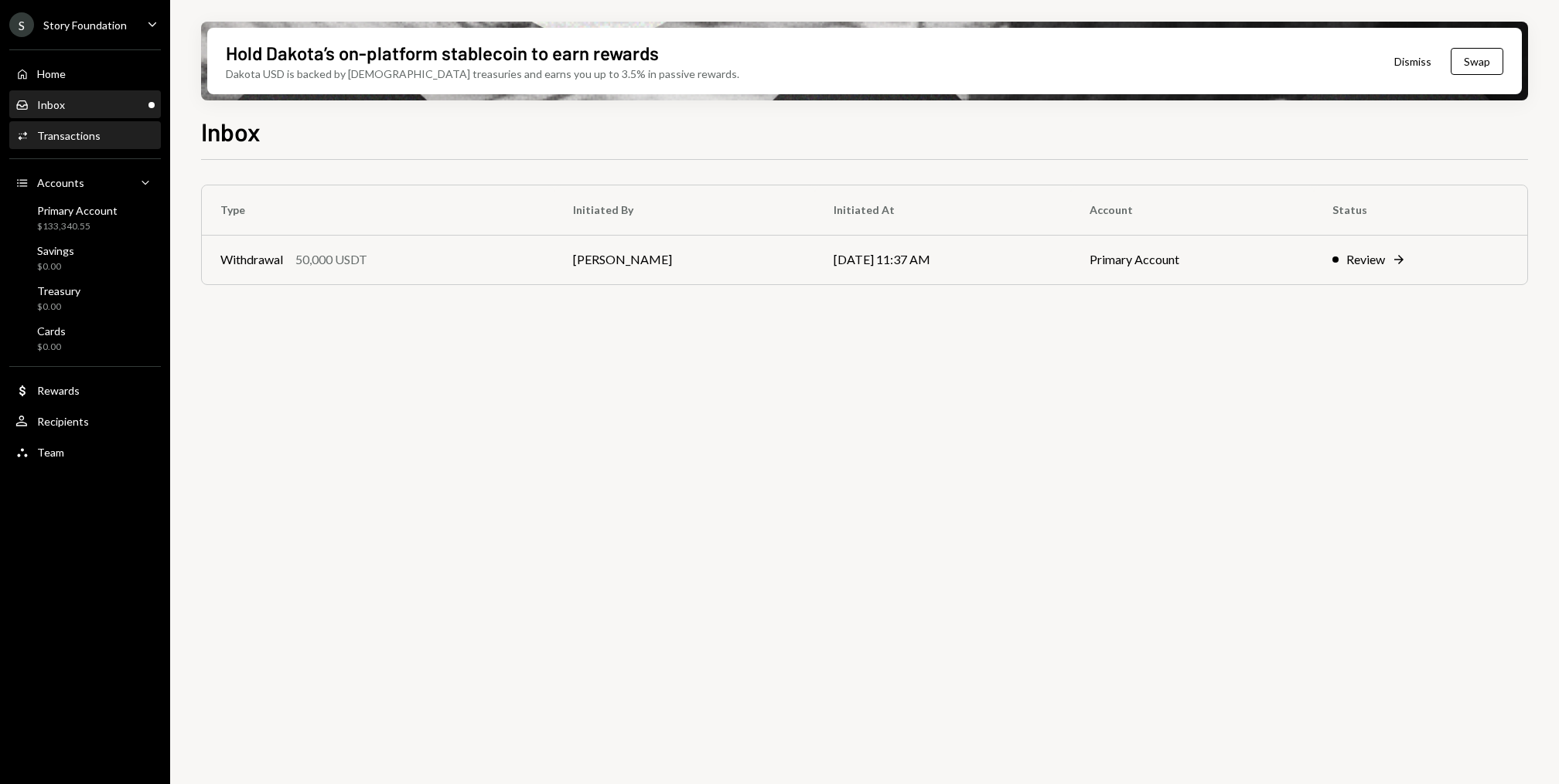
click at [94, 129] on div "Transactions" at bounding box center [69, 136] width 64 height 14
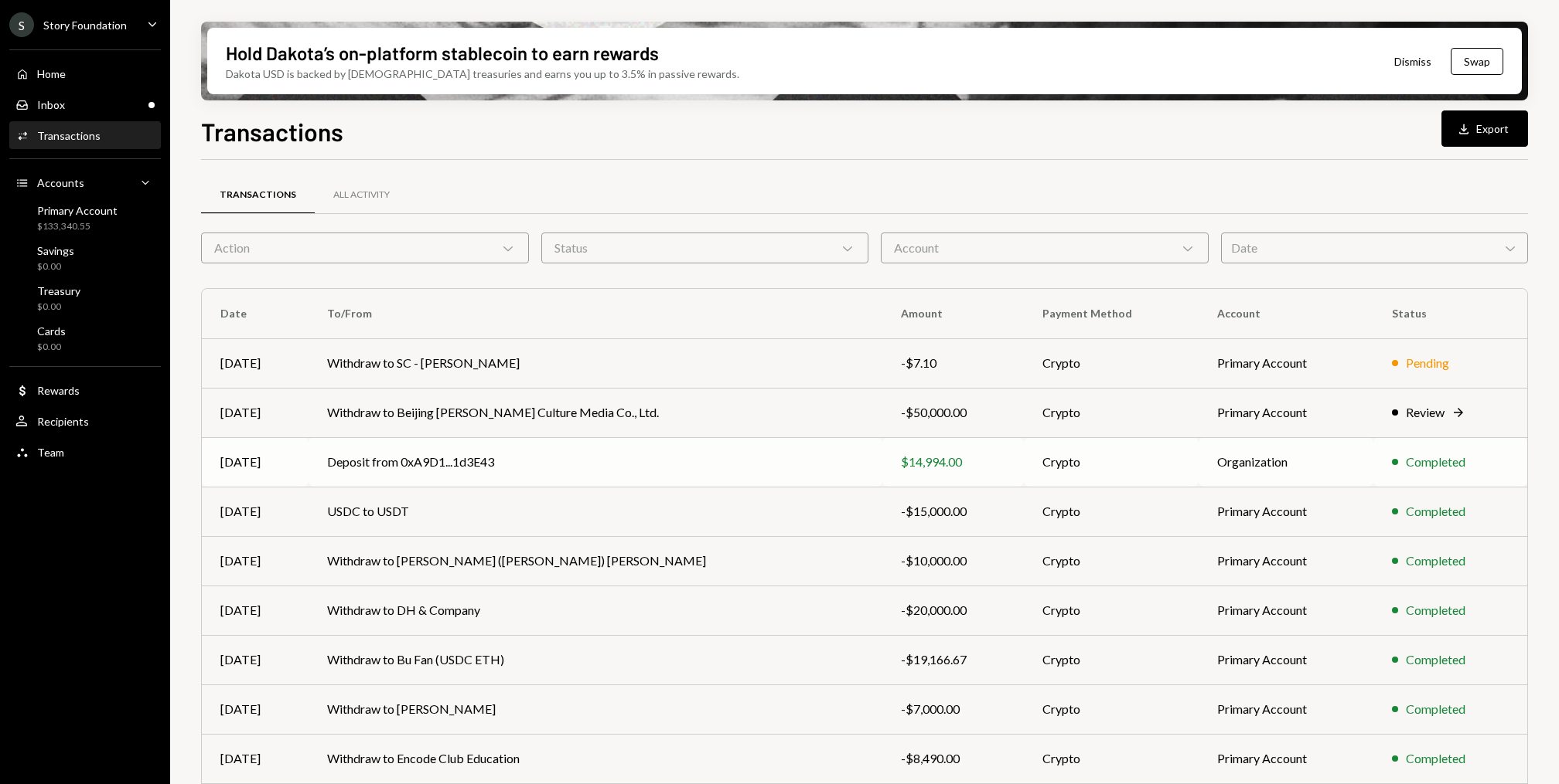
scroll to position [95, 0]
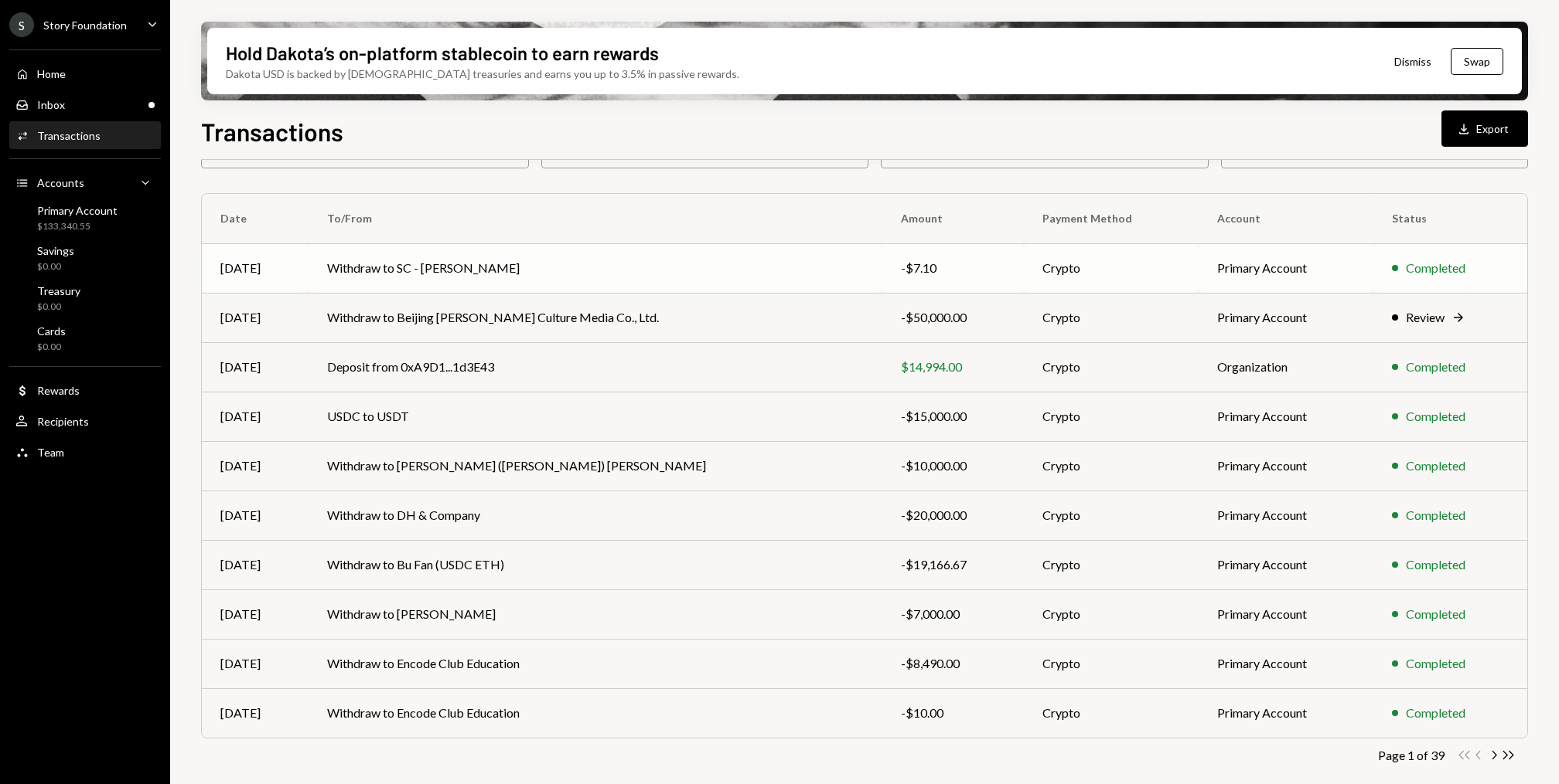
click at [469, 285] on td "Withdraw to SC - [PERSON_NAME]" at bounding box center [595, 267] width 574 height 49
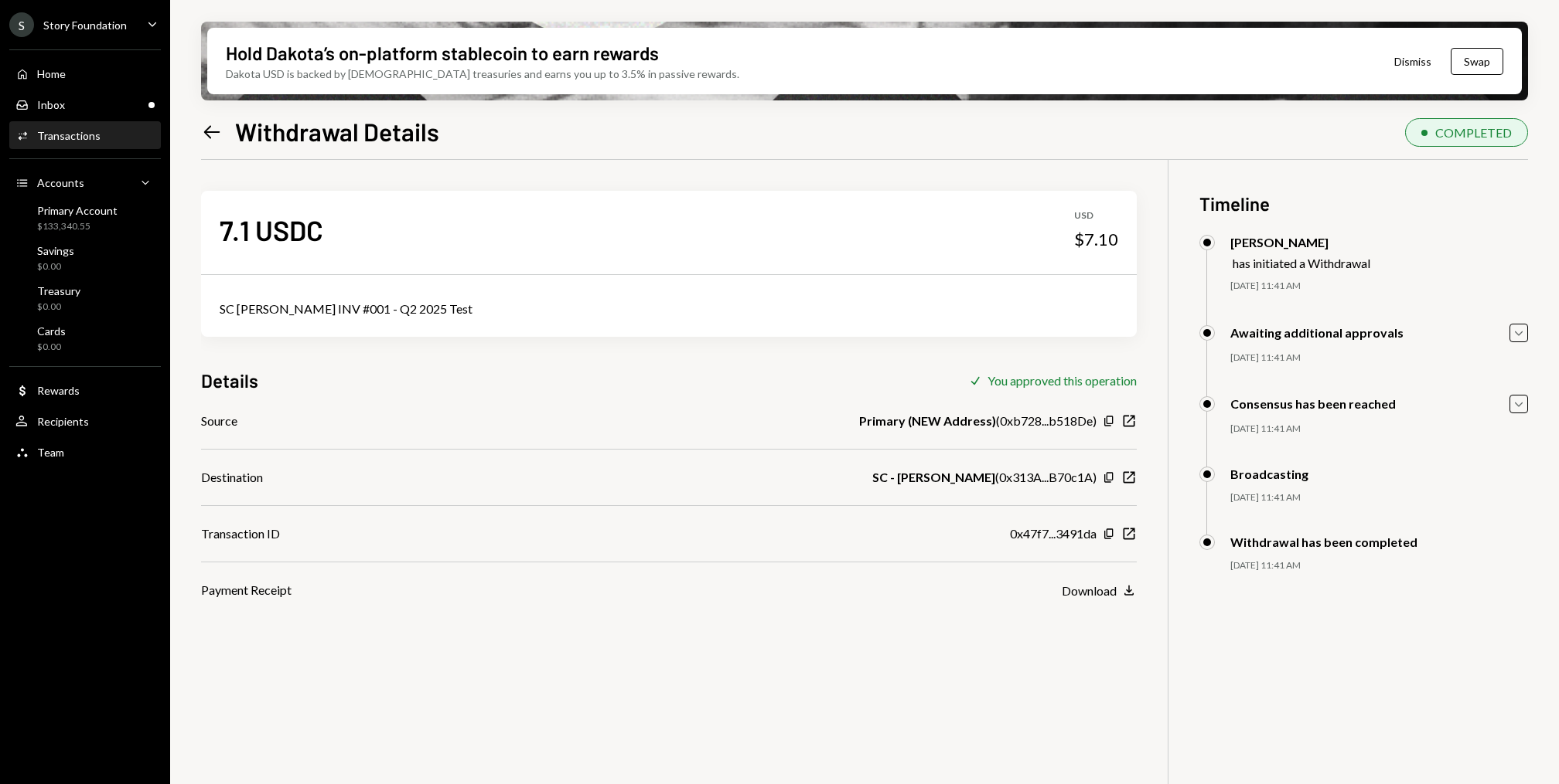
click at [1126, 519] on div "Source Primary (NEW Address) ( 0xb728...b518De ) Copy New Window Destination SC…" at bounding box center [668, 506] width 936 height 188
click at [1130, 529] on icon "button" at bounding box center [1129, 535] width 12 height 12
click at [95, 65] on div "Home Home" at bounding box center [85, 73] width 139 height 26
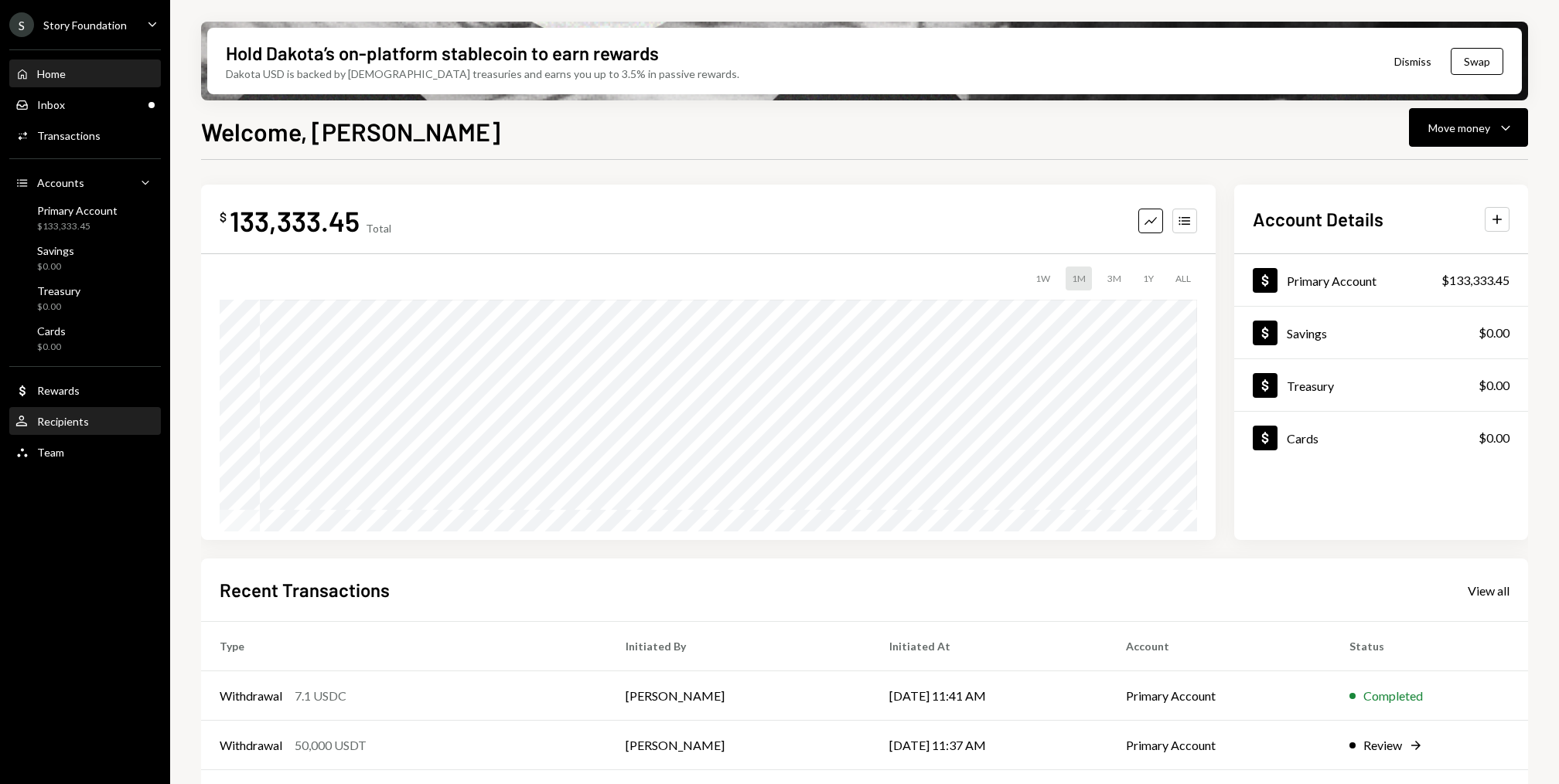
click at [71, 428] on div "User Recipients" at bounding box center [85, 421] width 139 height 26
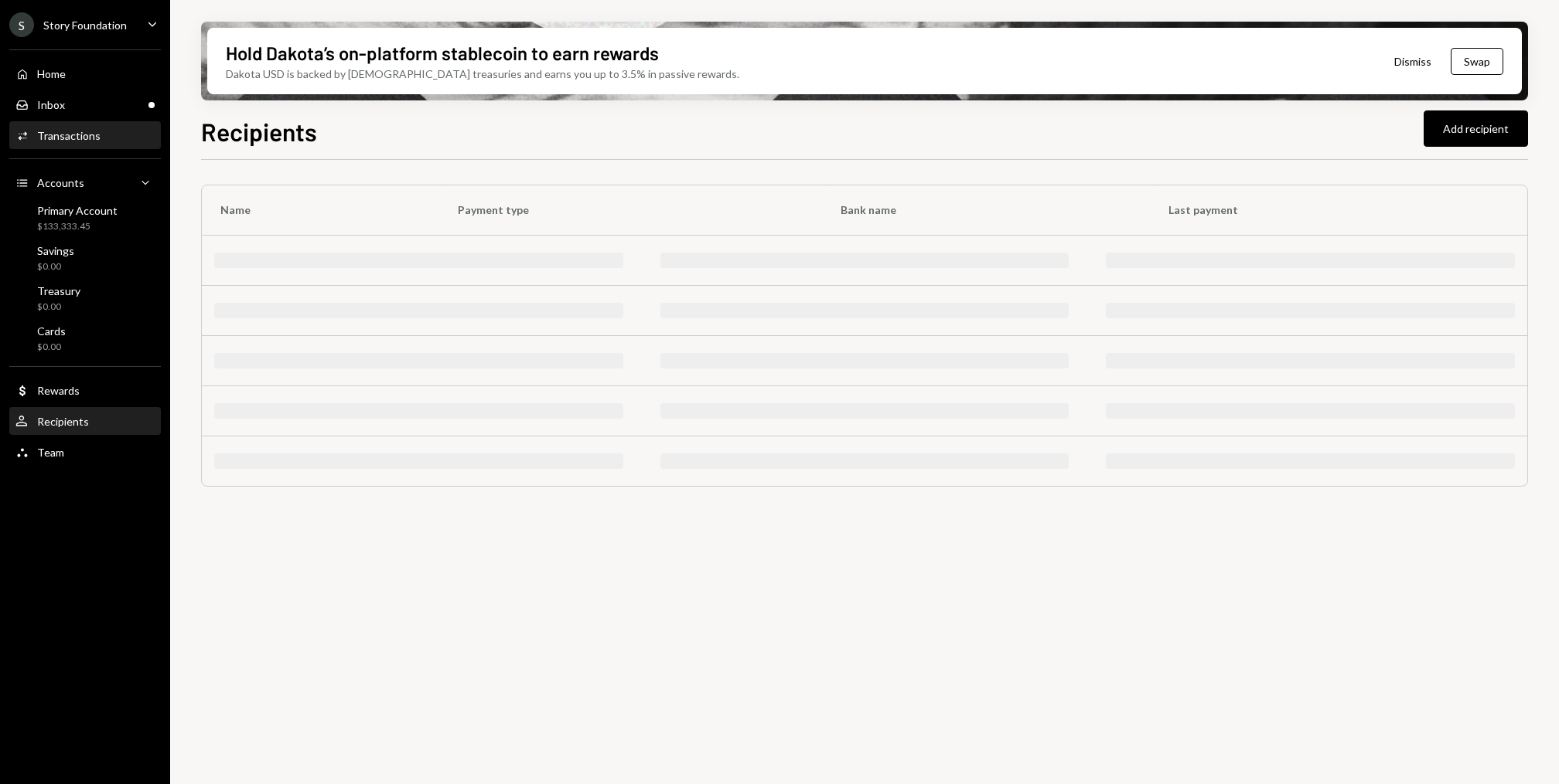
click at [118, 133] on div "Activities Transactions" at bounding box center [85, 136] width 139 height 14
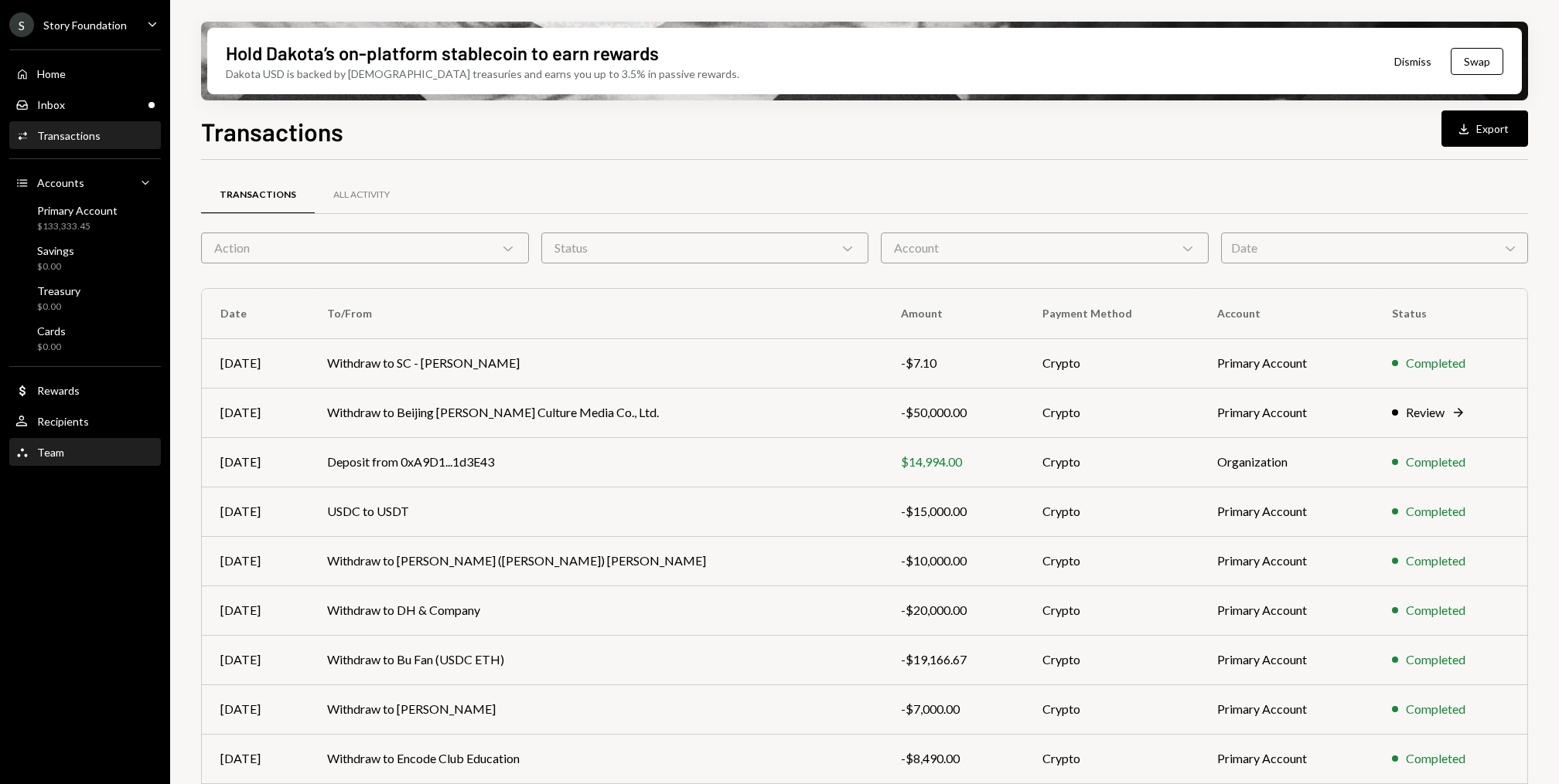
click at [122, 451] on div "Team Team" at bounding box center [85, 453] width 139 height 14
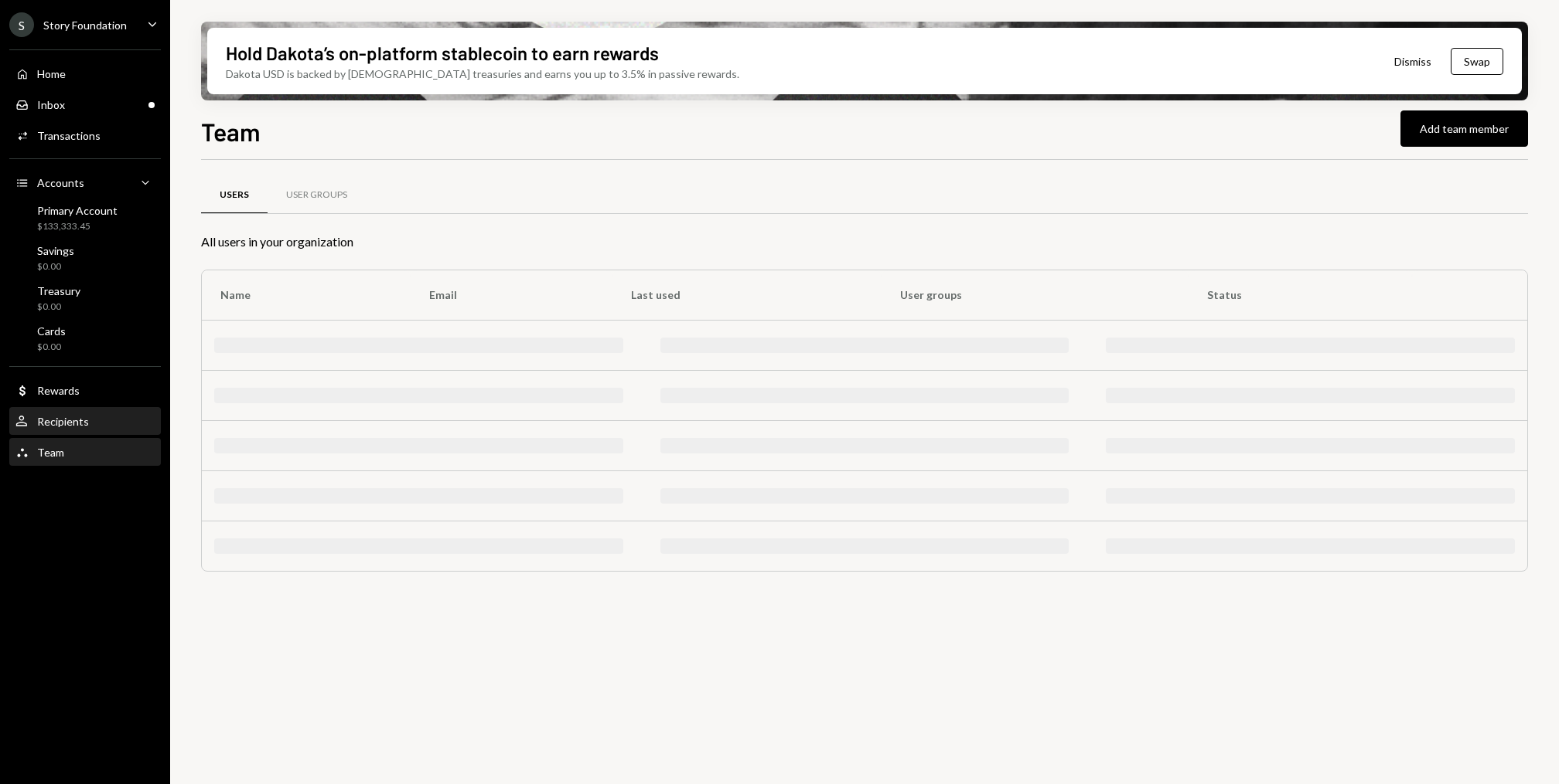
click at [108, 418] on div "User Recipients" at bounding box center [85, 422] width 139 height 14
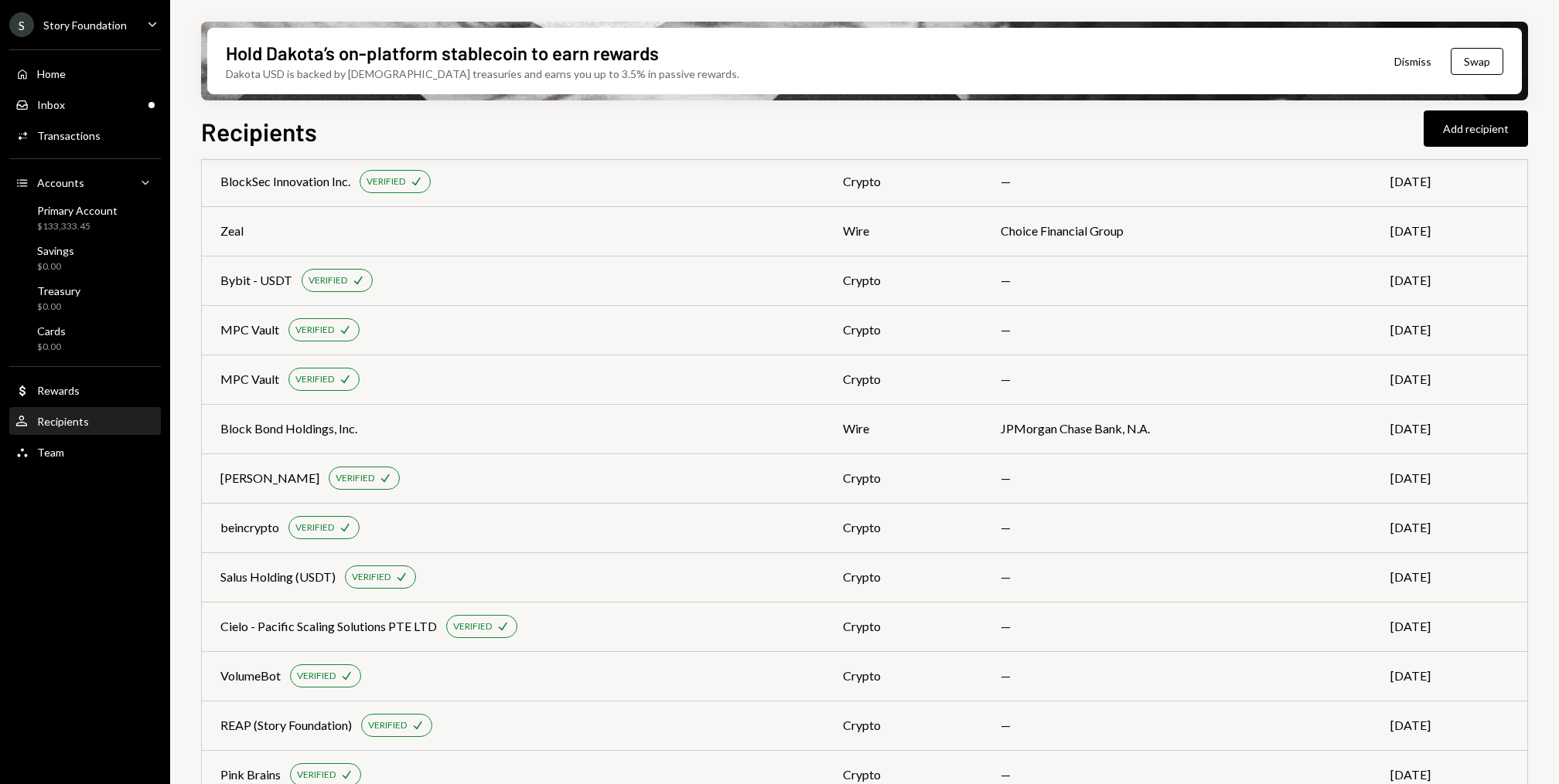
scroll to position [1658, 0]
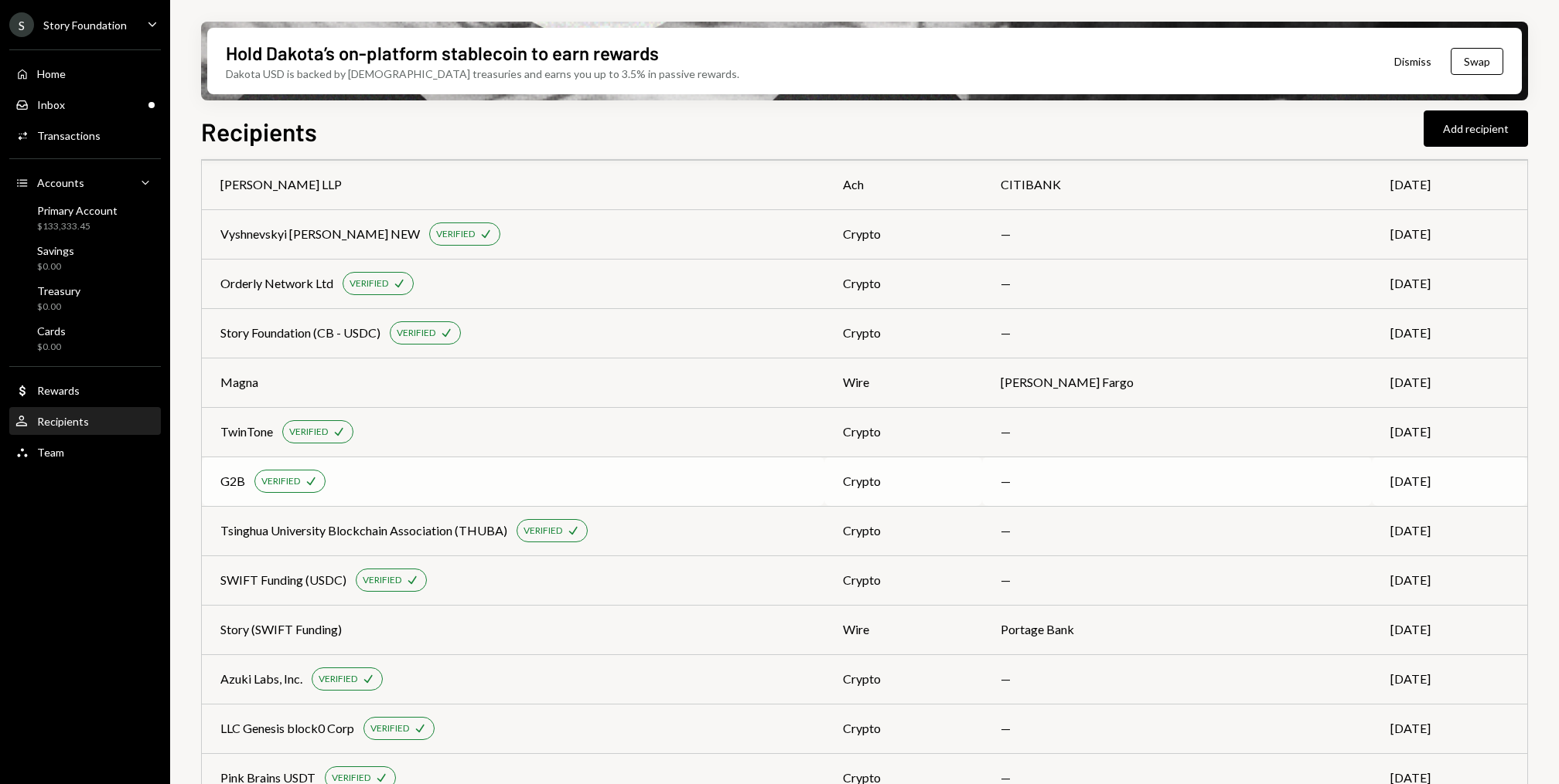
click at [556, 479] on div "G2B VERIFIED Check" at bounding box center [513, 482] width 585 height 23
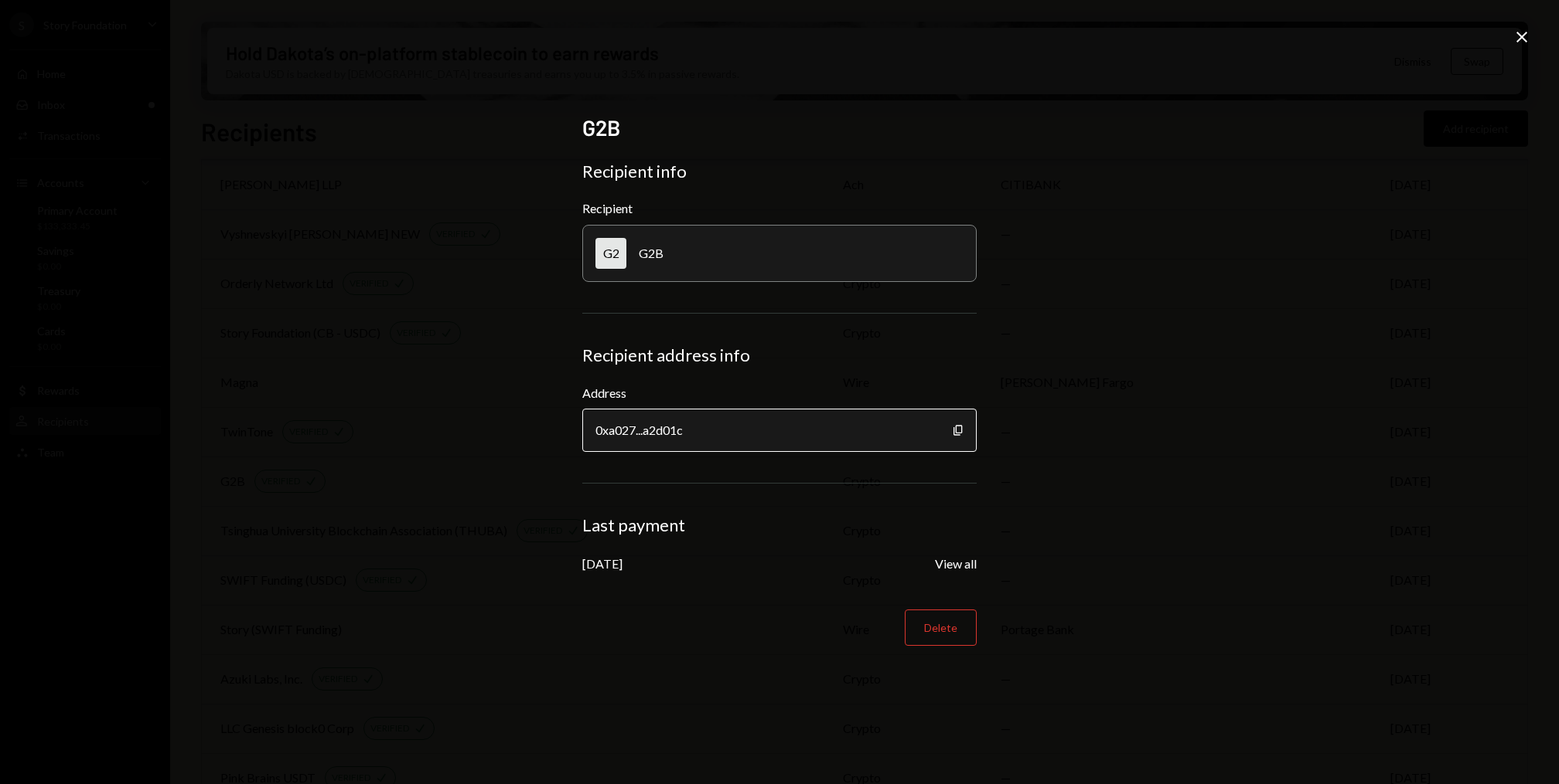
click at [950, 431] on div "0xa027...a2d01c" at bounding box center [780, 430] width 394 height 43
click at [954, 431] on icon "button" at bounding box center [957, 430] width 9 height 10
click at [1529, 39] on icon "Close" at bounding box center [1521, 37] width 18 height 18
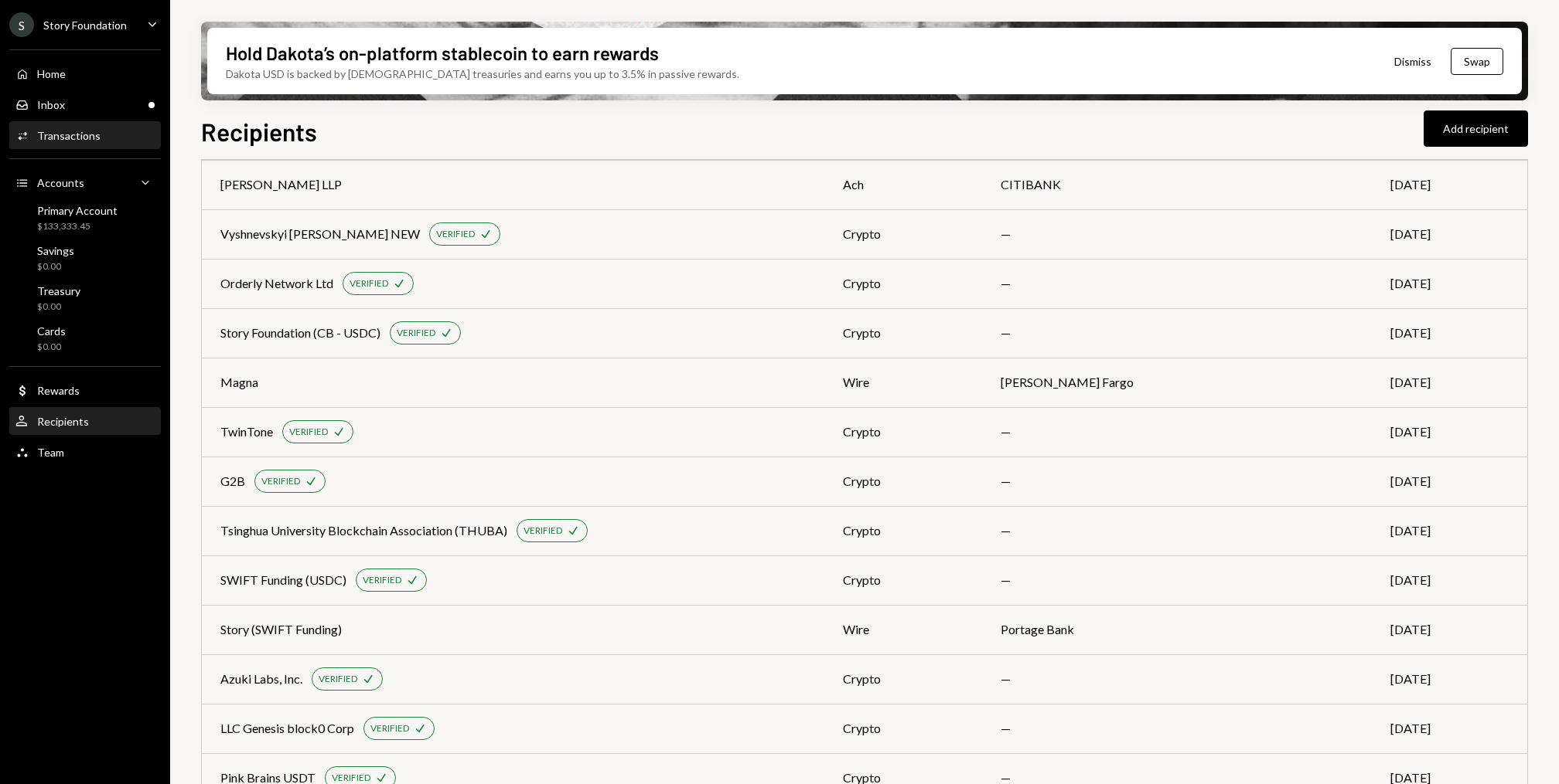
click at [46, 124] on div "Activities Transactions" at bounding box center [85, 135] width 139 height 26
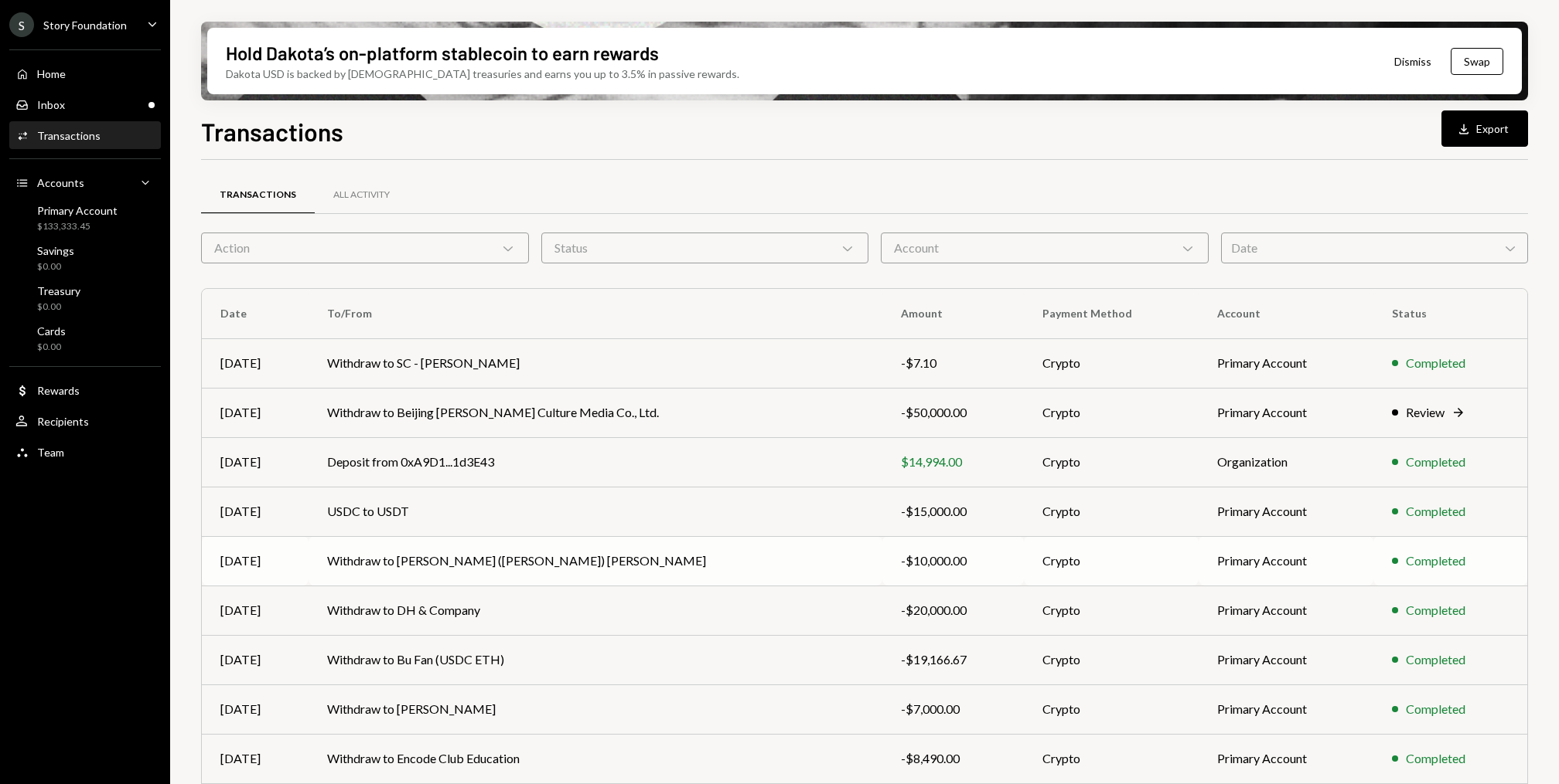
scroll to position [95, 0]
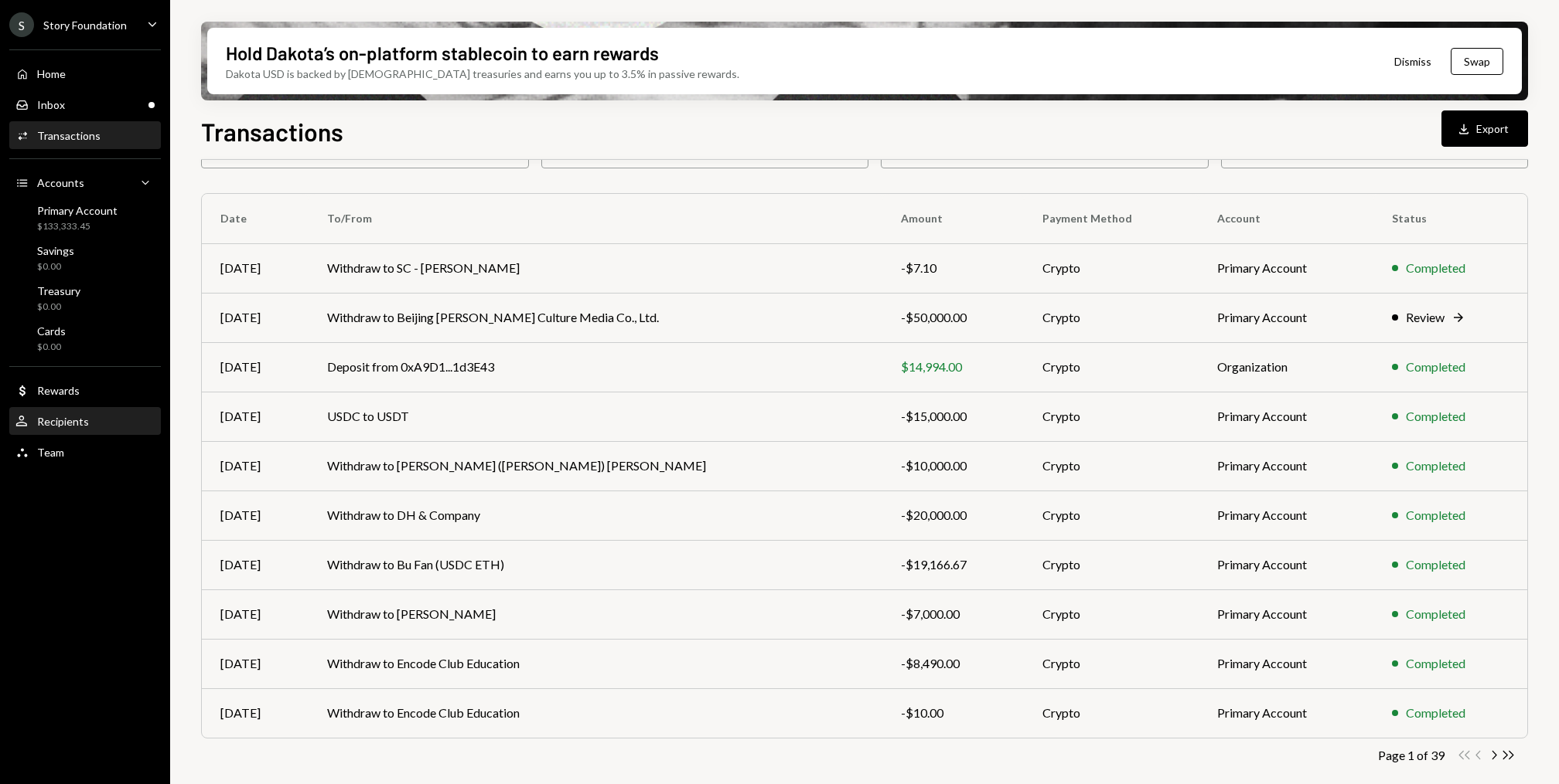
click at [61, 416] on div "Recipients" at bounding box center [63, 422] width 52 height 14
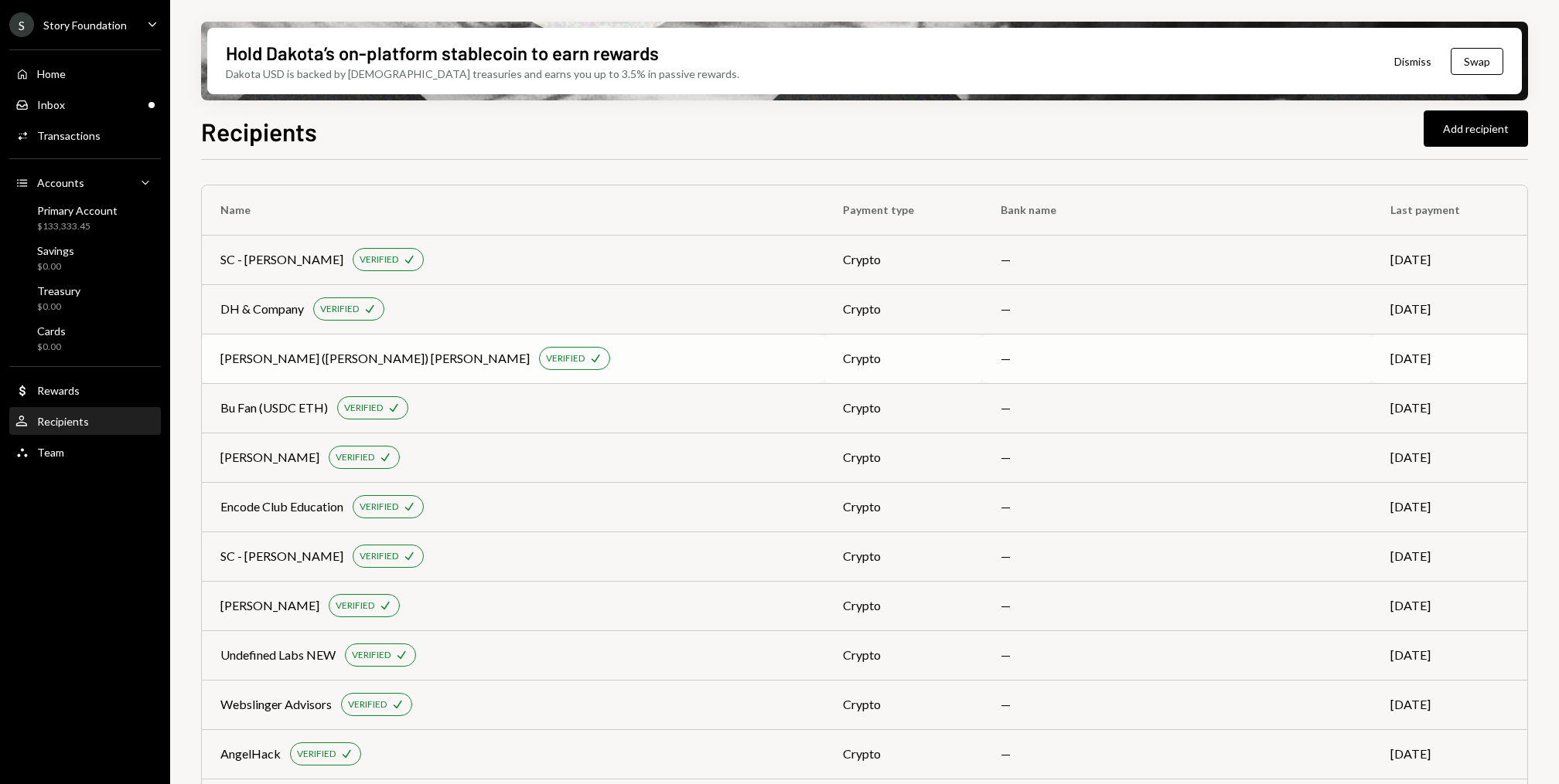
scroll to position [1163, 0]
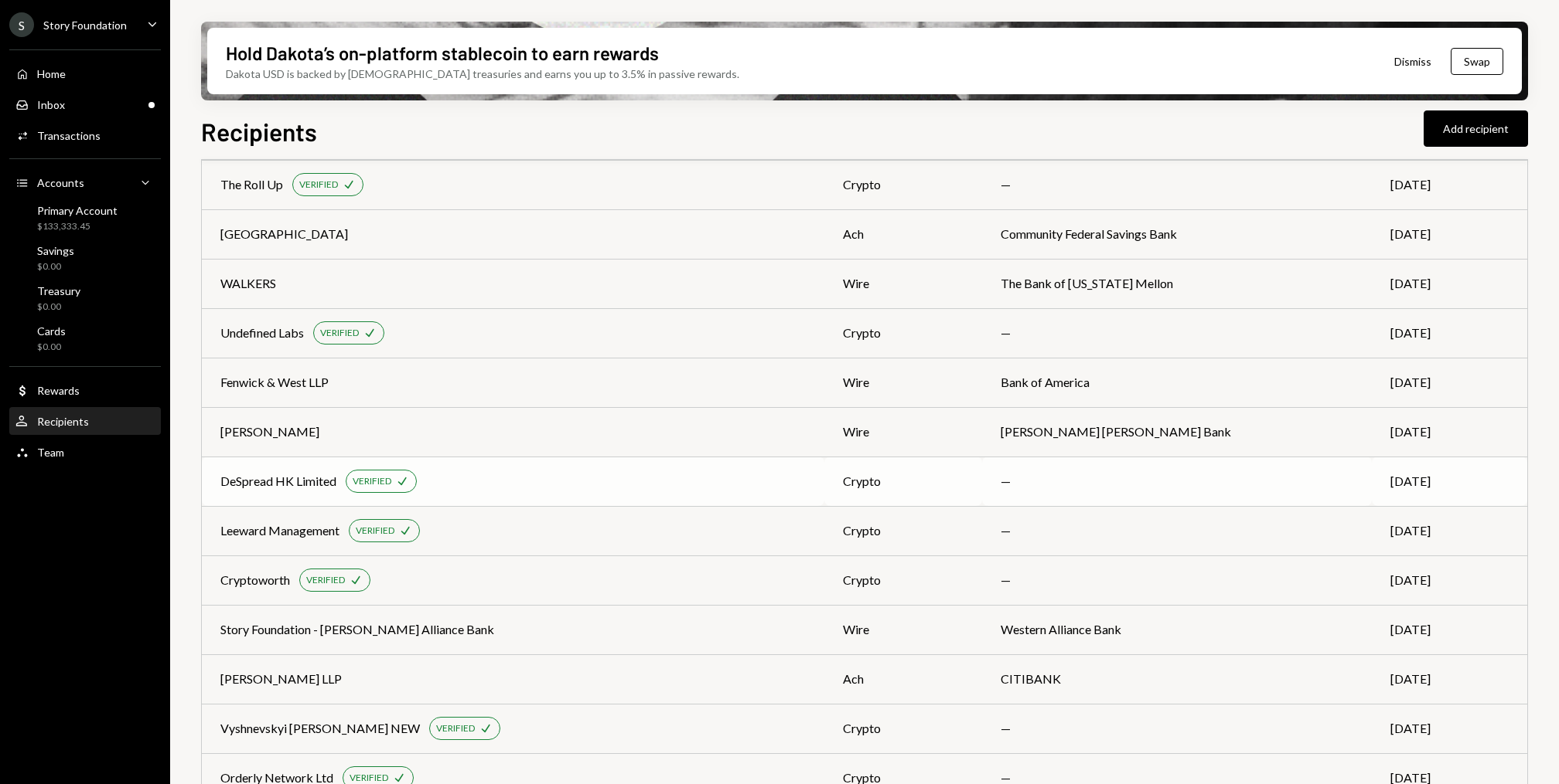
click at [306, 473] on div "DeSpread HK Limited" at bounding box center [278, 481] width 116 height 18
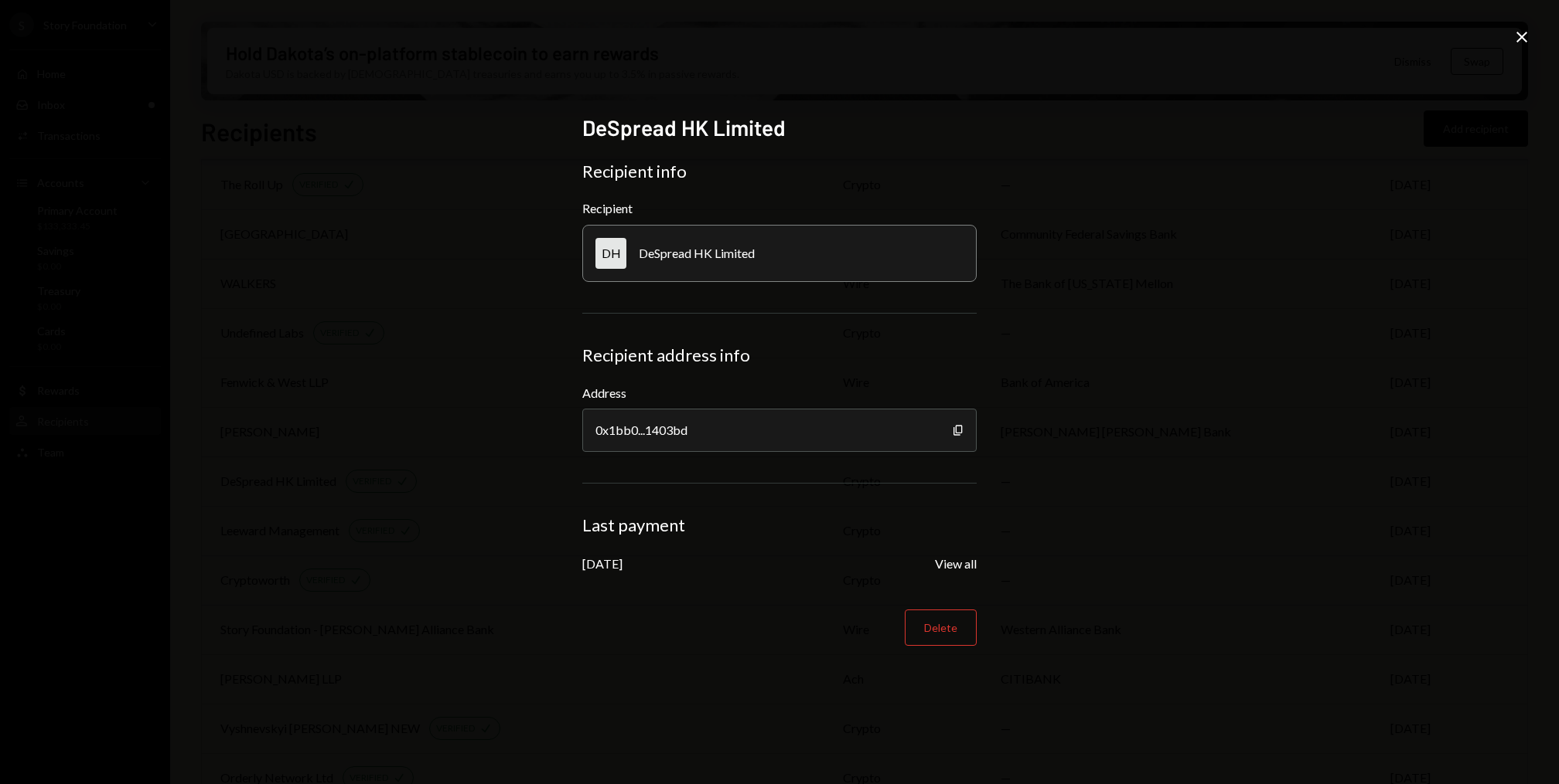
click at [1516, 39] on icon "Close" at bounding box center [1521, 37] width 18 height 18
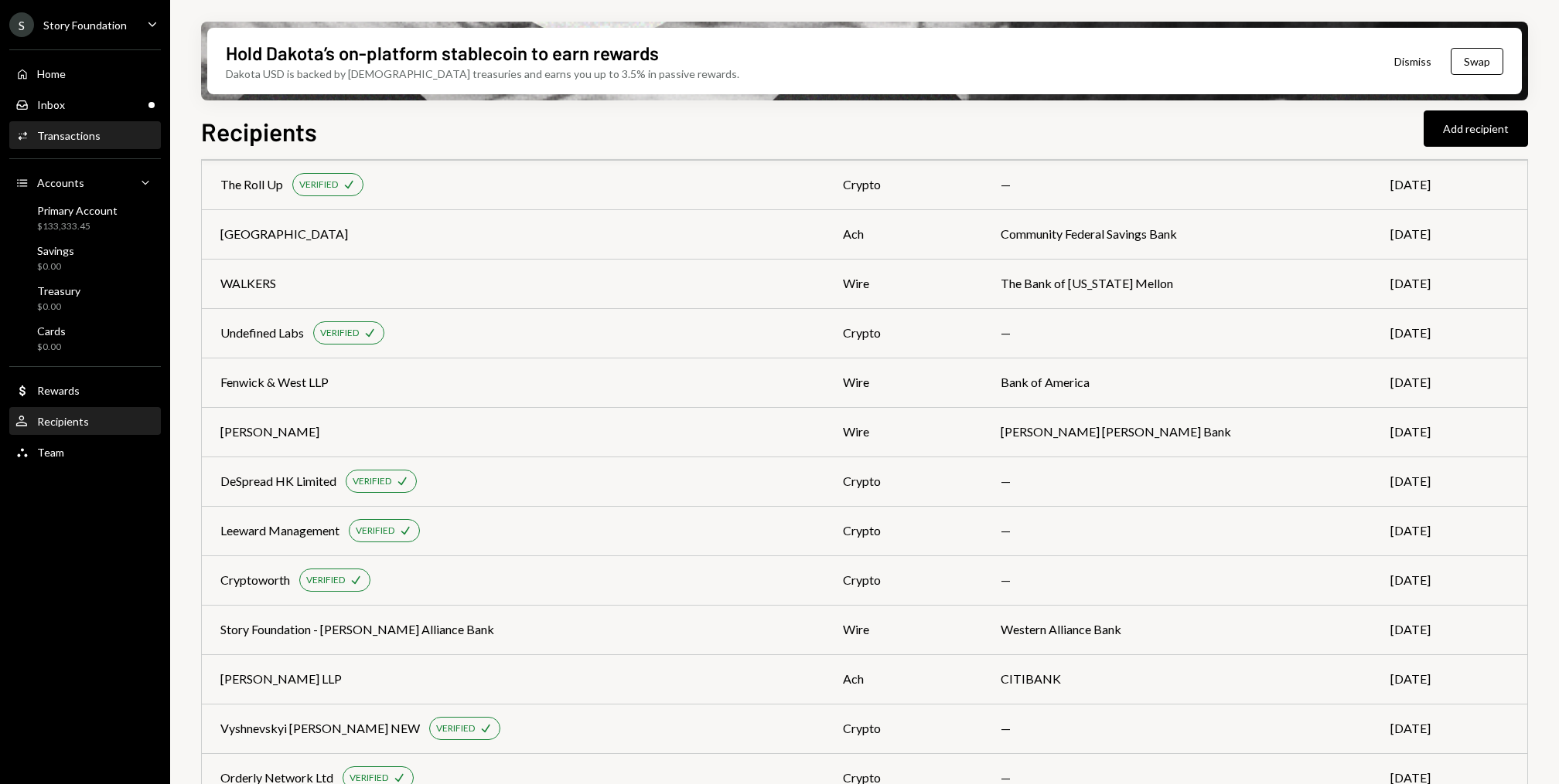
click at [34, 143] on div "Activities Transactions" at bounding box center [85, 135] width 139 height 26
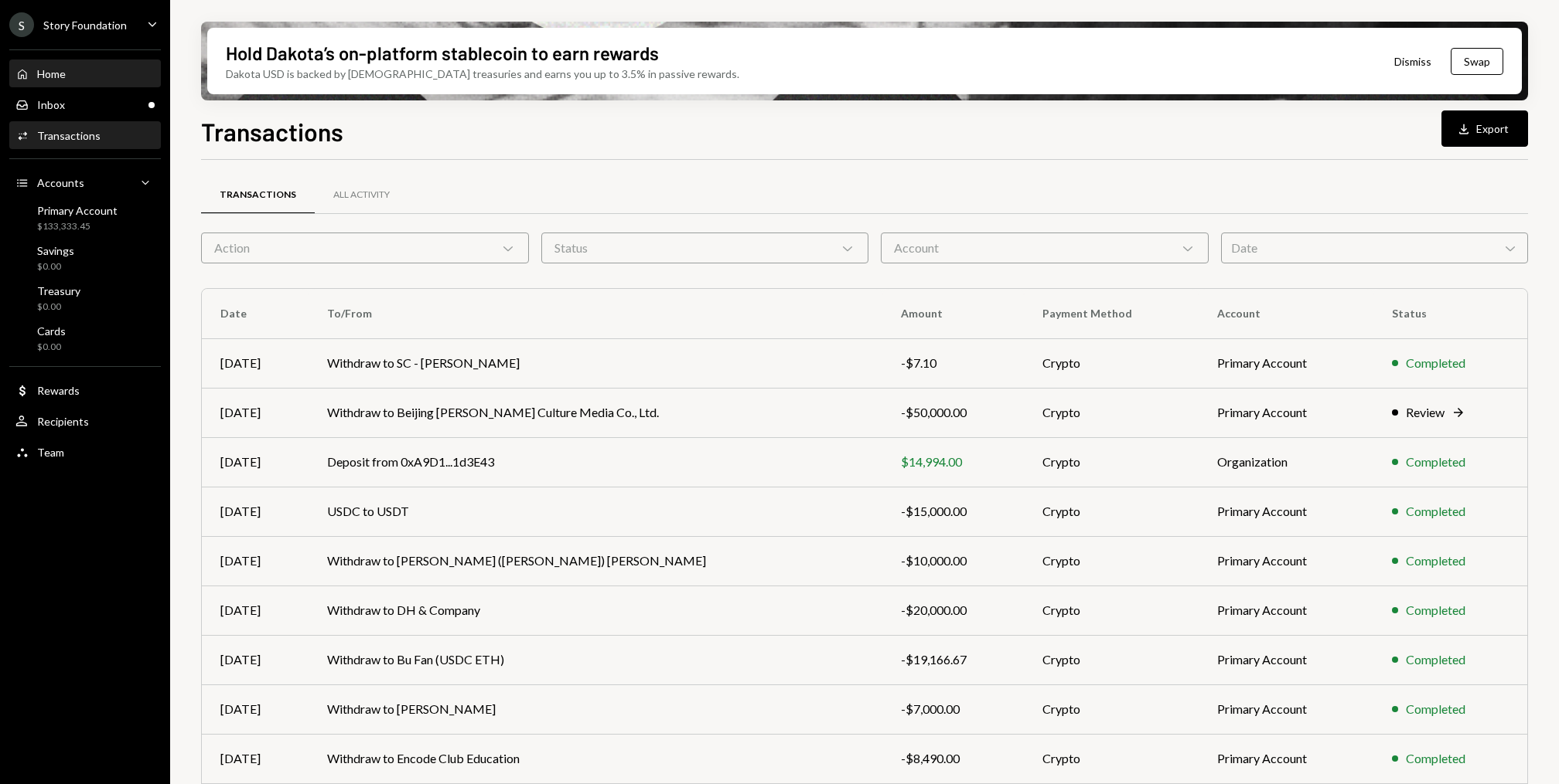
click at [66, 69] on div "Home" at bounding box center [51, 74] width 29 height 14
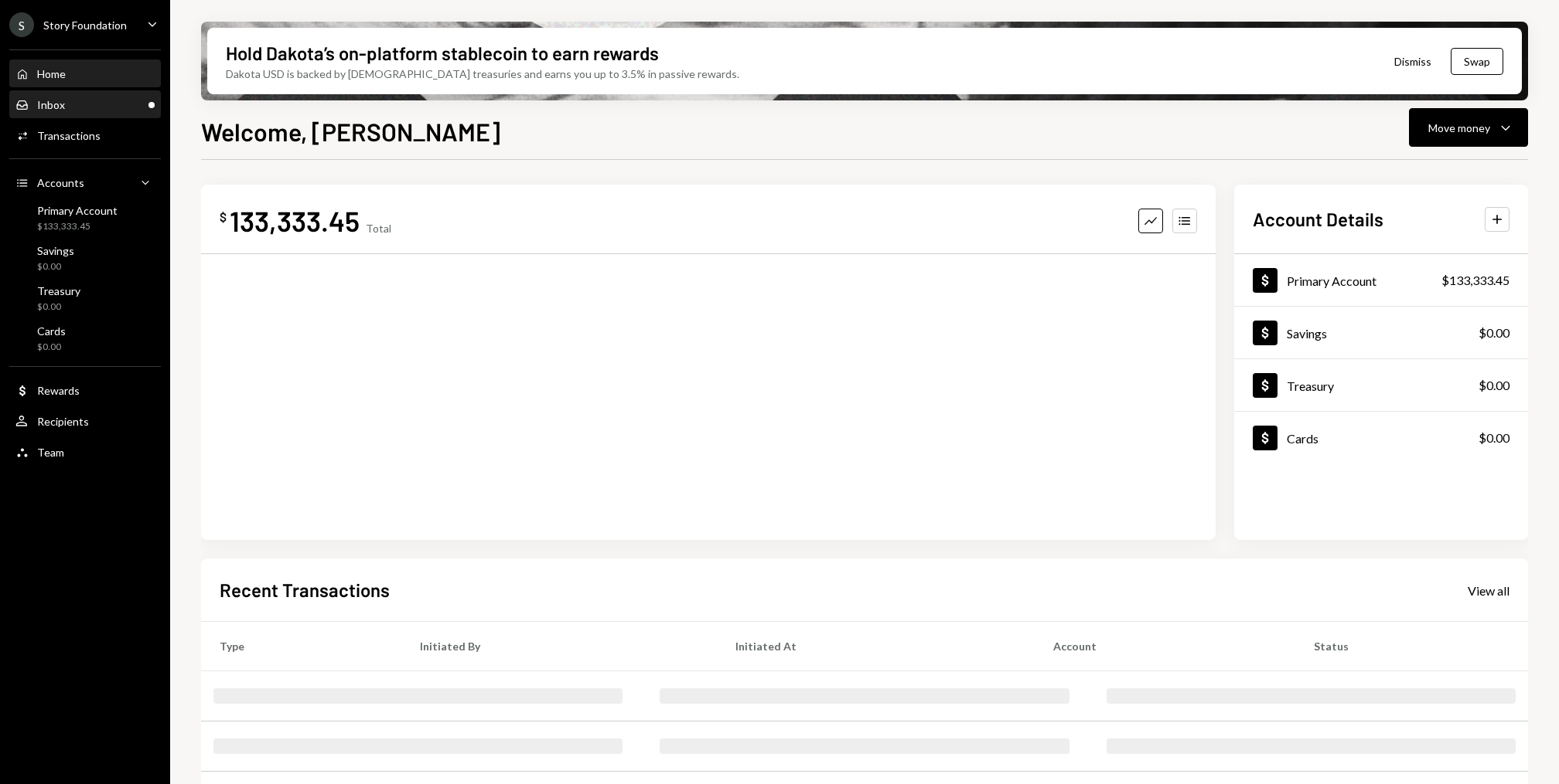
click at [76, 102] on div "Inbox Inbox" at bounding box center [85, 105] width 139 height 14
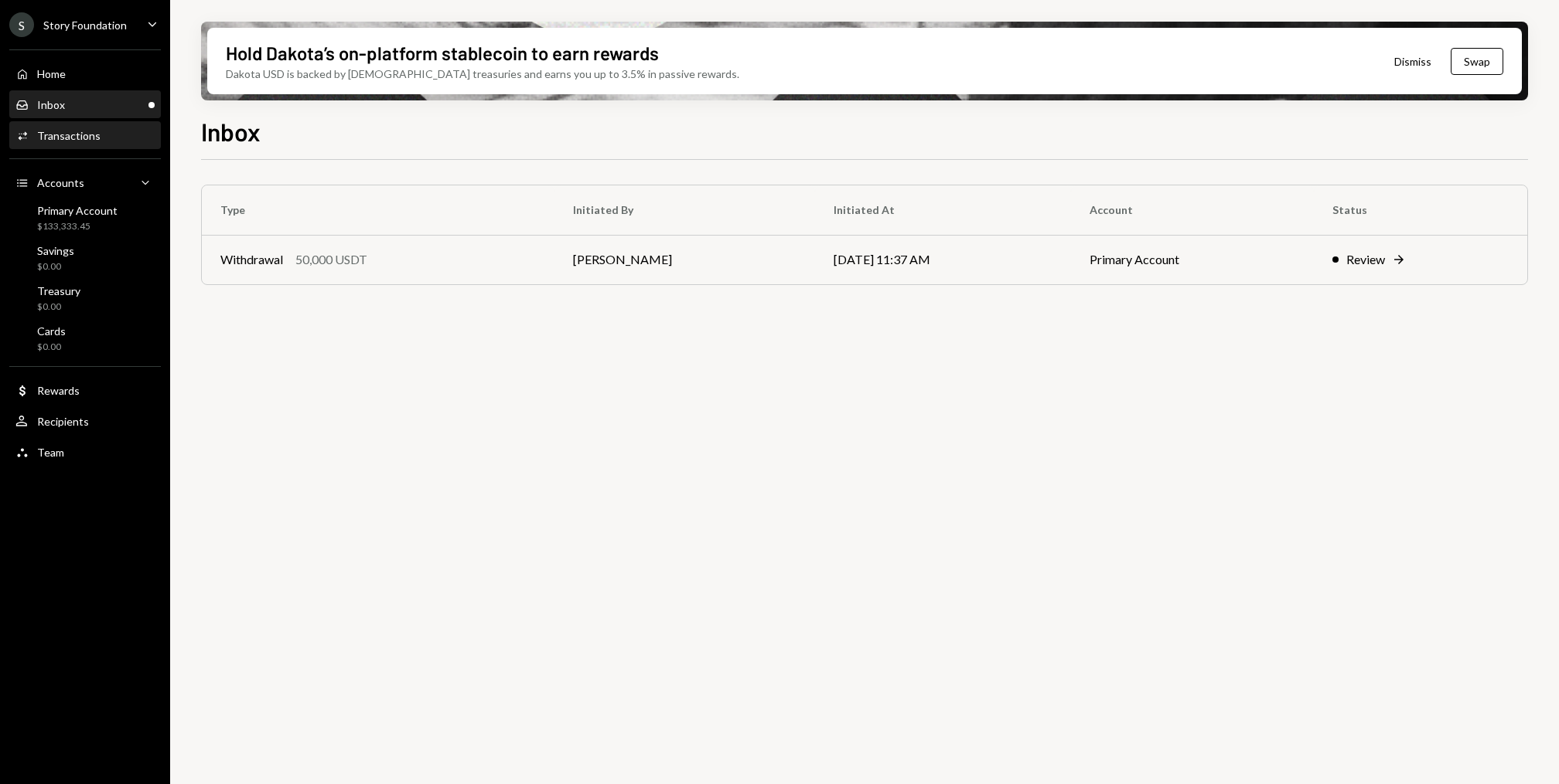
click at [67, 141] on div "Transactions" at bounding box center [69, 136] width 64 height 14
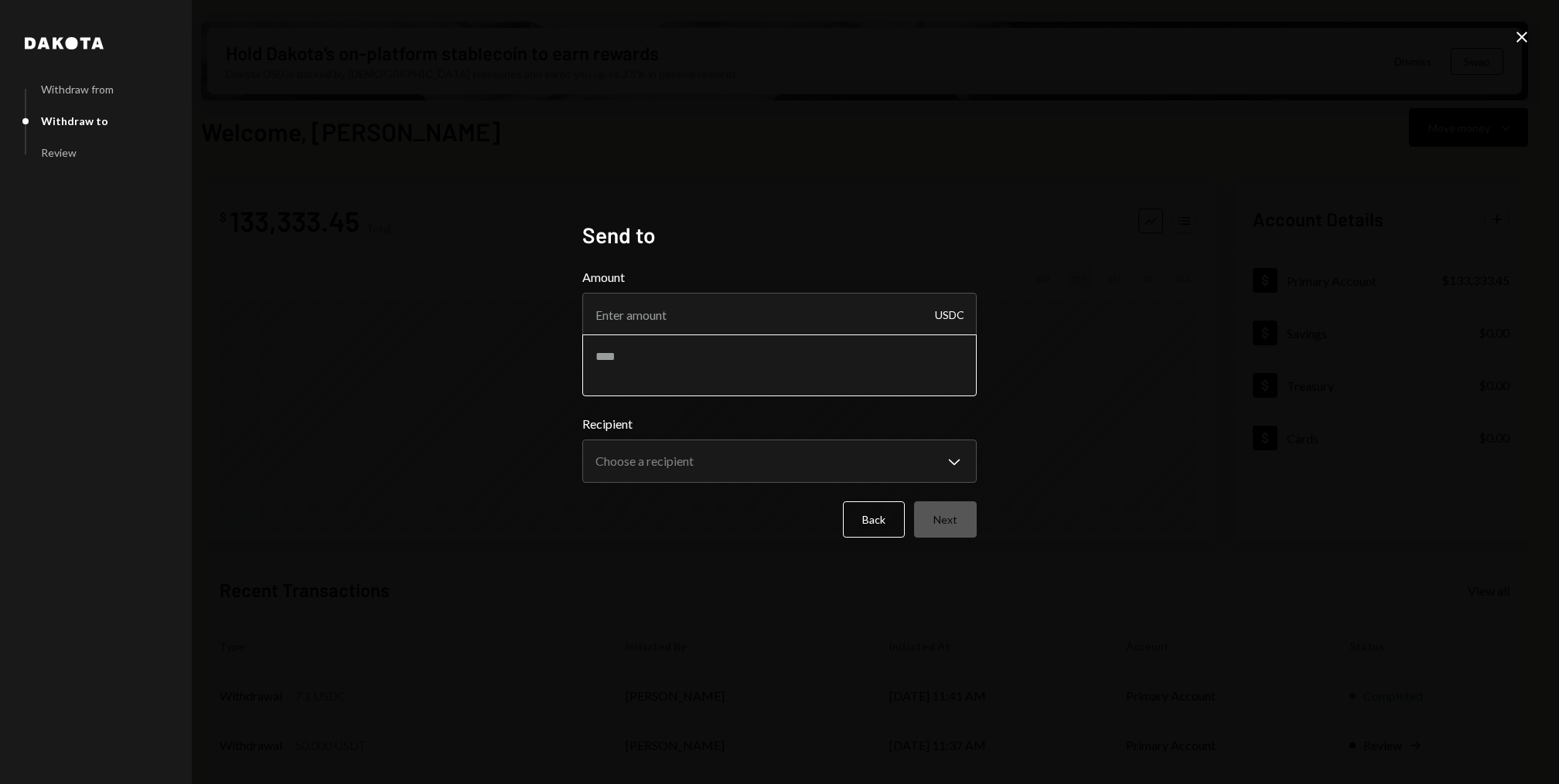
paste textarea "**********"
type textarea "**********"
click at [675, 328] on input "Amount" at bounding box center [780, 314] width 394 height 43
type input "3500"
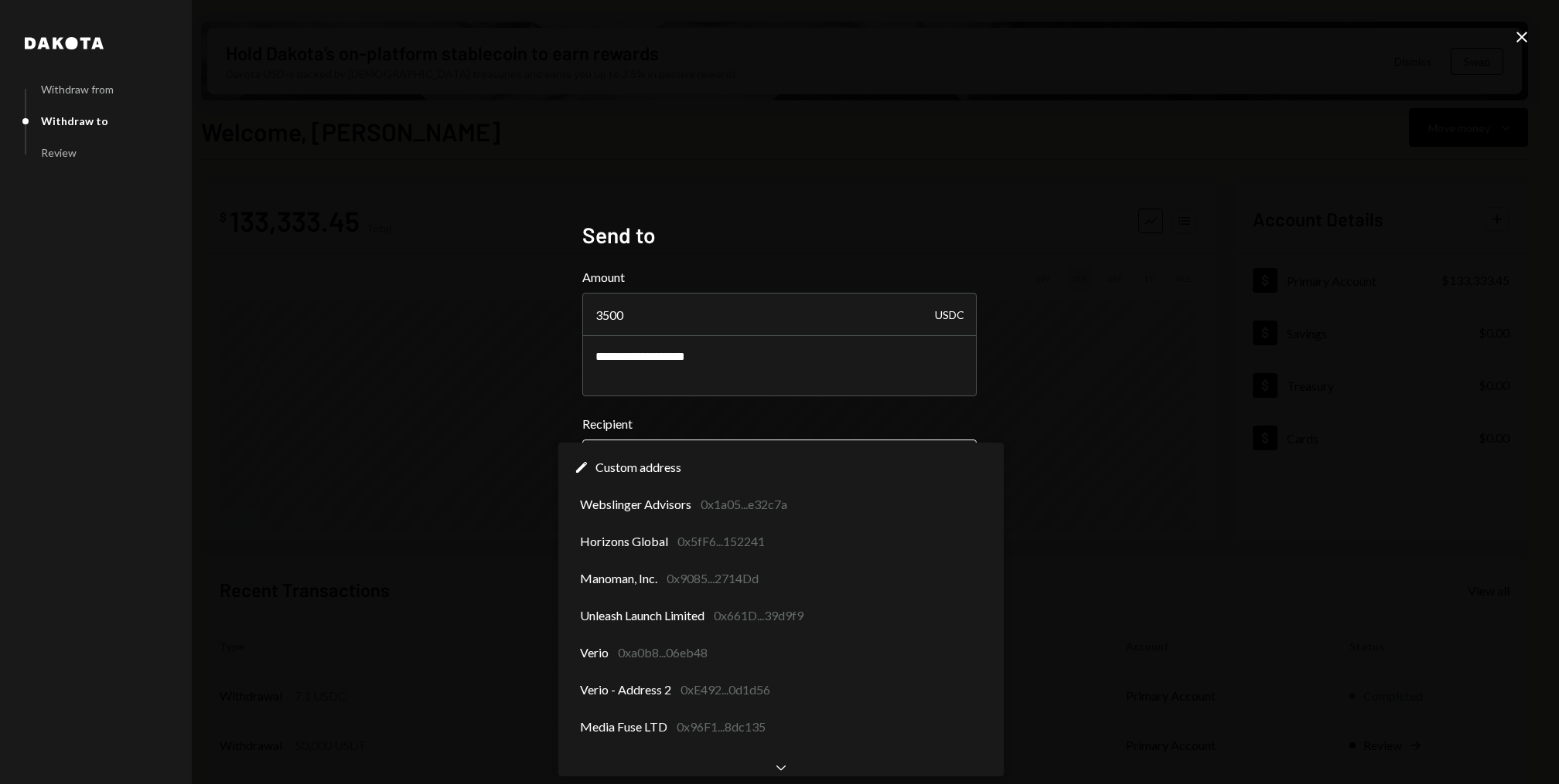
click at [697, 460] on body "S Story Foundation Caret Down Home Home Inbox Inbox Activities Transactions Acc…" at bounding box center [780, 392] width 1559 height 784
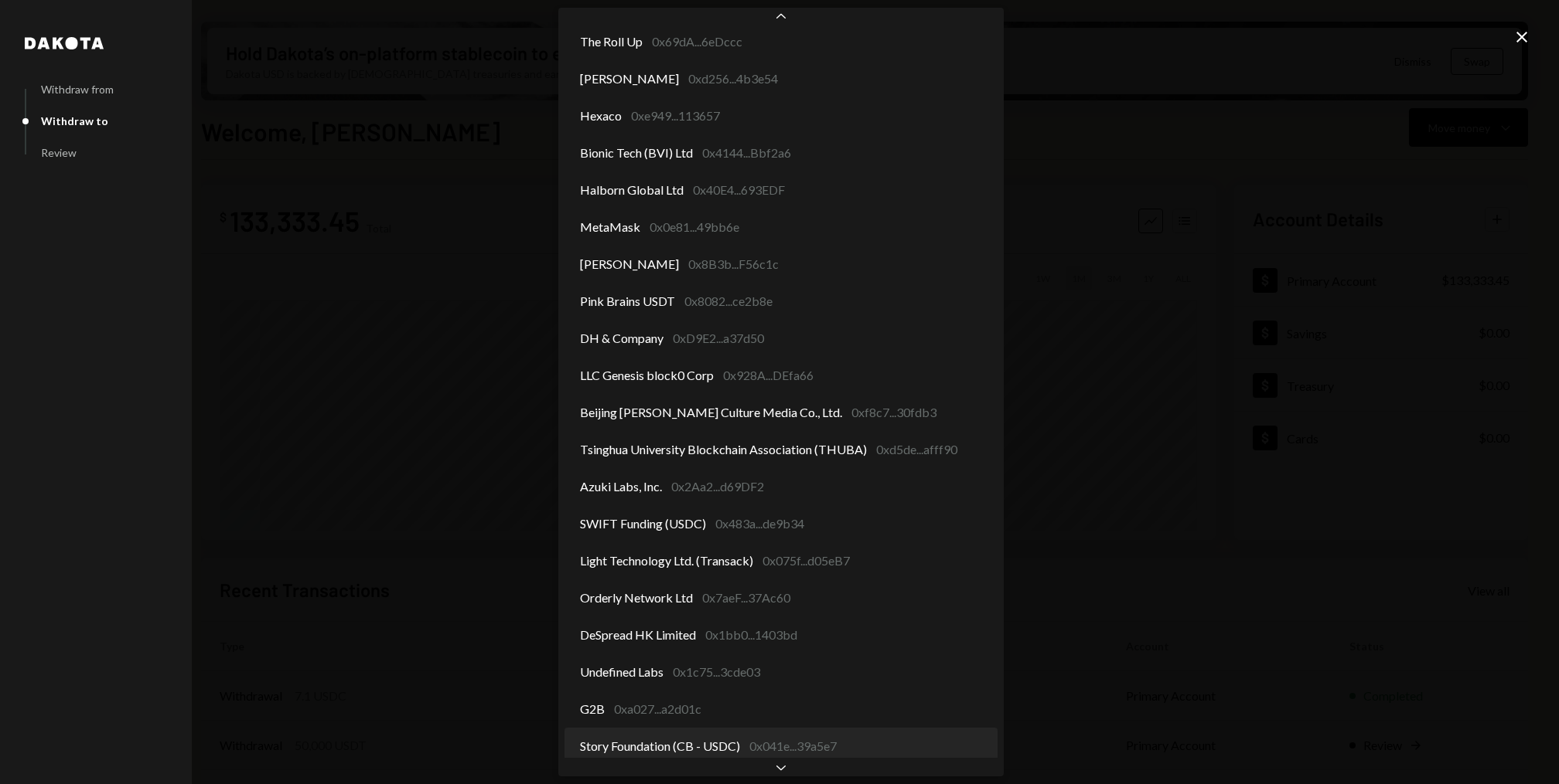
scroll to position [1716, 0]
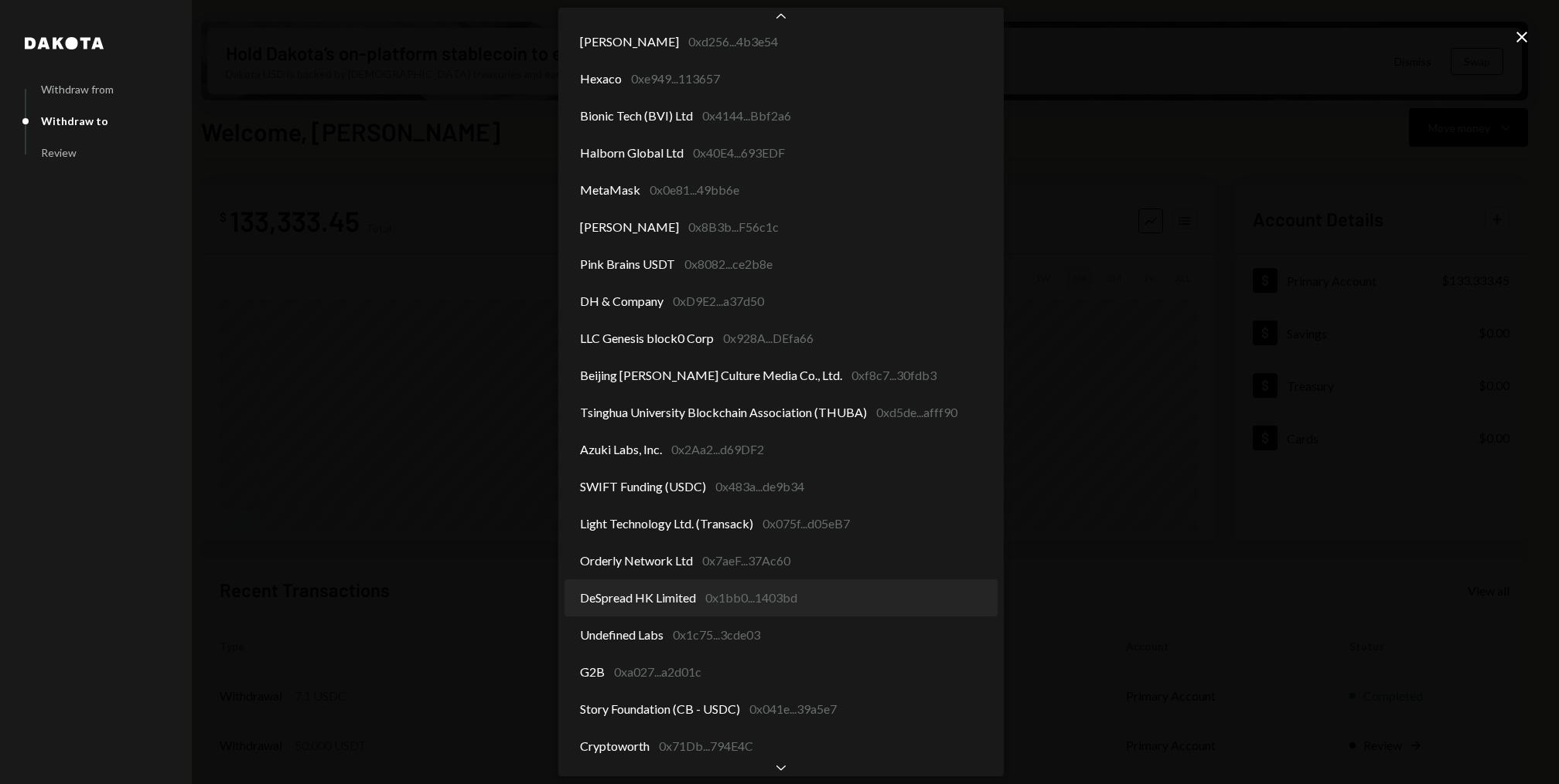
select select "**********"
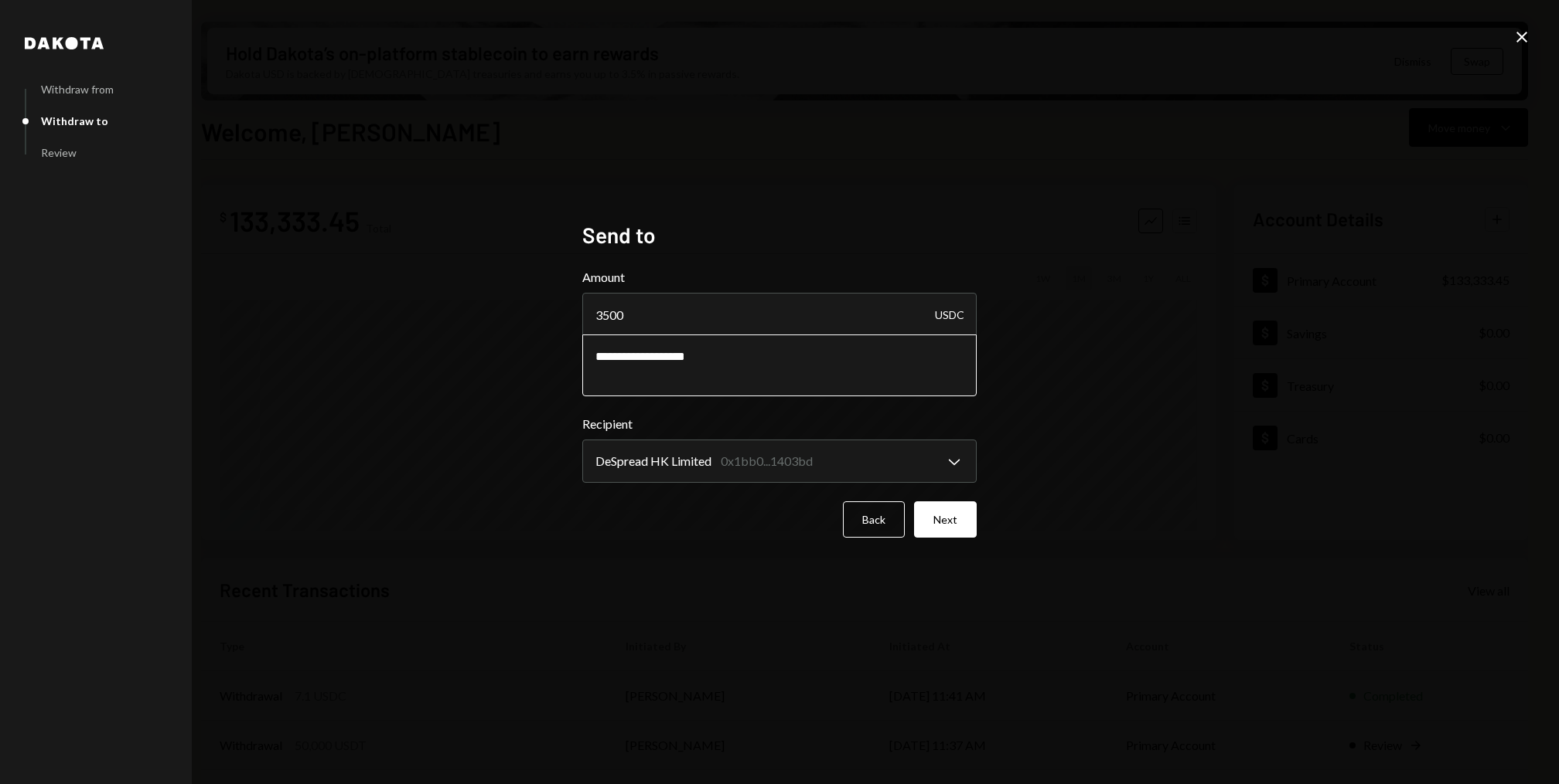
click at [691, 360] on textarea "**********" at bounding box center [780, 366] width 394 height 62
click at [756, 375] on textarea "**********" at bounding box center [780, 366] width 394 height 62
click at [967, 519] on button "Next" at bounding box center [945, 519] width 63 height 37
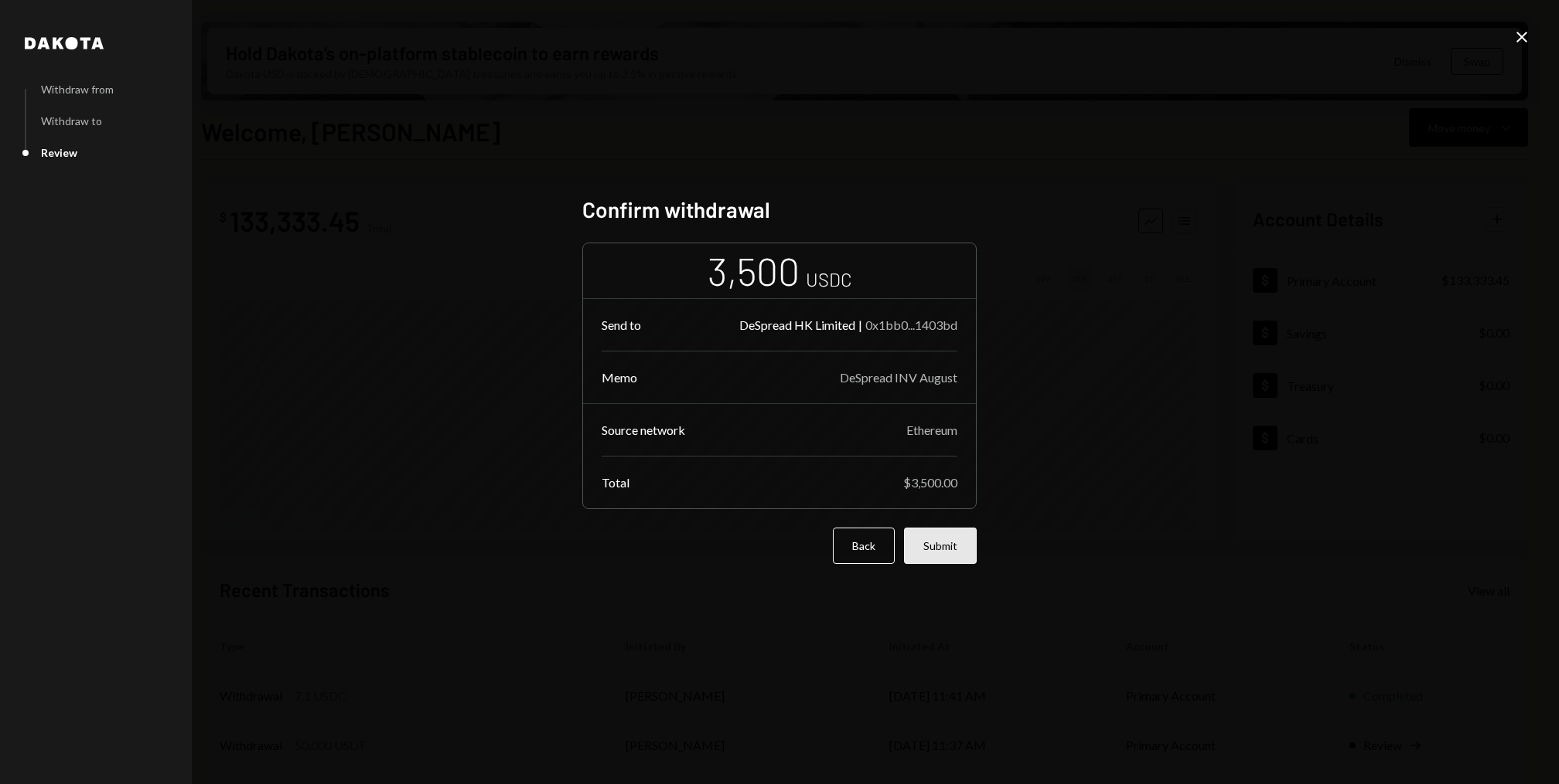
click at [958, 540] on button "Submit" at bounding box center [940, 546] width 72 height 37
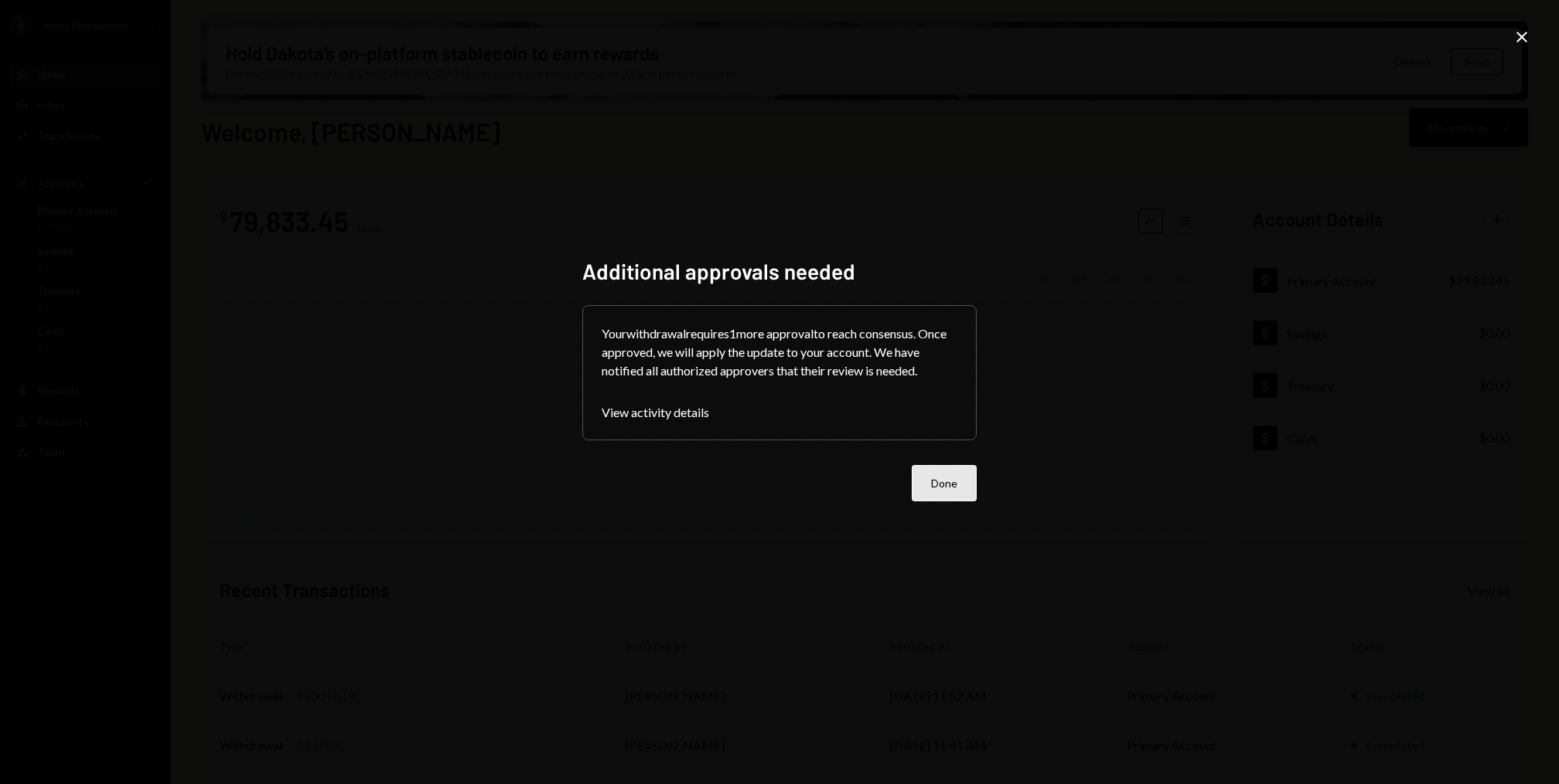
click at [951, 483] on button "Done" at bounding box center [944, 484] width 65 height 37
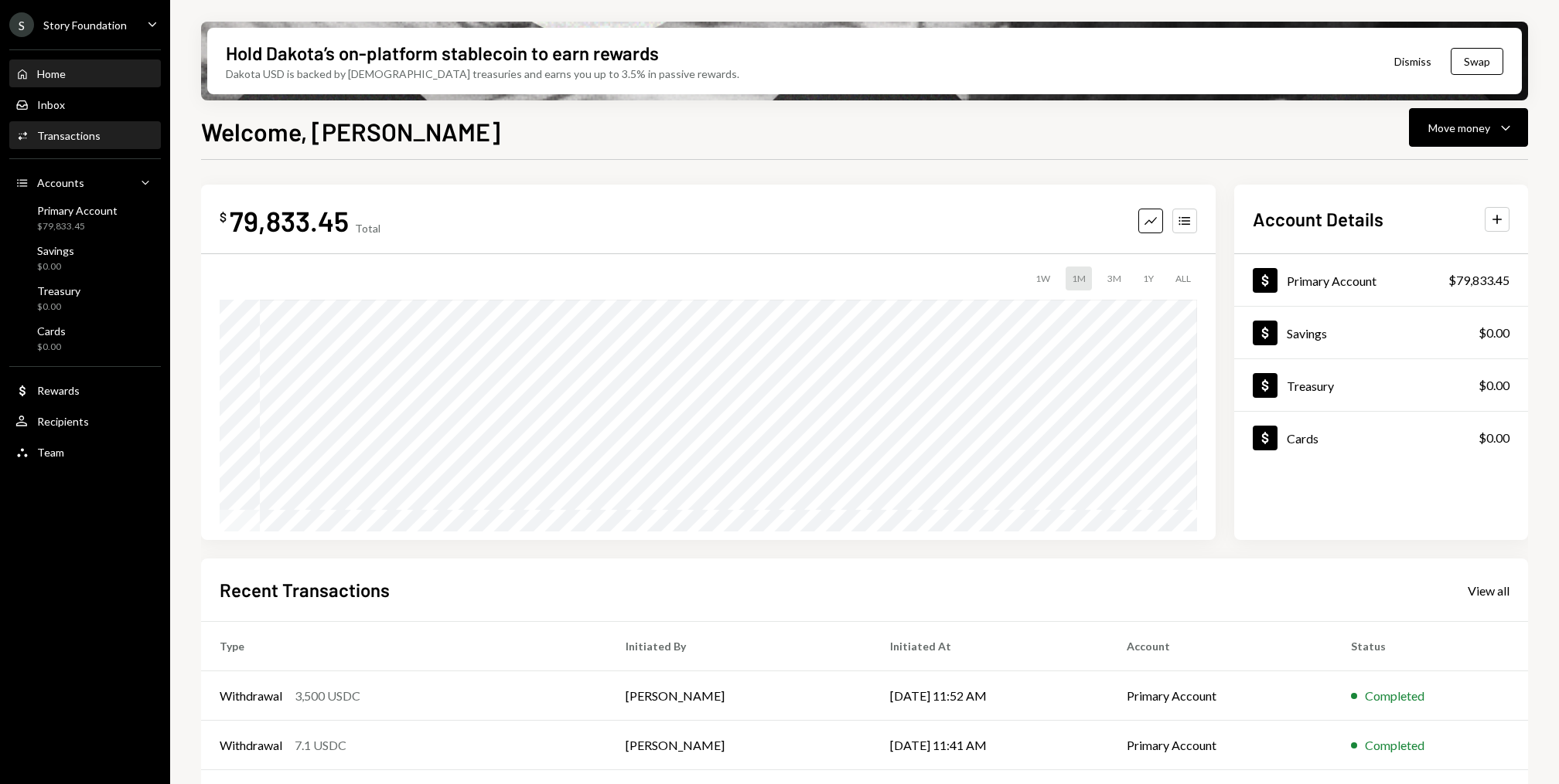
click at [102, 133] on div "Activities Transactions" at bounding box center [85, 136] width 139 height 14
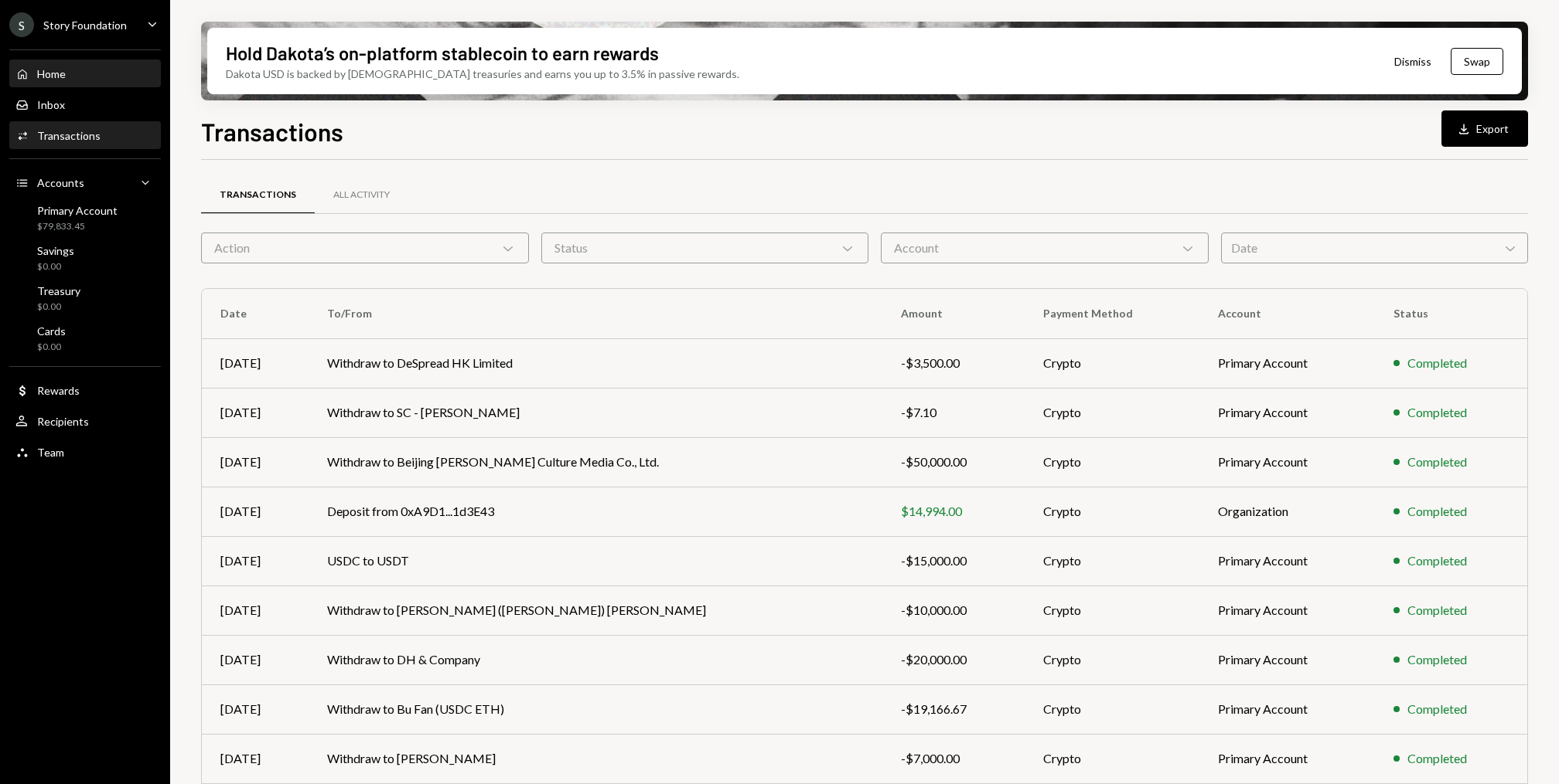
click at [70, 75] on div "Home Home" at bounding box center [85, 74] width 139 height 14
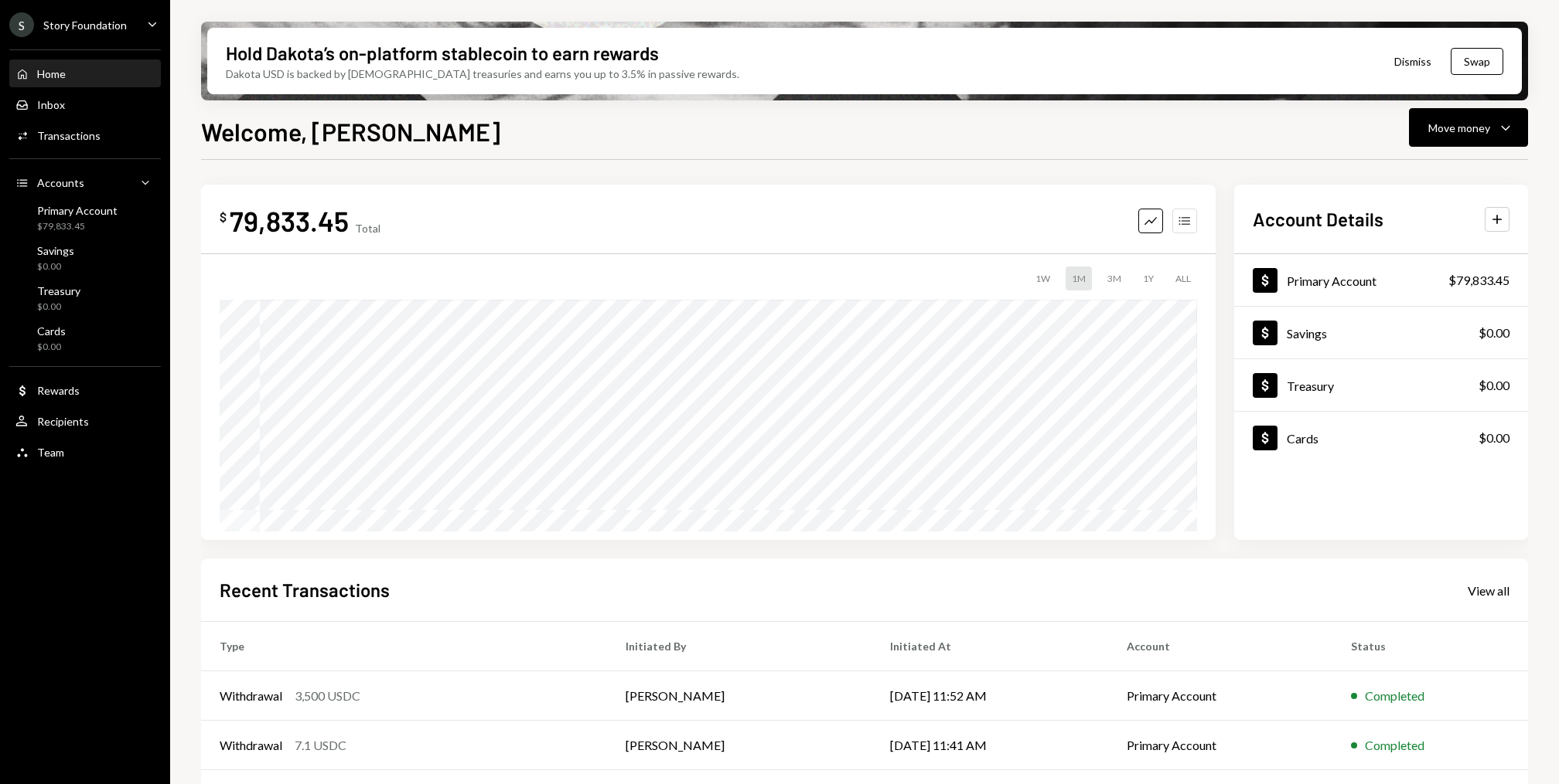
click at [1192, 227] on button "Accounts" at bounding box center [1184, 221] width 25 height 25
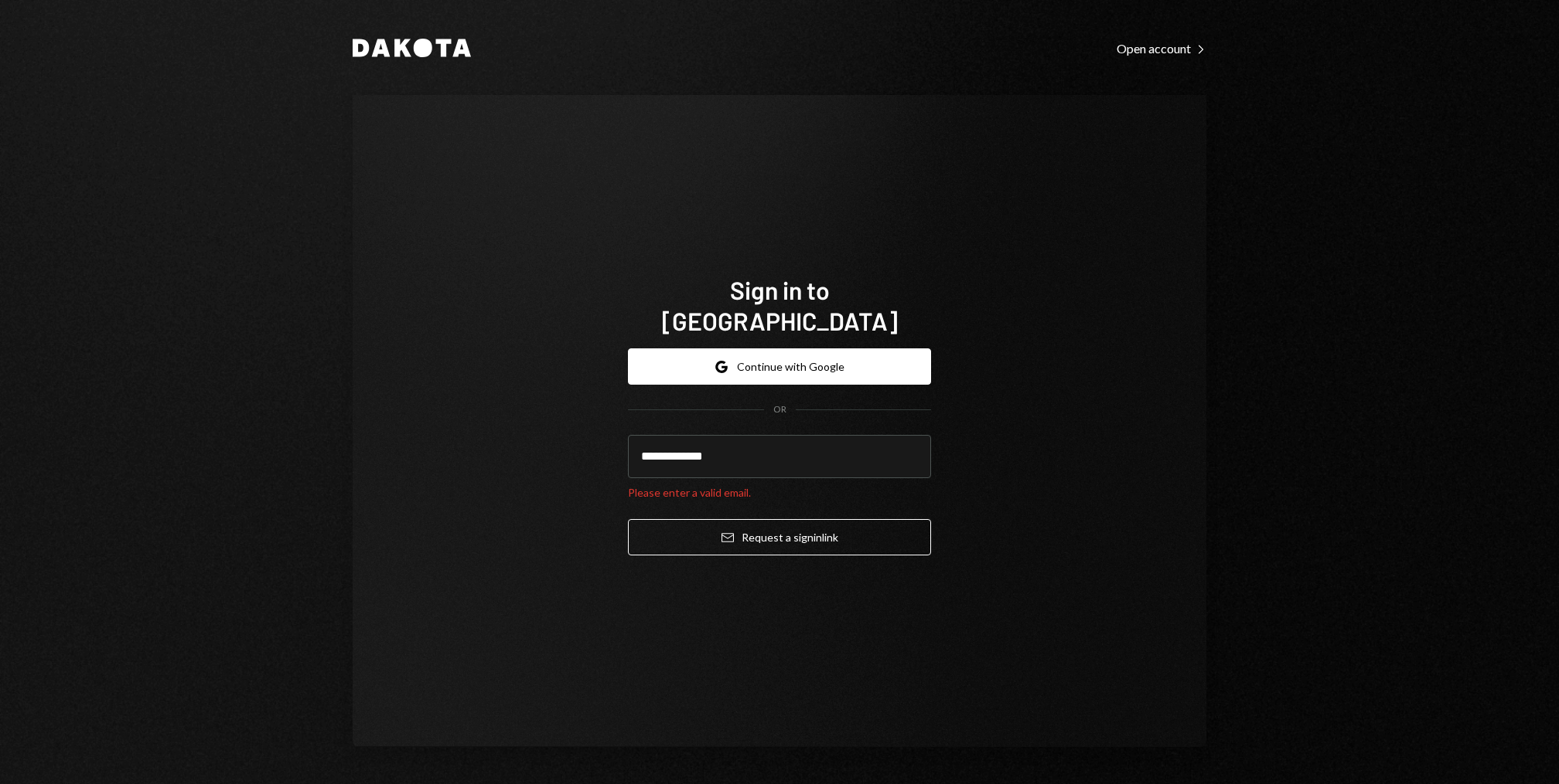
type input "**********"
click at [628, 519] on button "Email Request a sign in link" at bounding box center [780, 538] width 303 height 37
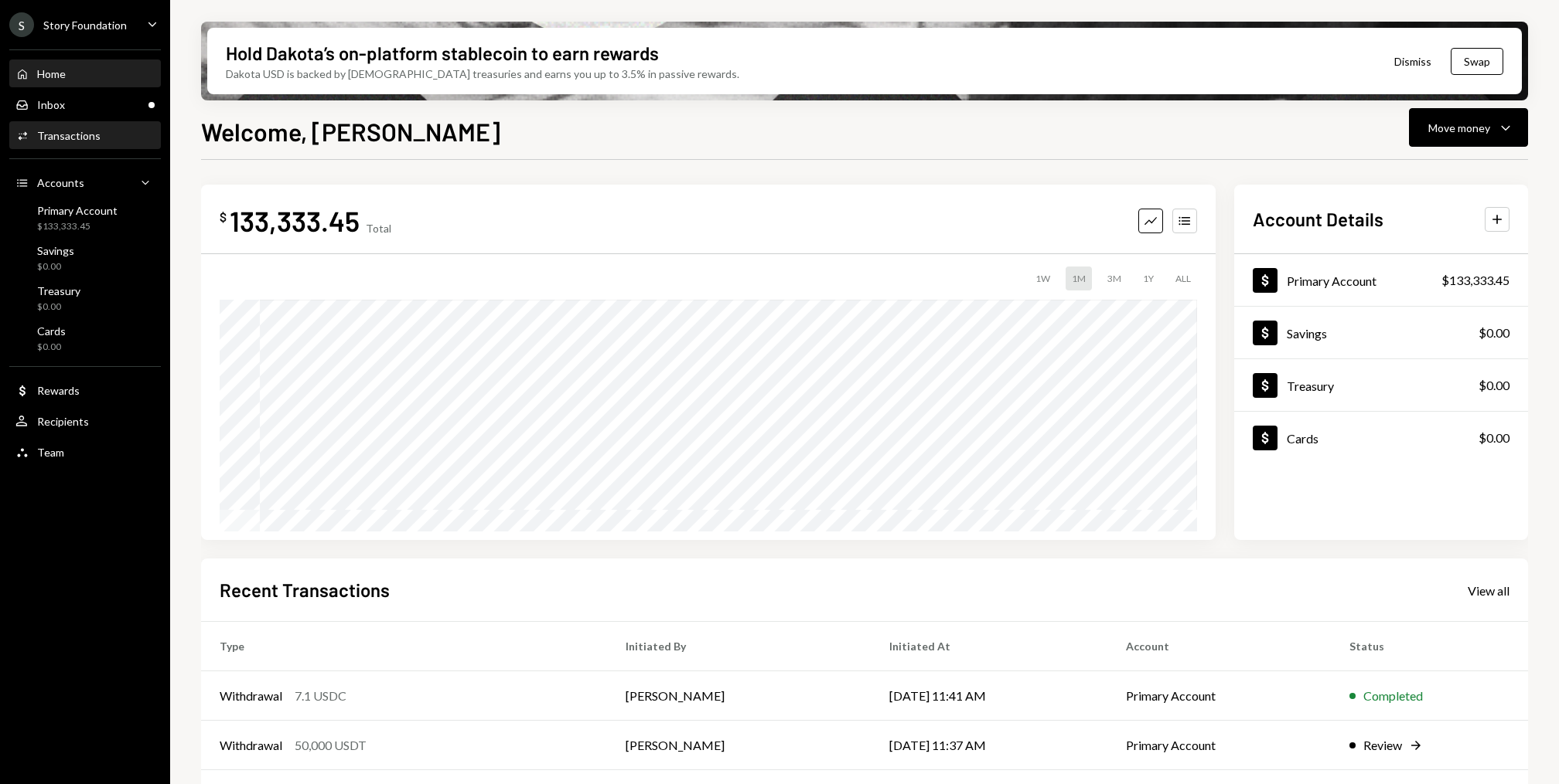
click at [71, 125] on div "Activities Transactions" at bounding box center [85, 135] width 139 height 26
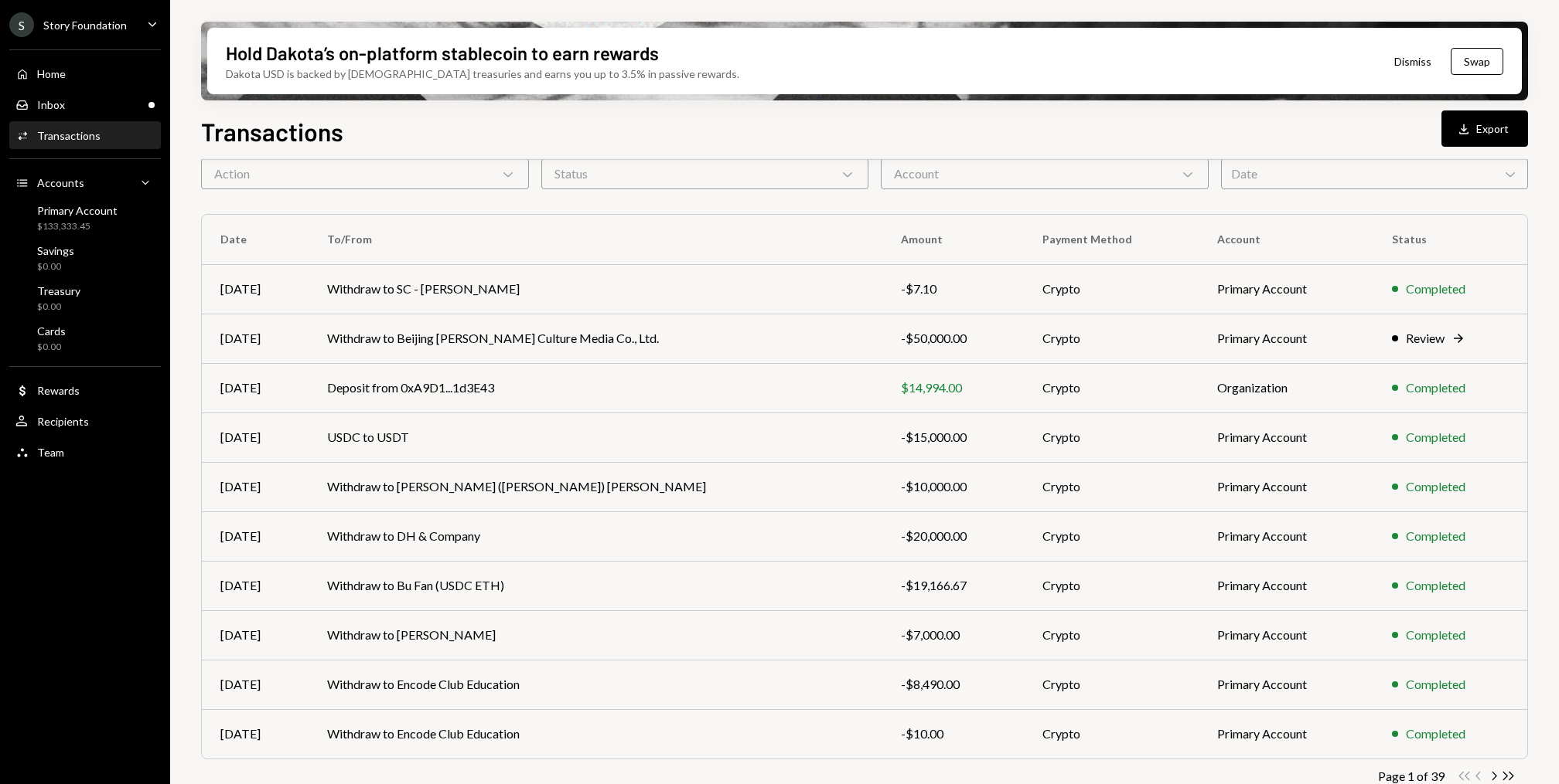
scroll to position [95, 0]
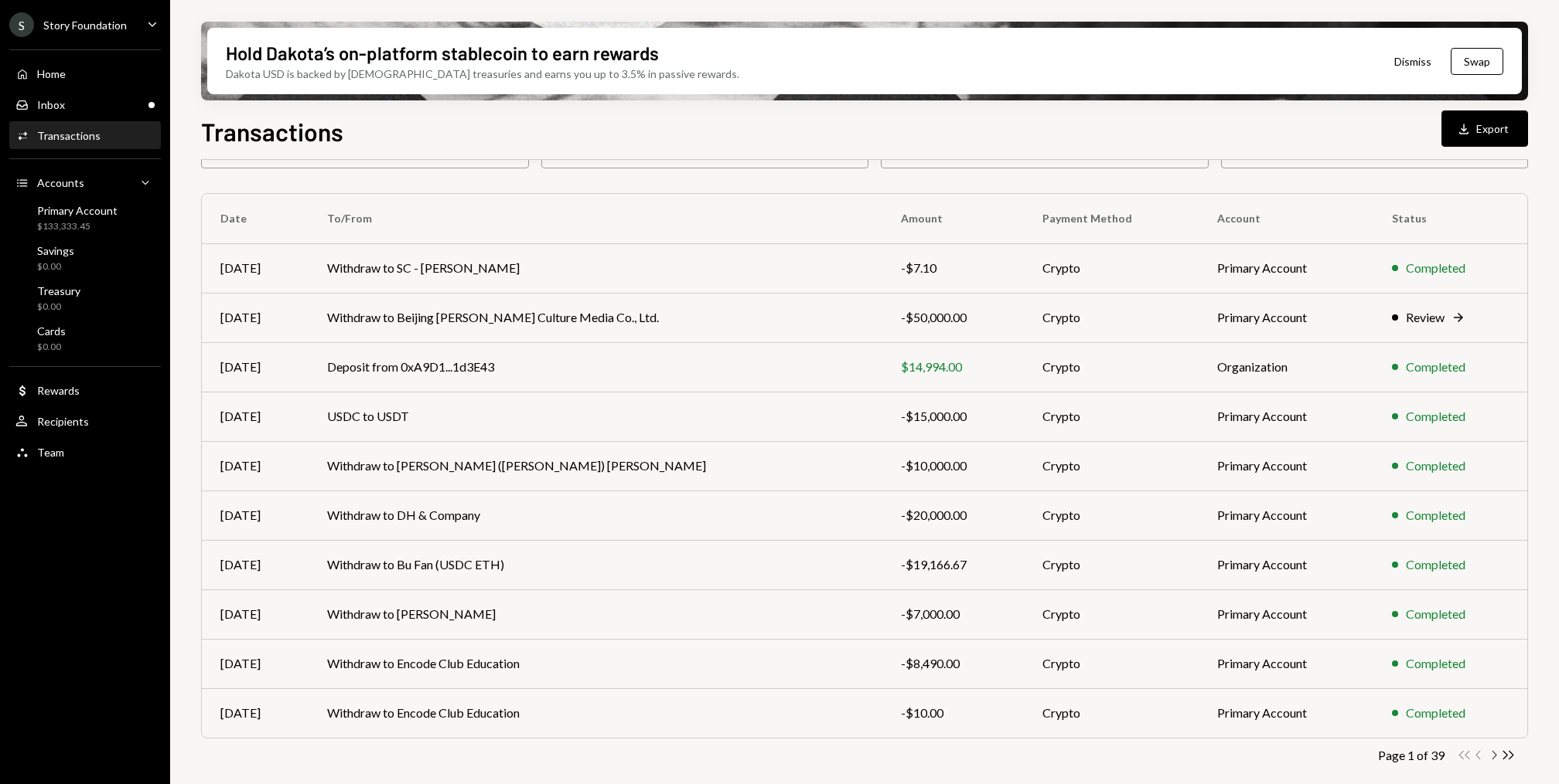
click at [1492, 751] on icon "Chevron Right" at bounding box center [1492, 755] width 14 height 14
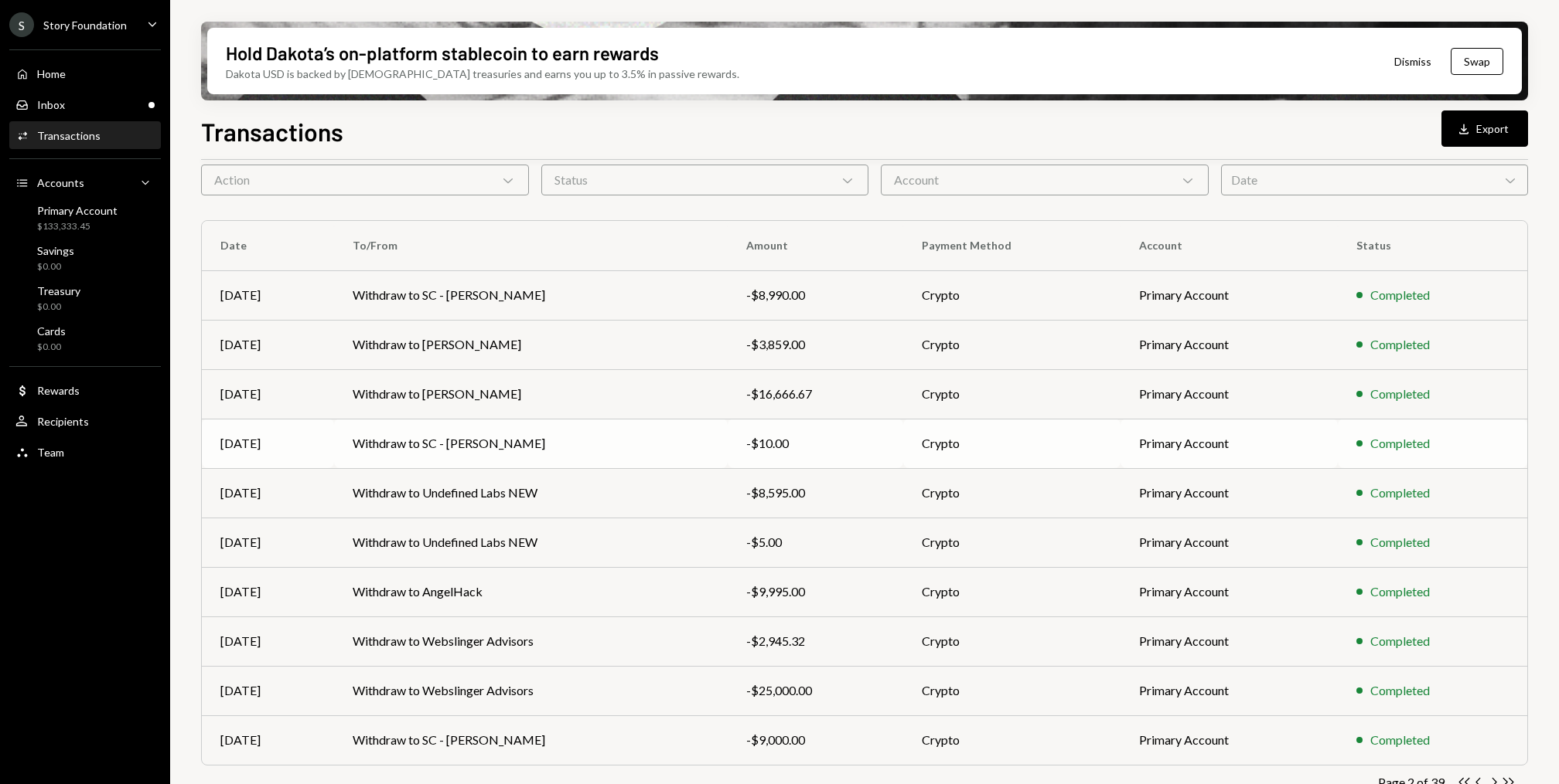
scroll to position [29, 0]
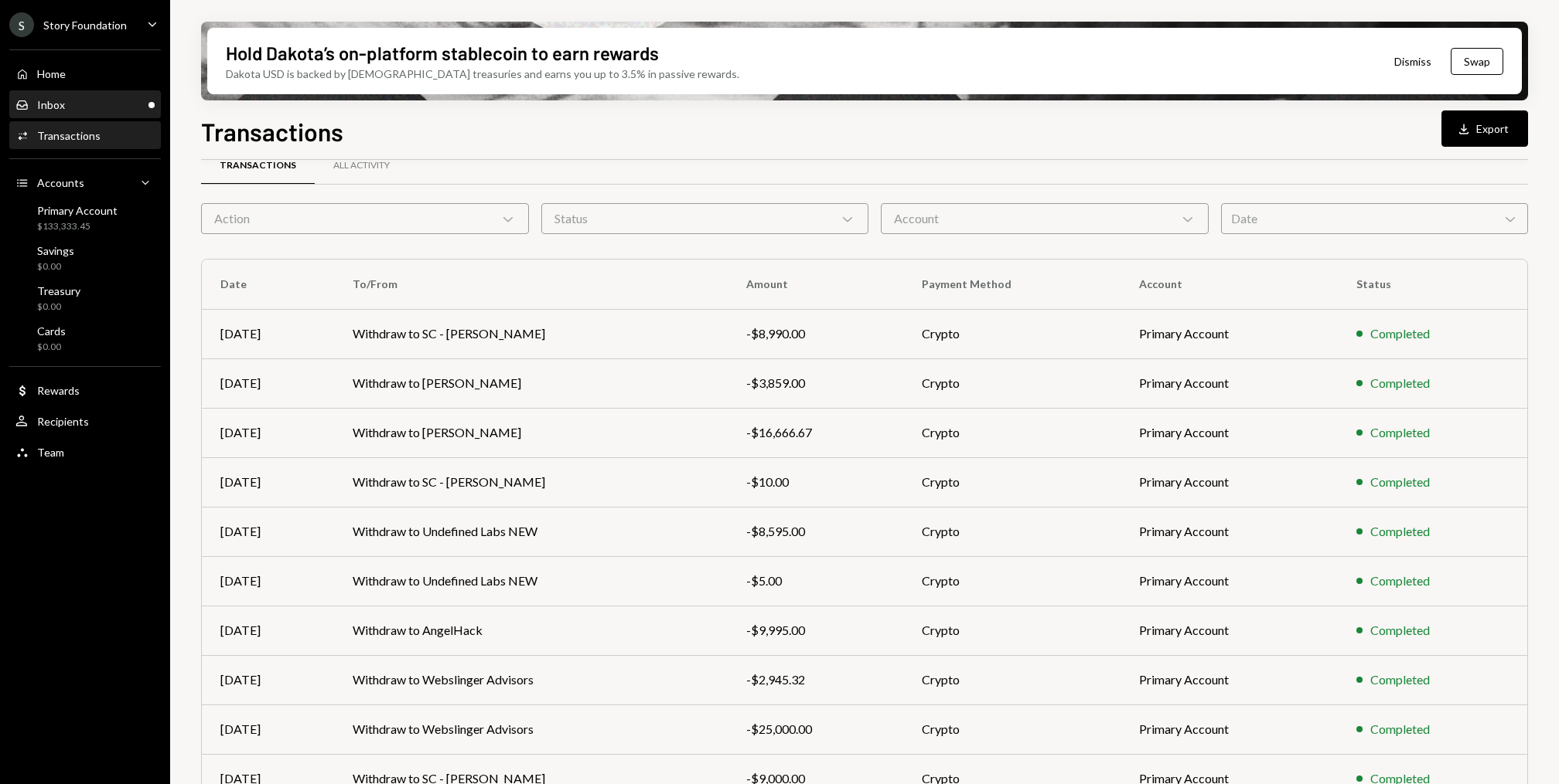
click at [15, 99] on icon "Inbox" at bounding box center [22, 105] width 14 height 14
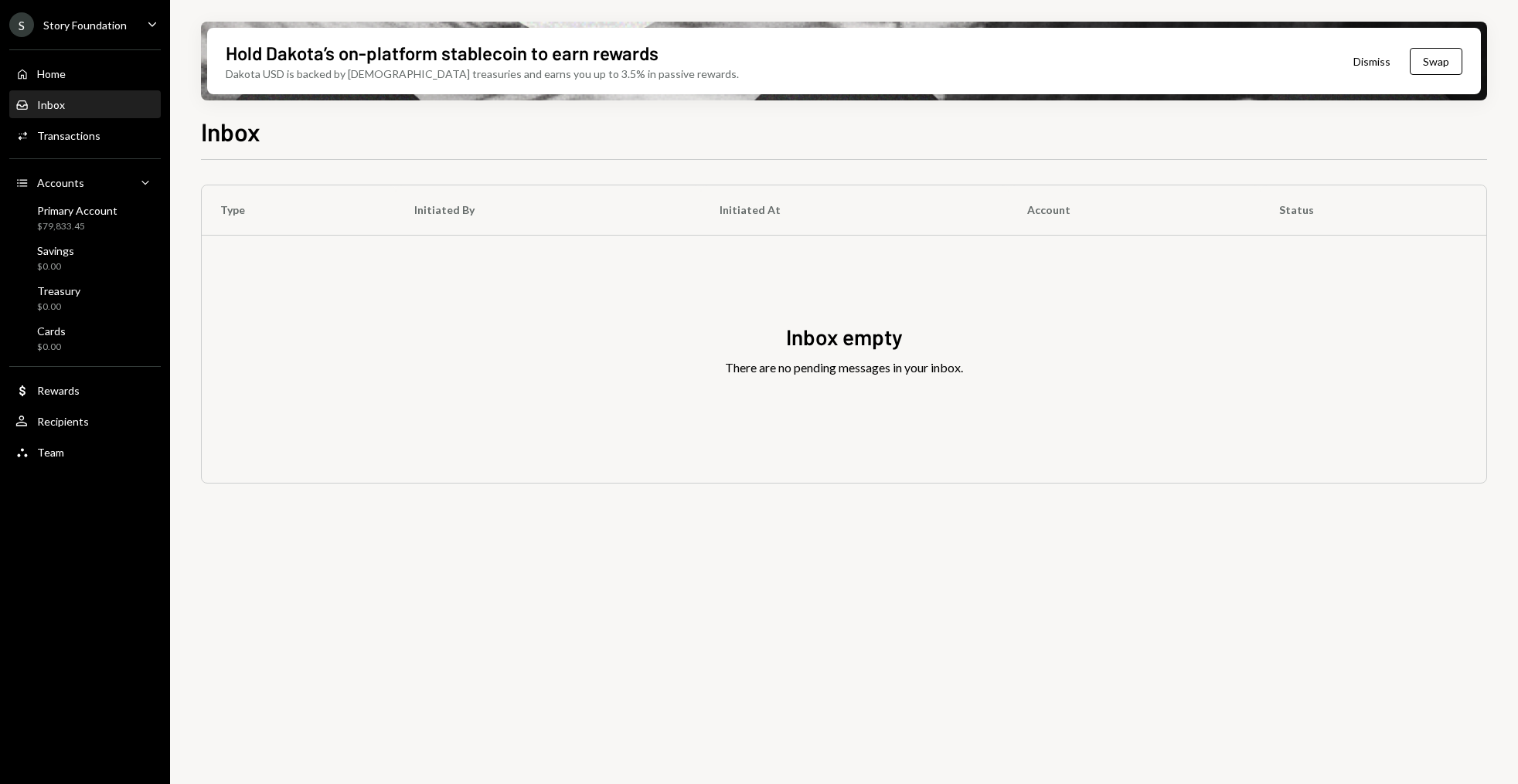
click at [64, 69] on div "Home" at bounding box center [51, 74] width 29 height 14
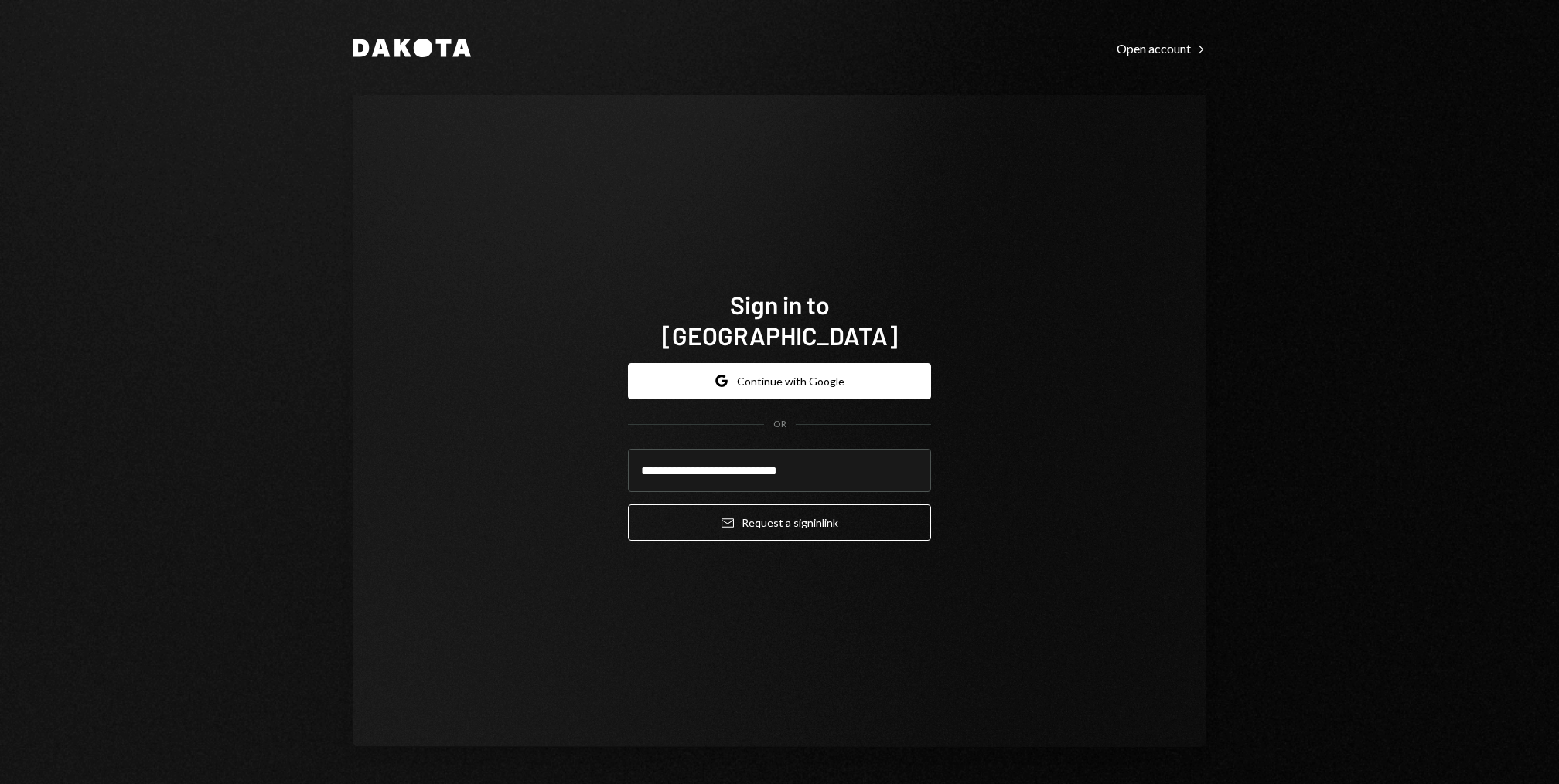
type input "**********"
click at [628, 505] on button "Email Request a sign in link" at bounding box center [780, 523] width 303 height 37
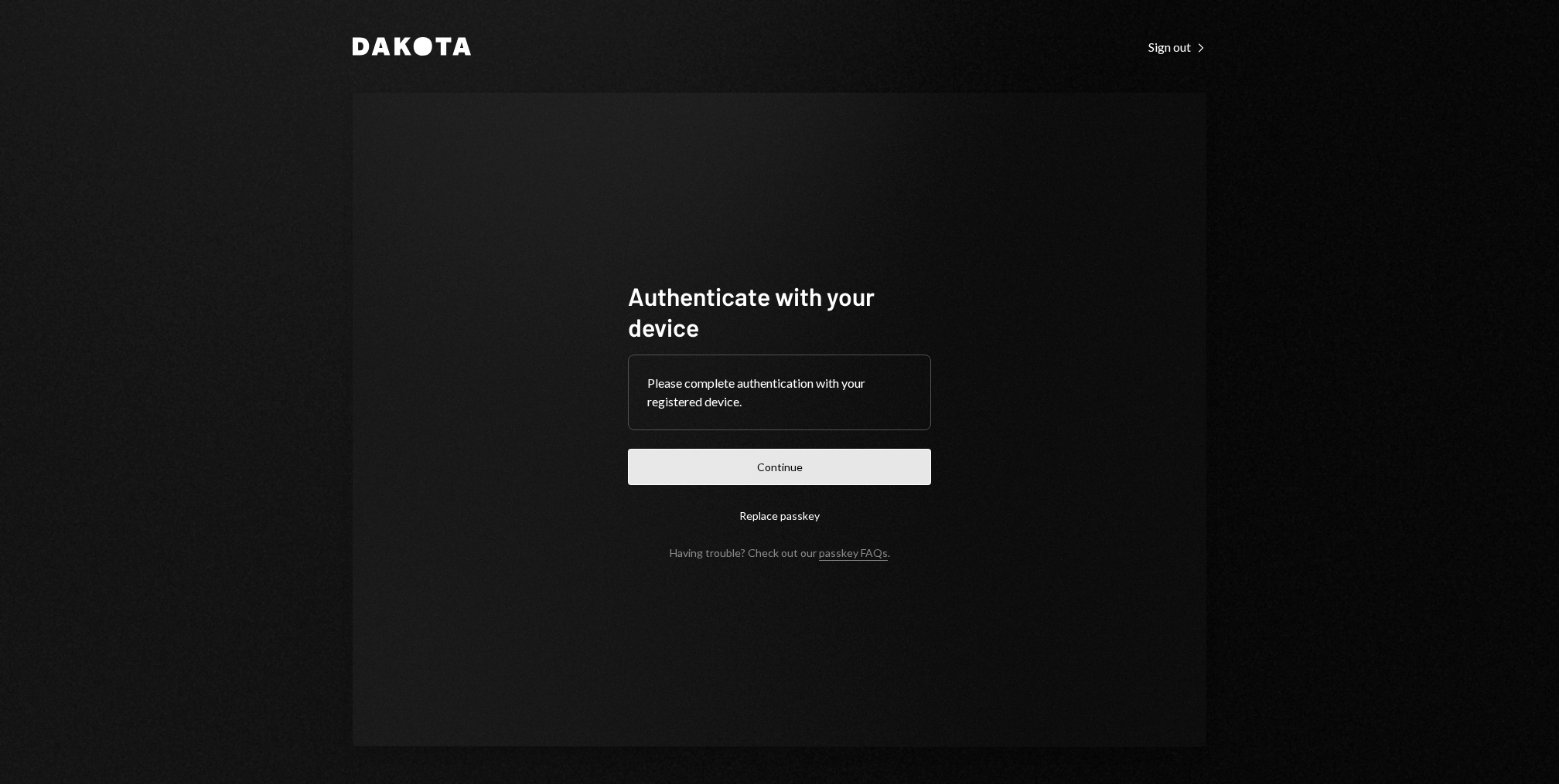
click at [804, 463] on button "Continue" at bounding box center [780, 467] width 303 height 37
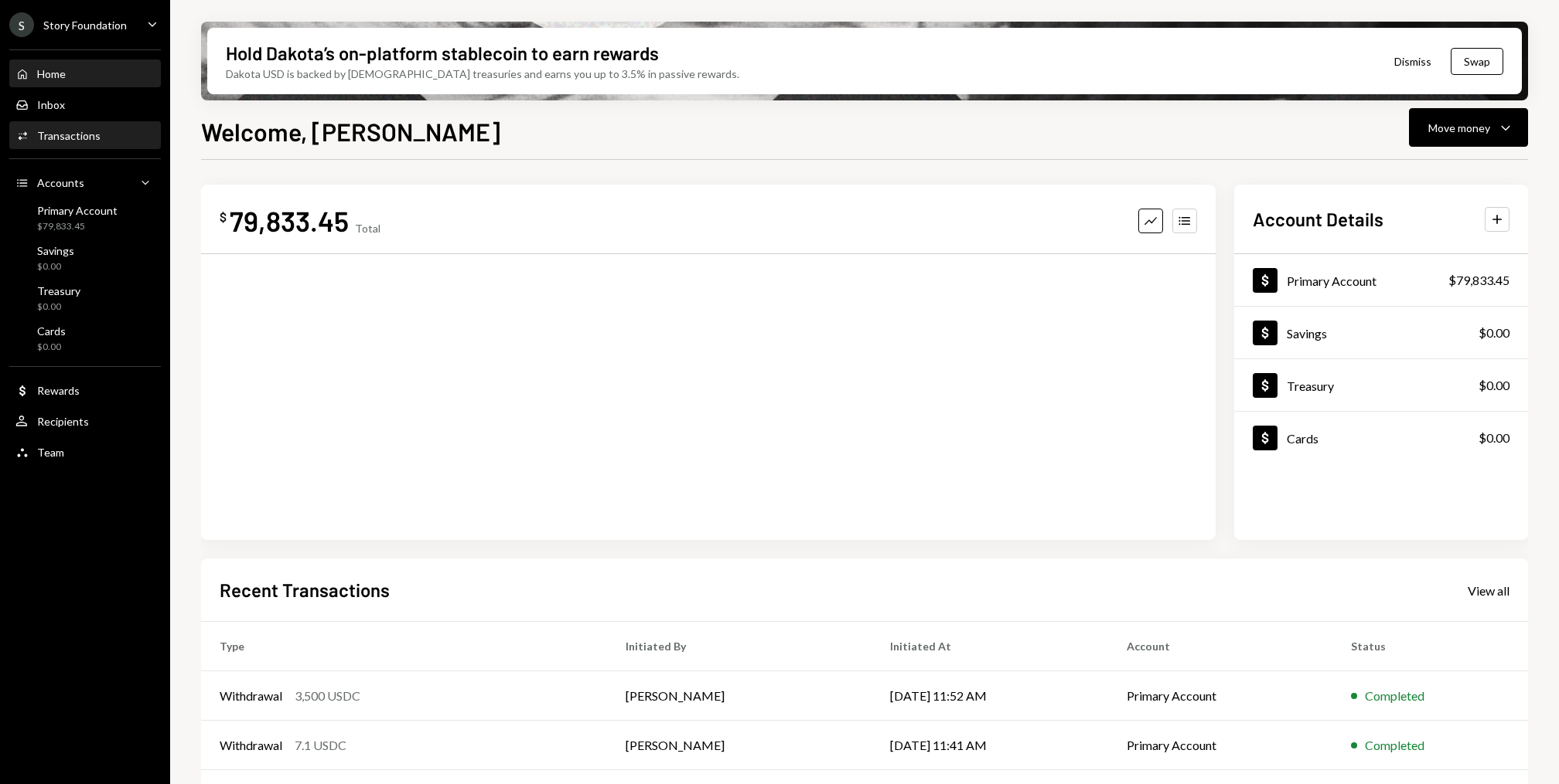
click at [108, 131] on div "Activities Transactions" at bounding box center [85, 136] width 139 height 14
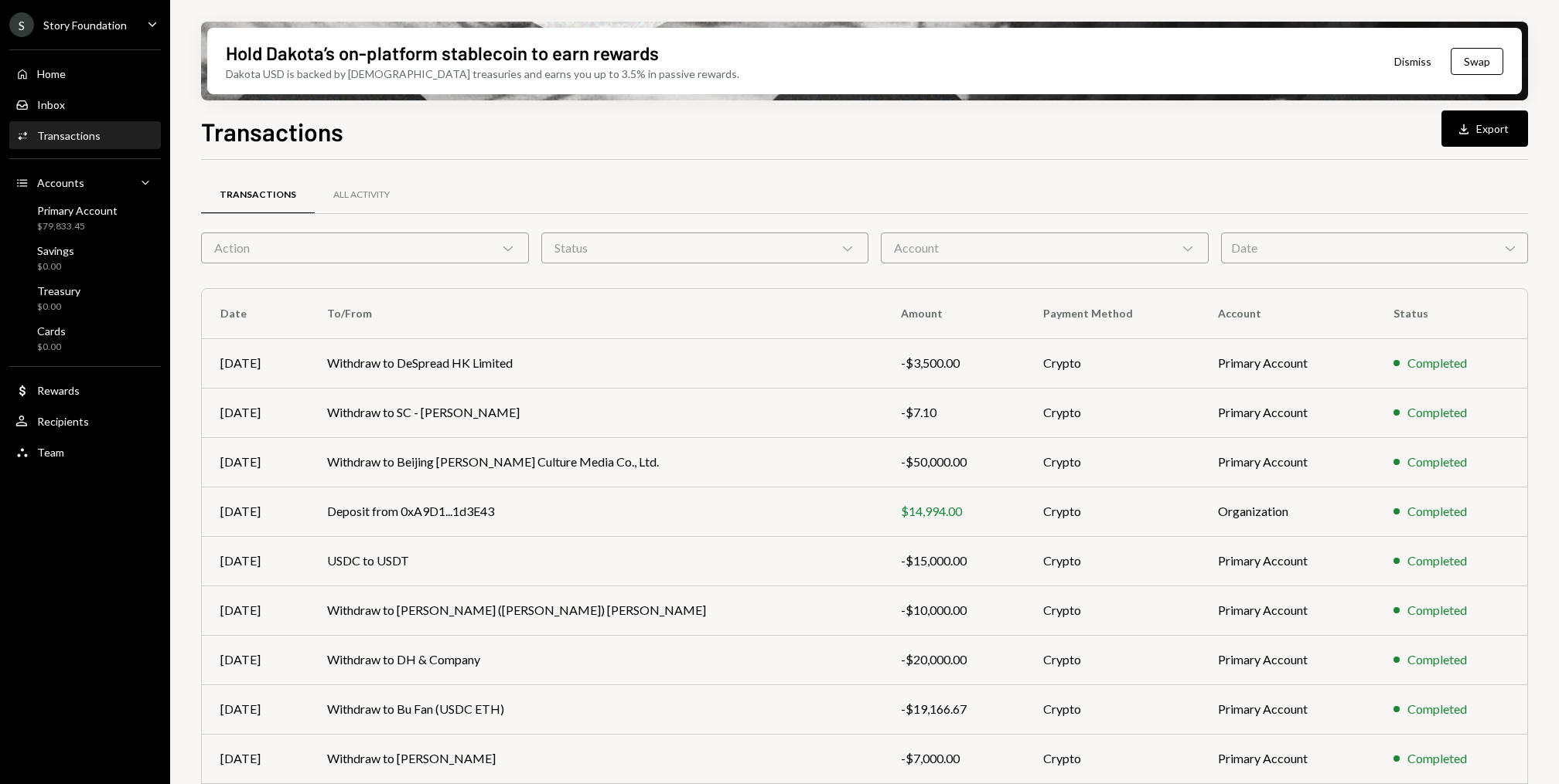
click at [270, 242] on div "Action Chevron Down" at bounding box center [364, 248] width 327 height 31
click at [67, 423] on div "Recipients" at bounding box center [63, 422] width 52 height 14
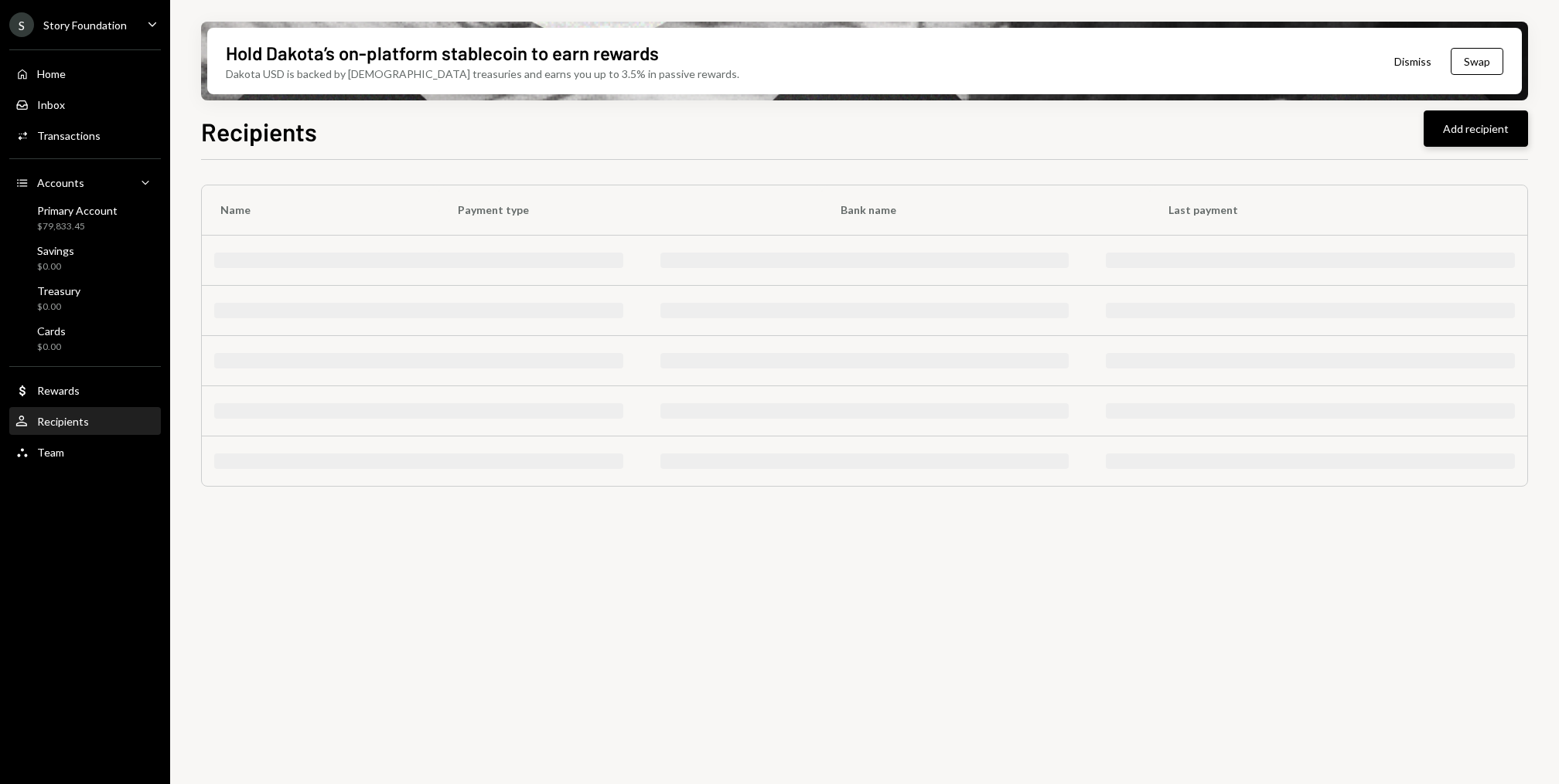
click at [1470, 145] on button "Add recipient" at bounding box center [1476, 128] width 104 height 37
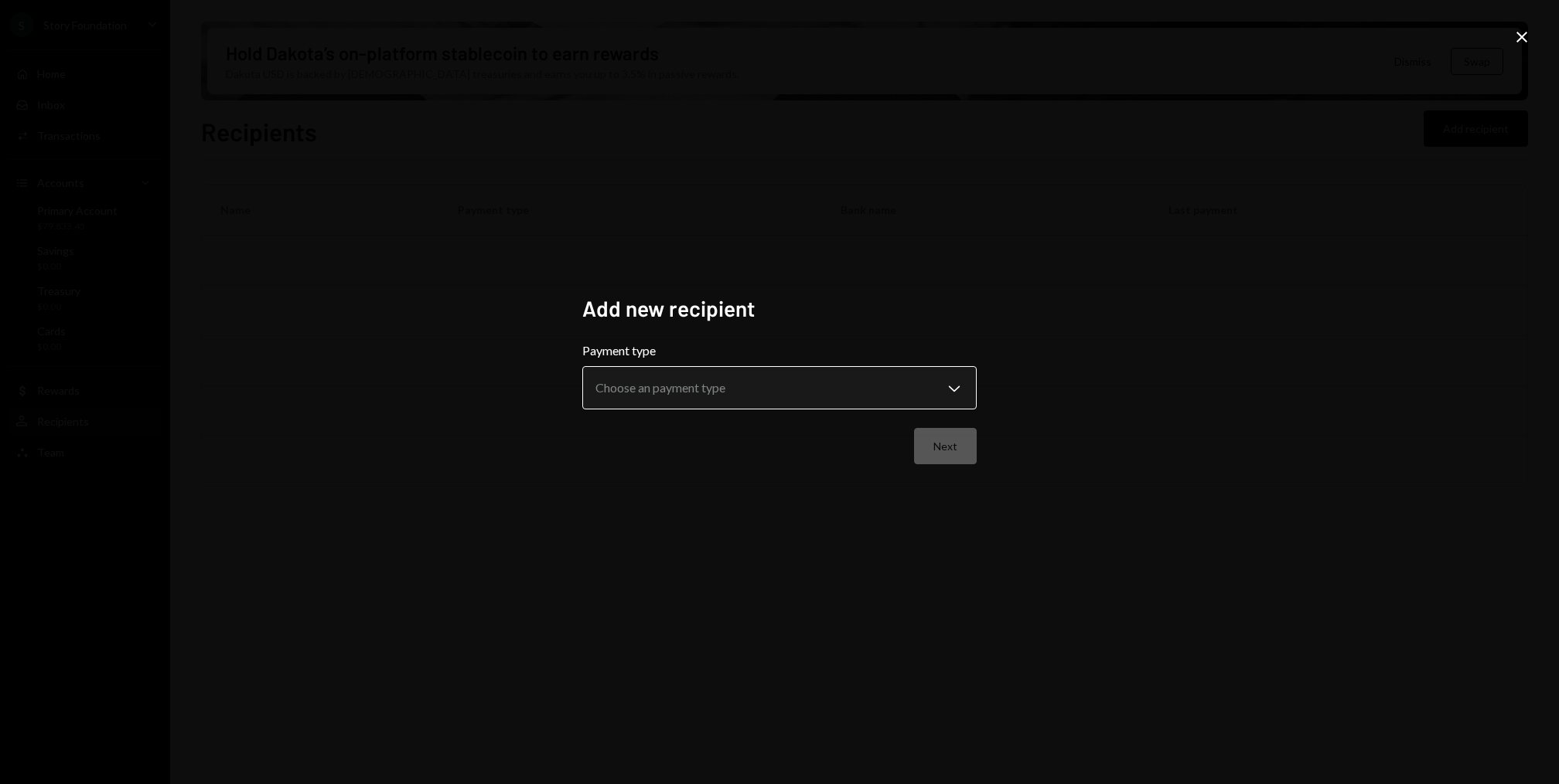
click at [656, 405] on body "**********" at bounding box center [780, 392] width 1559 height 784
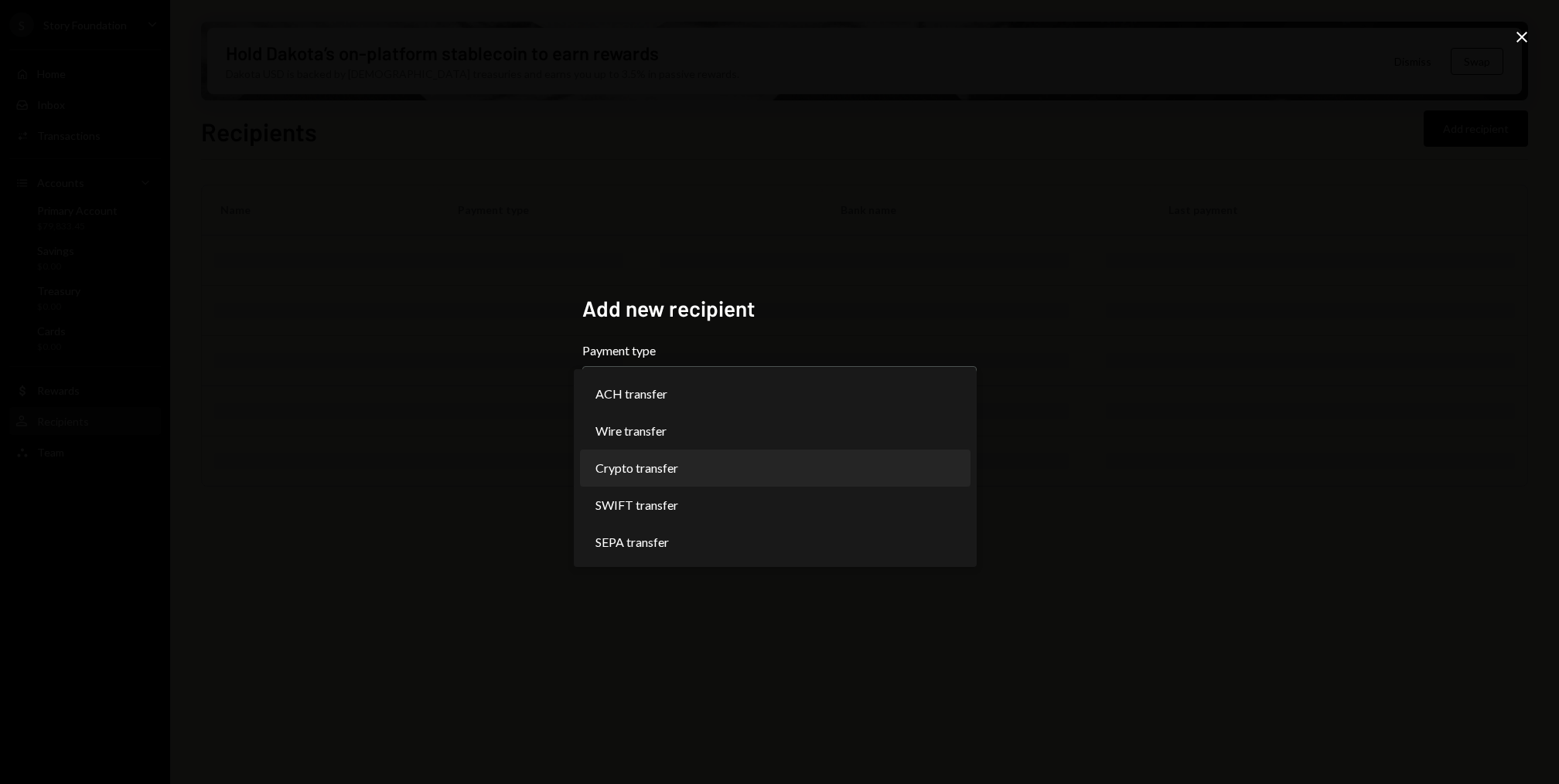
select select "******"
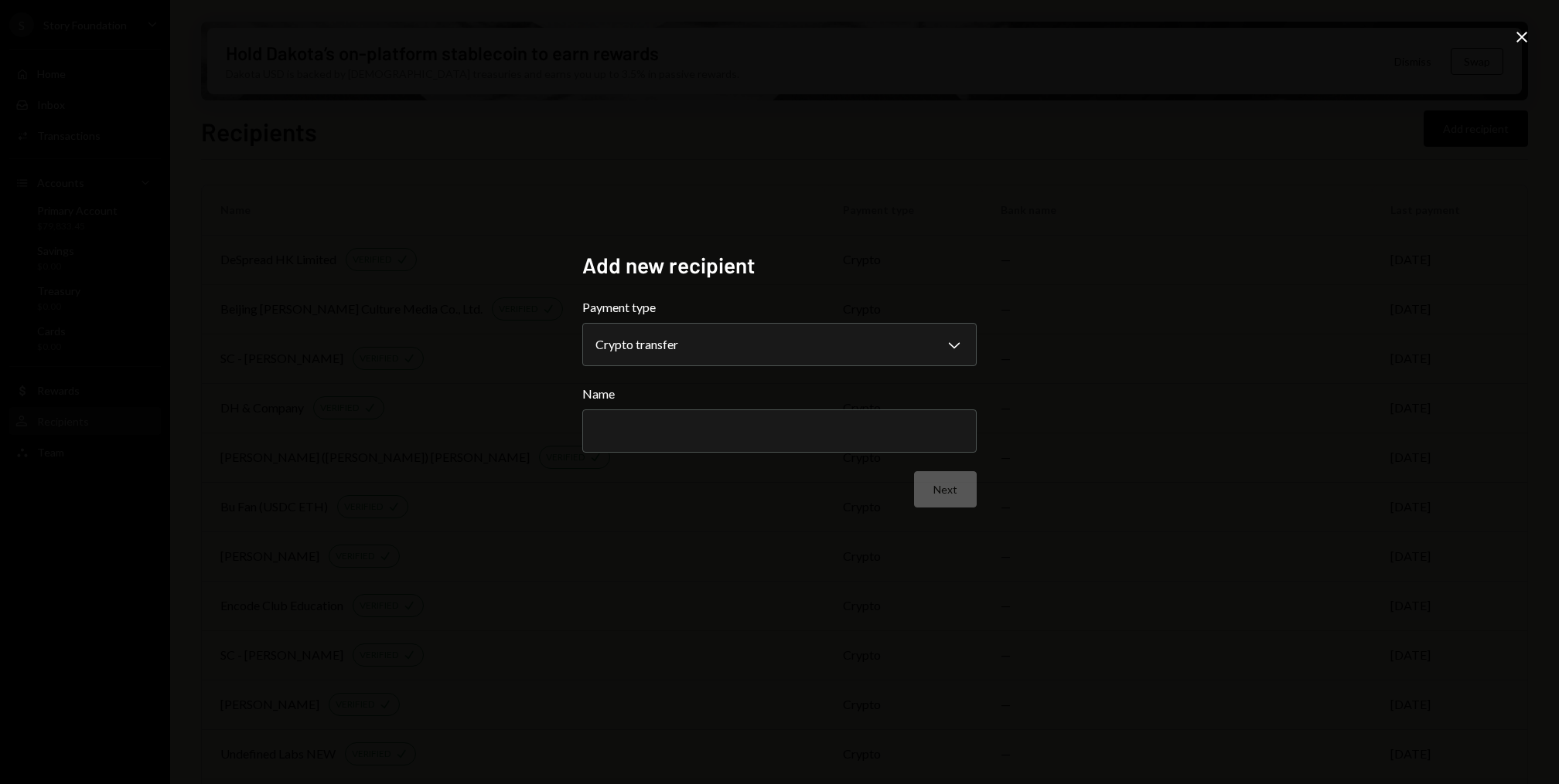
click at [658, 407] on div "Name" at bounding box center [780, 419] width 394 height 68
click at [661, 424] on input "Name" at bounding box center [780, 431] width 394 height 43
type input "**********"
click at [948, 499] on button "Next" at bounding box center [945, 490] width 63 height 37
click at [826, 339] on body "S Story Foundation Caret Down Home Home Inbox Inbox Activities Transactions Acc…" at bounding box center [780, 392] width 1559 height 784
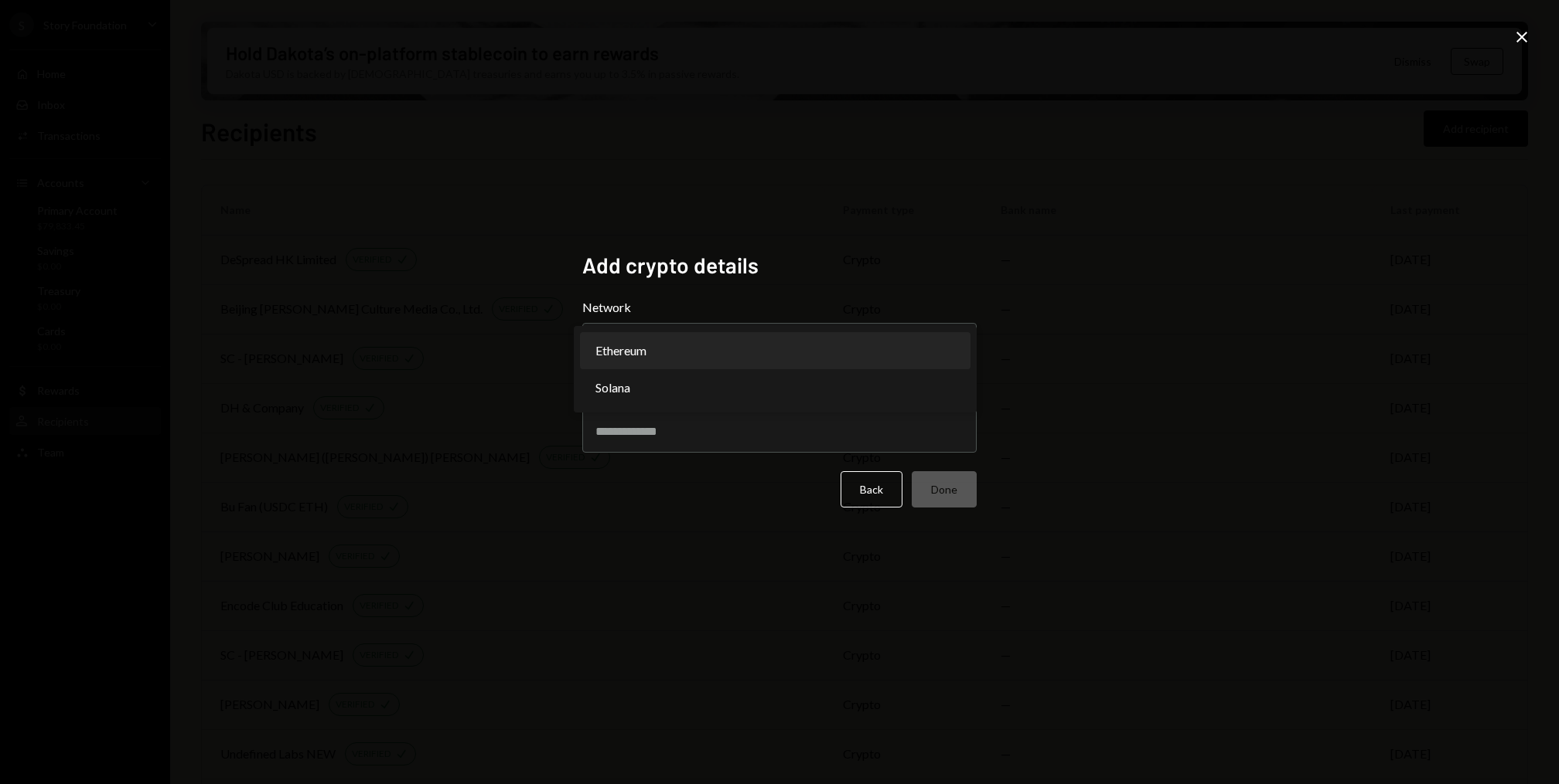
select select "**********"
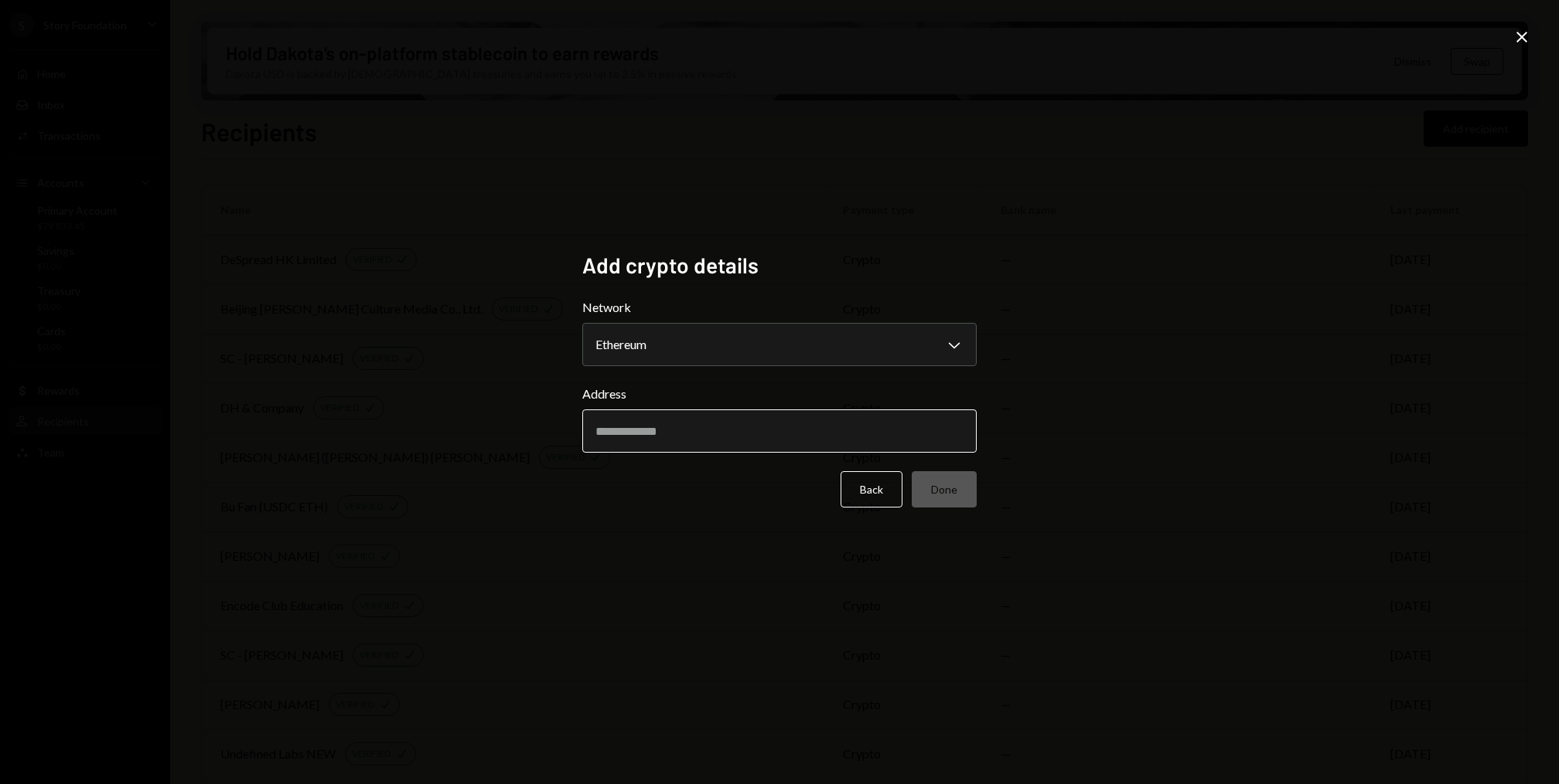
click at [679, 428] on input "Address" at bounding box center [780, 431] width 394 height 43
paste input "**********"
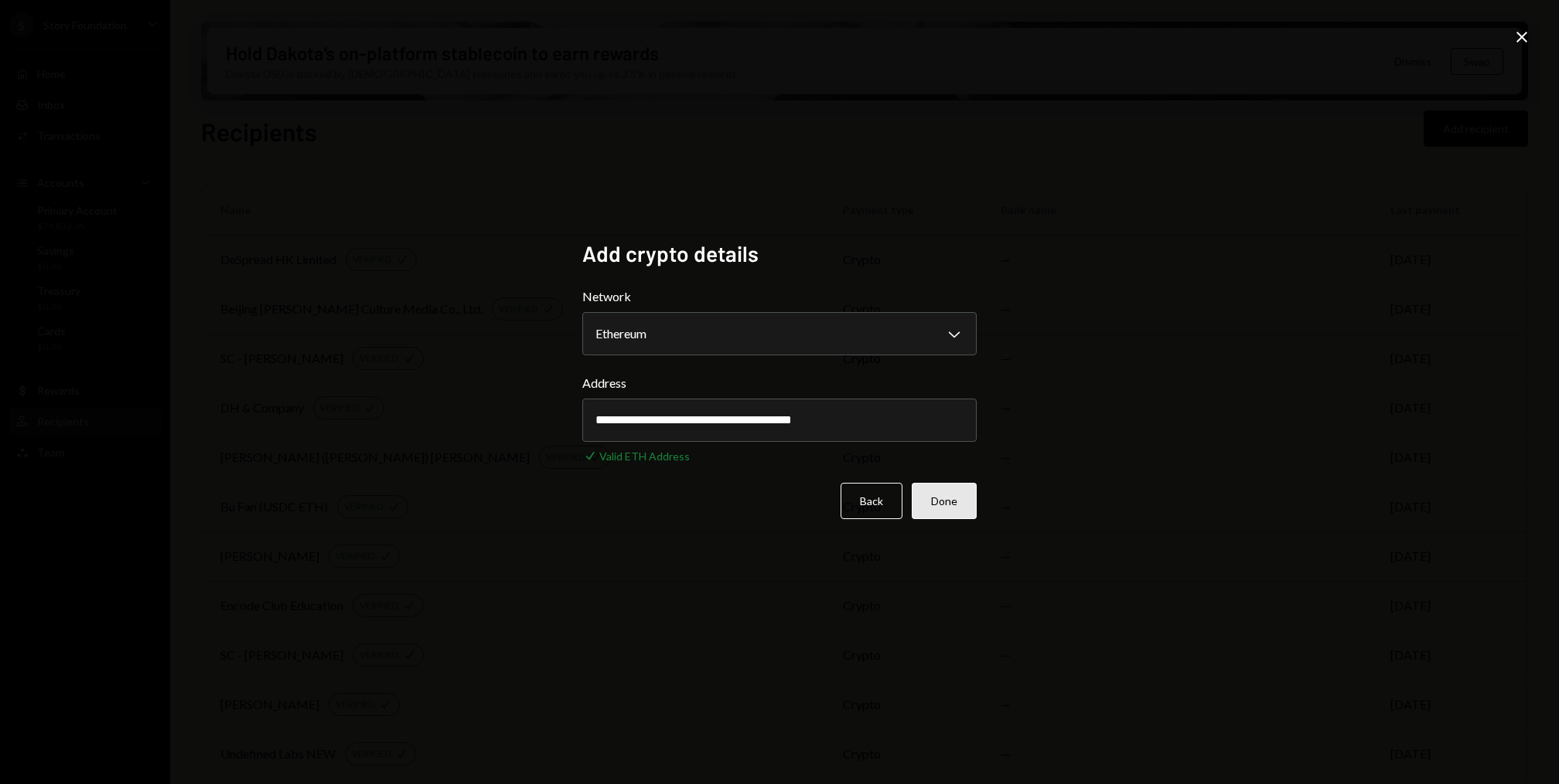
type input "**********"
click at [962, 505] on button "Done" at bounding box center [944, 501] width 65 height 37
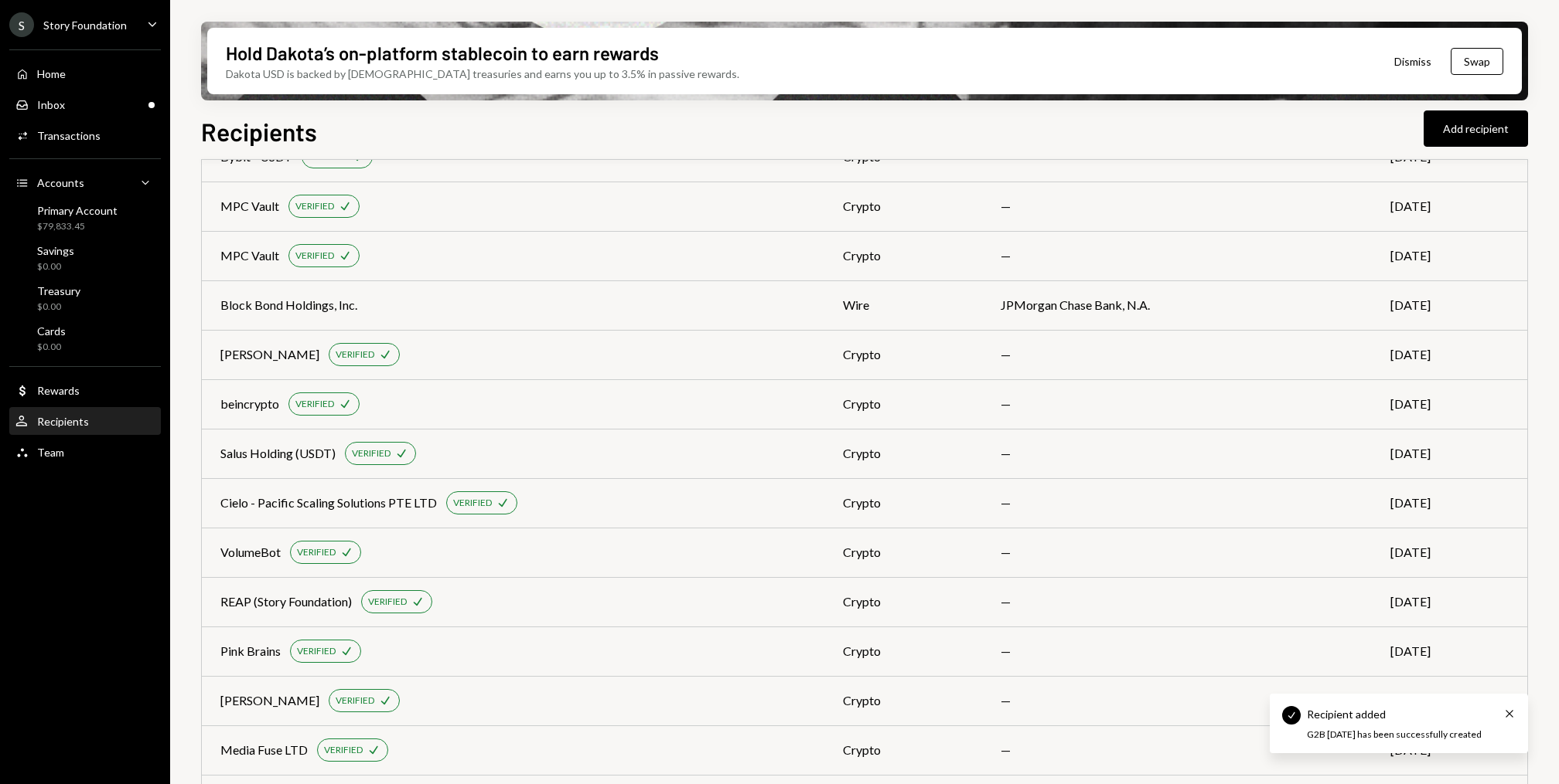
scroll to position [3964, 0]
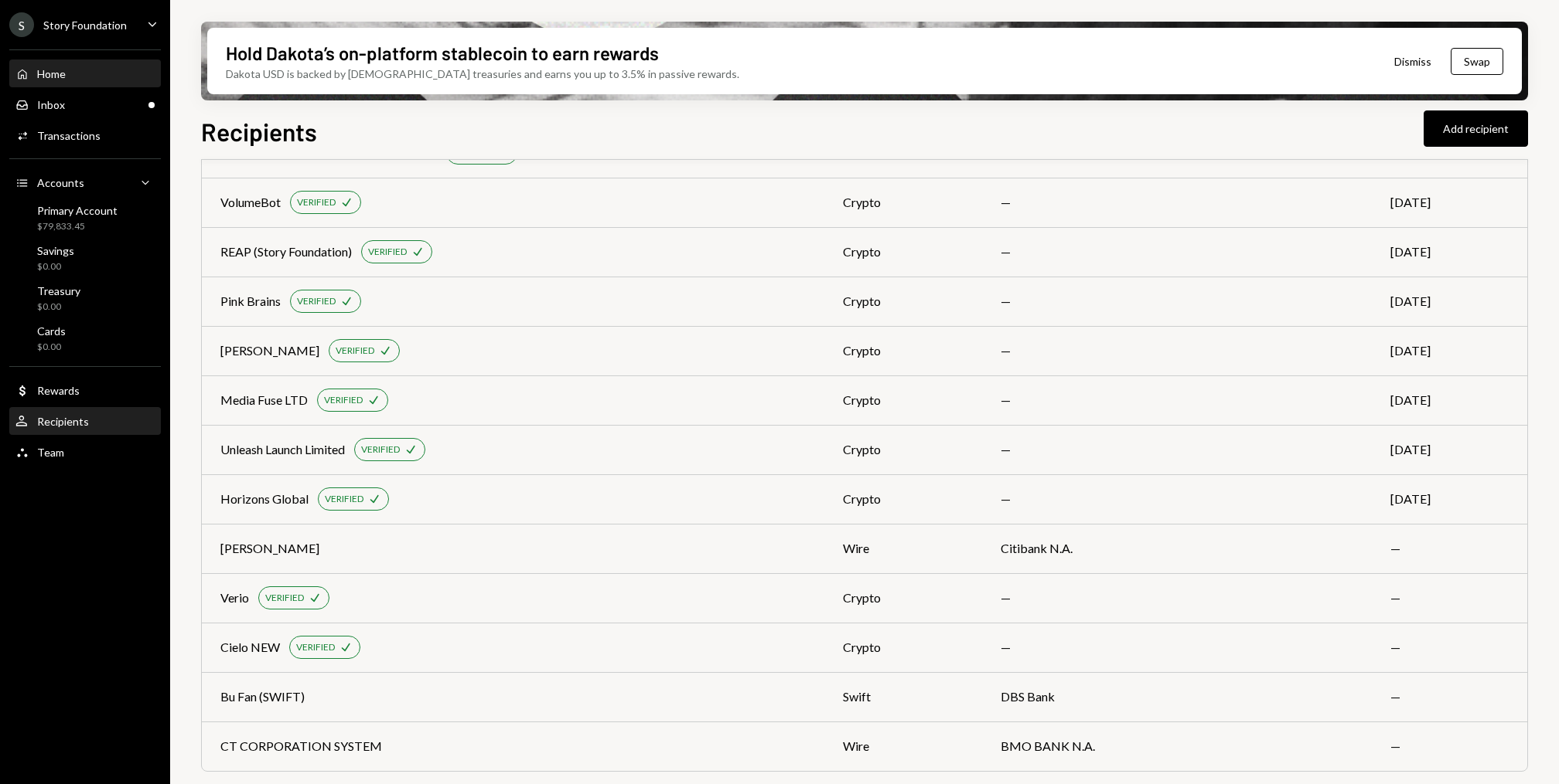
click at [102, 77] on div "Home Home" at bounding box center [85, 74] width 139 height 14
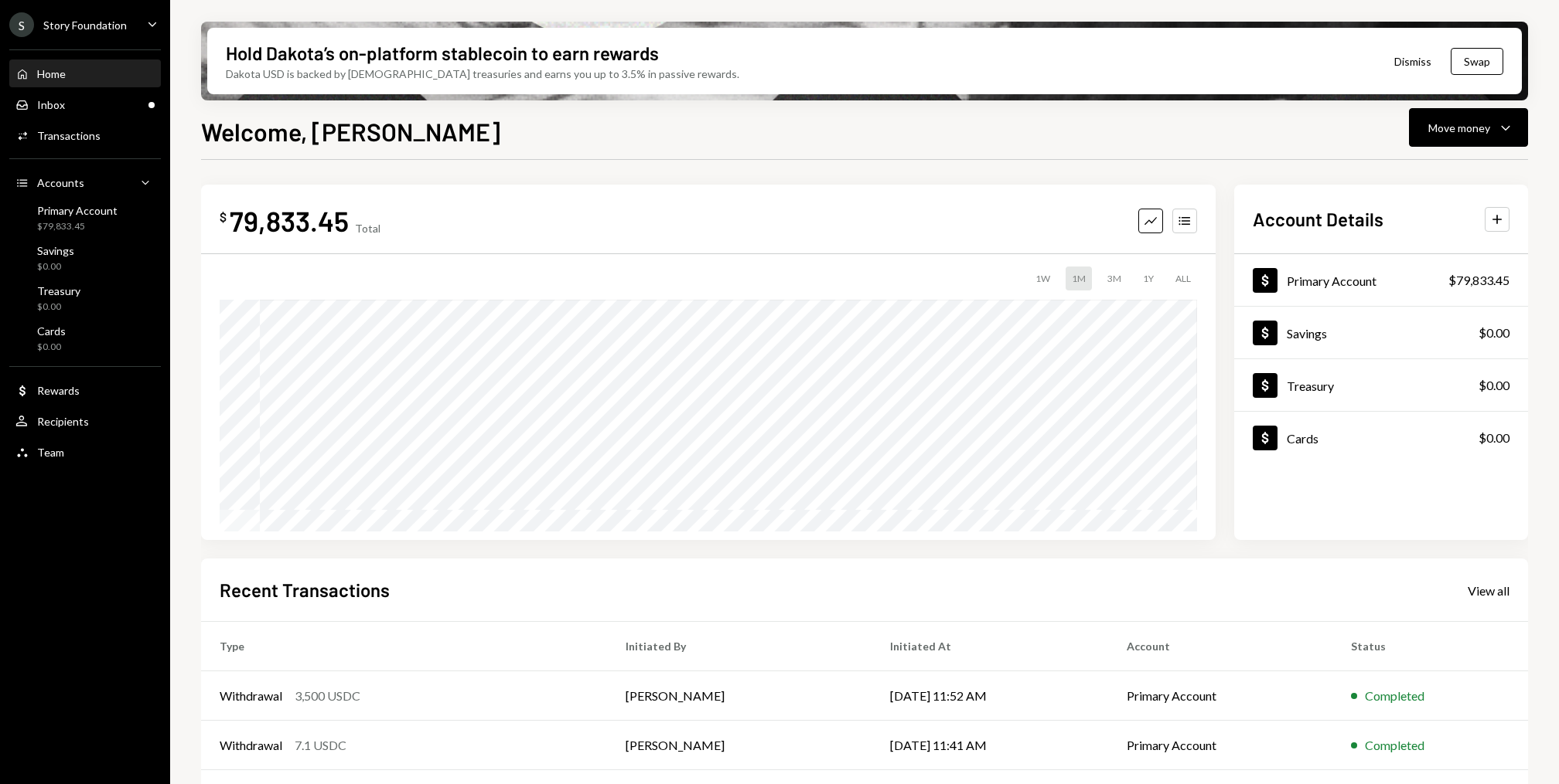
click at [66, 84] on div "Home Home" at bounding box center [85, 73] width 139 height 26
click at [64, 107] on div "Inbox Inbox" at bounding box center [85, 105] width 139 height 14
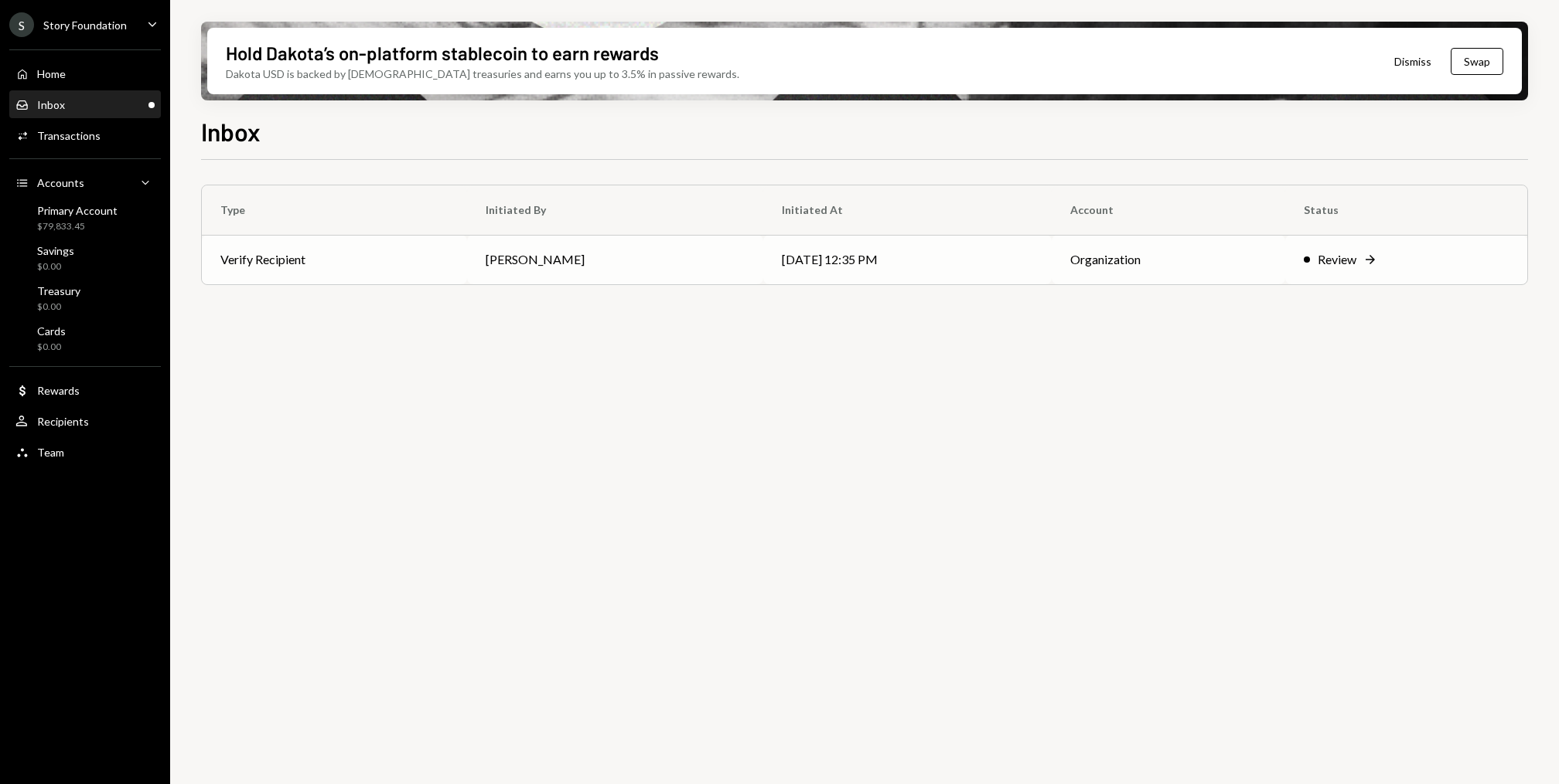
click at [310, 250] on td "Verify Recipient" at bounding box center [334, 259] width 266 height 49
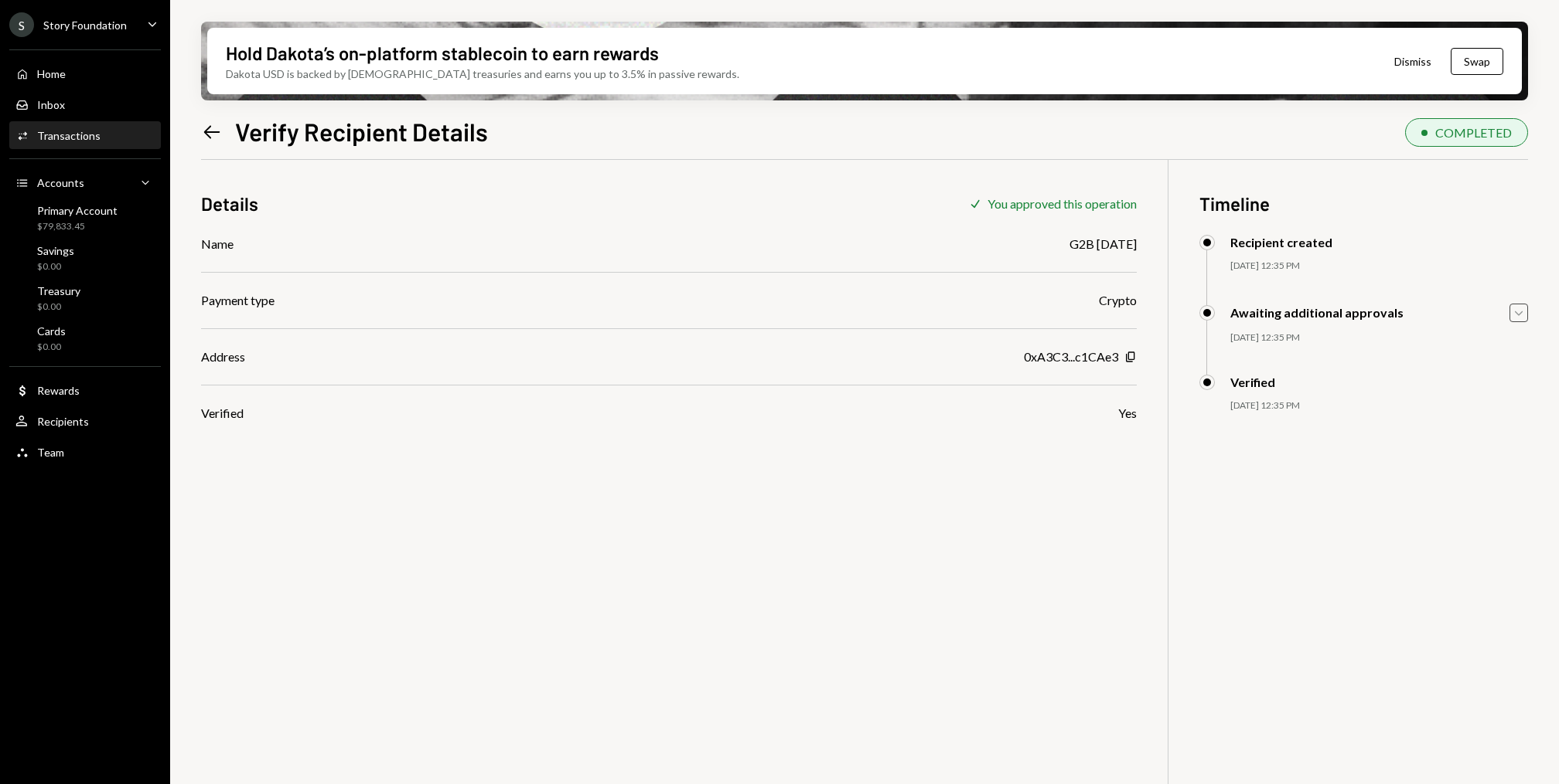
click at [1520, 306] on icon "Caret Down" at bounding box center [1518, 313] width 17 height 17
click at [108, 79] on div "Home Home" at bounding box center [85, 74] width 139 height 14
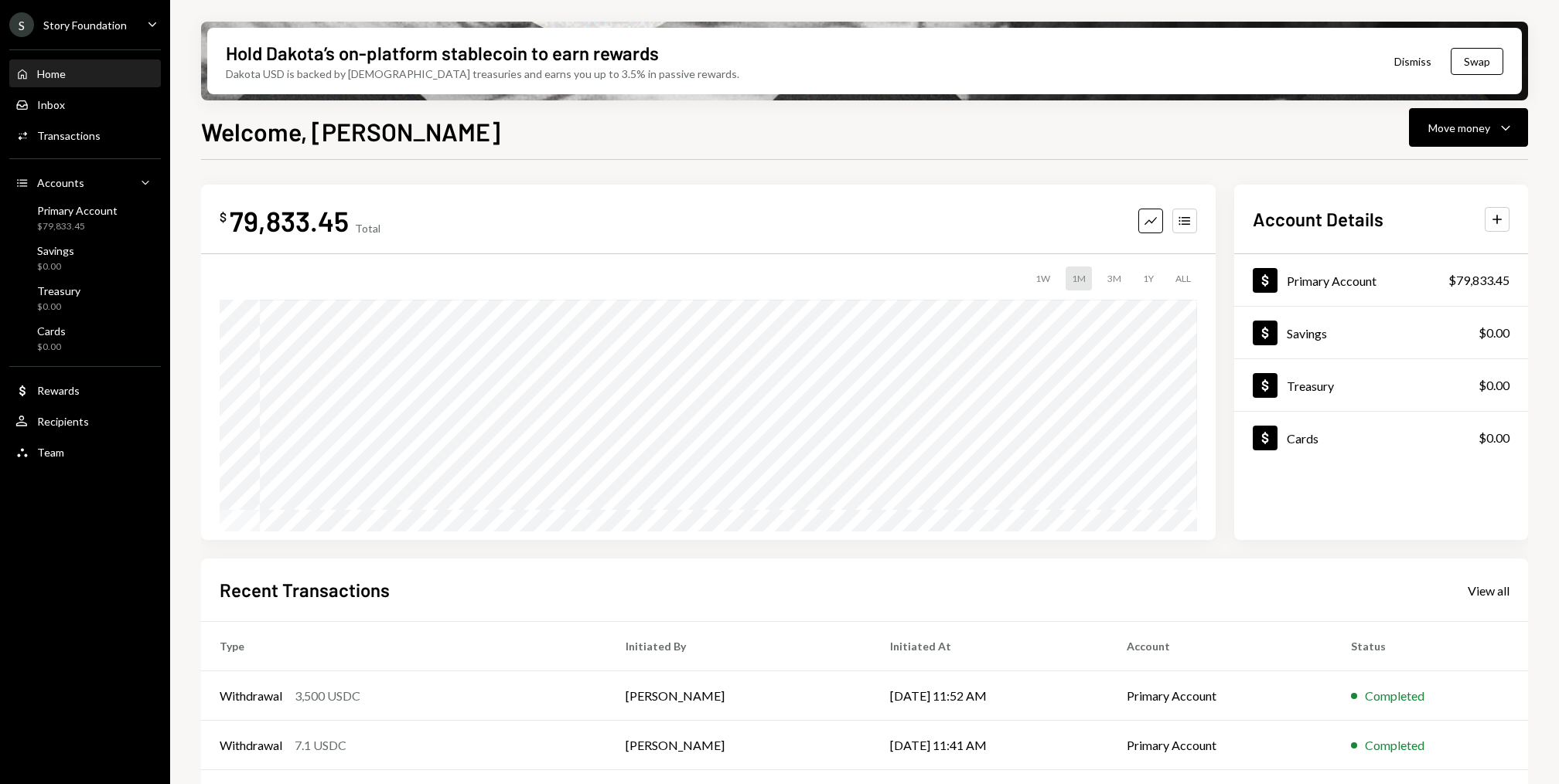
scroll to position [147, 0]
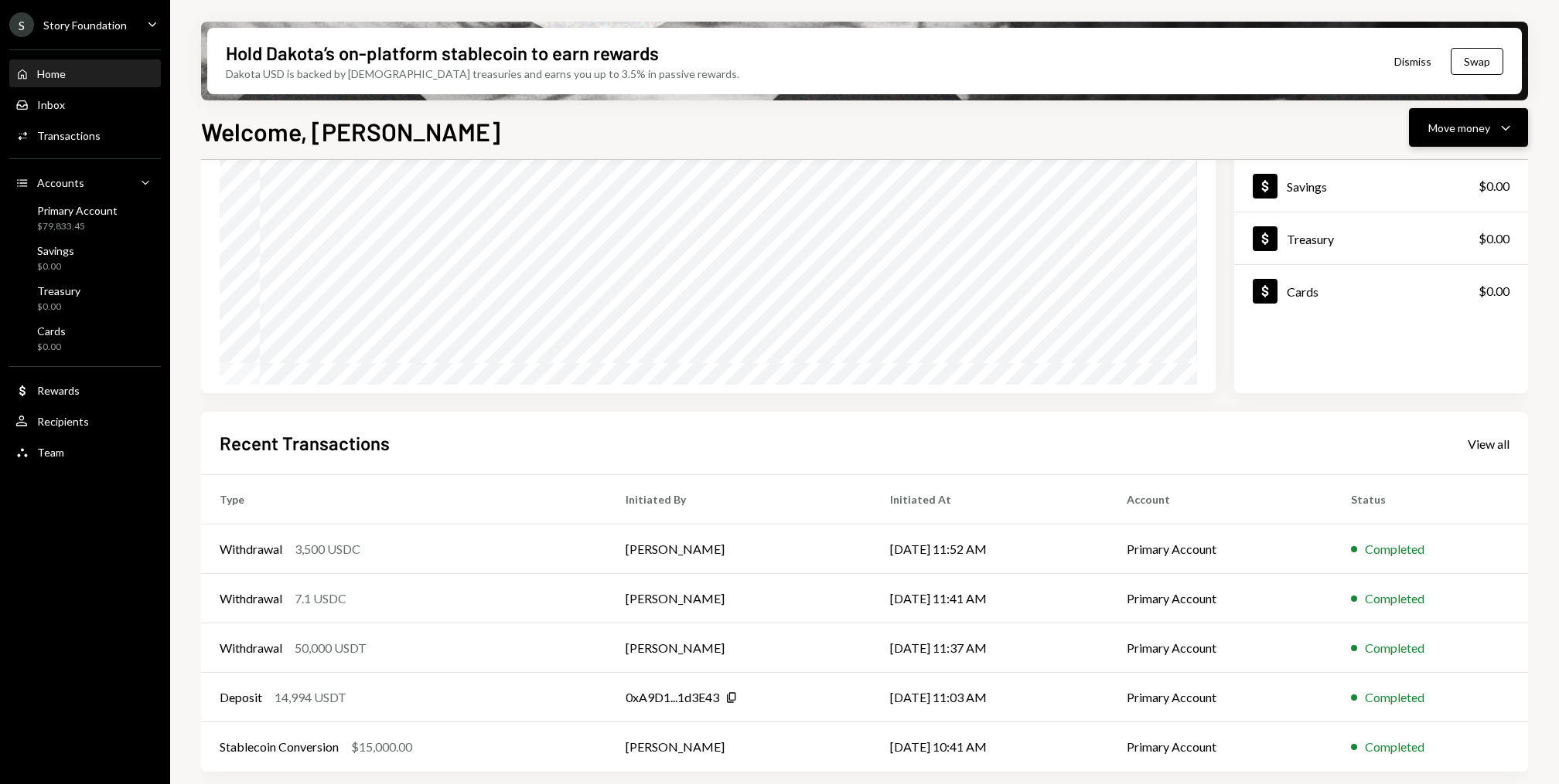
click at [1504, 133] on icon "Caret Down" at bounding box center [1505, 126] width 18 height 18
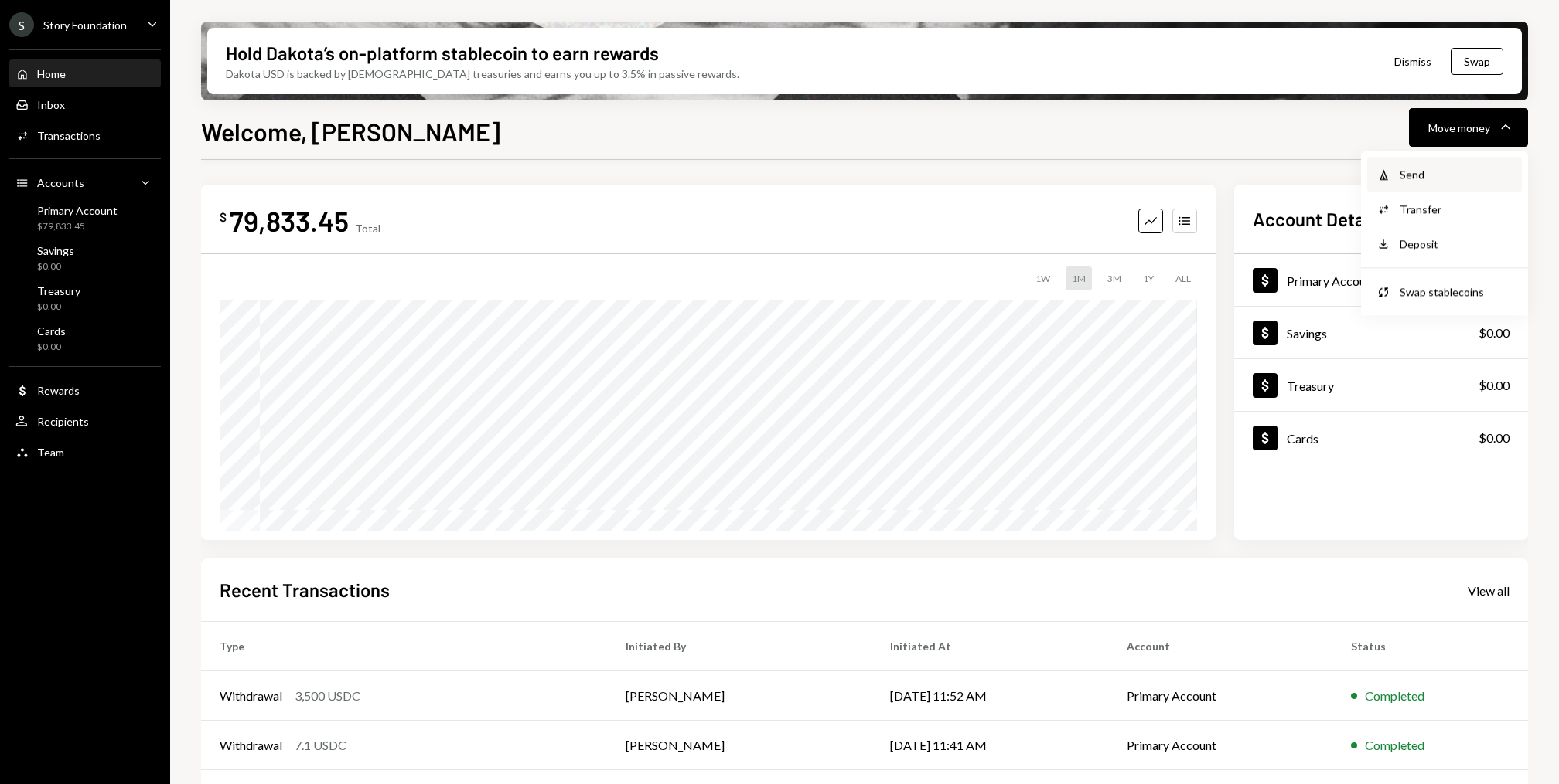
scroll to position [147, 0]
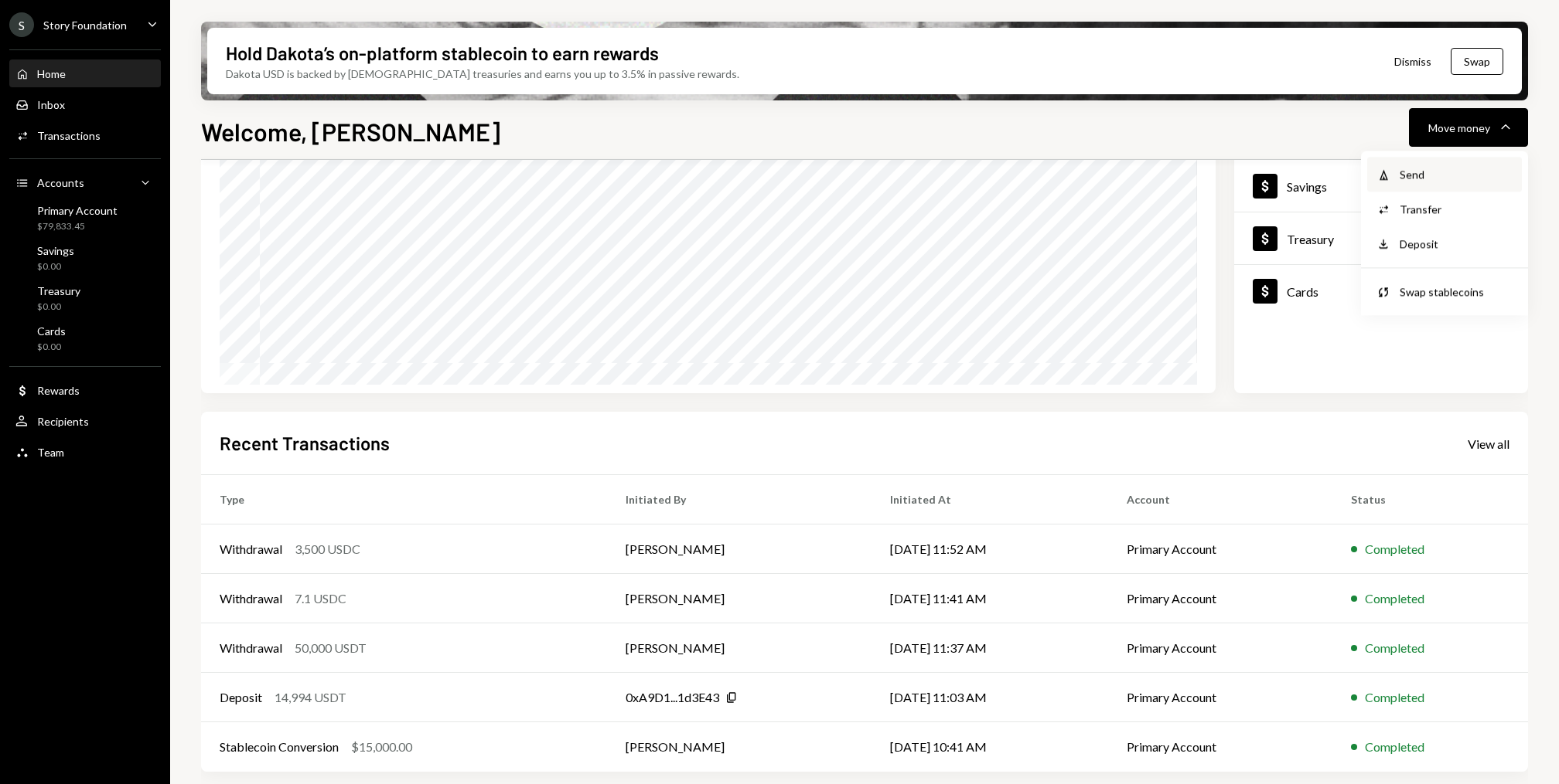
click at [1444, 168] on div "Send" at bounding box center [1456, 174] width 113 height 16
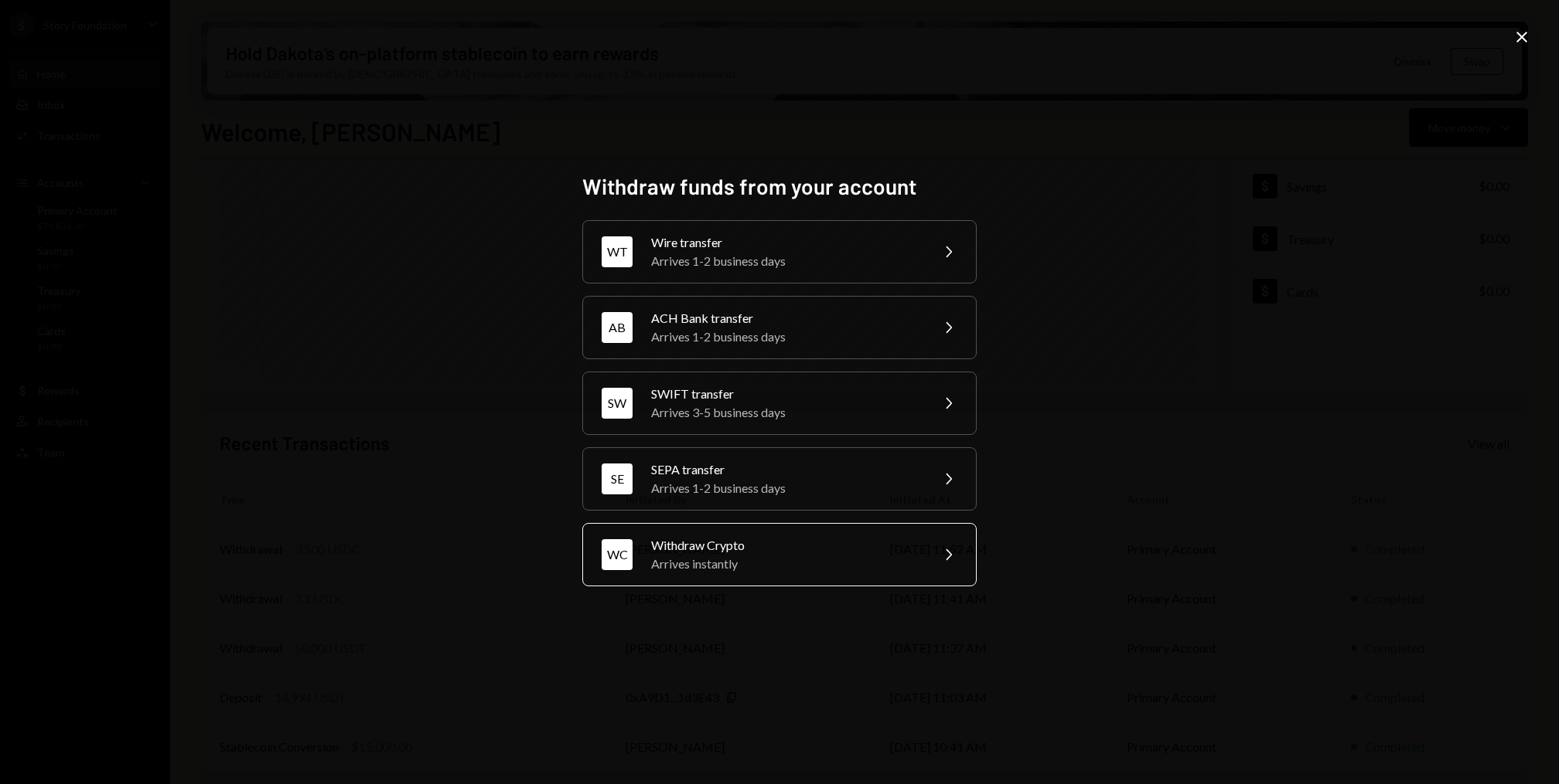
click at [777, 568] on div "Arrives instantly" at bounding box center [785, 564] width 269 height 18
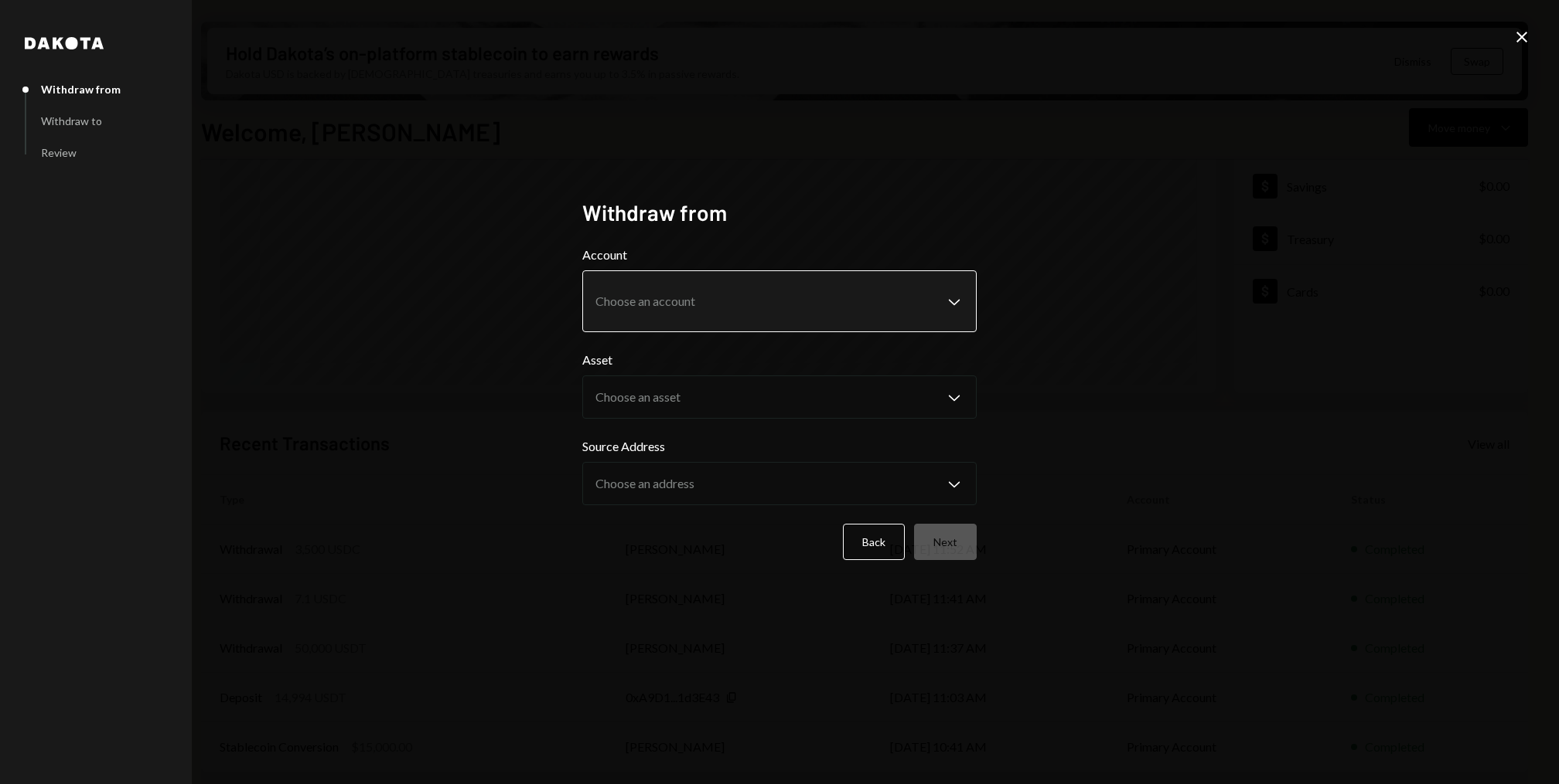
click at [803, 301] on body "S Story Foundation Caret Down Home Home Inbox Inbox Activities Transactions Acc…" at bounding box center [780, 392] width 1559 height 784
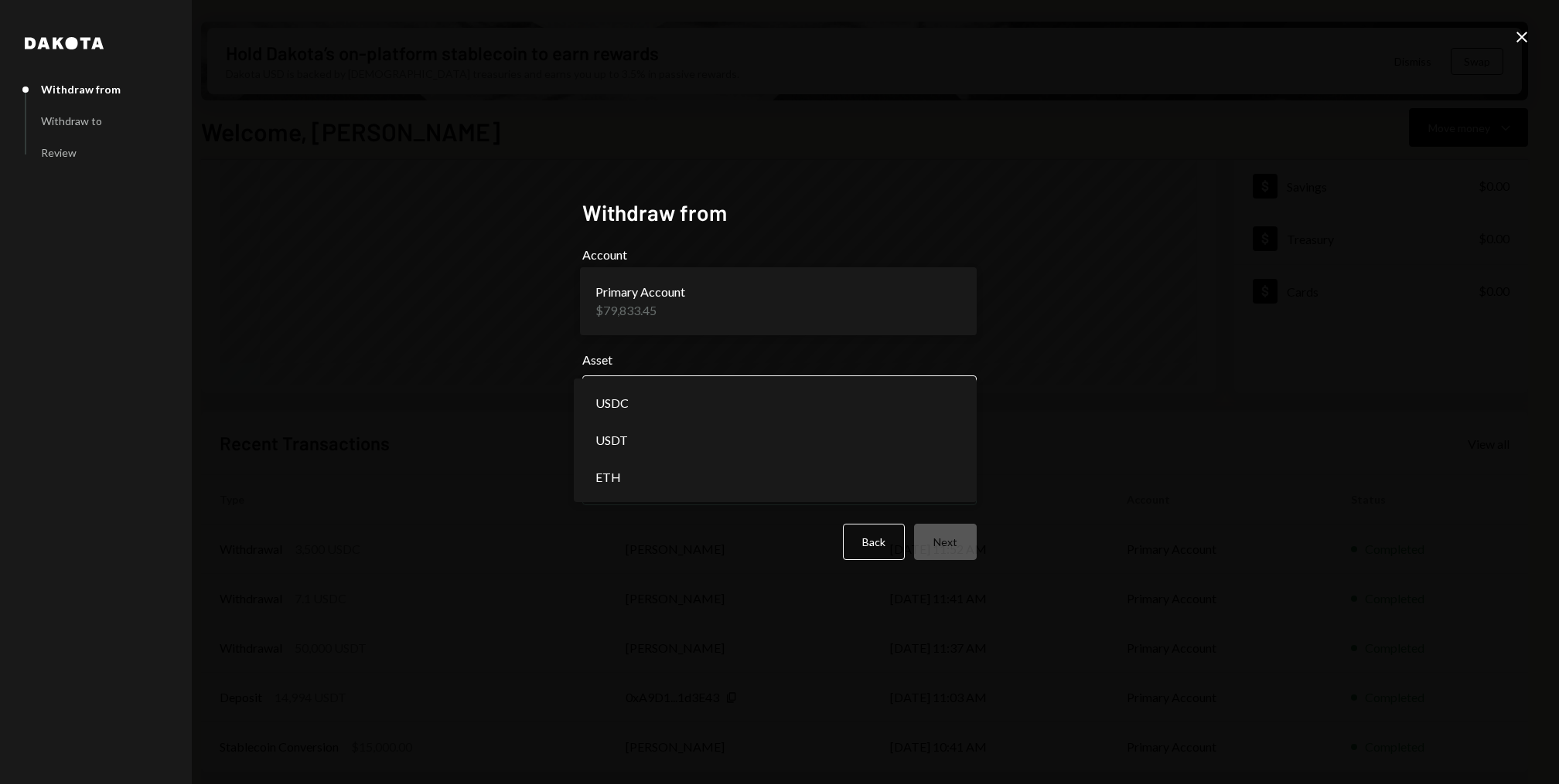
click at [749, 399] on body "S Story Foundation Caret Down Home Home Inbox Inbox Activities Transactions Acc…" at bounding box center [780, 392] width 1559 height 784
select select "****"
click at [700, 487] on body "S Story Foundation Caret Down Home Home Inbox Inbox Activities Transactions Acc…" at bounding box center [780, 392] width 1559 height 784
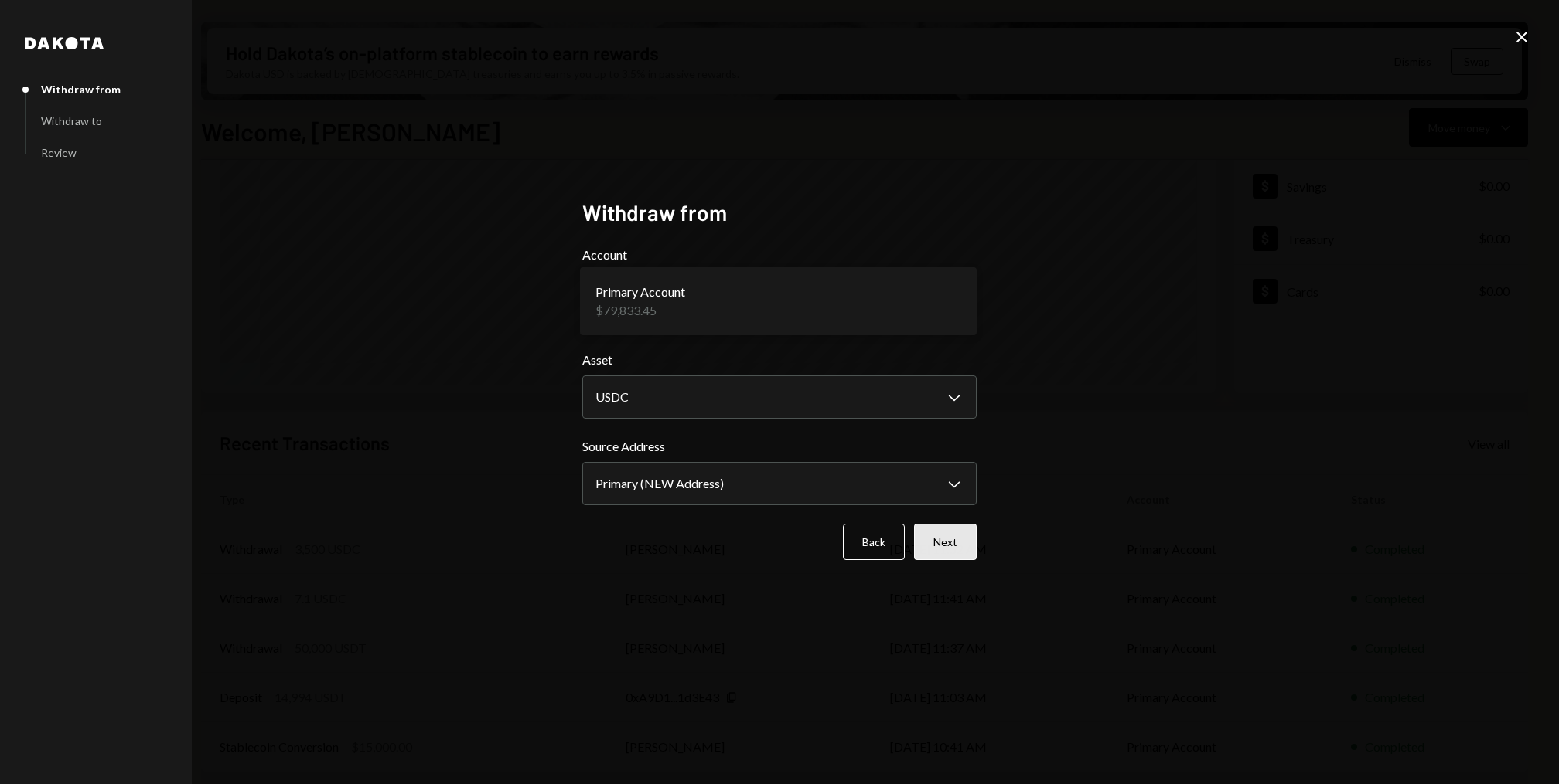
click at [944, 546] on button "Next" at bounding box center [945, 543] width 63 height 37
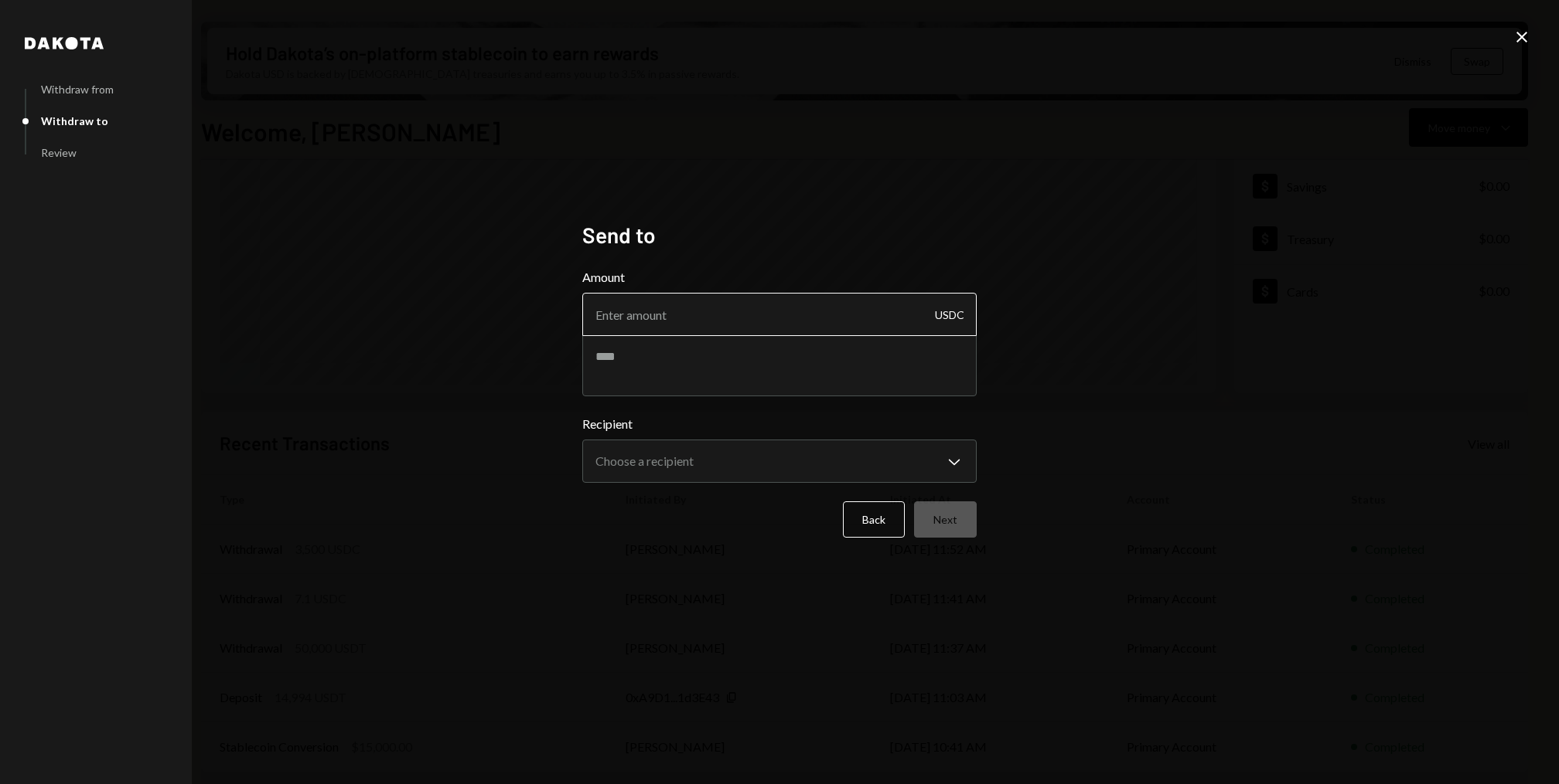
click at [662, 331] on input "Amount" at bounding box center [780, 314] width 394 height 43
type input "5"
click at [682, 382] on textarea at bounding box center [780, 366] width 394 height 62
paste textarea "**********"
type textarea "**********"
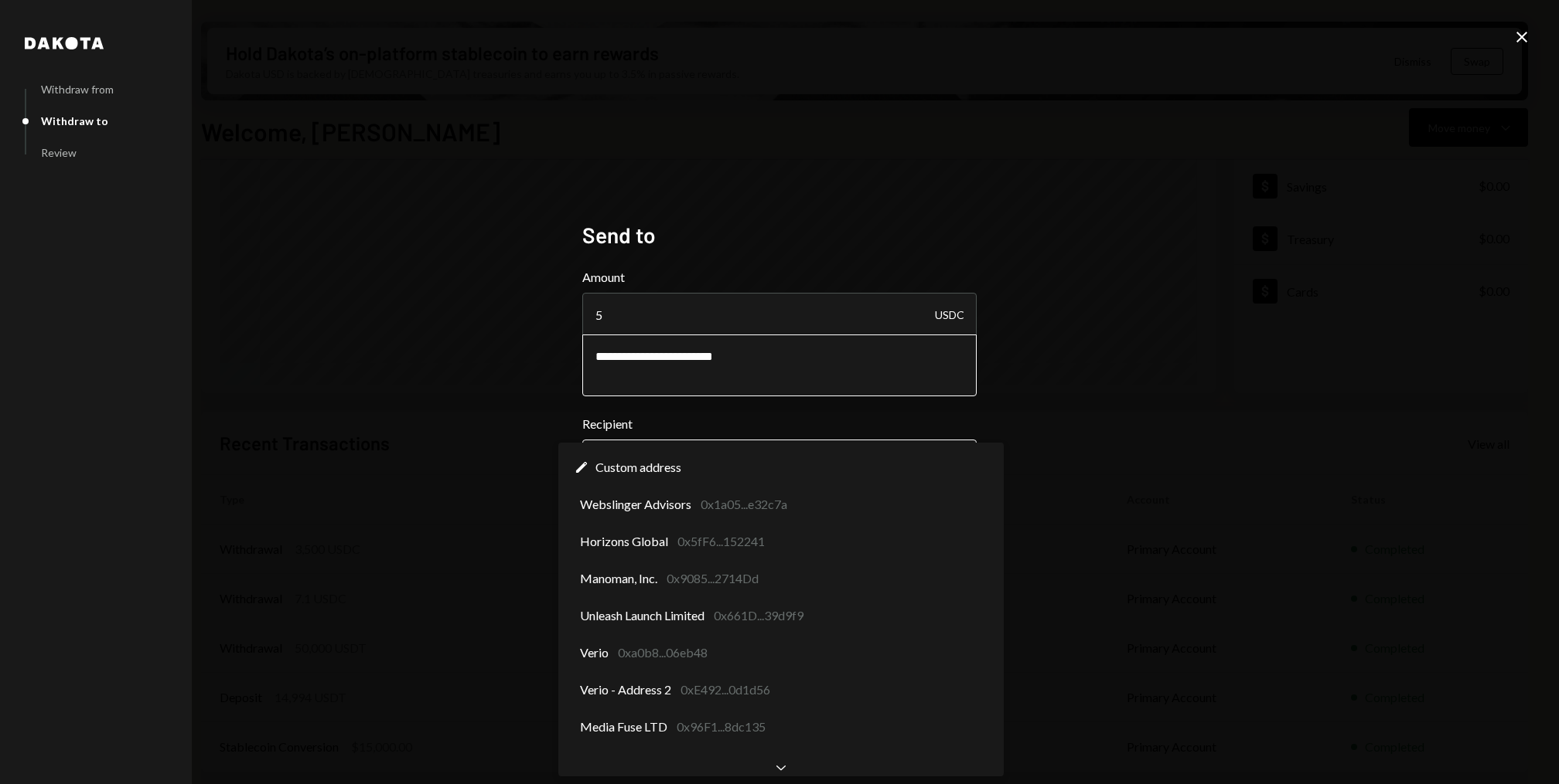
click at [676, 465] on body "S Story Foundation Caret Down Home Home Inbox Inbox Activities Transactions Acc…" at bounding box center [780, 392] width 1559 height 784
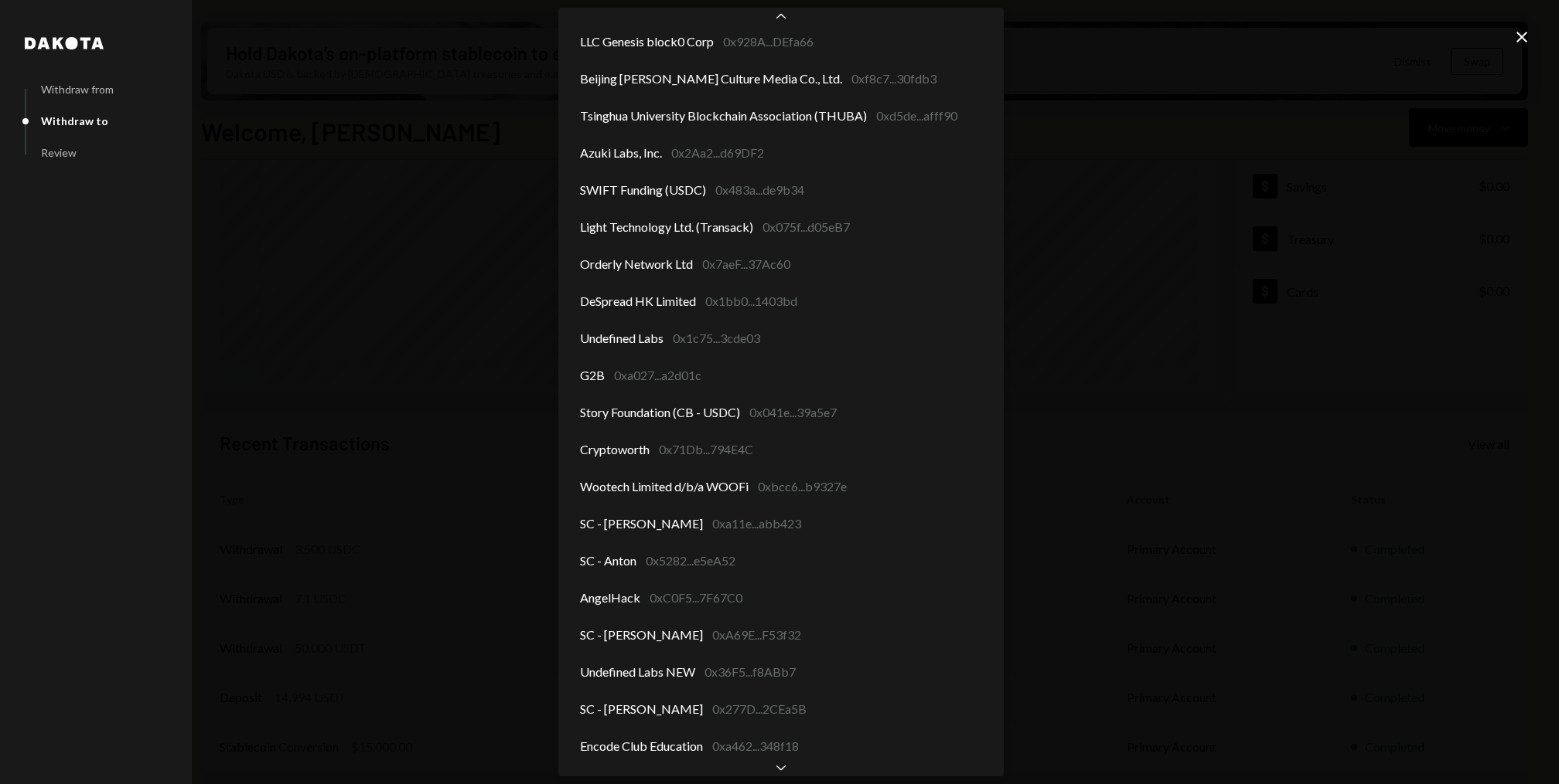
scroll to position [2081, 0]
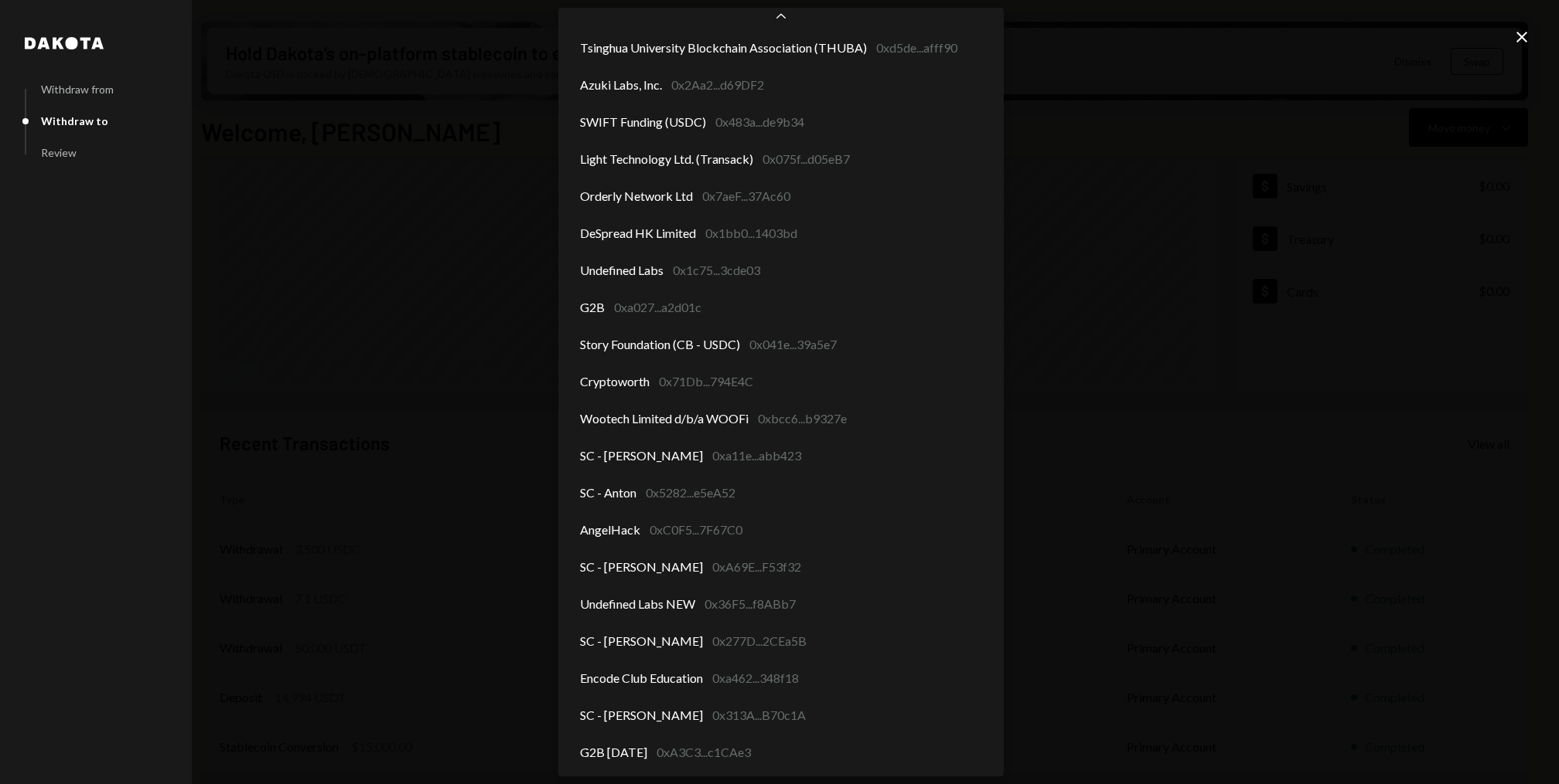
select select "**********"
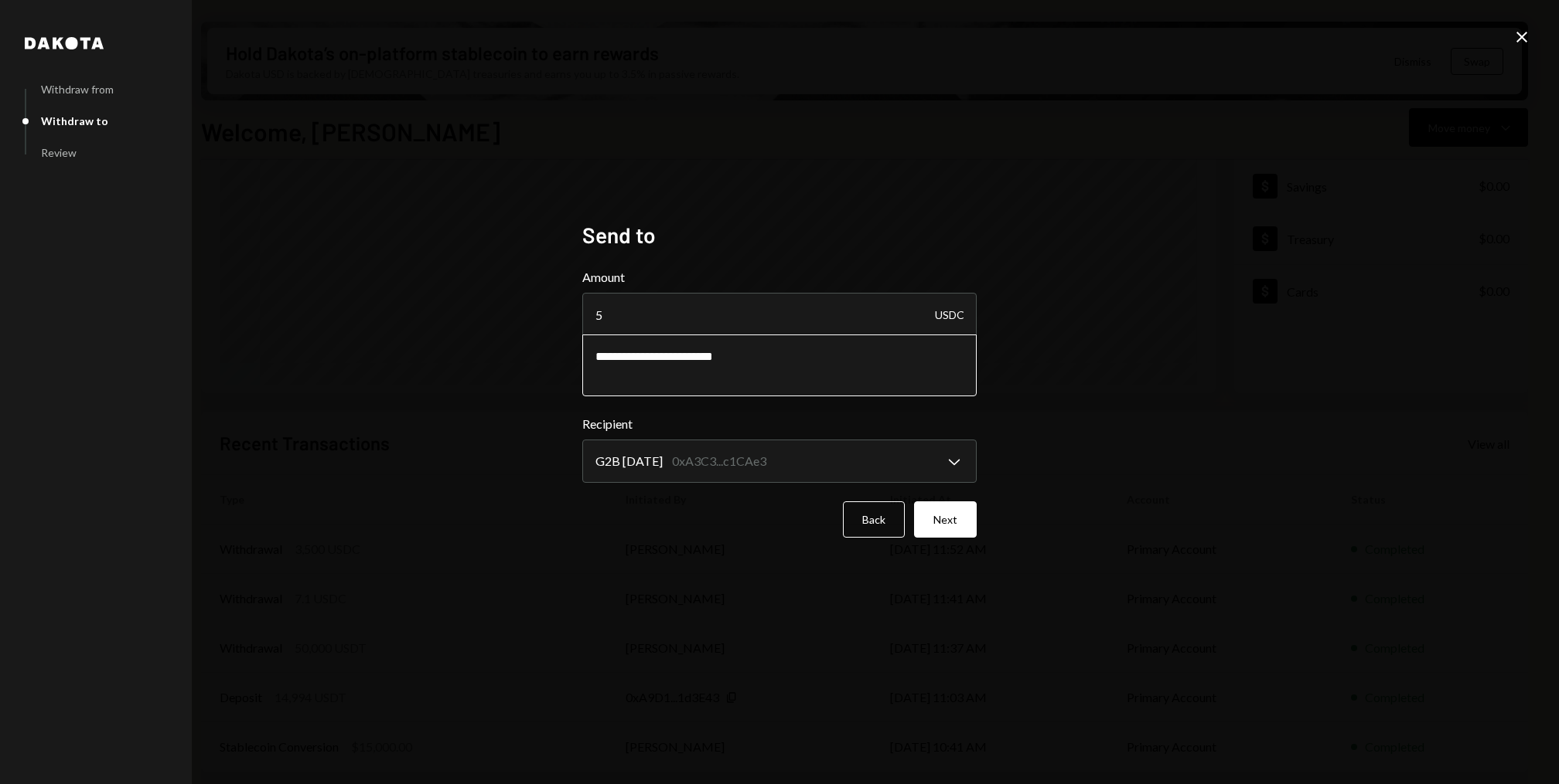
drag, startPoint x: 709, startPoint y: 359, endPoint x: 644, endPoint y: 358, distance: 65.0
click at [644, 358] on textarea "**********" at bounding box center [780, 366] width 394 height 62
paste textarea "******"
click at [645, 359] on textarea "**********" at bounding box center [780, 366] width 394 height 62
click at [665, 358] on textarea "**********" at bounding box center [780, 366] width 394 height 62
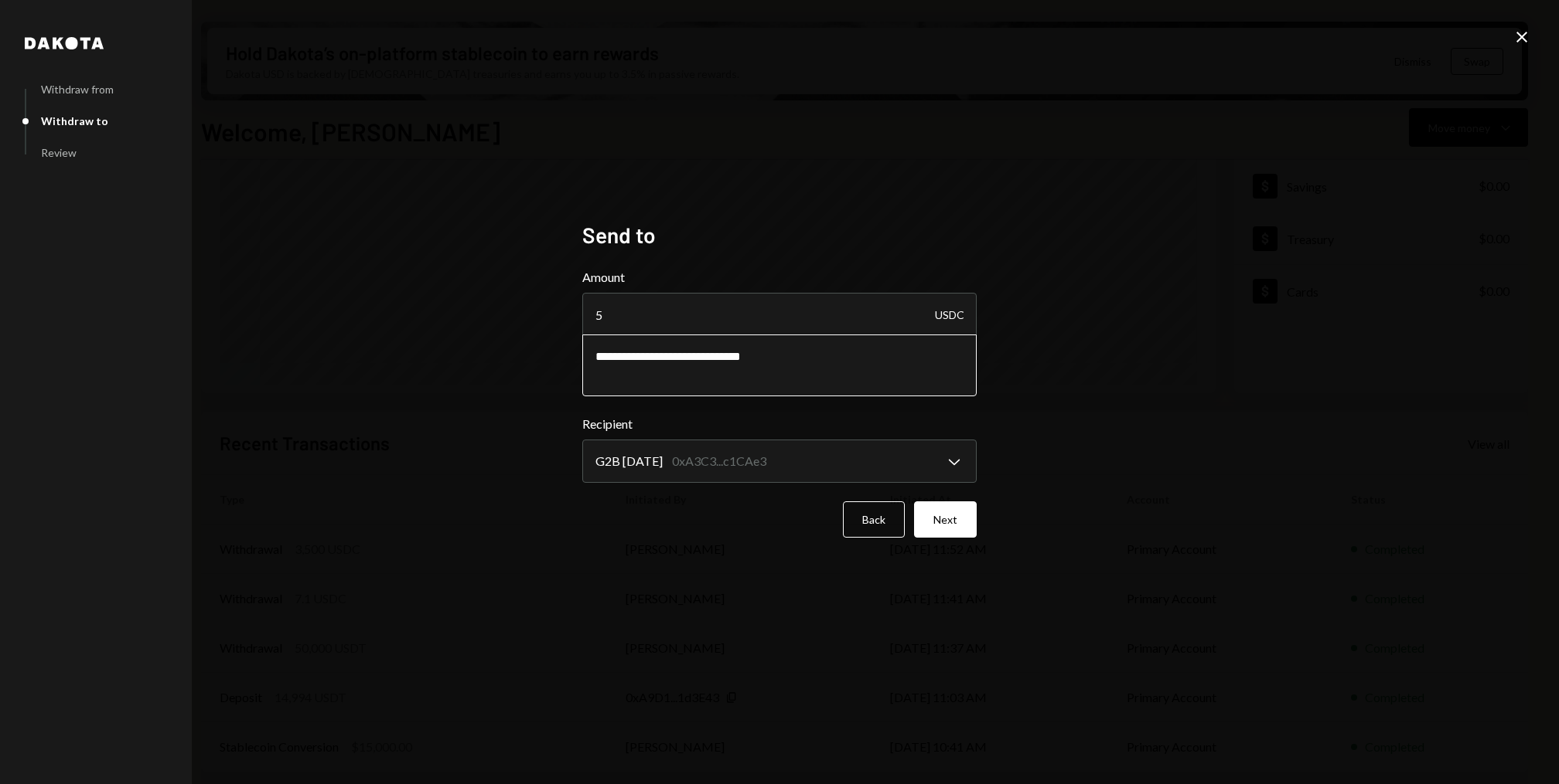
drag, startPoint x: 676, startPoint y: 359, endPoint x: 649, endPoint y: 358, distance: 27.0
click at [649, 358] on textarea "**********" at bounding box center [780, 366] width 394 height 62
click at [666, 353] on textarea "**********" at bounding box center [780, 366] width 394 height 62
click at [799, 360] on textarea "**********" at bounding box center [780, 366] width 394 height 62
click at [712, 357] on textarea "**********" at bounding box center [780, 366] width 394 height 62
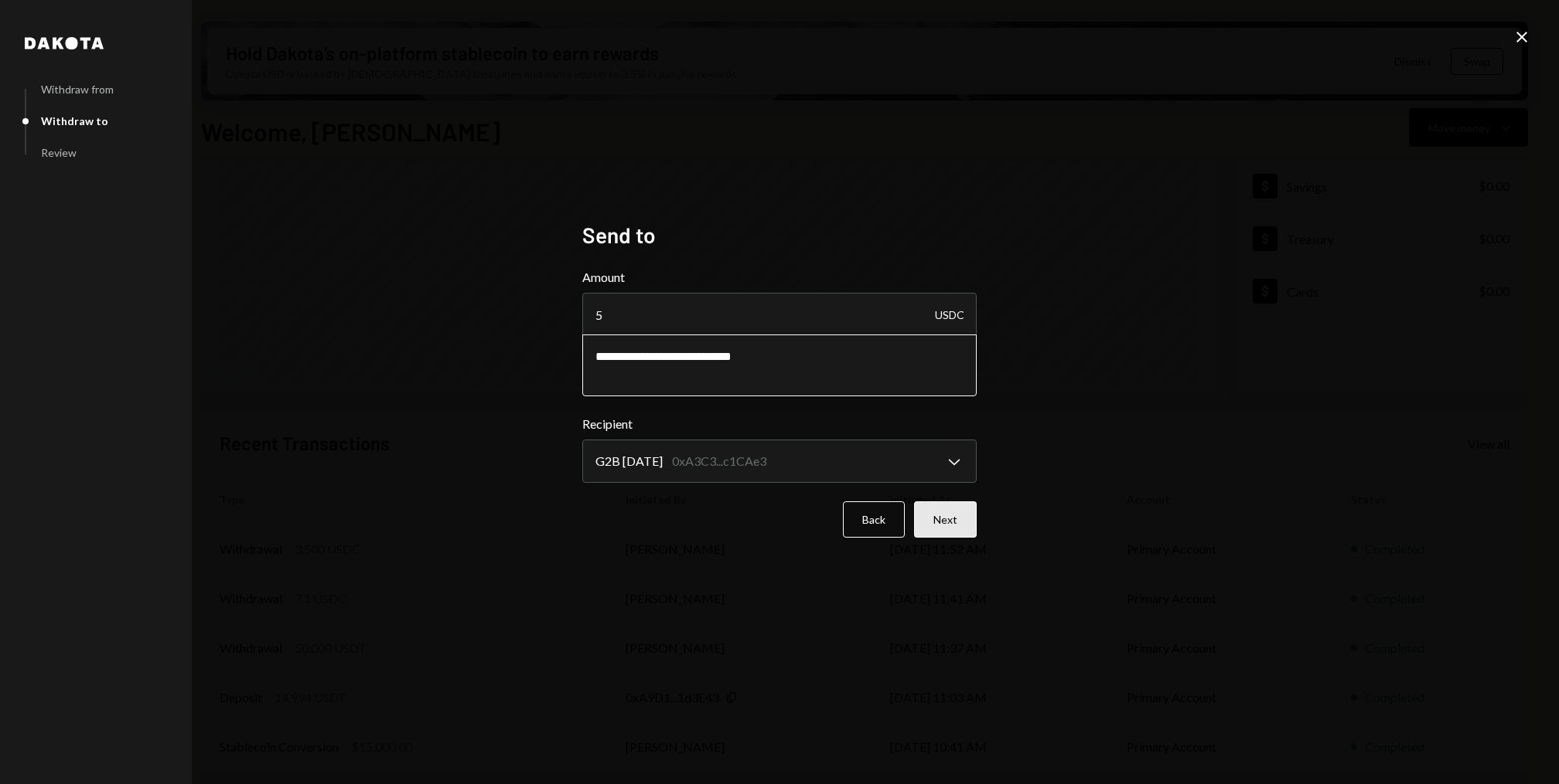
type textarea "**********"
click at [951, 517] on button "Next" at bounding box center [945, 519] width 63 height 37
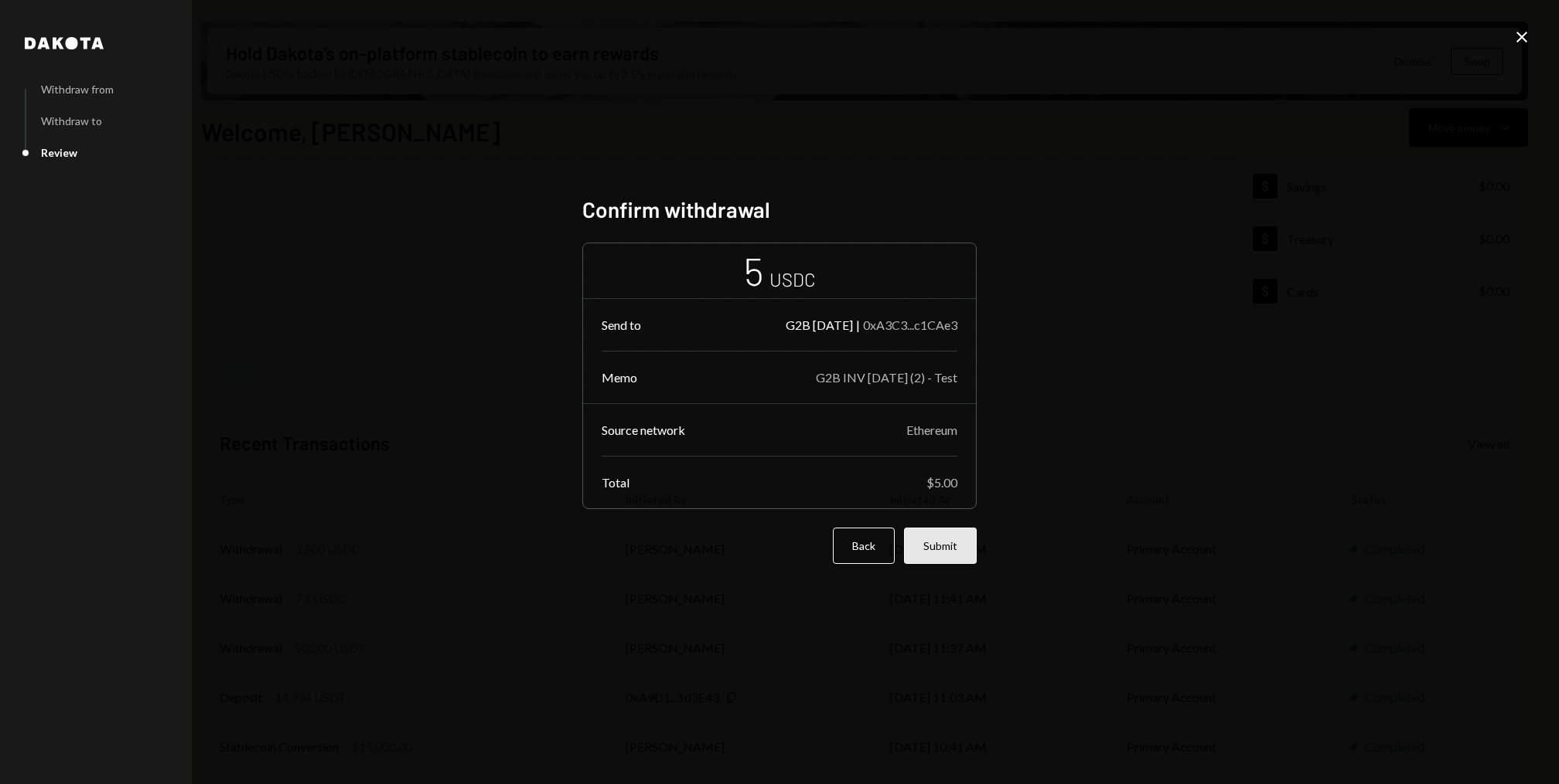
click at [954, 550] on button "Submit" at bounding box center [940, 546] width 72 height 37
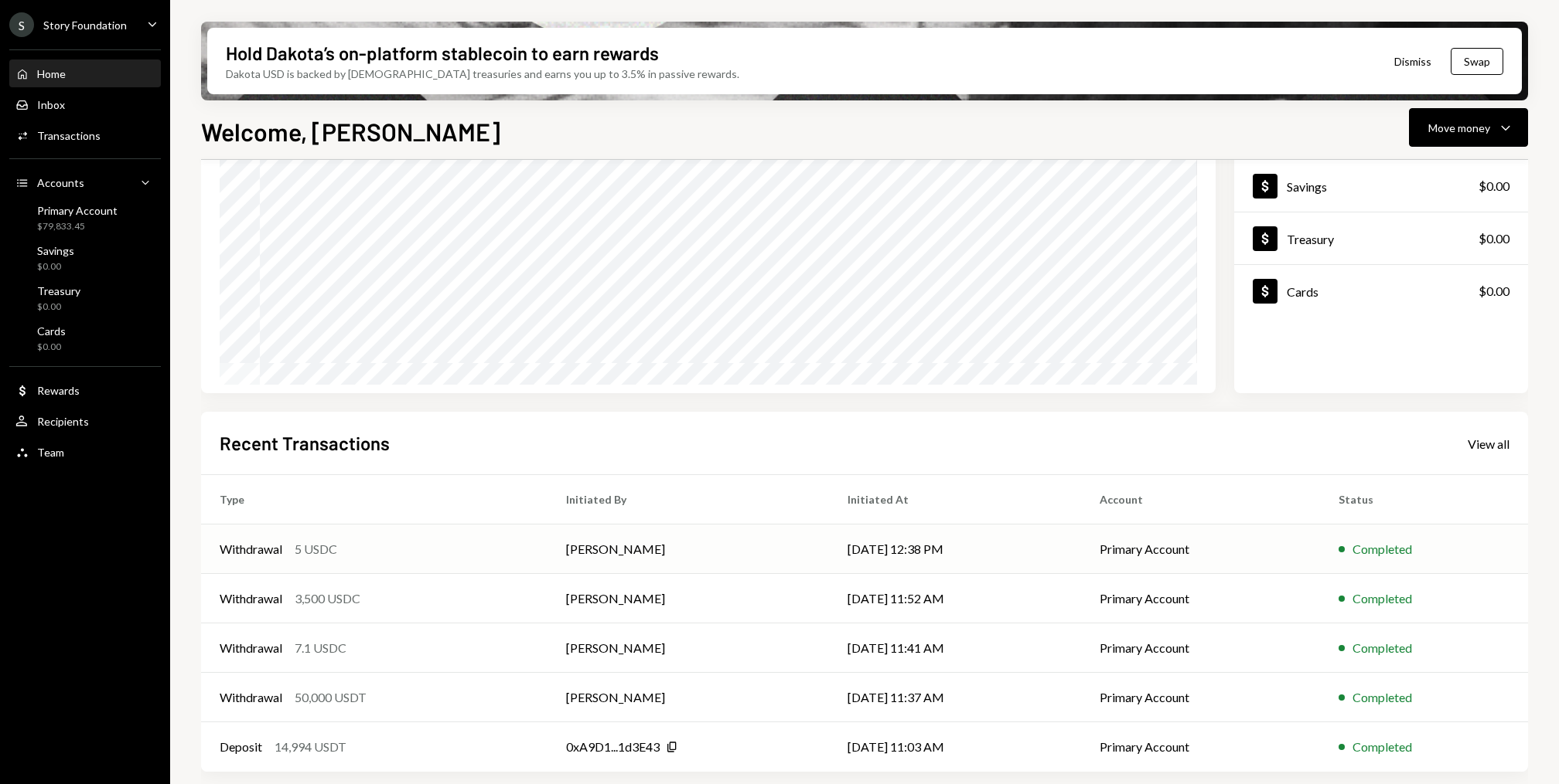
click at [385, 535] on td "Withdrawal 5 USDC" at bounding box center [374, 549] width 347 height 49
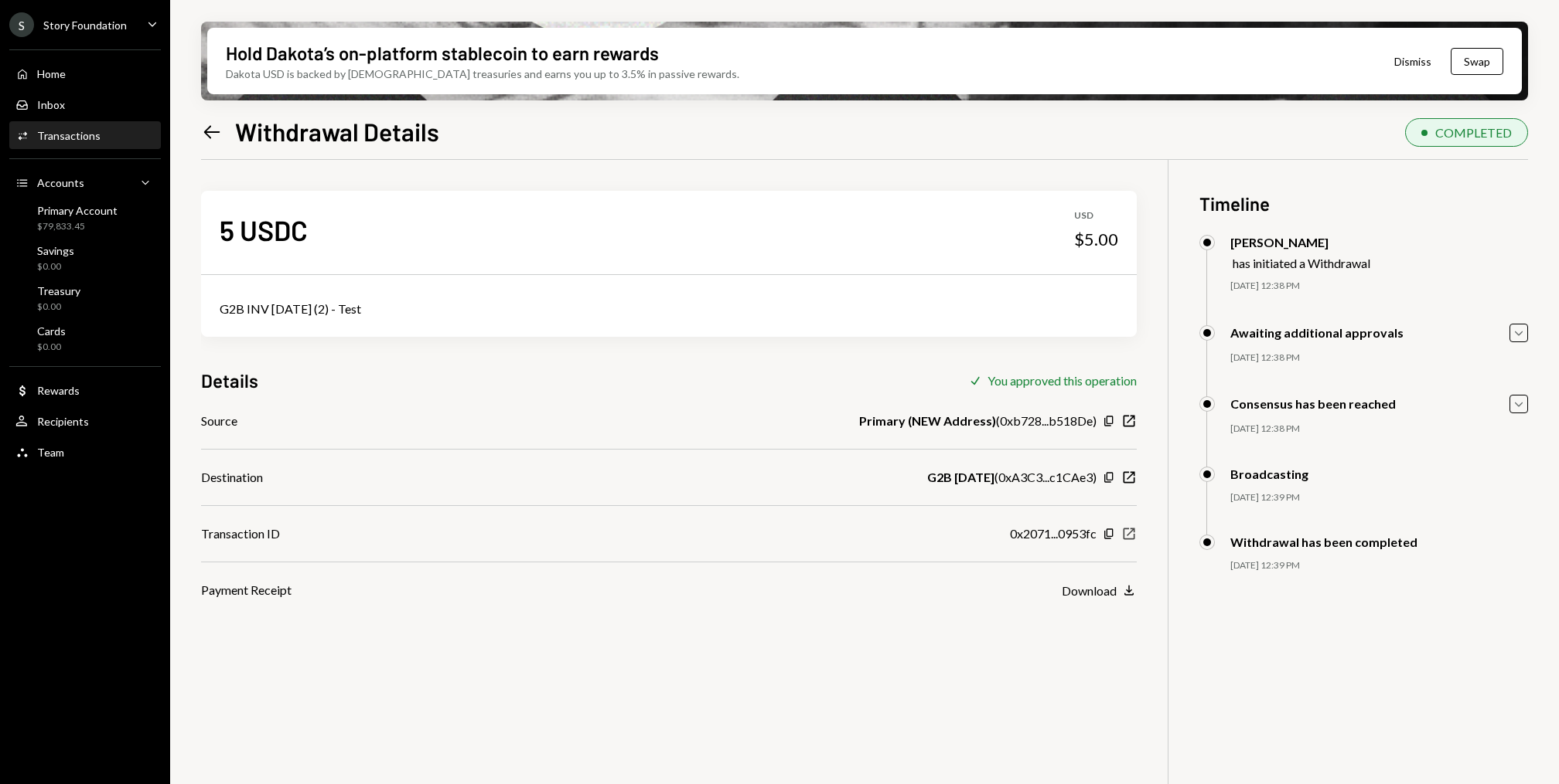
click at [1131, 531] on icon "button" at bounding box center [1129, 535] width 12 height 12
click at [59, 83] on div "Home Home" at bounding box center [85, 73] width 139 height 26
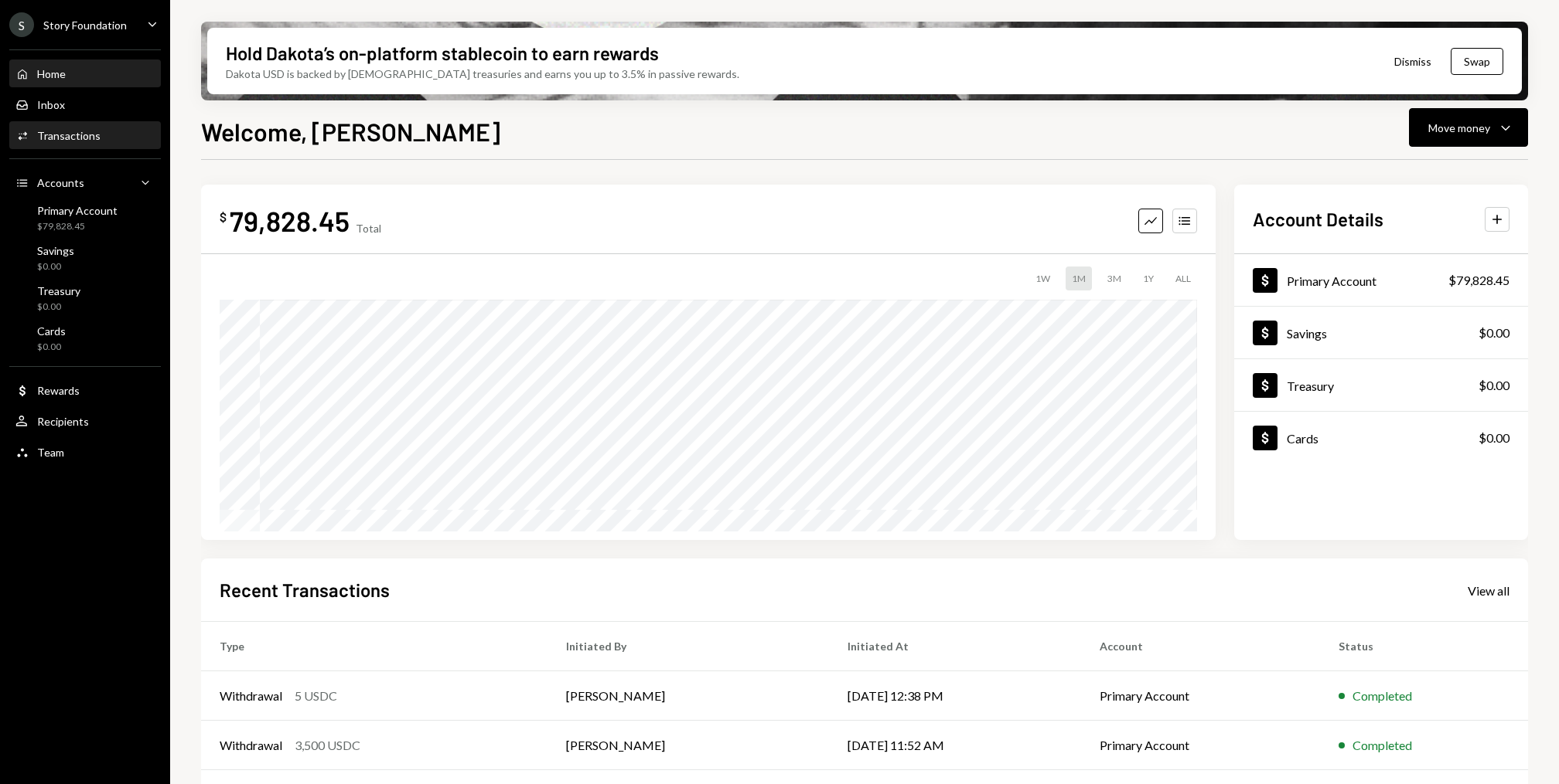
click at [75, 145] on div "Activities Transactions" at bounding box center [85, 135] width 139 height 26
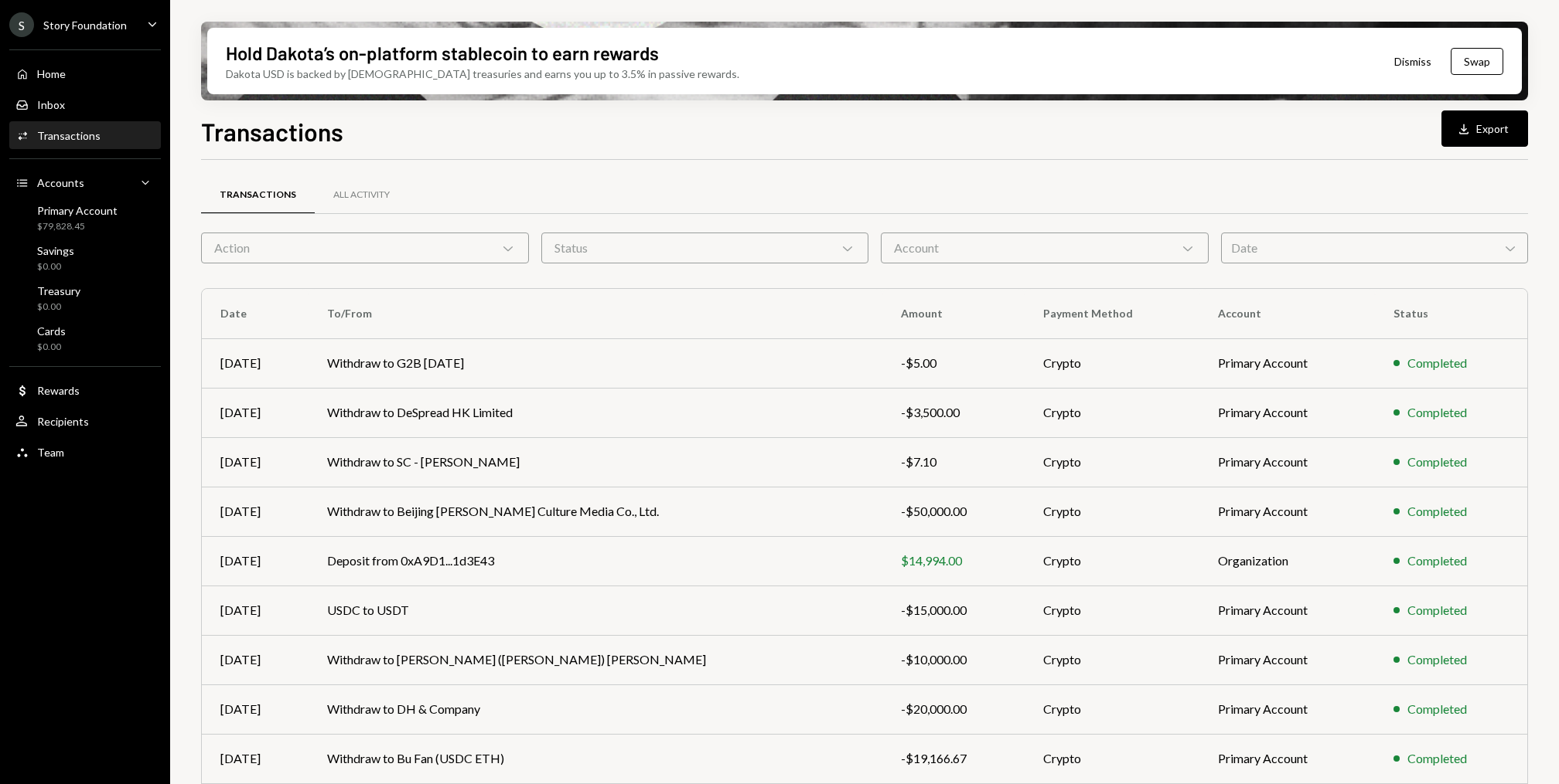
click at [391, 237] on div "Action Chevron Down" at bounding box center [364, 248] width 327 height 31
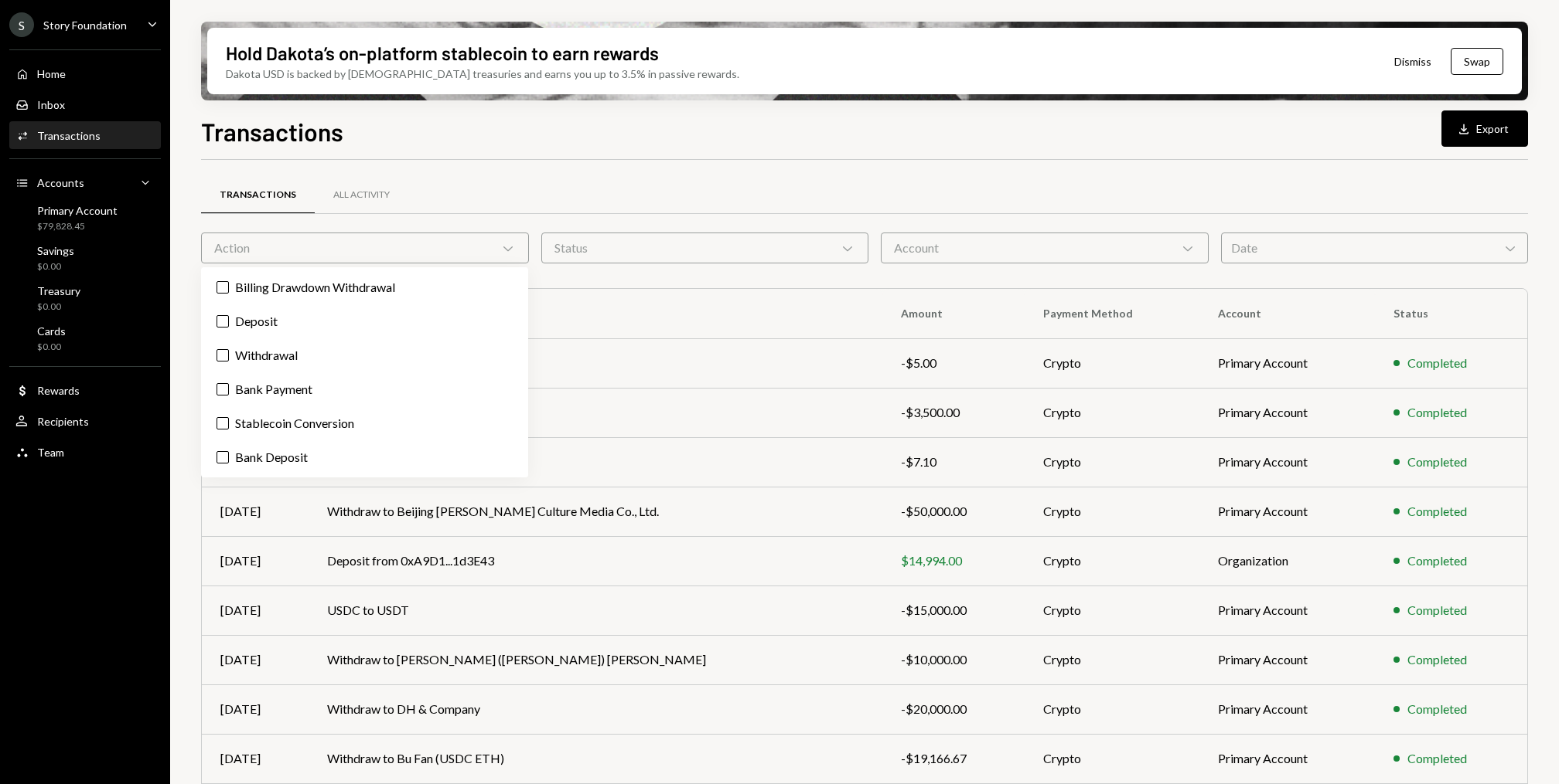
click at [327, 242] on div "Action Chevron Down" at bounding box center [364, 248] width 327 height 31
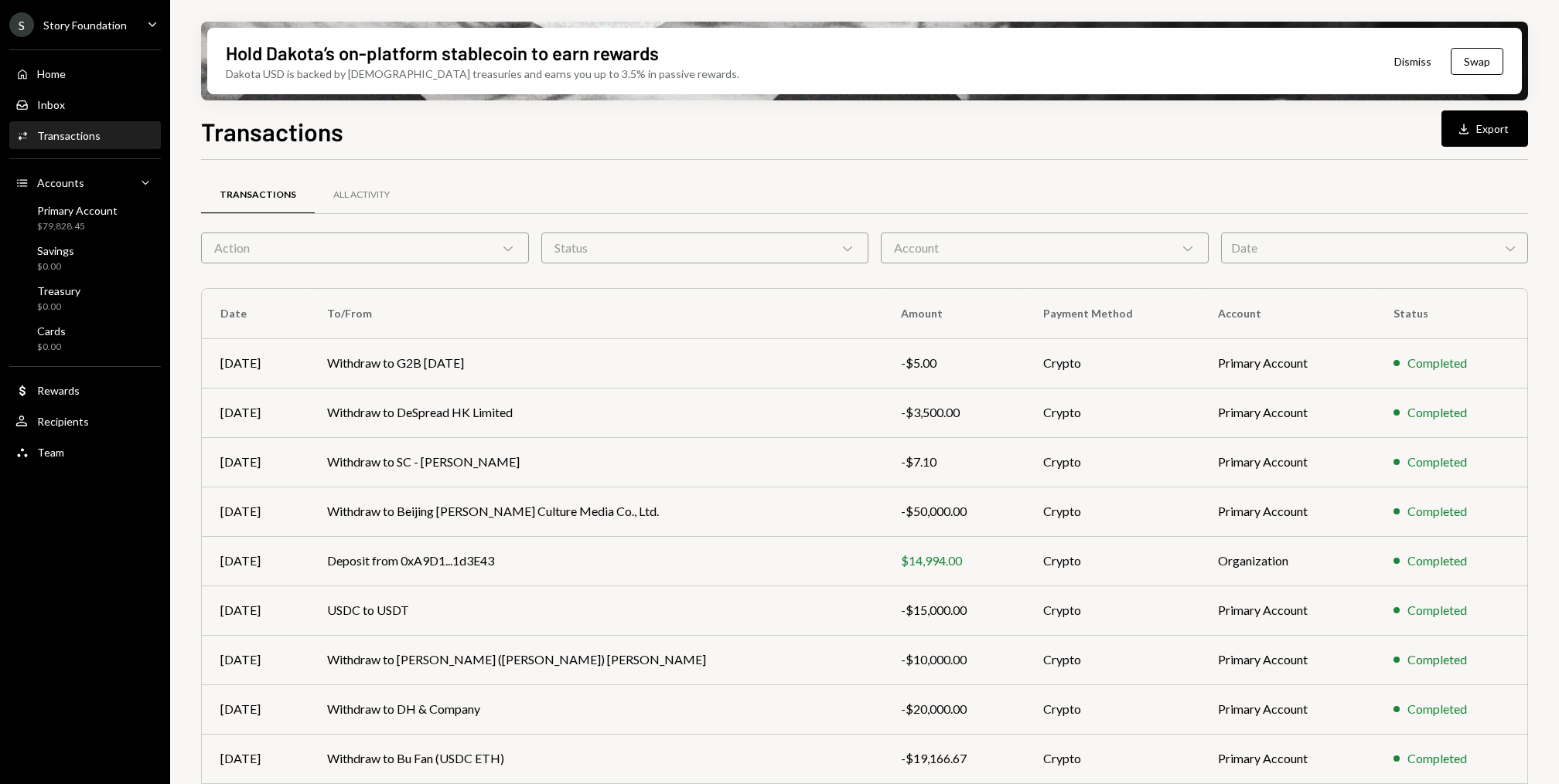
click at [327, 242] on div "Action Chevron Down" at bounding box center [364, 248] width 327 height 31
click at [461, 221] on div "Transactions All Activity" at bounding box center [865, 204] width 1327 height 57
click at [1489, 122] on button "Download Export" at bounding box center [1485, 128] width 87 height 37
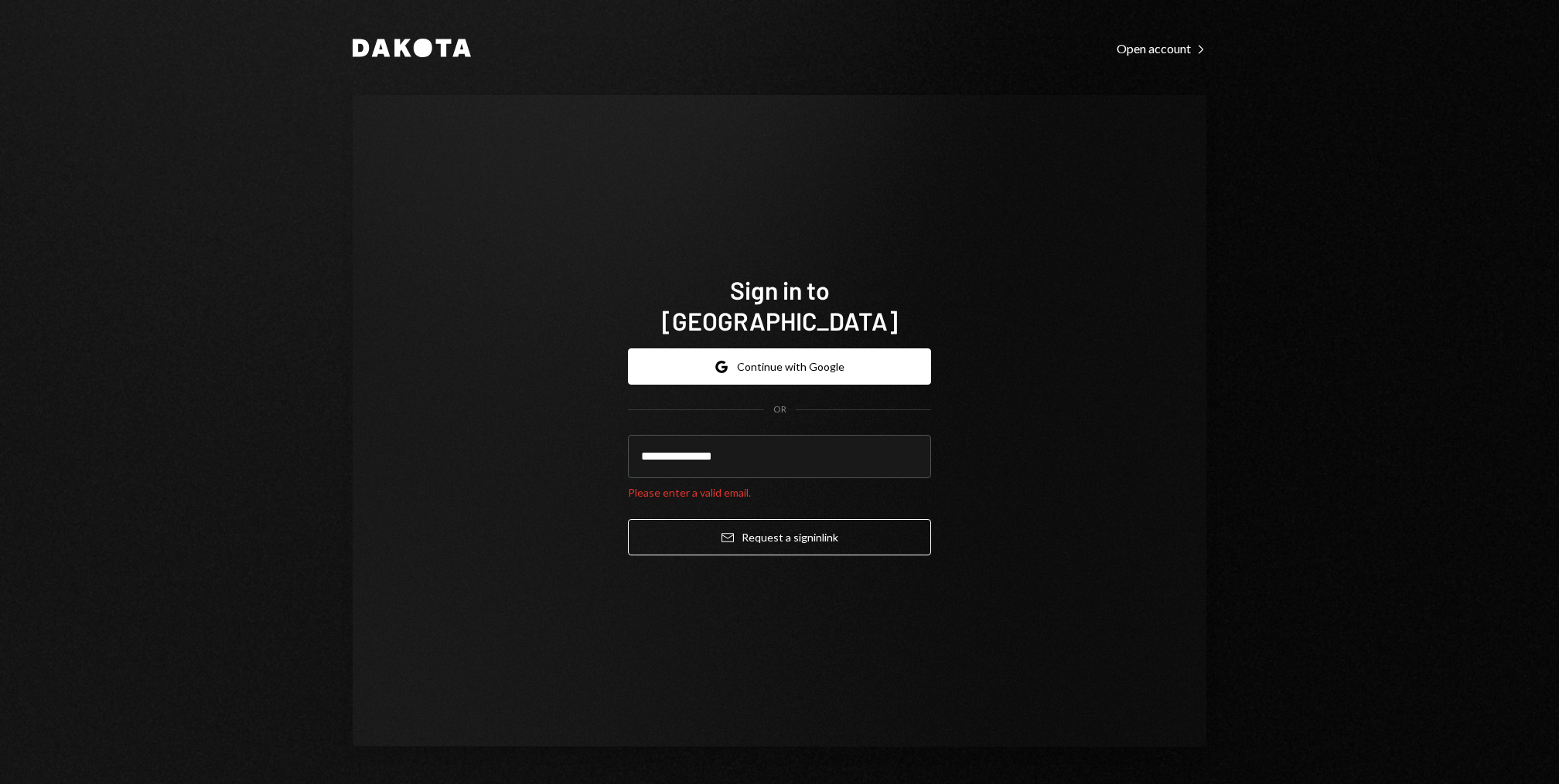
type input "**********"
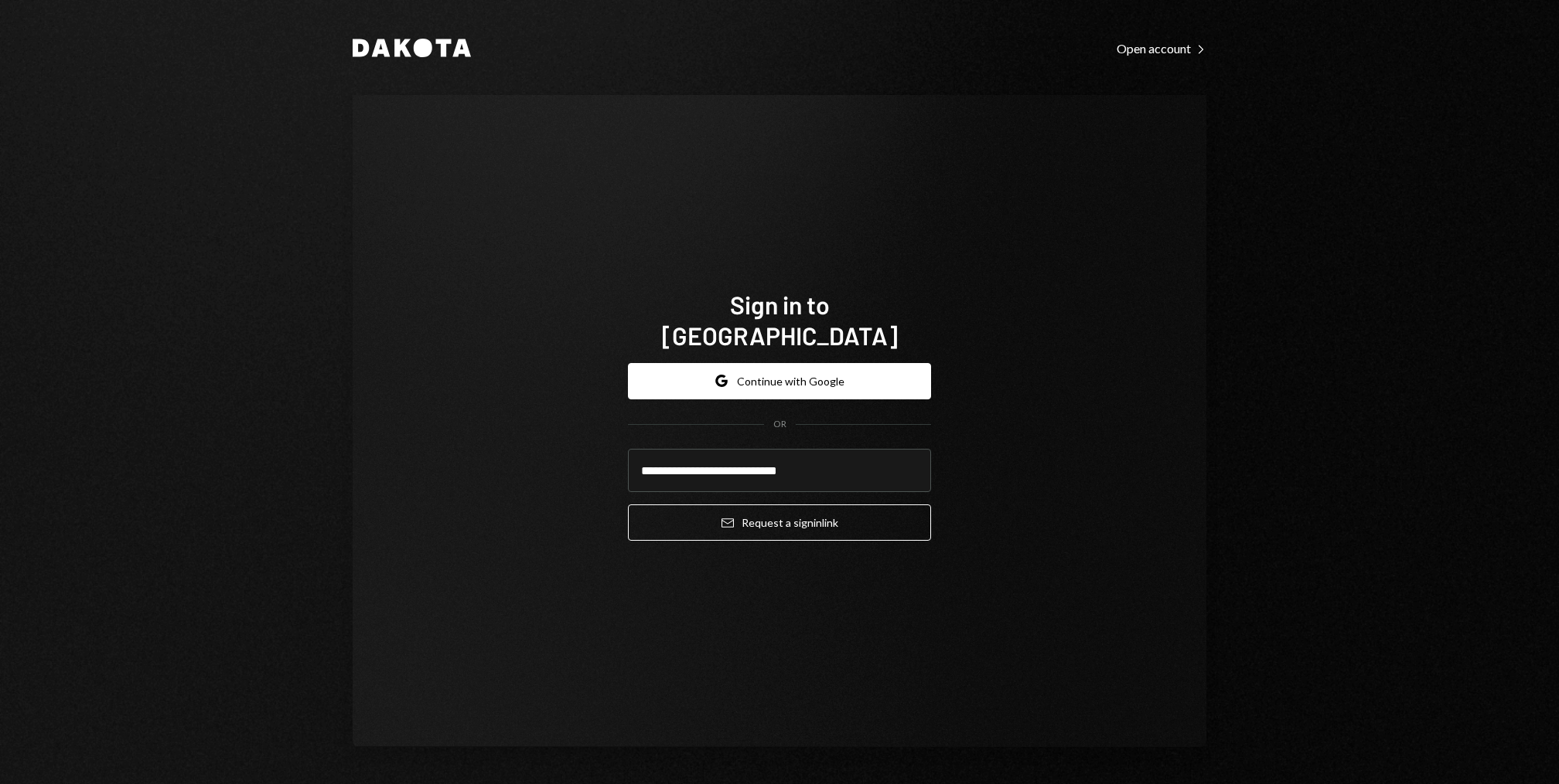
click at [628, 505] on button "Email Request a sign in link" at bounding box center [780, 523] width 303 height 37
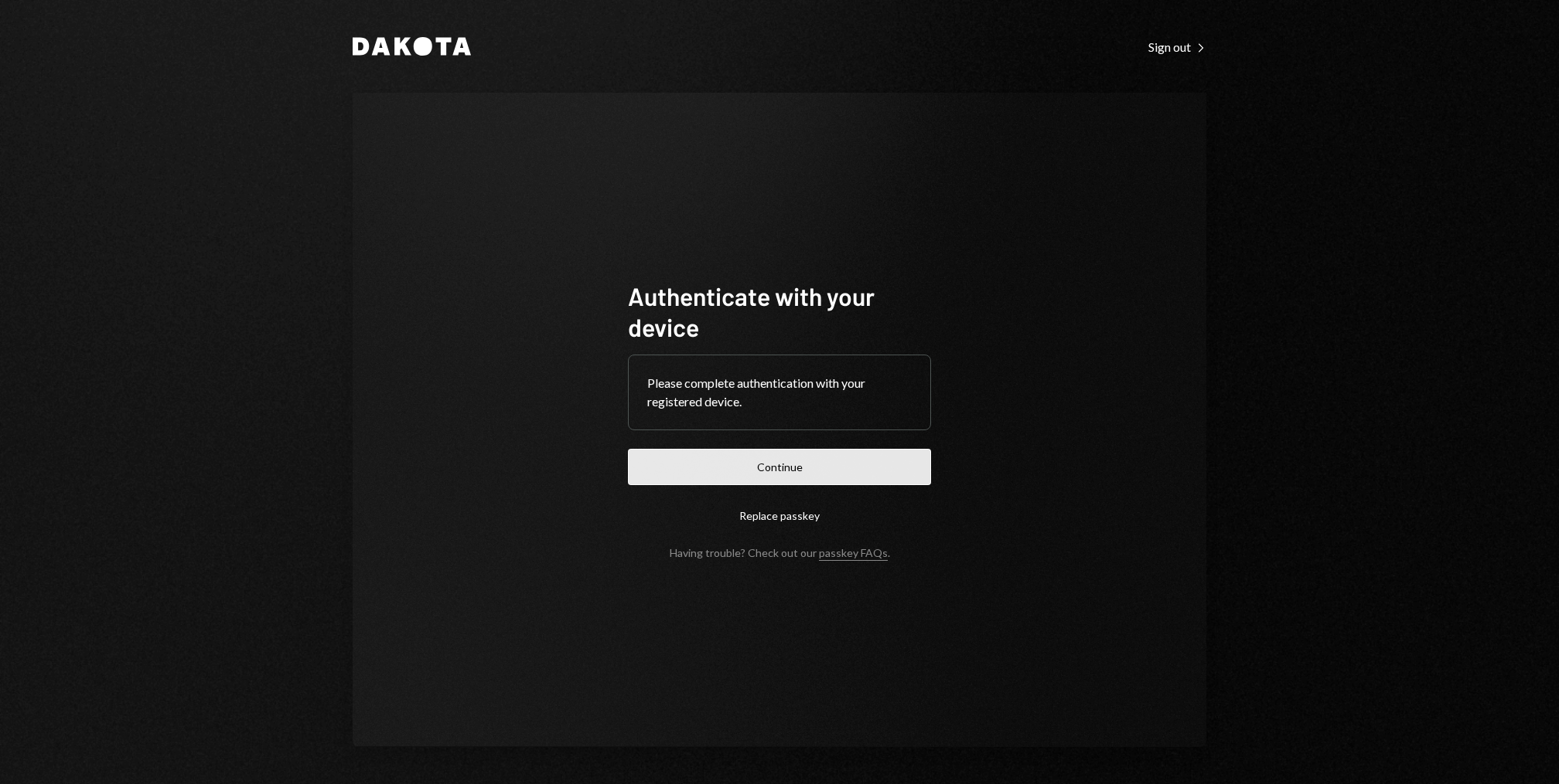
click at [704, 478] on button "Continue" at bounding box center [780, 467] width 303 height 37
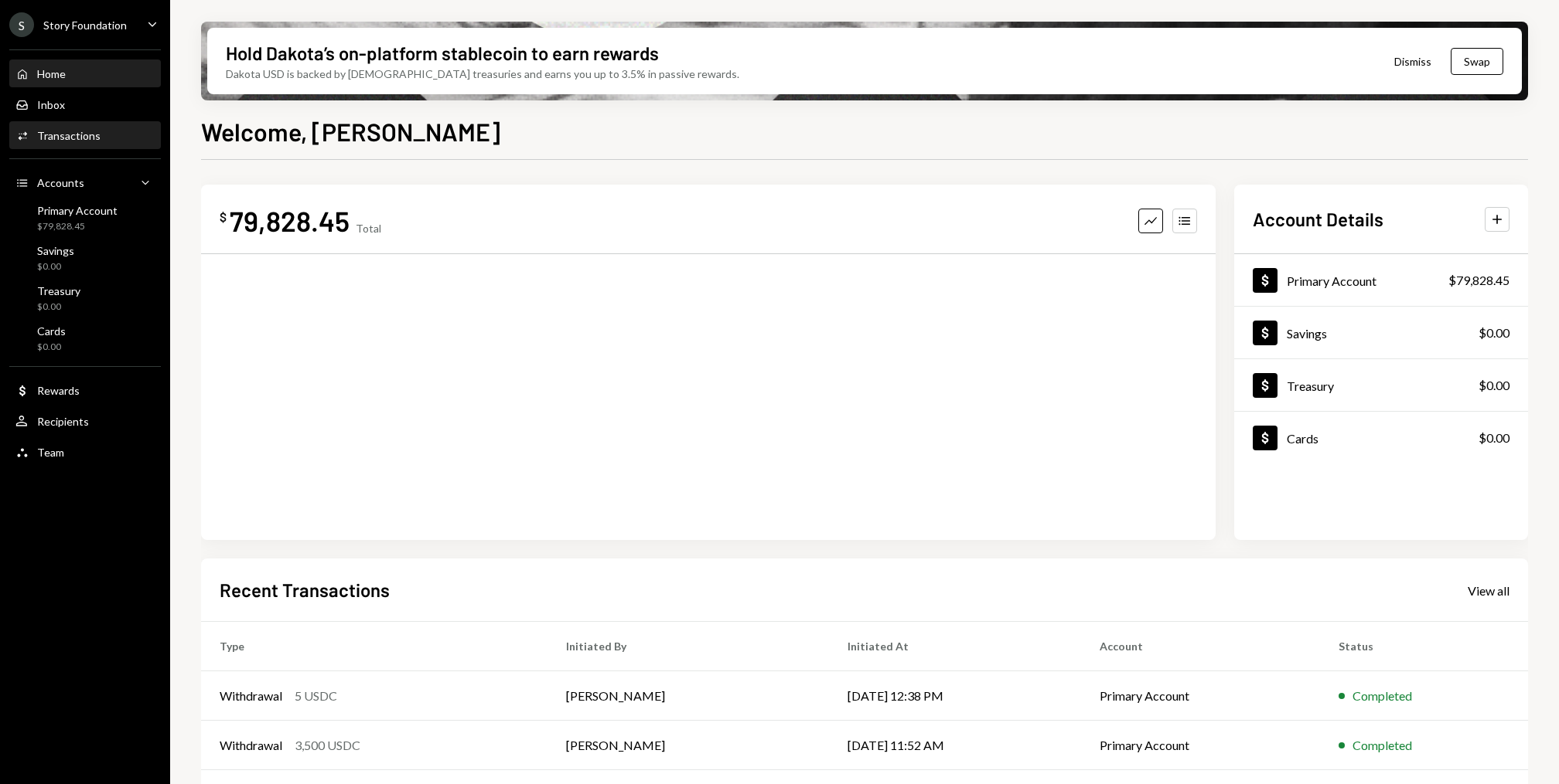
click at [80, 131] on div "Transactions" at bounding box center [69, 136] width 64 height 14
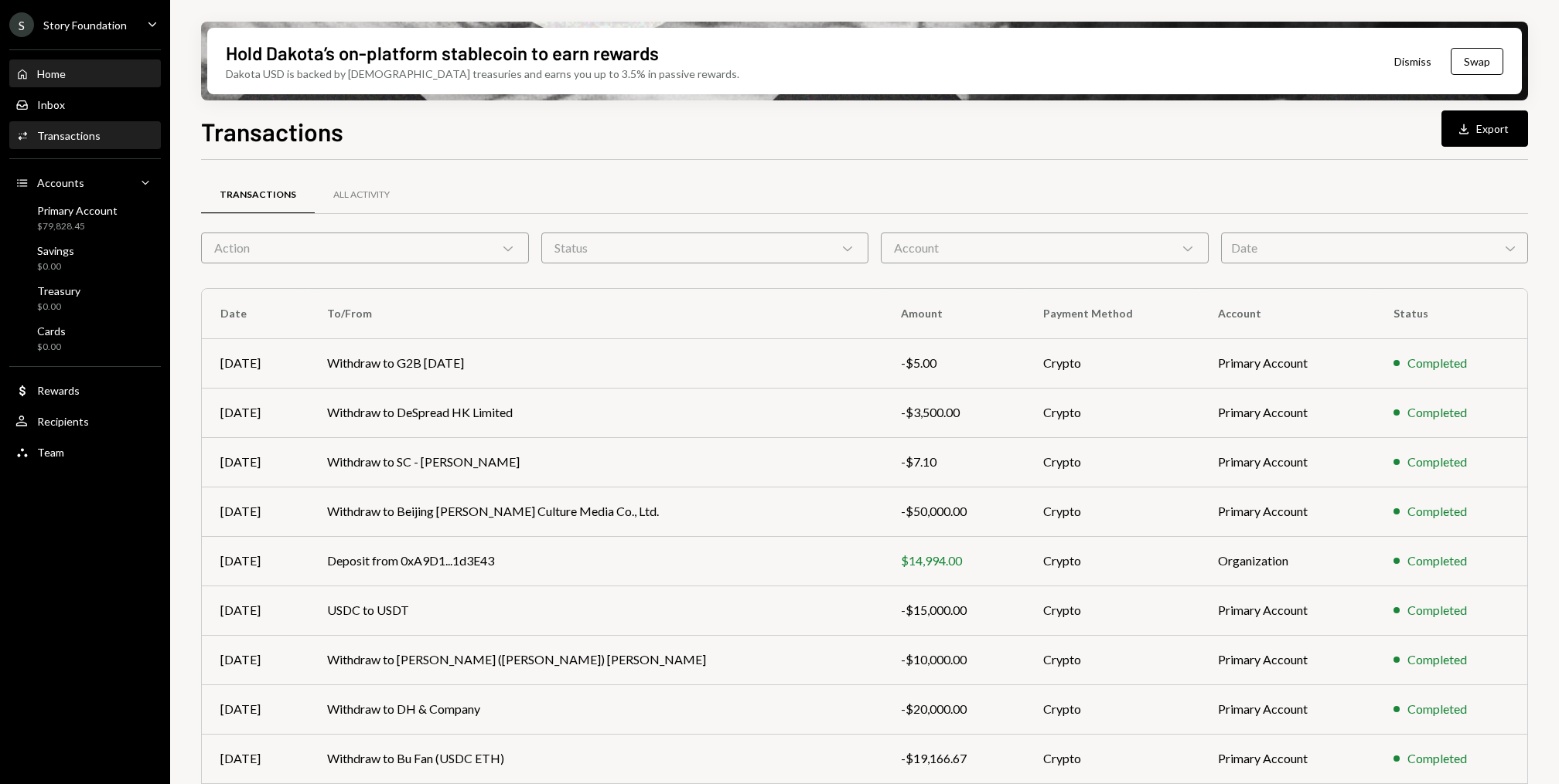
click at [140, 79] on div "Home Home" at bounding box center [85, 74] width 139 height 14
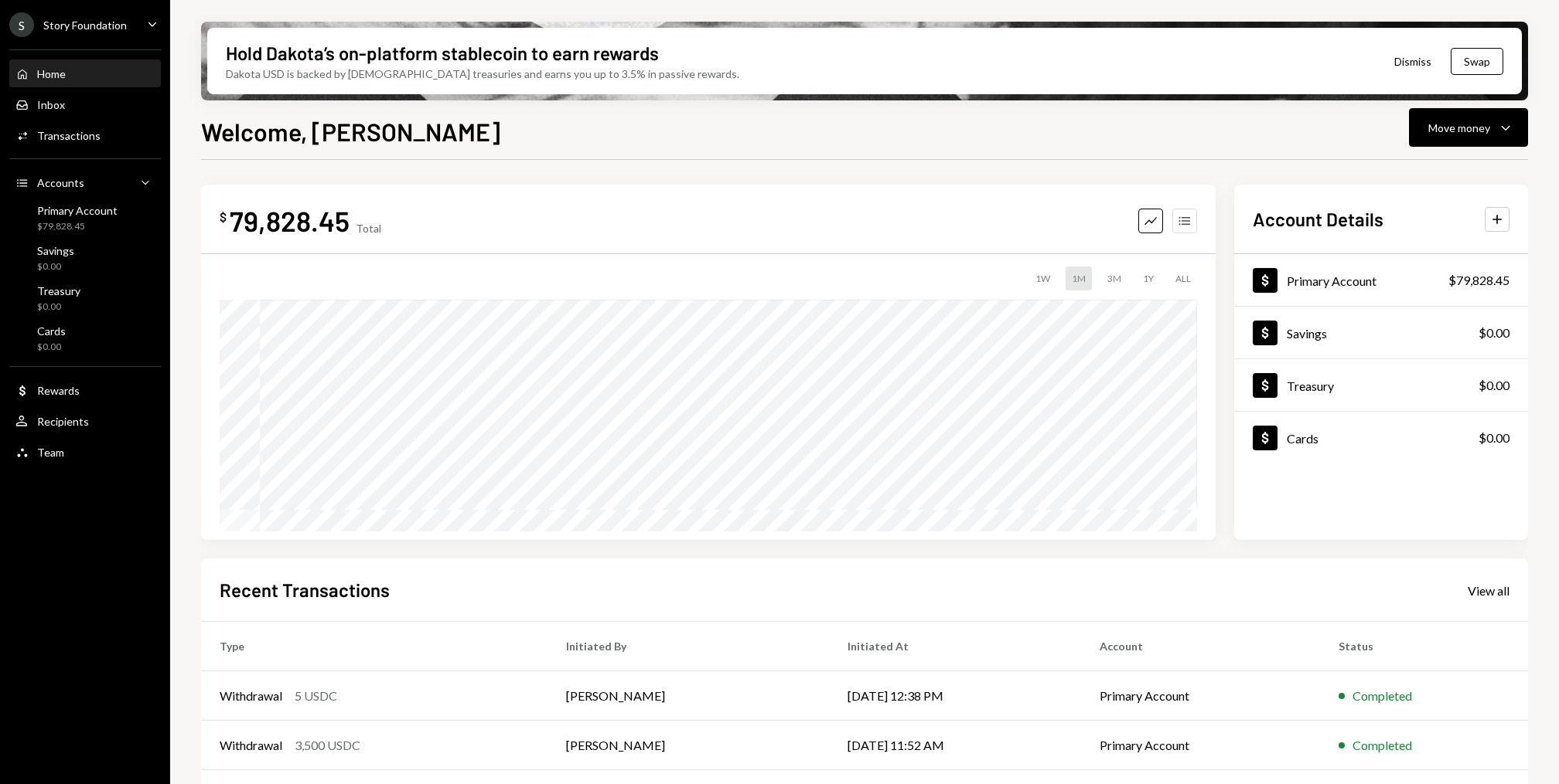
click at [1188, 217] on icon "button" at bounding box center [1183, 220] width 11 height 9
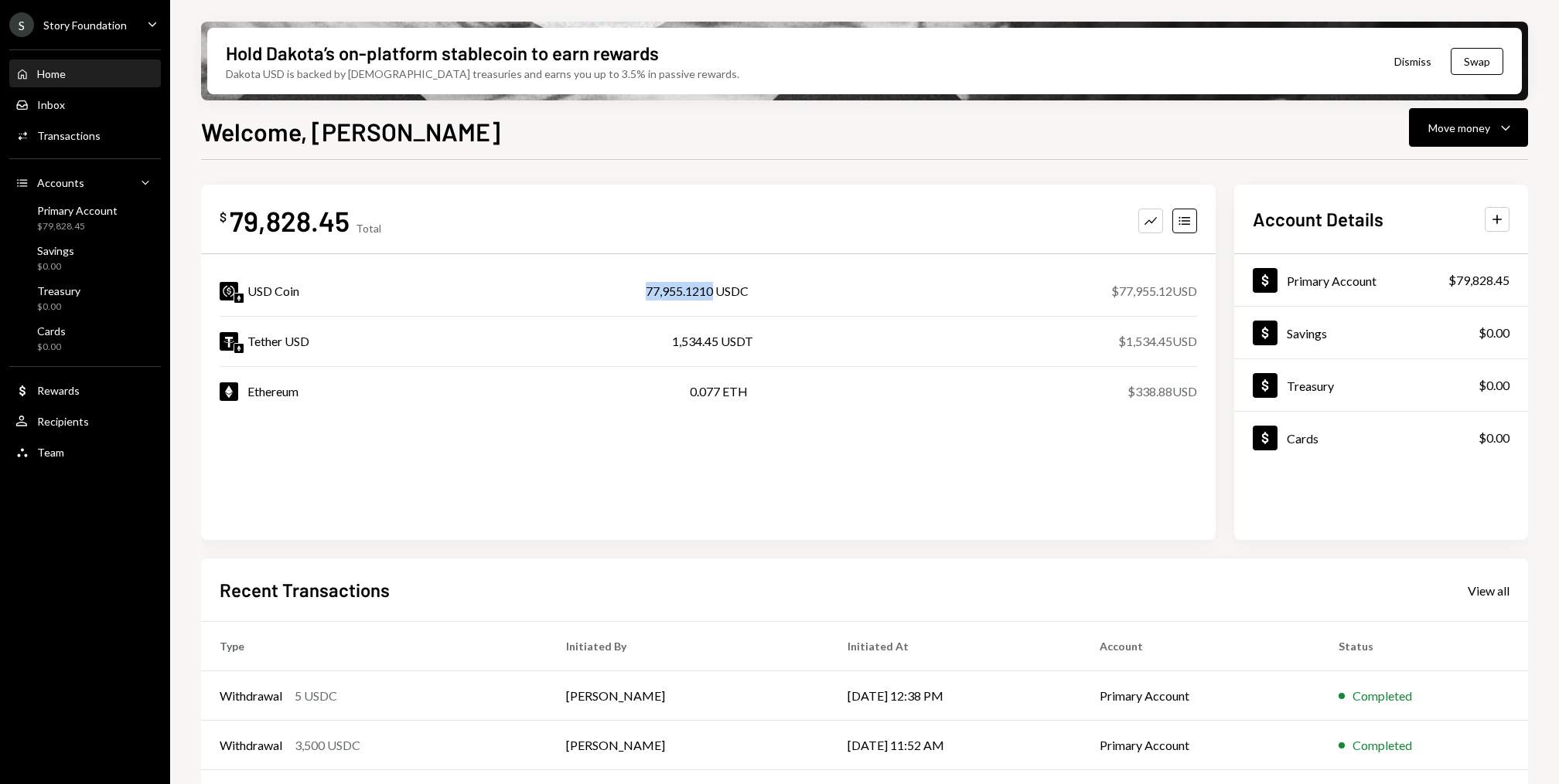
drag, startPoint x: 711, startPoint y: 293, endPoint x: 620, endPoint y: 293, distance: 91.0
click at [620, 293] on div "USD Coin 77,955.1210 USDC $77,955.12 USD" at bounding box center [708, 291] width 978 height 49
copy div "77,955.1210"
click at [131, 129] on div "Activities Transactions" at bounding box center [85, 136] width 139 height 14
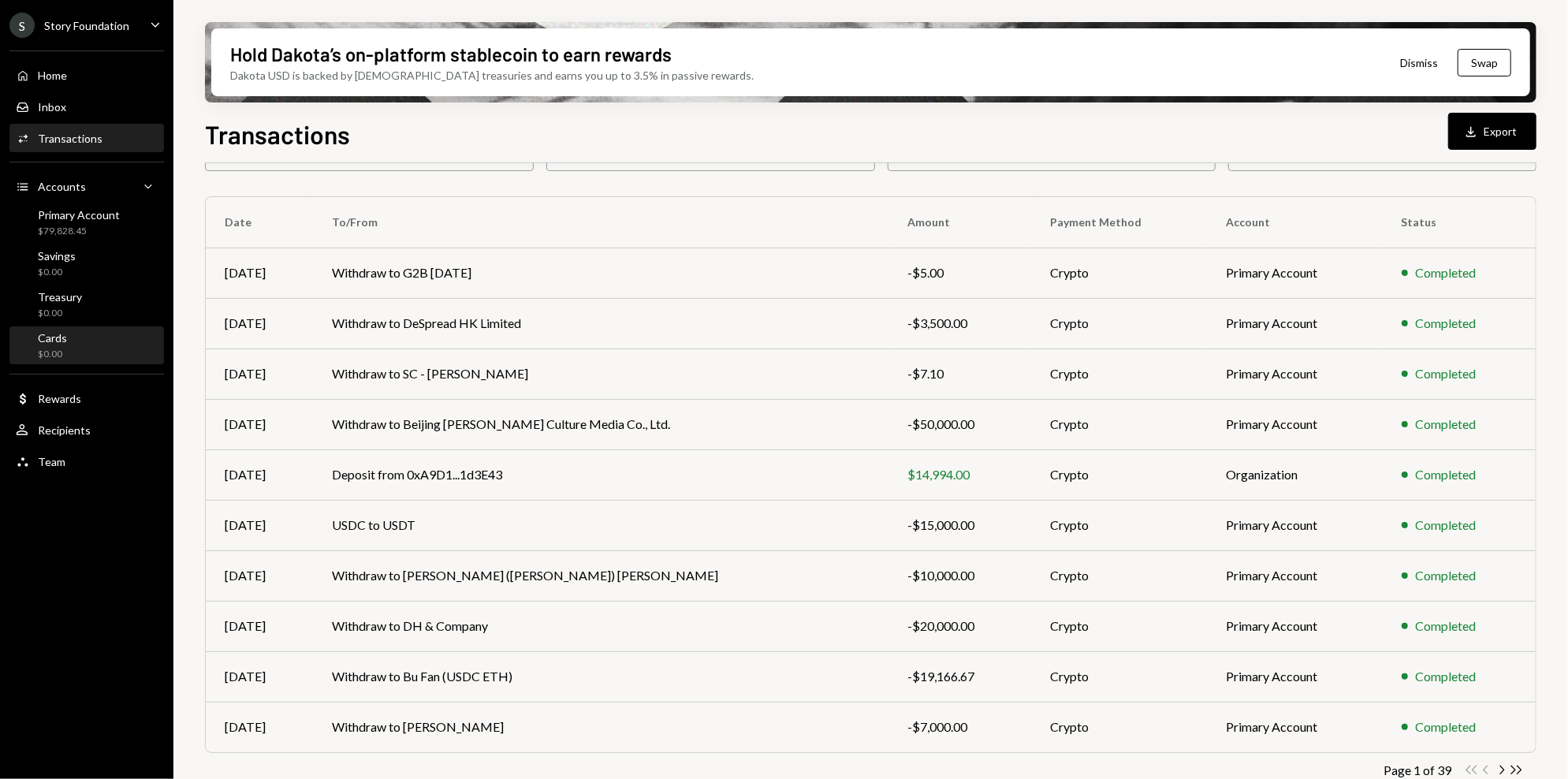
scroll to position [120, 0]
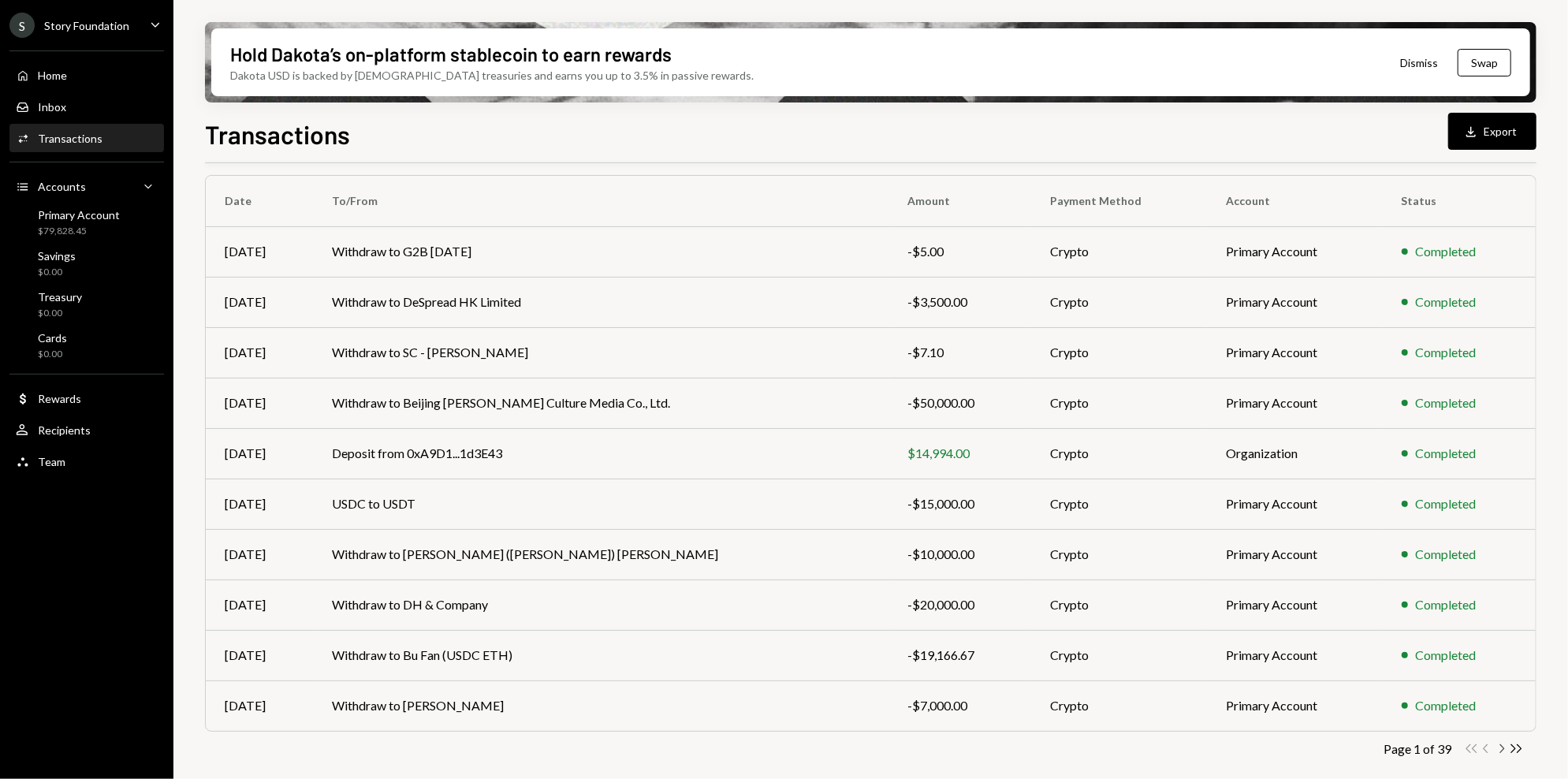
click at [1502, 748] on icon "Chevron Right" at bounding box center [1501, 747] width 15 height 15
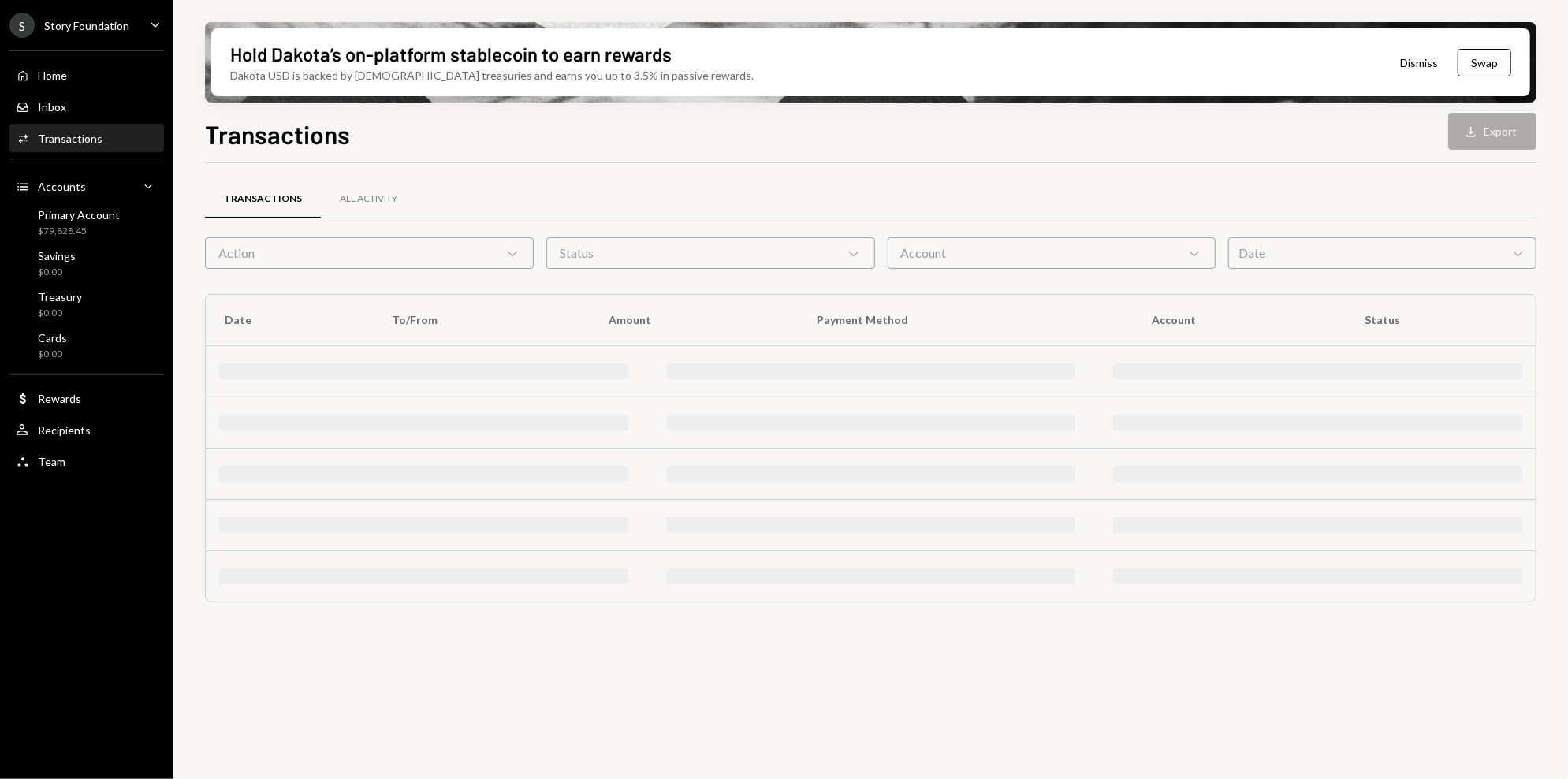
scroll to position [0, 0]
